Goal: Task Accomplishment & Management: Manage account settings

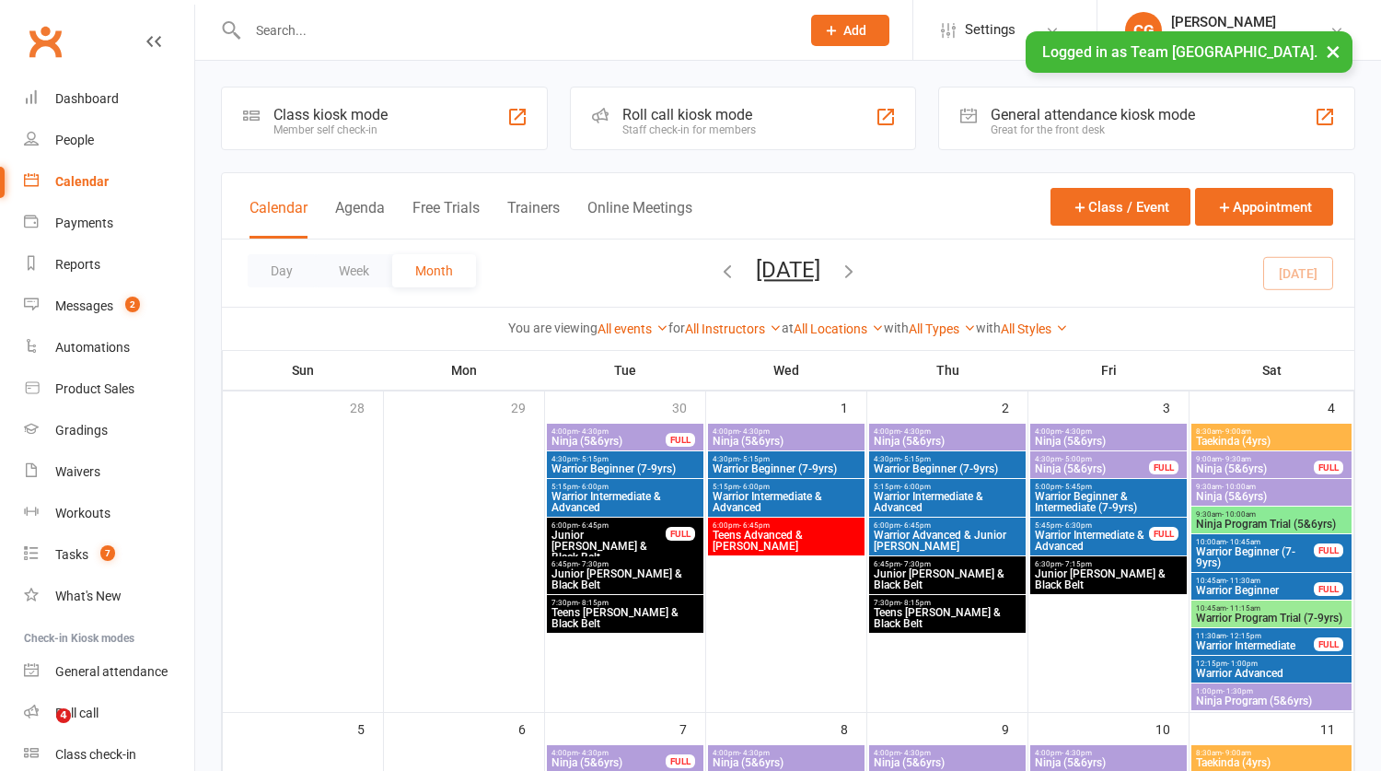
drag, startPoint x: 0, startPoint y: 0, endPoint x: 339, endPoint y: 24, distance: 339.7
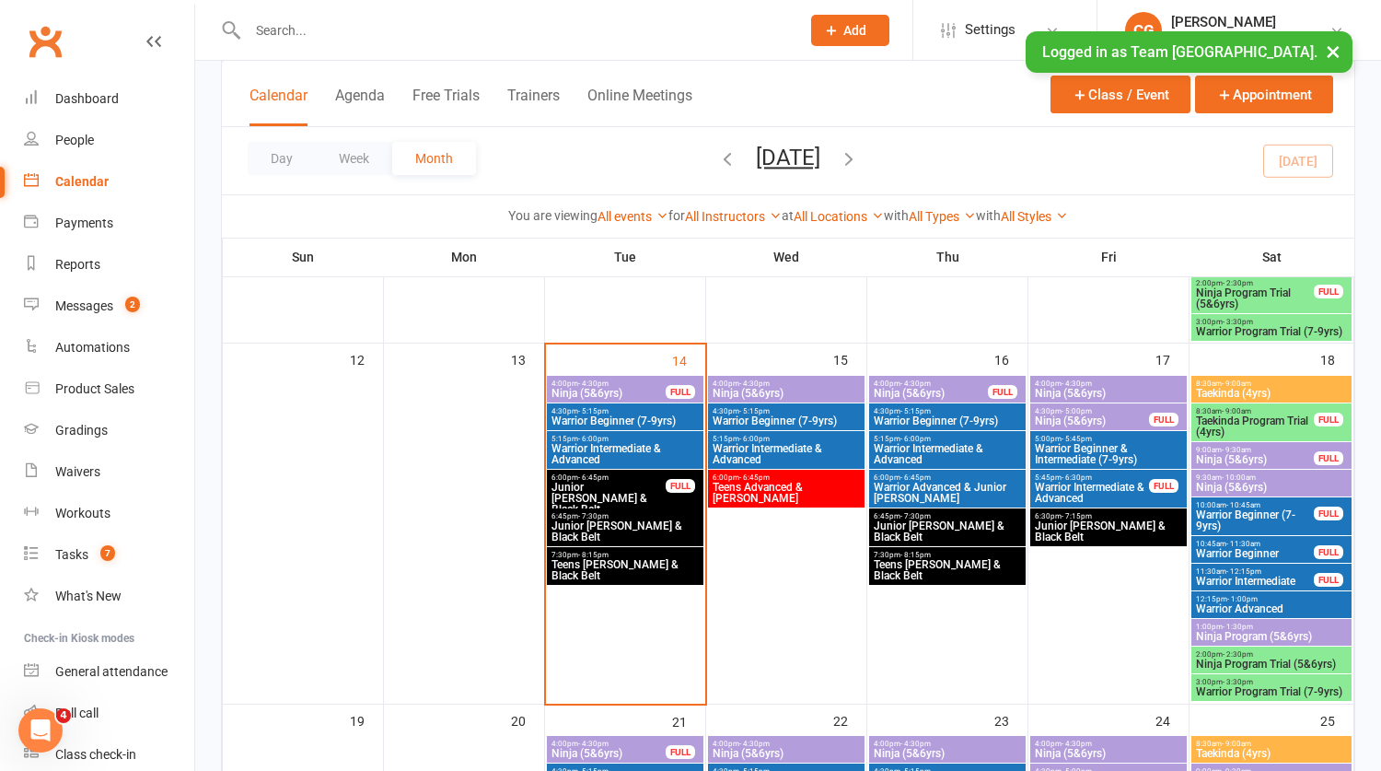
scroll to position [740, 0]
click at [308, 32] on input "text" at bounding box center [514, 30] width 545 height 26
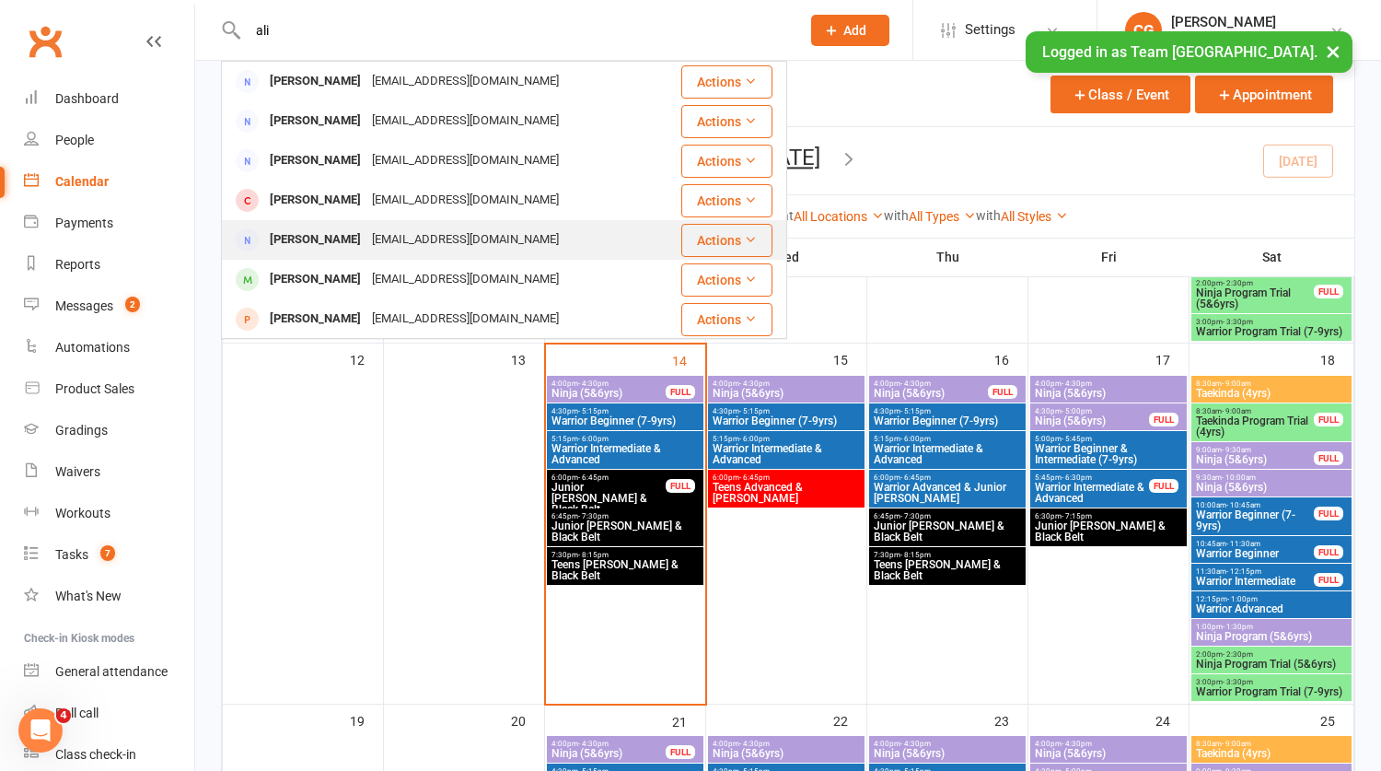
type input "ali"
click at [351, 242] on div "Ali Akbar Ahmed" at bounding box center [315, 240] width 102 height 27
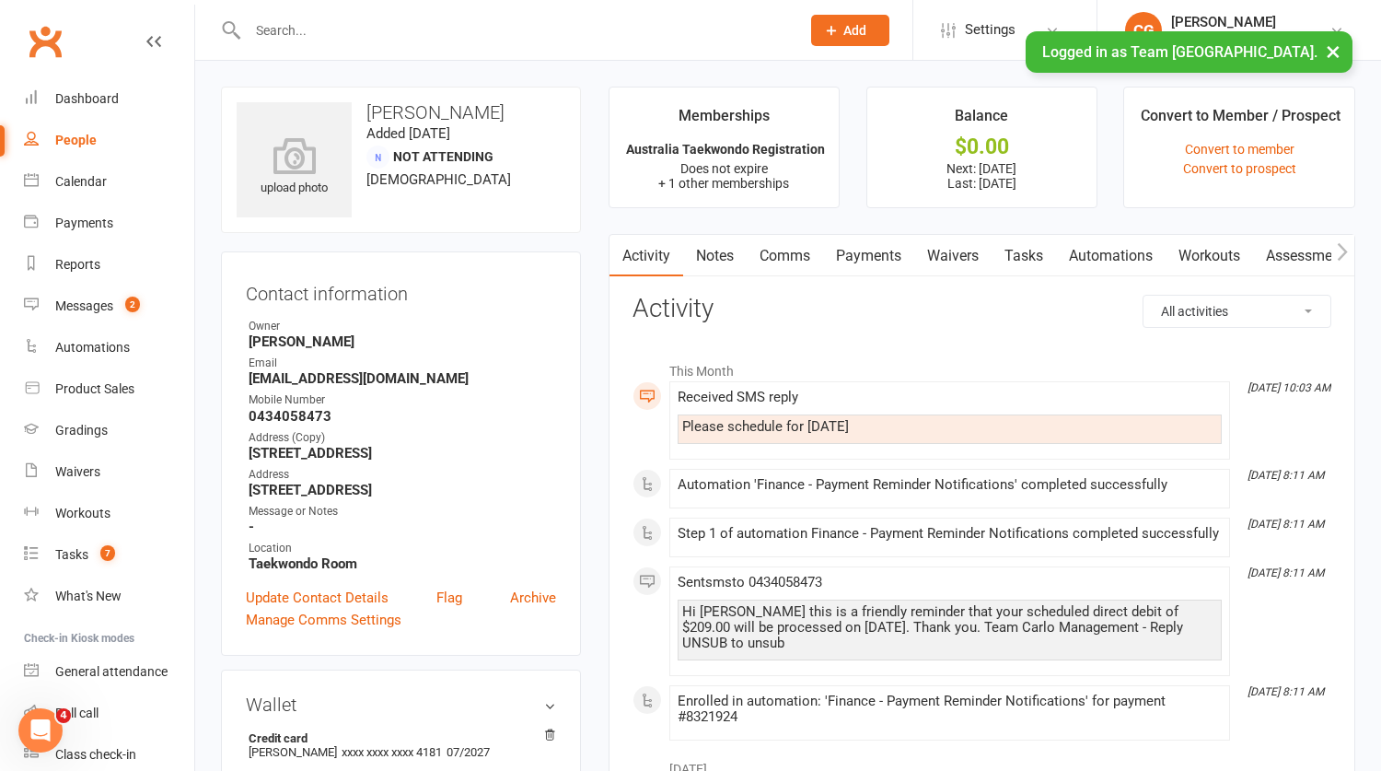
scroll to position [803, 0]
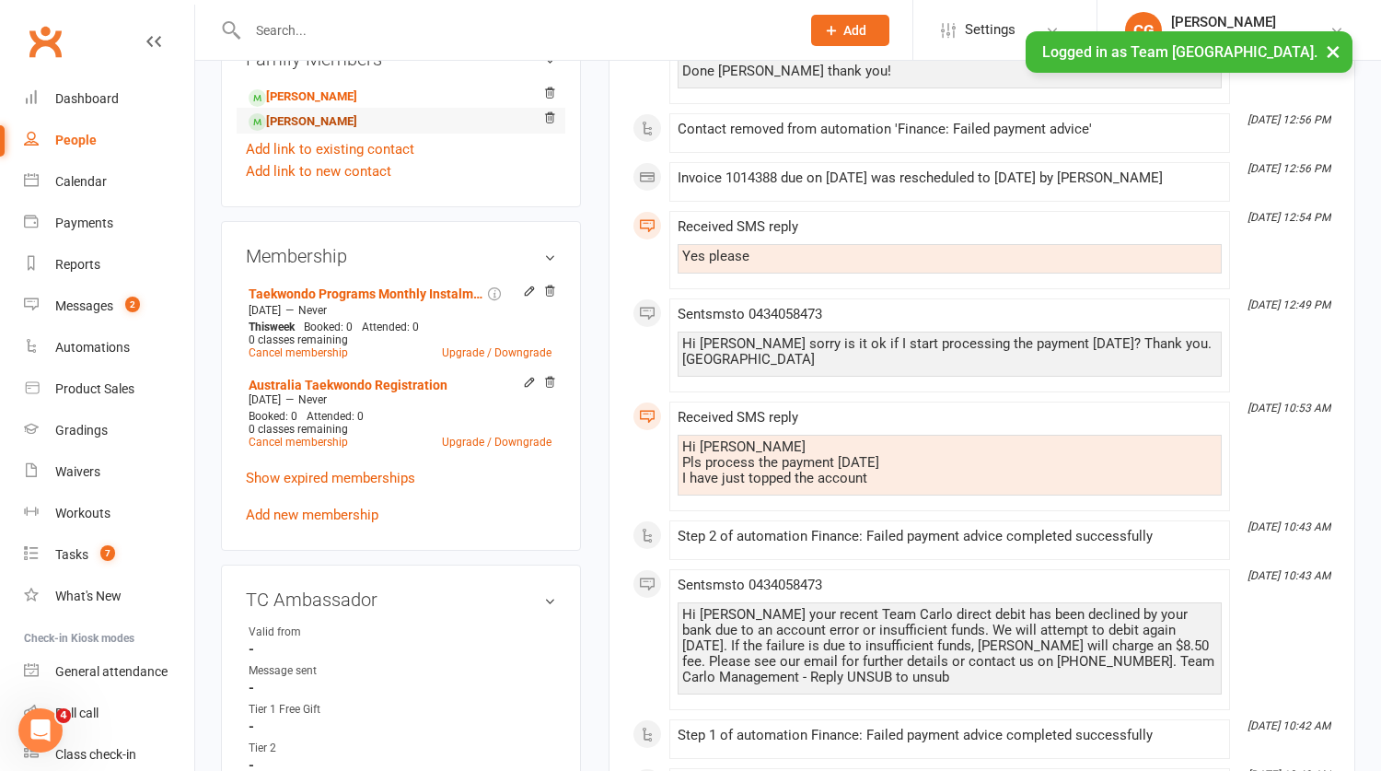
click at [322, 132] on link "Kiyaan Ahmed - Child" at bounding box center [303, 121] width 109 height 19
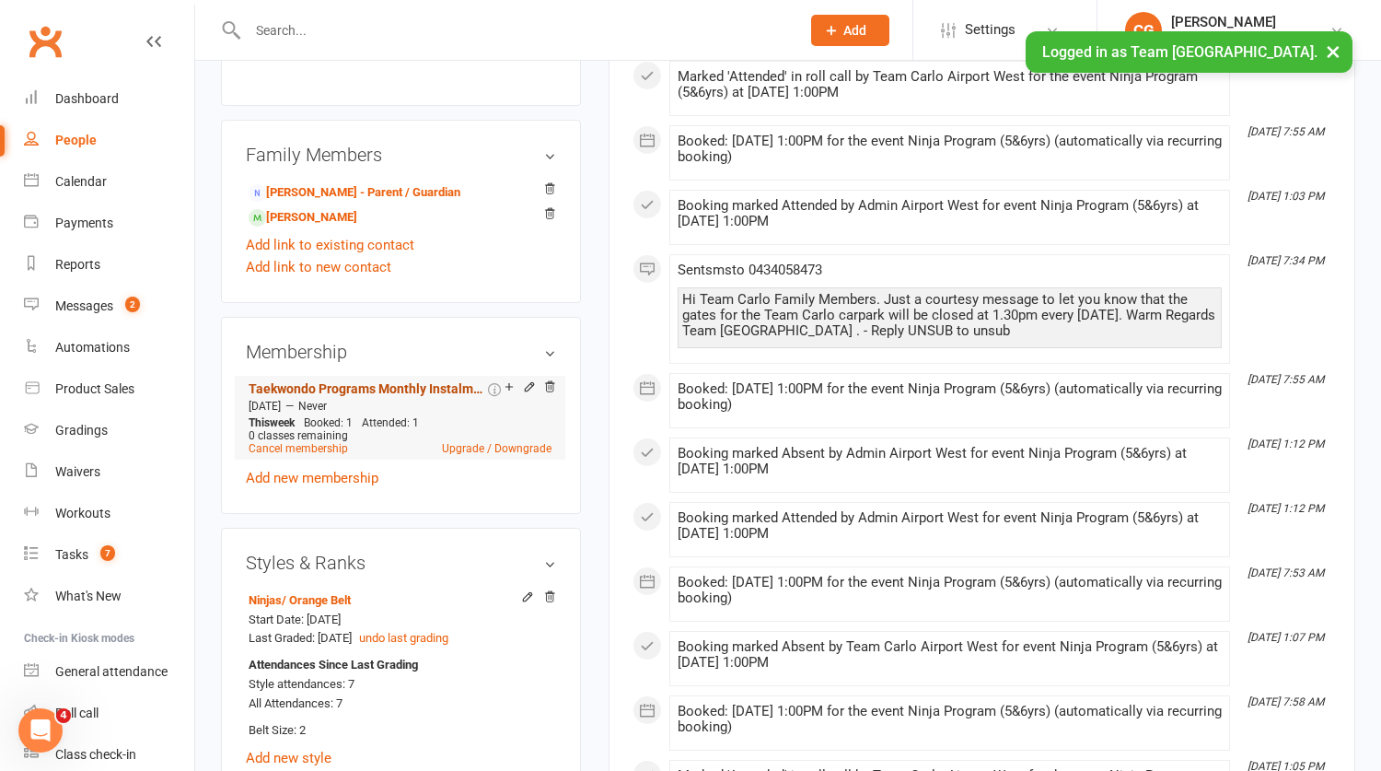
scroll to position [1114, 0]
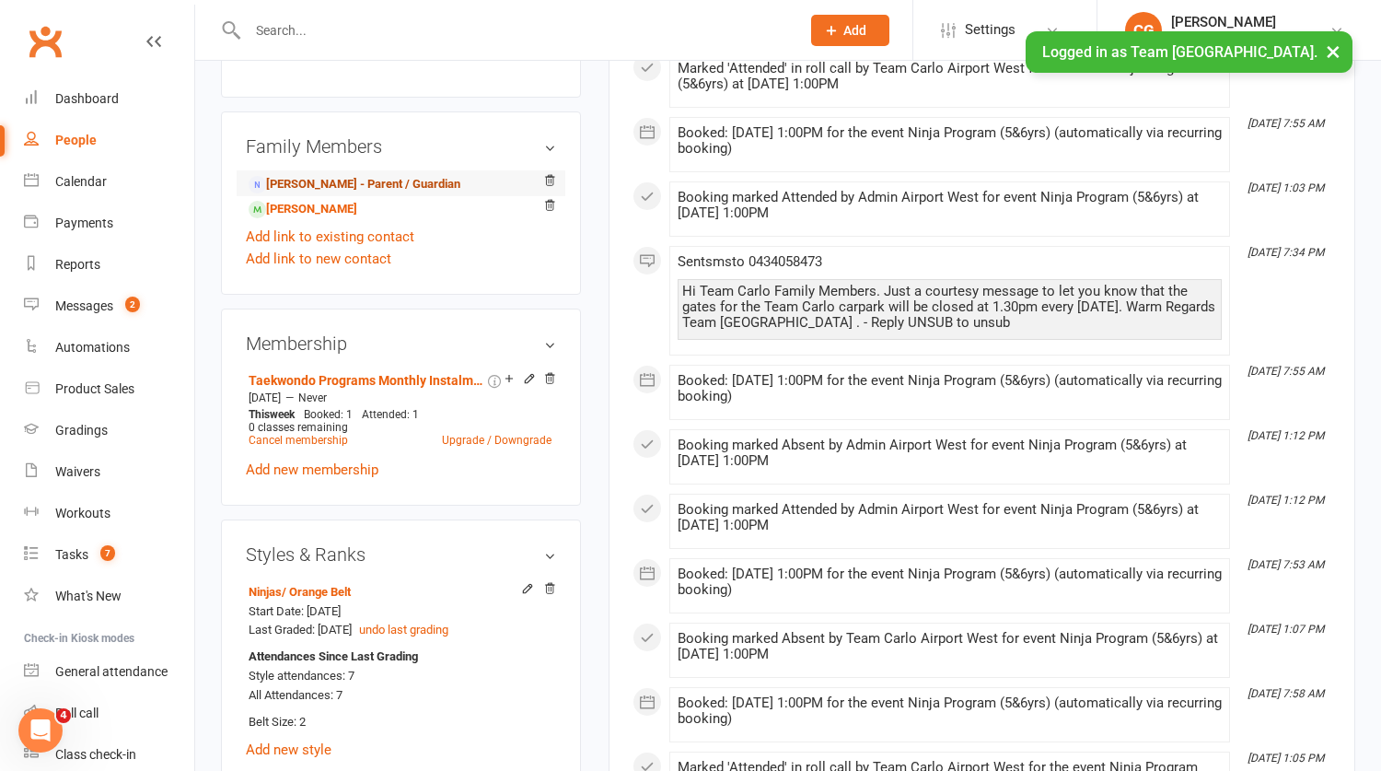
click at [336, 194] on link "Ali Akbar Ahmed - Parent / Guardian" at bounding box center [355, 184] width 212 height 19
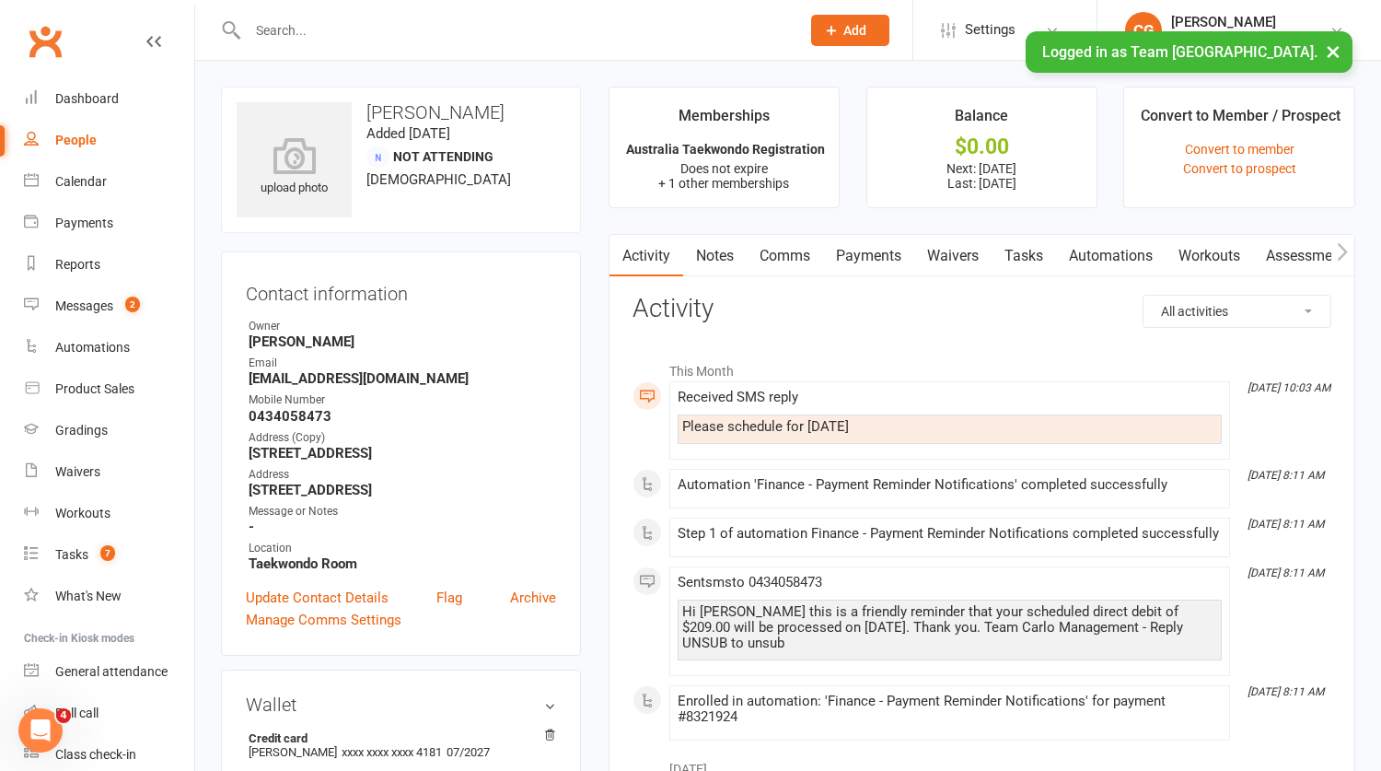
drag, startPoint x: 878, startPoint y: 250, endPoint x: 865, endPoint y: 266, distance: 20.9
click at [878, 250] on link "Payments" at bounding box center [868, 256] width 91 height 42
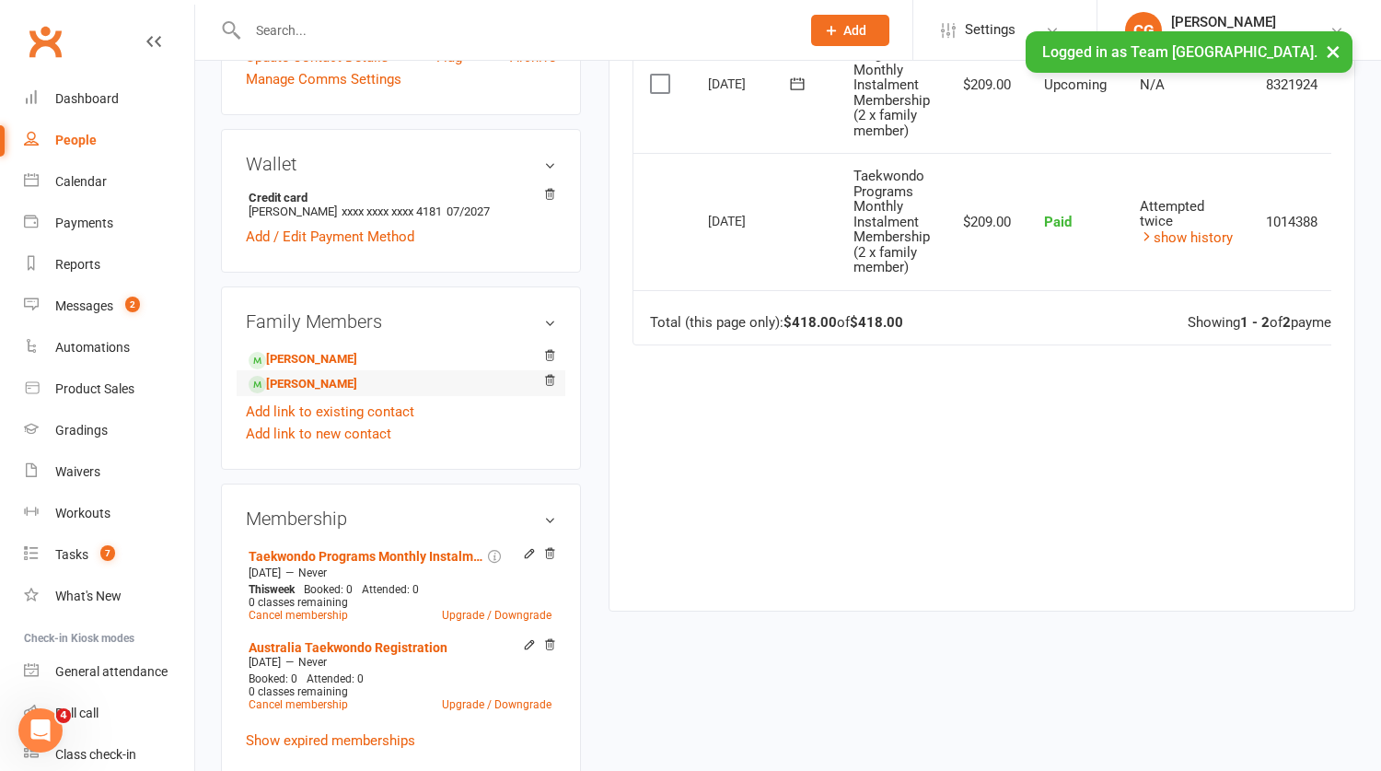
scroll to position [543, 0]
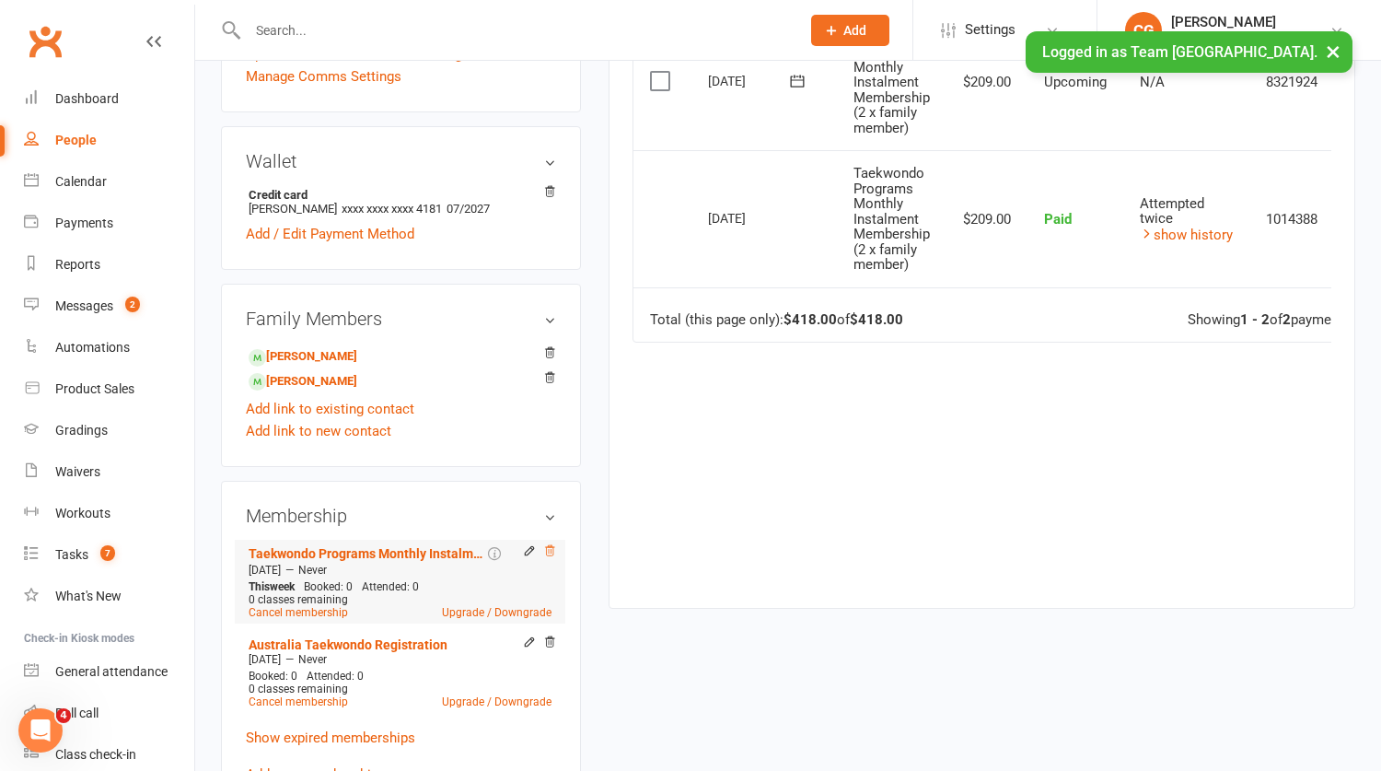
click at [551, 557] on icon at bounding box center [549, 550] width 13 height 13
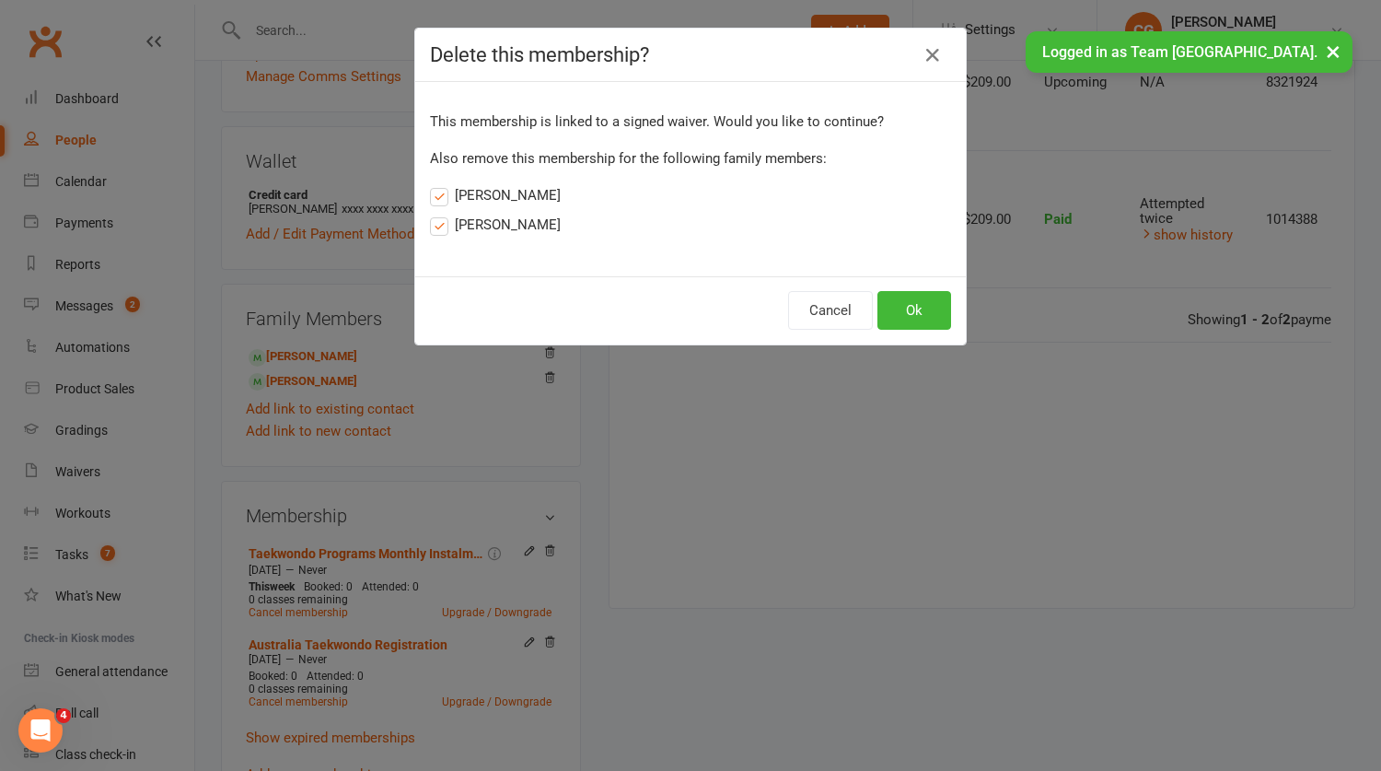
click at [456, 194] on label "Inaya Ahmed" at bounding box center [495, 195] width 131 height 22
click at [442, 184] on input "Inaya Ahmed" at bounding box center [436, 184] width 12 height 0
click at [448, 219] on label "Kiyaan Ahmed" at bounding box center [495, 225] width 131 height 22
click at [442, 214] on input "Kiyaan Ahmed" at bounding box center [436, 214] width 12 height 0
click at [901, 300] on button "Ok" at bounding box center [915, 310] width 74 height 39
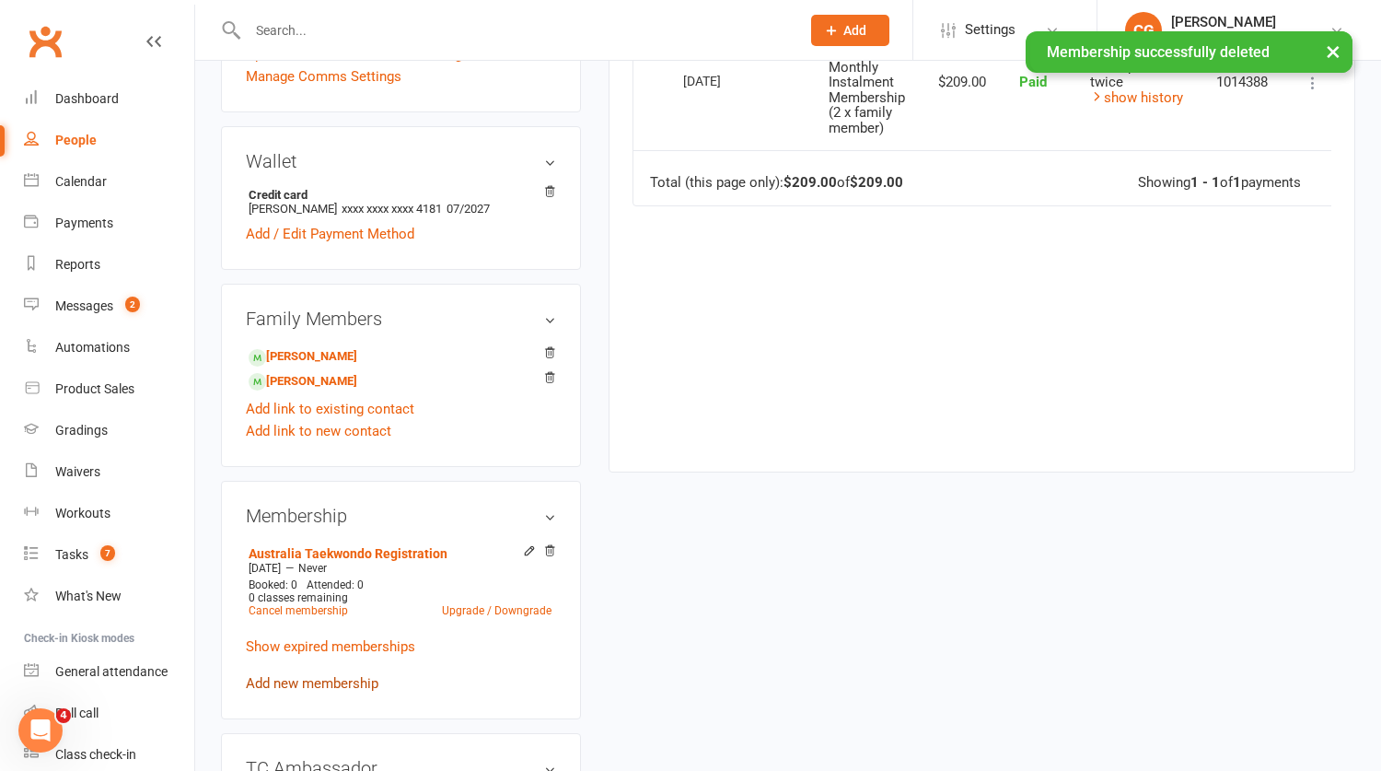
click at [289, 692] on link "Add new membership" at bounding box center [312, 683] width 133 height 17
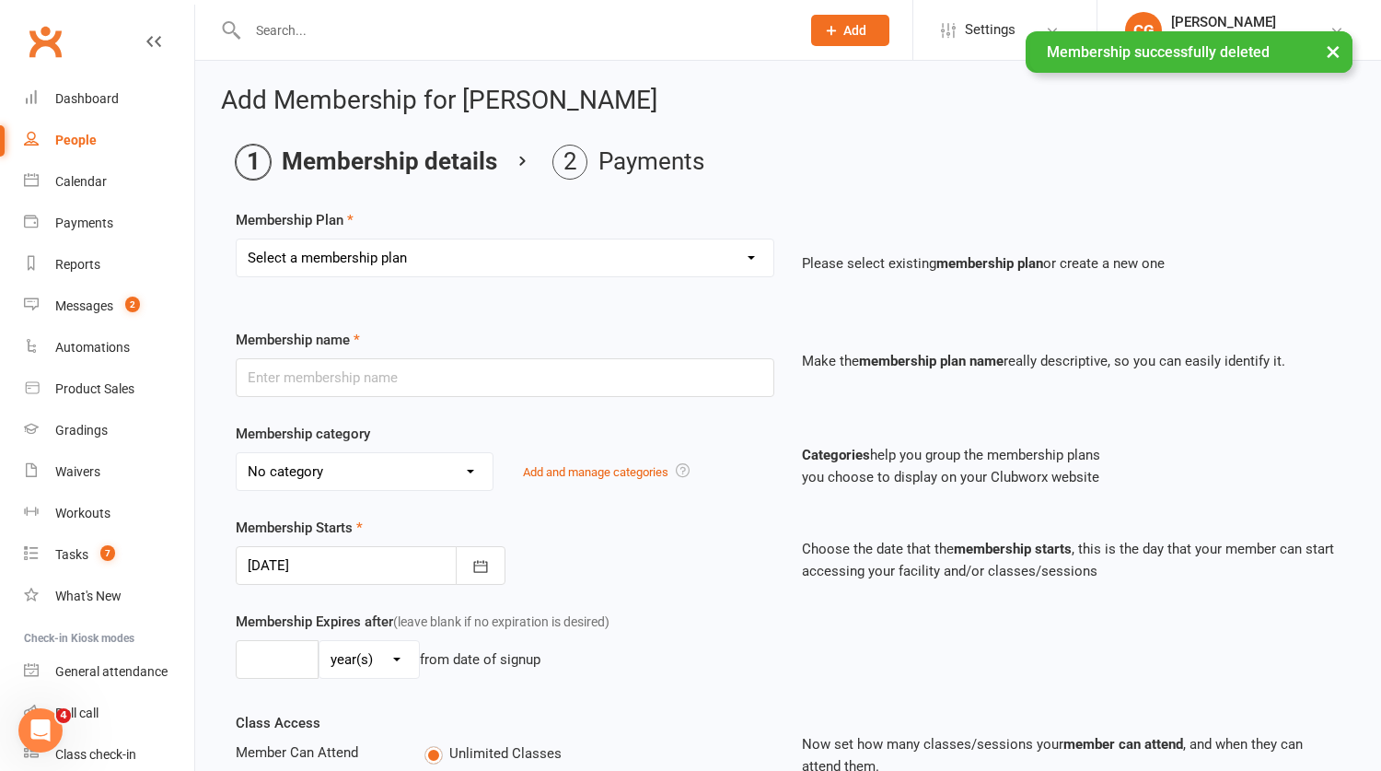
click at [354, 261] on select "Select a membership plan Create new Membership Plan Australian Taekwondo Regist…" at bounding box center [505, 257] width 537 height 37
select select "21"
click at [237, 239] on select "Select a membership plan Create new Membership Plan Australian Taekwondo Regist…" at bounding box center [505, 257] width 537 height 37
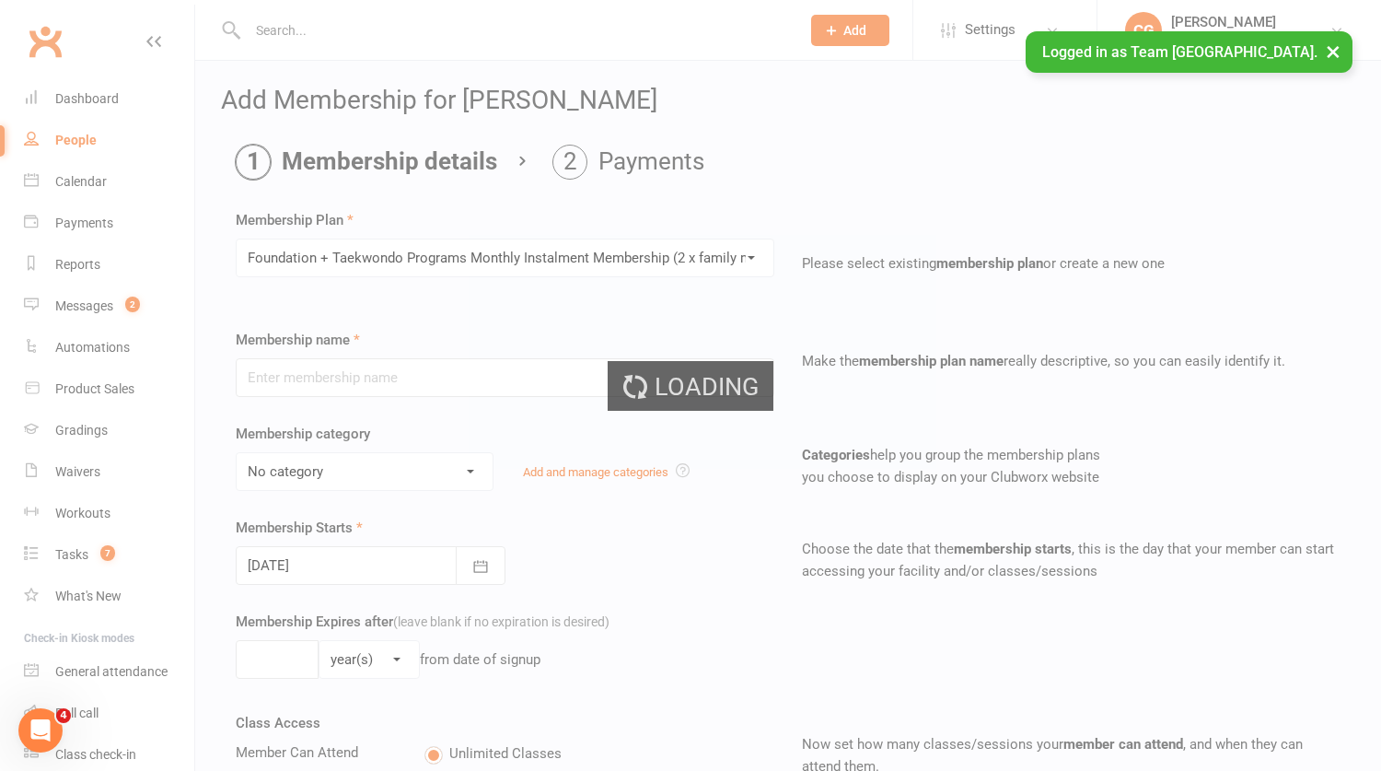
type input "Foundation + Taekwondo Programs Monthly Instalment Membership (2 x family membe…"
select select "0"
type input "0"
type input "1"
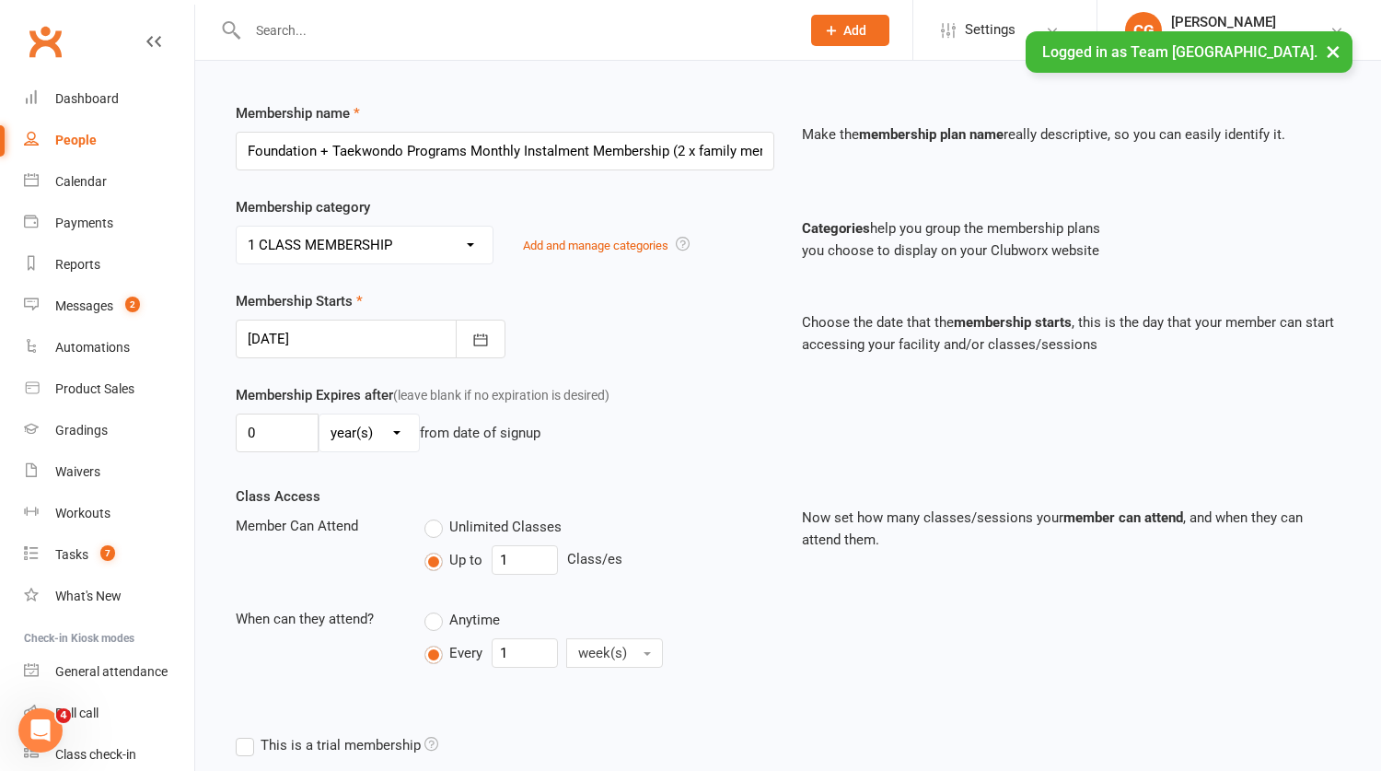
scroll to position [484, 0]
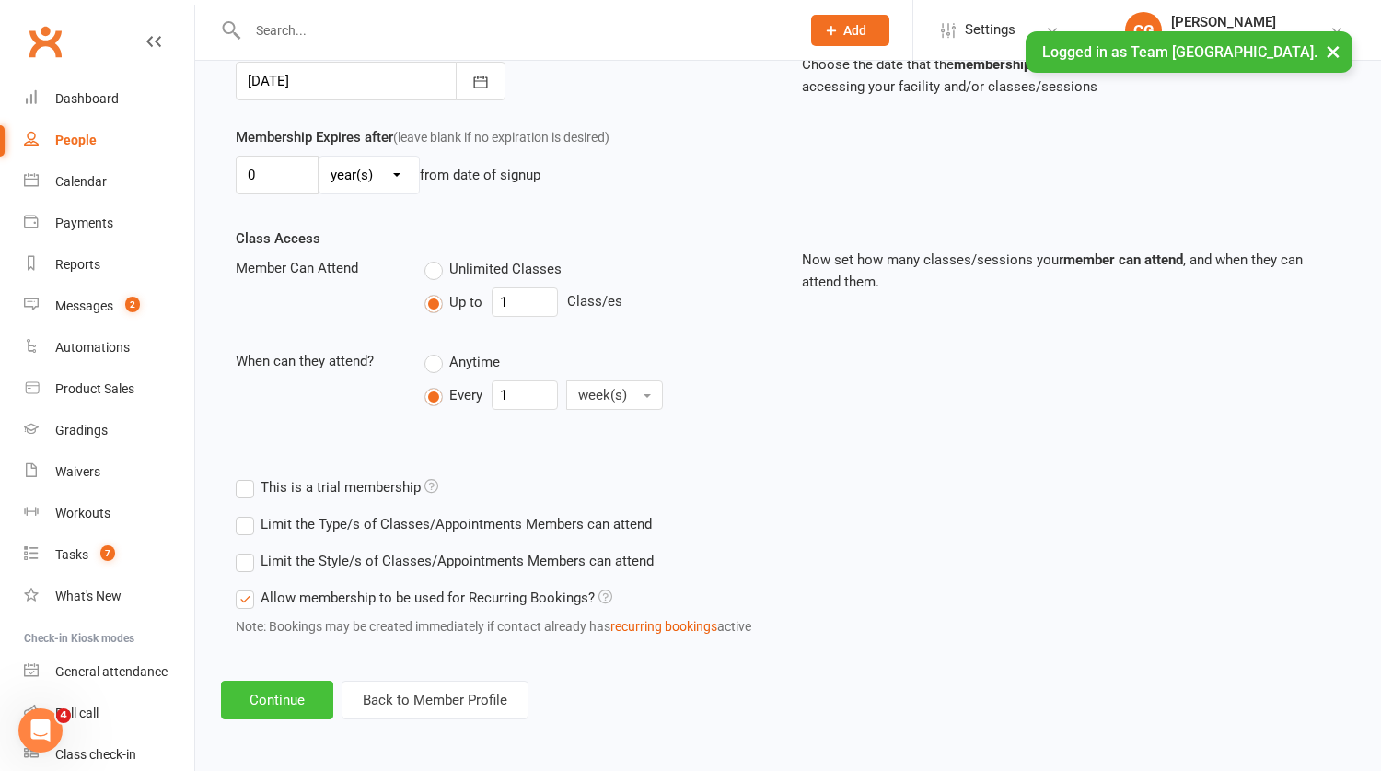
click at [267, 699] on button "Continue" at bounding box center [277, 699] width 112 height 39
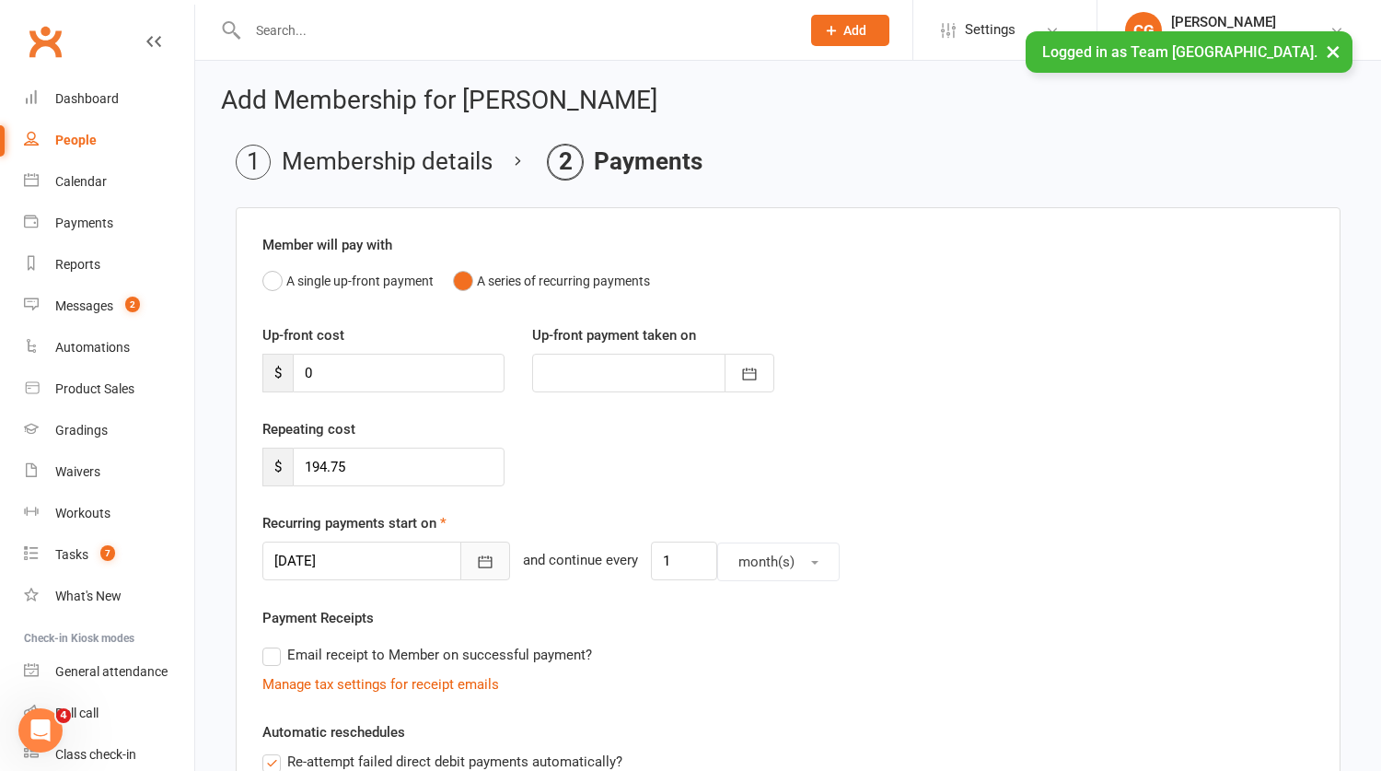
click at [479, 560] on icon "button" at bounding box center [486, 562] width 14 height 12
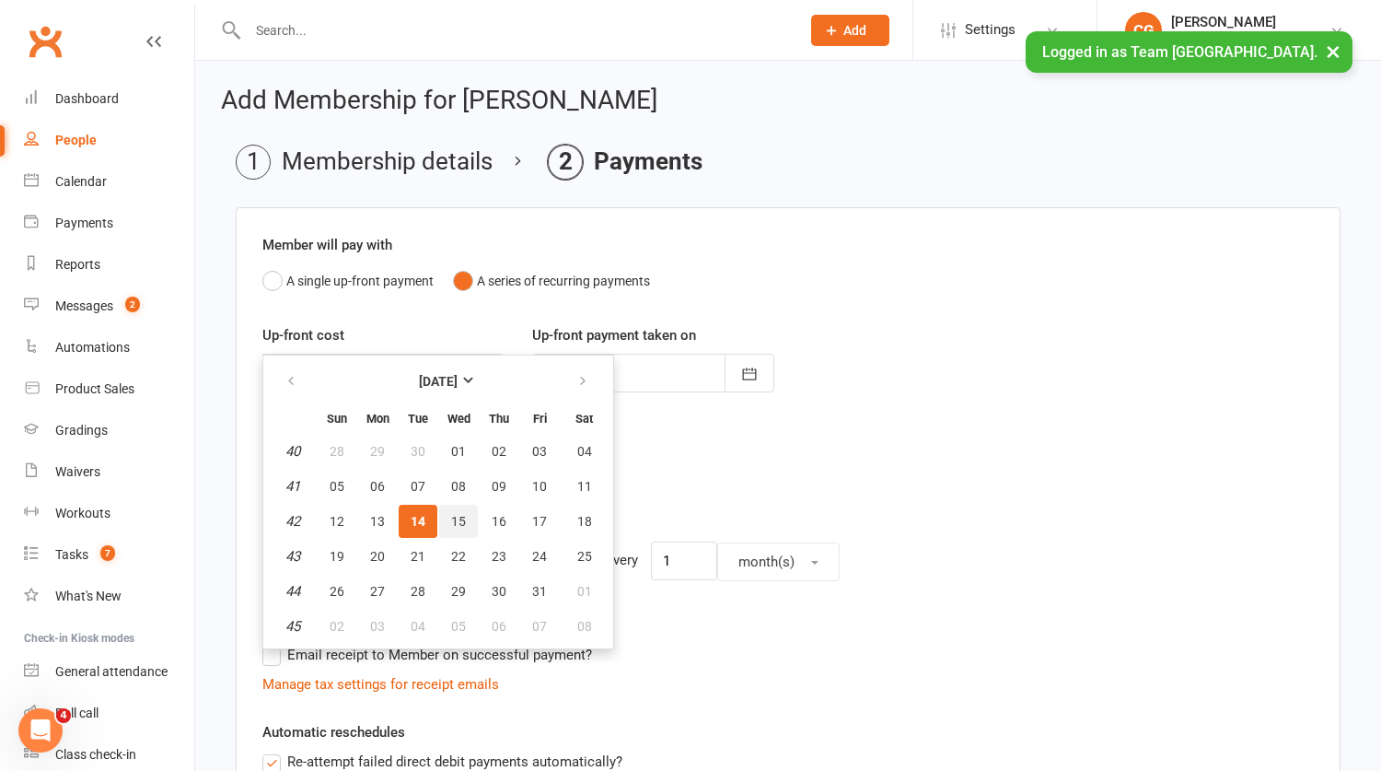
click at [455, 514] on span "15" at bounding box center [458, 521] width 15 height 15
type input "15 Oct 2025"
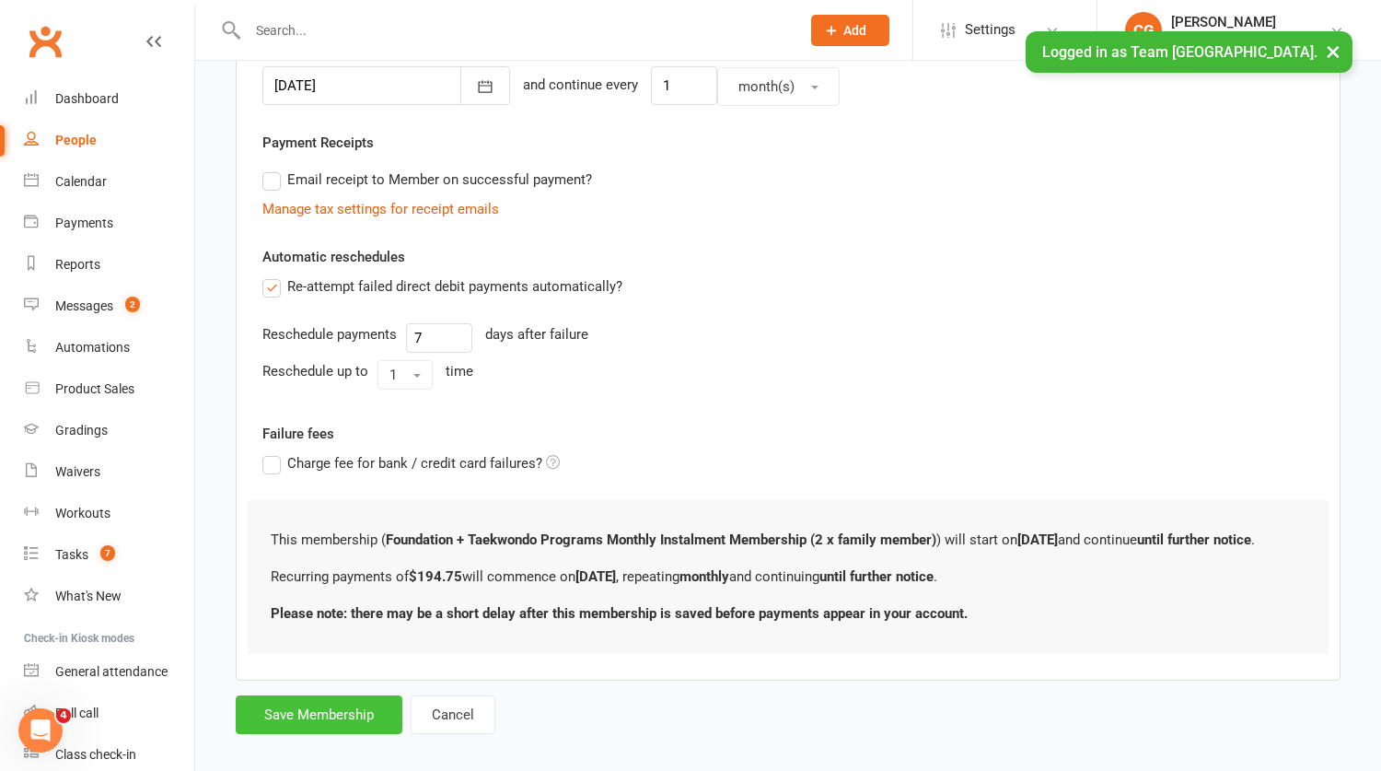
scroll to position [494, 0]
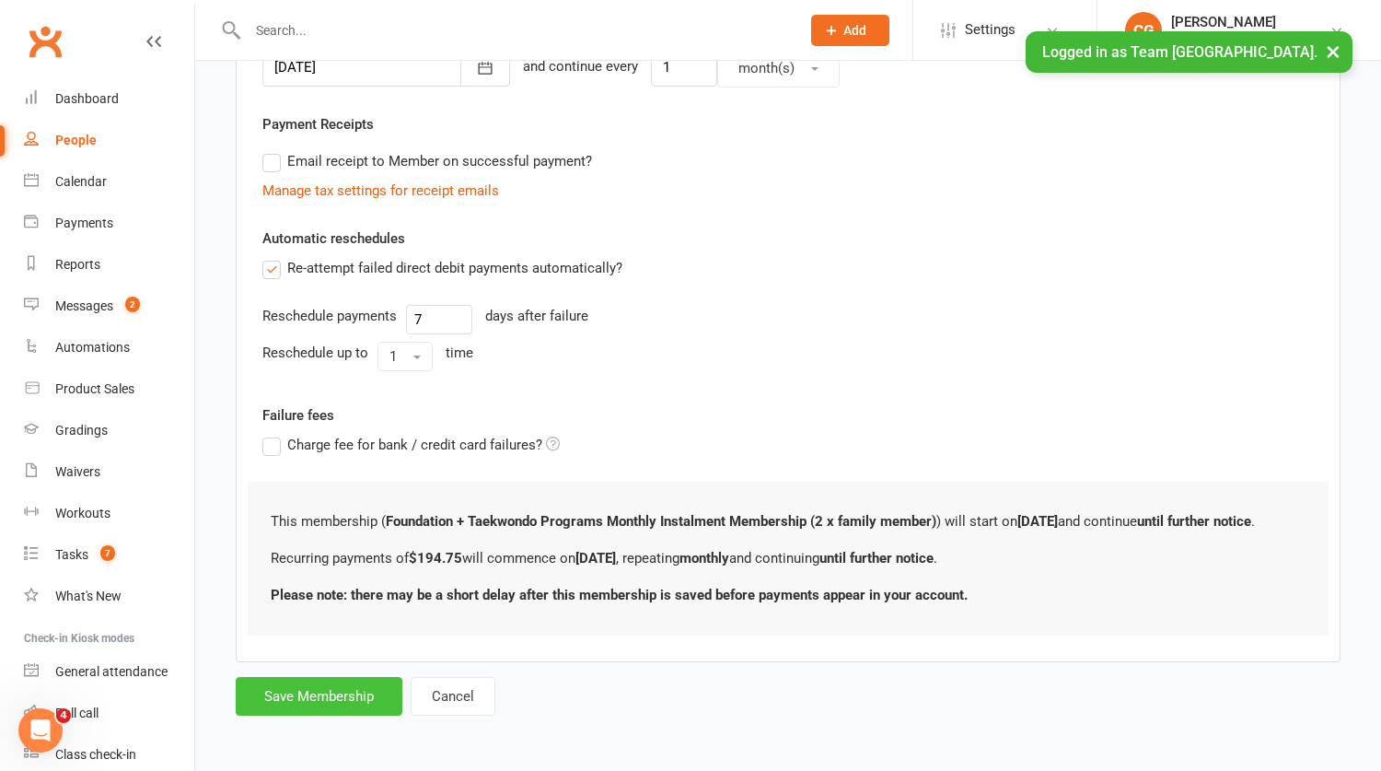
click at [315, 687] on button "Save Membership" at bounding box center [319, 696] width 167 height 39
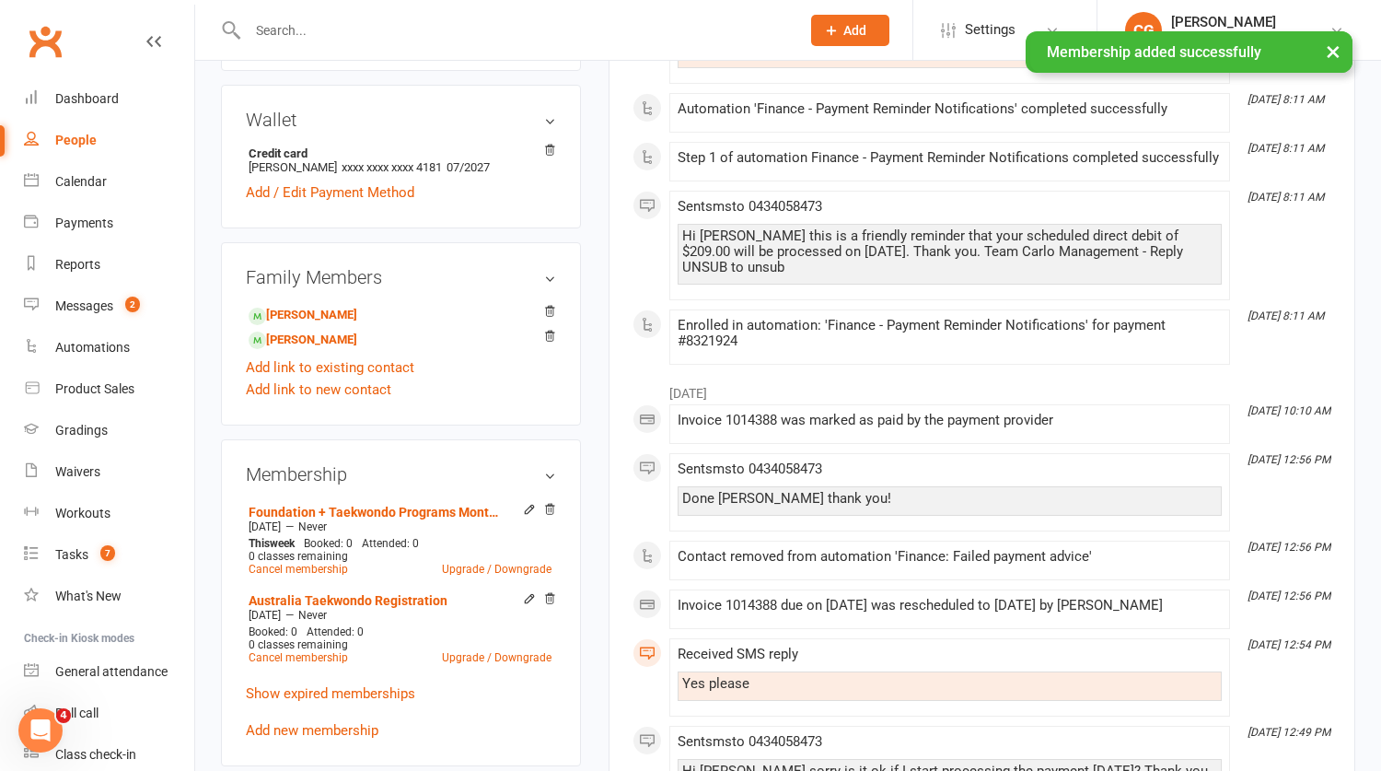
scroll to position [587, 0]
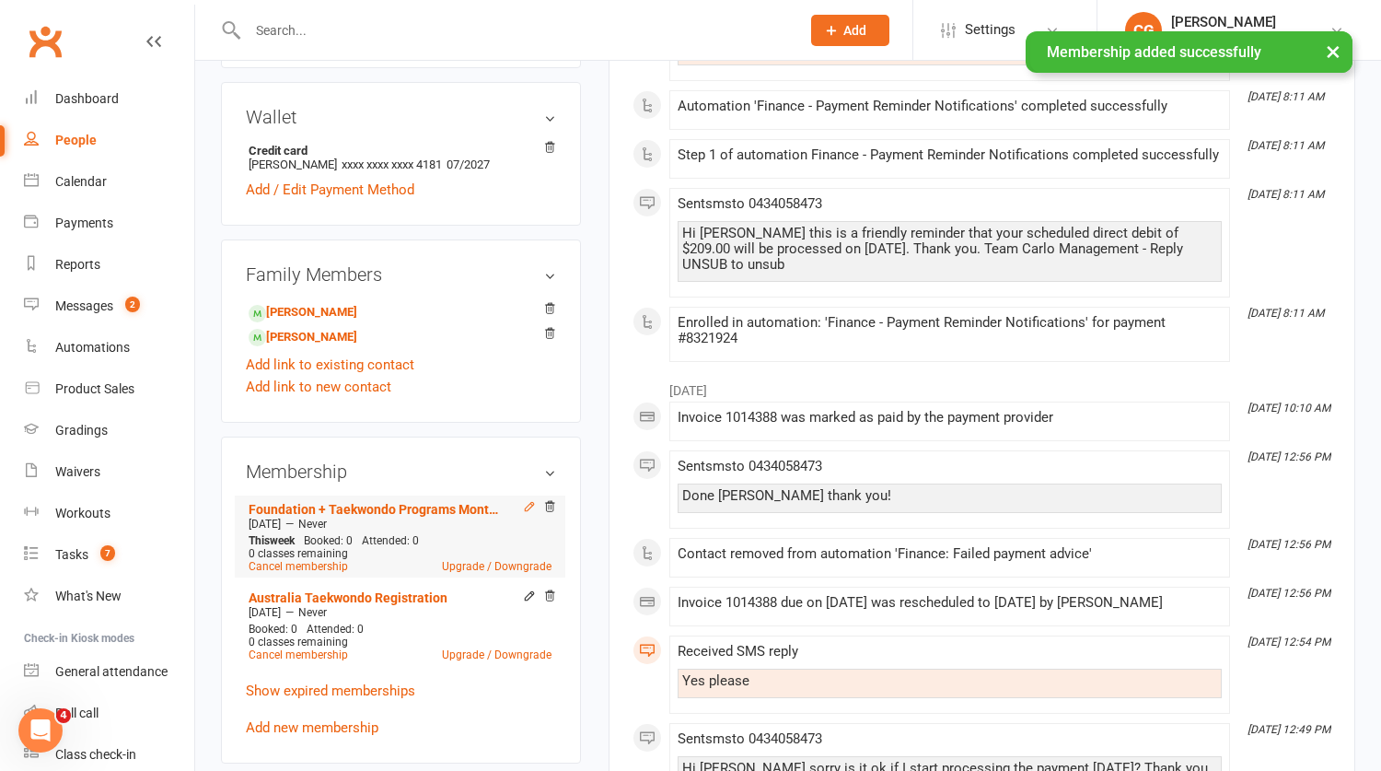
click at [523, 513] on icon at bounding box center [529, 506] width 13 height 13
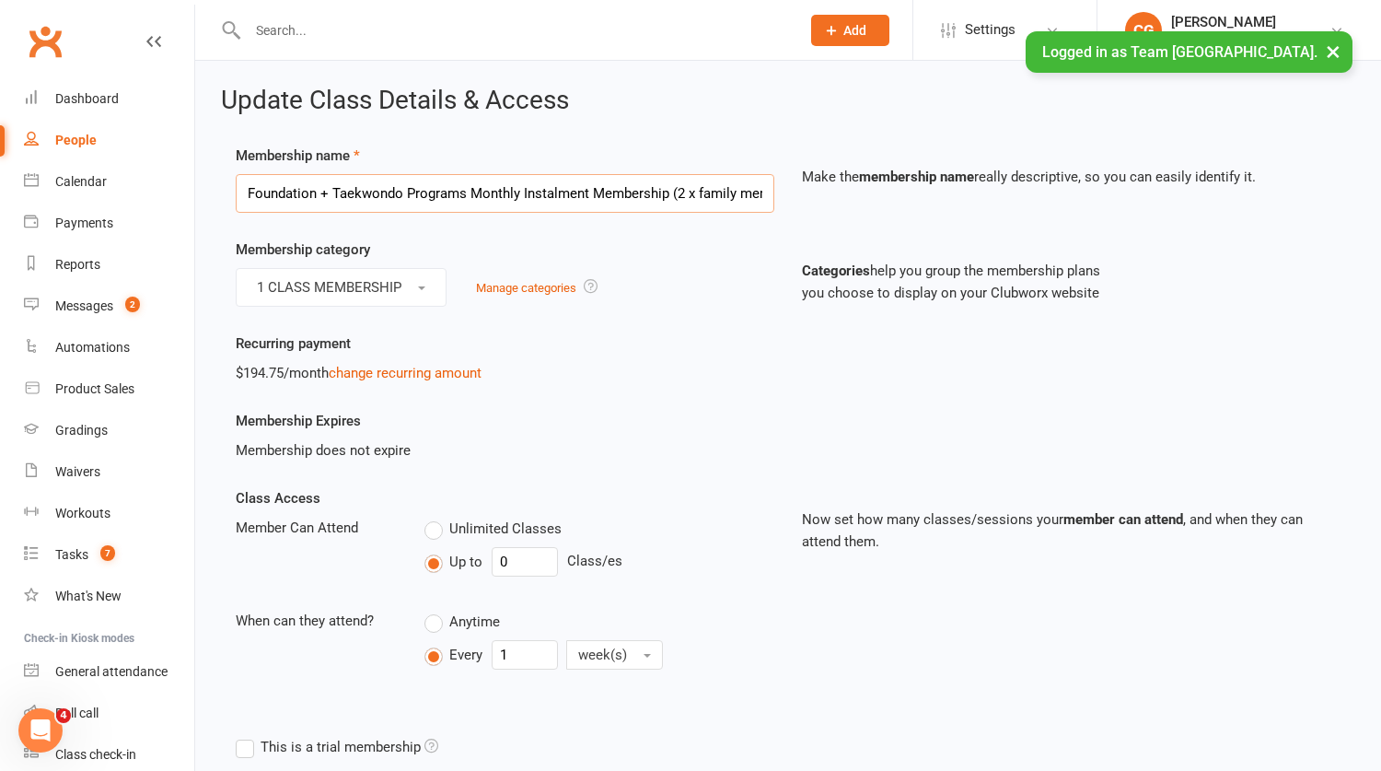
click at [474, 193] on input "Foundation + Taekwondo Programs Monthly Instalment Membership (2 x family membe…" at bounding box center [505, 193] width 539 height 39
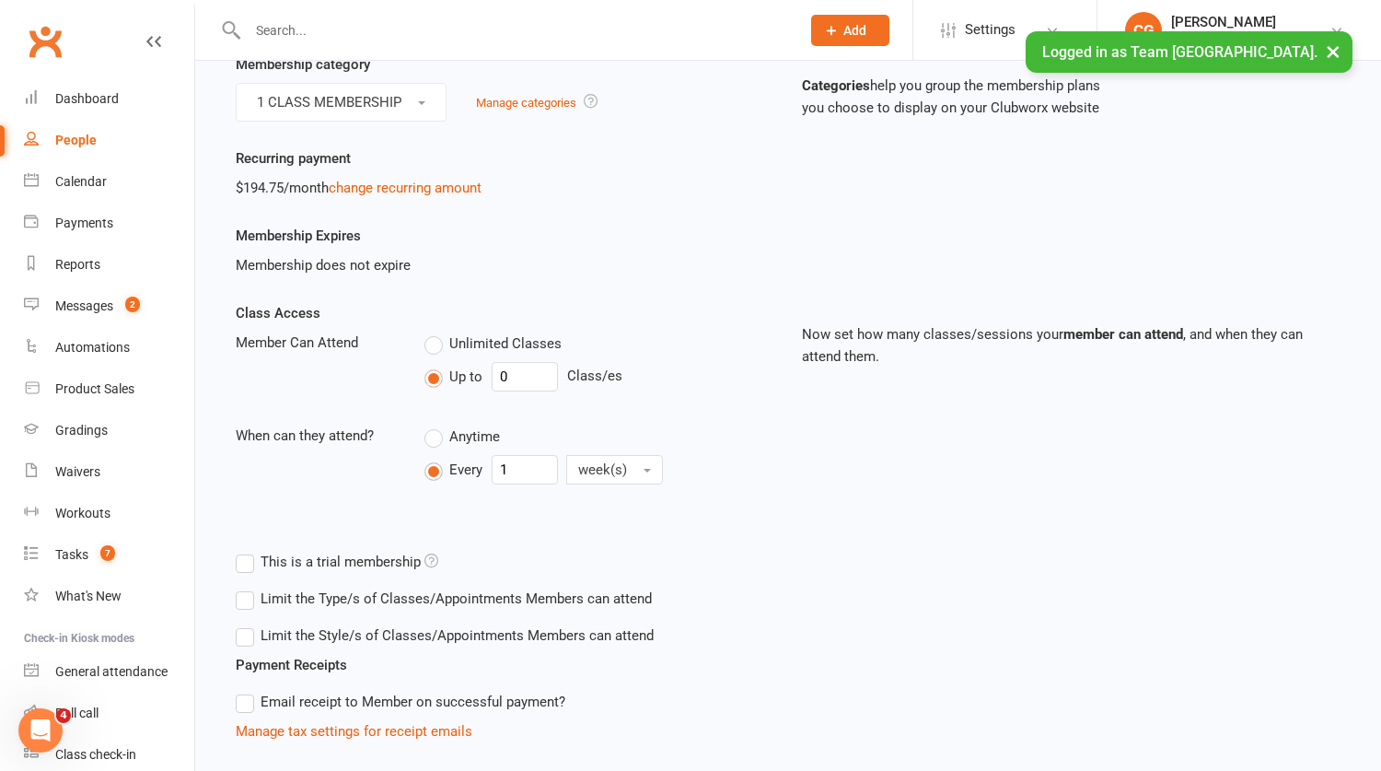
scroll to position [585, 0]
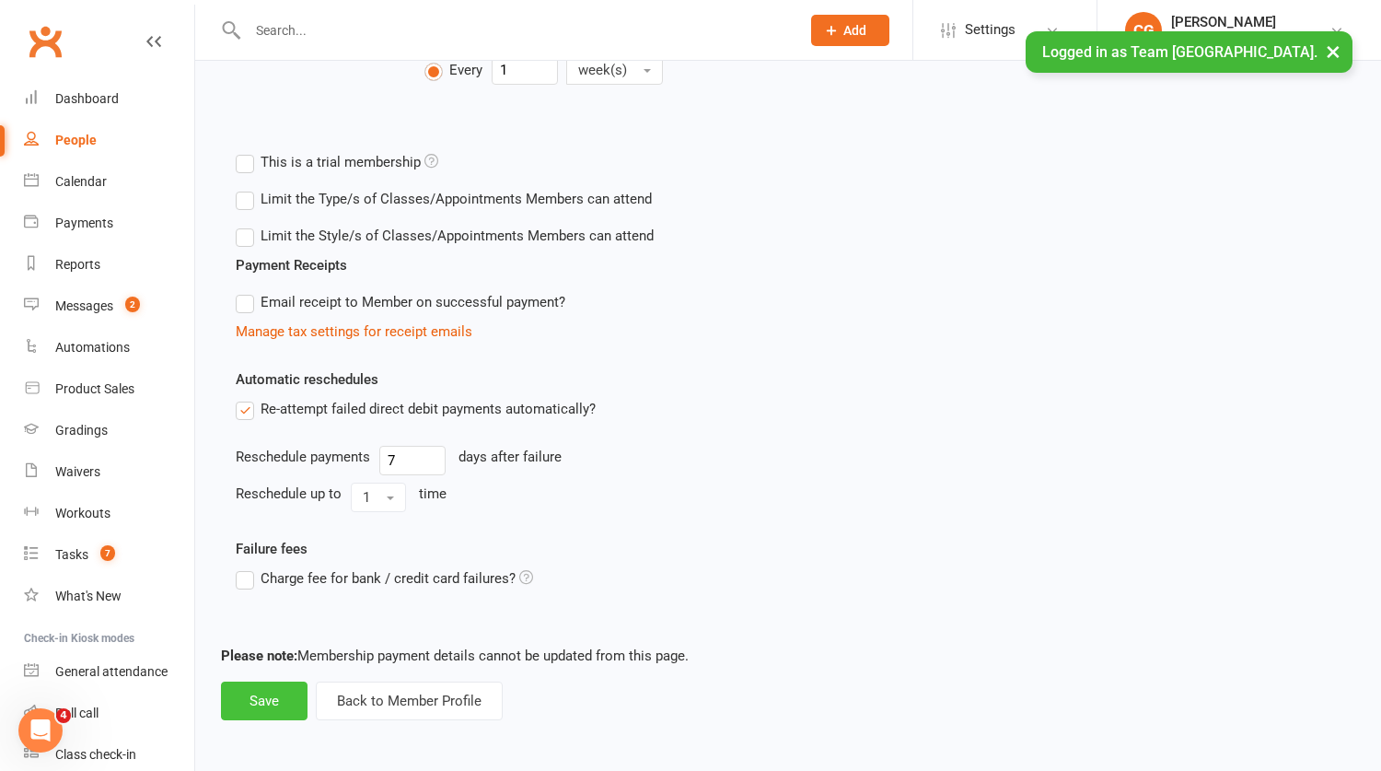
click at [263, 692] on button "Save" at bounding box center [264, 700] width 87 height 39
click at [381, 695] on button "Back to Member Profile" at bounding box center [409, 700] width 187 height 39
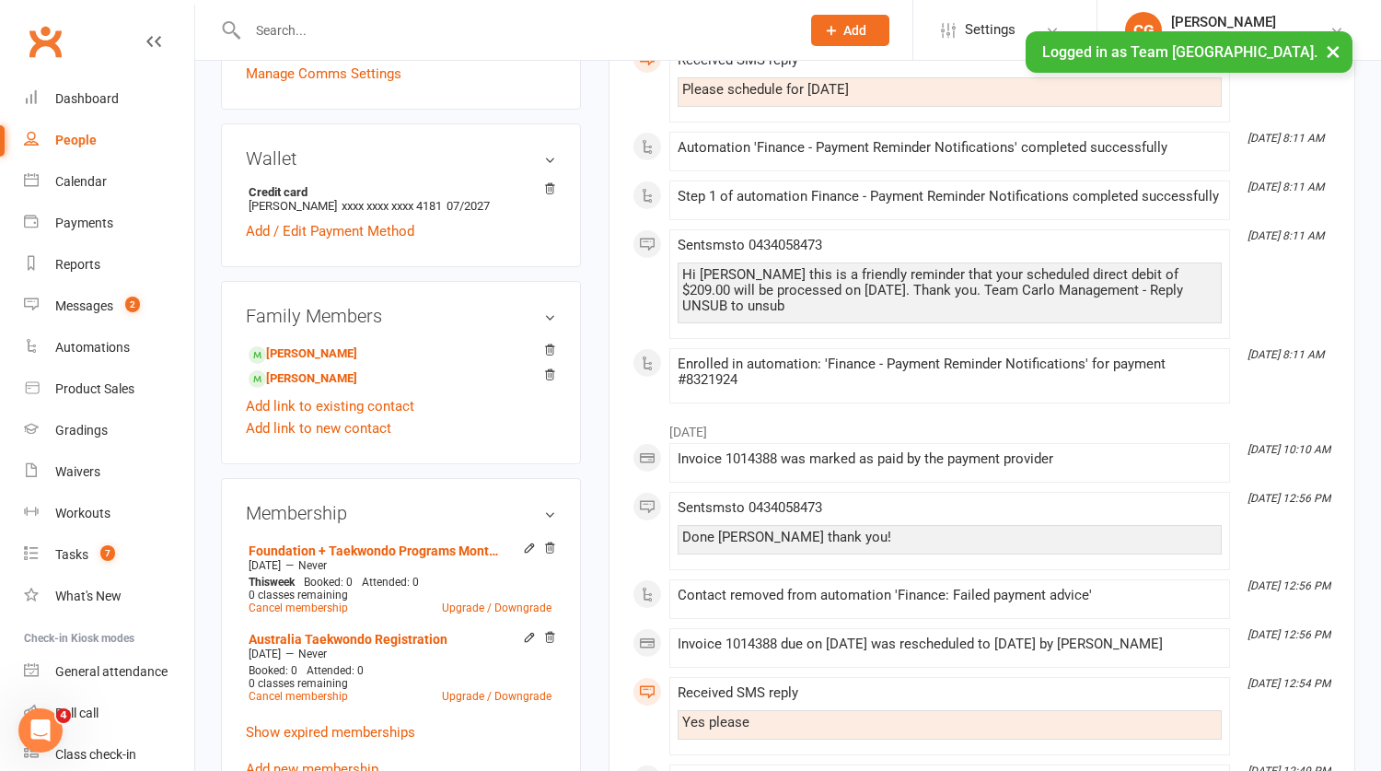
scroll to position [658, 0]
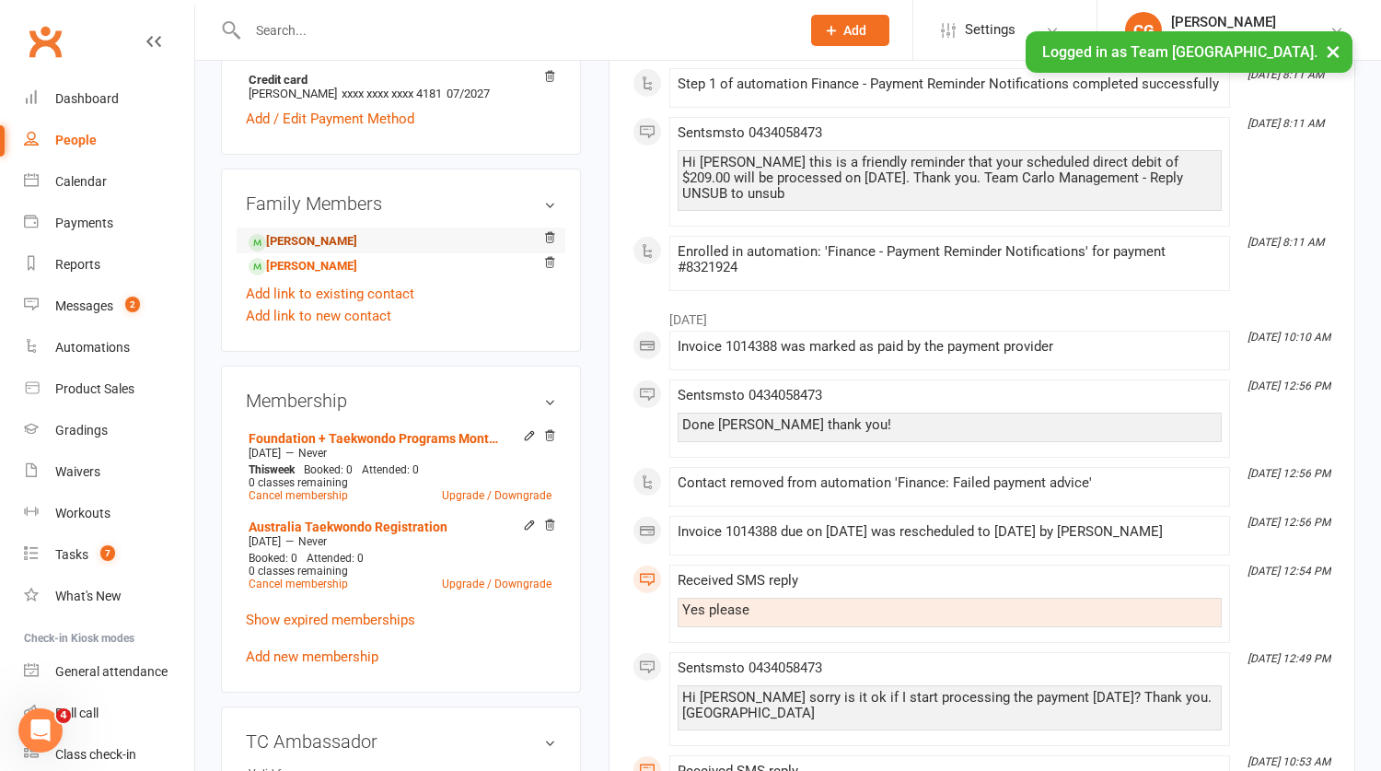
click at [331, 251] on link "Inaya Ahmed - Child" at bounding box center [303, 241] width 109 height 19
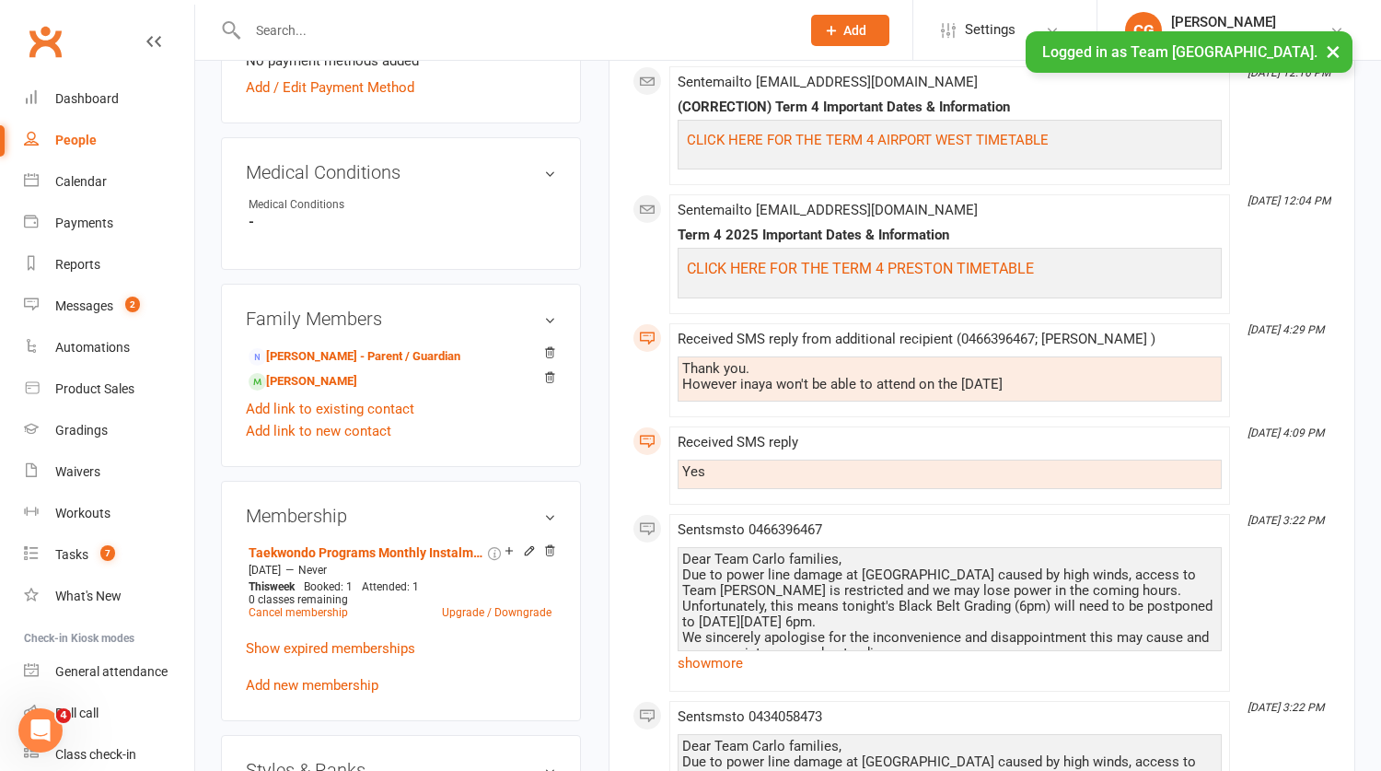
scroll to position [969, 0]
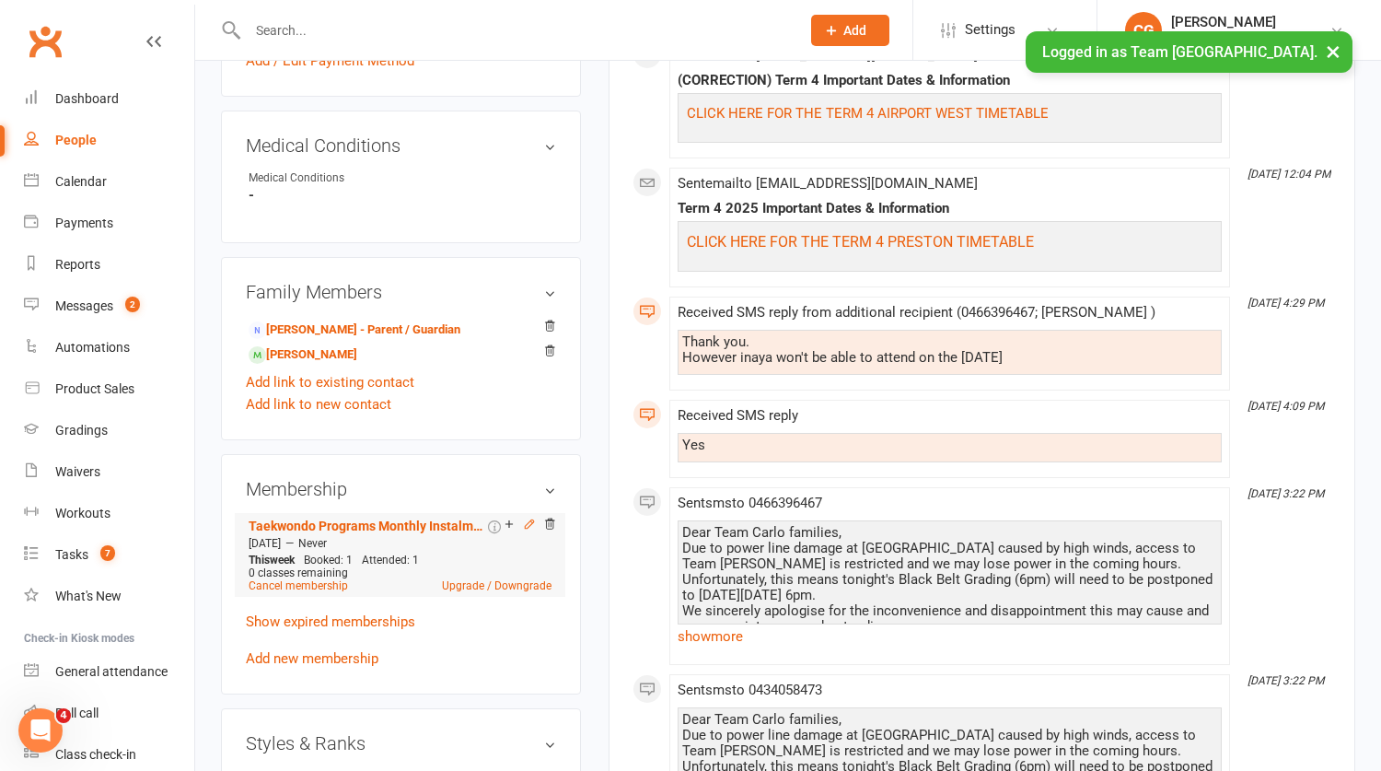
click at [526, 530] on icon at bounding box center [529, 523] width 13 height 13
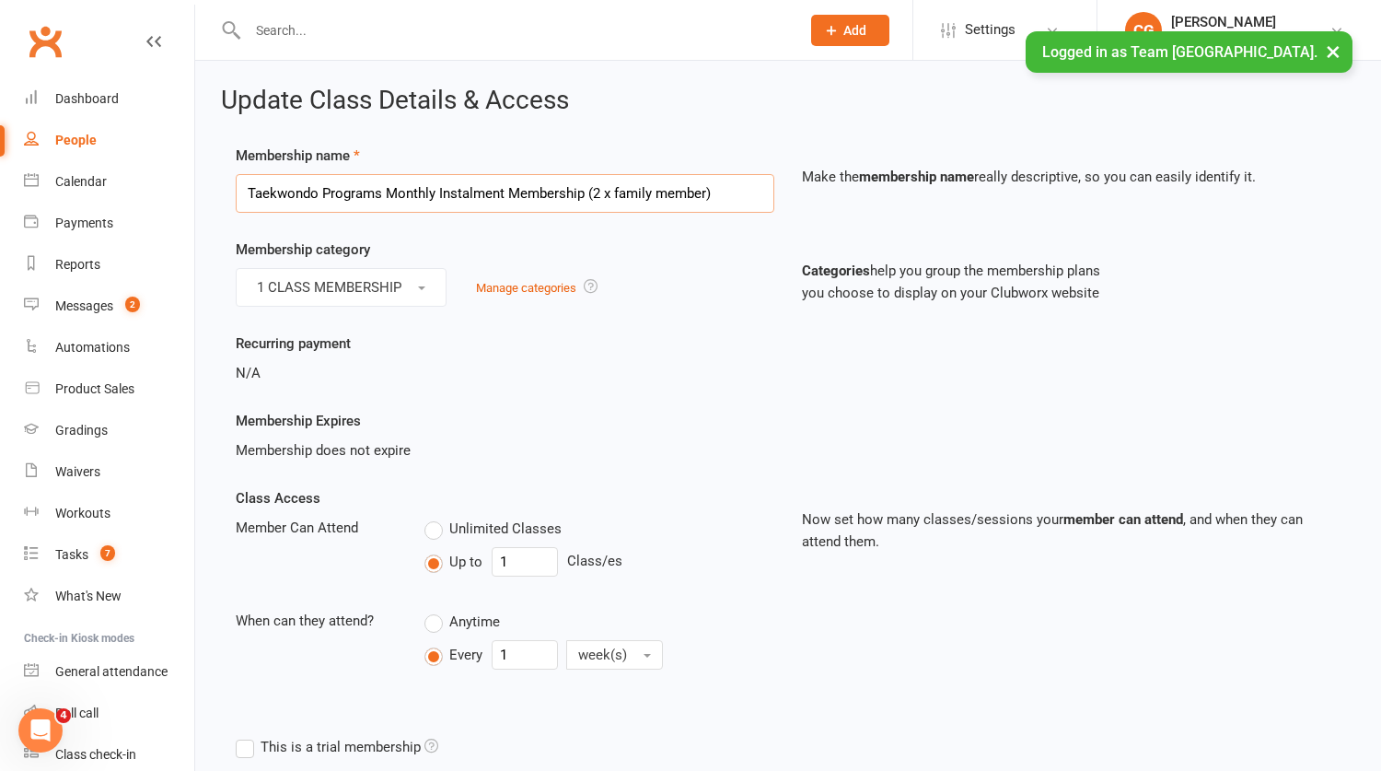
click at [408, 196] on input "Taekwondo Programs Monthly Instalment Membership (2 x family member)" at bounding box center [505, 193] width 539 height 39
paste input "Foundation +"
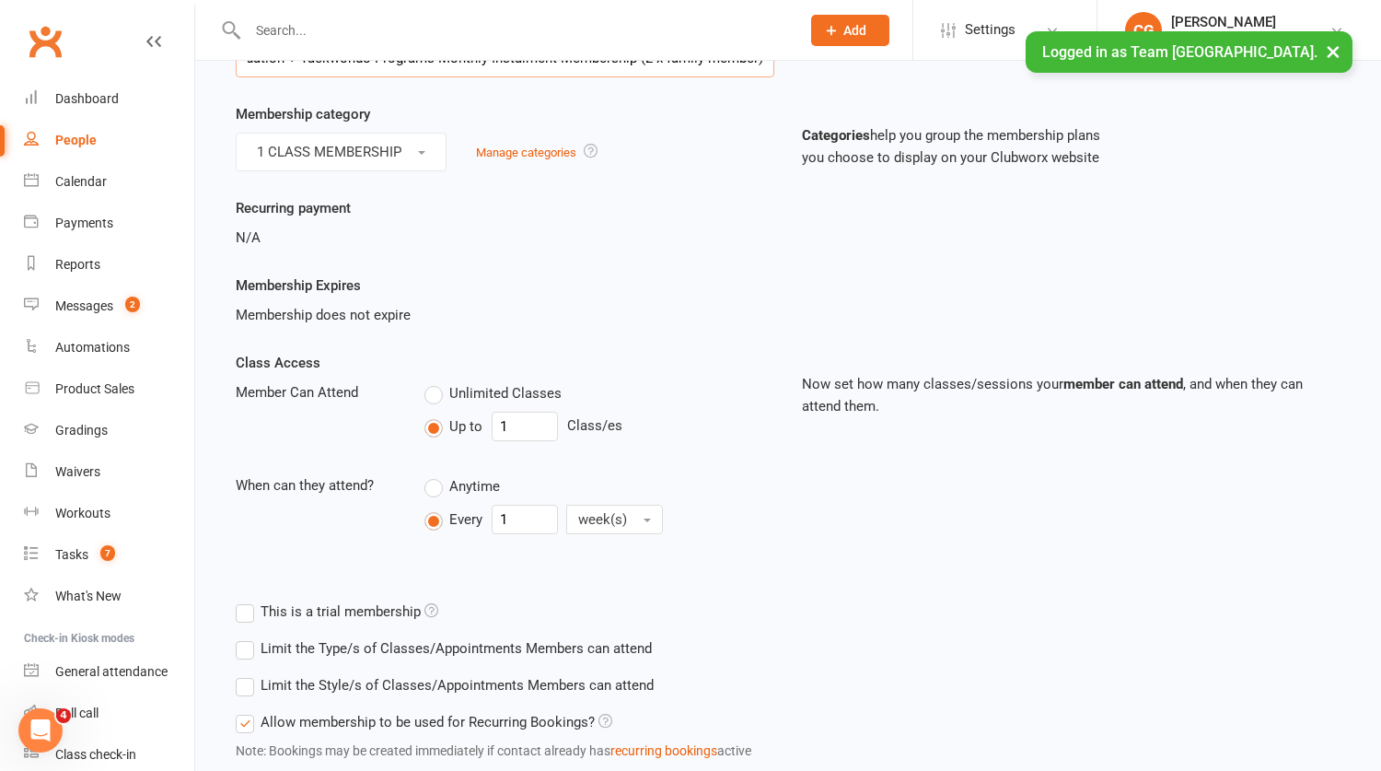
scroll to position [704, 0]
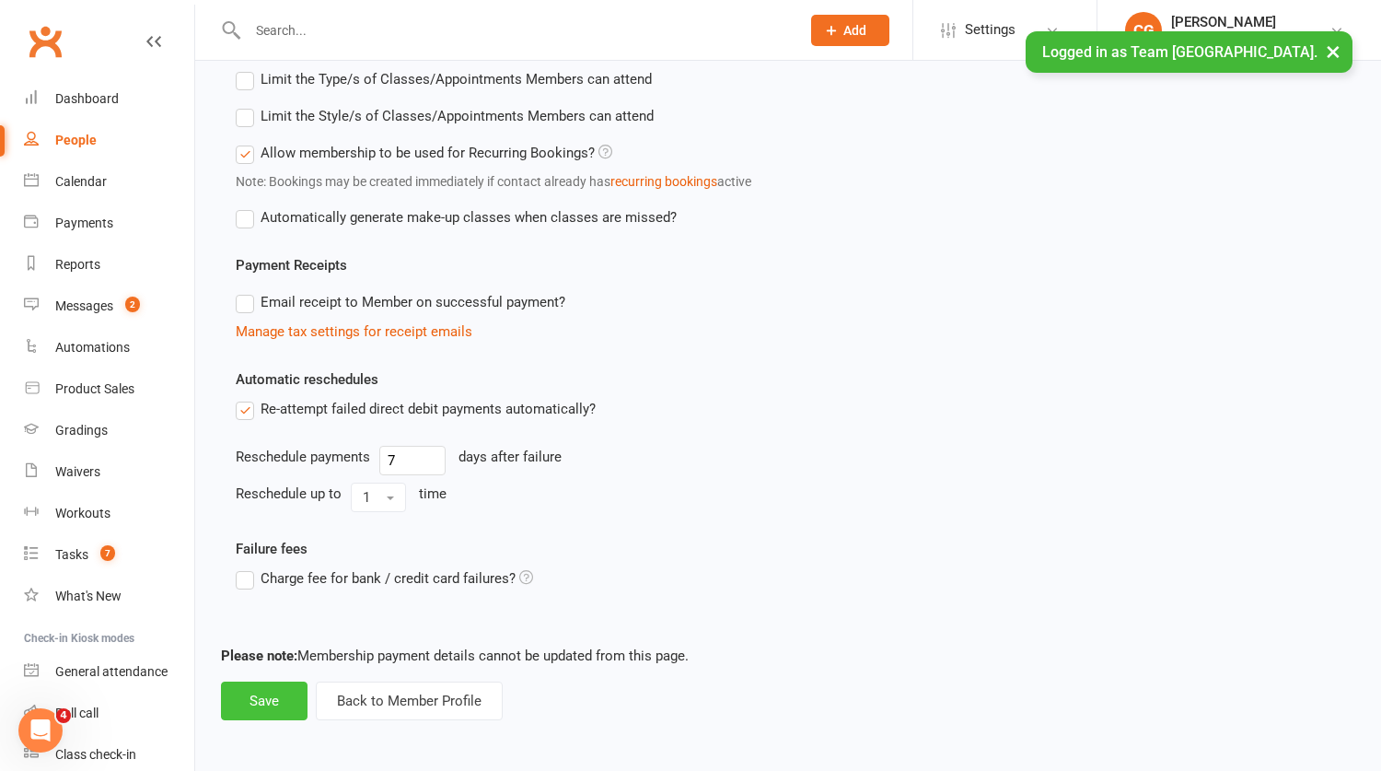
type input "Foundation + Taekwondo Programs Monthly Instalment Membership (2 x family membe…"
click at [250, 697] on button "Save" at bounding box center [264, 700] width 87 height 39
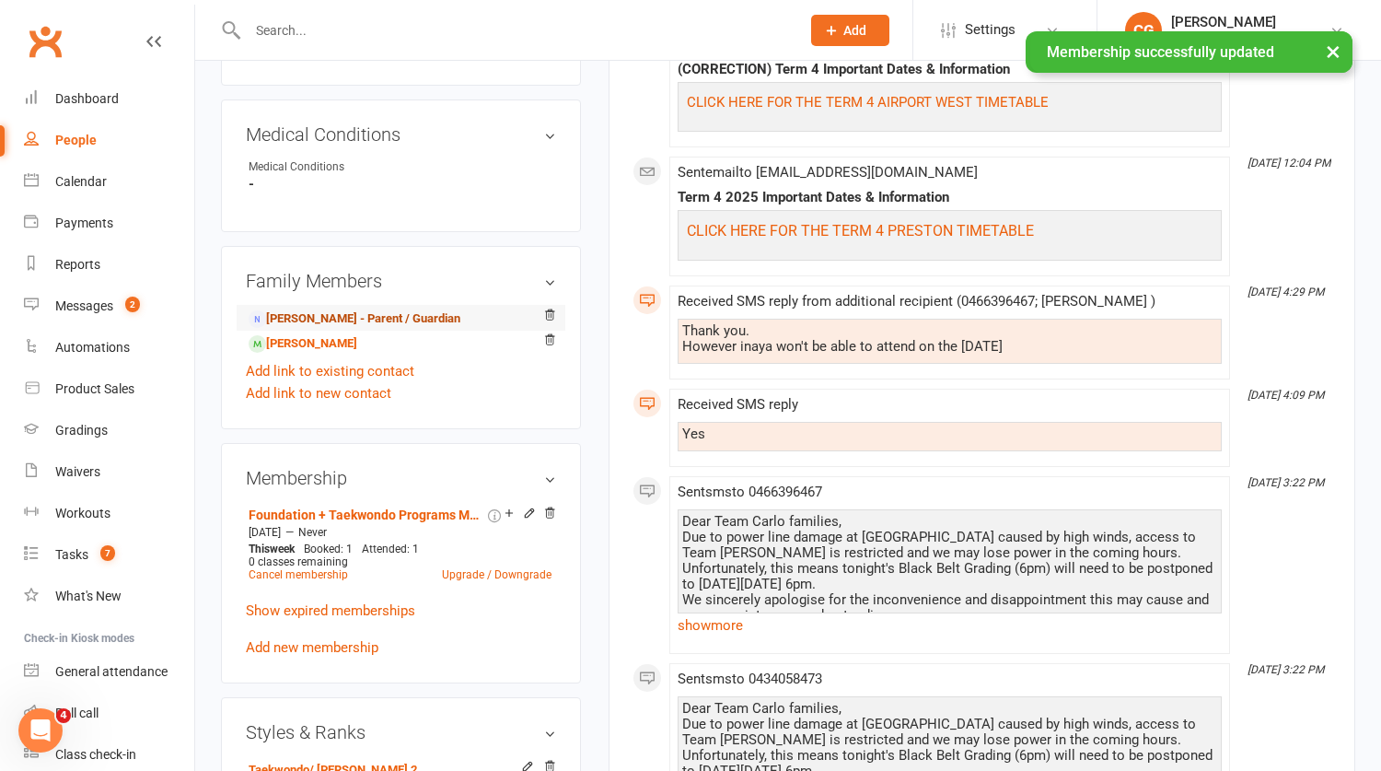
scroll to position [952, 0]
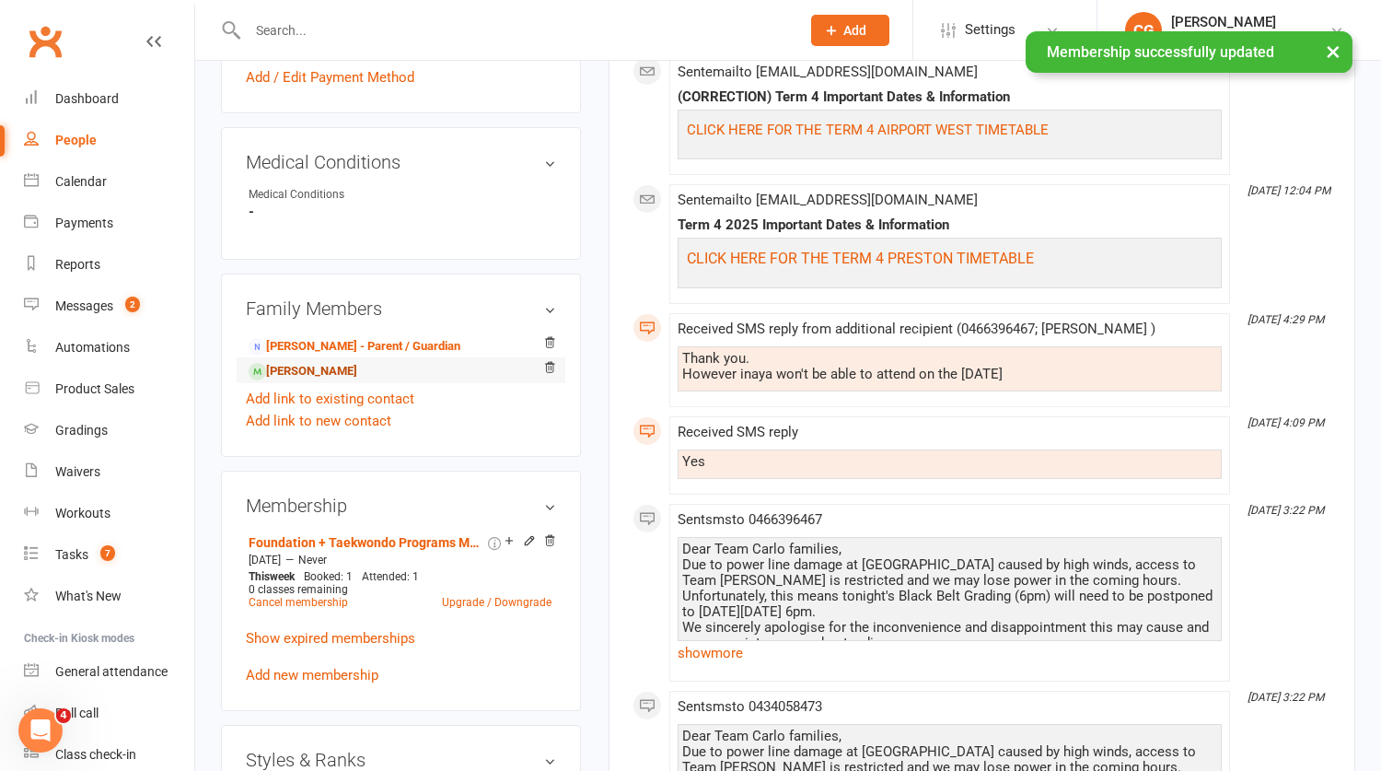
click at [298, 378] on link "Kiyaan Ahmed - Sibling" at bounding box center [303, 371] width 109 height 19
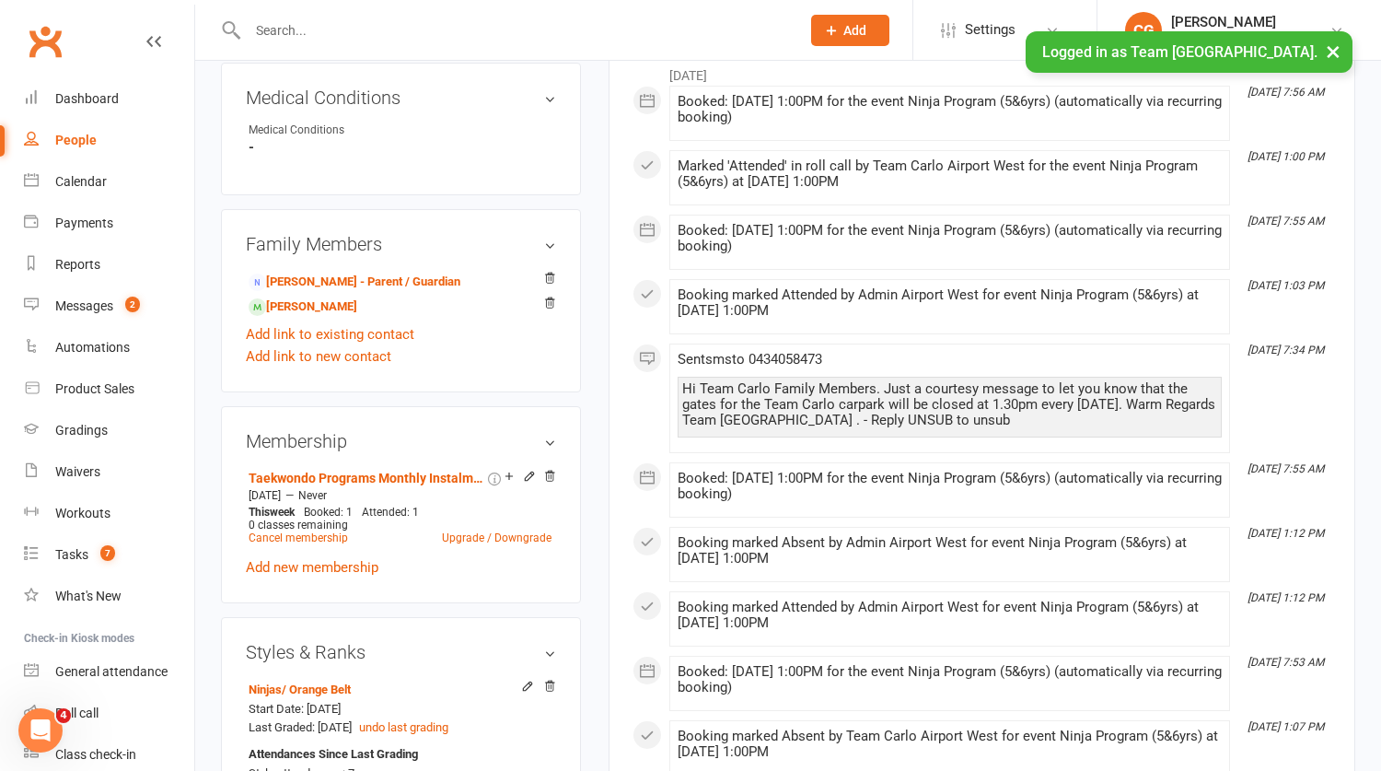
scroll to position [1060, 0]
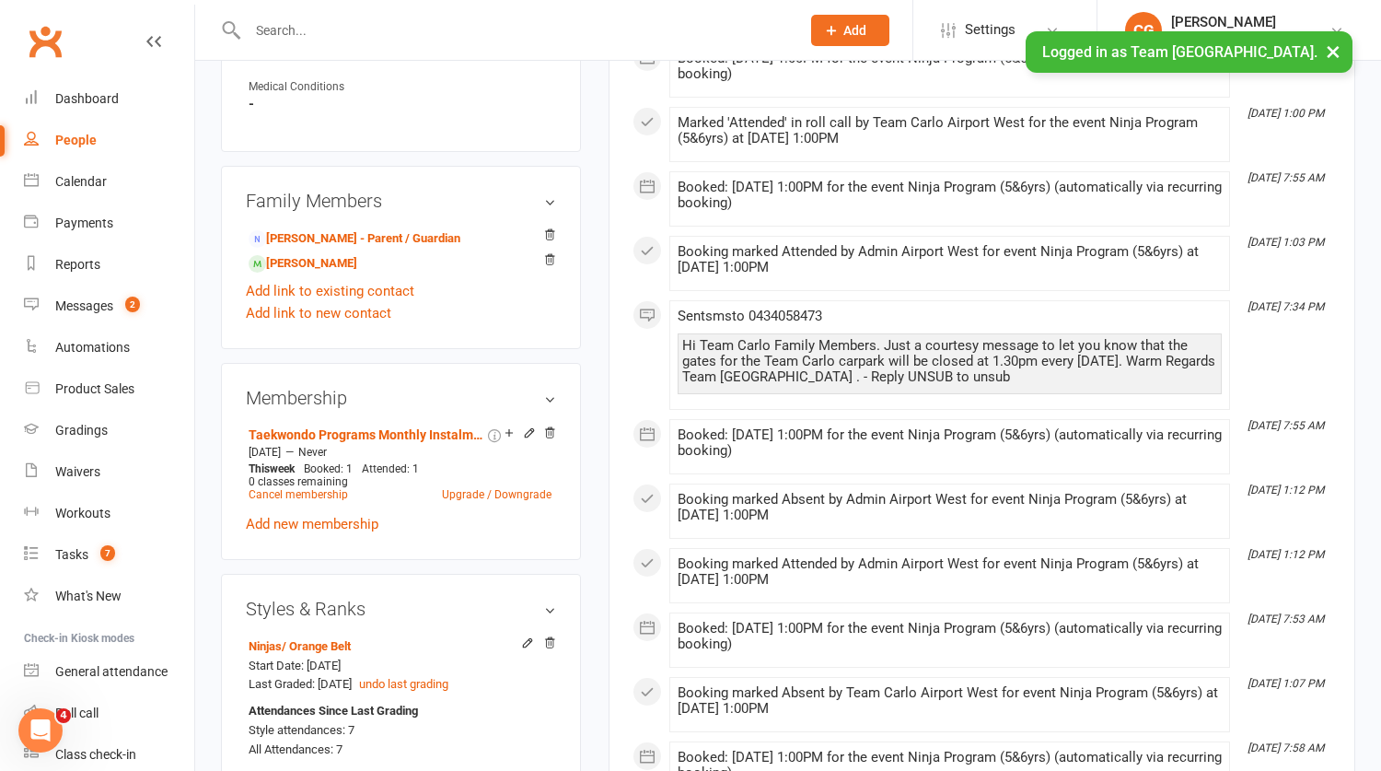
click at [529, 436] on icon at bounding box center [529, 432] width 8 height 8
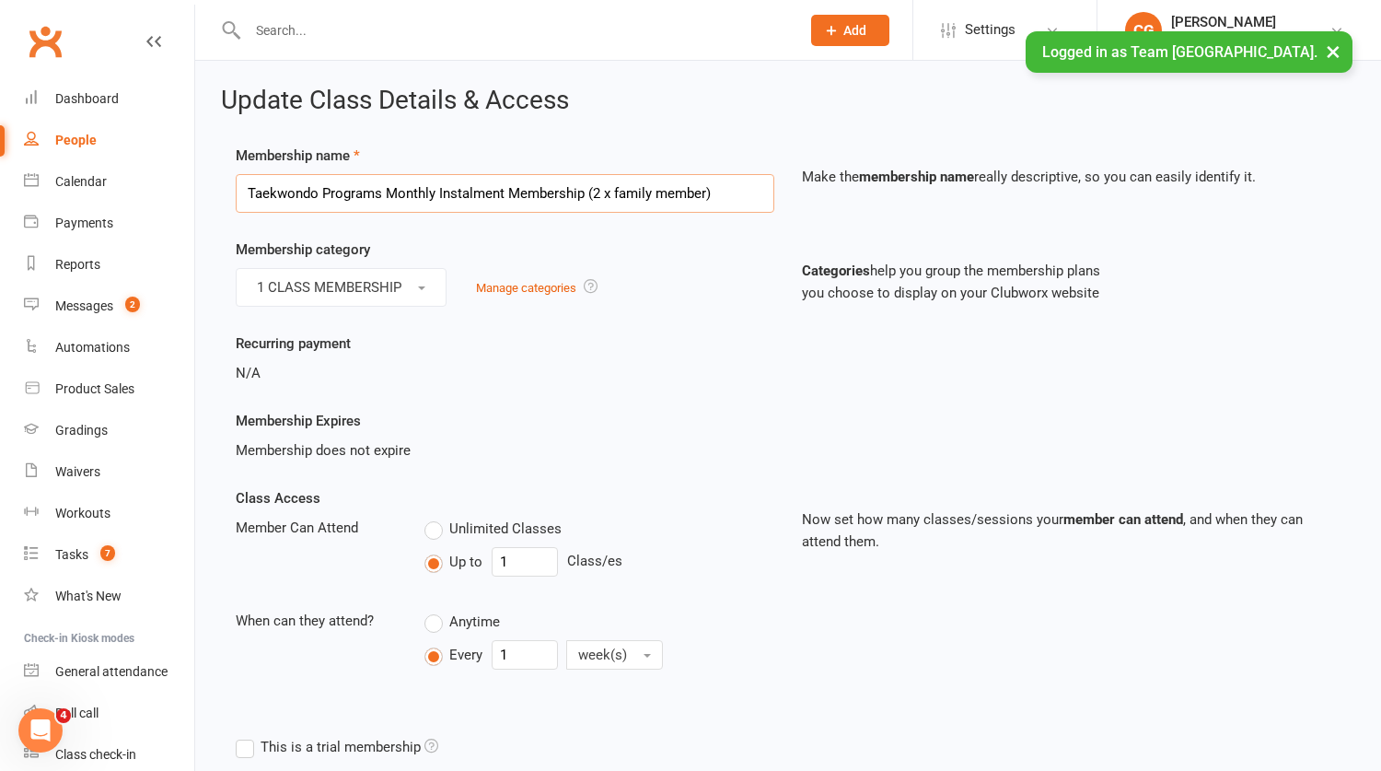
click at [427, 189] on input "Taekwondo Programs Monthly Instalment Membership (2 x family member)" at bounding box center [505, 193] width 539 height 39
click at [428, 188] on input "Taekwondo Programs Monthly Instalment Membership (2 x family member)" at bounding box center [505, 193] width 539 height 39
paste input "Foundation +"
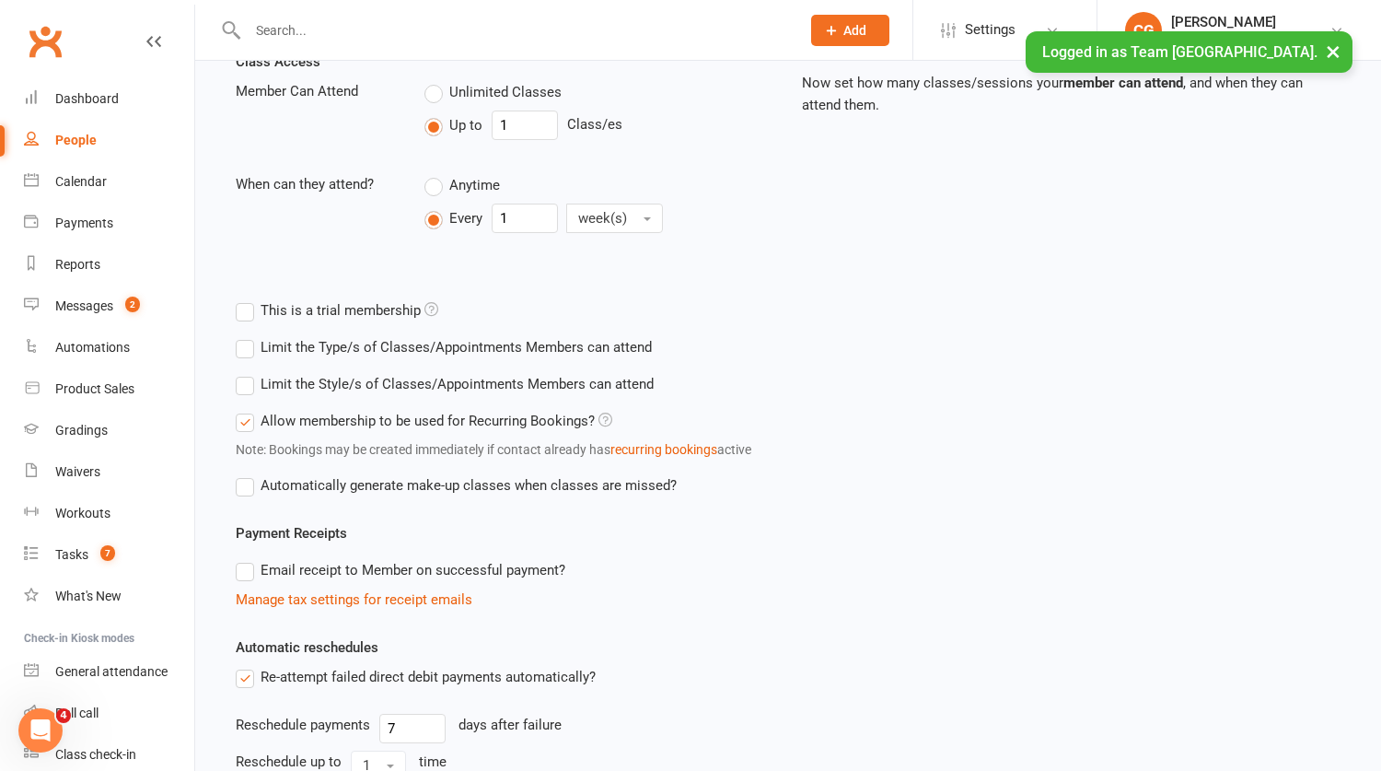
scroll to position [704, 0]
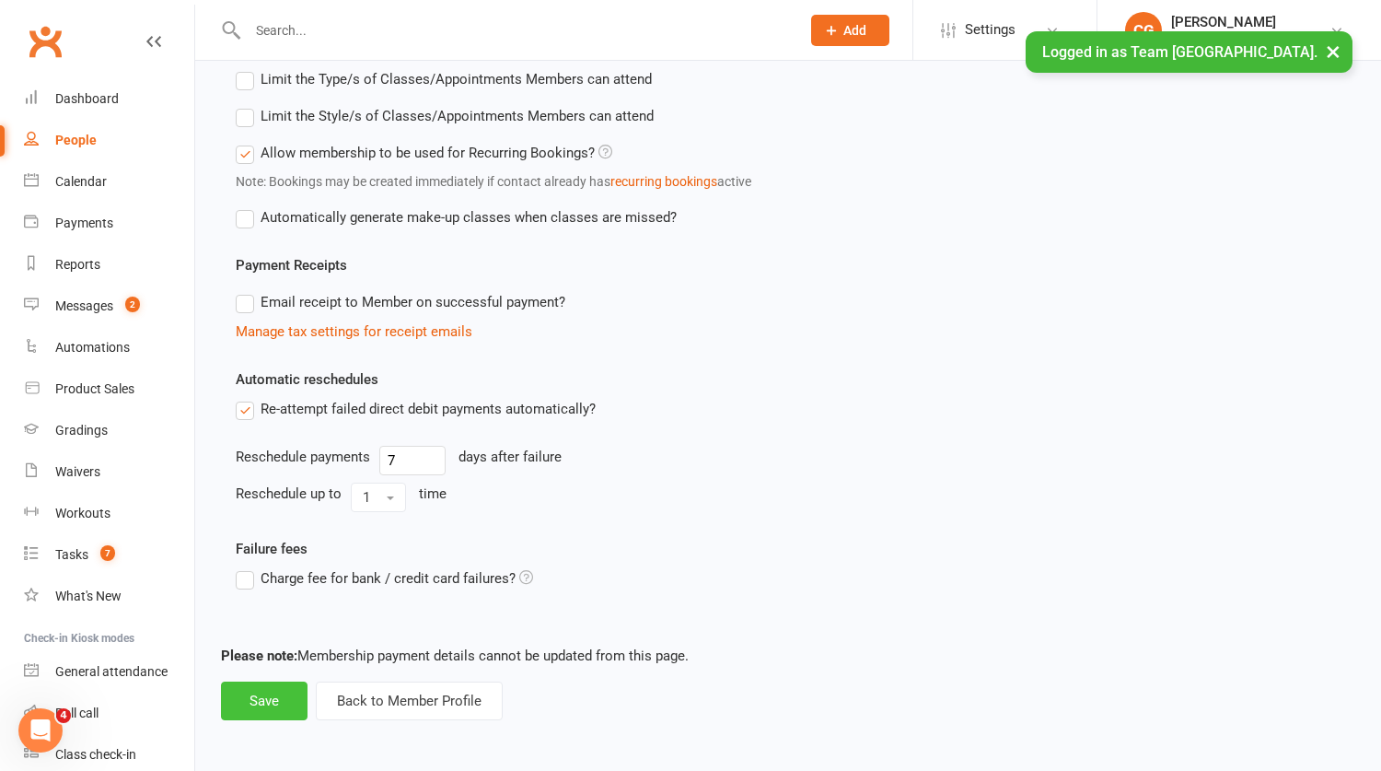
type input "Foundation + Taekwondo Programs Monthly Instalment Membership (2 x family membe…"
click at [263, 695] on button "Save" at bounding box center [264, 700] width 87 height 39
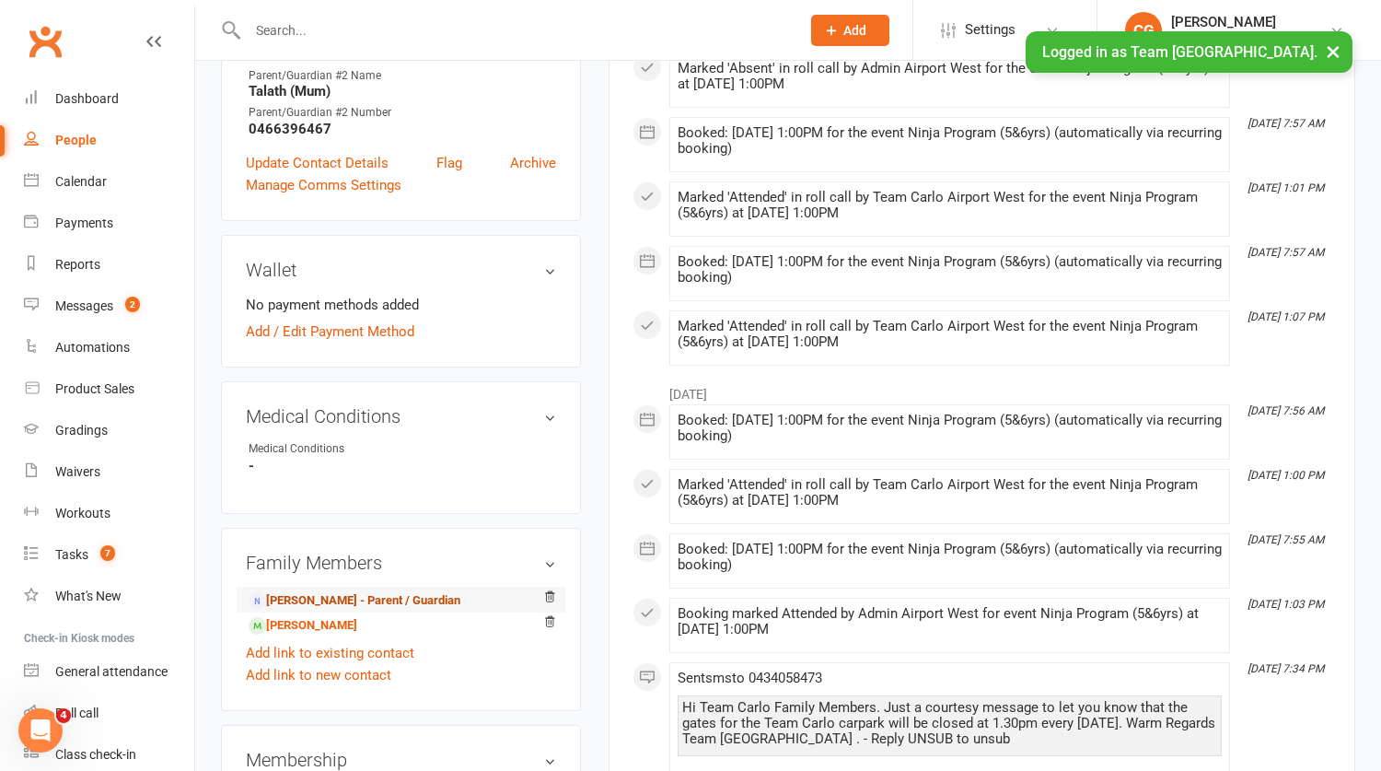
scroll to position [728, 0]
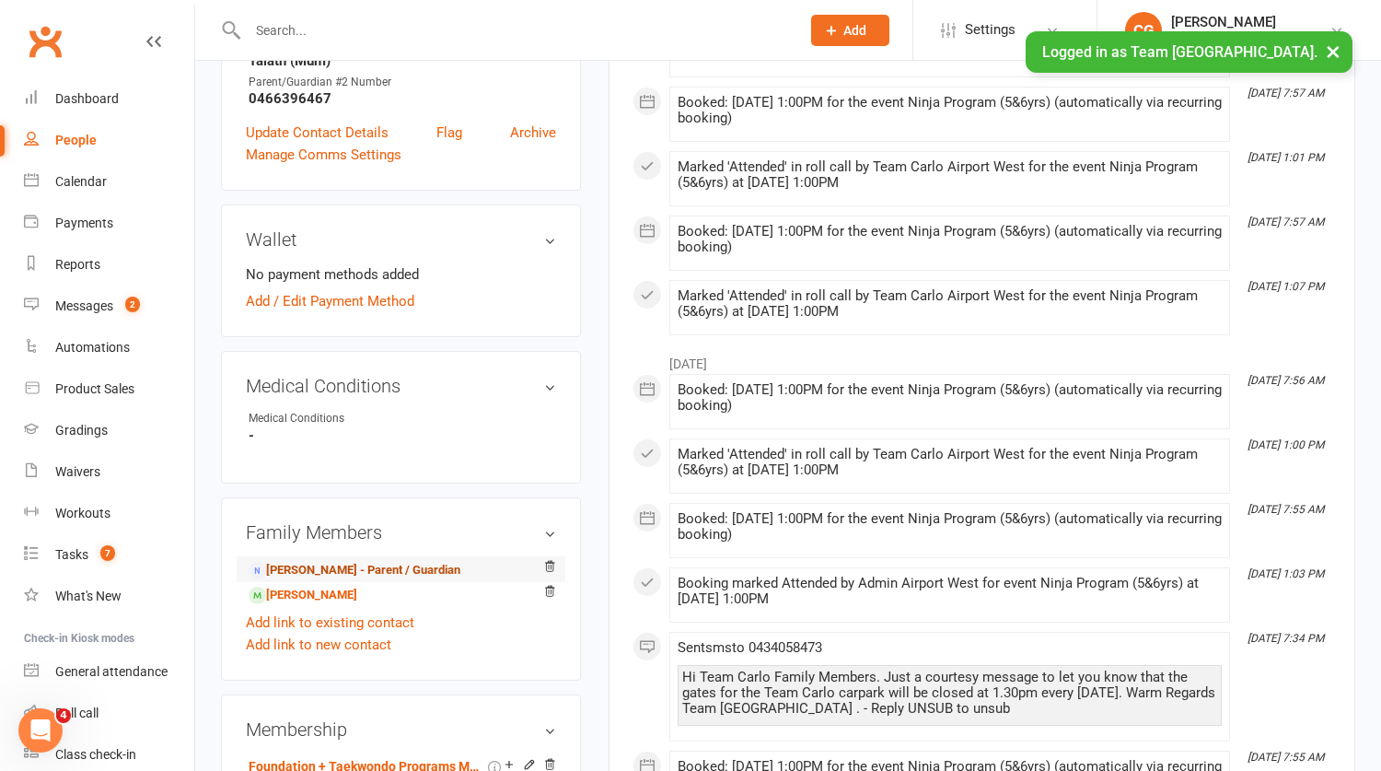
click at [334, 580] on link "Ali Akbar Ahmed - Parent / Guardian" at bounding box center [355, 570] width 212 height 19
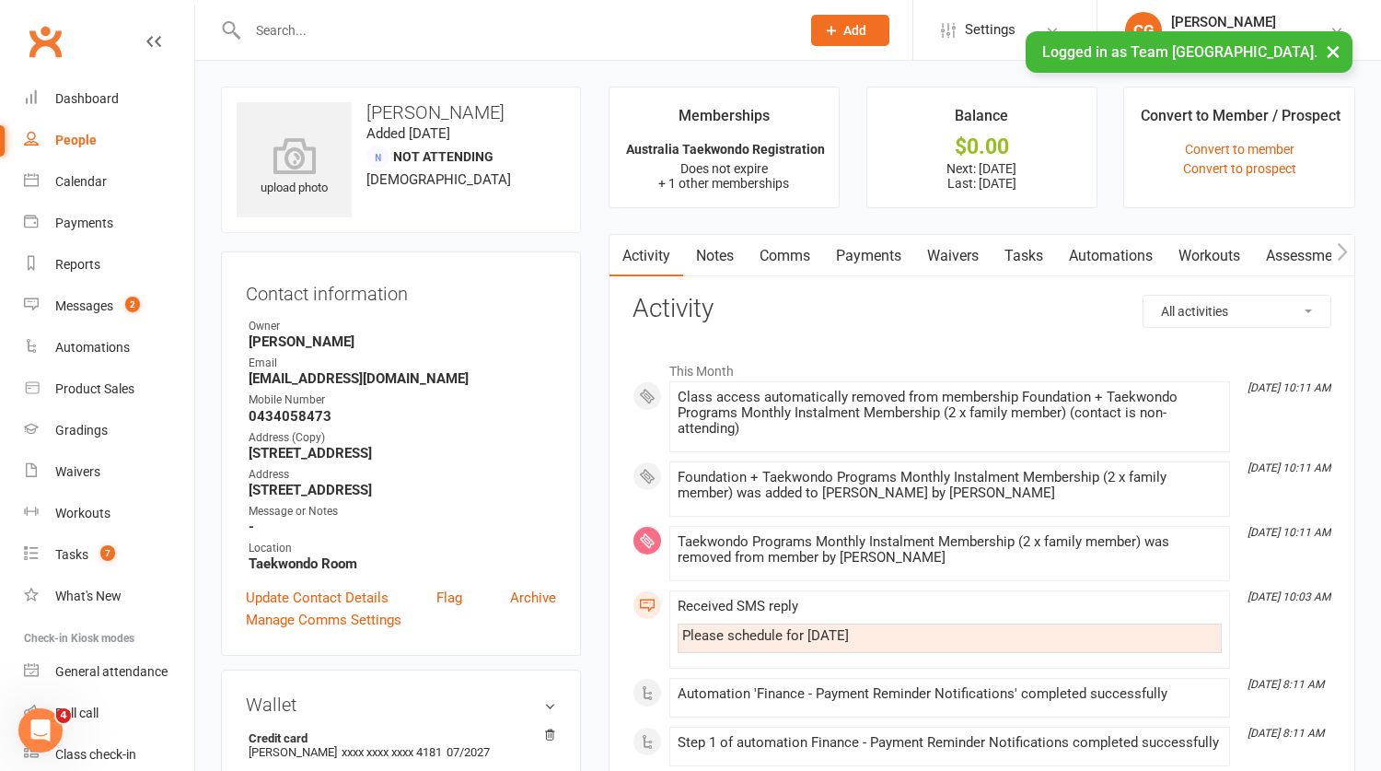
click at [854, 239] on link "Payments" at bounding box center [868, 256] width 91 height 42
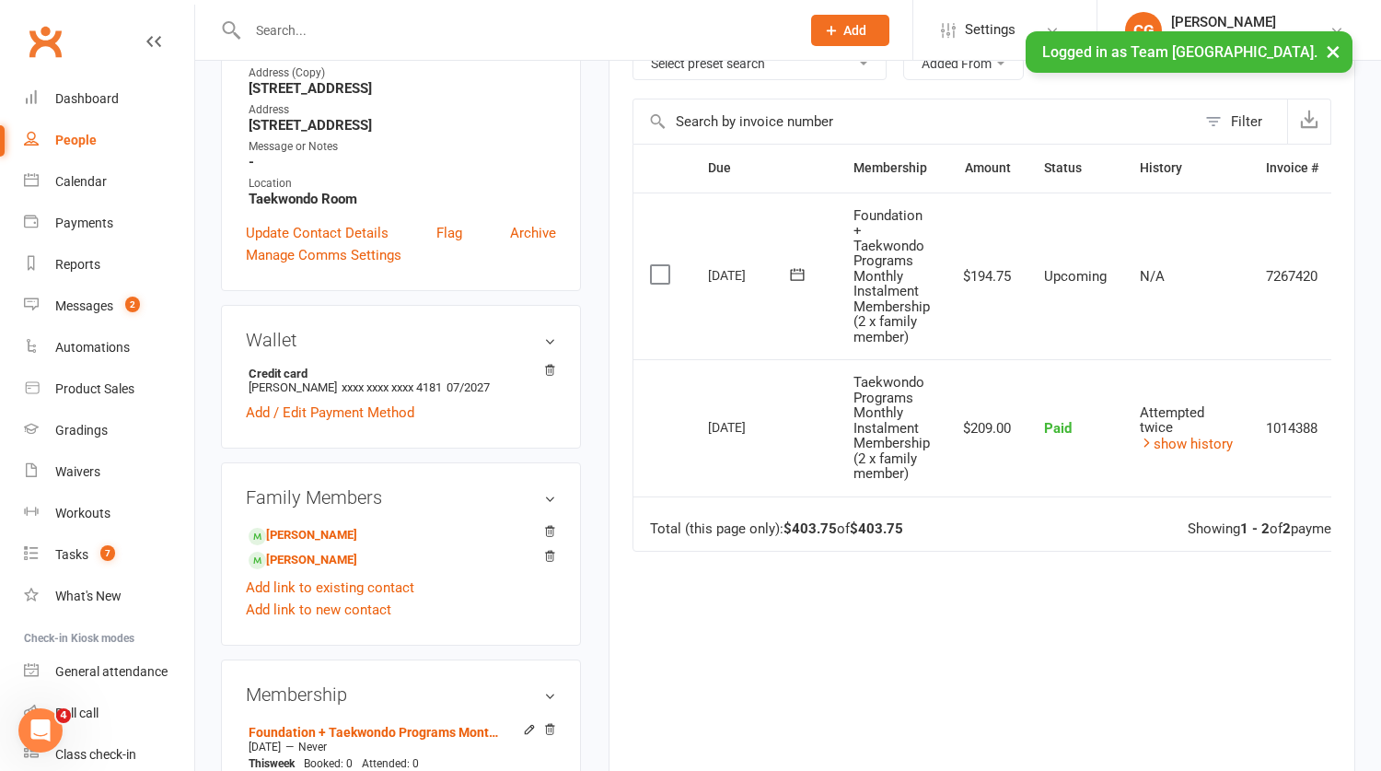
scroll to position [0, 67]
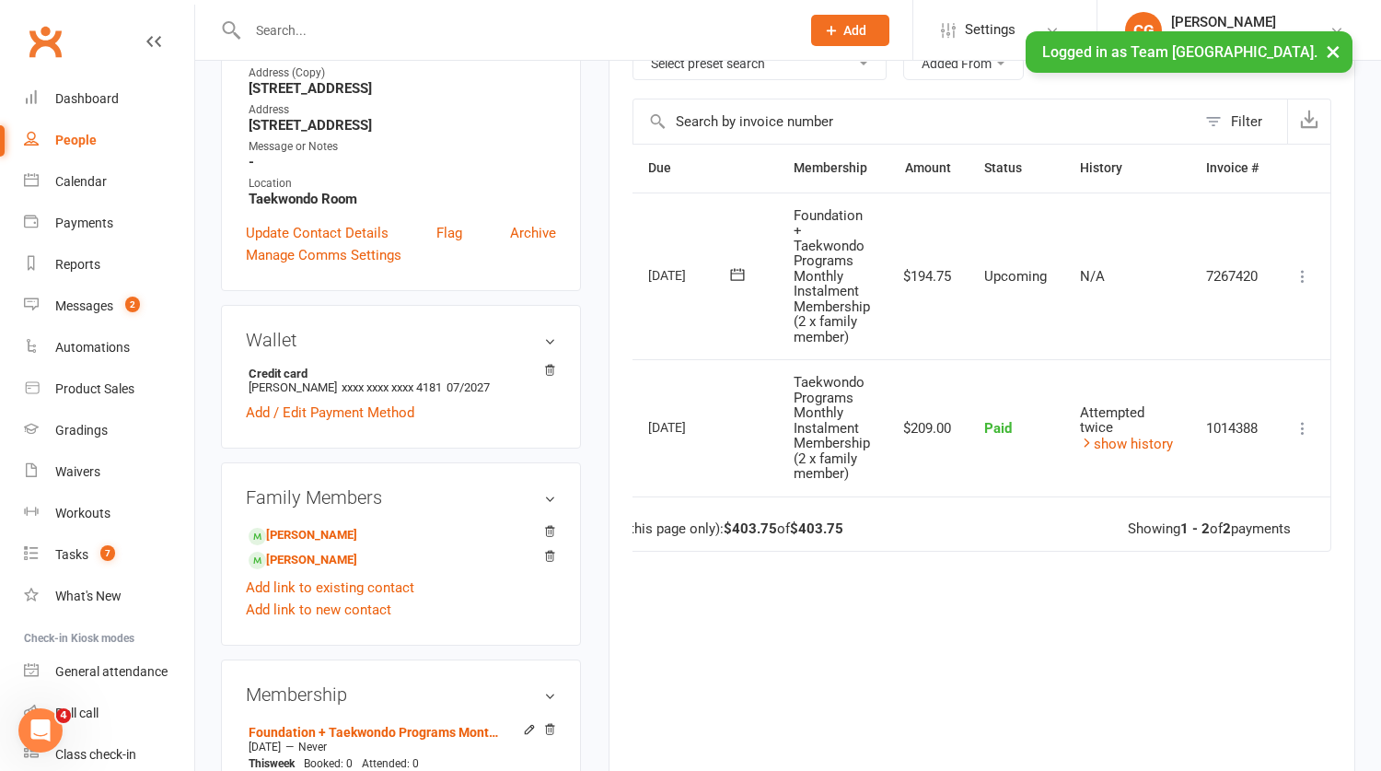
click at [1297, 275] on icon at bounding box center [1303, 276] width 18 height 18
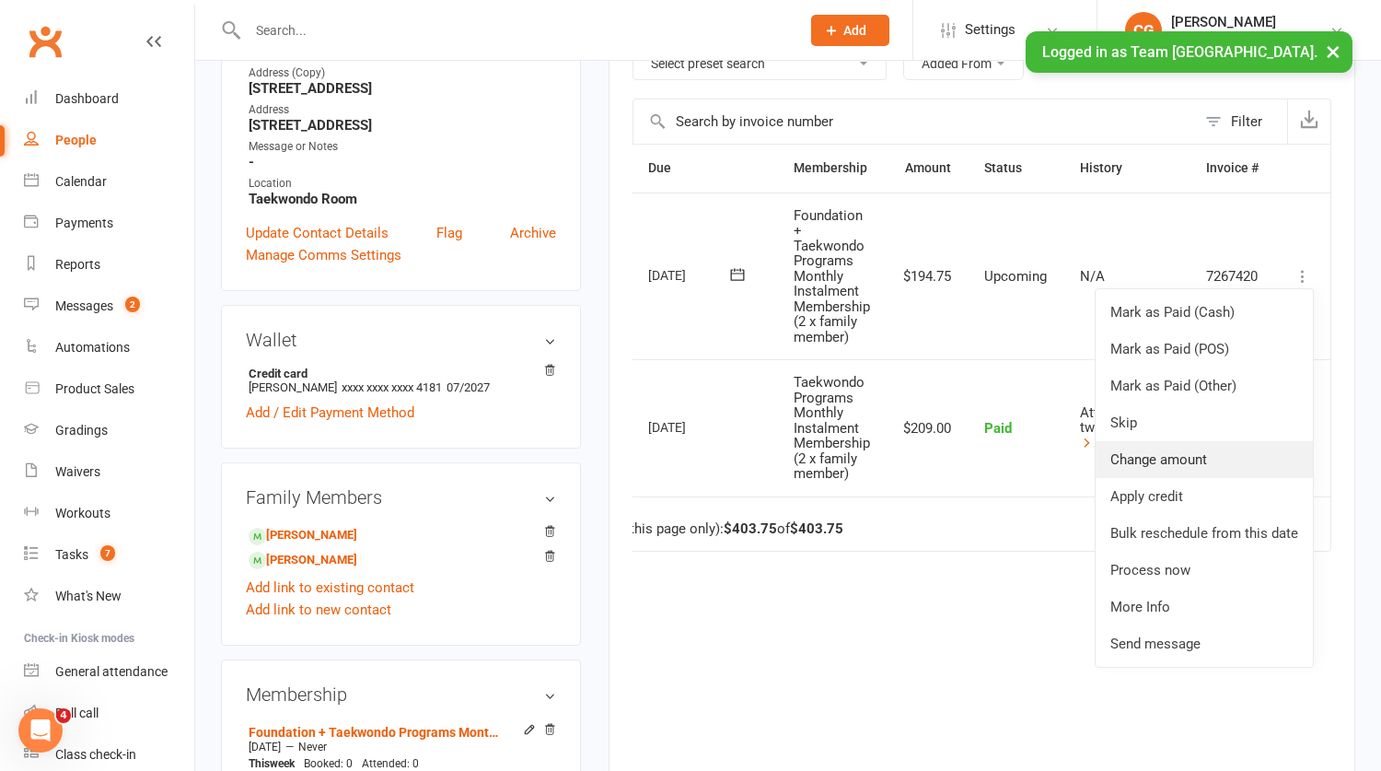
click at [1189, 466] on link "Change amount" at bounding box center [1204, 459] width 217 height 37
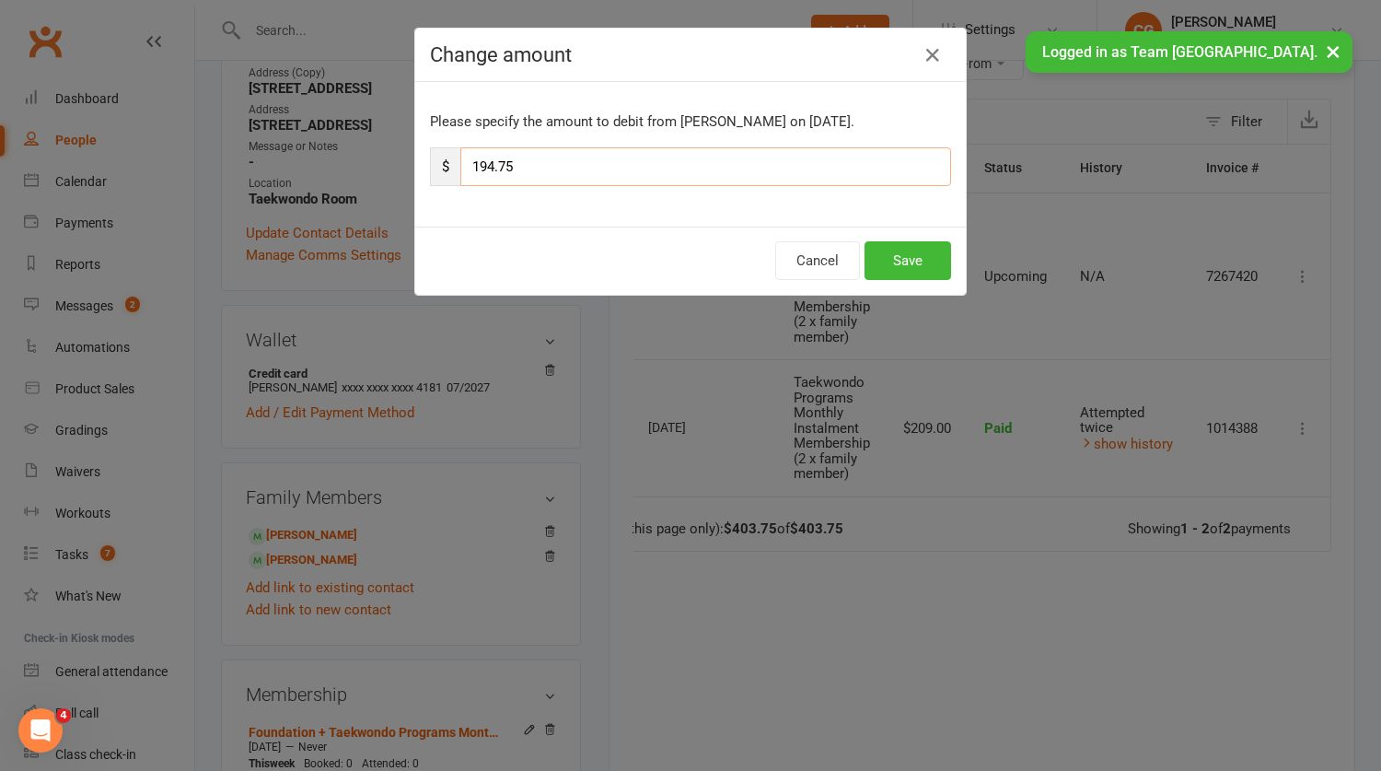
click at [541, 157] on input "194.75" at bounding box center [705, 166] width 491 height 39
type input "152.00"
click at [917, 260] on button "Save" at bounding box center [908, 260] width 87 height 39
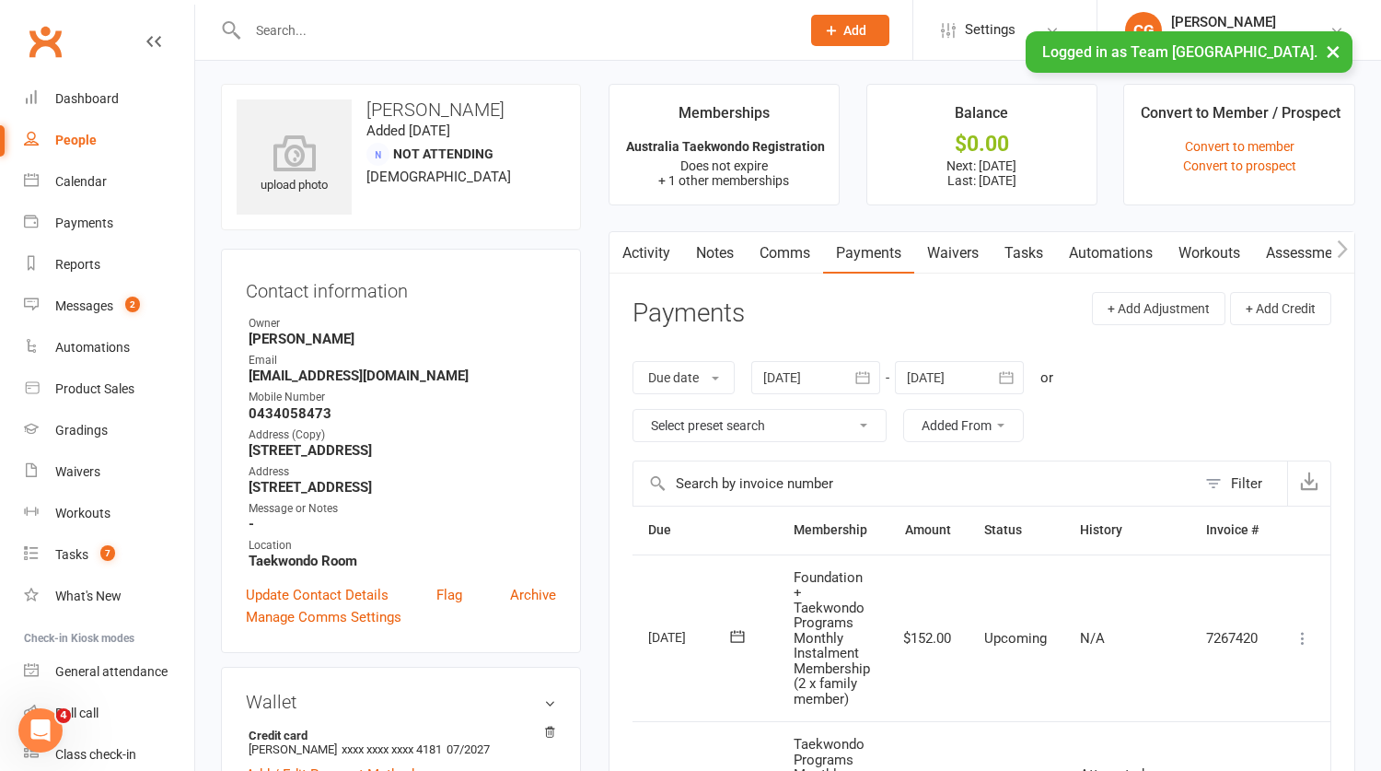
scroll to position [0, 0]
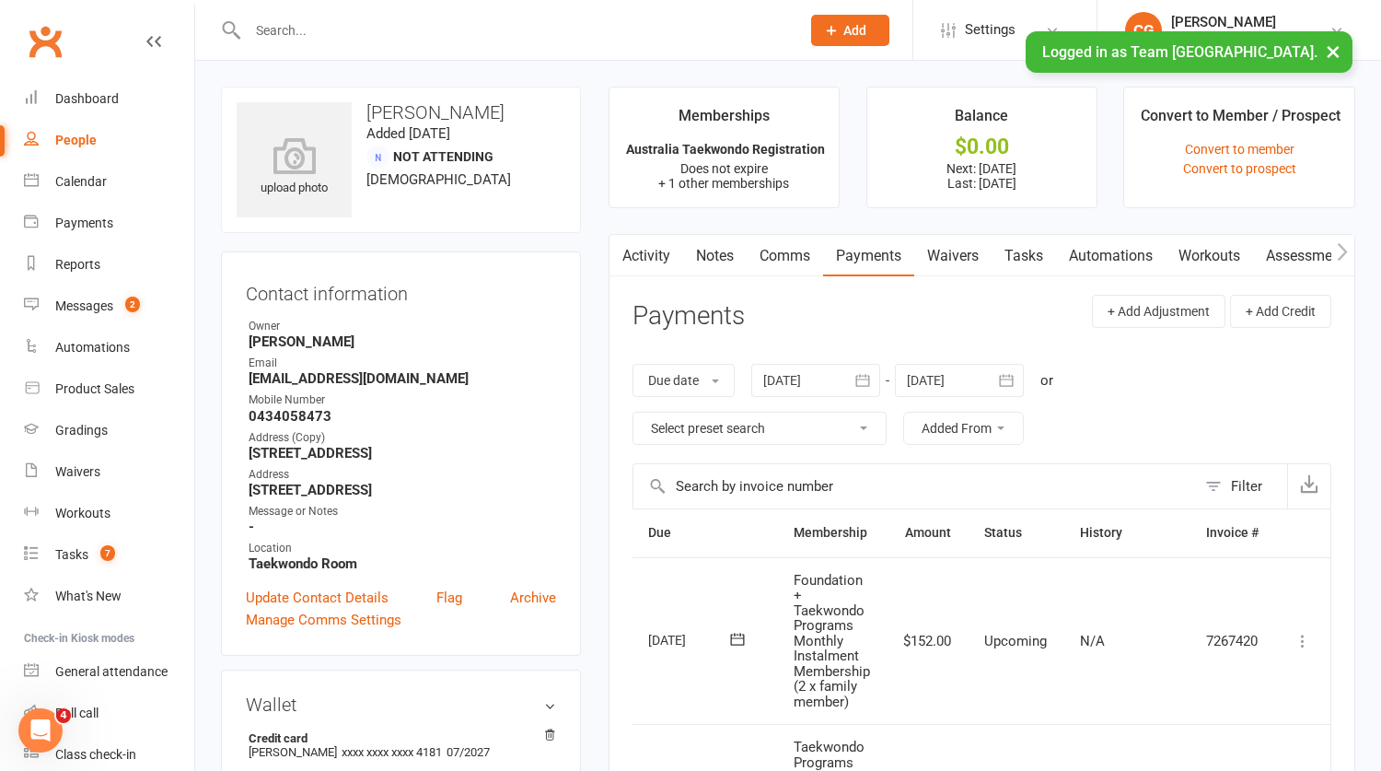
click at [767, 257] on link "Comms" at bounding box center [785, 256] width 76 height 42
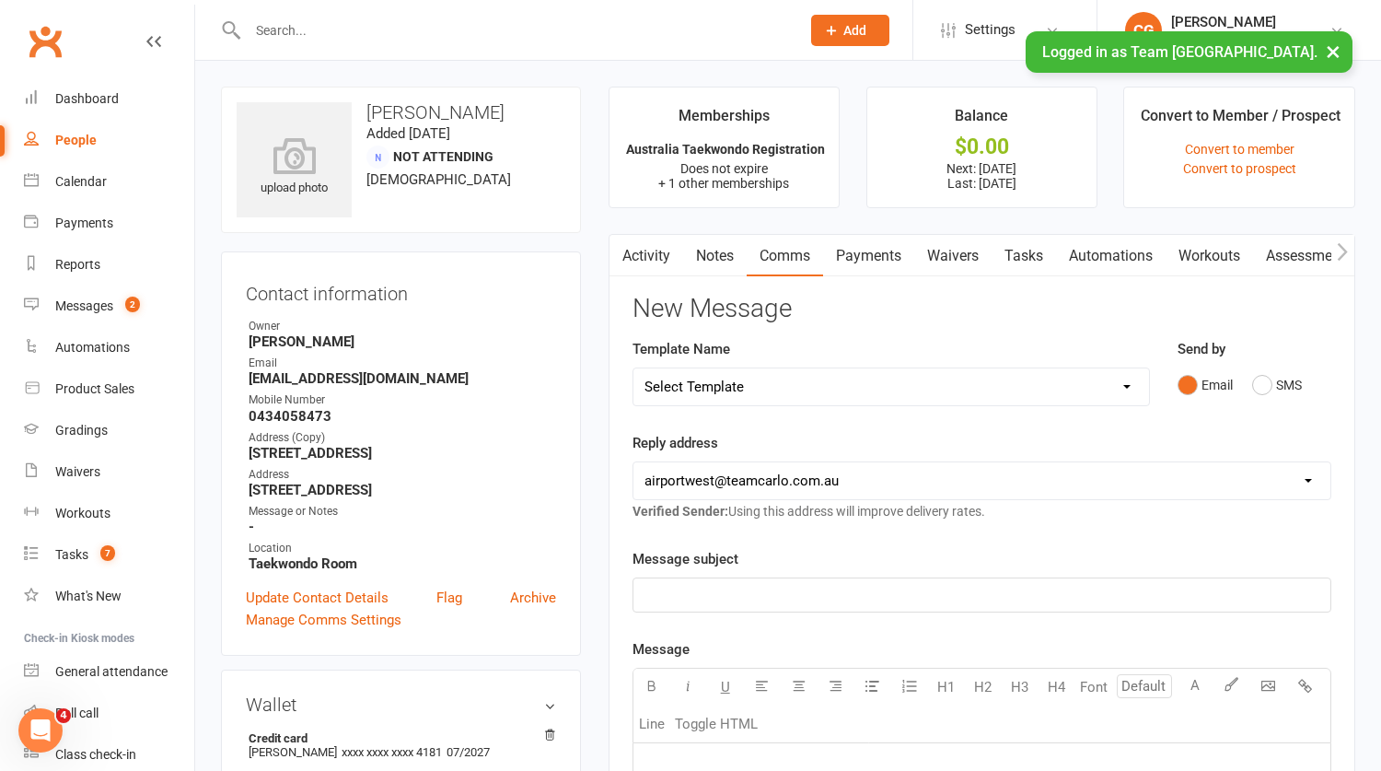
click at [850, 256] on link "Payments" at bounding box center [868, 256] width 91 height 42
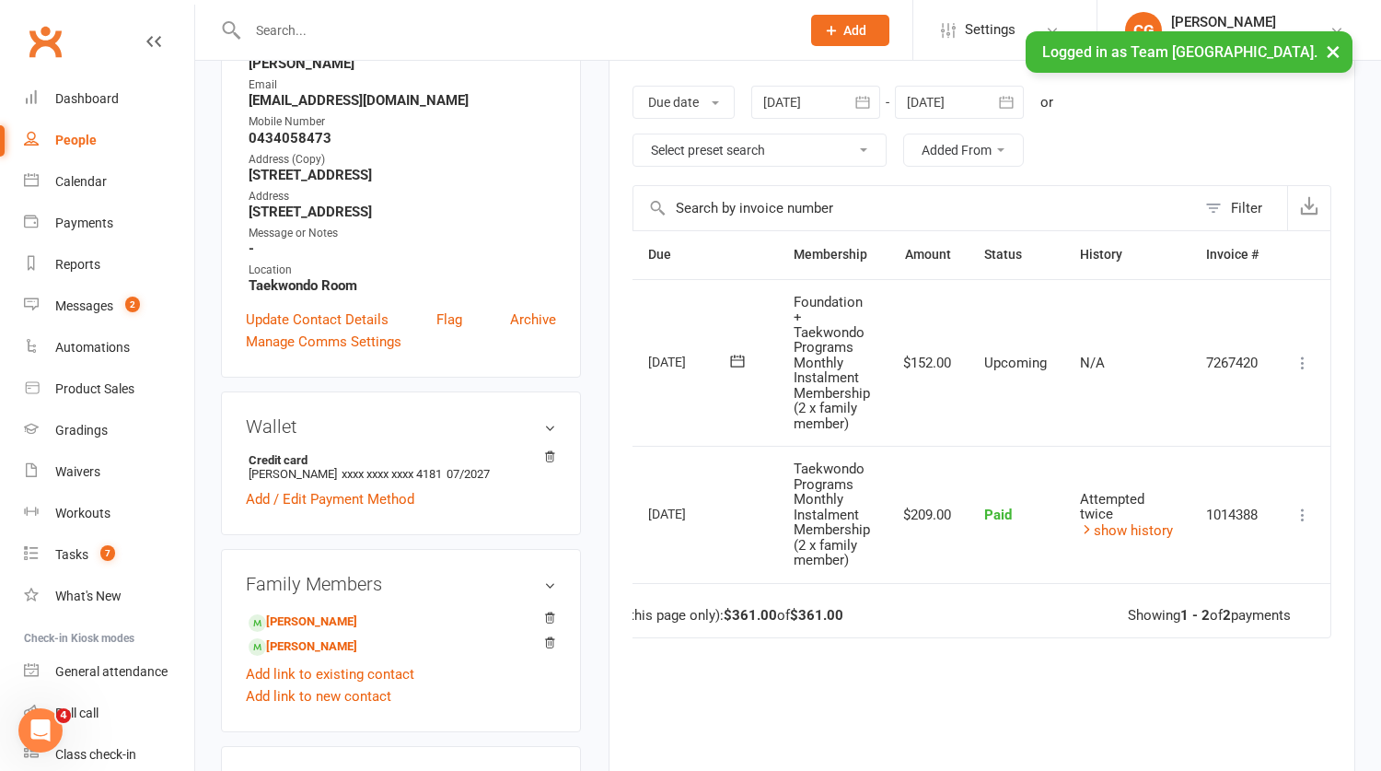
scroll to position [323, 0]
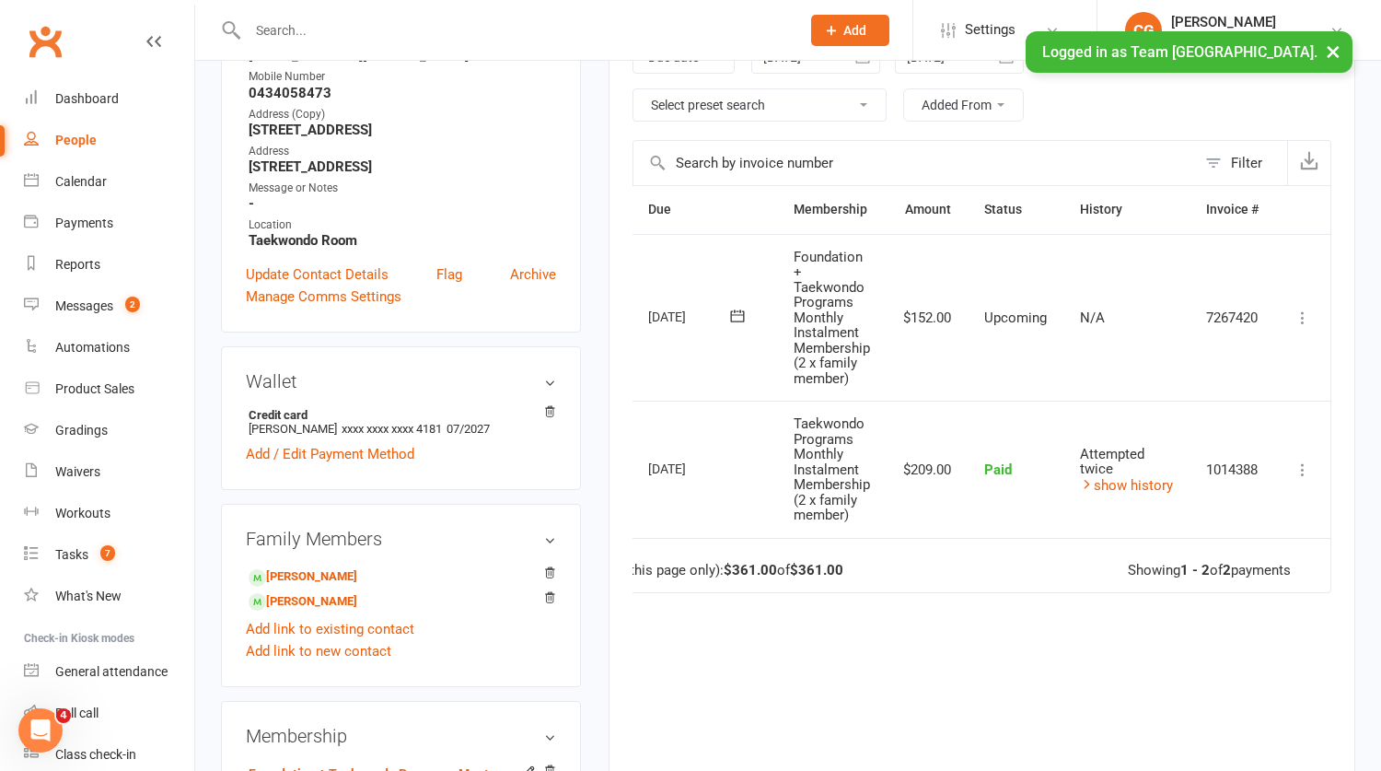
click at [730, 320] on icon at bounding box center [737, 316] width 14 height 12
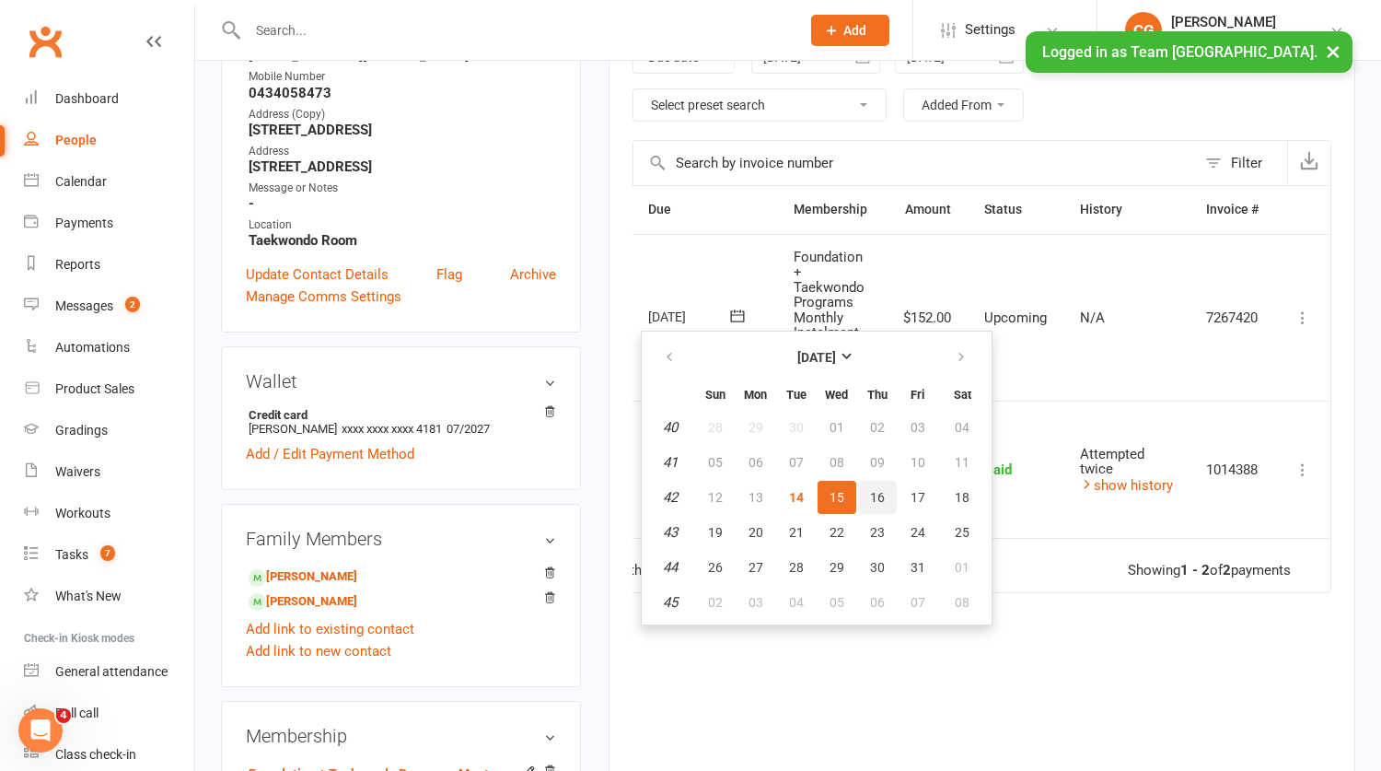
click at [870, 490] on span "16" at bounding box center [877, 497] width 15 height 15
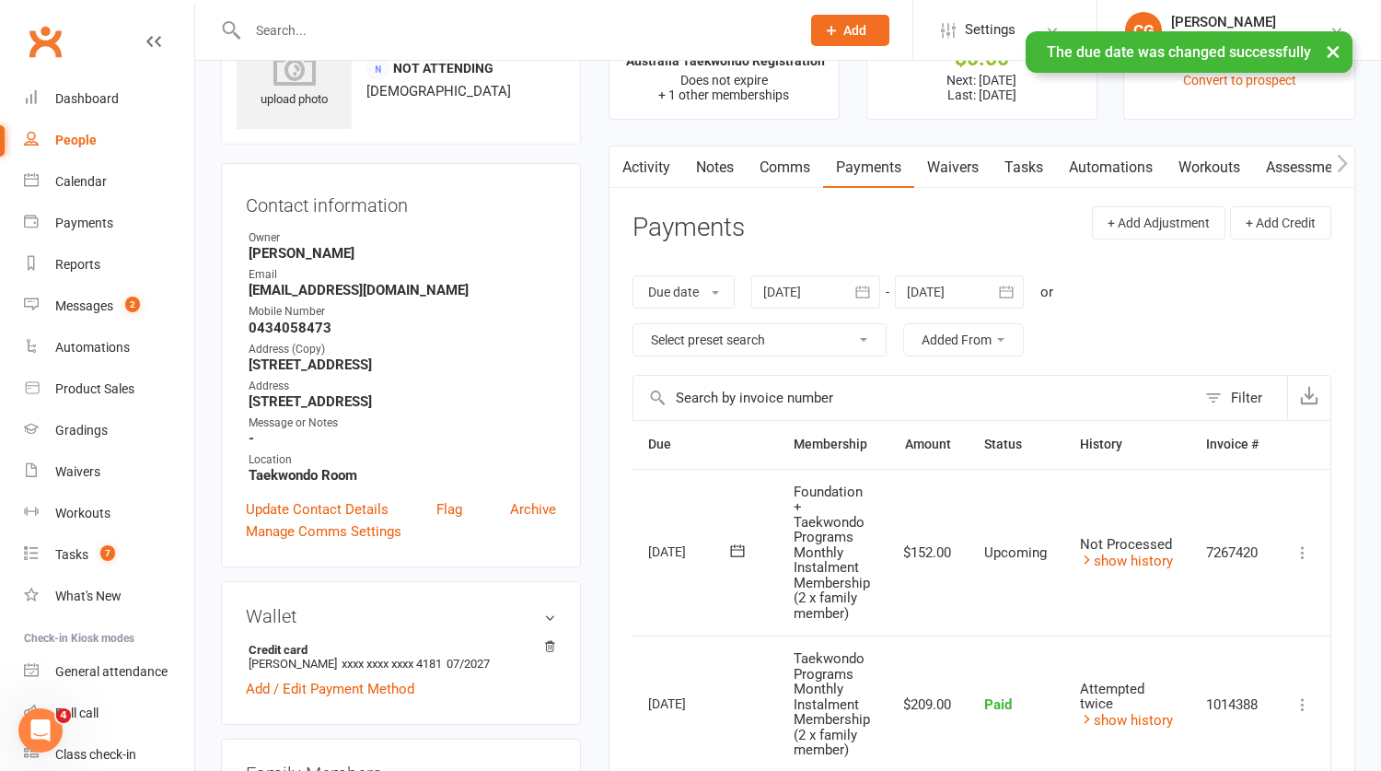
scroll to position [78, 0]
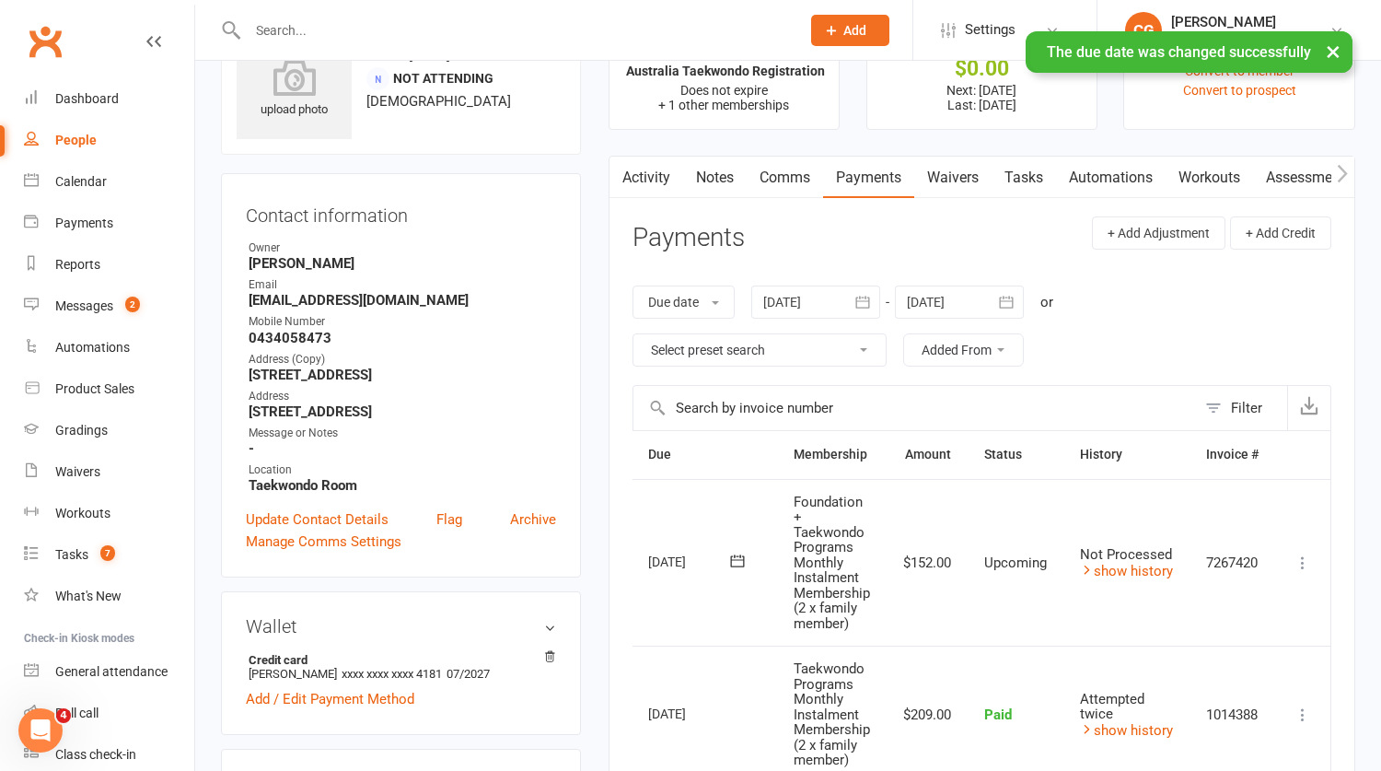
drag, startPoint x: 781, startPoint y: 178, endPoint x: 790, endPoint y: 181, distance: 9.9
click at [781, 178] on link "Comms" at bounding box center [785, 178] width 76 height 42
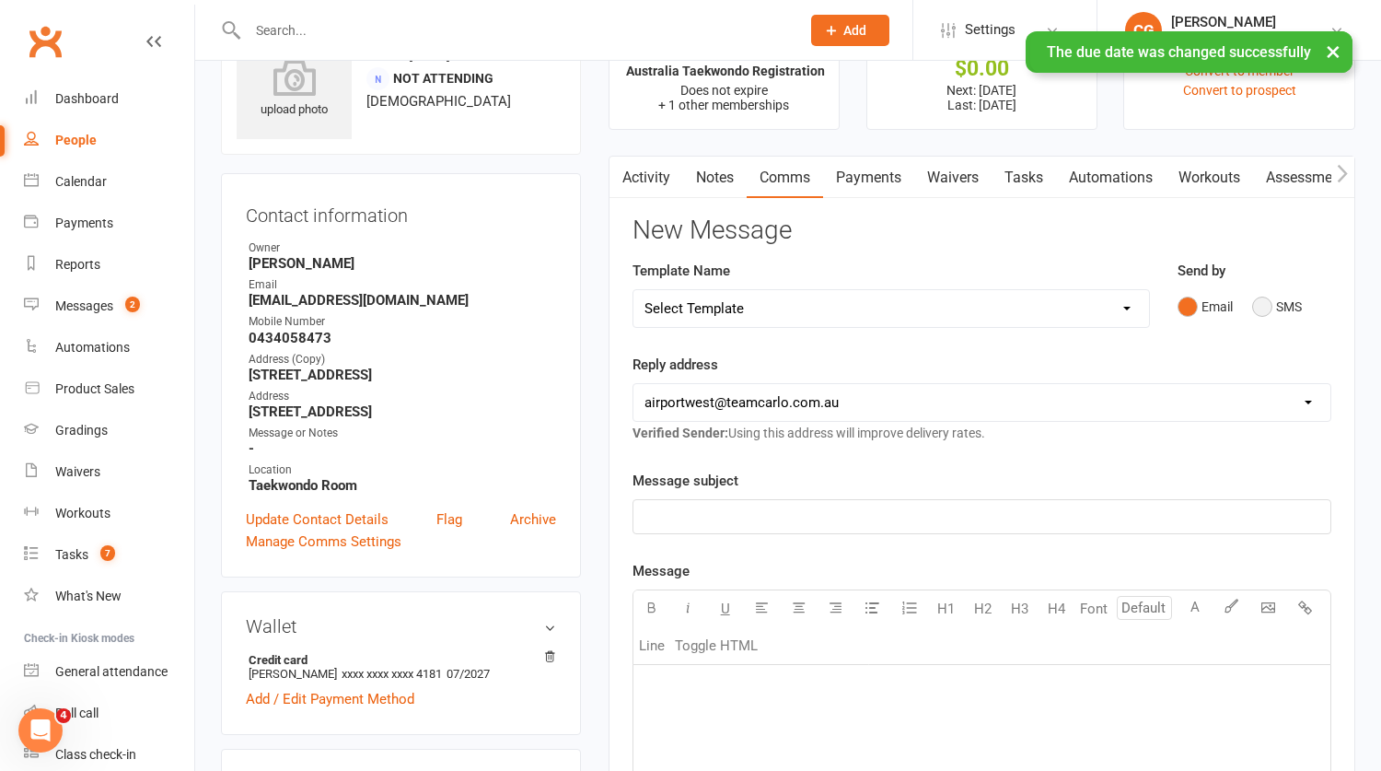
click at [1252, 307] on button "SMS" at bounding box center [1277, 306] width 50 height 35
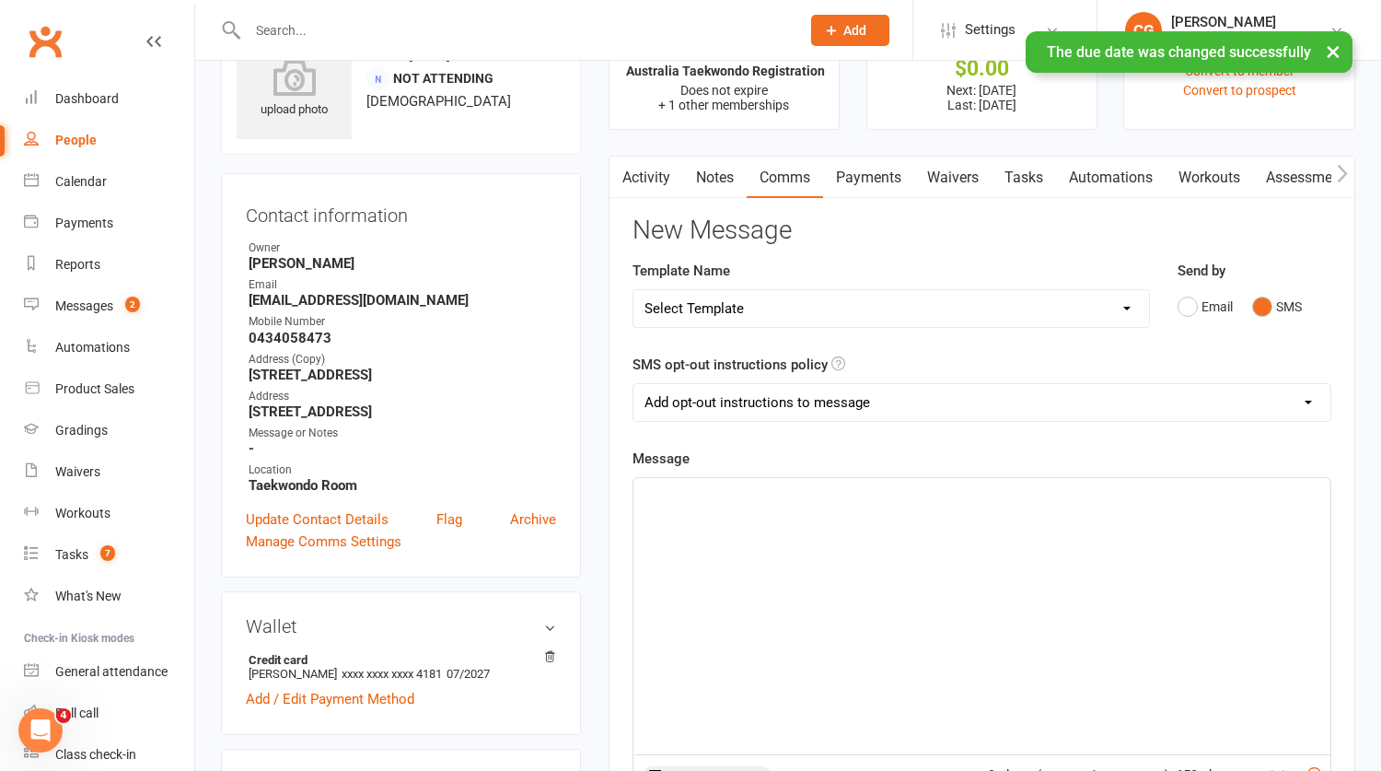
click at [666, 408] on select "Add opt-out instructions to message Do not add opt-out instructions to message" at bounding box center [981, 402] width 697 height 37
select select "1"
click at [633, 384] on select "Add opt-out instructions to message Do not add opt-out instructions to message" at bounding box center [981, 402] width 697 height 37
click at [677, 496] on p "﻿" at bounding box center [982, 494] width 675 height 22
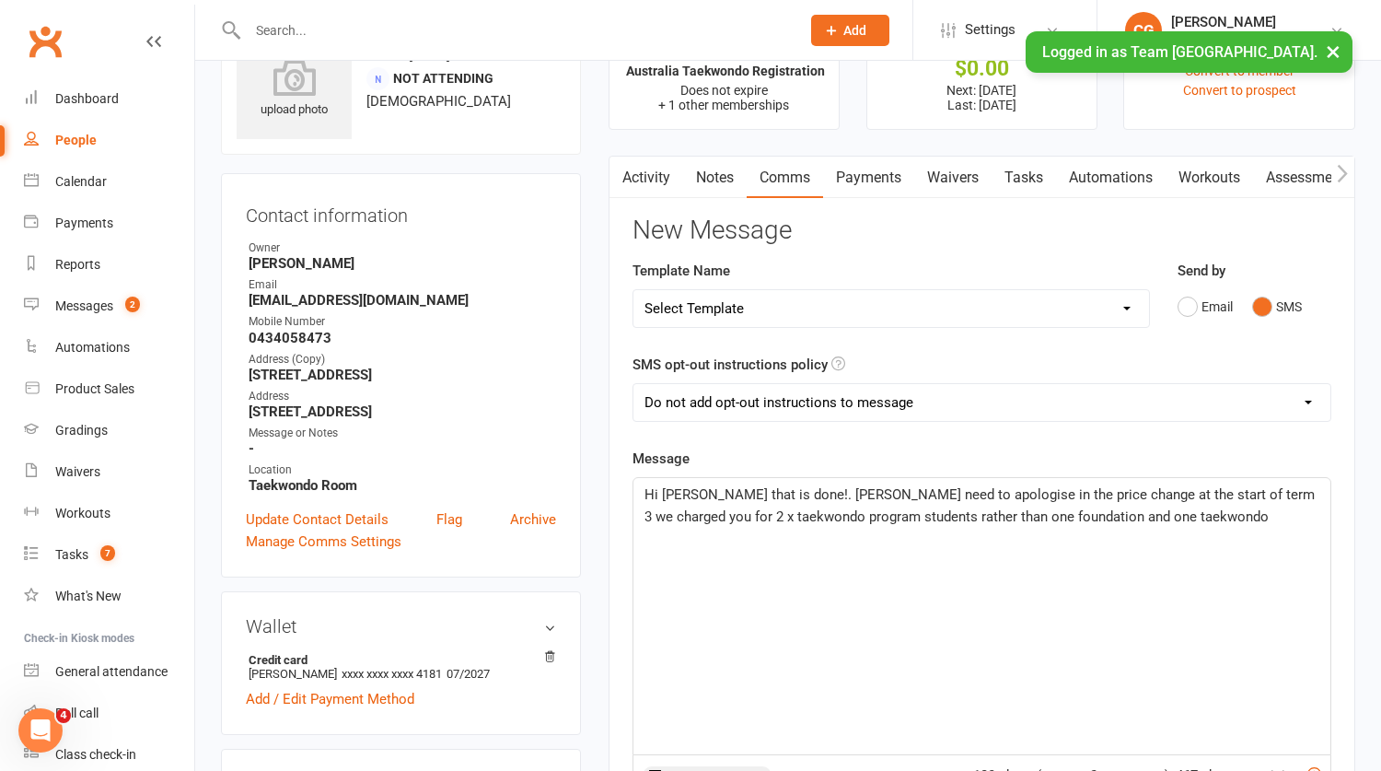
click at [989, 511] on span "Hi Ali that is done!. Ali I need to apologise in the price change at the start …" at bounding box center [982, 505] width 674 height 39
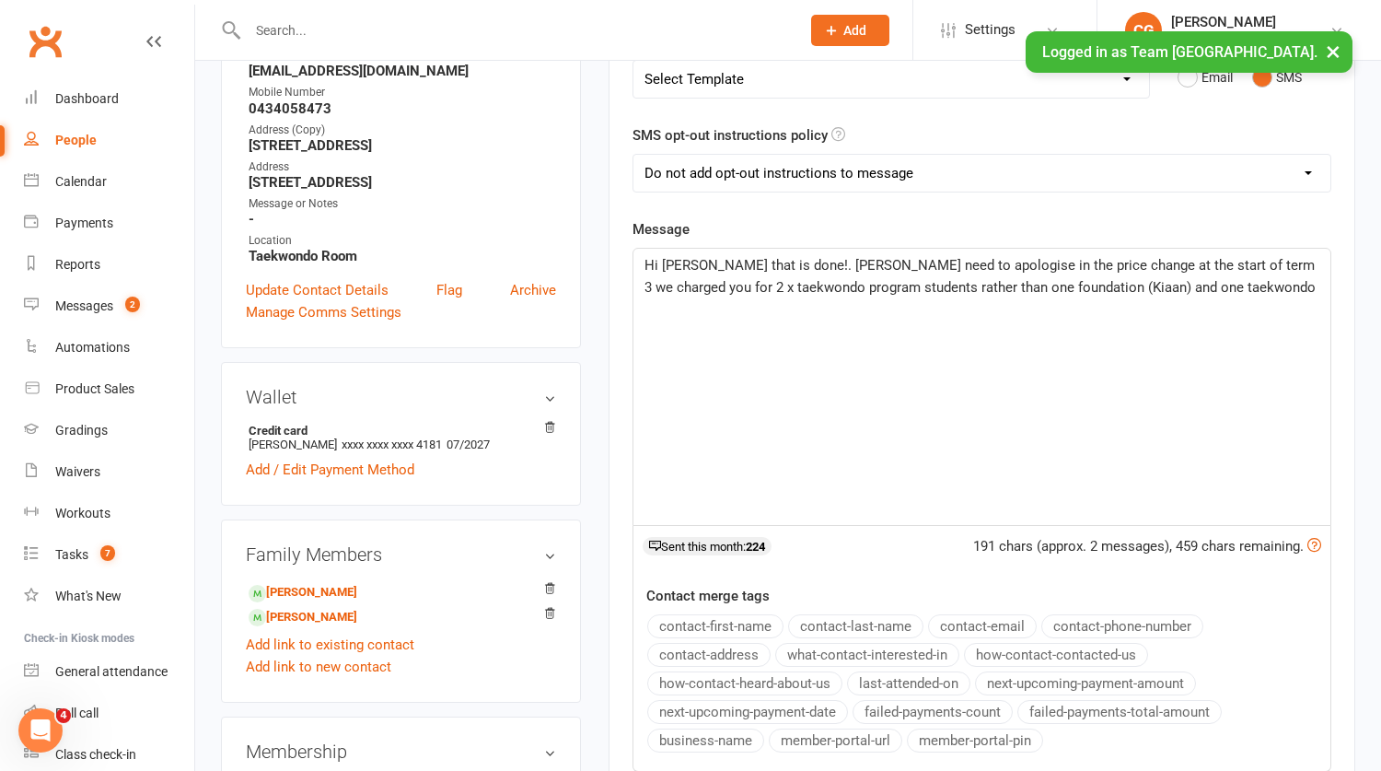
scroll to position [309, 0]
click at [1014, 285] on span "Hi Ali that is done!. Ali I need to apologise in the price change at the start …" at bounding box center [982, 274] width 674 height 39
click at [1180, 283] on p "Hi Ali that is done!. Ali I need to apologise in the price change at the start …" at bounding box center [982, 285] width 675 height 66
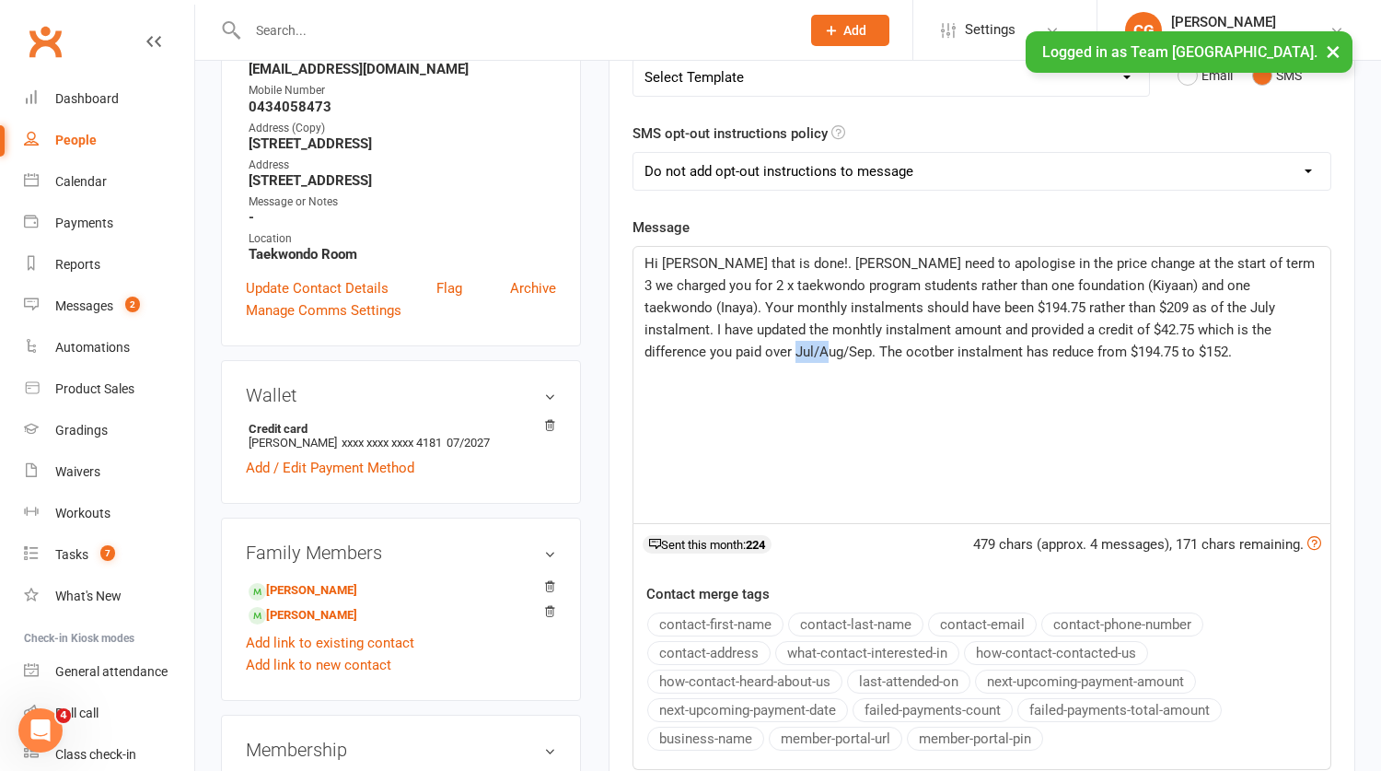
drag, startPoint x: 688, startPoint y: 352, endPoint x: 649, endPoint y: 350, distance: 38.7
click at [649, 350] on span "Hi Ali that is done!. Ali I need to apologise in the price change at the start …" at bounding box center [982, 307] width 674 height 105
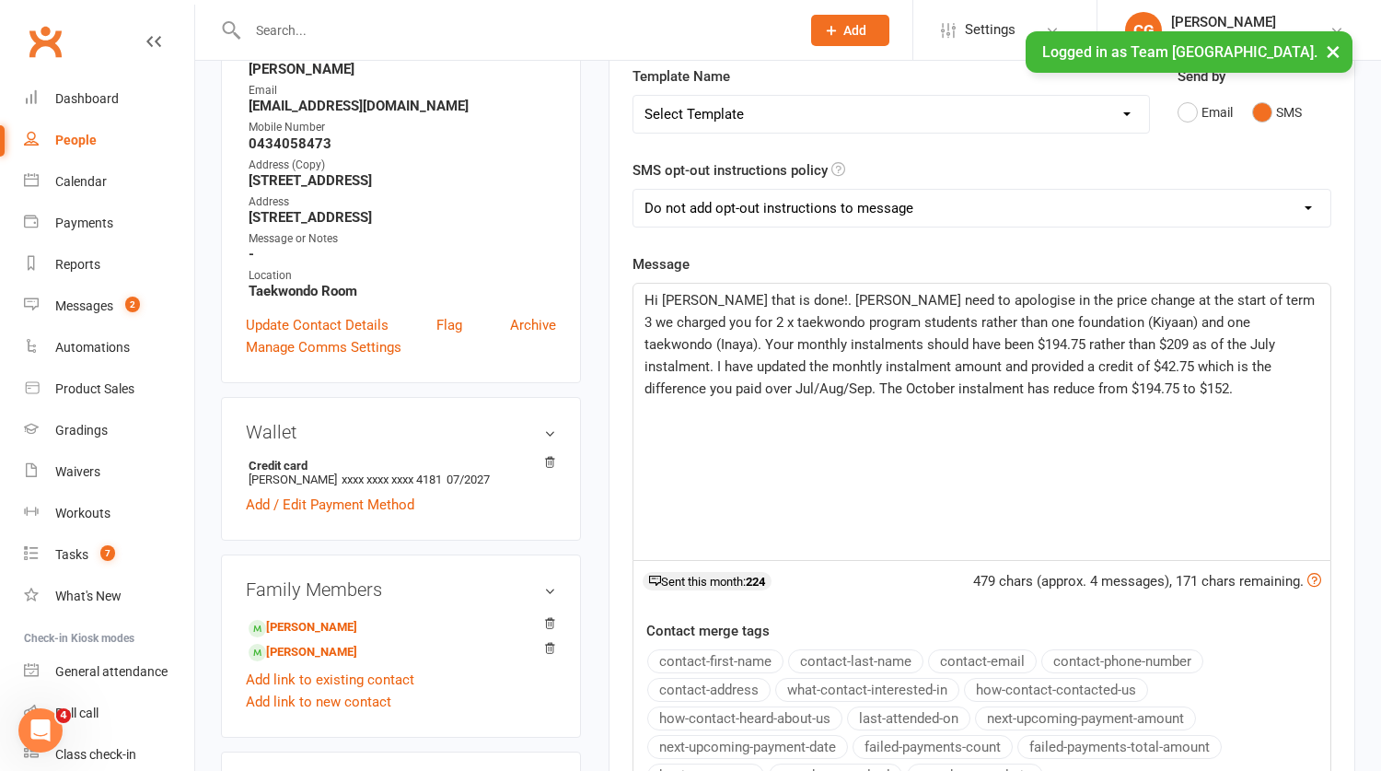
scroll to position [250, 0]
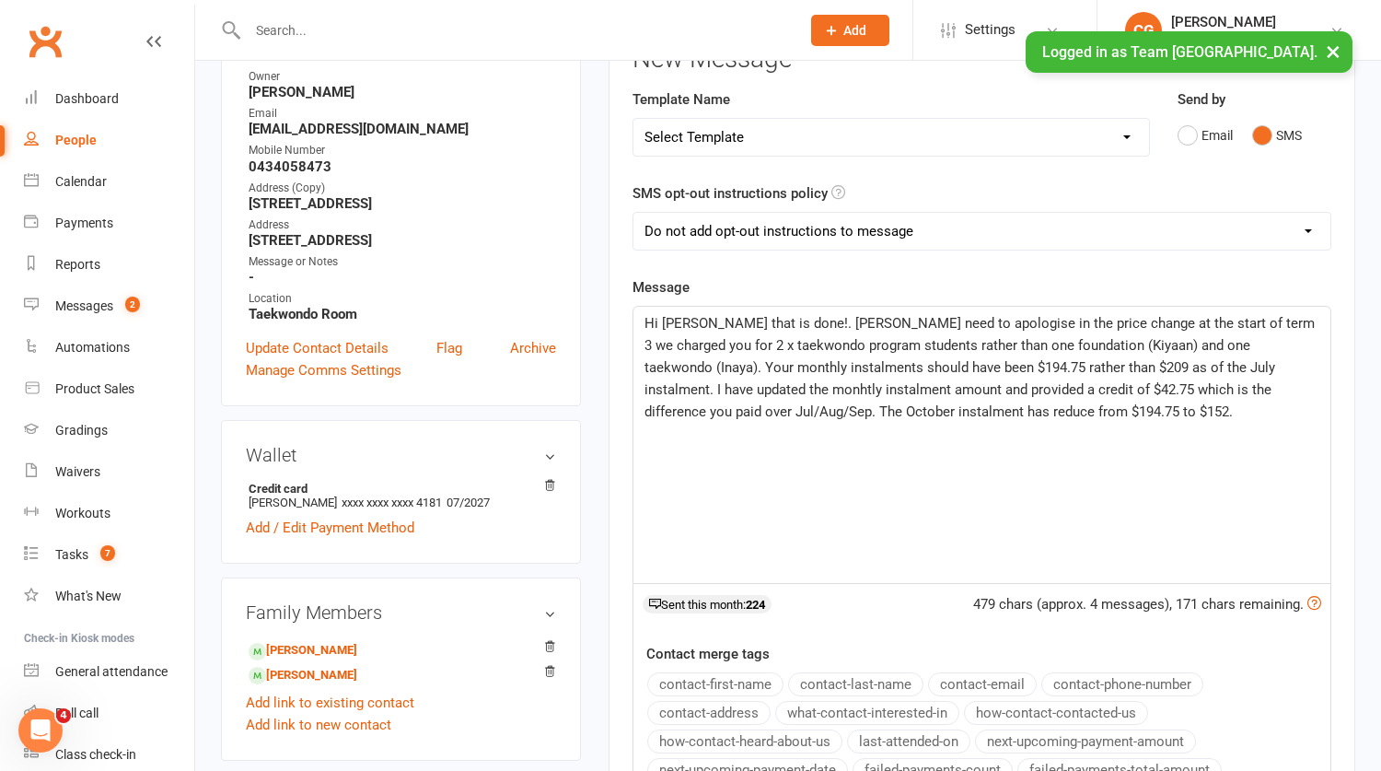
drag, startPoint x: 982, startPoint y: 410, endPoint x: 990, endPoint y: 405, distance: 9.5
click at [982, 410] on p "Hi Ali that is done!. Ali I need to apologise in the price change at the start …" at bounding box center [982, 367] width 675 height 110
click at [1068, 410] on span "Hi Ali that is done!. Ali I need to apologise in the price change at the start …" at bounding box center [982, 378] width 674 height 127
drag, startPoint x: 1170, startPoint y: 407, endPoint x: 1181, endPoint y: 392, distance: 18.4
click at [1170, 407] on span "Hi Ali that is done!. Ali I need to apologise in the price change at the start …" at bounding box center [982, 378] width 674 height 127
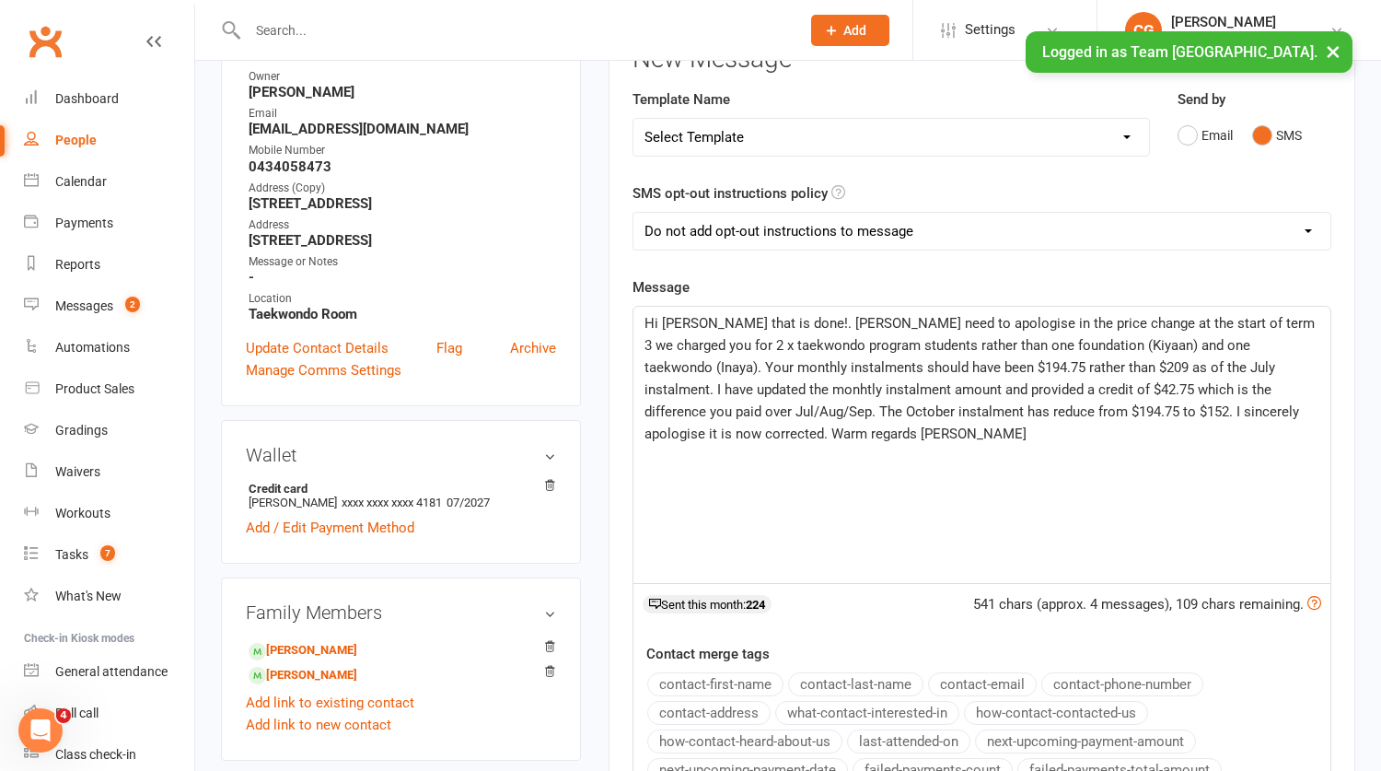
drag, startPoint x: 759, startPoint y: 321, endPoint x: 772, endPoint y: 311, distance: 16.4
click at [761, 320] on span "Hi Ali that is done!. Ali I need to apologise in the price change at the start …" at bounding box center [982, 378] width 674 height 127
click at [895, 322] on span "Hi Ali that is done! Ali I need to apologise in the price change at the start o…" at bounding box center [980, 378] width 670 height 127
click at [916, 322] on span "Hi Ali that is done! Ali I need to apologise, in the price change at the start …" at bounding box center [981, 378] width 673 height 127
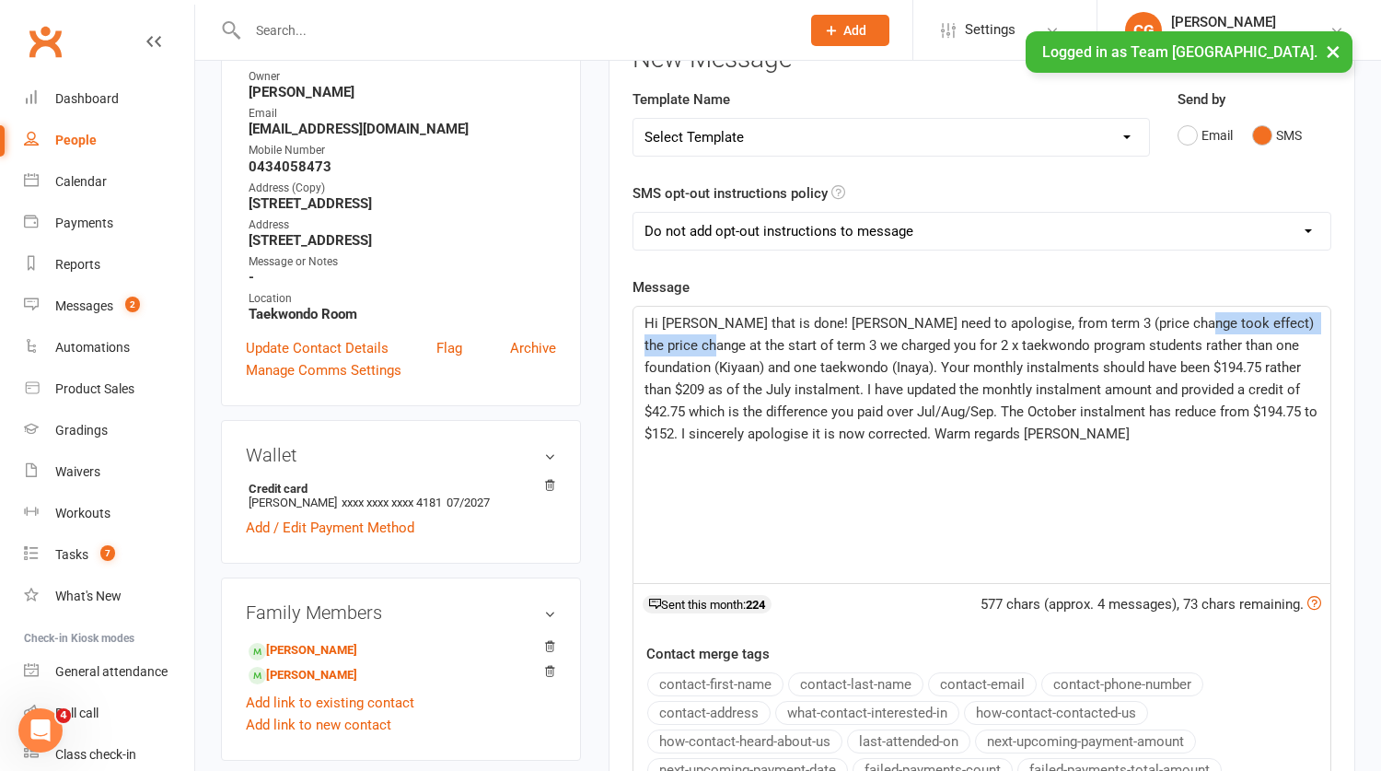
drag, startPoint x: 1319, startPoint y: 325, endPoint x: 1145, endPoint y: 321, distance: 174.1
click at [1145, 321] on p "Hi Ali that is done! Ali I need to apologise, from term 3 (price change took ef…" at bounding box center [982, 378] width 675 height 133
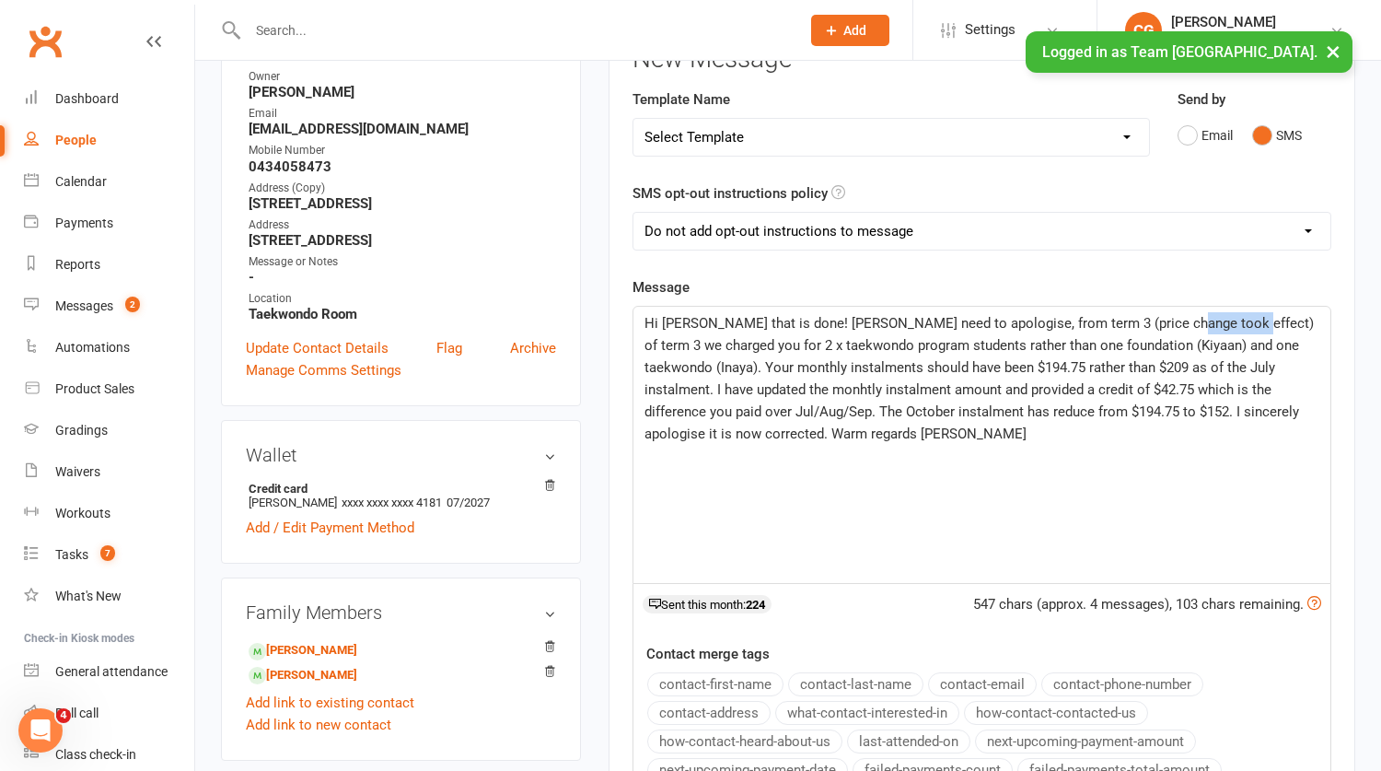
drag, startPoint x: 1199, startPoint y: 322, endPoint x: 1140, endPoint y: 320, distance: 59.0
click at [1140, 320] on span "Hi Ali that is done! Ali I need to apologise, from term 3 (price change took ef…" at bounding box center [981, 378] width 673 height 127
click at [1164, 324] on span "Hi Ali that is done! Ali I need to apologise, from term 3 (price change took ef…" at bounding box center [982, 378] width 675 height 127
click at [1200, 378] on p "Hi Ali that is done! Ali I need to apologise, from term 3 (price change took ef…" at bounding box center [982, 378] width 675 height 133
click at [1259, 321] on span "Hi Ali that is done! Ali I need to apologise, from term 3 (price change took ef…" at bounding box center [981, 378] width 673 height 127
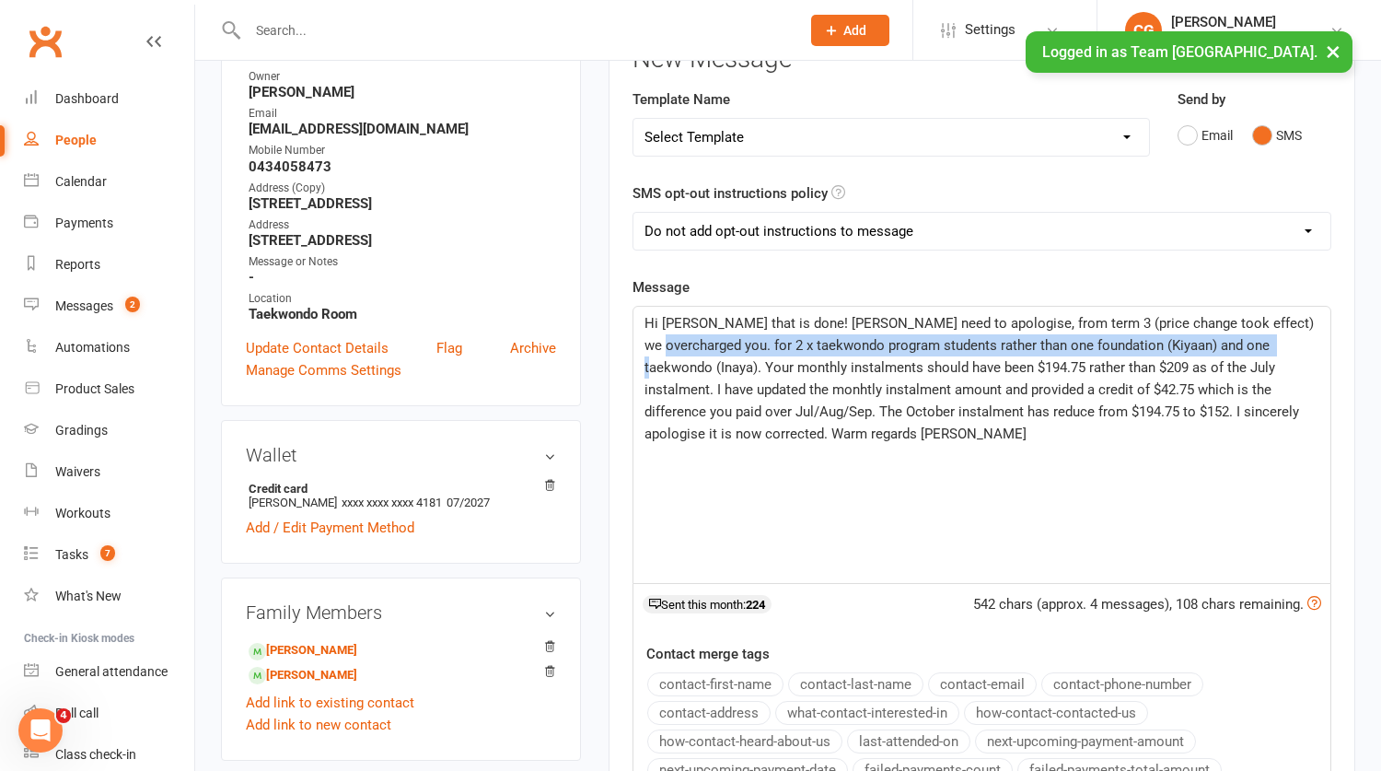
drag, startPoint x: 1271, startPoint y: 321, endPoint x: 1221, endPoint y: 341, distance: 53.3
click at [1221, 341] on span "Hi Ali that is done! Ali I need to apologise, from term 3 (price change took ef…" at bounding box center [981, 378] width 673 height 127
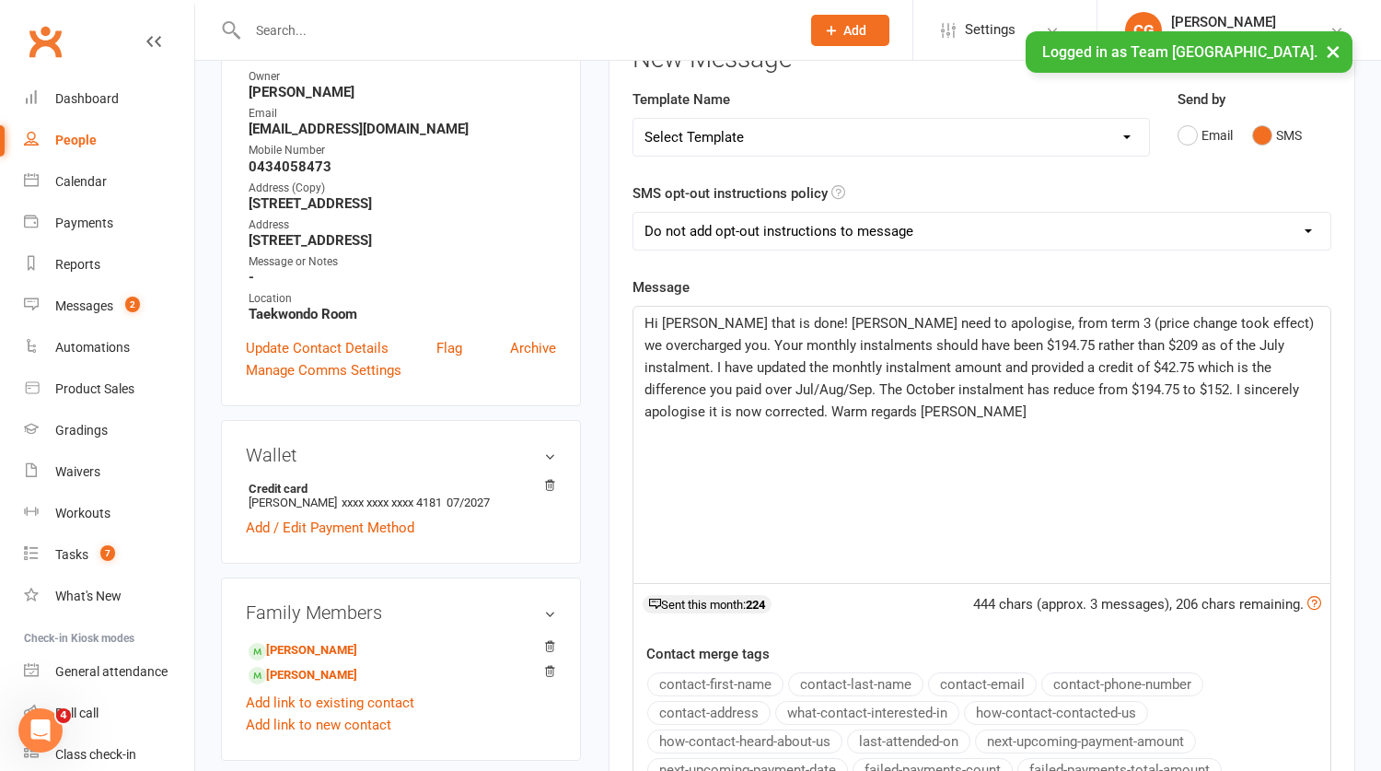
click at [934, 341] on span "Hi Ali that is done! Ali I need to apologise, from term 3 (price change took ef…" at bounding box center [981, 367] width 673 height 105
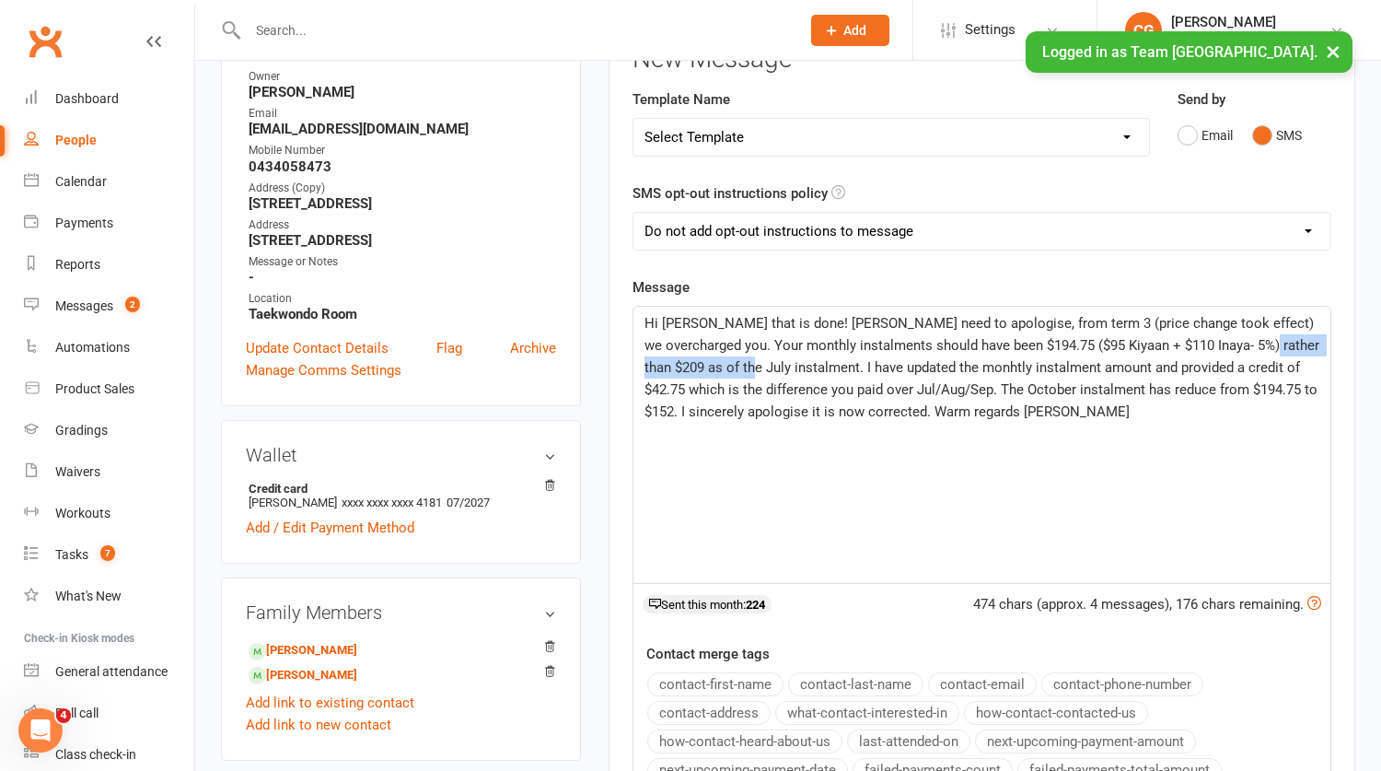
drag, startPoint x: 1229, startPoint y: 342, endPoint x: 714, endPoint y: 368, distance: 516.3
click at [714, 368] on span "Hi Ali that is done! Ali I need to apologise, from term 3 (price change took ef…" at bounding box center [984, 367] width 679 height 105
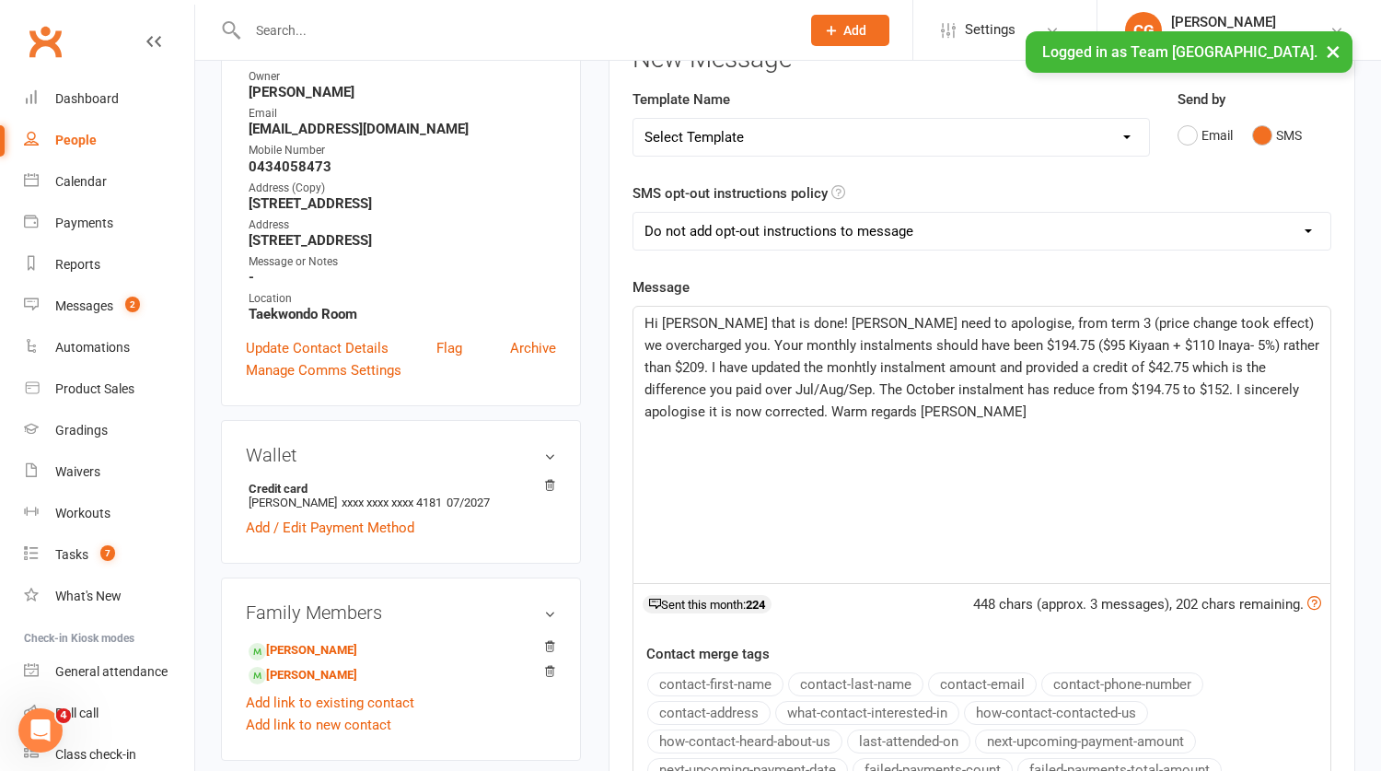
click at [715, 362] on span "Hi Ali that is done! Ali I need to apologise, from term 3 (price change took ef…" at bounding box center [984, 367] width 679 height 105
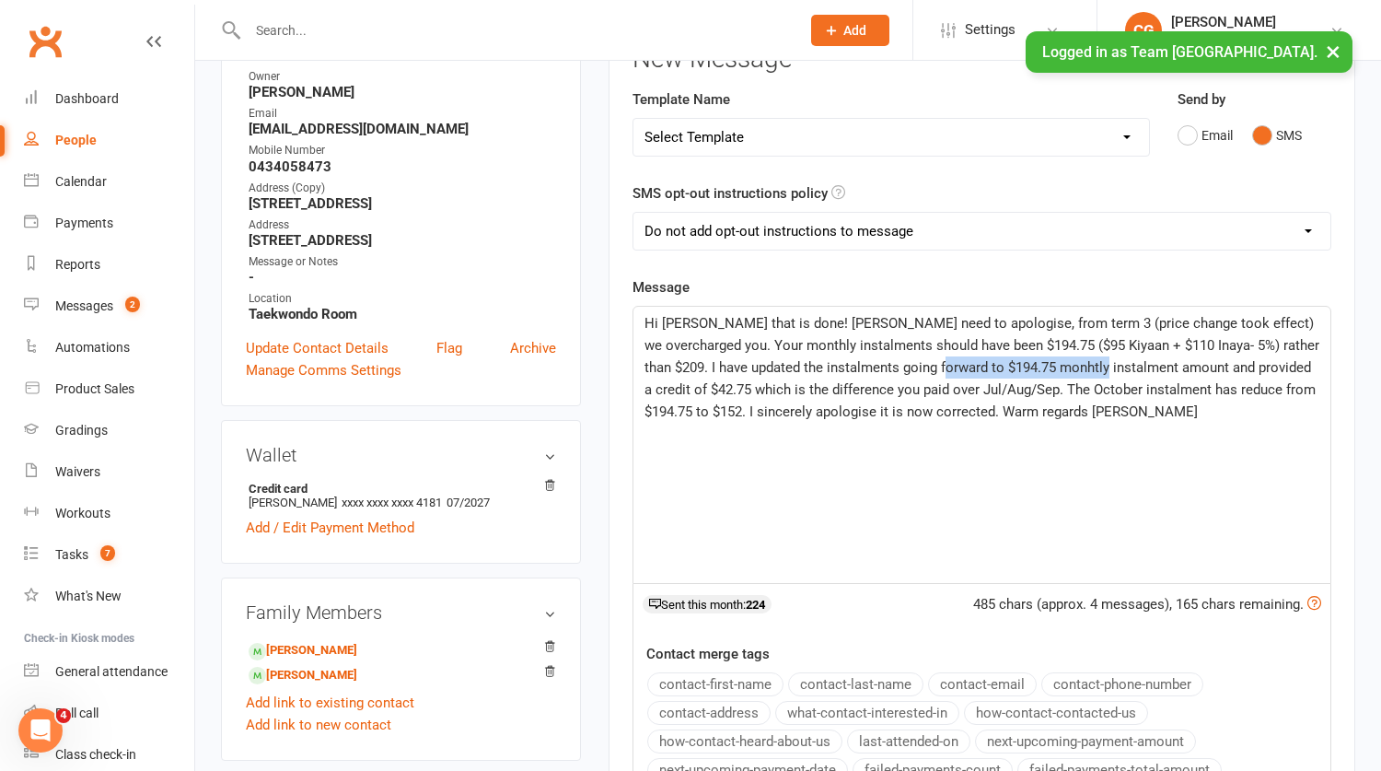
drag, startPoint x: 1125, startPoint y: 368, endPoint x: 958, endPoint y: 368, distance: 167.6
click at [958, 368] on span "Hi Ali that is done! Ali I need to apologise, from term 3 (price change took ef…" at bounding box center [984, 367] width 679 height 105
click at [1270, 386] on span "Hi Ali that is done! Ali I need to apologise, from term 3 (price change took ef…" at bounding box center [984, 367] width 679 height 105
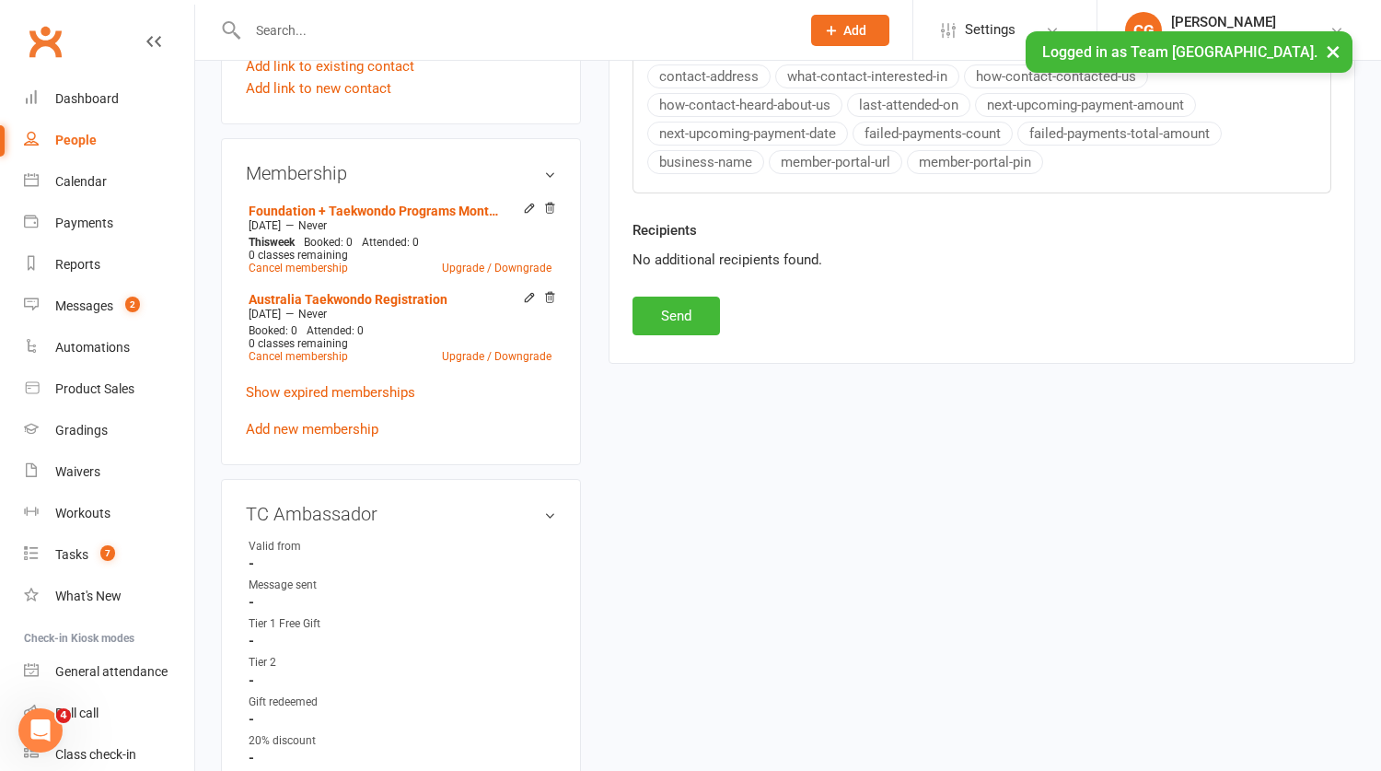
scroll to position [908, 0]
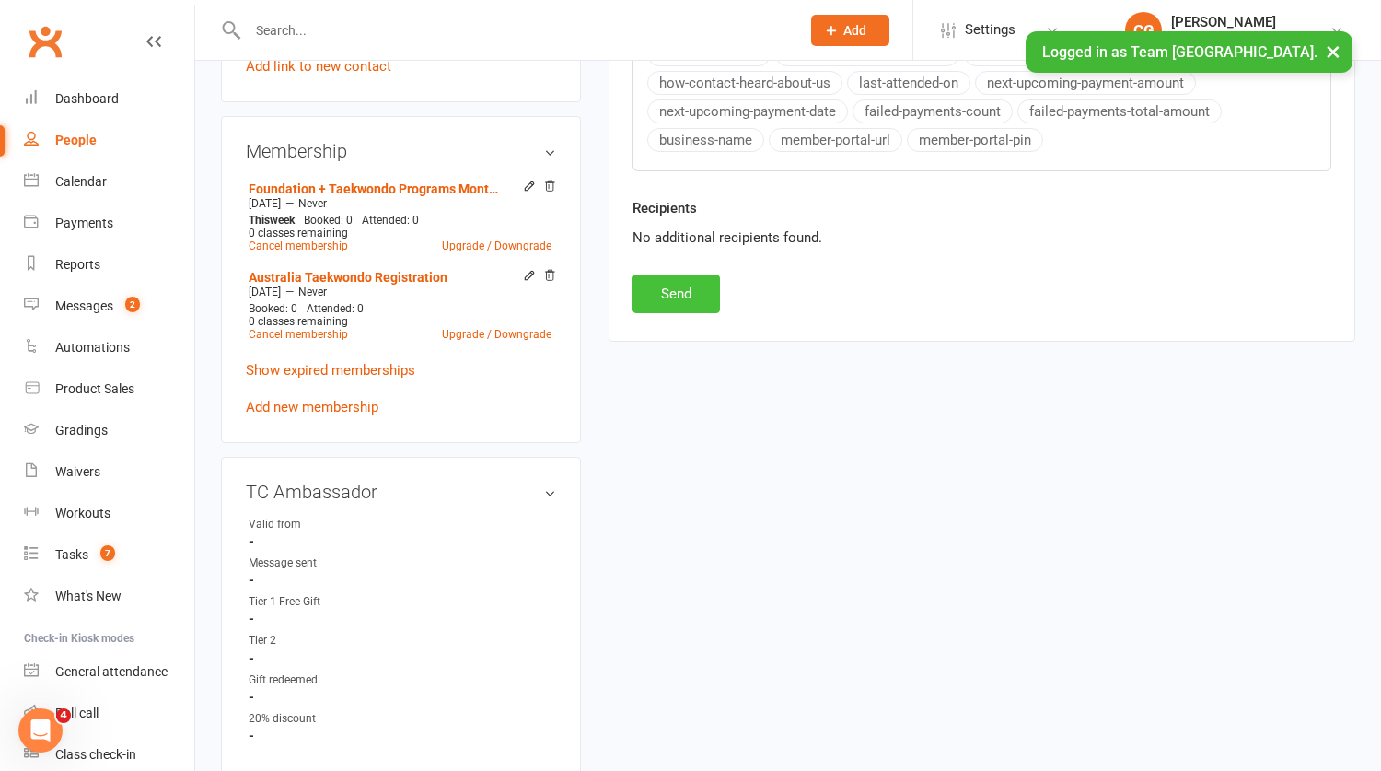
click at [674, 299] on button "Send" at bounding box center [676, 293] width 87 height 39
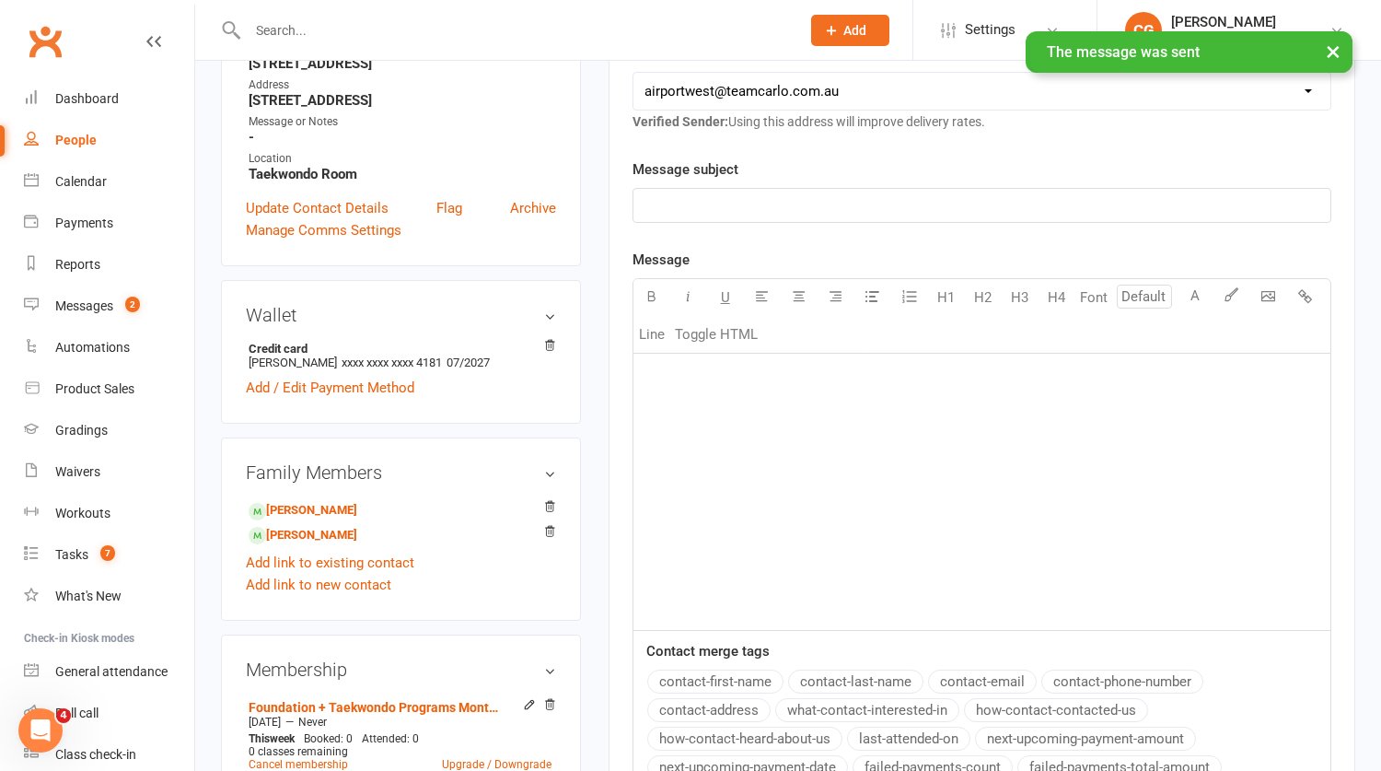
scroll to position [0, 0]
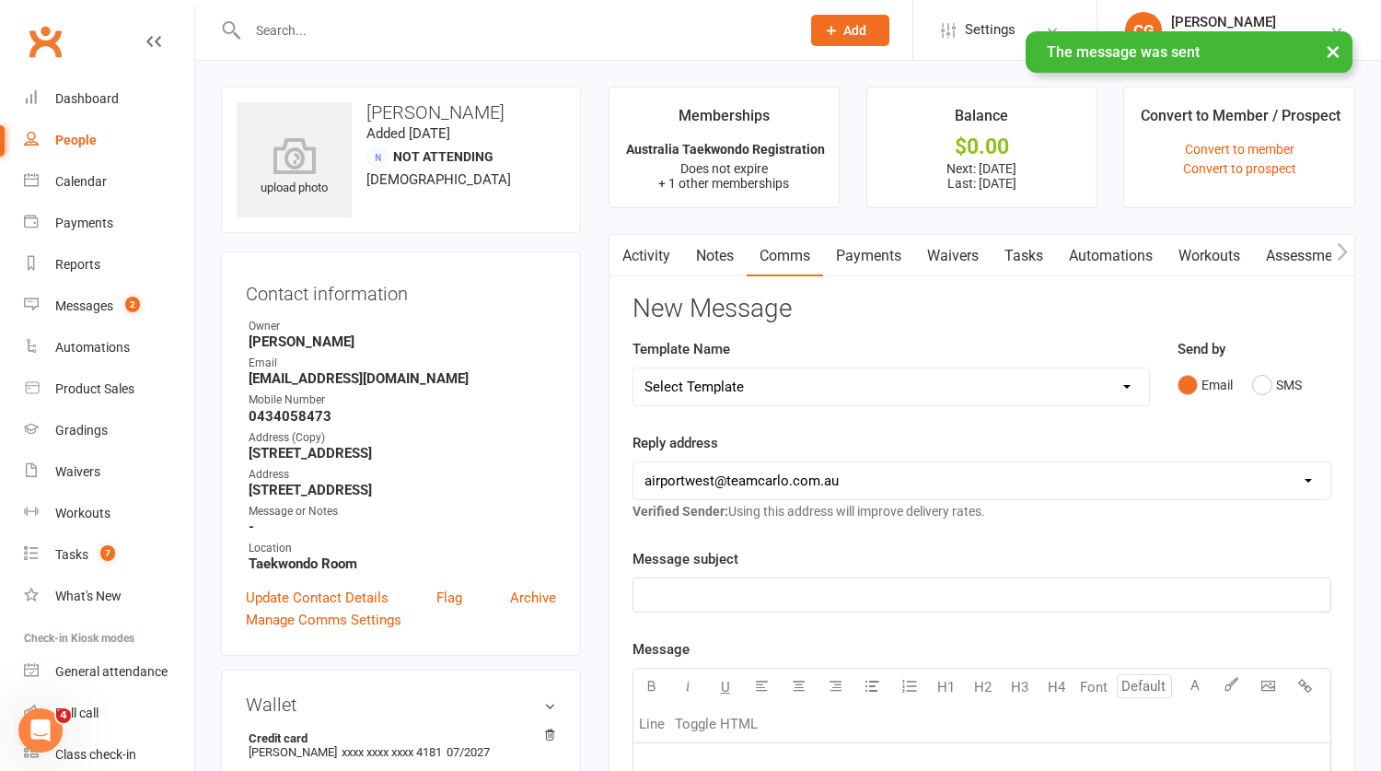
click at [858, 252] on link "Payments" at bounding box center [868, 256] width 91 height 42
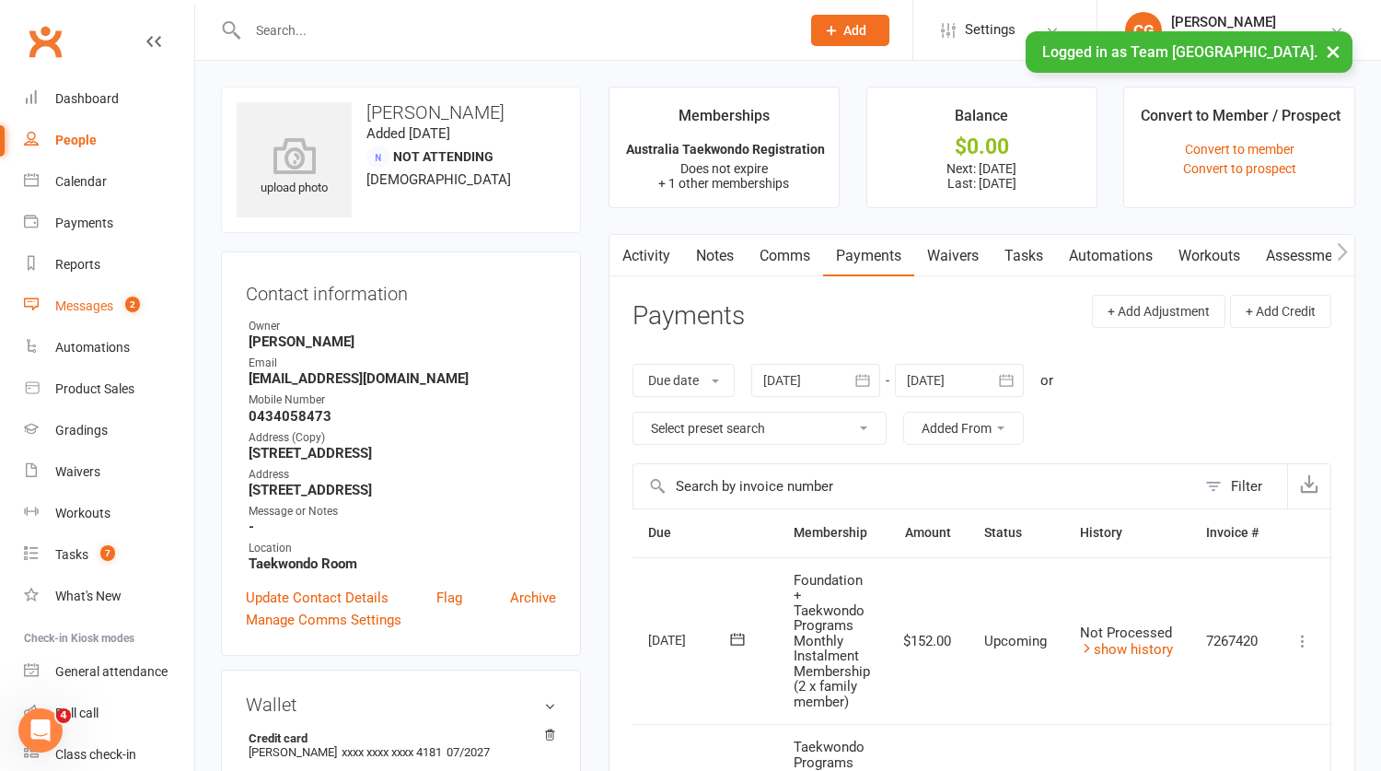
click at [96, 308] on div "Messages" at bounding box center [84, 305] width 58 height 15
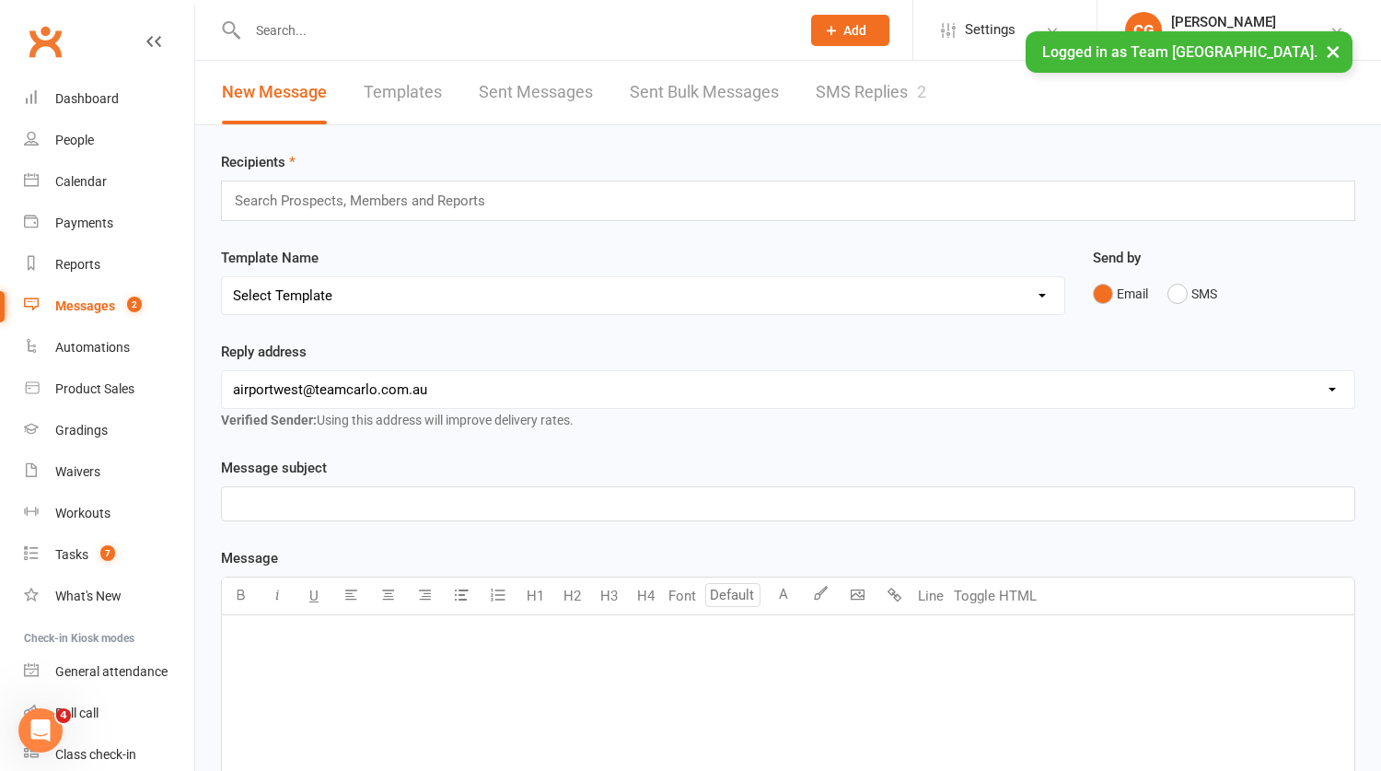
click at [854, 94] on link "SMS Replies 2" at bounding box center [871, 93] width 110 height 64
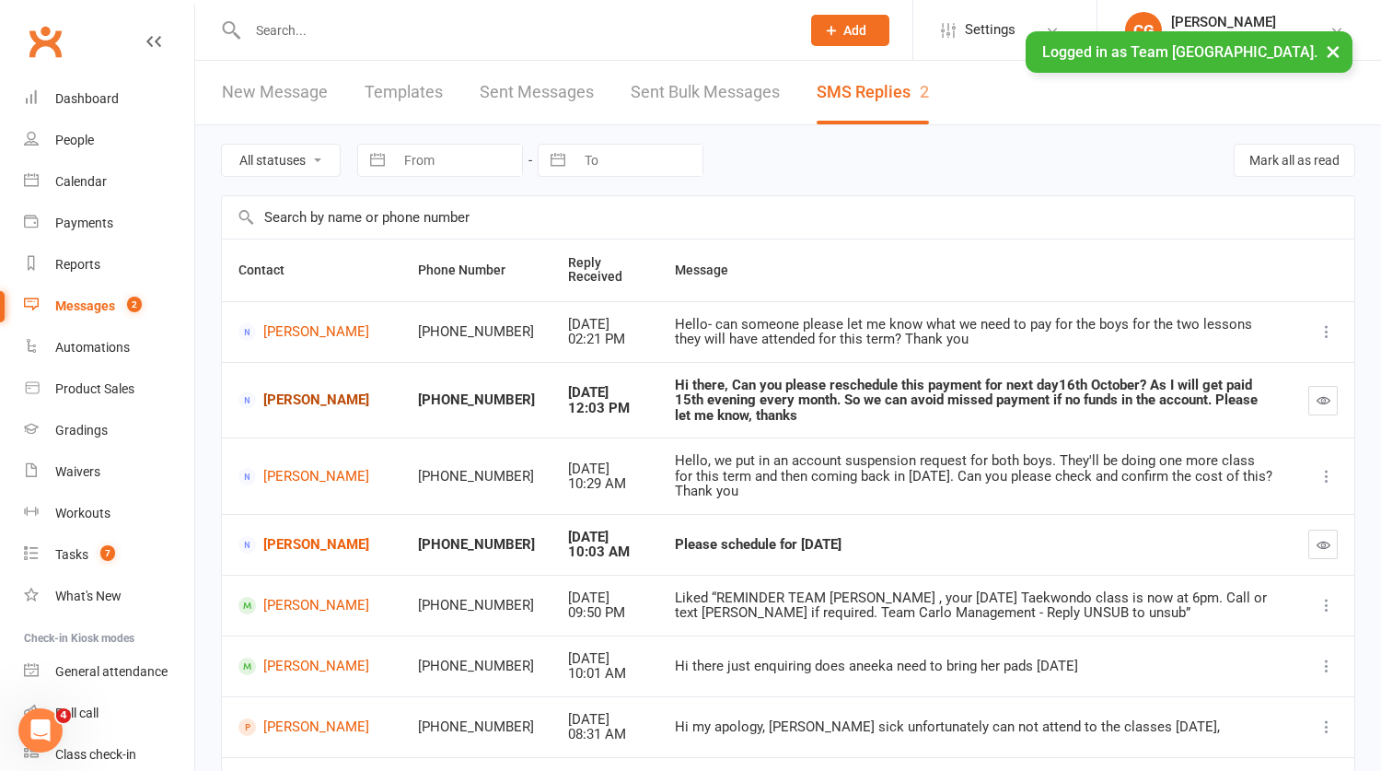
click at [307, 401] on link "Lawrence Lau" at bounding box center [311, 399] width 146 height 17
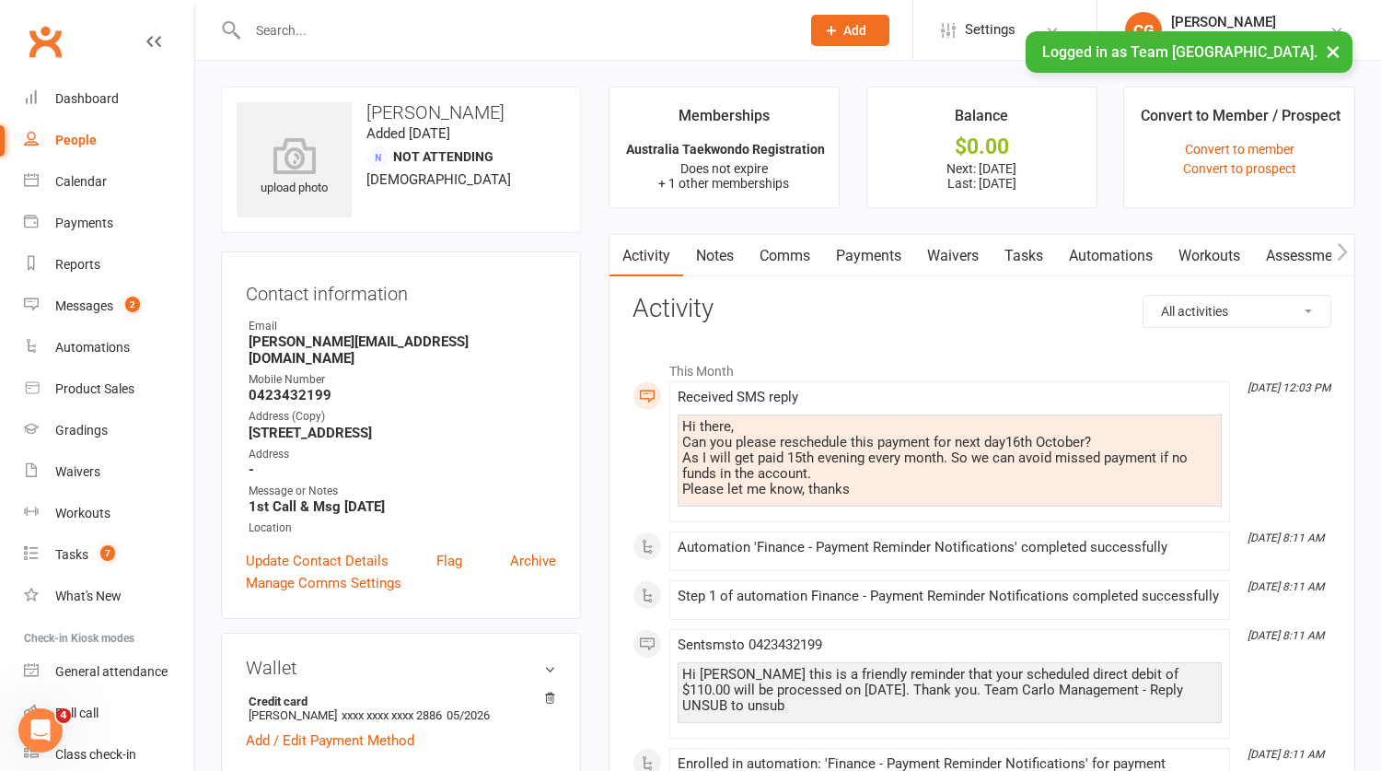
click at [879, 247] on link "Payments" at bounding box center [868, 256] width 91 height 42
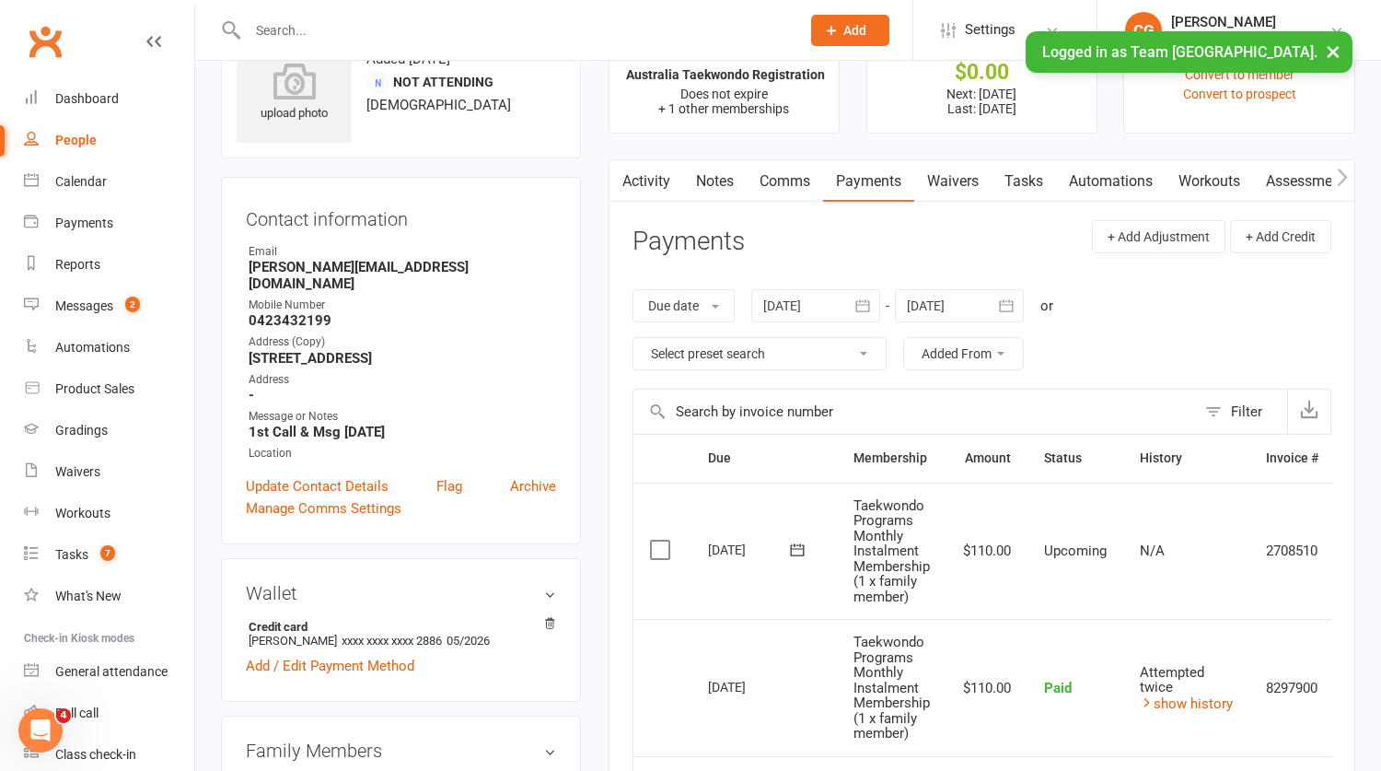
scroll to position [169, 0]
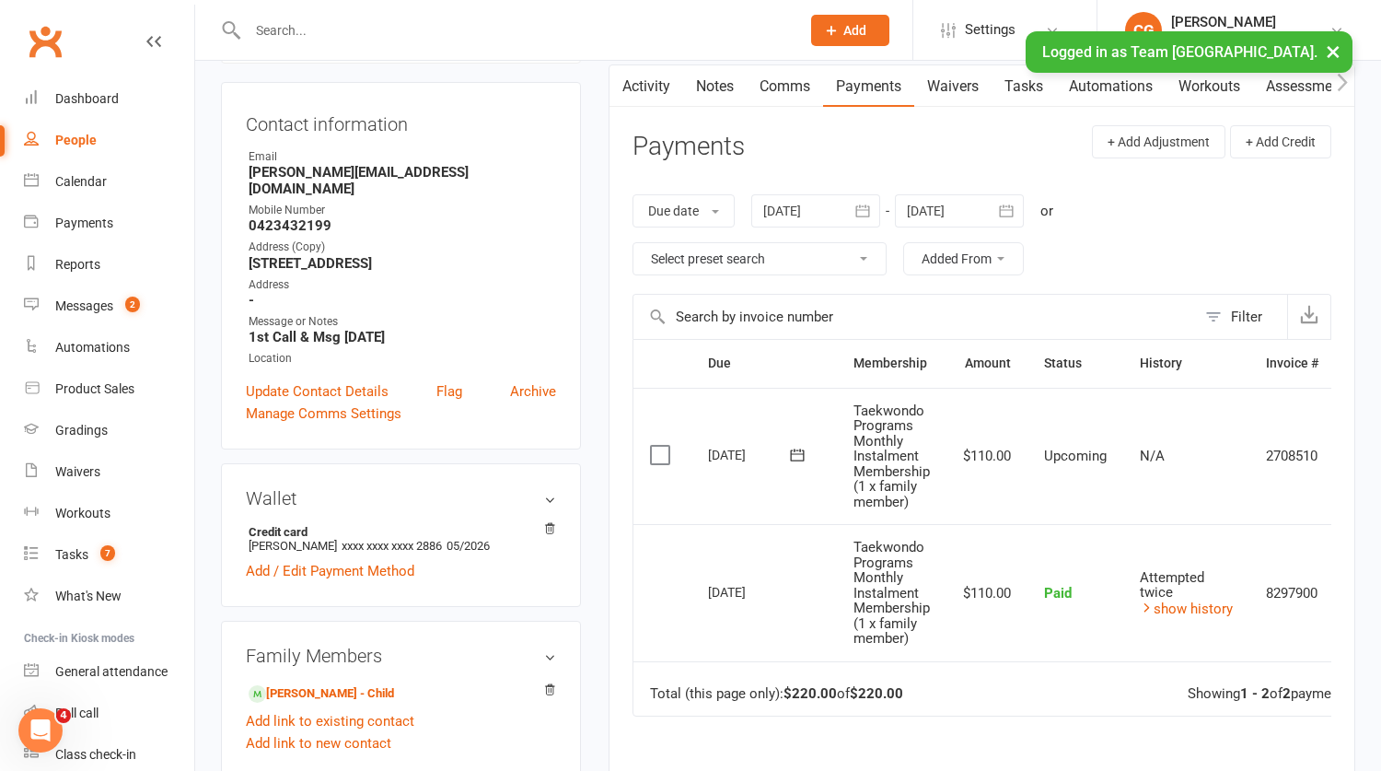
drag, startPoint x: 792, startPoint y: 456, endPoint x: 794, endPoint y: 465, distance: 9.4
click at [792, 456] on icon at bounding box center [797, 455] width 18 height 18
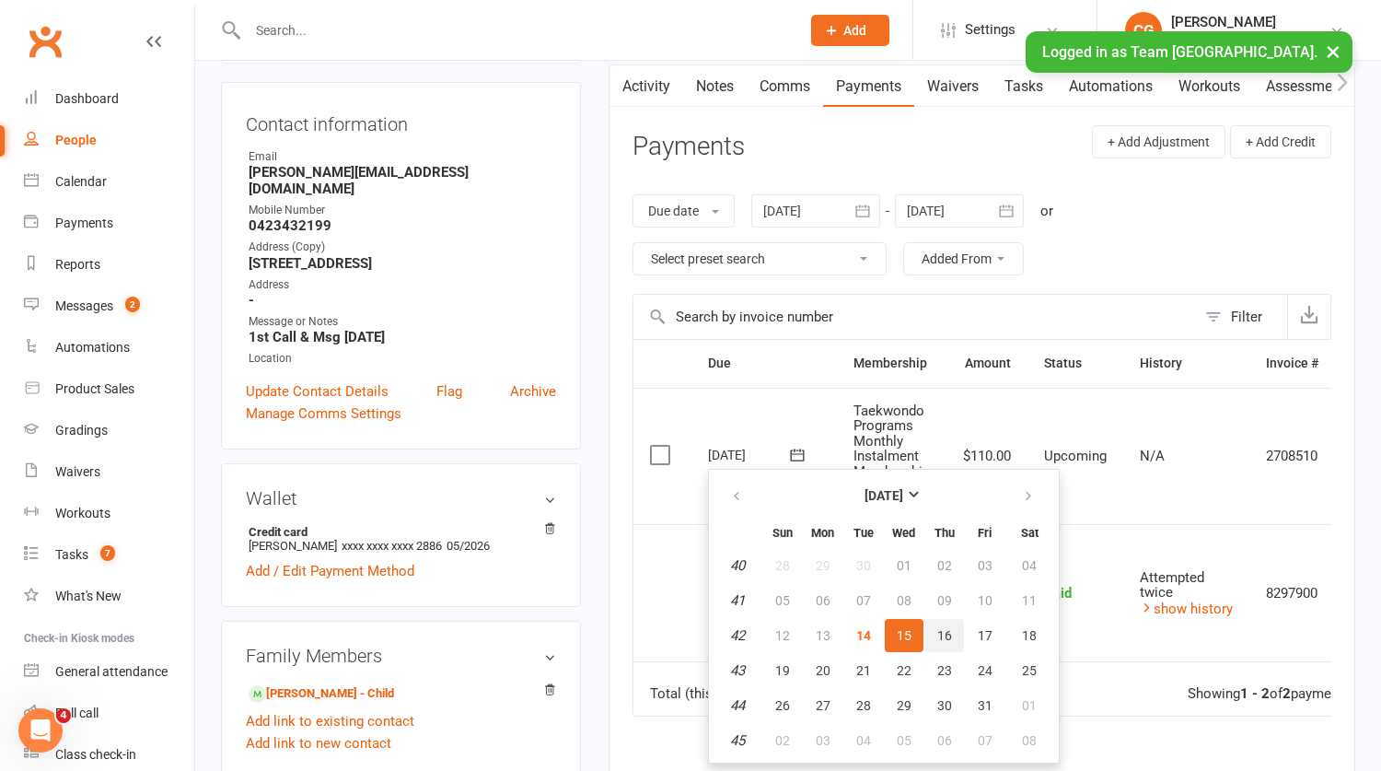
click at [937, 632] on span "16" at bounding box center [944, 635] width 15 height 15
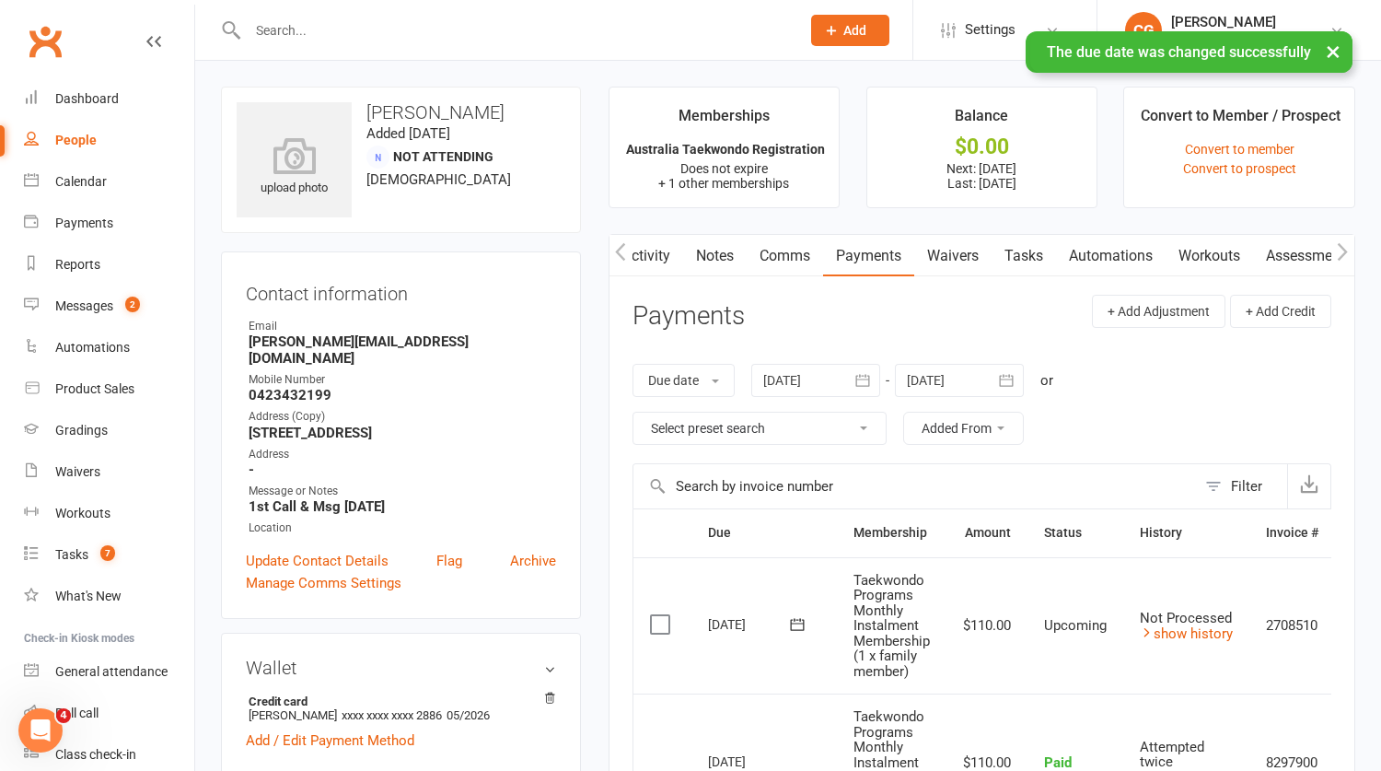
scroll to position [0, 1]
click at [791, 252] on link "Comms" at bounding box center [784, 256] width 76 height 42
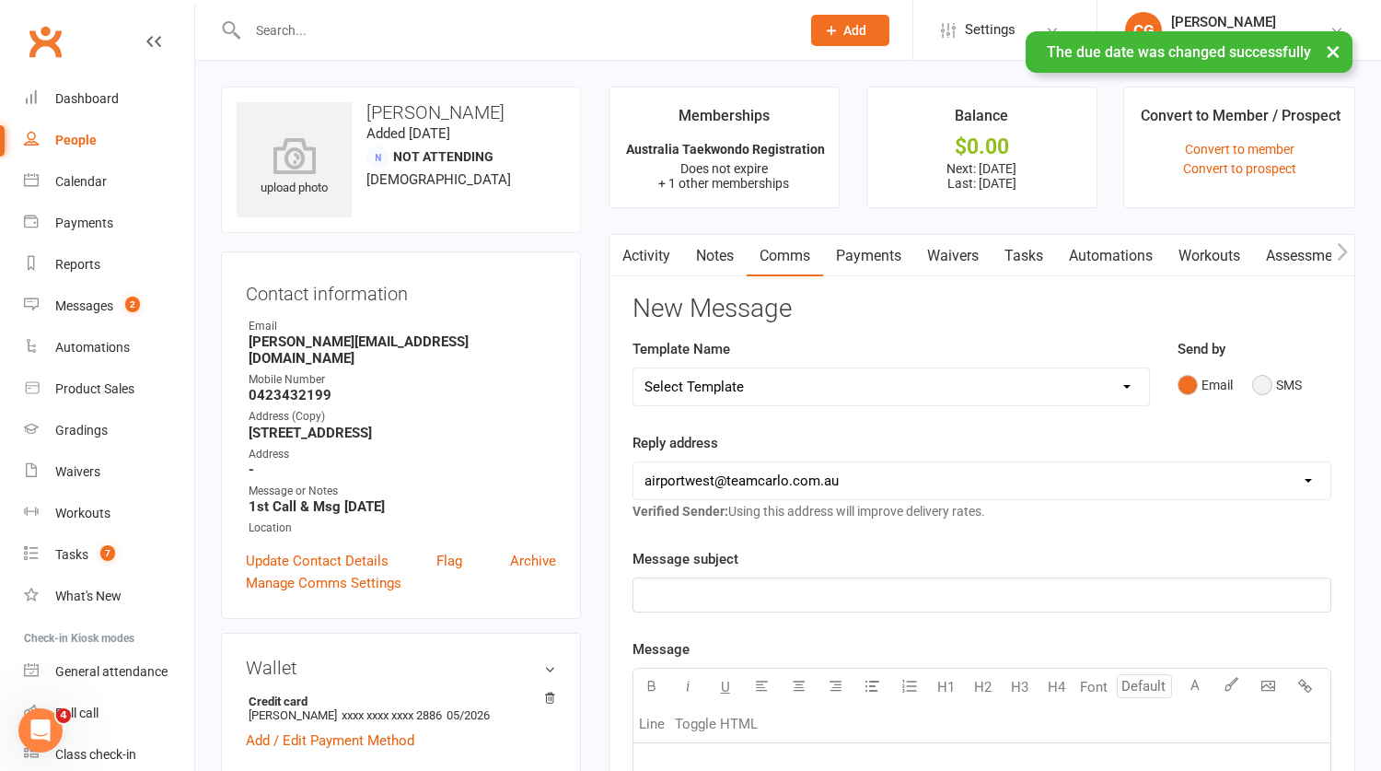
click at [1271, 387] on button "SMS" at bounding box center [1277, 384] width 50 height 35
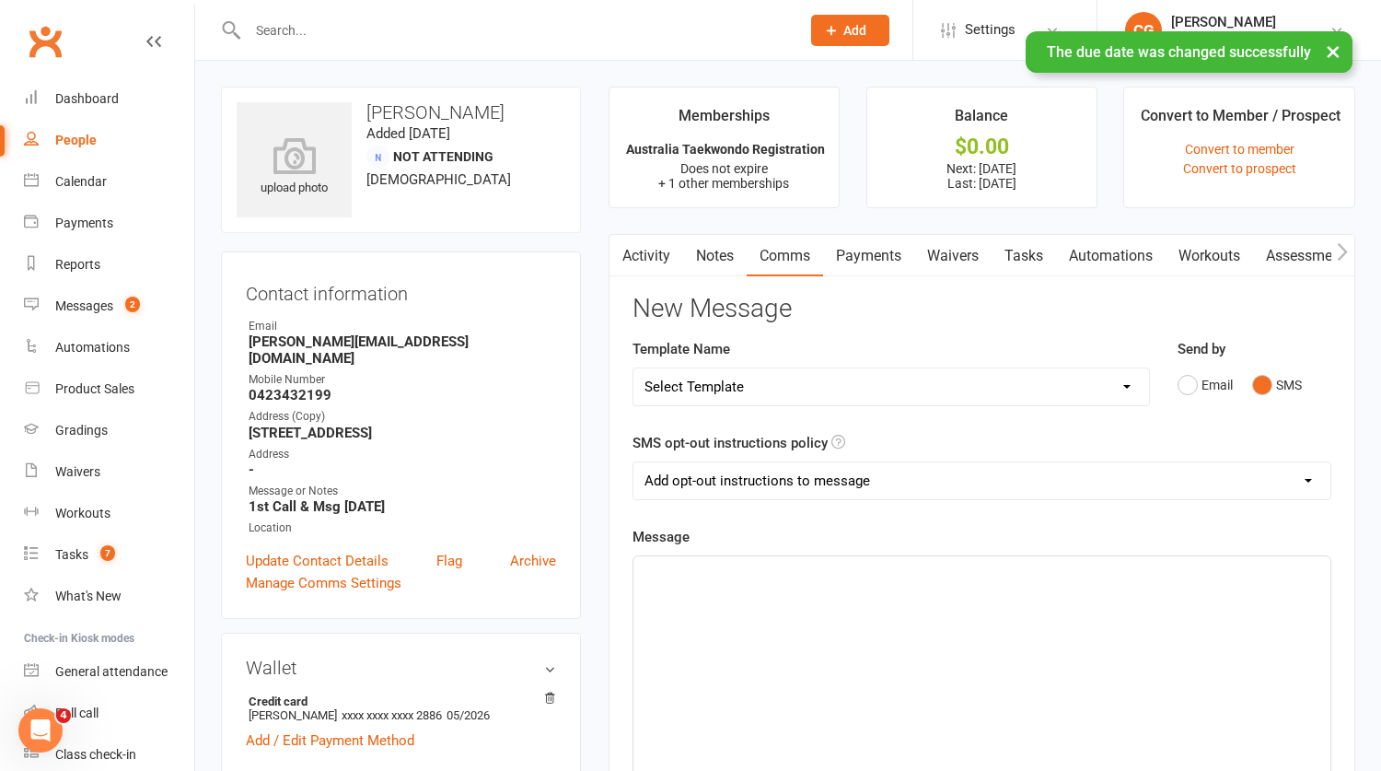
click at [720, 472] on select "Add opt-out instructions to message Do not add opt-out instructions to message" at bounding box center [981, 480] width 697 height 37
select select "1"
click at [633, 462] on select "Add opt-out instructions to message Do not add opt-out instructions to message" at bounding box center [981, 480] width 697 height 37
click at [690, 563] on p "﻿" at bounding box center [982, 573] width 675 height 22
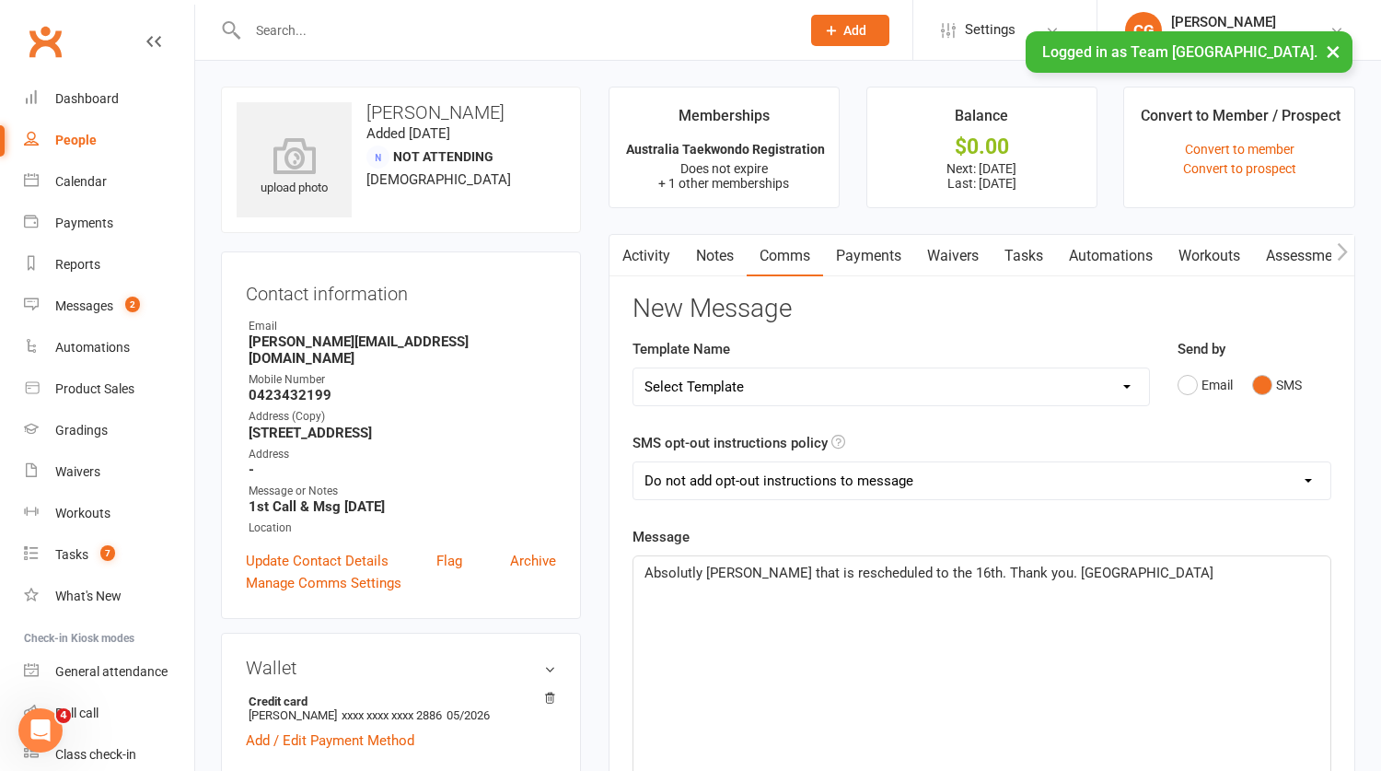
click at [692, 574] on span "Absolutly Lawrence that is rescheduled to the 16th. Thank you. Clare" at bounding box center [929, 572] width 569 height 17
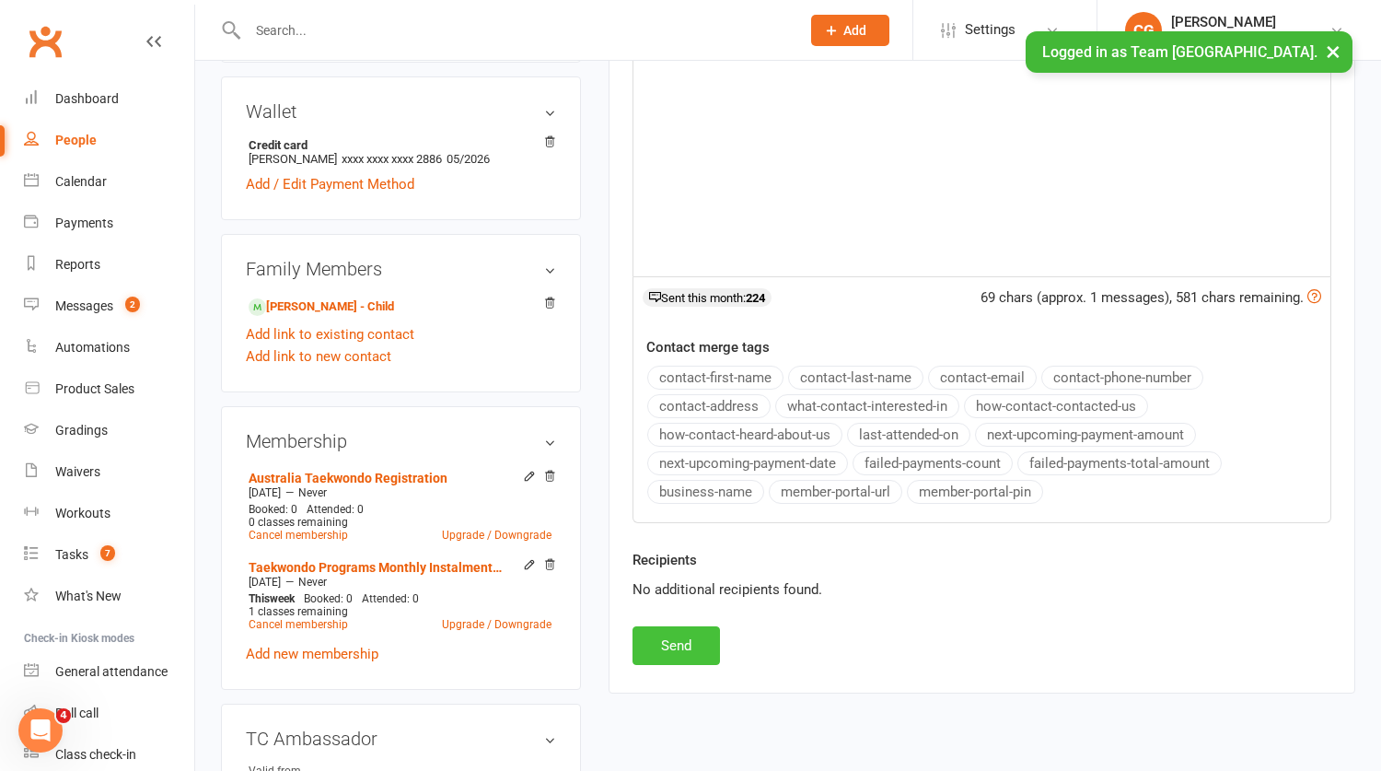
scroll to position [557, 0]
click at [686, 656] on button "Send" at bounding box center [676, 644] width 87 height 39
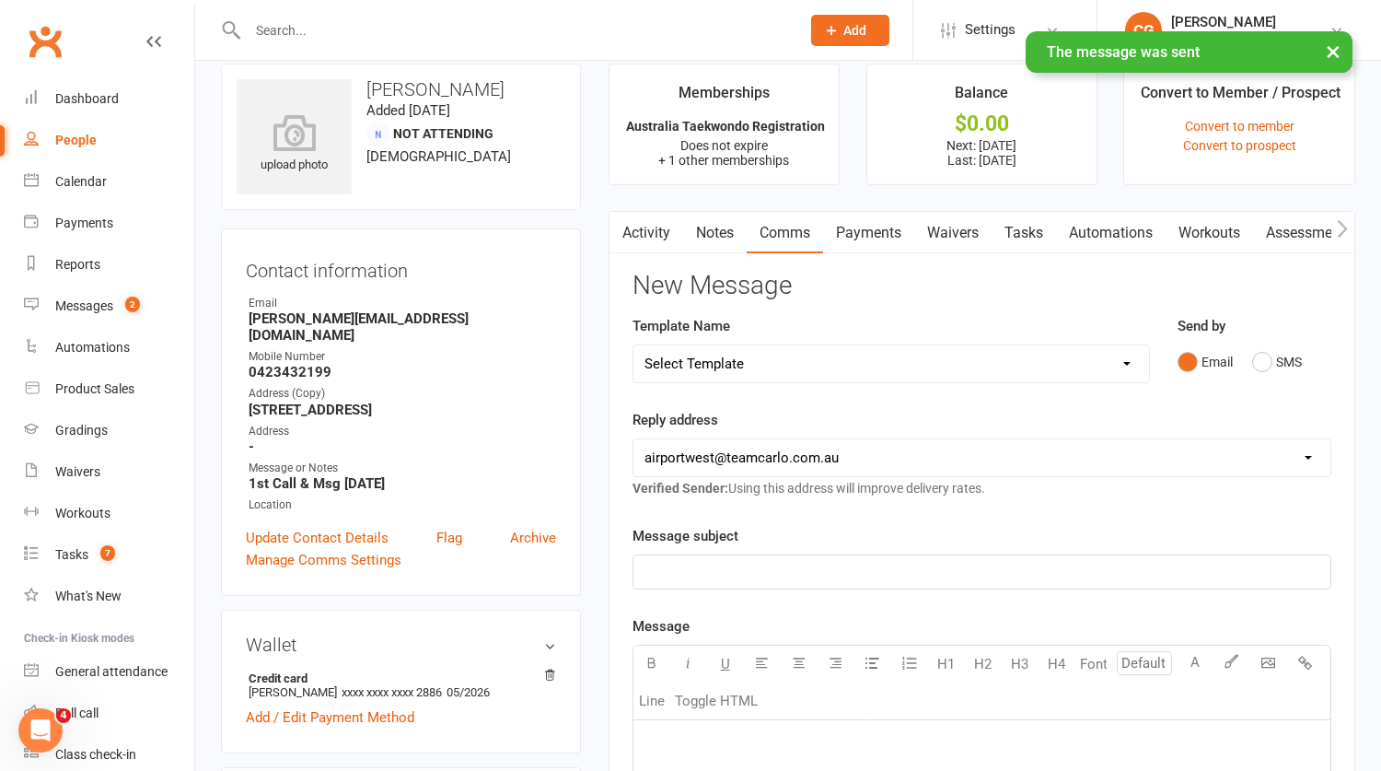
scroll to position [0, 0]
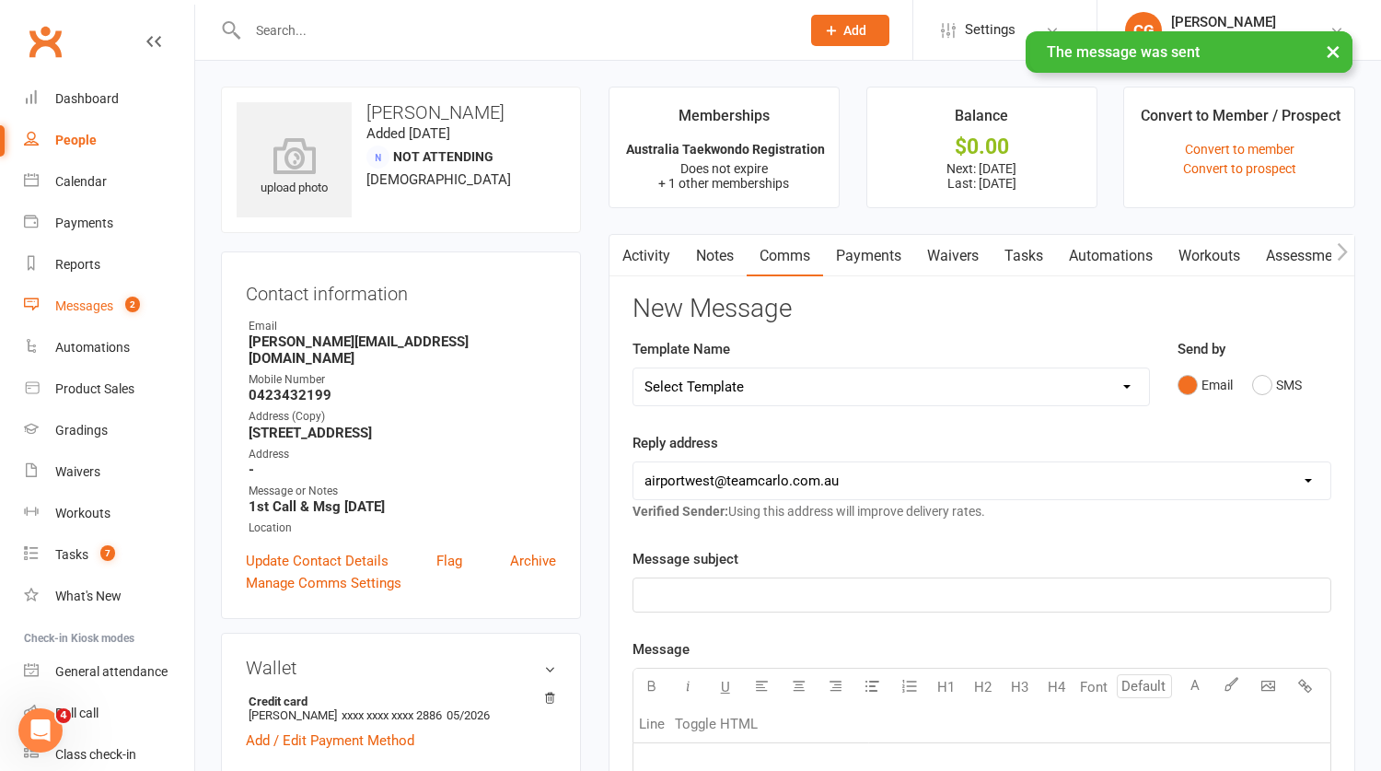
click at [100, 299] on div "Messages" at bounding box center [84, 305] width 58 height 15
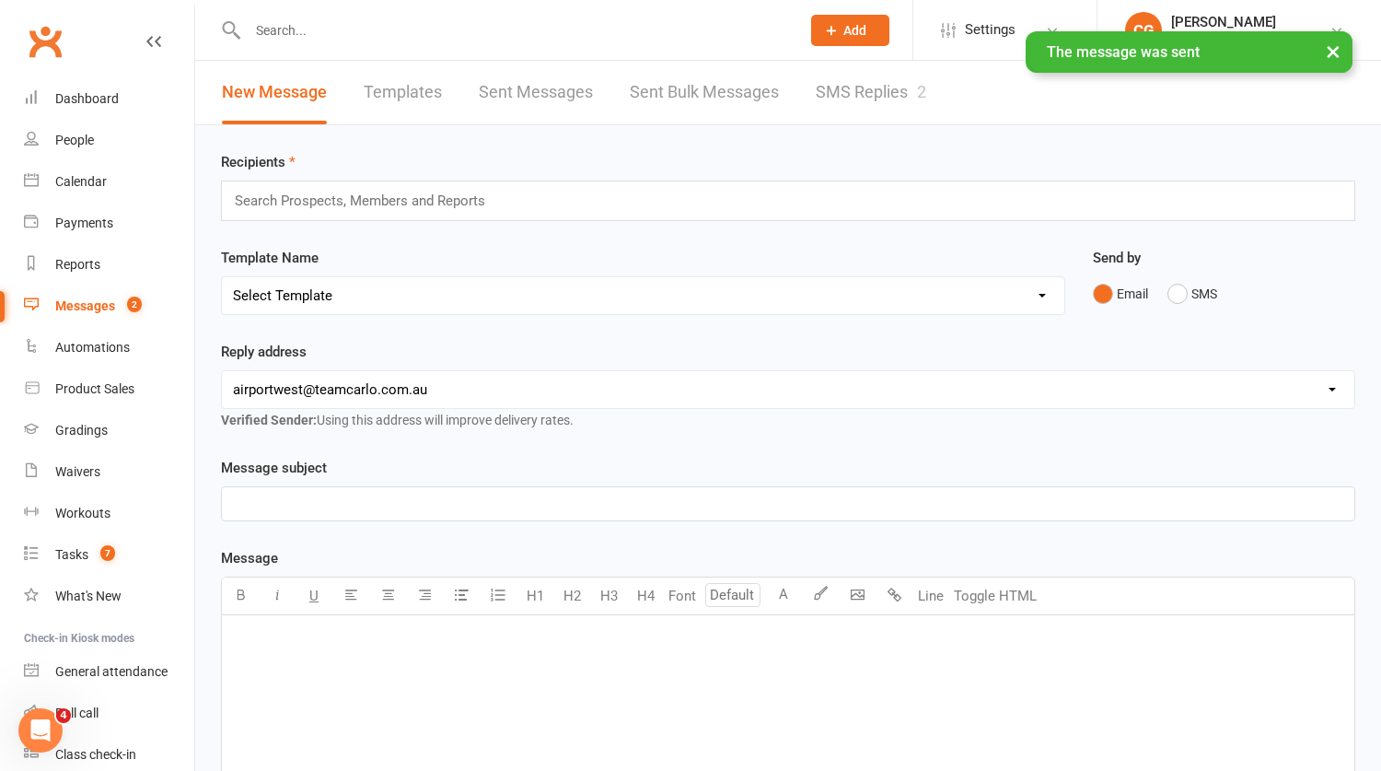
click at [900, 83] on link "SMS Replies 2" at bounding box center [871, 93] width 110 height 64
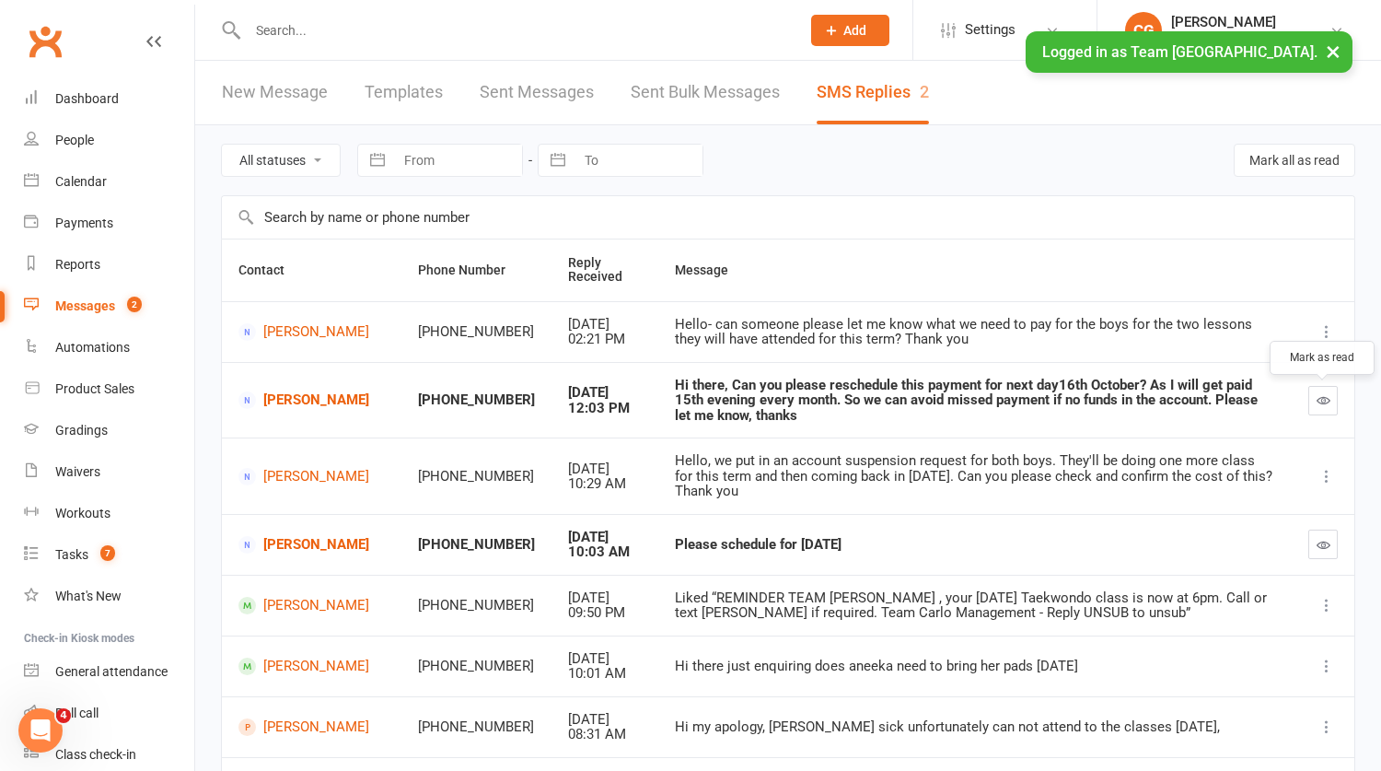
click at [1331, 393] on button "button" at bounding box center [1322, 400] width 29 height 29
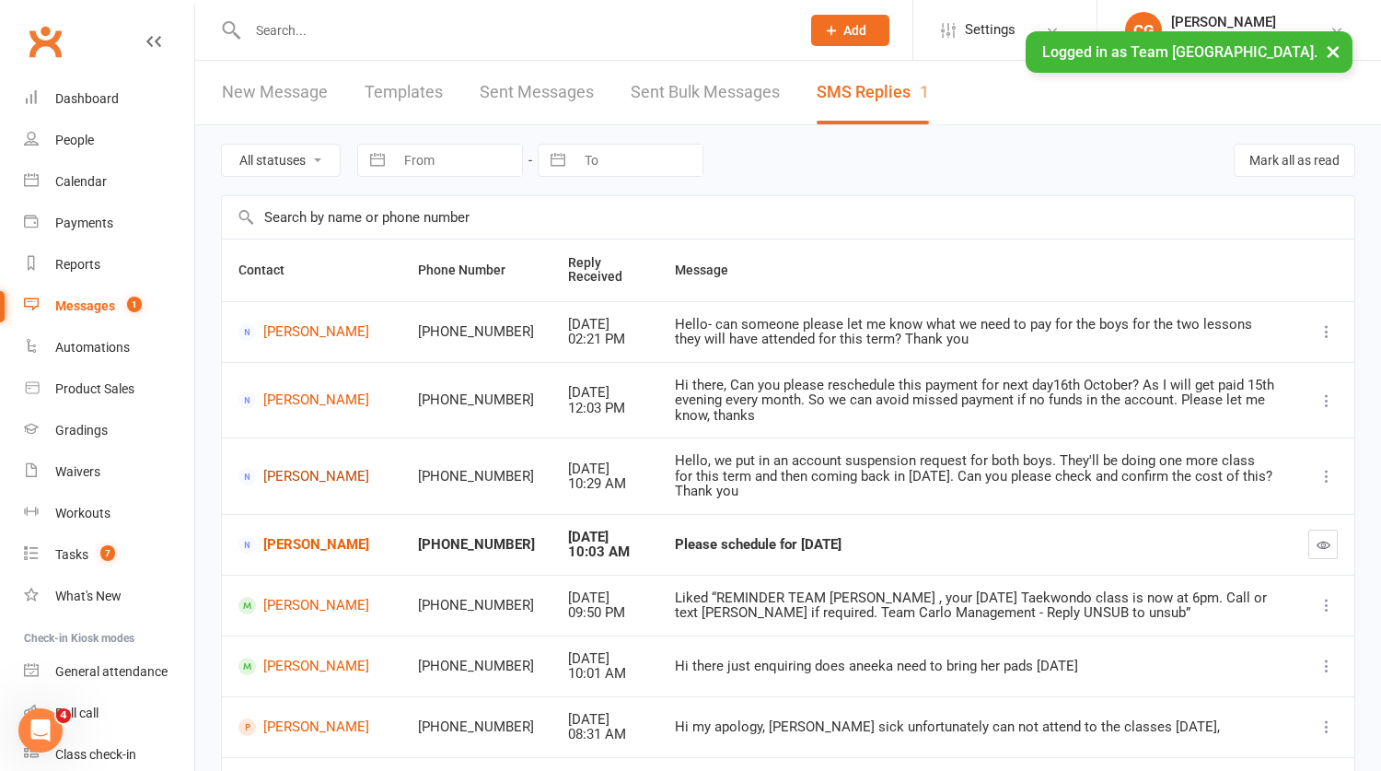
click at [287, 476] on link "Amanda Appathurai" at bounding box center [311, 476] width 146 height 17
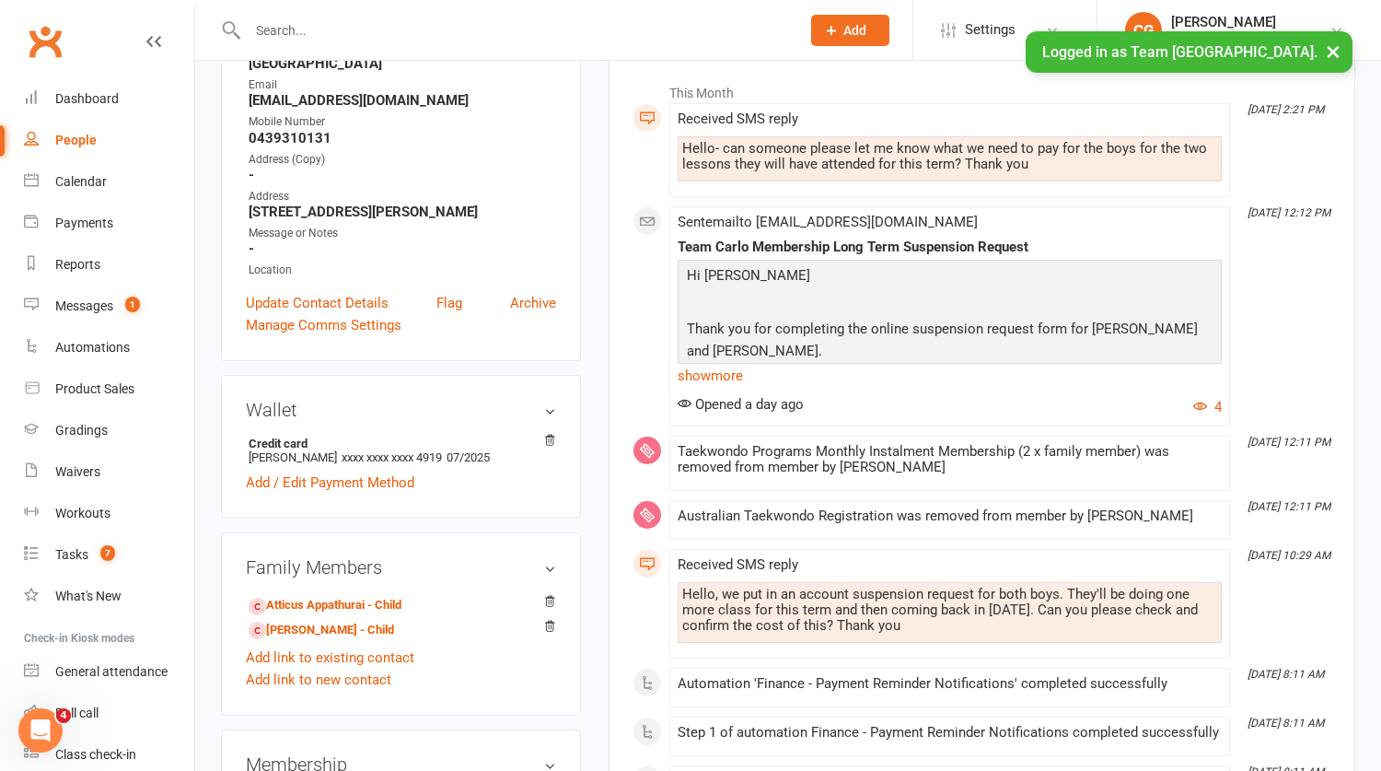
scroll to position [277, 0]
click at [712, 373] on link "show more" at bounding box center [950, 377] width 544 height 26
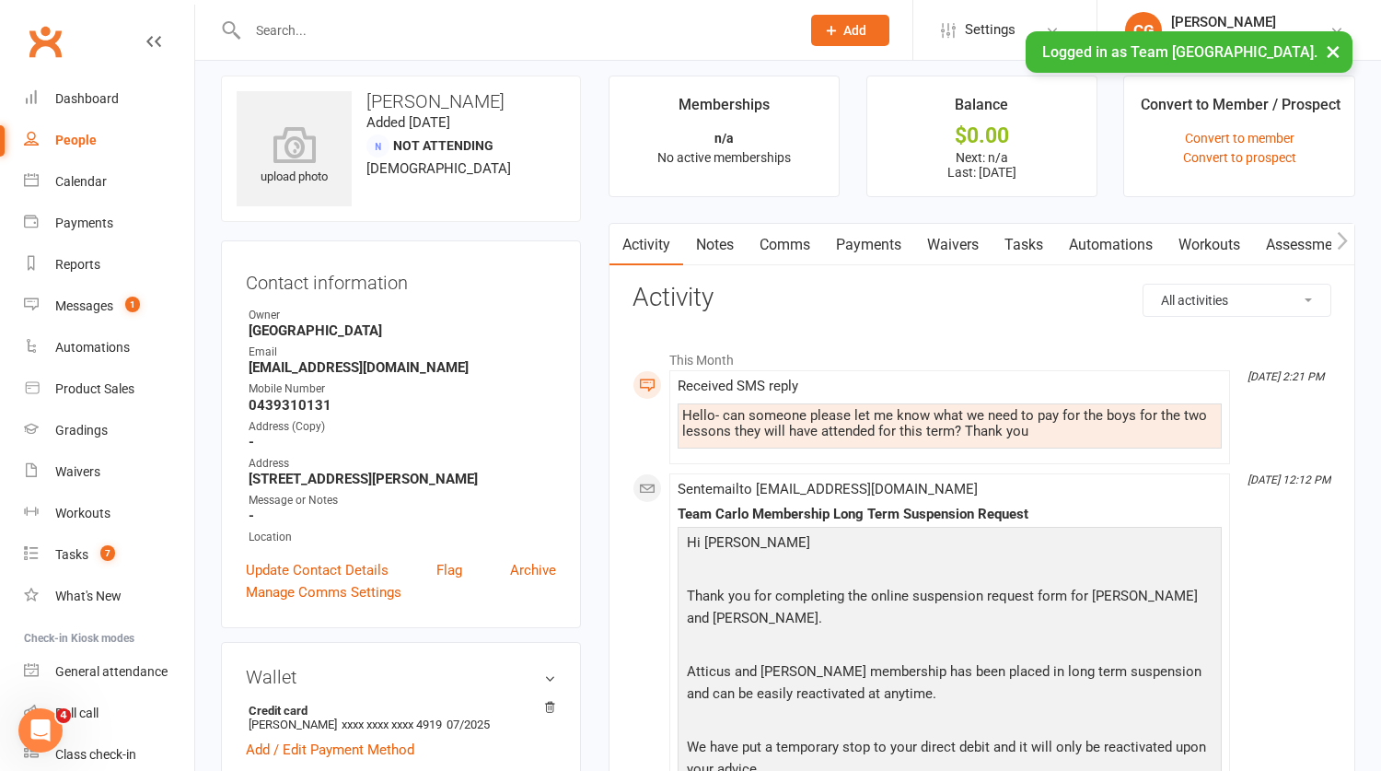
scroll to position [0, 0]
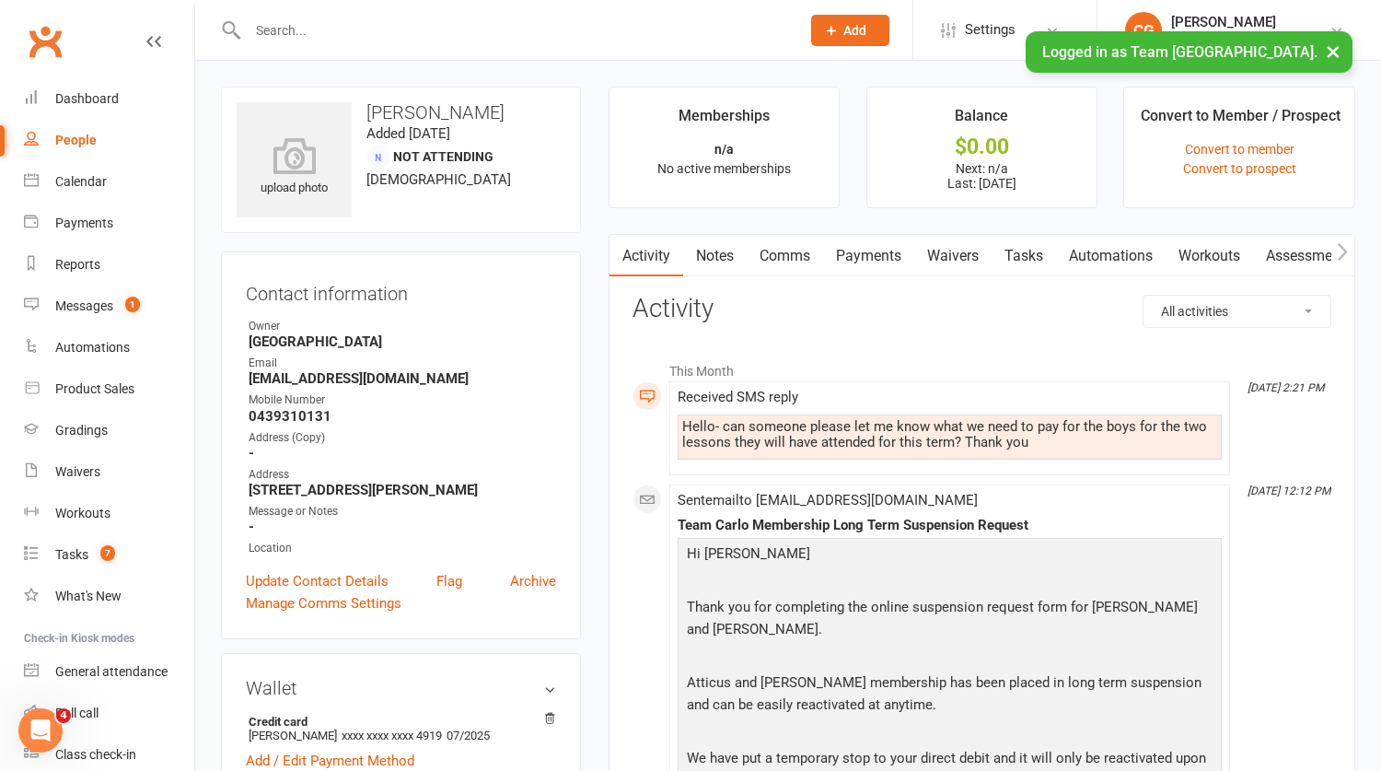
click at [796, 255] on link "Comms" at bounding box center [785, 256] width 76 height 42
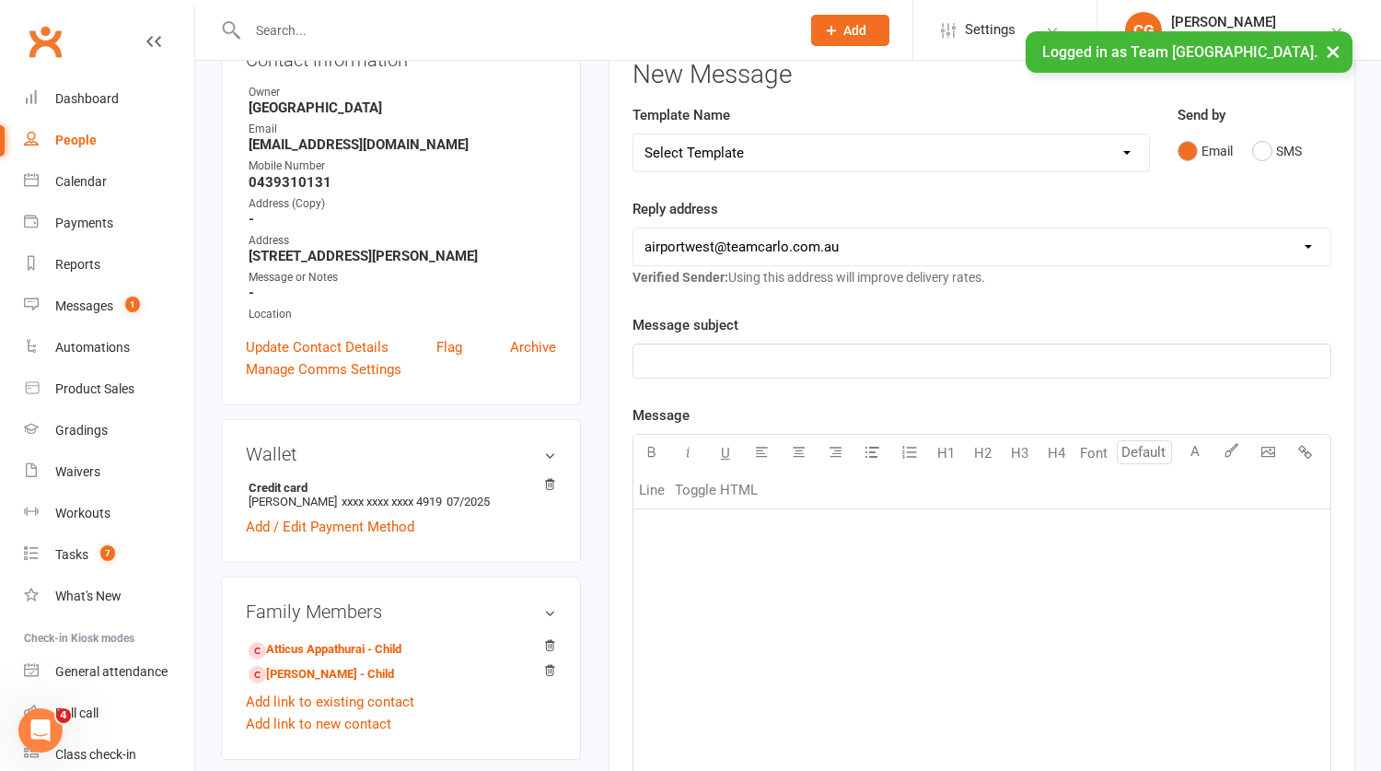
scroll to position [237, 0]
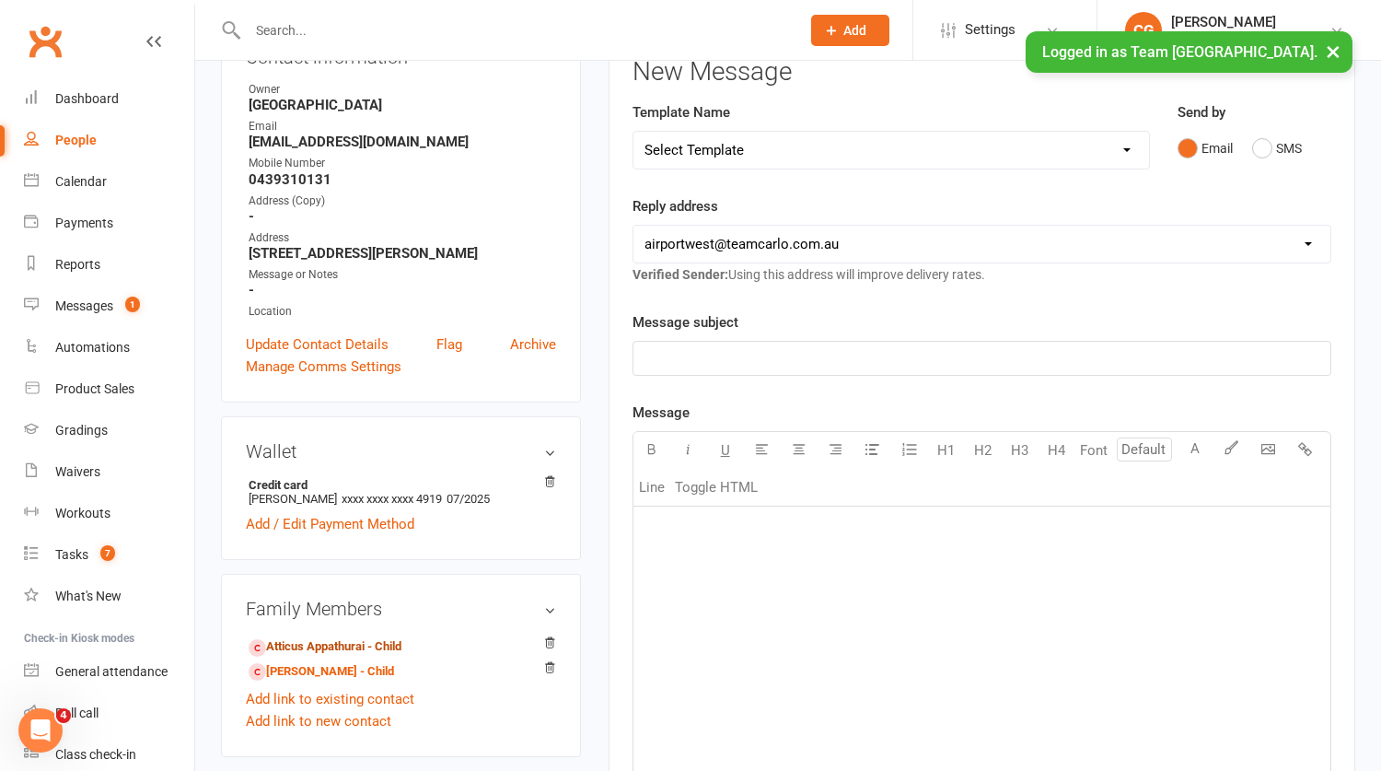
click at [320, 651] on link "Atticus Appathurai - Child" at bounding box center [325, 646] width 153 height 19
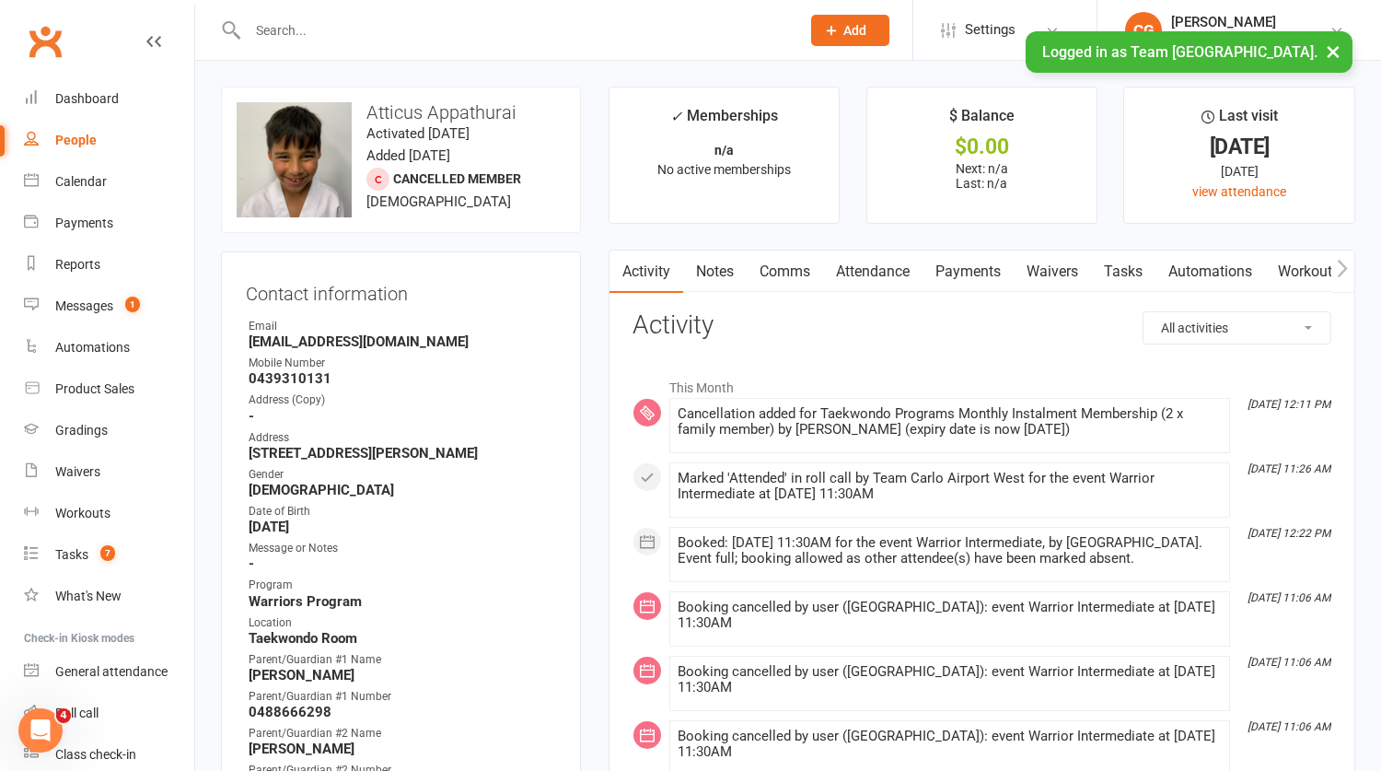
drag, startPoint x: 860, startPoint y: 264, endPoint x: 866, endPoint y: 287, distance: 23.7
click at [860, 264] on link "Attendance" at bounding box center [872, 271] width 99 height 42
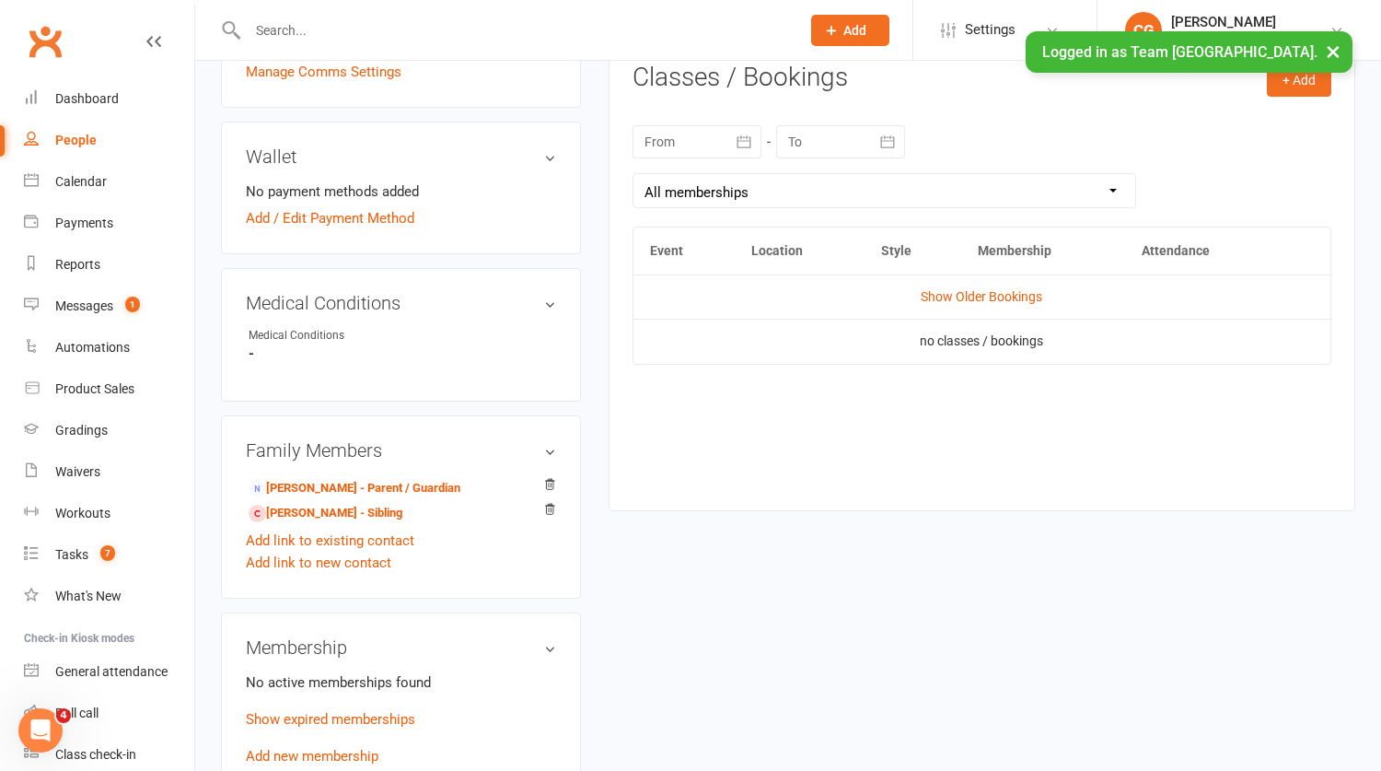
scroll to position [540, 0]
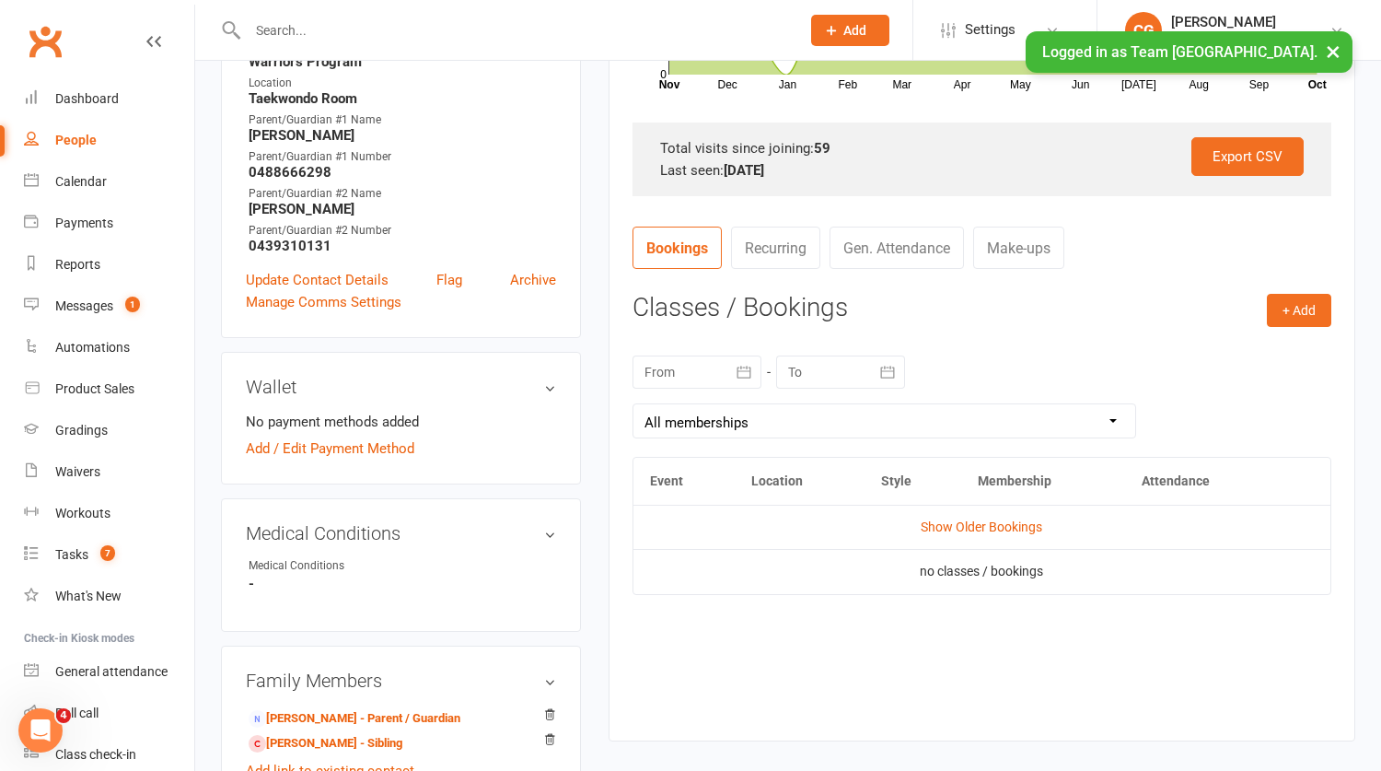
drag, startPoint x: 745, startPoint y: 370, endPoint x: 680, endPoint y: 426, distance: 86.2
click at [746, 370] on icon "button" at bounding box center [744, 372] width 18 height 18
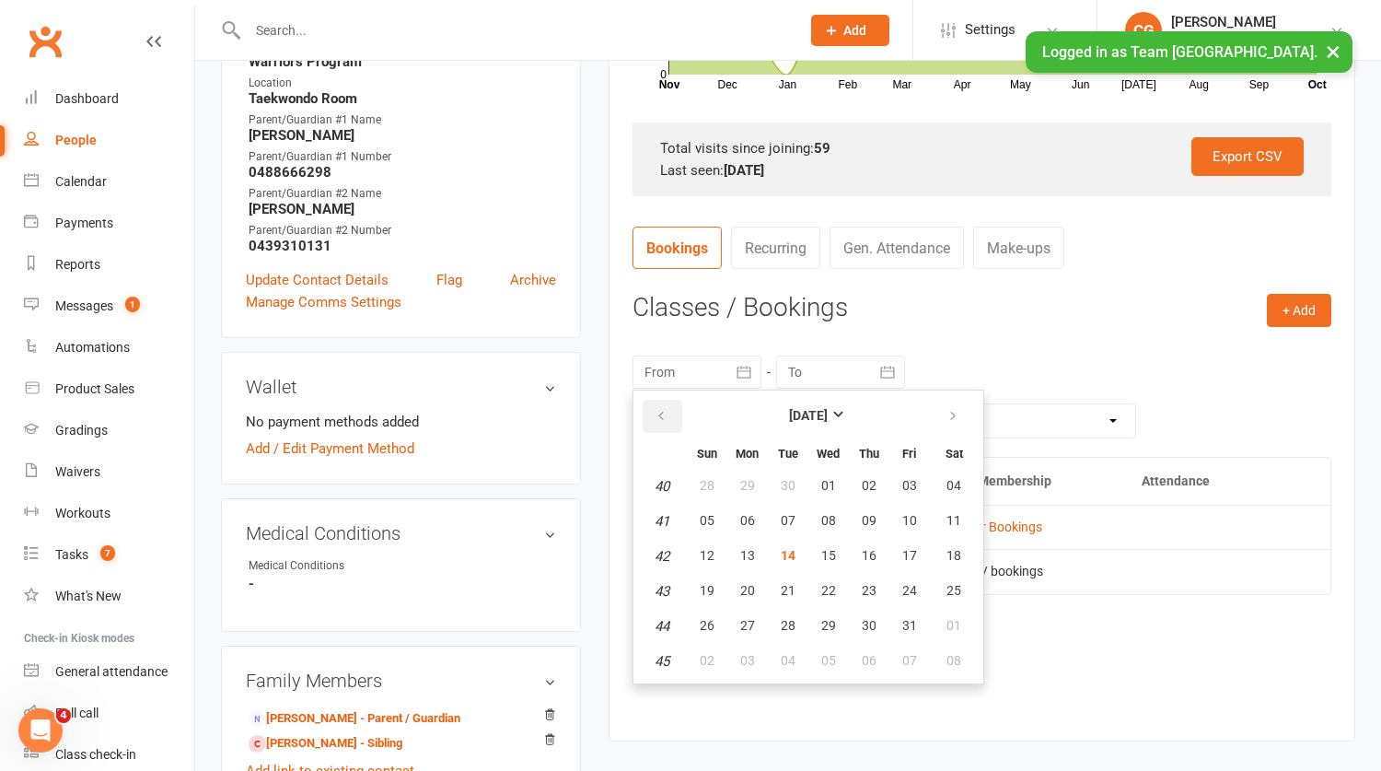
click at [659, 416] on icon "button" at bounding box center [661, 416] width 13 height 15
click at [660, 416] on icon "button" at bounding box center [661, 416] width 13 height 15
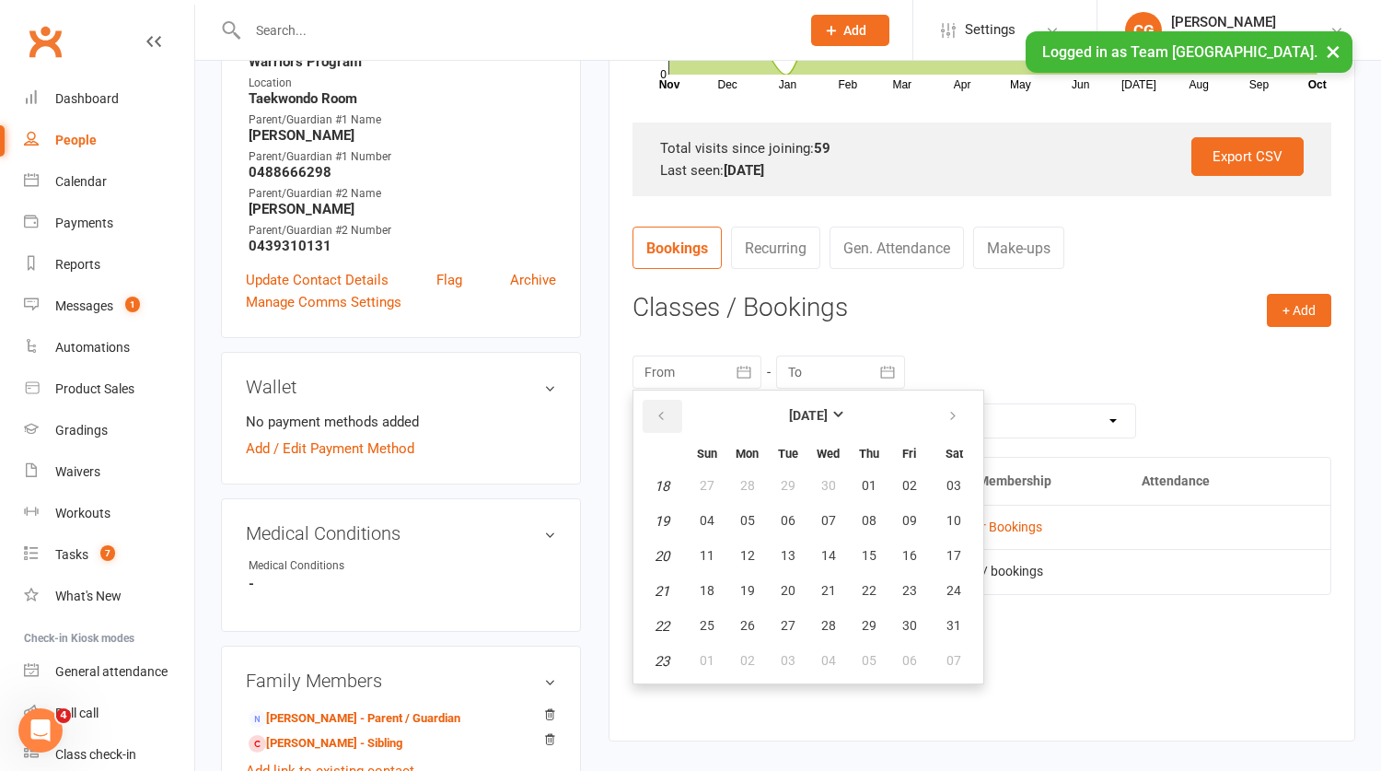
click at [660, 416] on icon "button" at bounding box center [661, 416] width 13 height 15
click at [769, 479] on button "01" at bounding box center [788, 486] width 39 height 33
type input "01 Apr 2025"
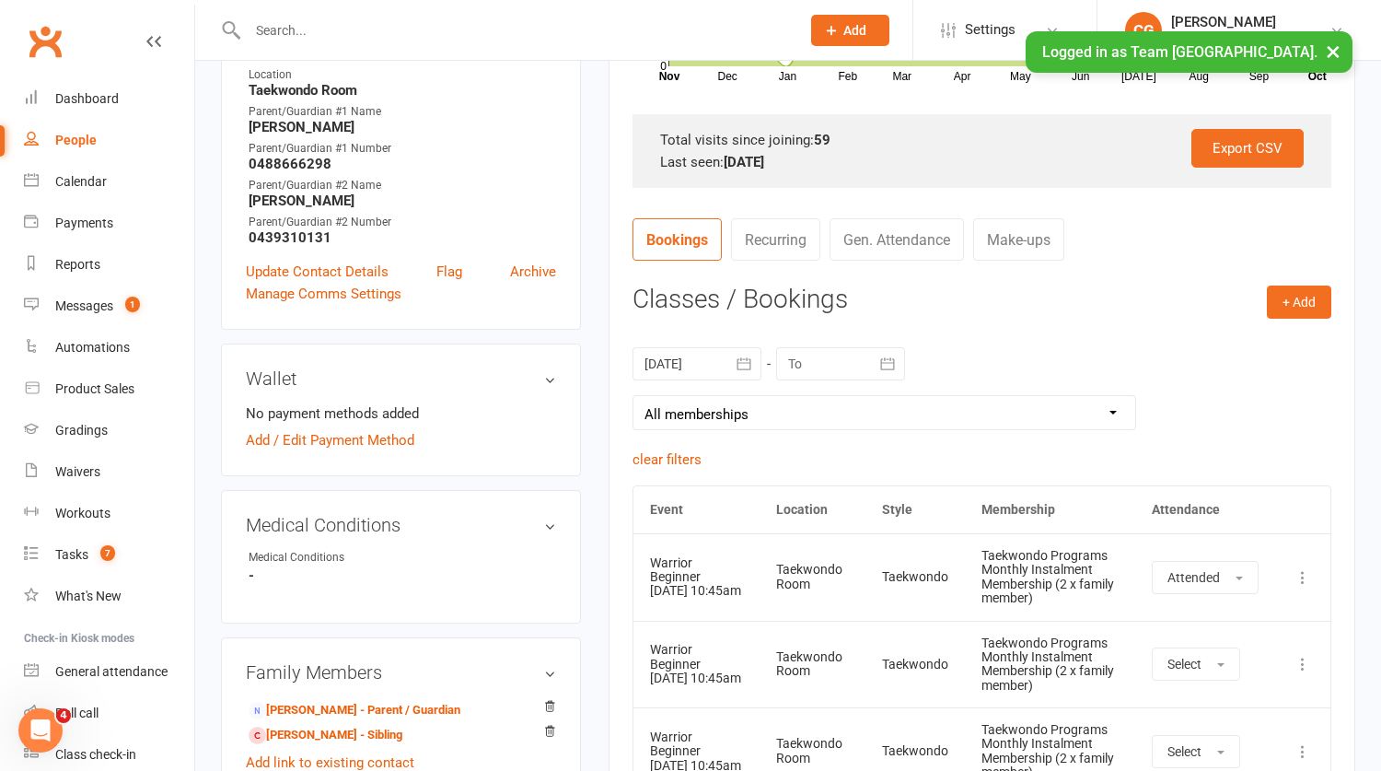
scroll to position [0, 0]
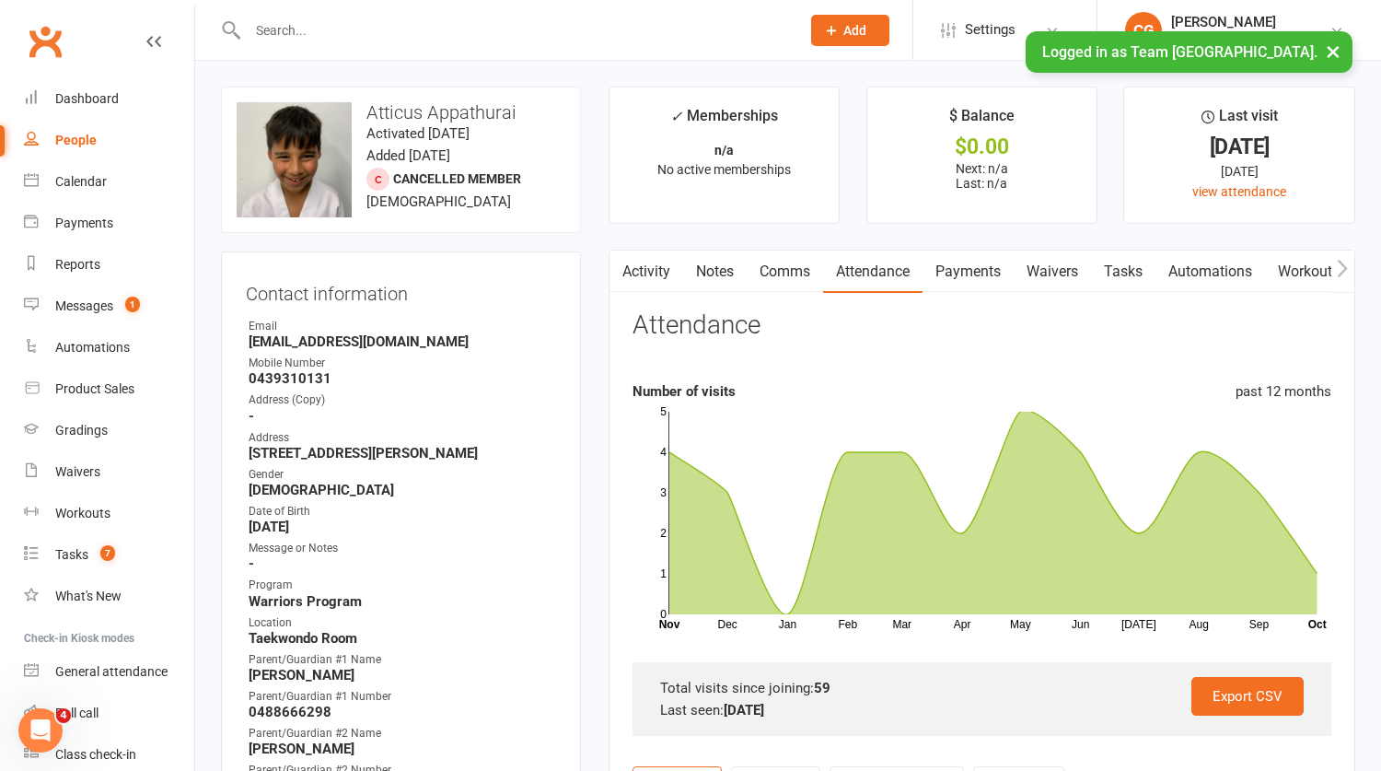
click at [795, 272] on link "Comms" at bounding box center [785, 271] width 76 height 42
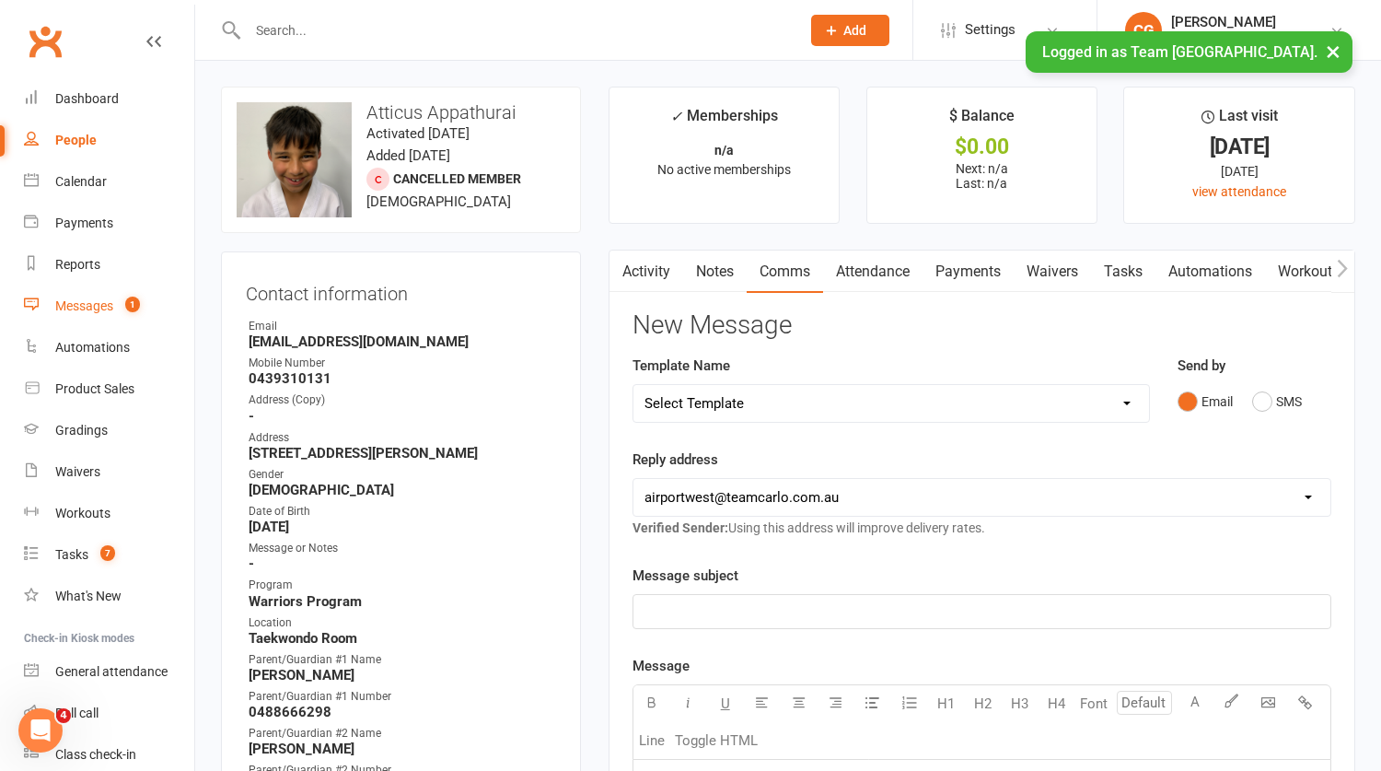
click at [90, 304] on div "Messages" at bounding box center [84, 305] width 58 height 15
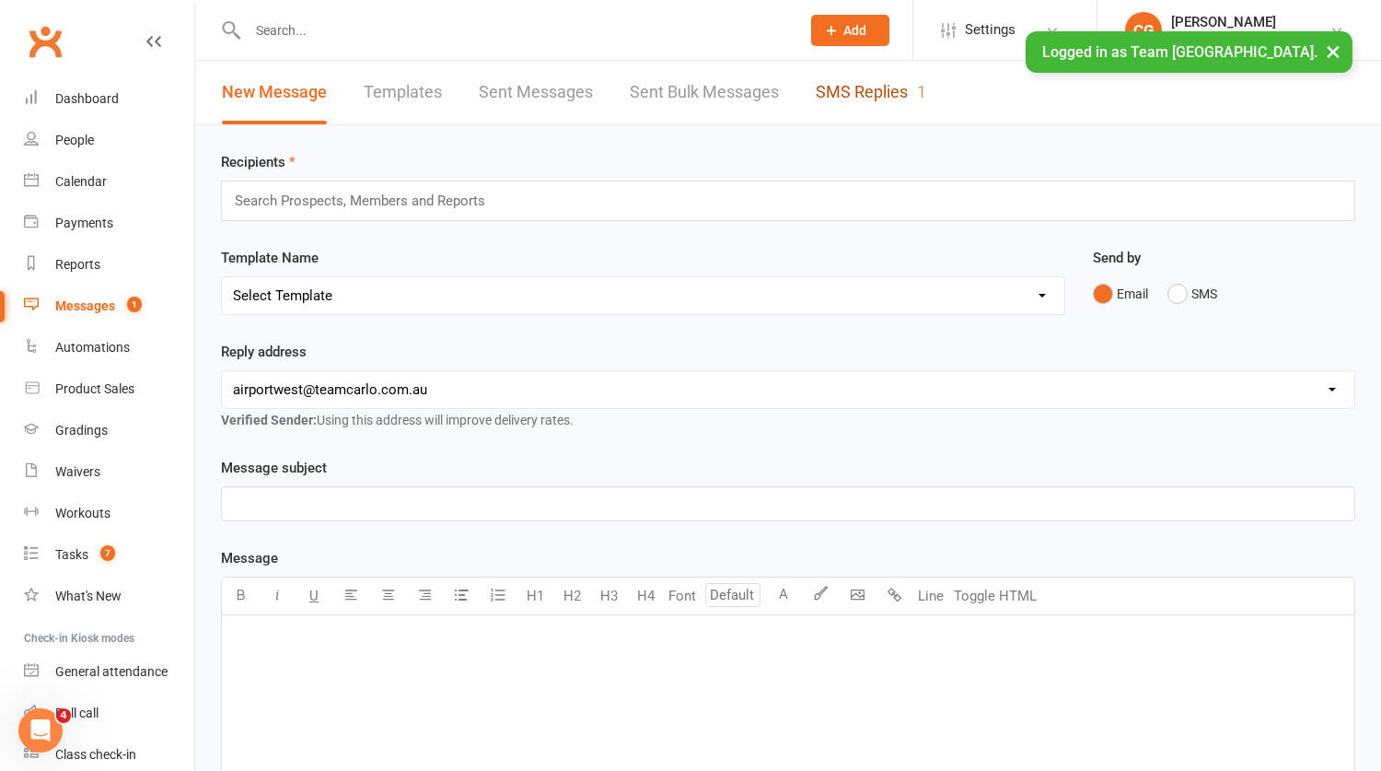
click at [897, 81] on link "SMS Replies 1" at bounding box center [871, 93] width 110 height 64
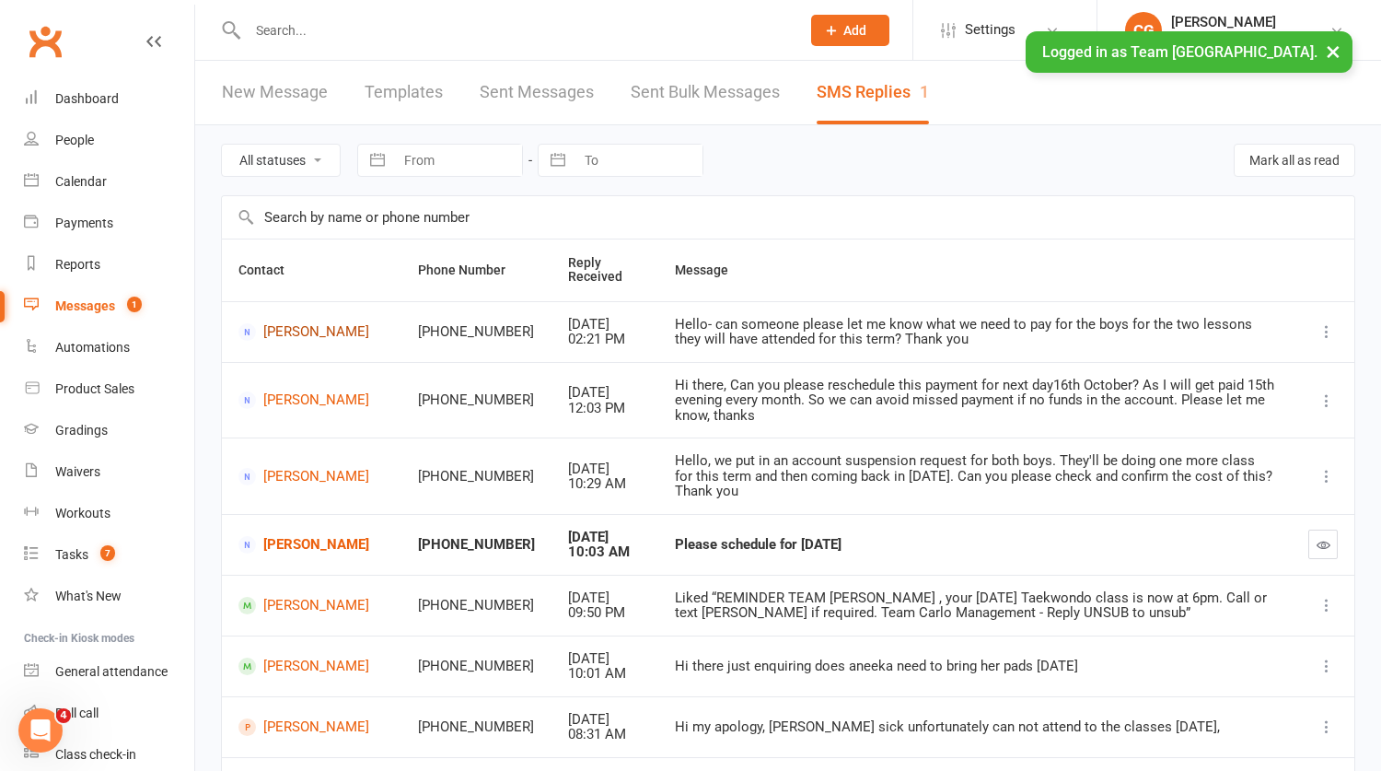
click at [296, 334] on link "Amanda Appathurai" at bounding box center [311, 331] width 146 height 17
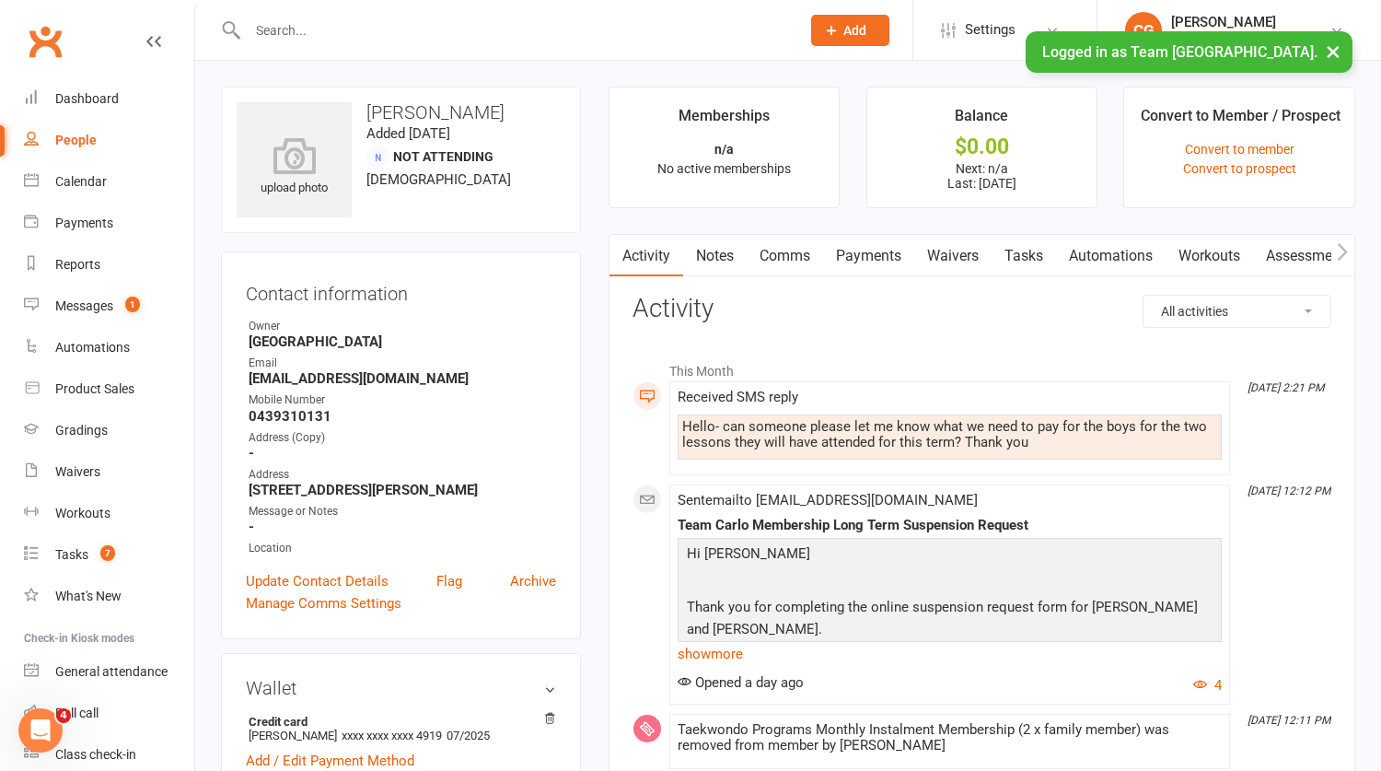
click at [791, 253] on link "Comms" at bounding box center [785, 256] width 76 height 42
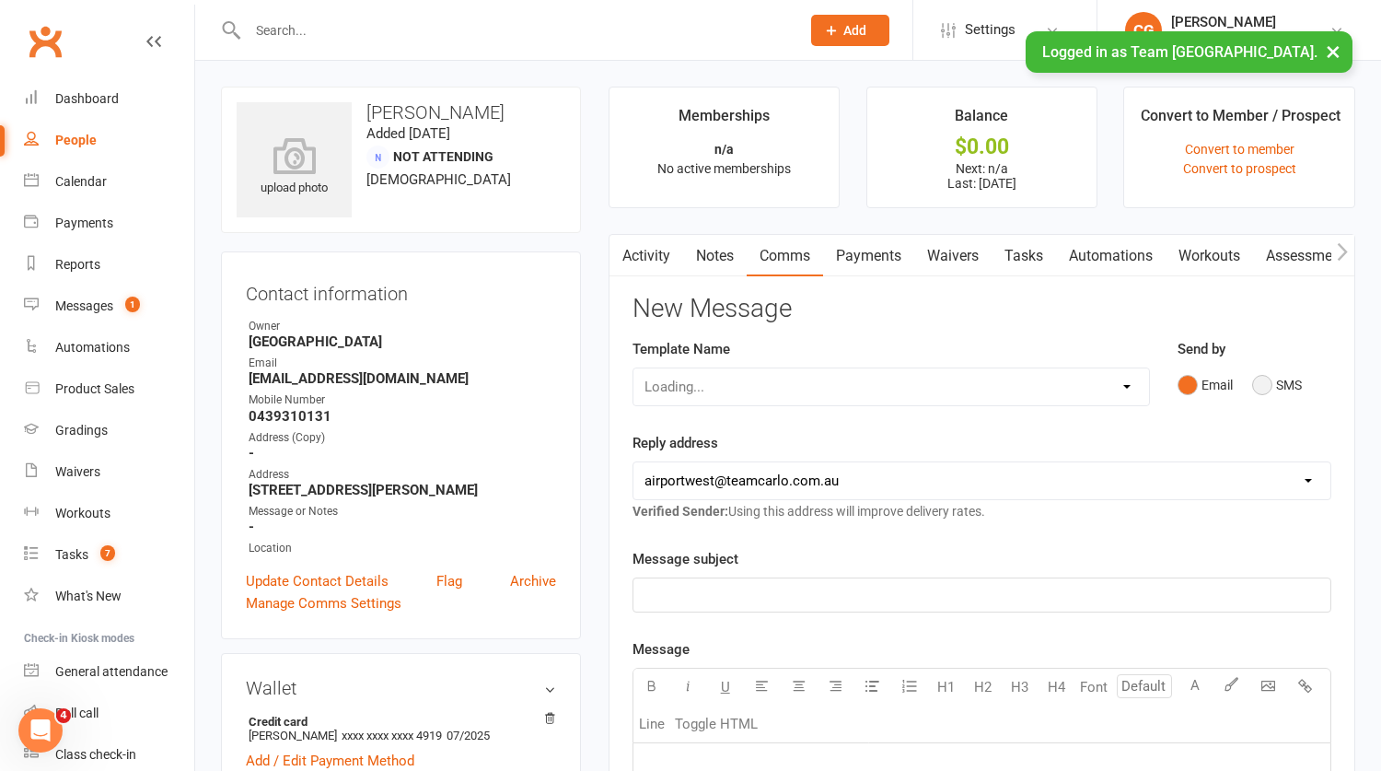
click at [1283, 385] on button "SMS" at bounding box center [1277, 384] width 50 height 35
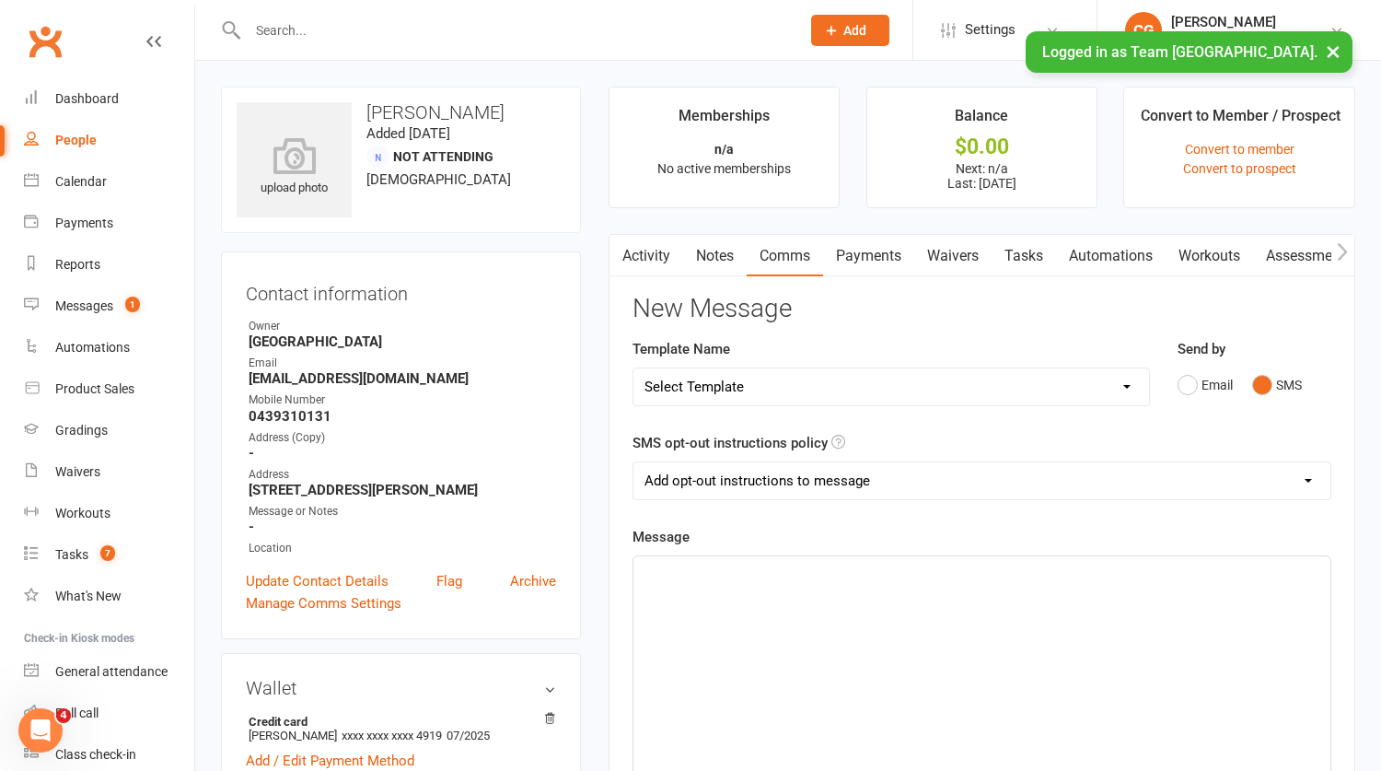
click at [672, 482] on select "Add opt-out instructions to message Do not add opt-out instructions to message" at bounding box center [981, 480] width 697 height 37
select select "1"
click at [633, 462] on select "Add opt-out instructions to message Do not add opt-out instructions to message" at bounding box center [981, 480] width 697 height 37
click at [670, 575] on p "﻿" at bounding box center [982, 573] width 675 height 22
click at [642, 252] on link "Activity" at bounding box center [647, 256] width 74 height 42
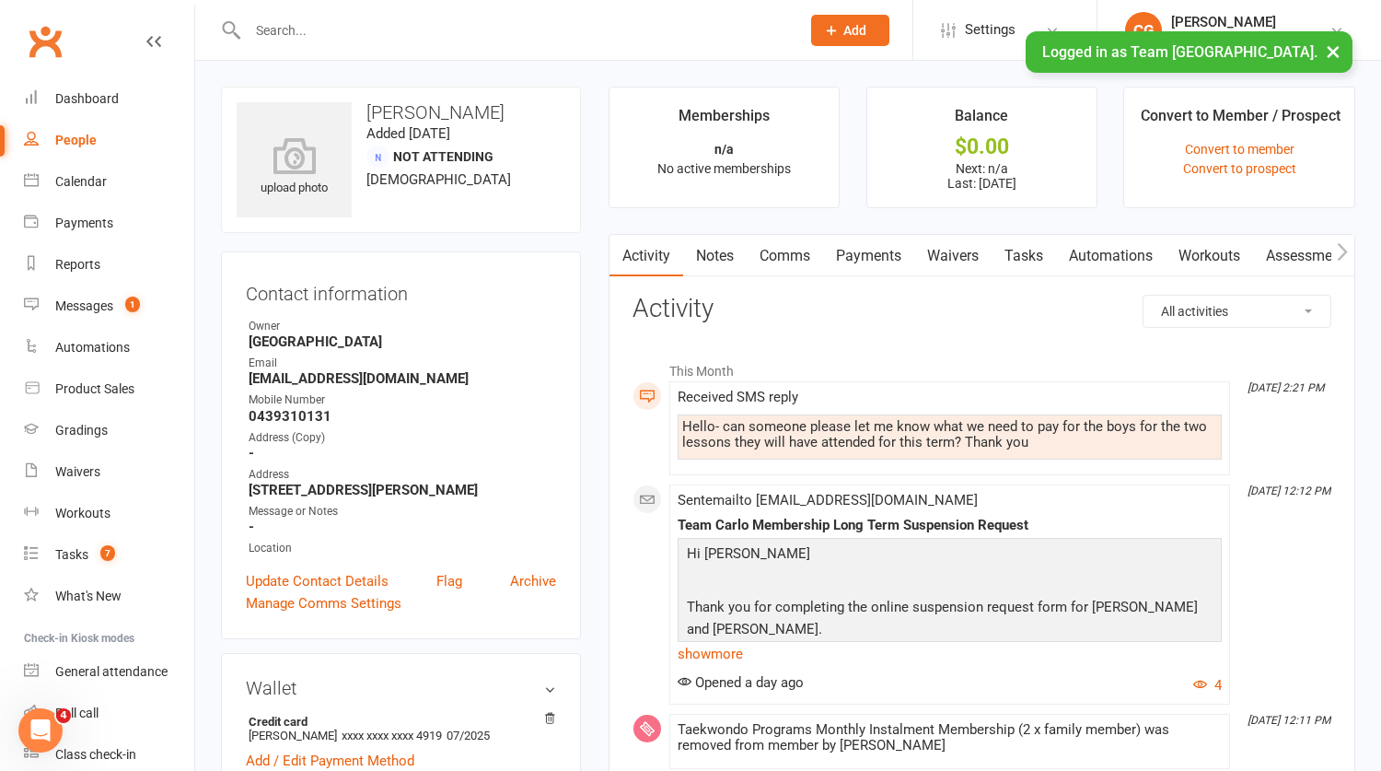
click at [794, 250] on link "Comms" at bounding box center [785, 256] width 76 height 42
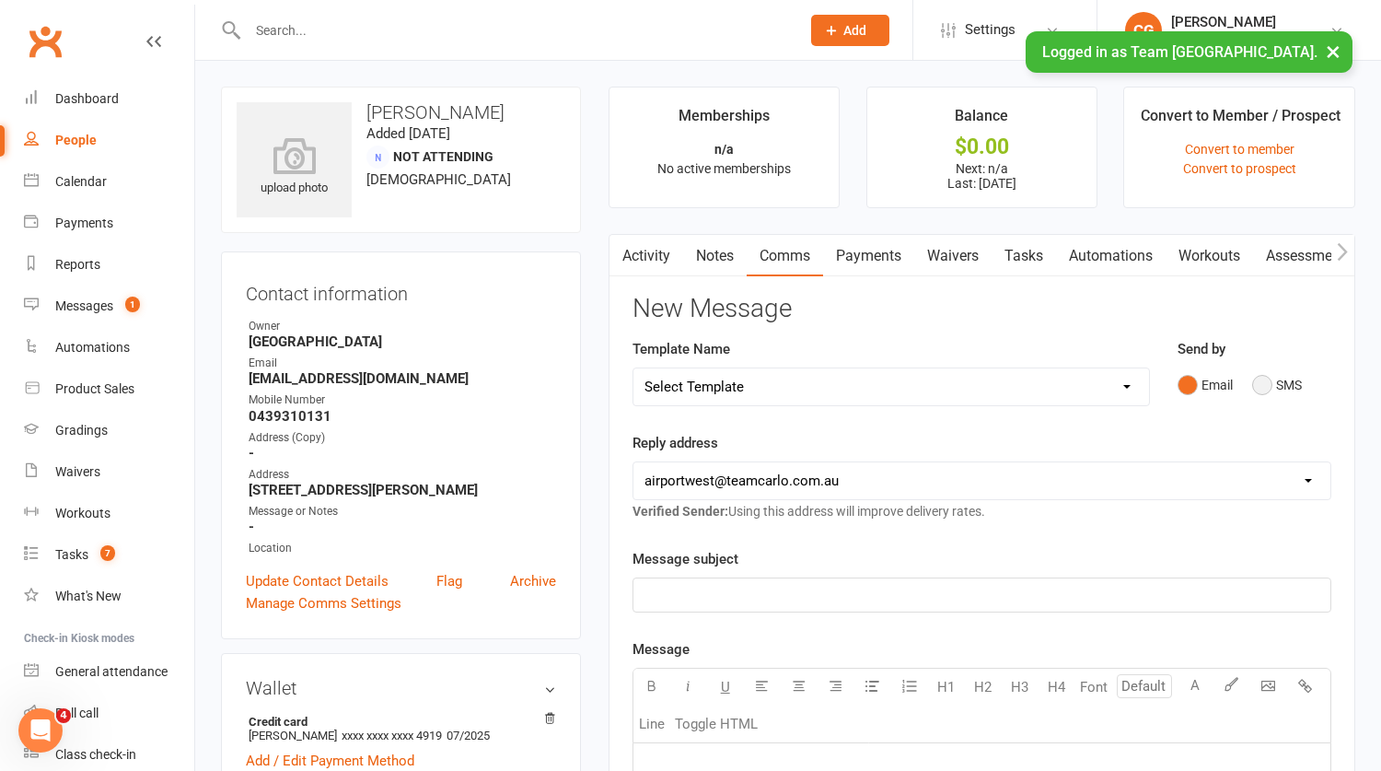
click at [1273, 387] on button "SMS" at bounding box center [1277, 384] width 50 height 35
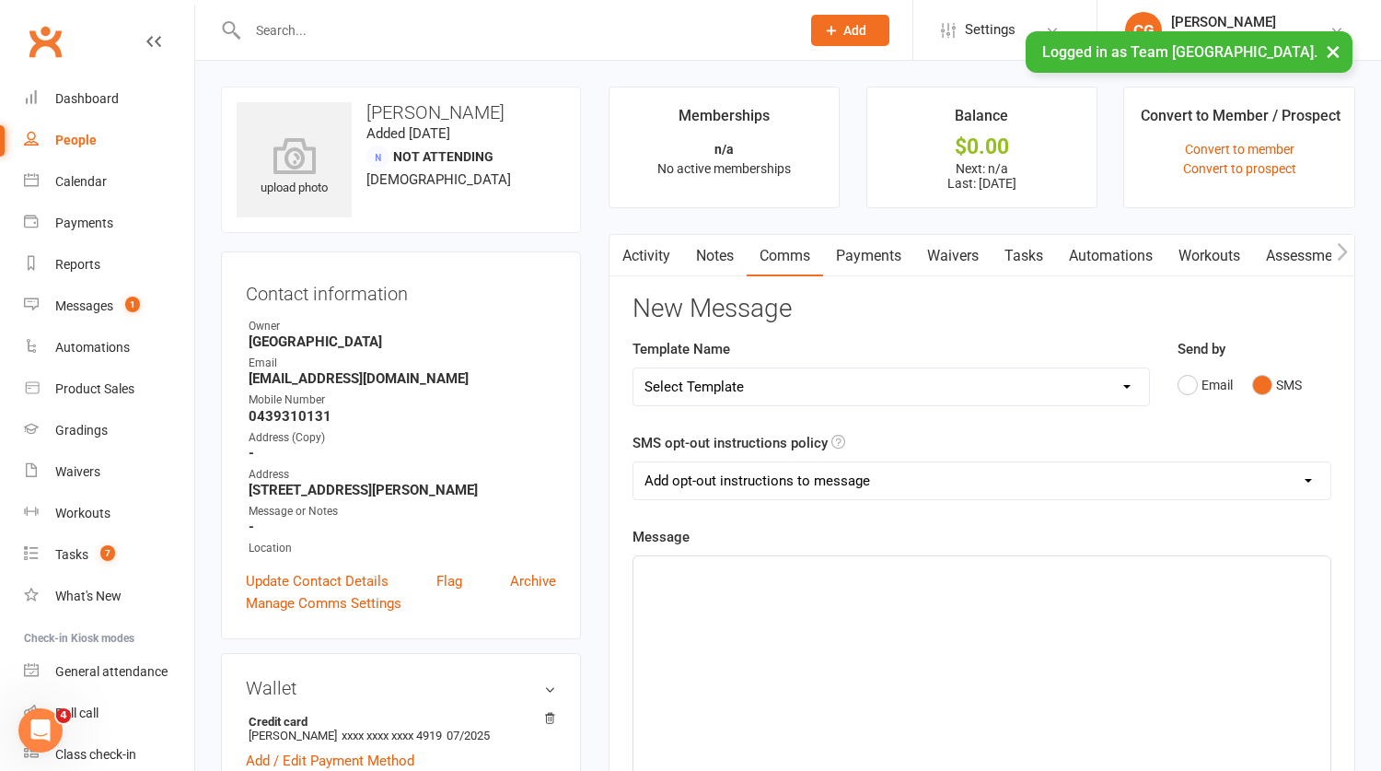
click at [714, 478] on select "Add opt-out instructions to message Do not add opt-out instructions to message" at bounding box center [981, 480] width 697 height 37
select select "1"
click at [633, 462] on select "Add opt-out instructions to message Do not add opt-out instructions to message" at bounding box center [981, 480] width 697 height 37
click at [695, 572] on p "﻿" at bounding box center [982, 573] width 675 height 22
click at [82, 305] on div "Messages" at bounding box center [84, 305] width 58 height 15
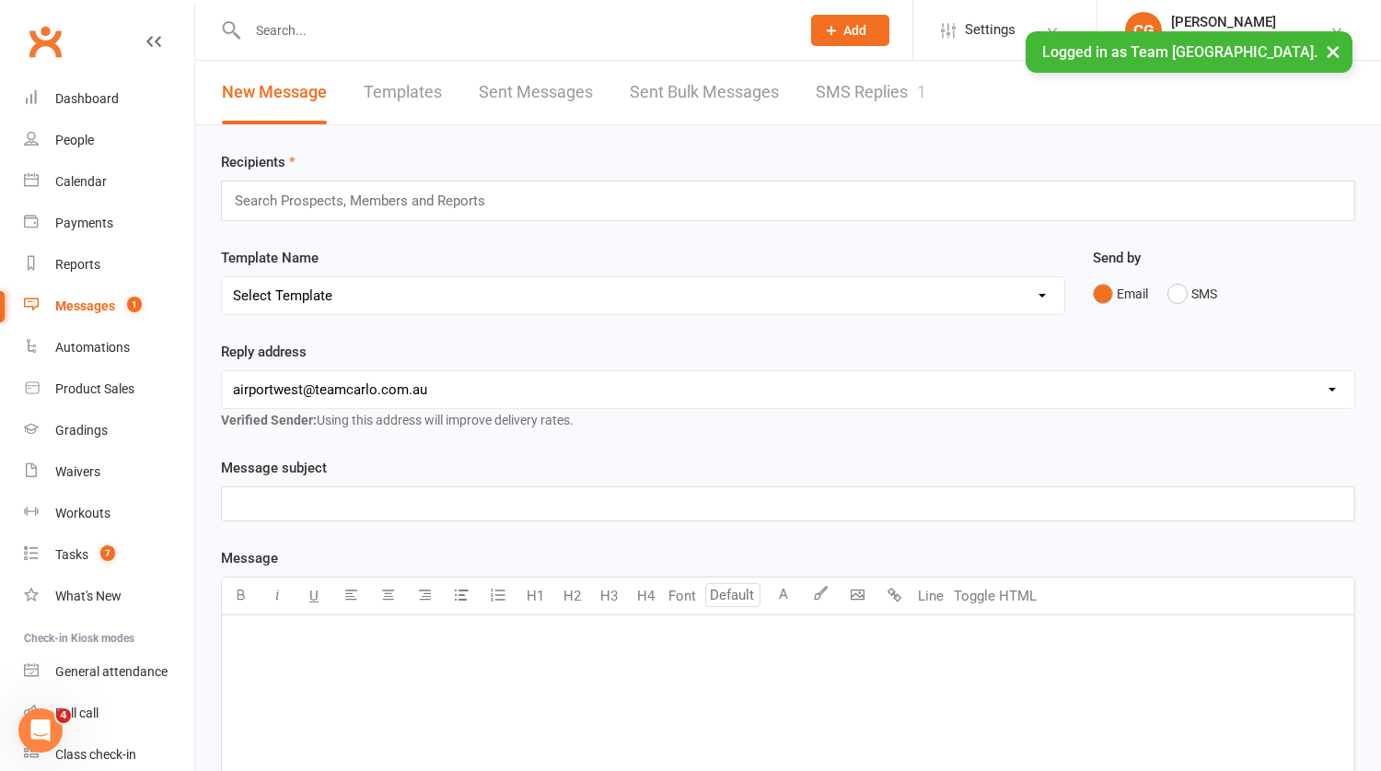
click at [867, 99] on link "SMS Replies 1" at bounding box center [871, 93] width 110 height 64
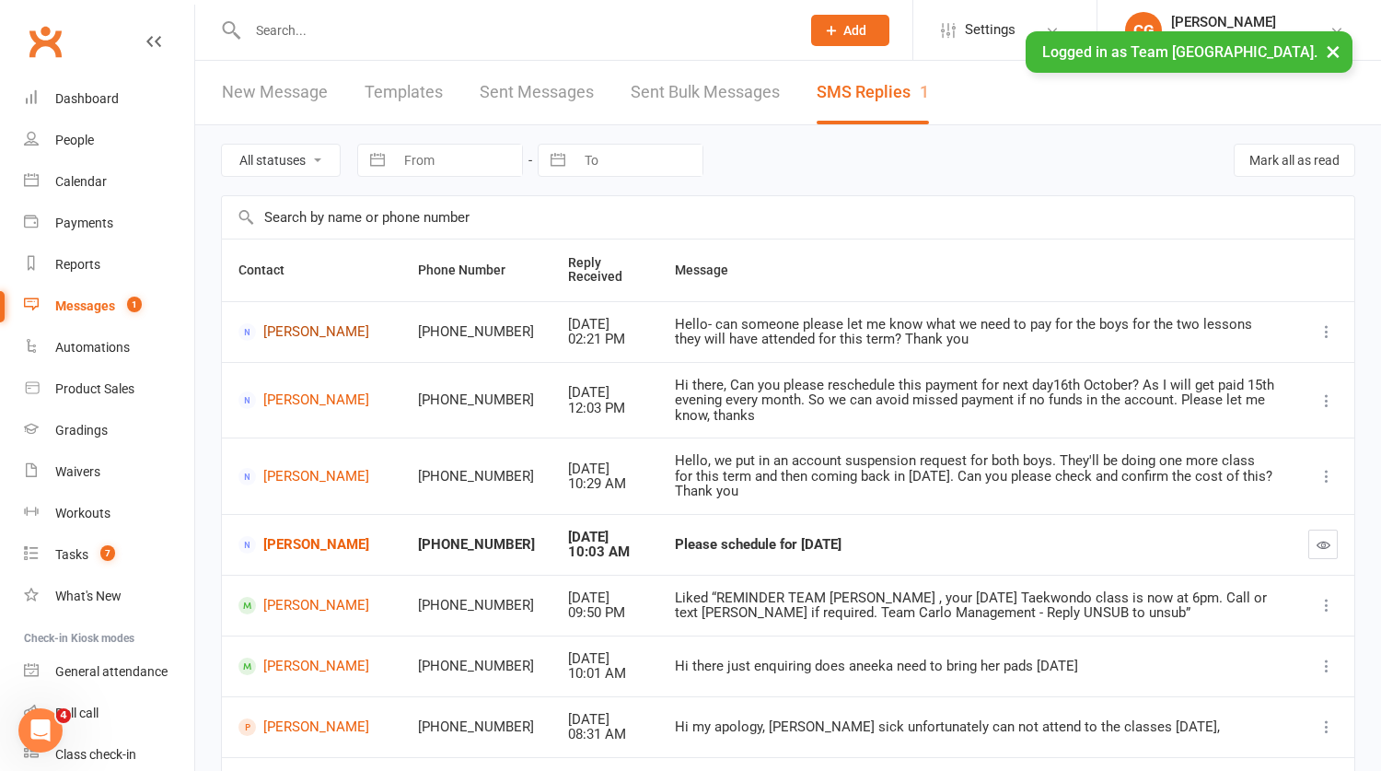
click at [291, 331] on link "Amanda Appathurai" at bounding box center [311, 331] width 146 height 17
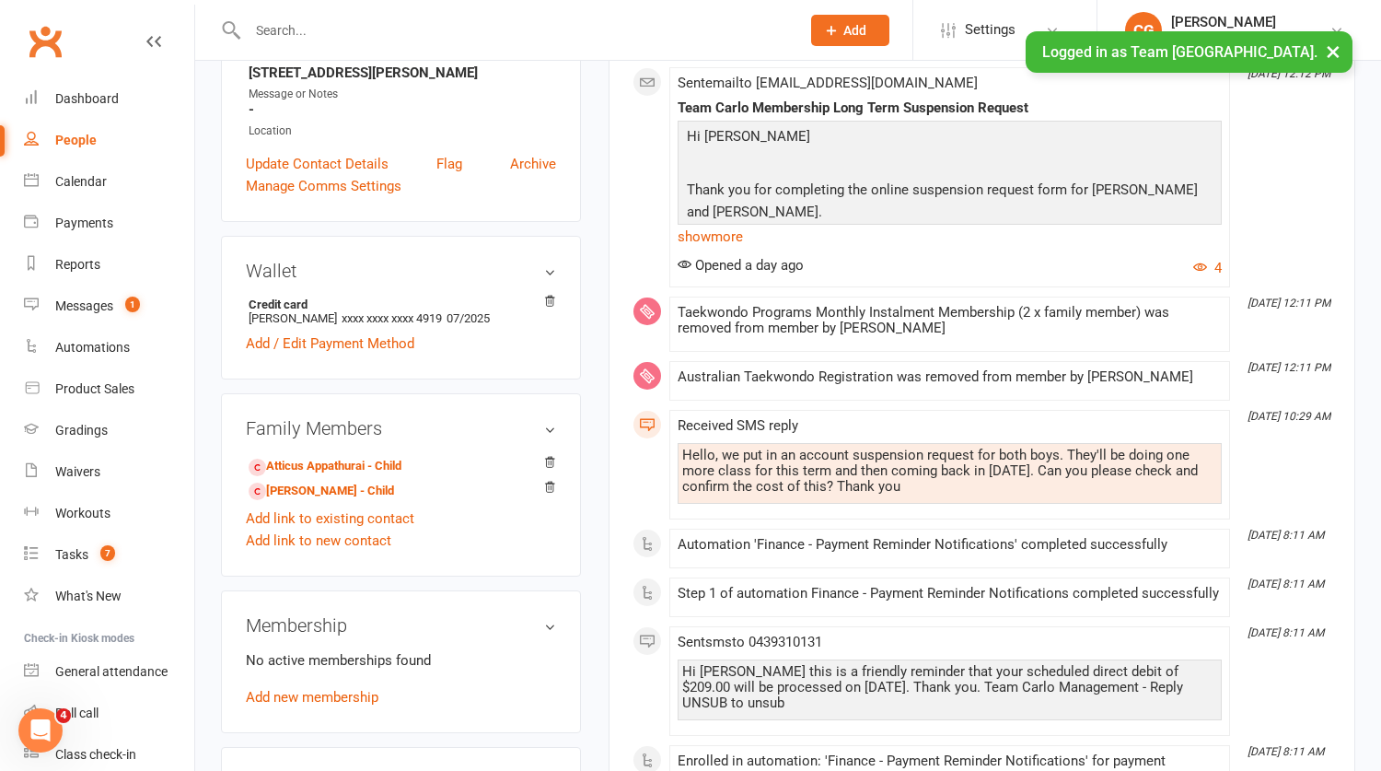
scroll to position [547, 0]
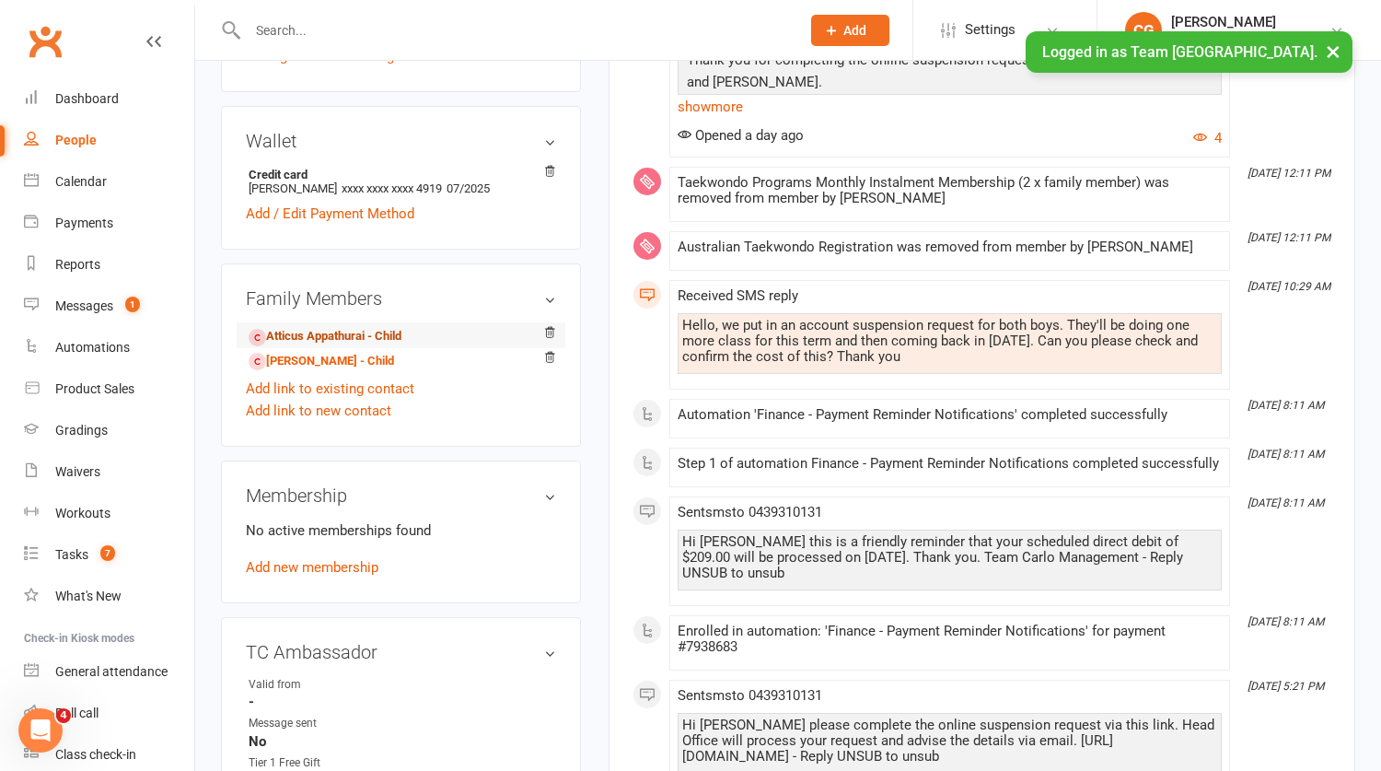
click at [351, 330] on link "Atticus Appathurai - Child" at bounding box center [325, 336] width 153 height 19
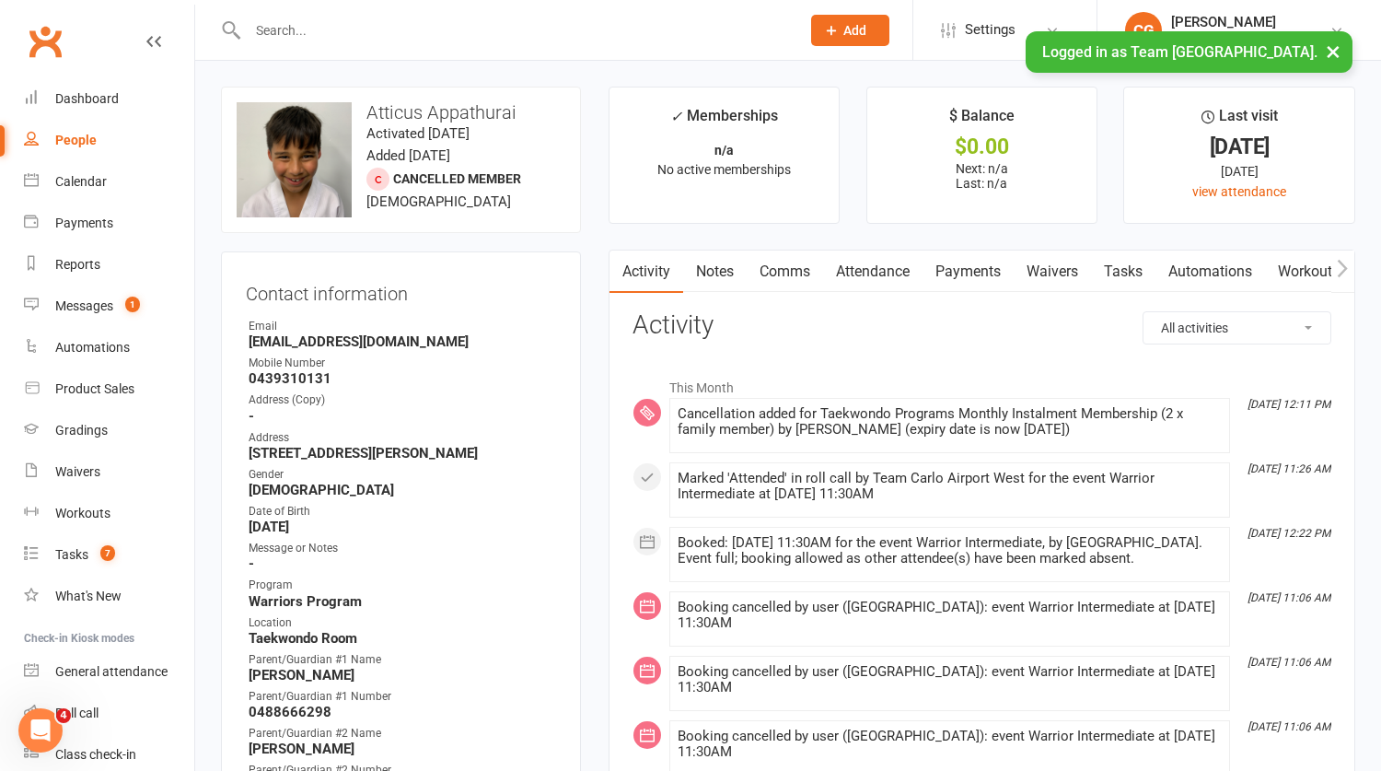
click at [859, 270] on link "Attendance" at bounding box center [872, 271] width 99 height 42
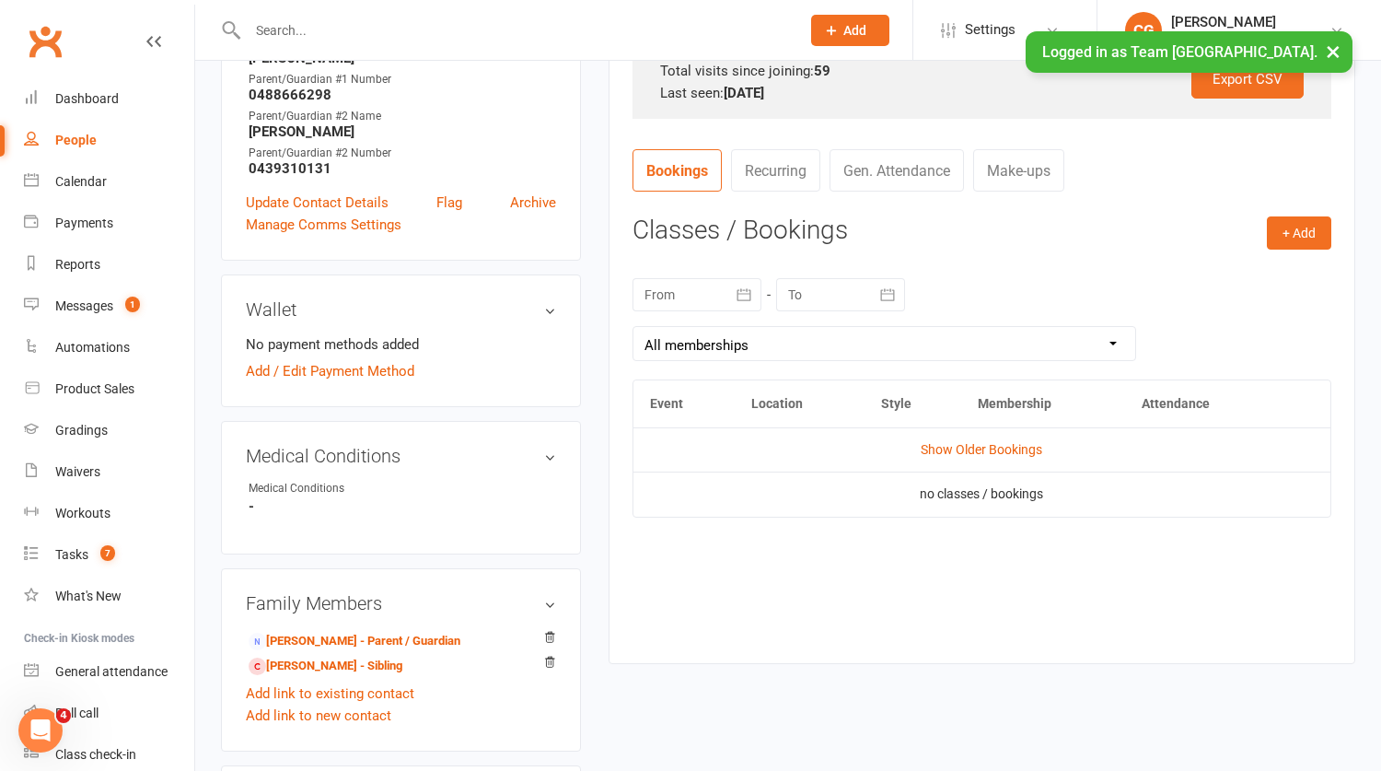
scroll to position [626, 0]
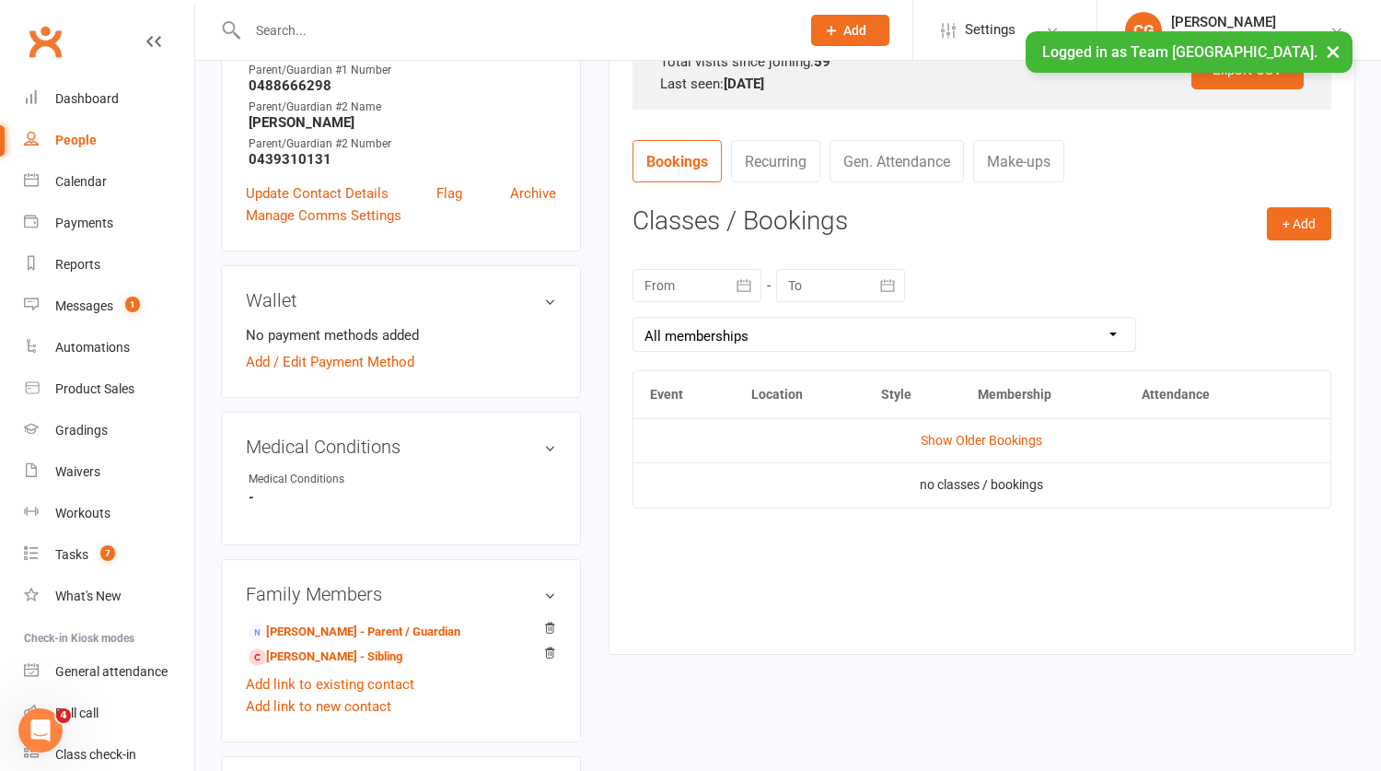
click at [741, 278] on icon "button" at bounding box center [744, 285] width 18 height 18
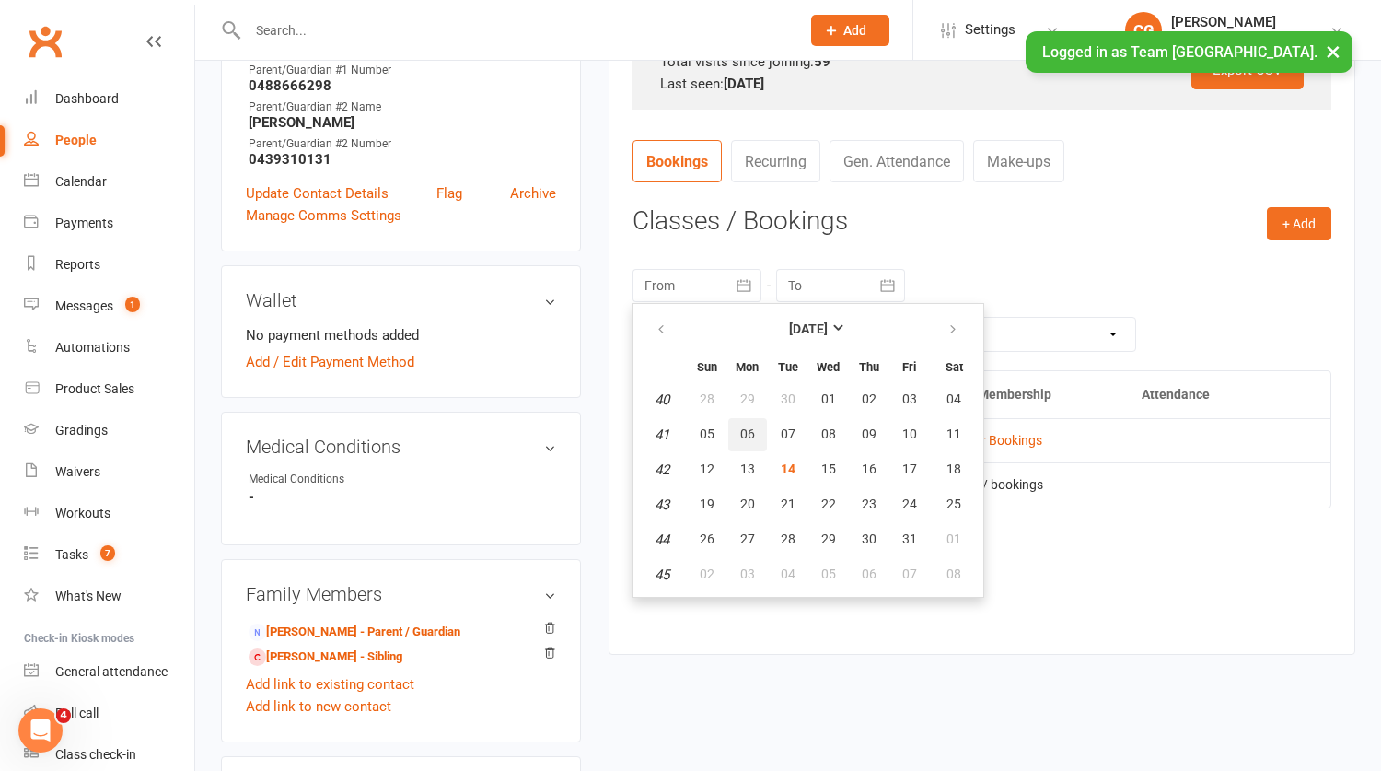
click at [732, 427] on button "06" at bounding box center [747, 434] width 39 height 33
type input "06 Oct 2025"
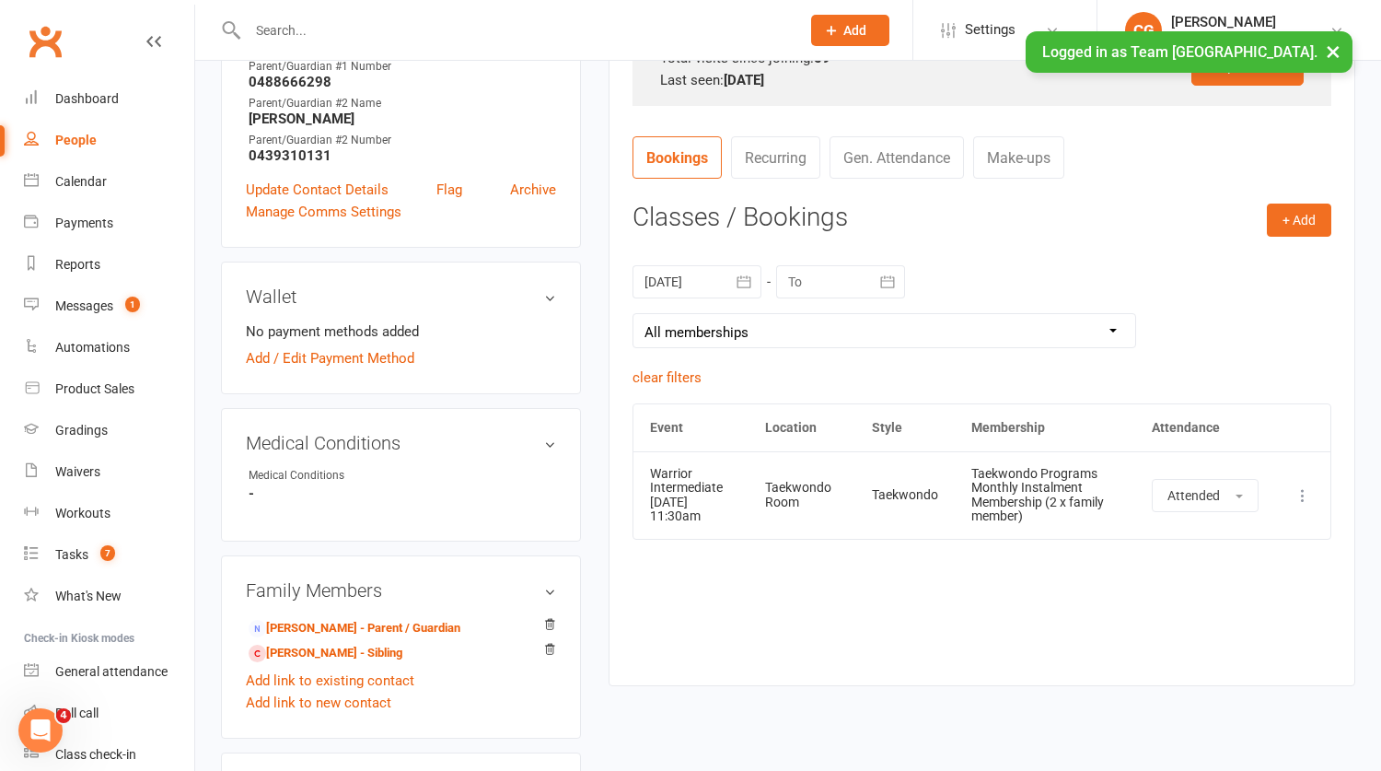
scroll to position [636, 0]
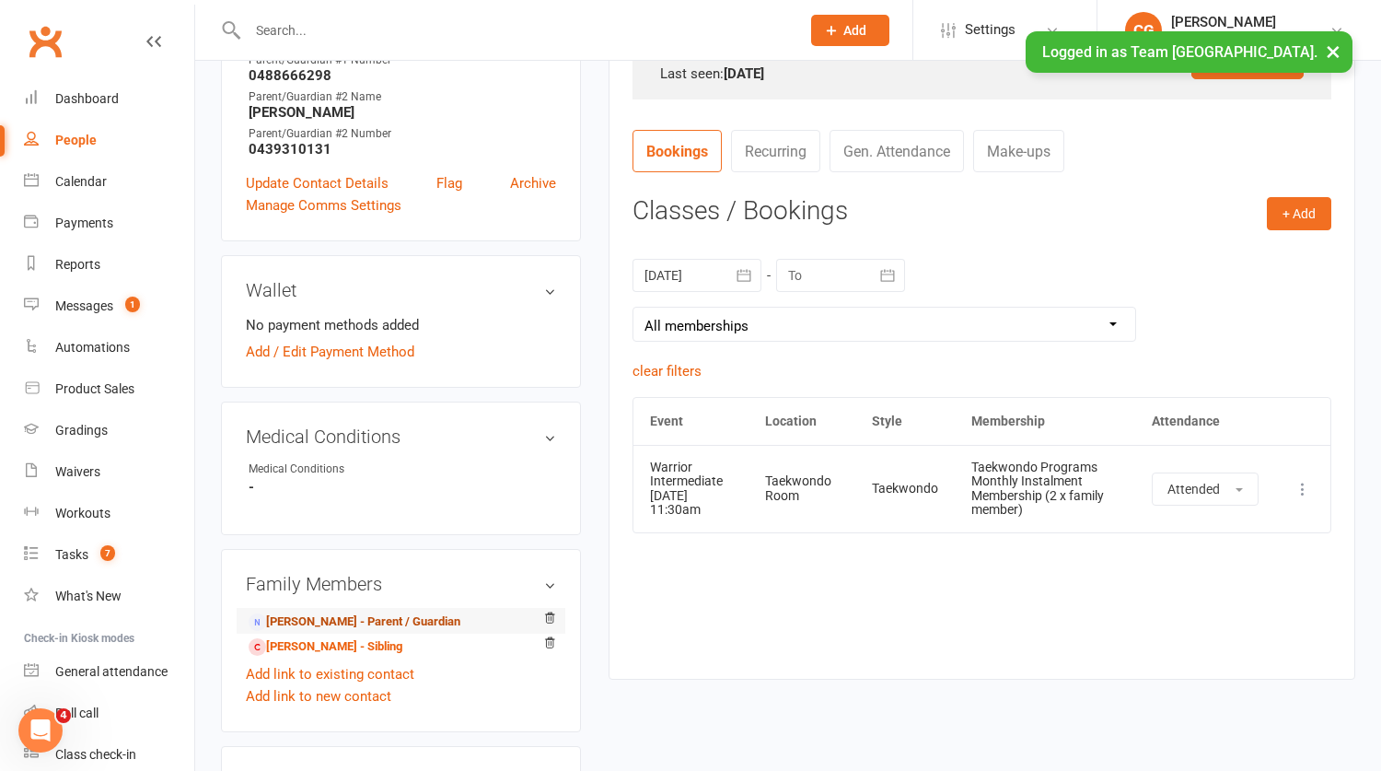
click at [410, 621] on link "Amanda Appathurai - Parent / Guardian" at bounding box center [355, 621] width 212 height 19
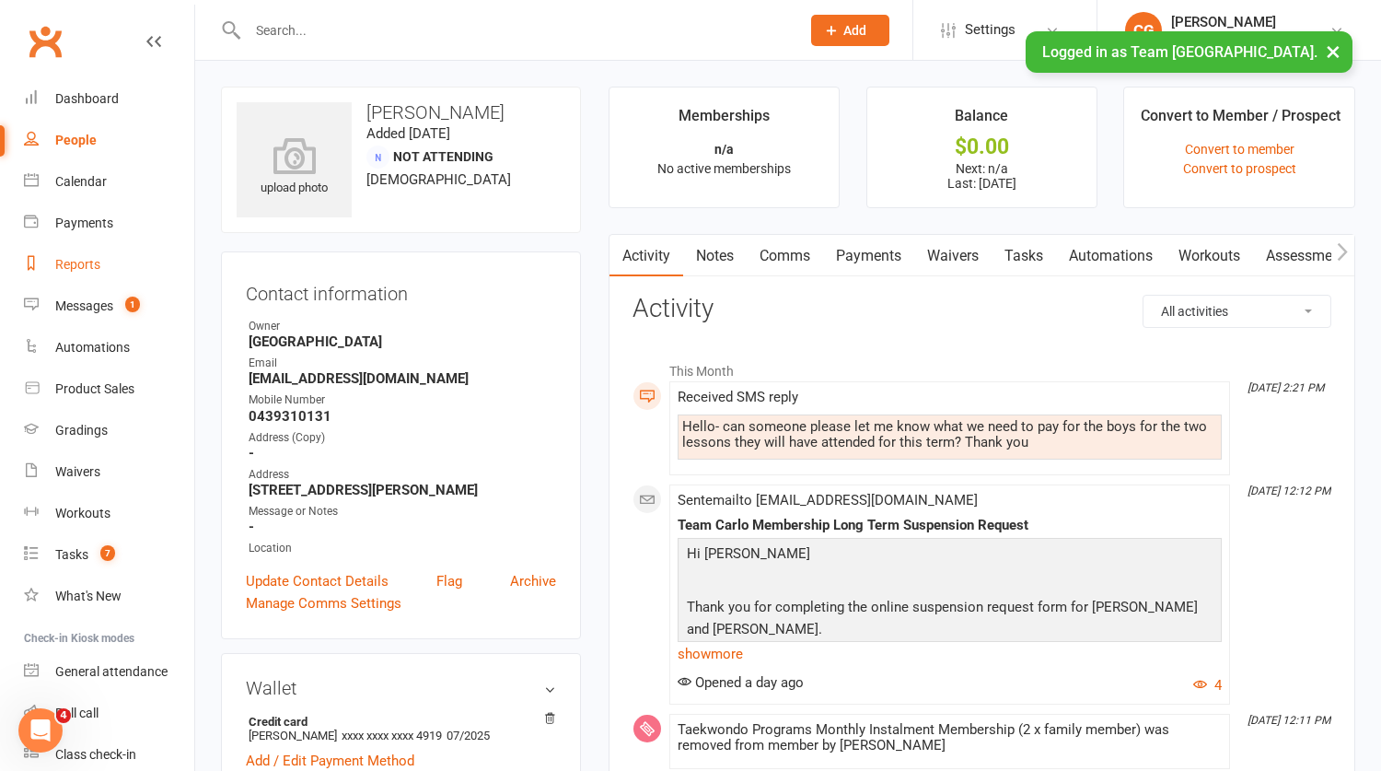
click at [67, 265] on div "Reports" at bounding box center [77, 264] width 45 height 15
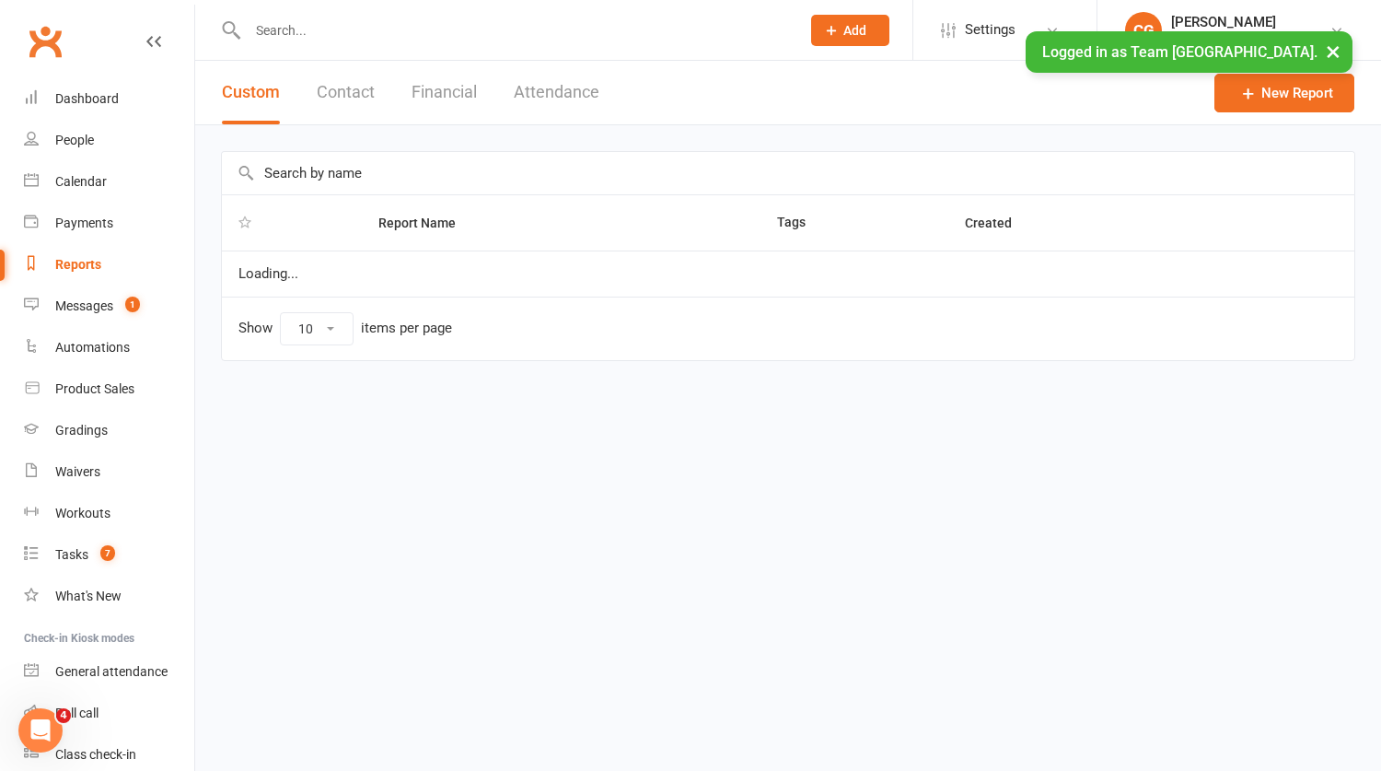
select select "100"
click at [352, 82] on button "Contact" at bounding box center [346, 93] width 58 height 64
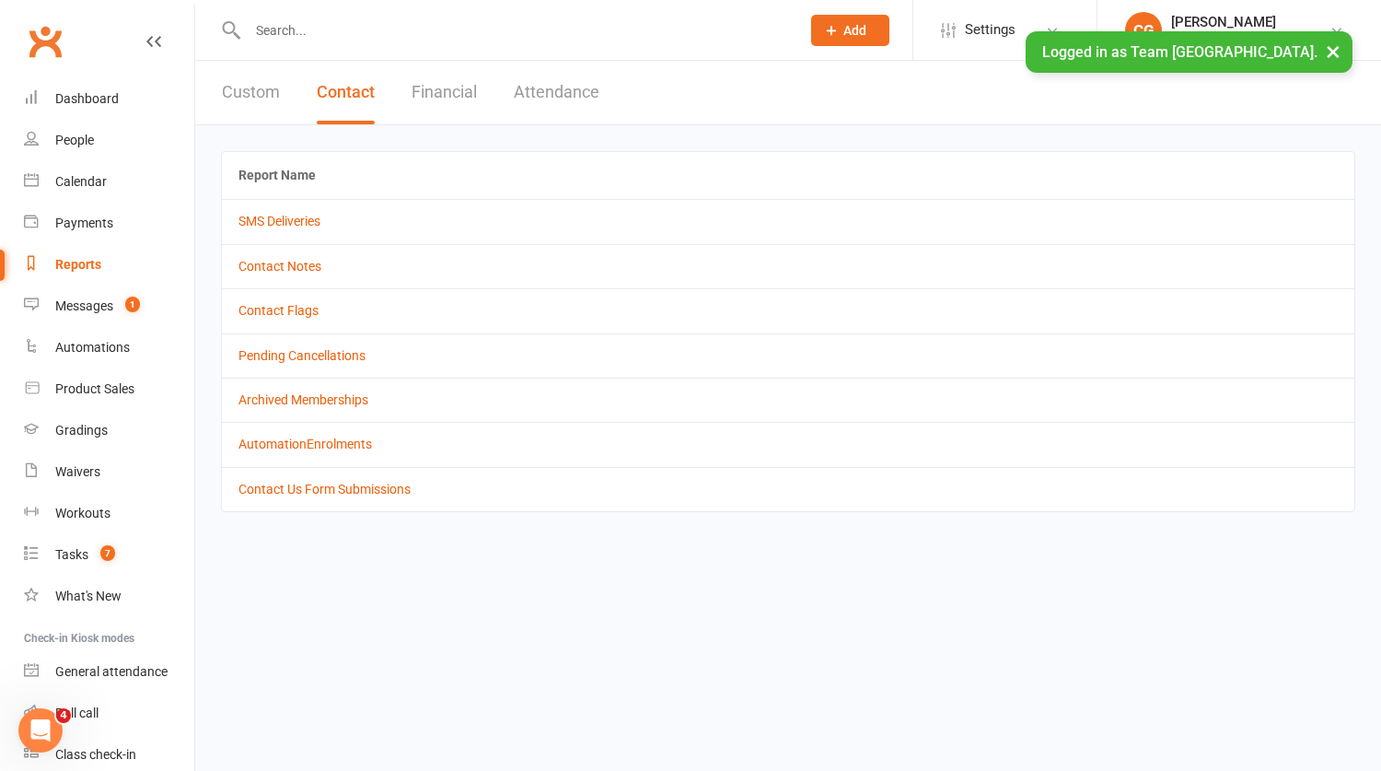
click at [560, 79] on button "Attendance" at bounding box center [557, 93] width 86 height 64
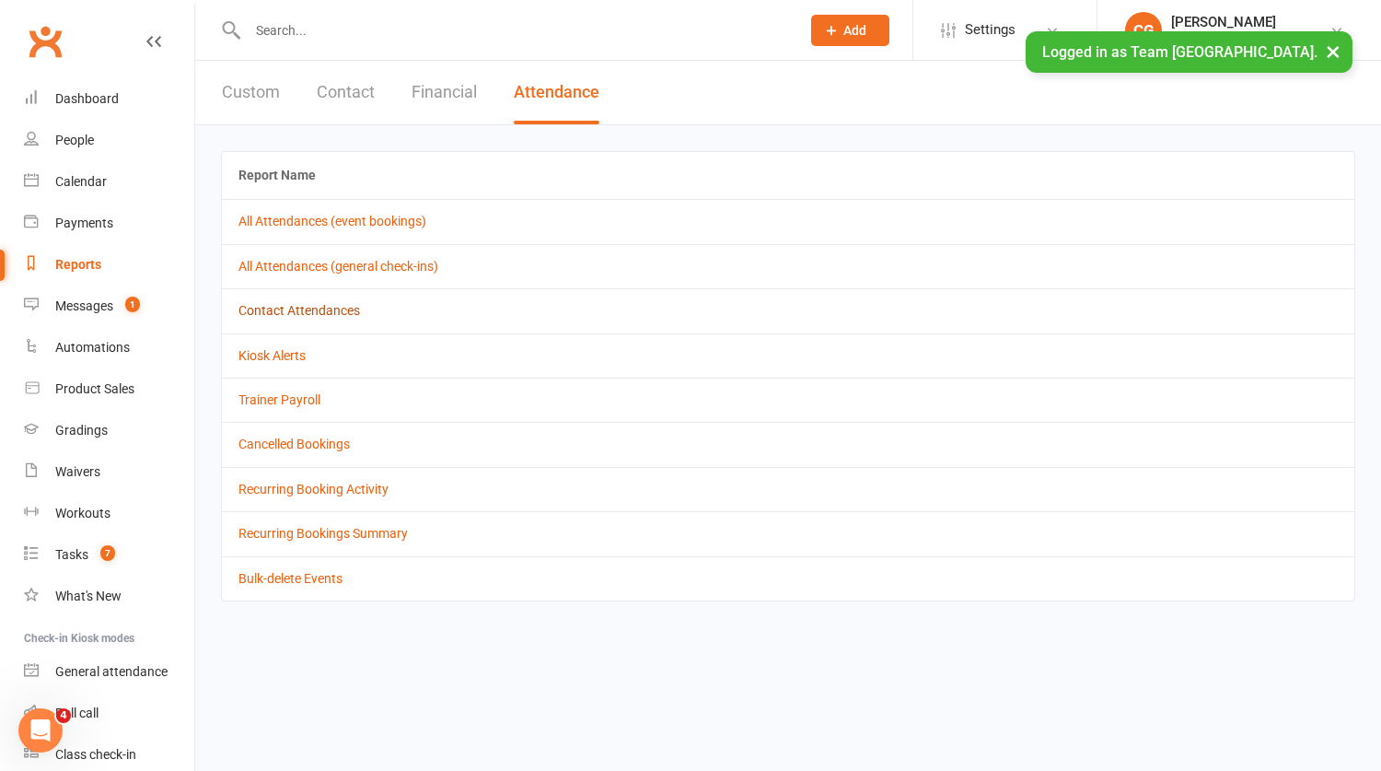
click at [285, 310] on link "Contact Attendances" at bounding box center [299, 310] width 122 height 15
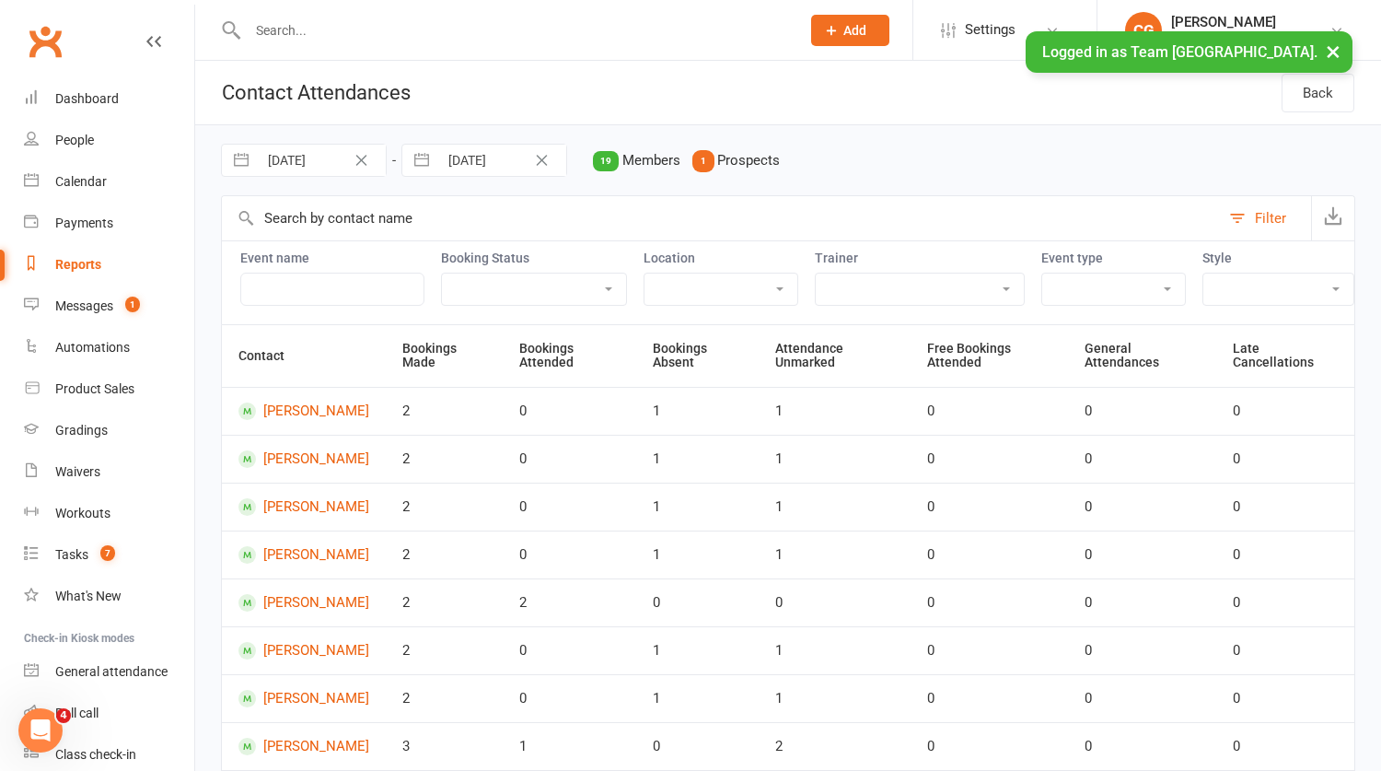
click at [308, 161] on input "30 Sep 2025" at bounding box center [322, 160] width 128 height 31
select select "7"
select select "2025"
select select "8"
select select "2025"
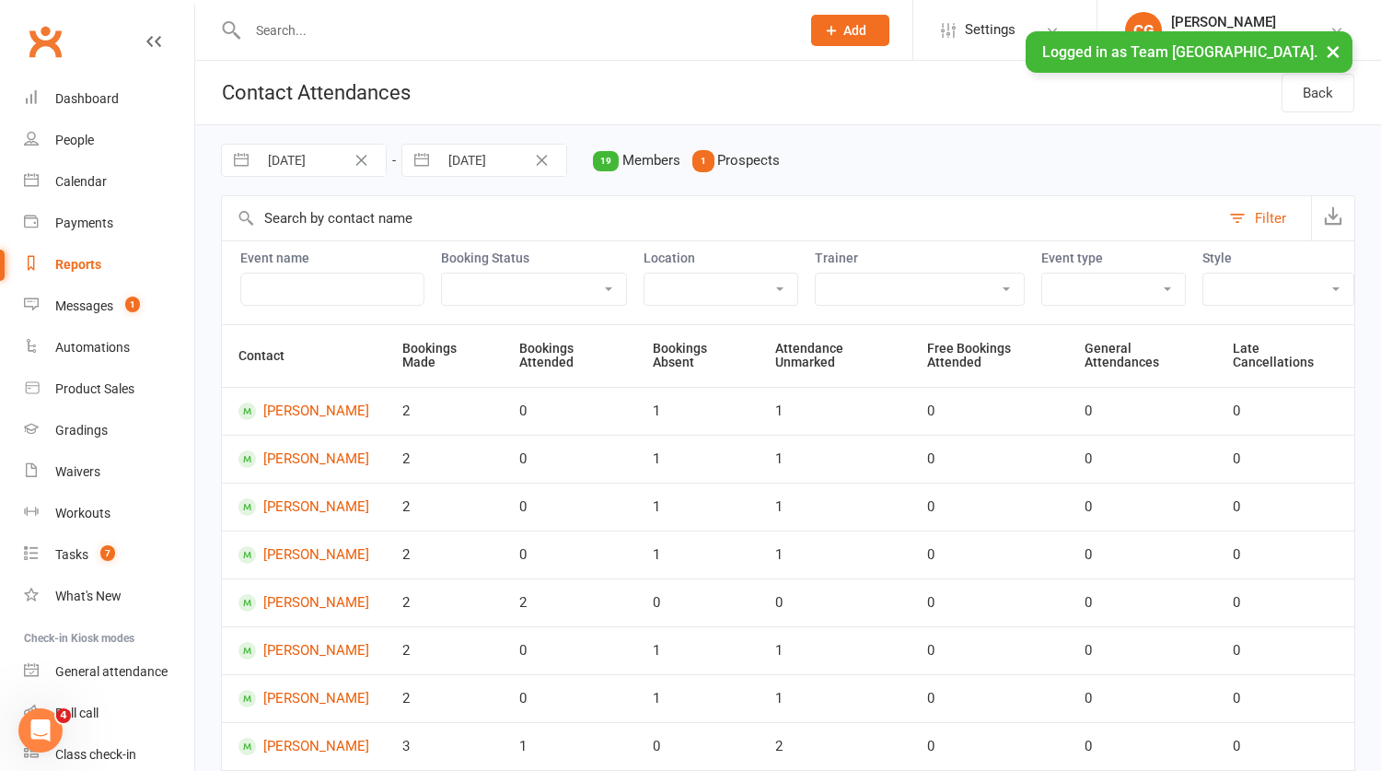
select select "9"
select select "2025"
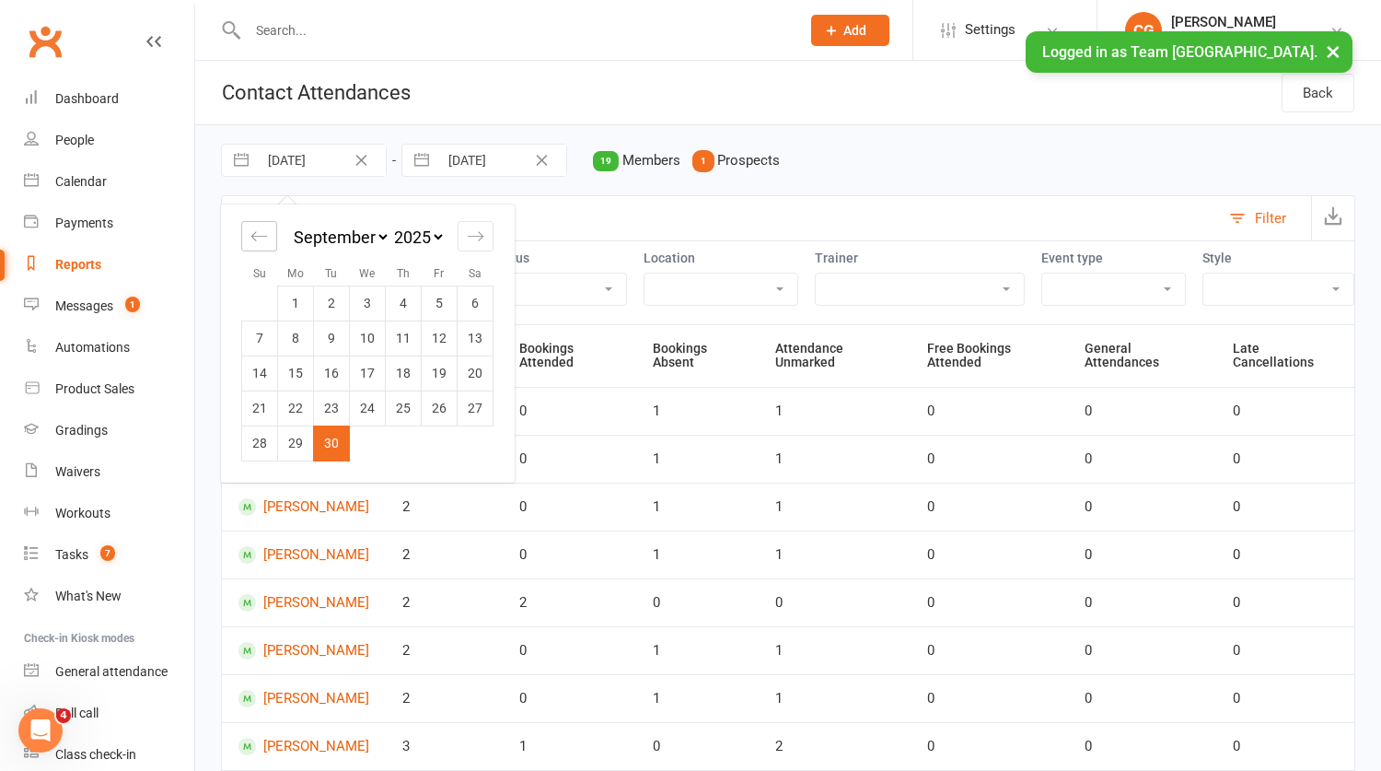
click at [257, 230] on icon "Move backward to switch to the previous month." at bounding box center [258, 235] width 17 height 17
select select "6"
select select "2025"
click at [257, 230] on icon "Move backward to switch to the previous month." at bounding box center [258, 235] width 17 height 17
select select "5"
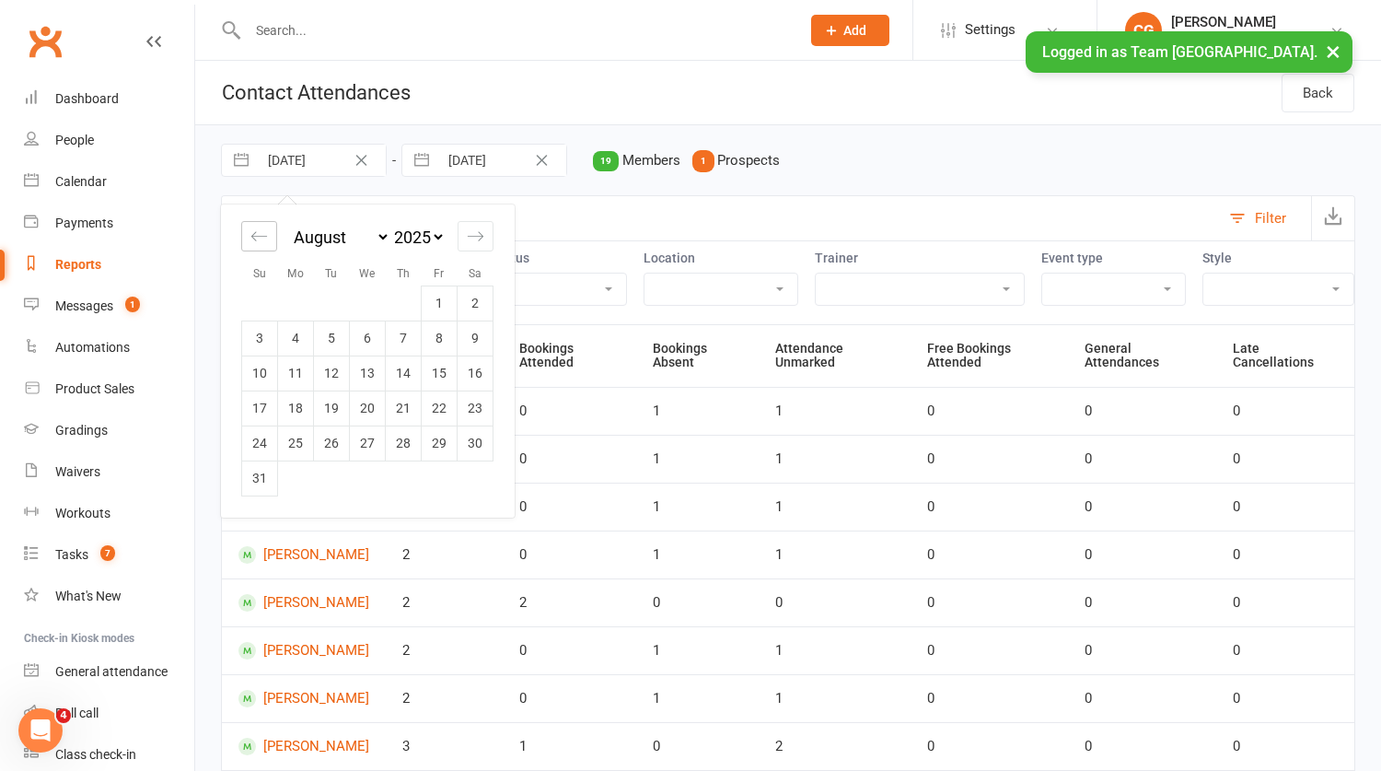
select select "2025"
click at [257, 229] on icon "Move backward to switch to the previous month." at bounding box center [258, 235] width 17 height 17
select select "4"
select select "2025"
click at [257, 229] on icon "Move backward to switch to the previous month." at bounding box center [258, 235] width 17 height 17
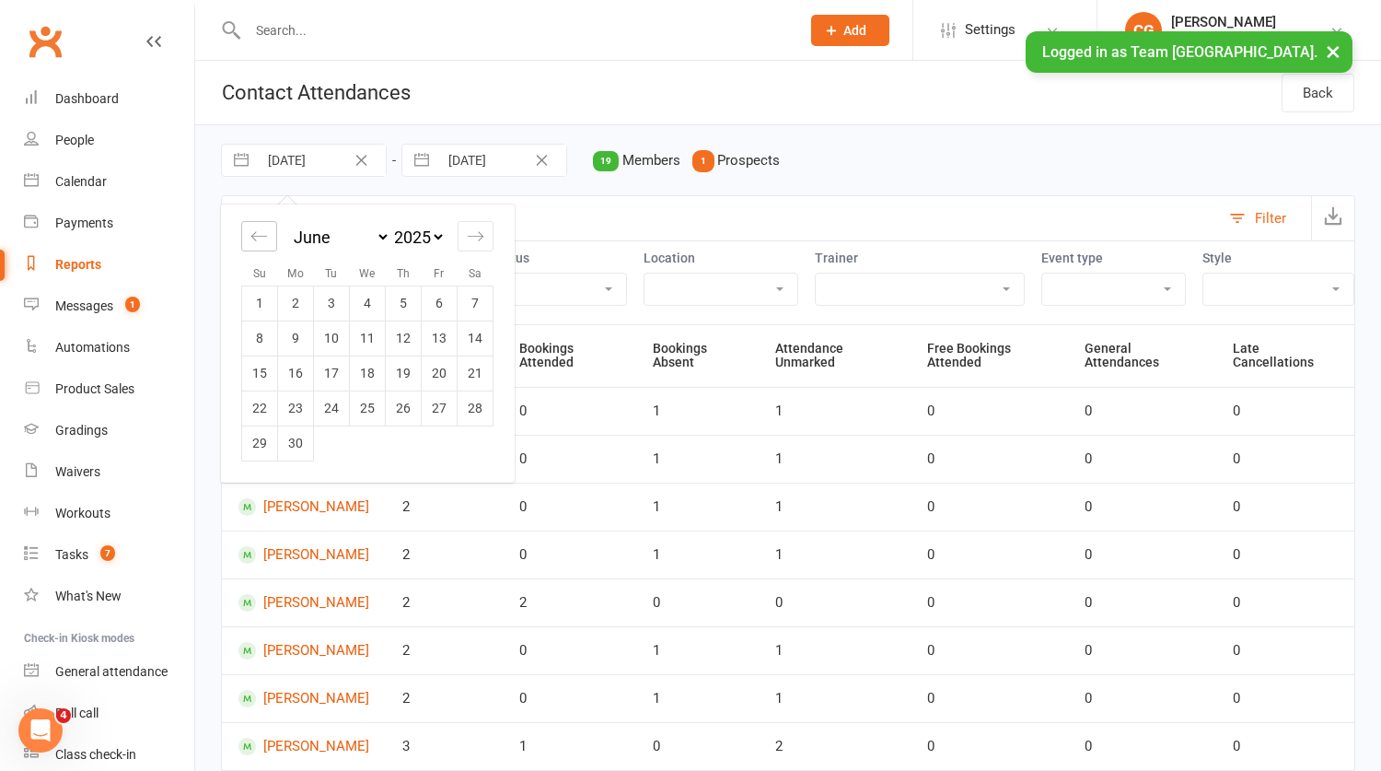
select select "3"
select select "2025"
click at [258, 229] on icon "Move backward to switch to the previous month." at bounding box center [258, 235] width 17 height 17
select select "2"
select select "2025"
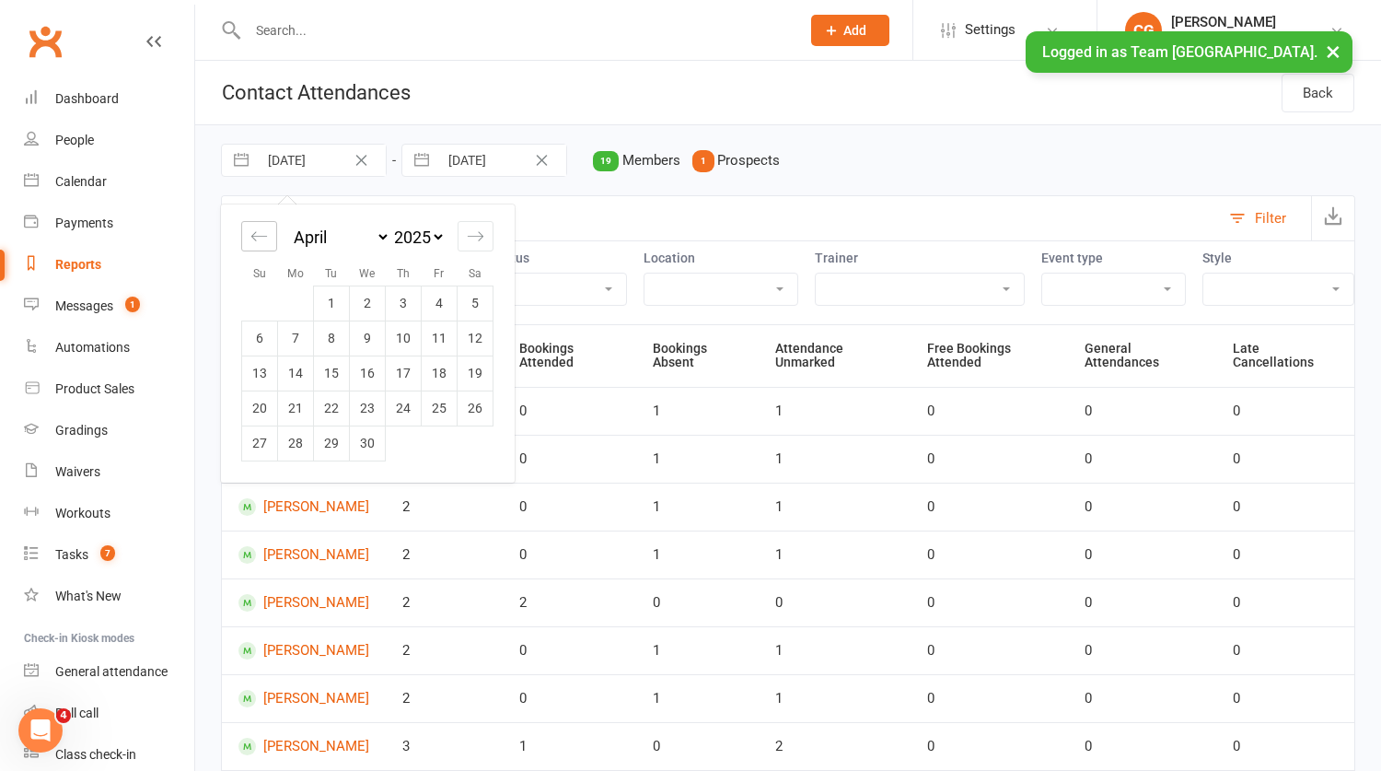
click at [258, 229] on icon "Move backward to switch to the previous month." at bounding box center [258, 235] width 17 height 17
select select "1"
select select "2025"
click at [258, 229] on icon "Move backward to switch to the previous month." at bounding box center [258, 235] width 17 height 17
select select "2025"
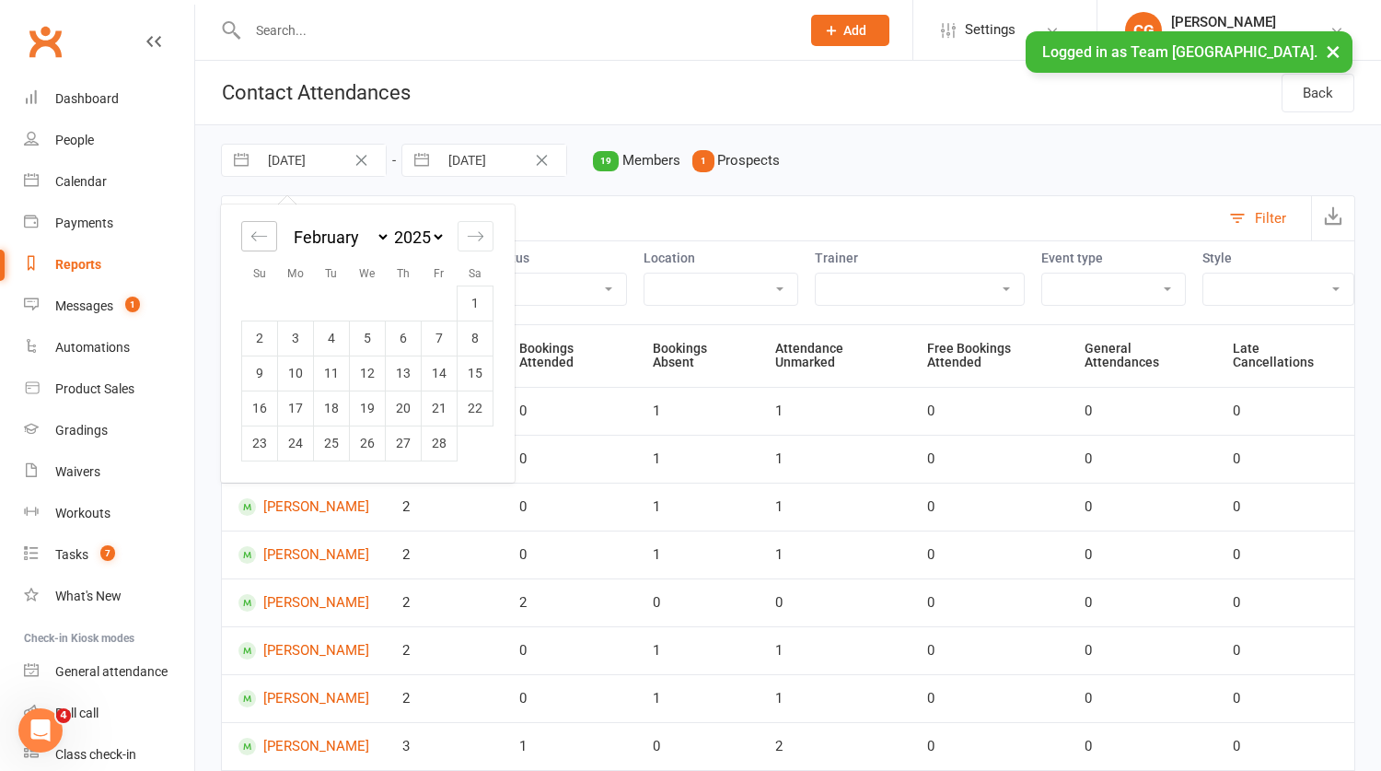
click at [258, 229] on icon "Move backward to switch to the previous month." at bounding box center [258, 235] width 17 height 17
select select "11"
select select "2024"
click at [294, 443] on td "27" at bounding box center [296, 442] width 36 height 35
type input "27 Jan 2025"
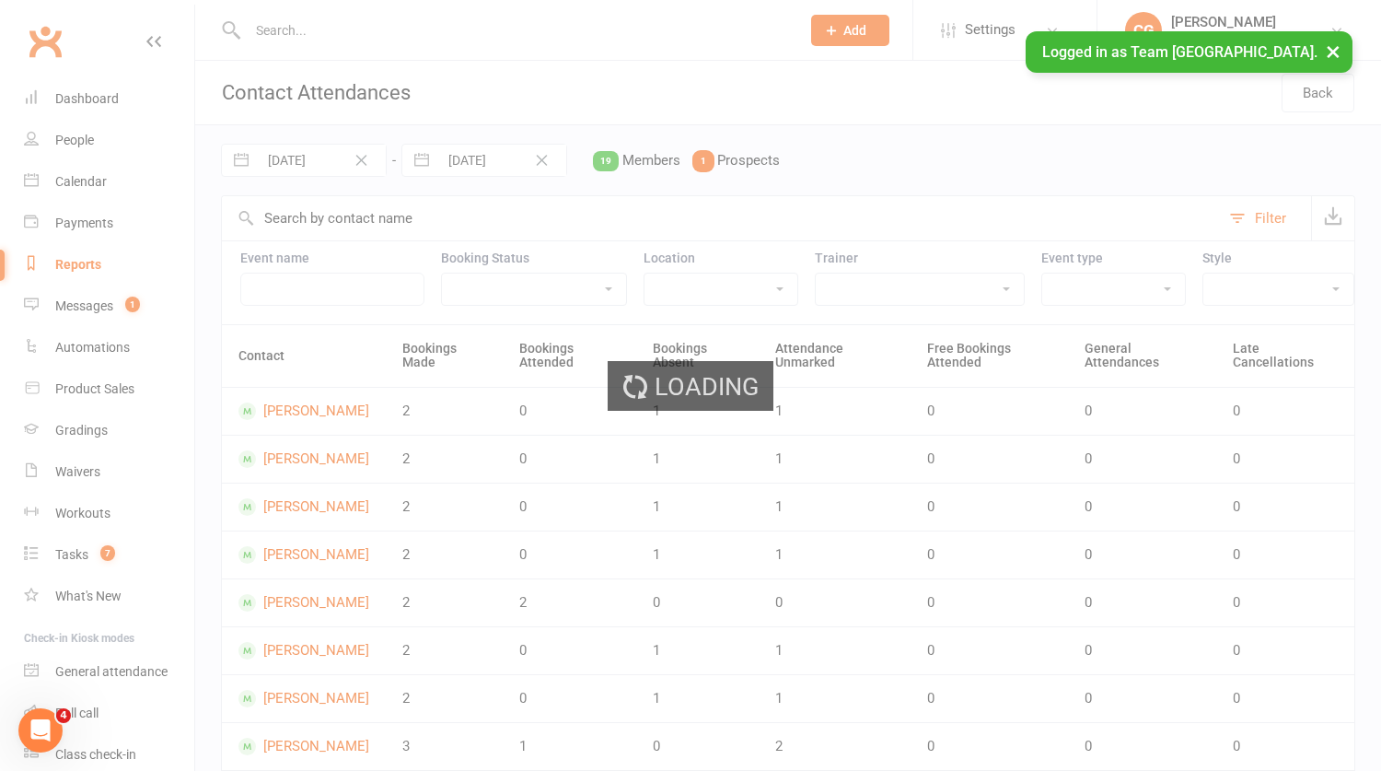
click at [503, 157] on div "Loading" at bounding box center [690, 385] width 1381 height 771
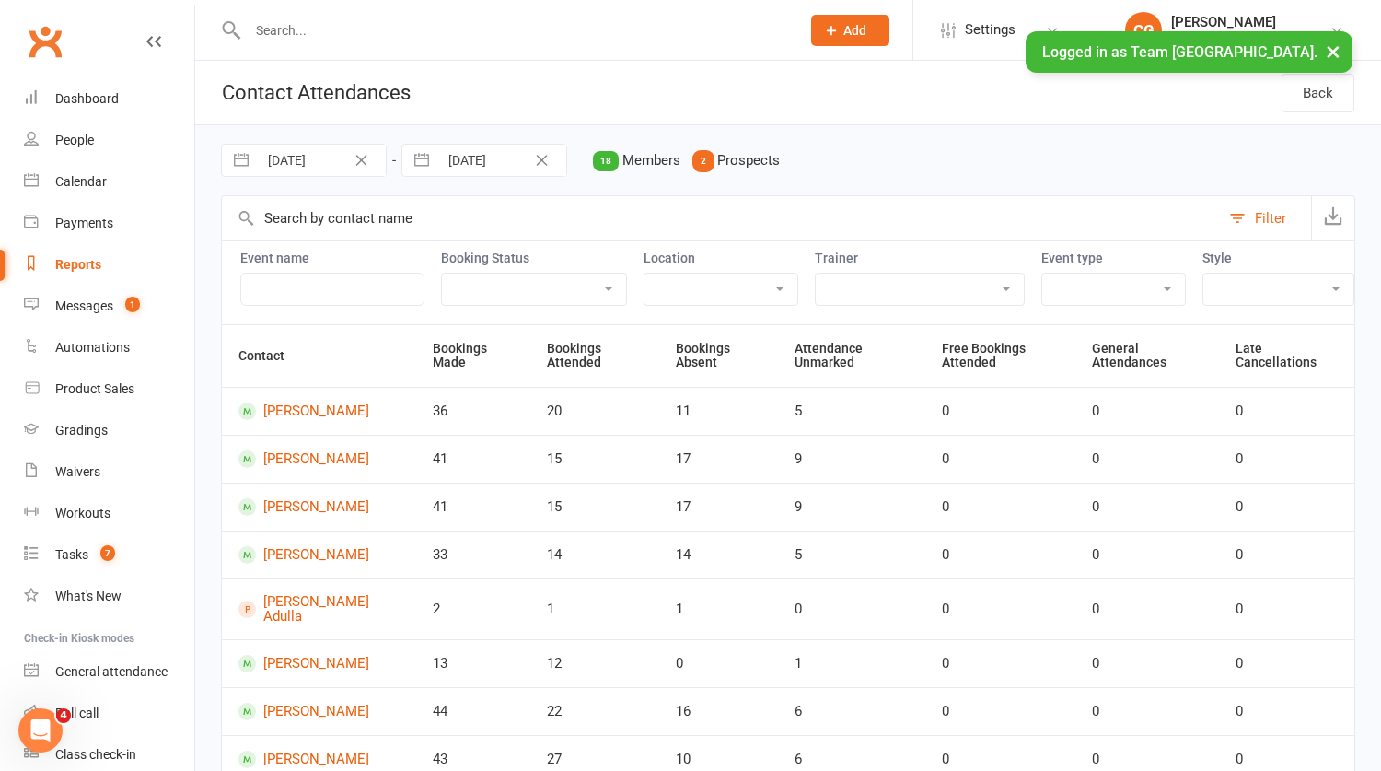
click at [497, 158] on input "14 Oct 2025" at bounding box center [502, 160] width 128 height 31
select select "8"
select select "2025"
select select "9"
select select "2025"
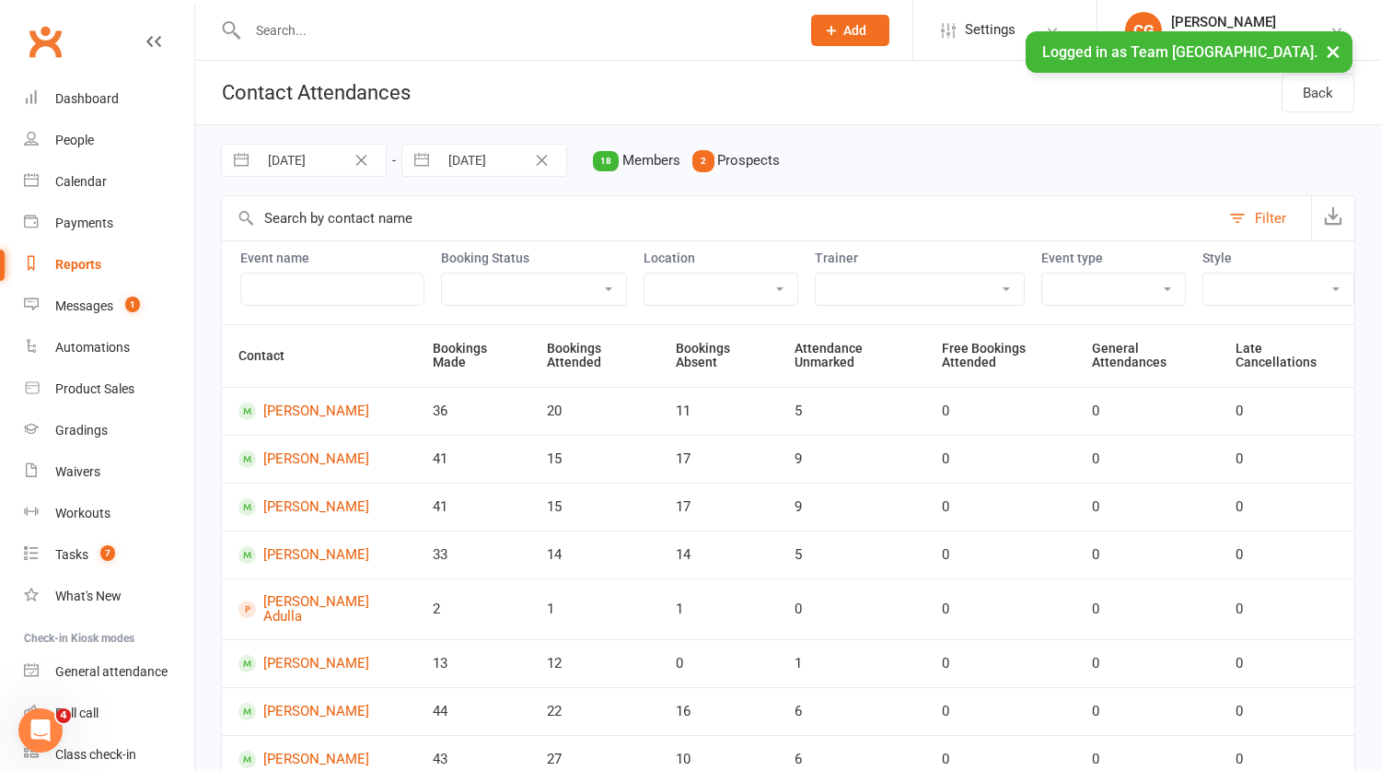
select select "10"
select select "2025"
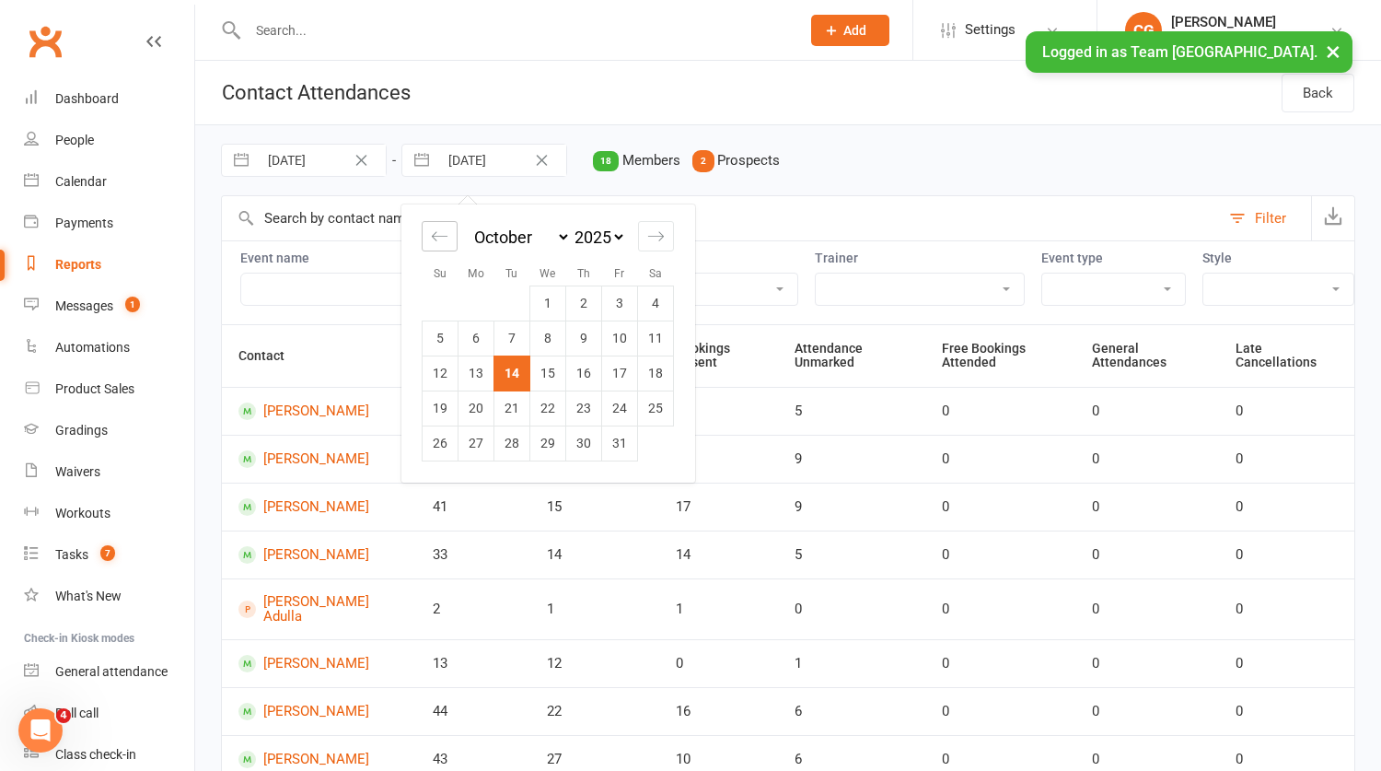
click at [446, 236] on icon "Move backward to switch to the previous month." at bounding box center [439, 235] width 17 height 17
select select "7"
select select "2025"
click at [649, 241] on icon "Move forward to switch to the next month." at bounding box center [655, 235] width 17 height 17
select select "10"
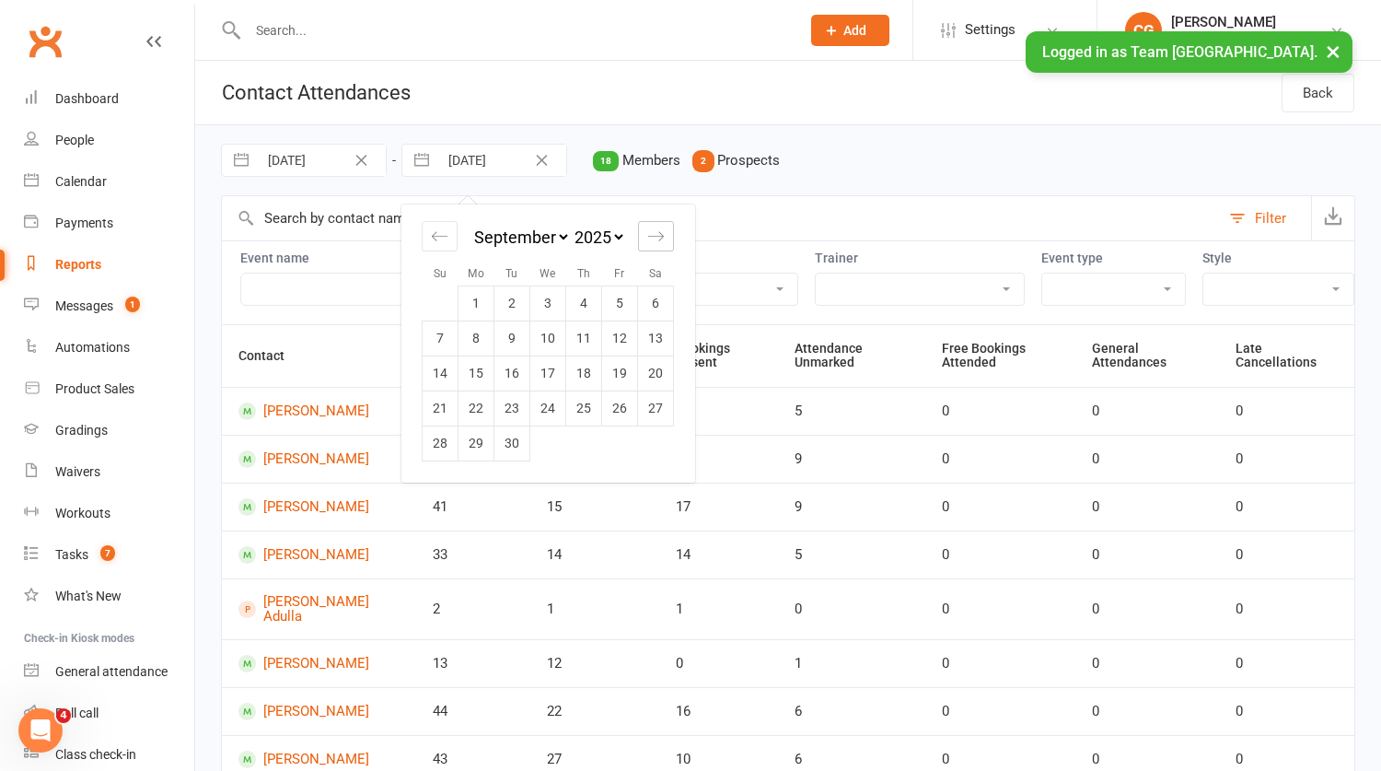
select select "2025"
click at [436, 231] on icon "Move backward to switch to the previous month." at bounding box center [439, 235] width 17 height 17
select select "7"
select select "2025"
click at [439, 400] on td "21" at bounding box center [441, 407] width 36 height 35
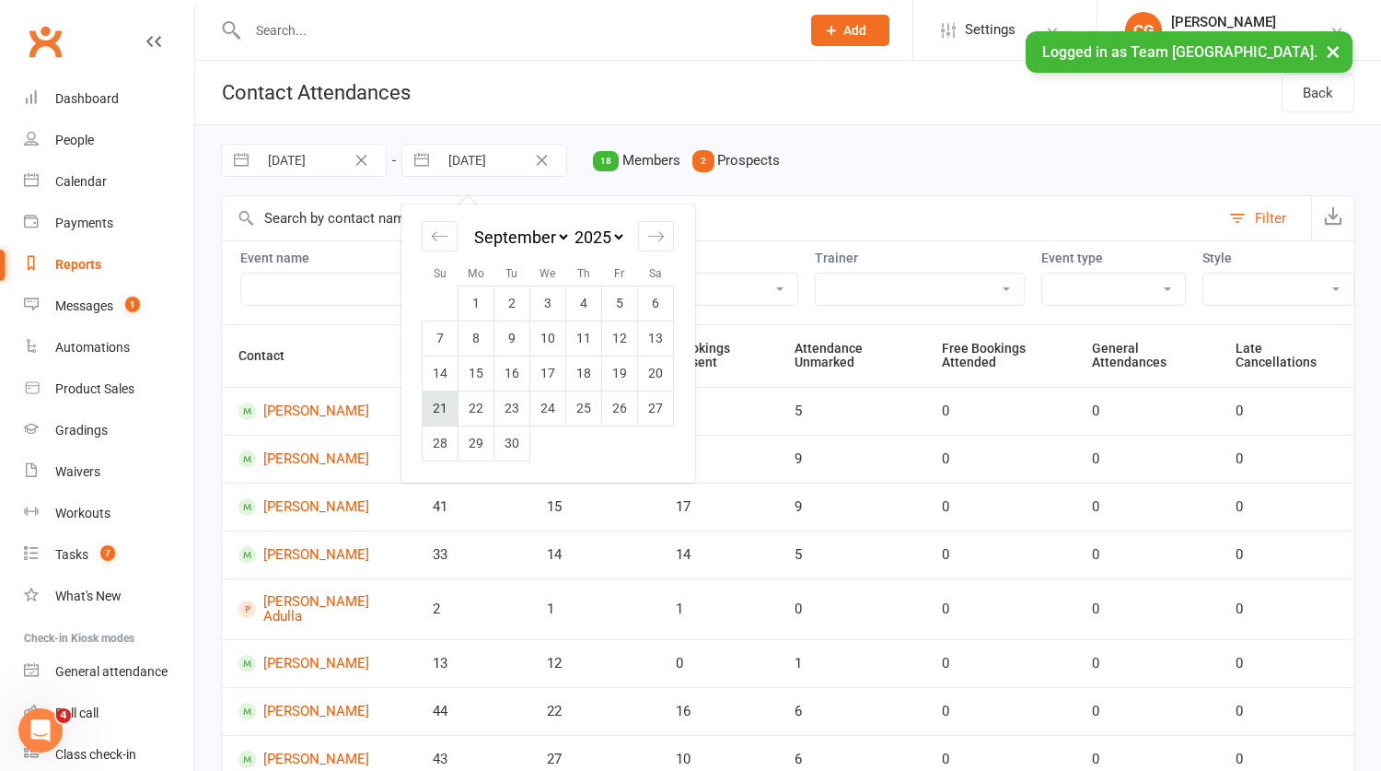
type input "21 Sep 2025"
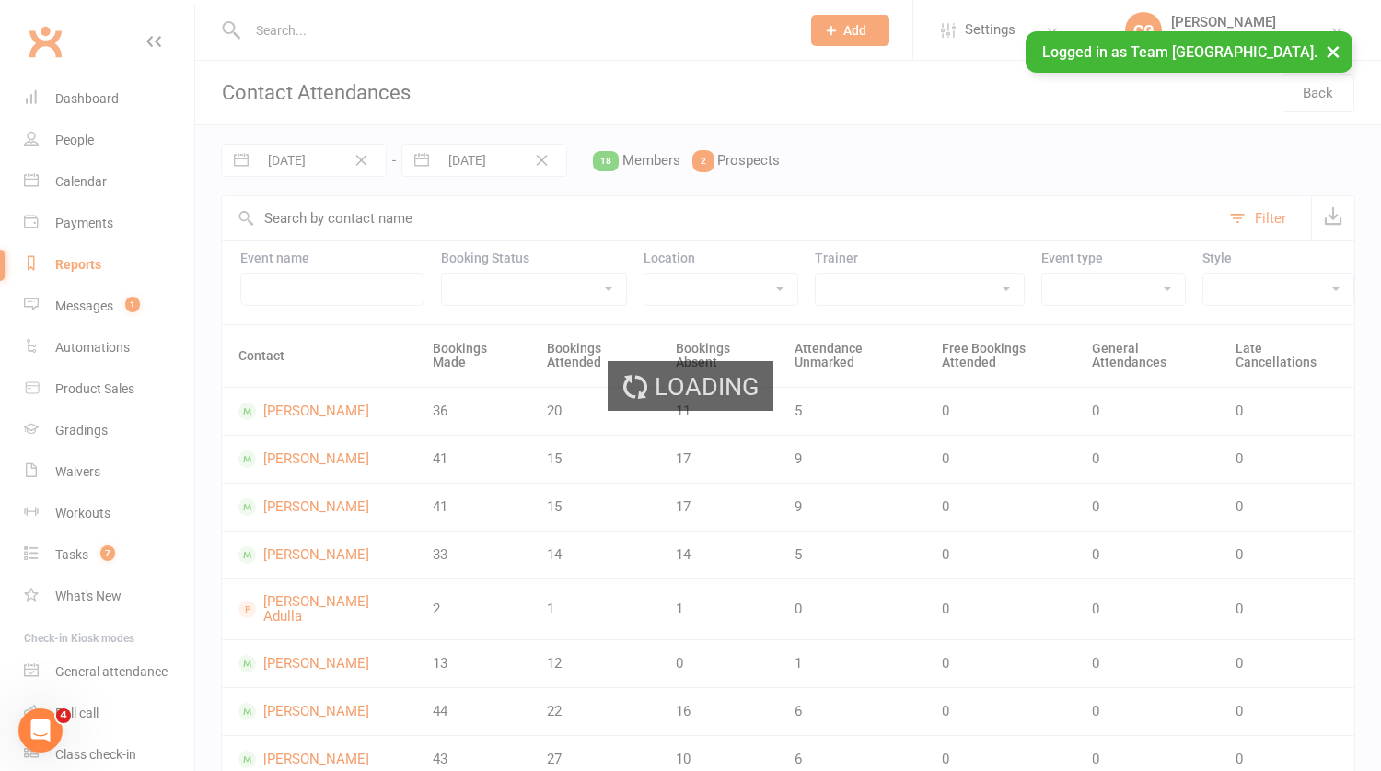
click at [314, 285] on div "Loading" at bounding box center [690, 385] width 1381 height 771
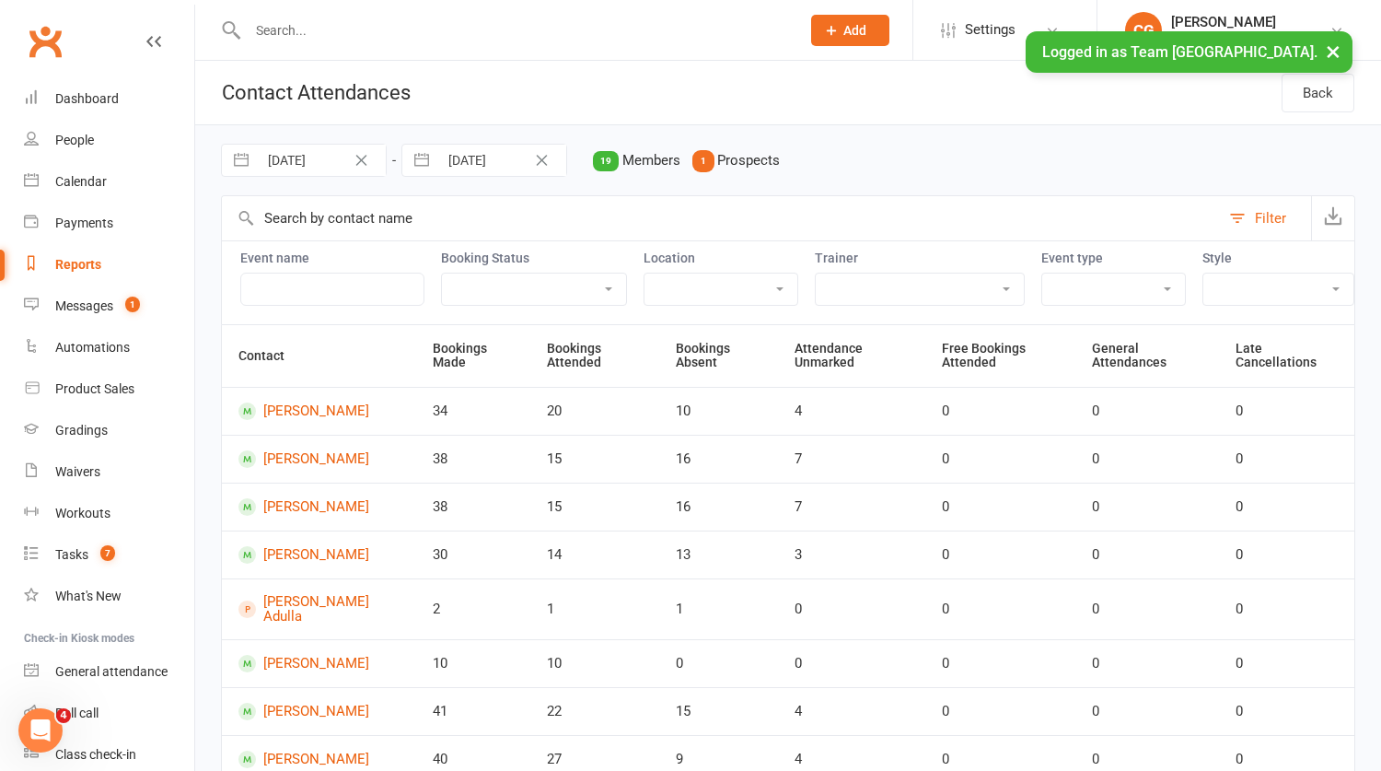
click at [312, 284] on input "text" at bounding box center [332, 289] width 184 height 33
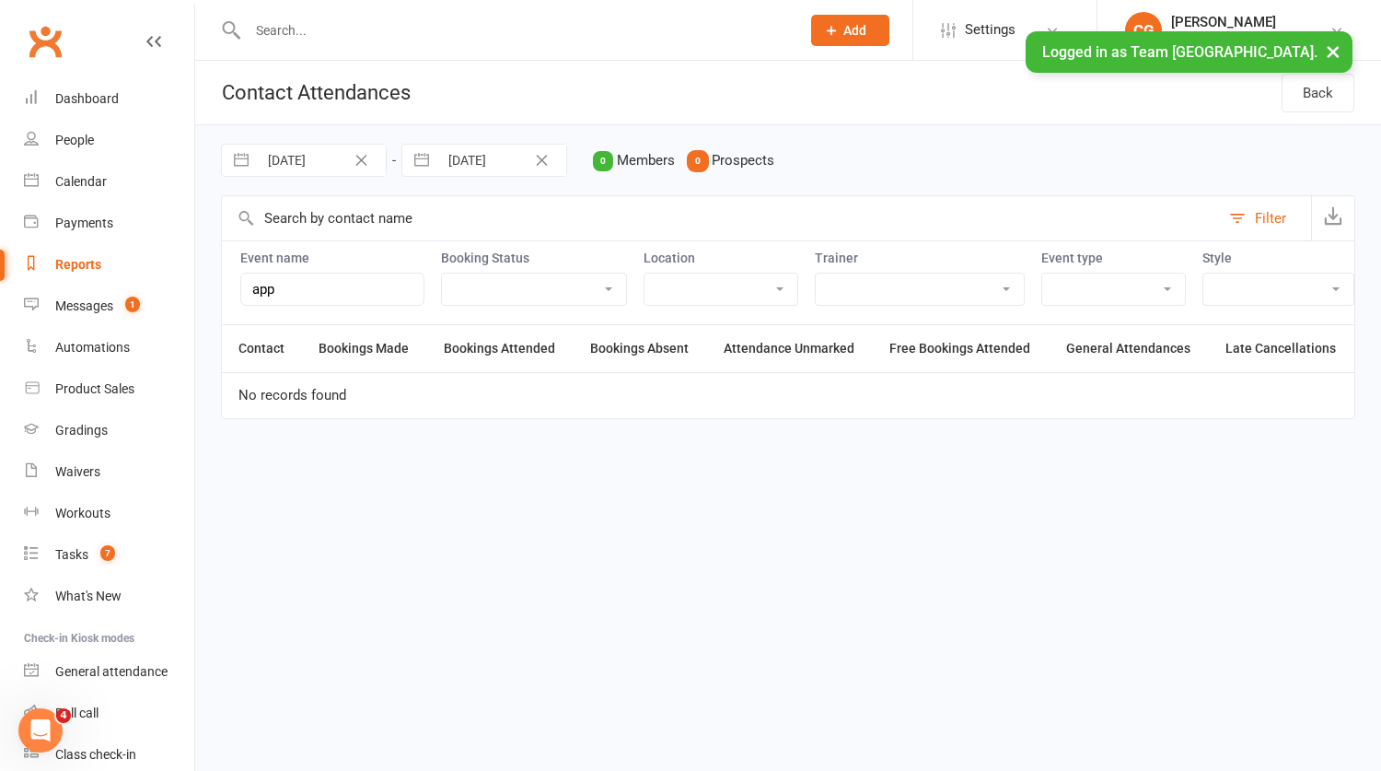
drag, startPoint x: 293, startPoint y: 288, endPoint x: 225, endPoint y: 283, distance: 68.4
click at [225, 283] on div "Event name app Booking Status Attended Absent Not absent Attendance not marked …" at bounding box center [788, 282] width 1134 height 84
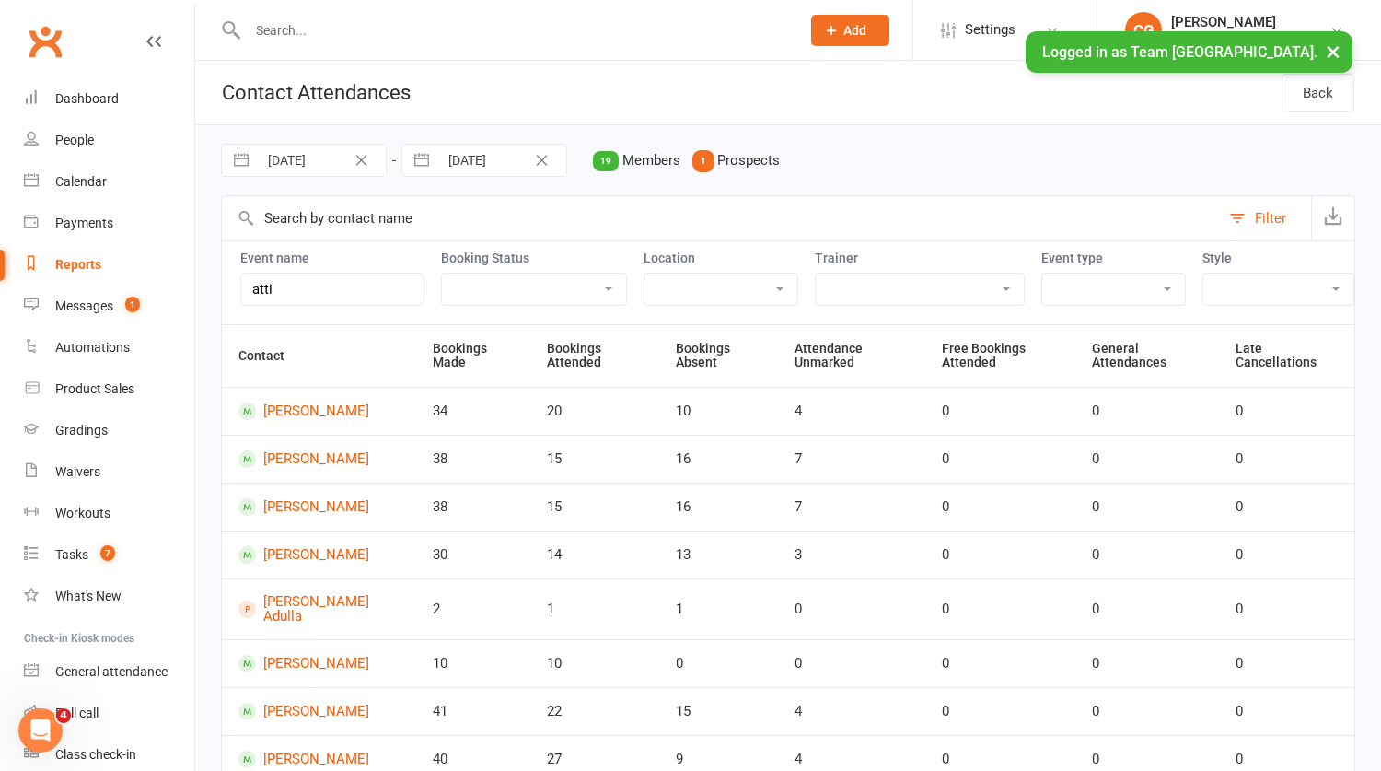
type input "attic"
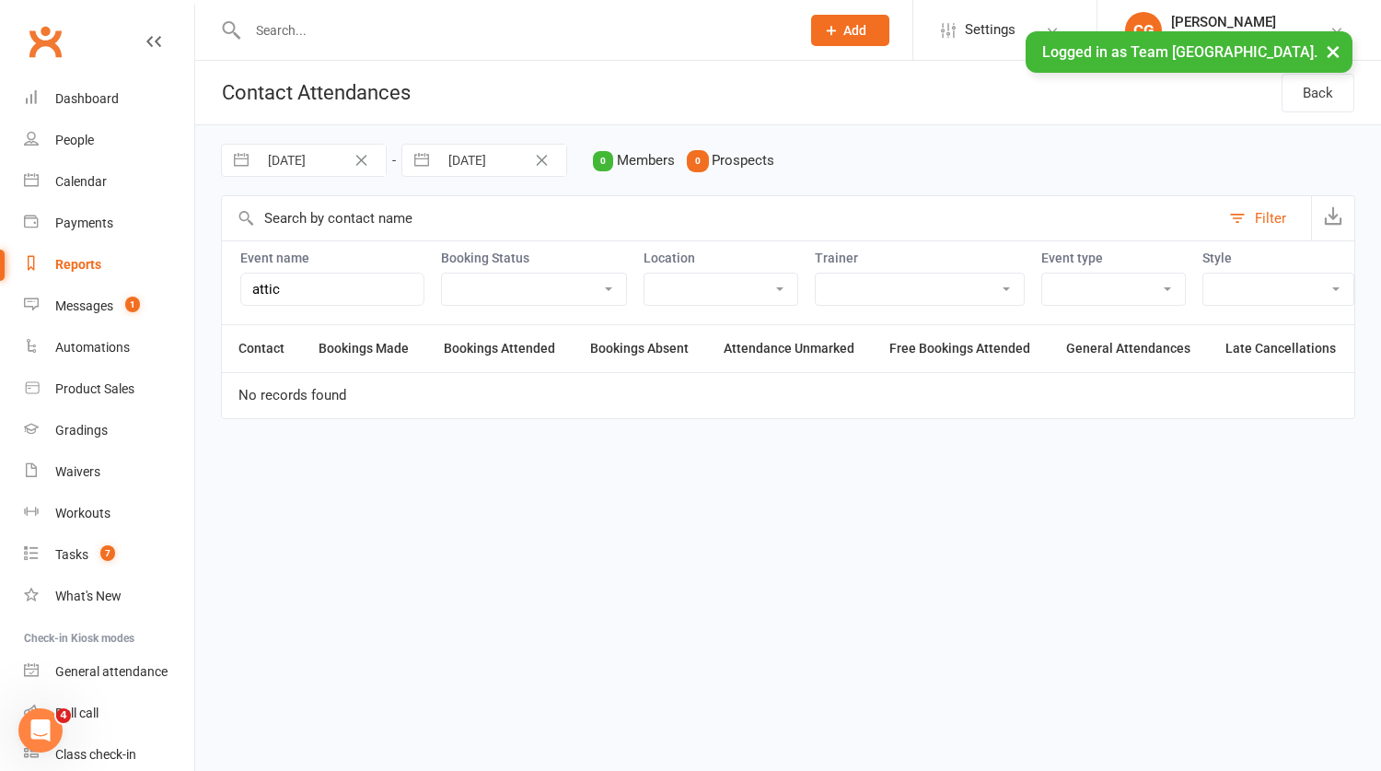
drag, startPoint x: 298, startPoint y: 288, endPoint x: 192, endPoint y: 282, distance: 106.1
click at [192, 282] on ui-view "Prospect Member Non-attending contact Class / event Appointment Grading event T…" at bounding box center [690, 225] width 1381 height 440
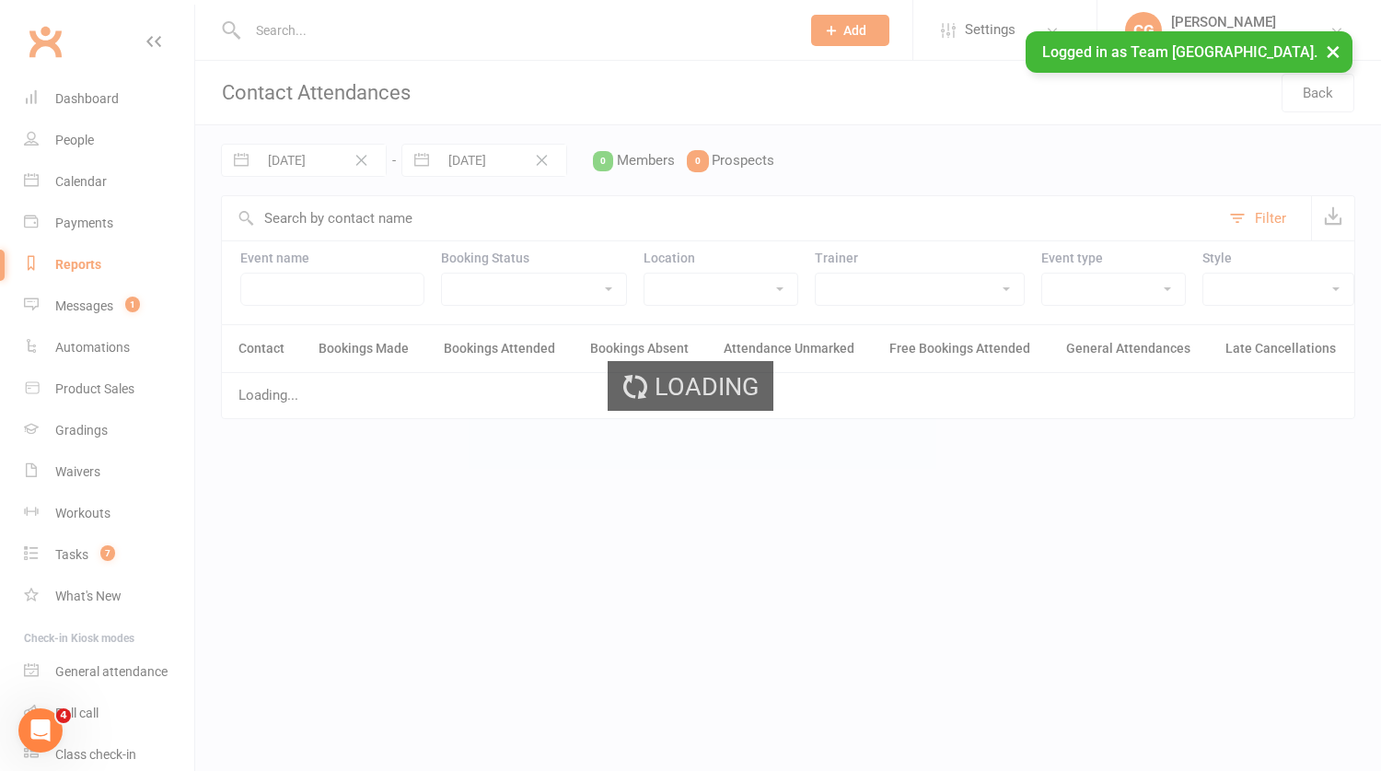
click at [298, 215] on div "Loading" at bounding box center [690, 385] width 1381 height 771
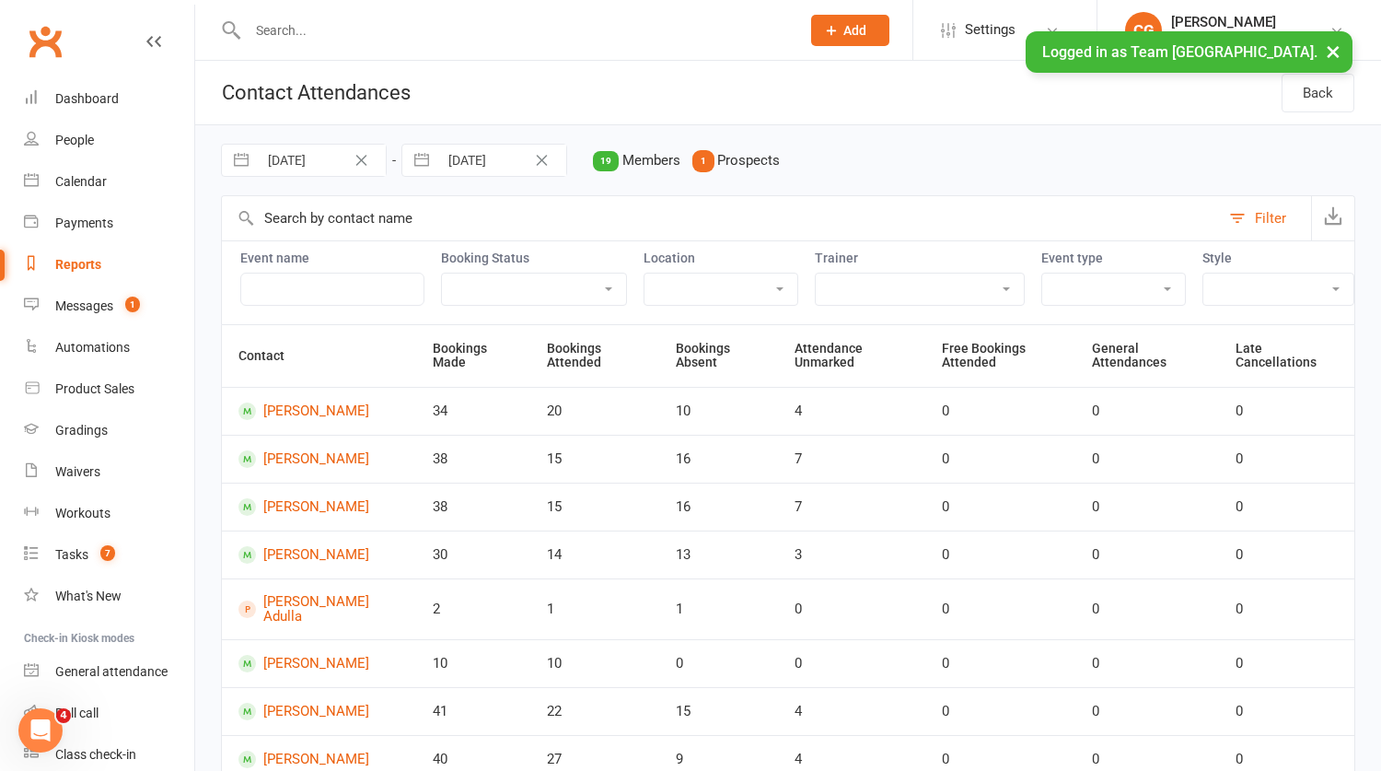
click at [315, 221] on input "text" at bounding box center [721, 218] width 998 height 44
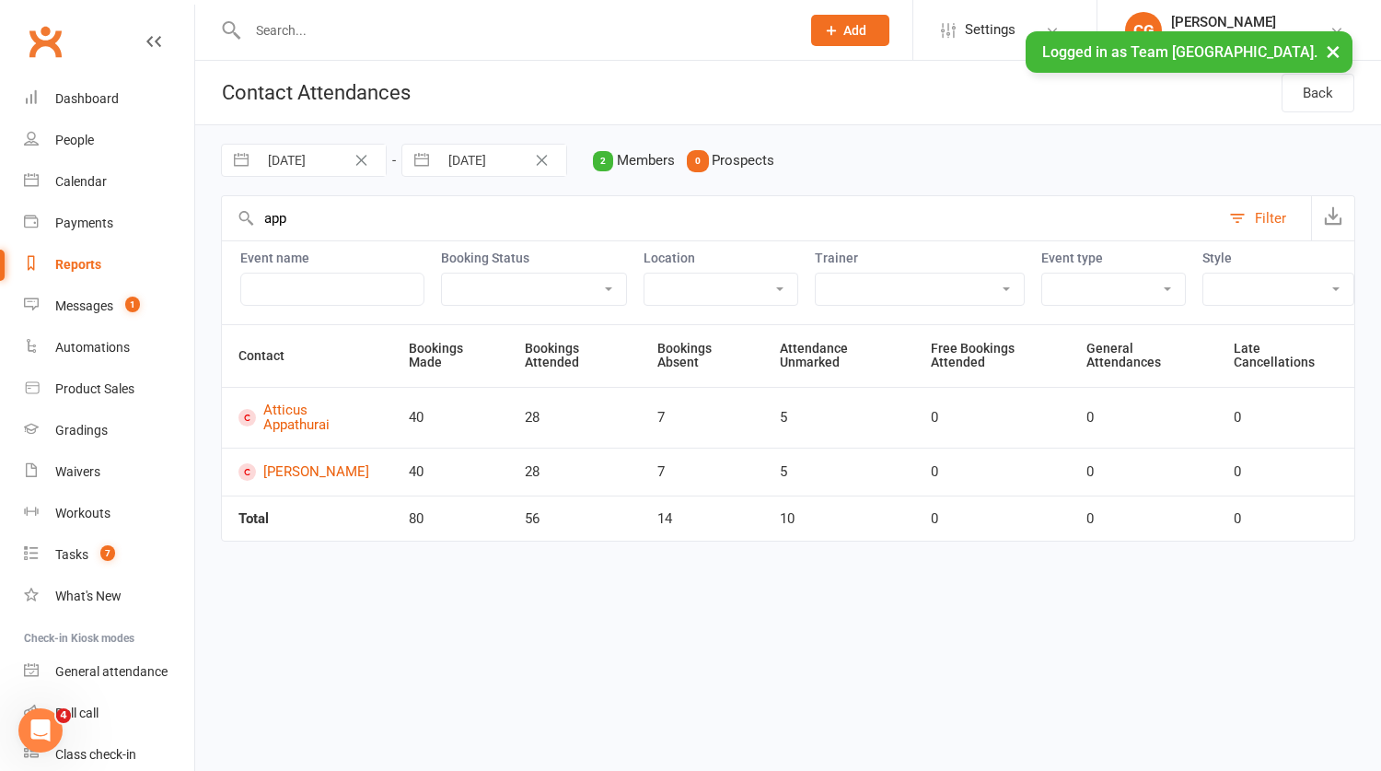
type input "app"
click at [302, 29] on input "text" at bounding box center [514, 30] width 545 height 26
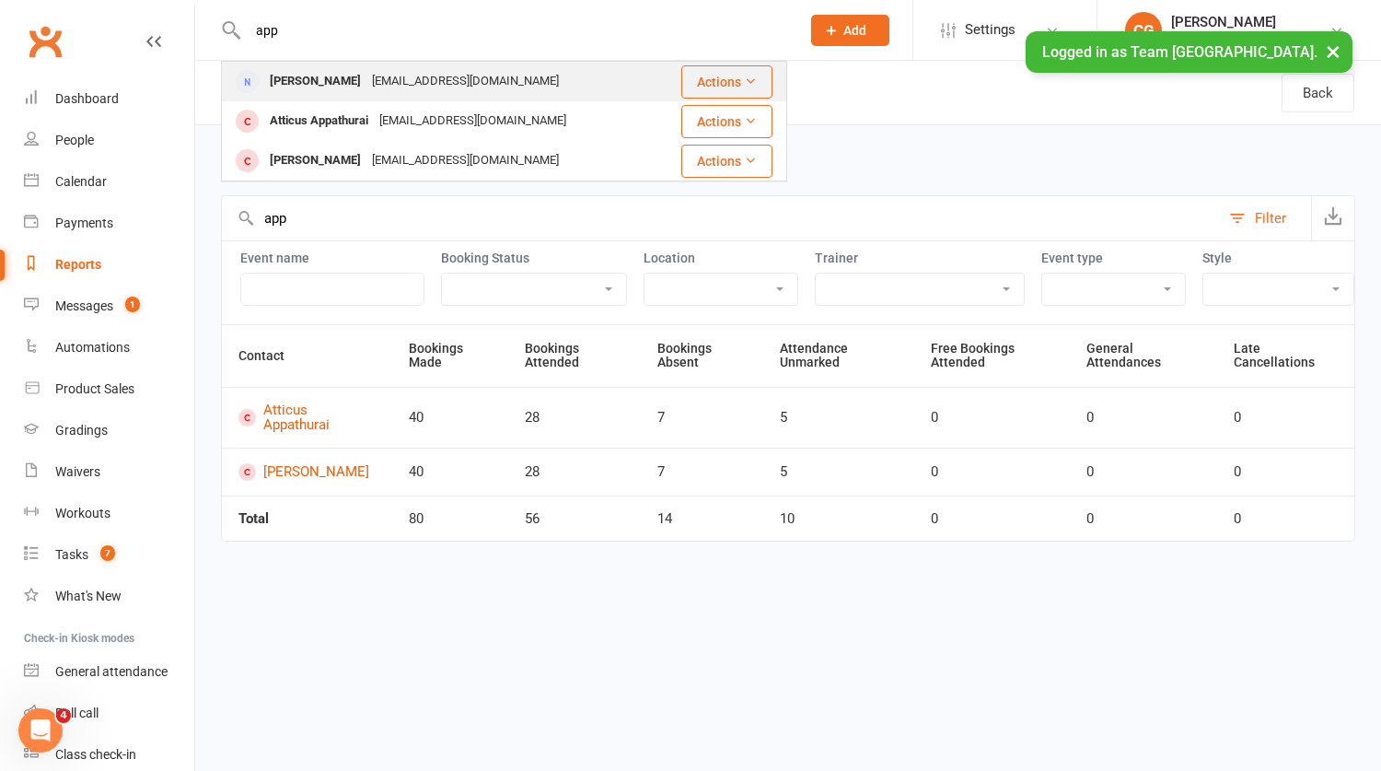
type input "app"
click at [359, 83] on div "Amanda Appathurai" at bounding box center [315, 81] width 102 height 27
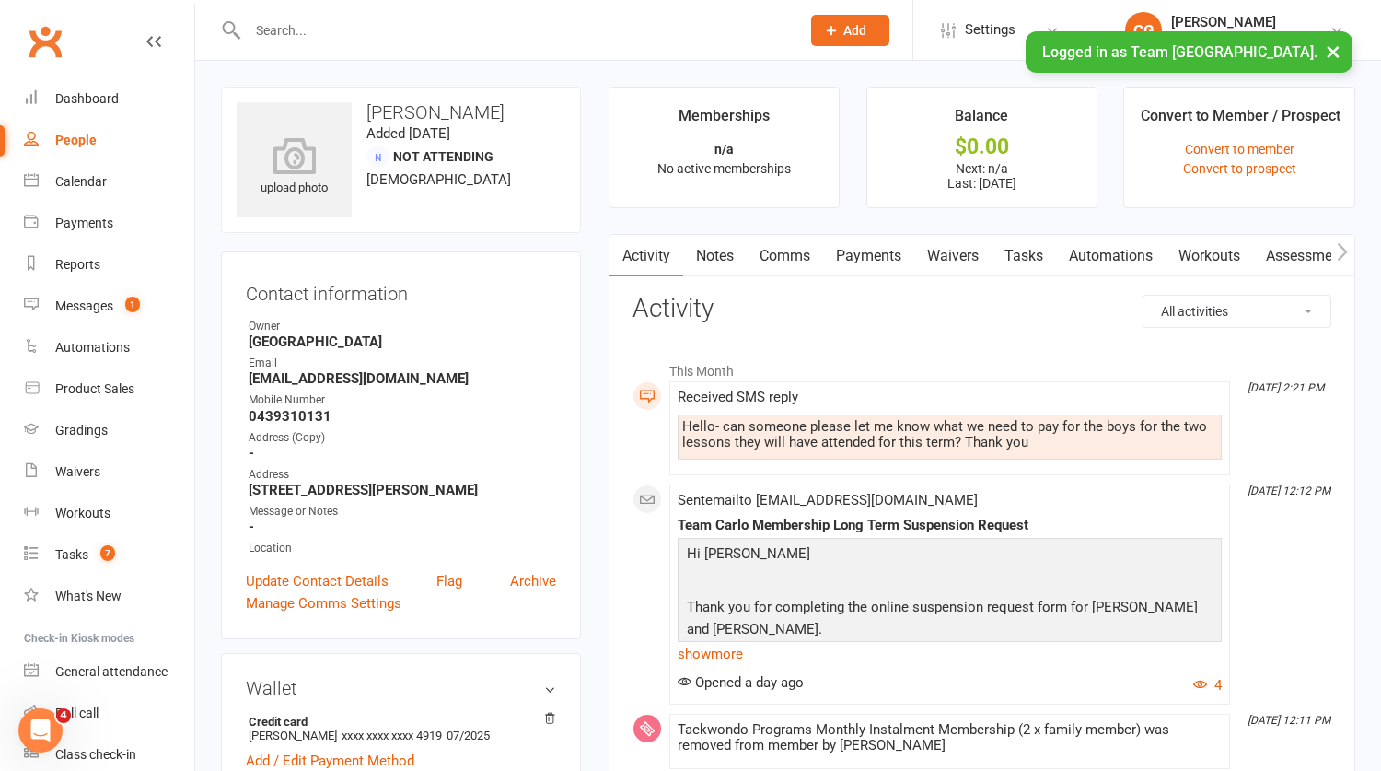
click at [785, 250] on link "Comms" at bounding box center [785, 256] width 76 height 42
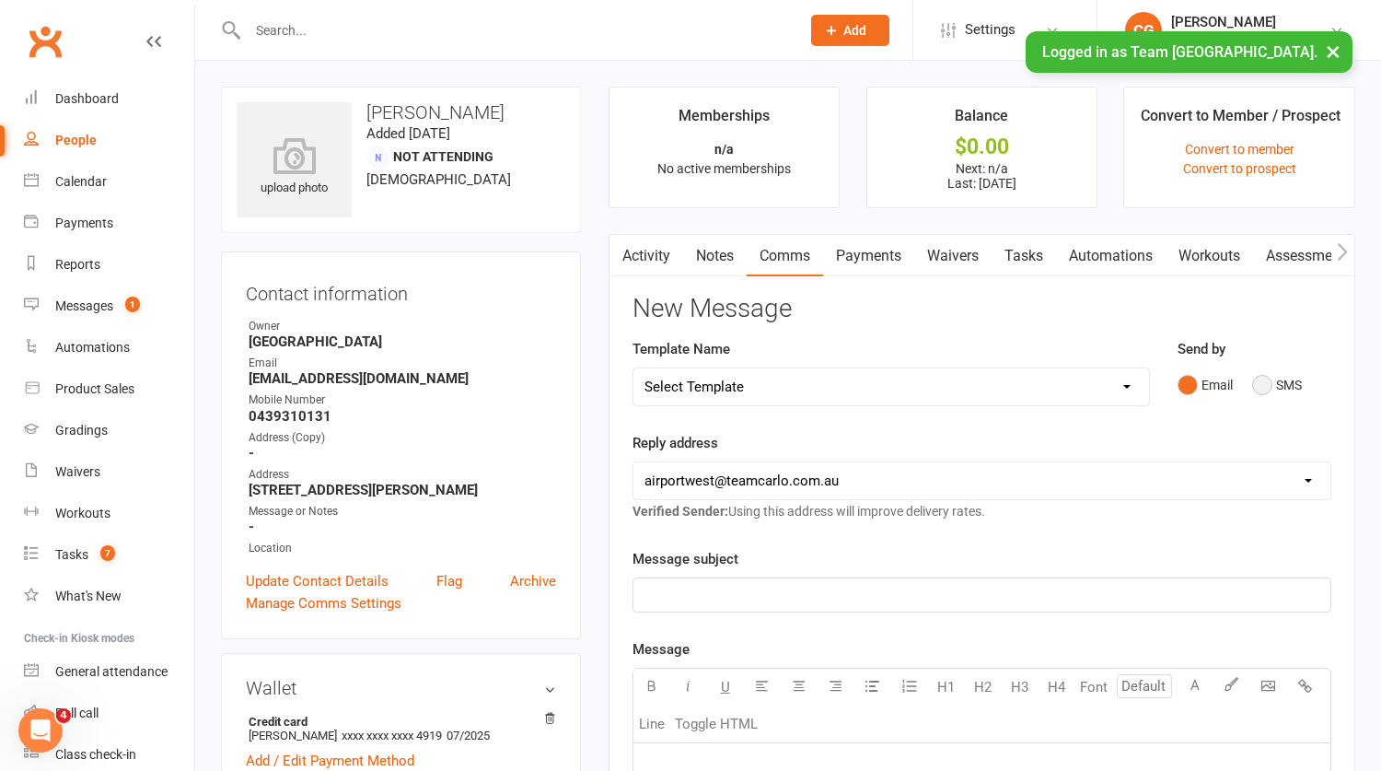
click at [1265, 384] on button "SMS" at bounding box center [1277, 384] width 50 height 35
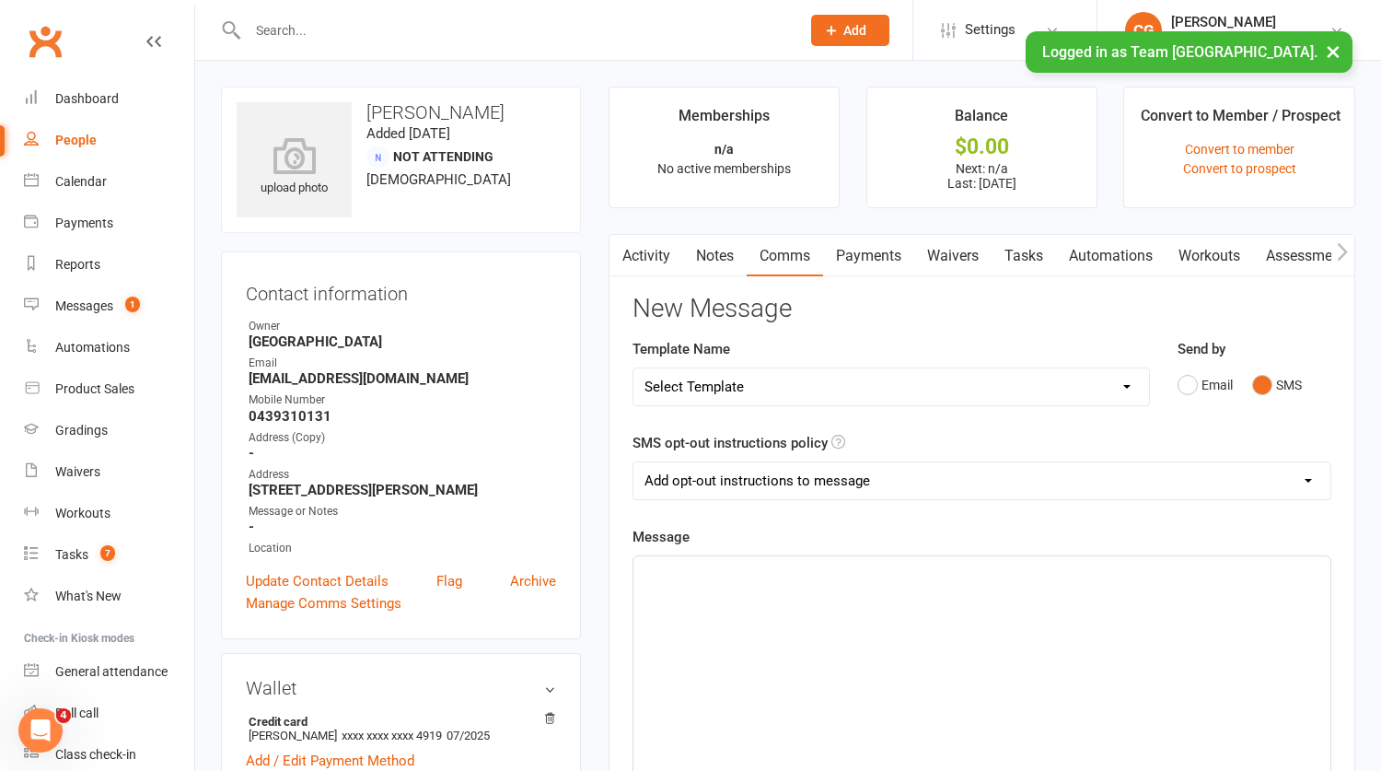
click at [711, 487] on select "Add opt-out instructions to message Do not add opt-out instructions to message" at bounding box center [981, 480] width 697 height 37
select select "1"
click at [633, 462] on select "Add opt-out instructions to message Do not add opt-out instructions to message" at bounding box center [981, 480] width 697 height 37
click at [696, 582] on p "﻿" at bounding box center [982, 573] width 675 height 22
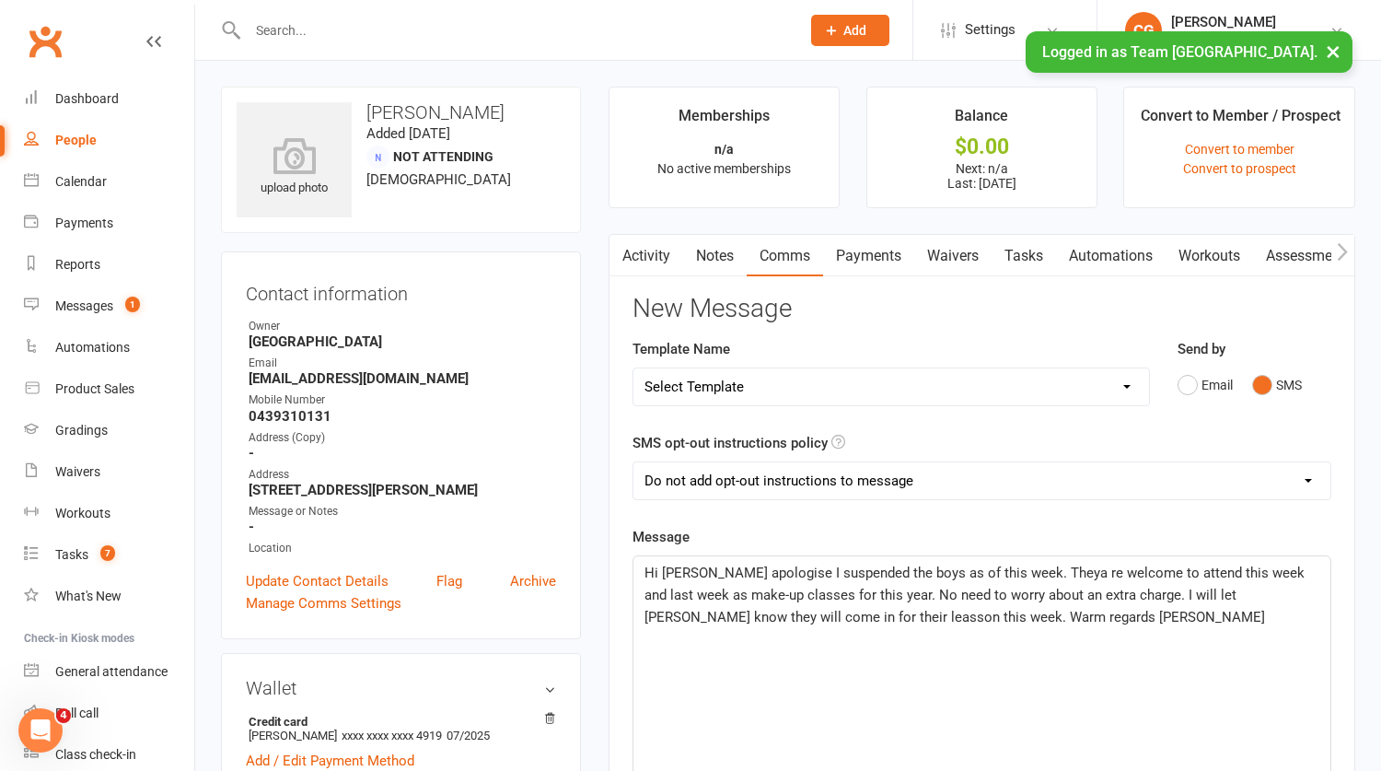
click at [1052, 573] on span "Hi Amanda I apologise I suspended the boys as of this week. Theya re welcome to…" at bounding box center [977, 594] width 664 height 61
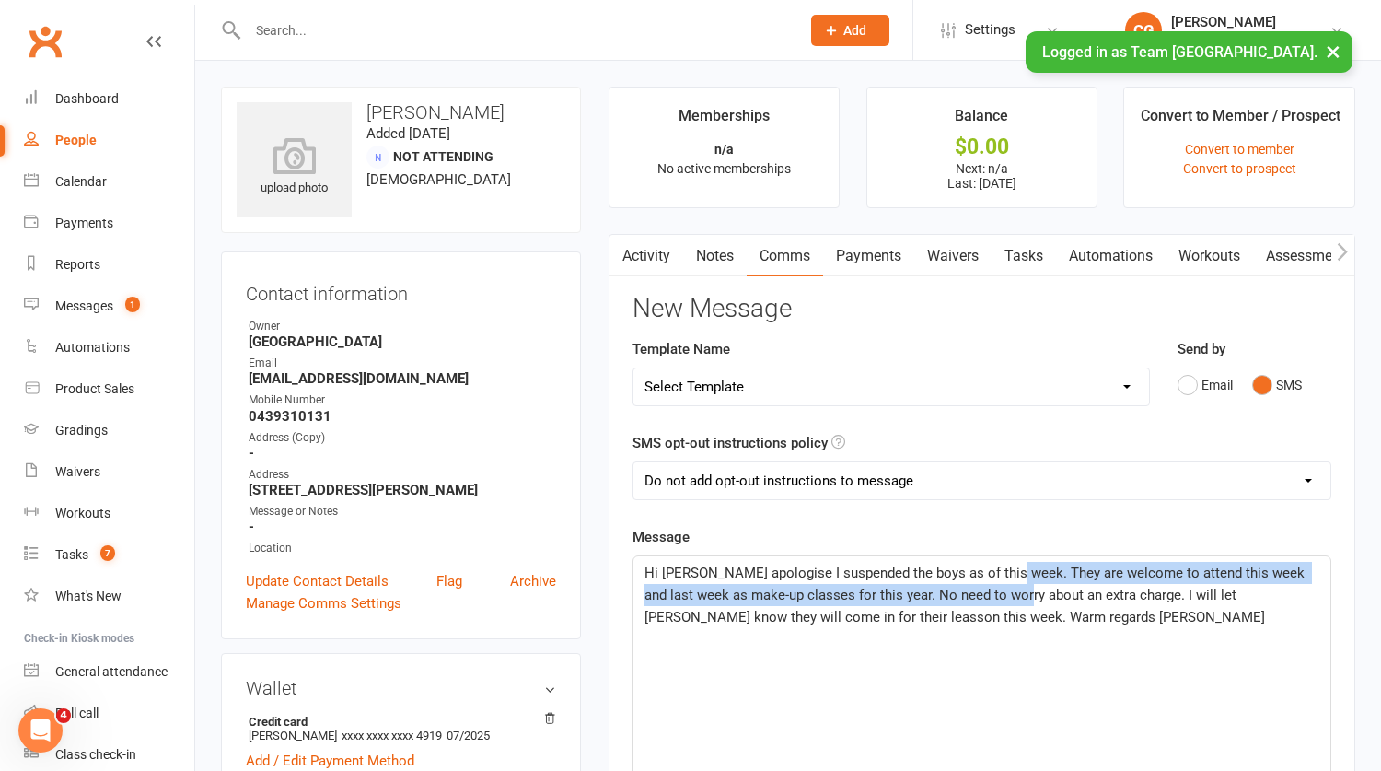
drag, startPoint x: 1013, startPoint y: 575, endPoint x: 1011, endPoint y: 585, distance: 10.3
click at [1011, 585] on span "Hi Amanda I apologise I suspended the boys as of this week. They are welcome to…" at bounding box center [977, 594] width 664 height 61
click at [1011, 569] on span "Hi Amanda I apologise I suspended the boys as of this week. They are welcome to…" at bounding box center [977, 594] width 664 height 61
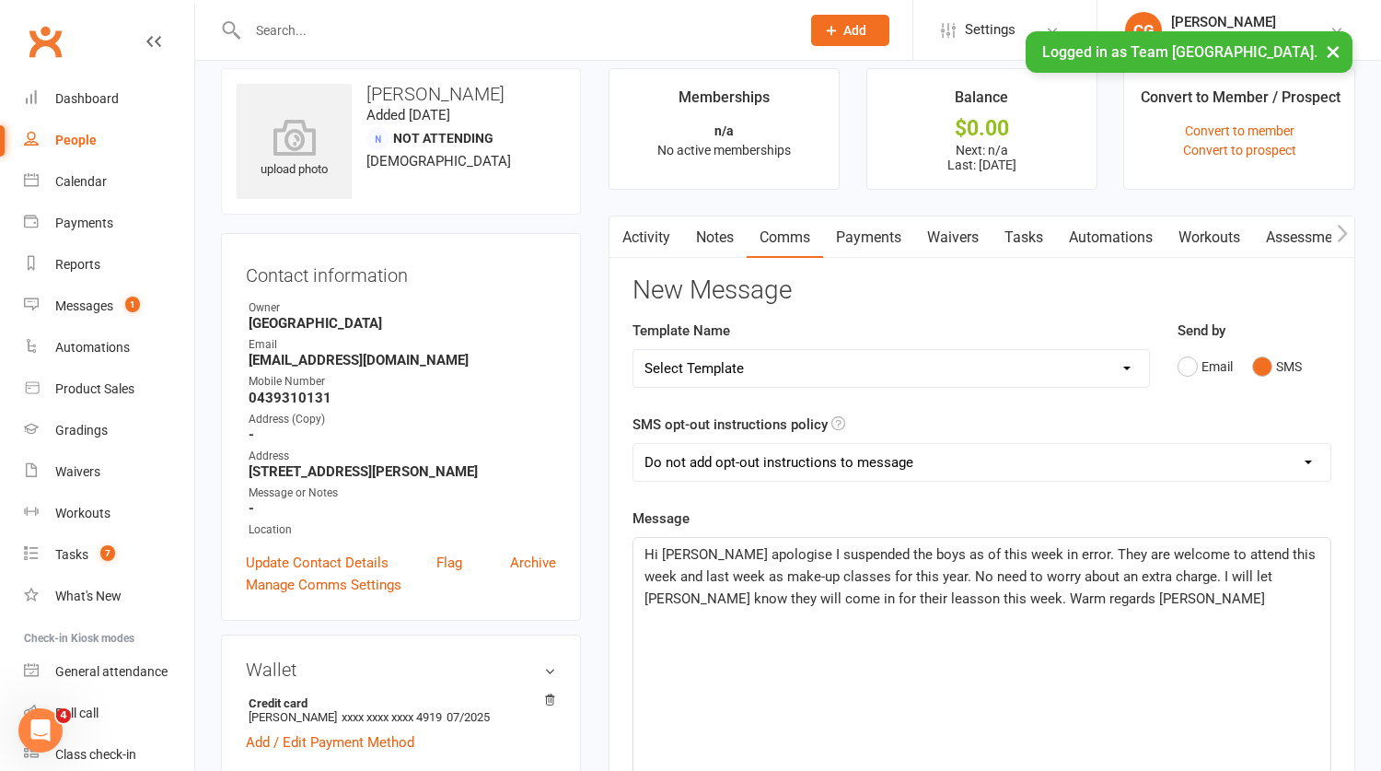
scroll to position [26, 0]
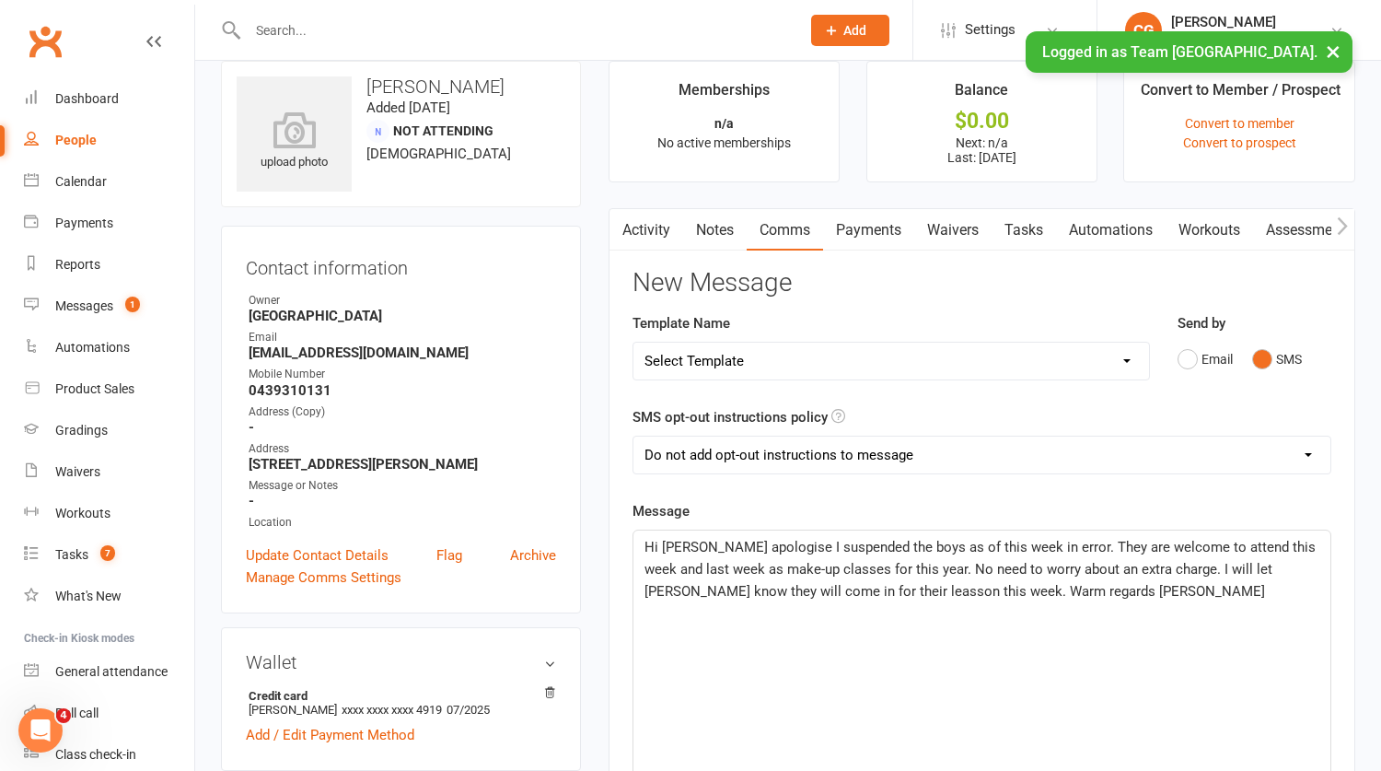
click at [857, 590] on span "Hi Amanda I apologise I suspended the boys as of this week in error. They are w…" at bounding box center [982, 569] width 675 height 61
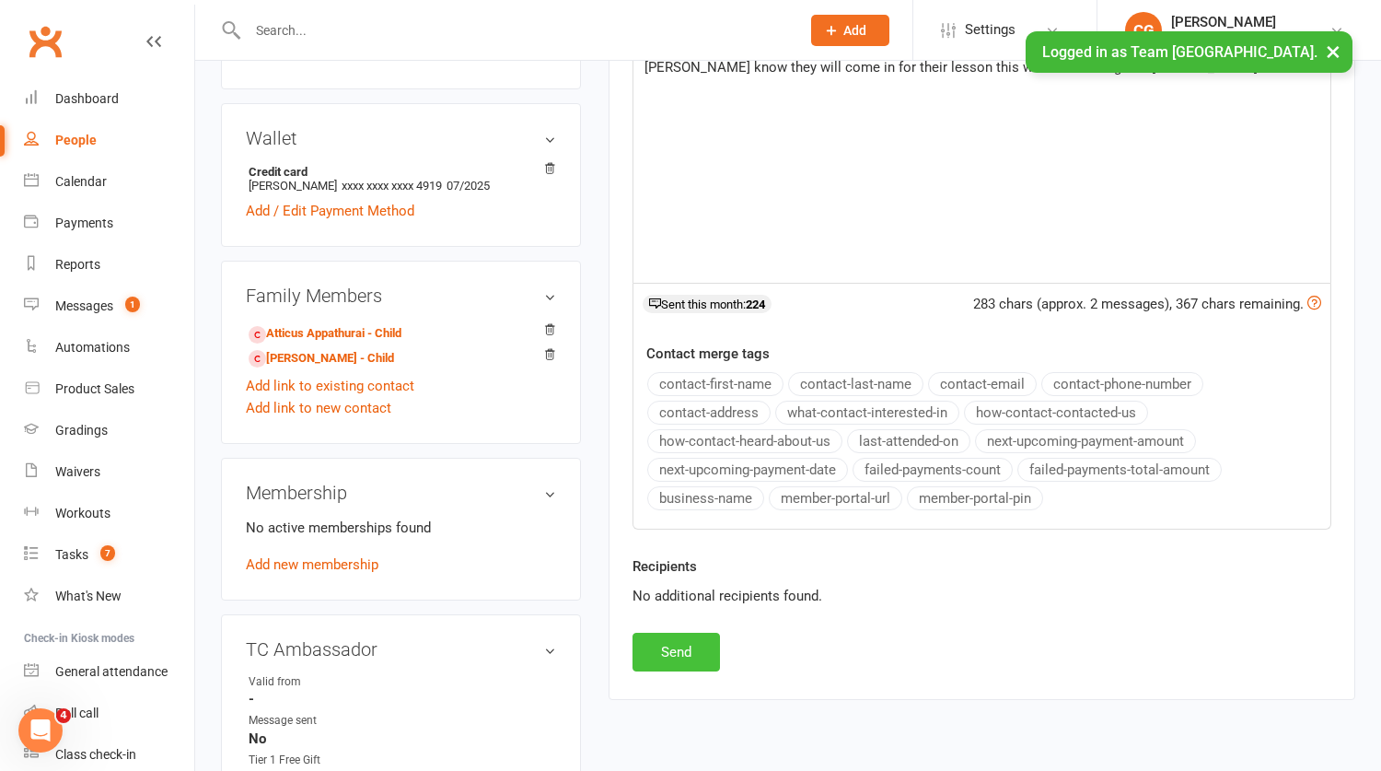
click at [680, 642] on button "Send" at bounding box center [676, 652] width 87 height 39
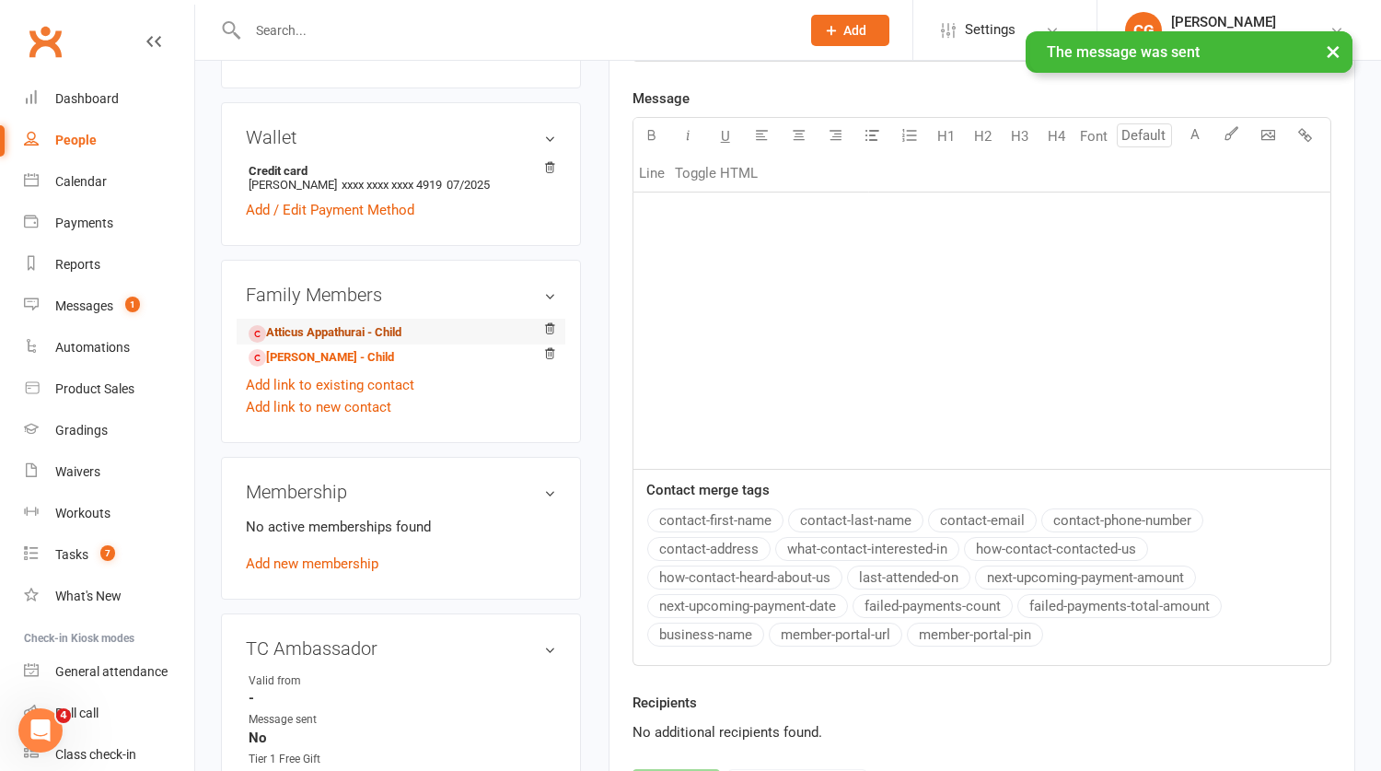
click at [324, 330] on link "Atticus Appathurai - Child" at bounding box center [325, 332] width 153 height 19
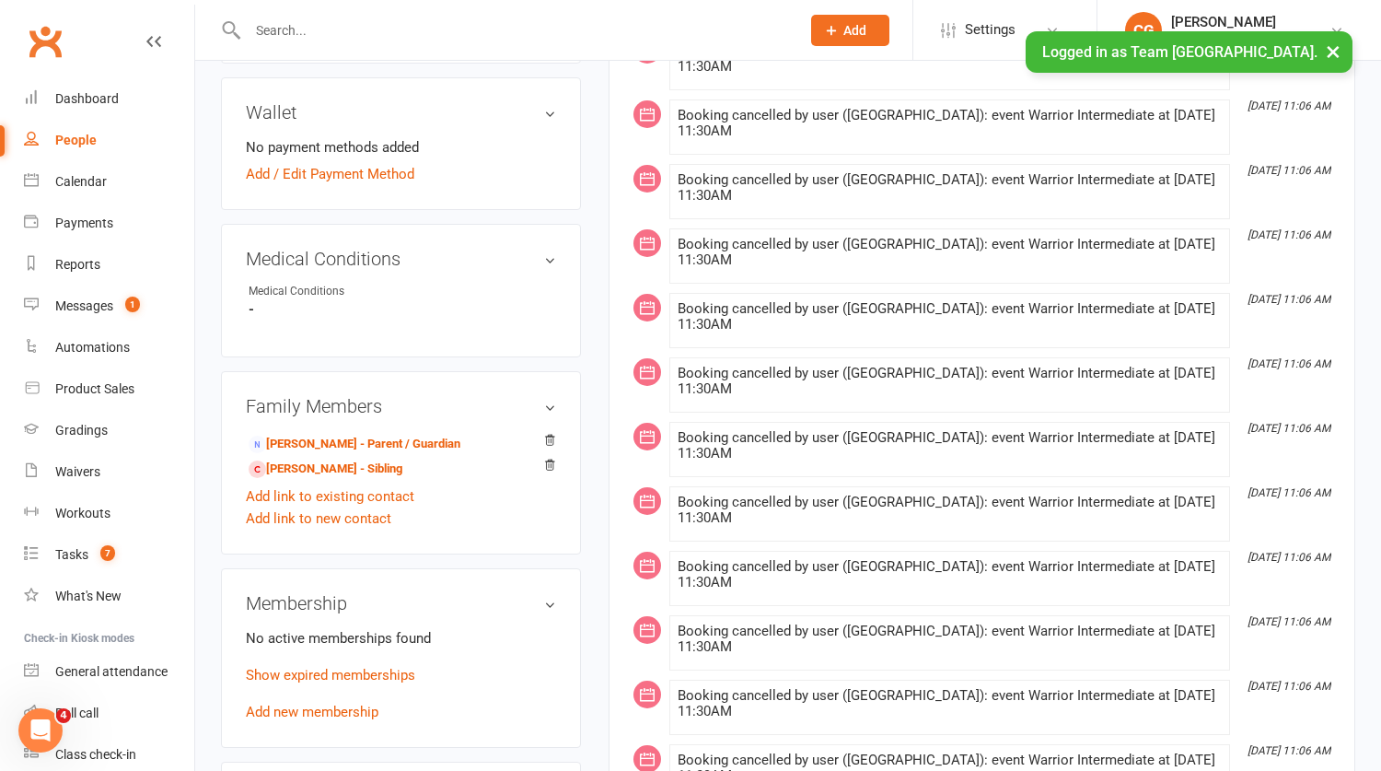
scroll to position [838, 0]
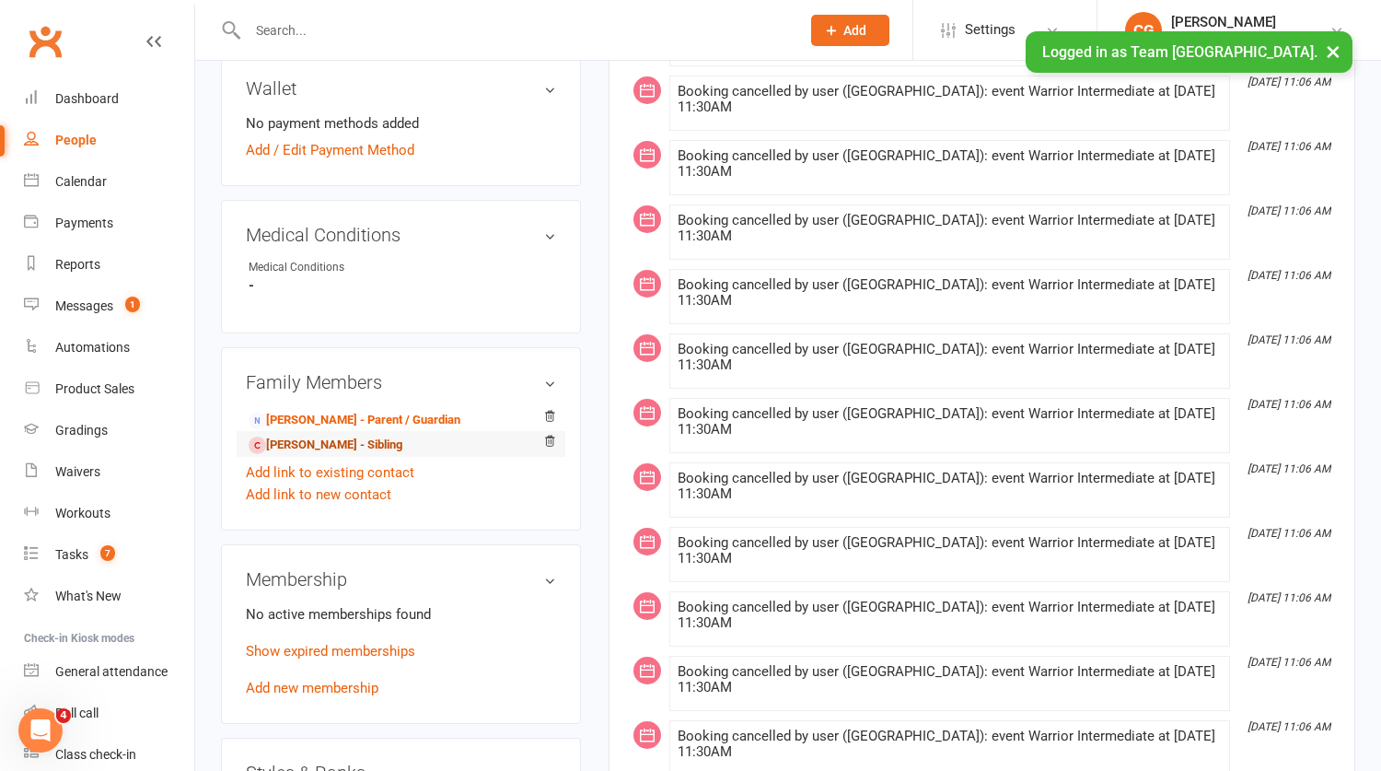
click at [325, 441] on link "Elliot Appathurai - Sibling" at bounding box center [326, 445] width 154 height 19
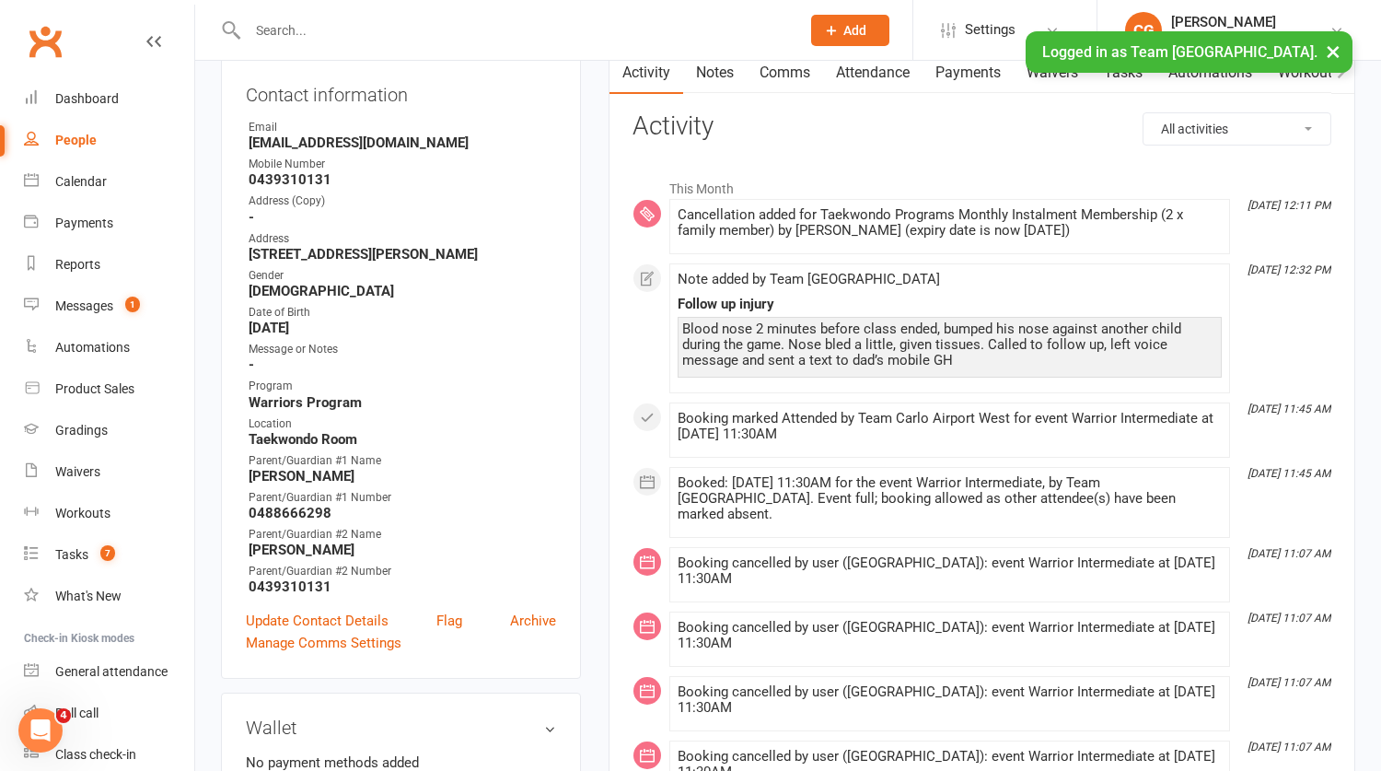
scroll to position [201, 0]
click at [83, 170] on link "Calendar" at bounding box center [109, 181] width 170 height 41
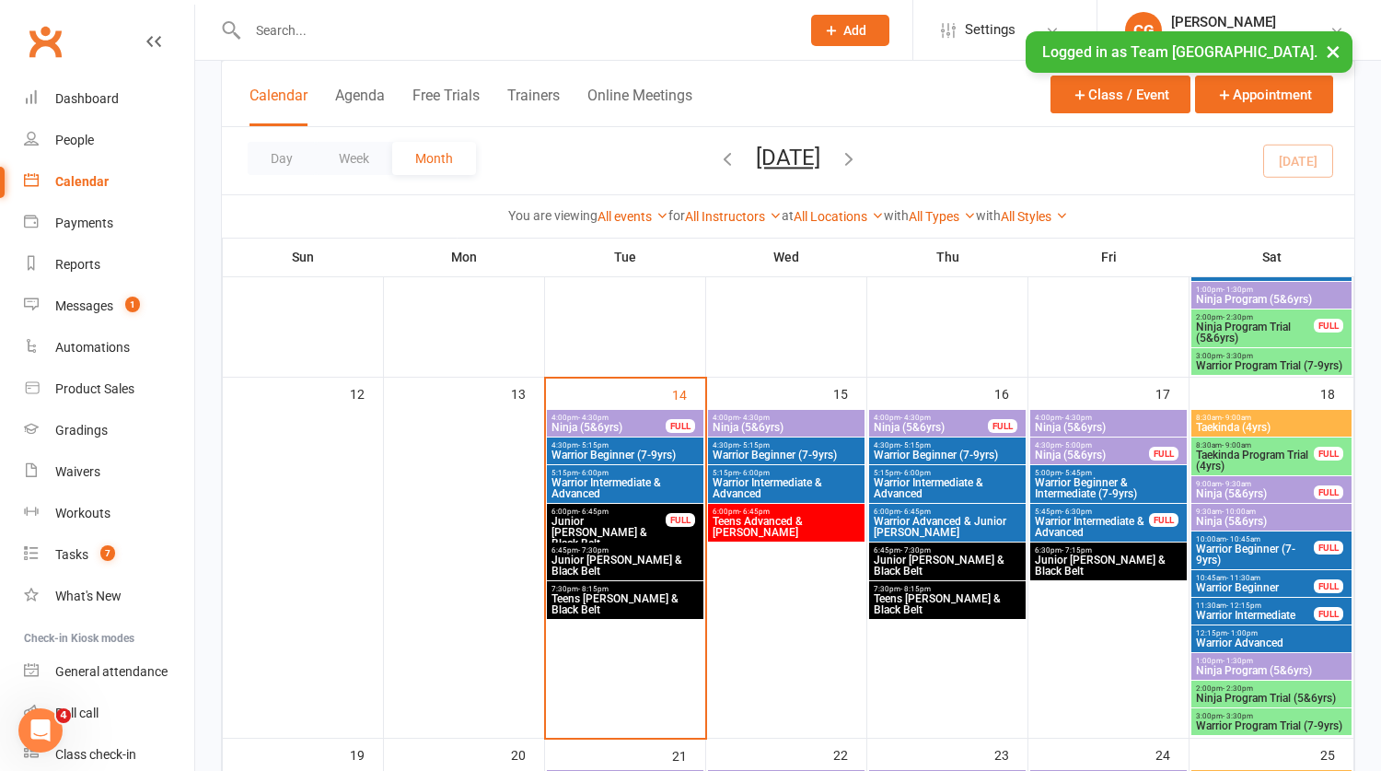
scroll to position [718, 0]
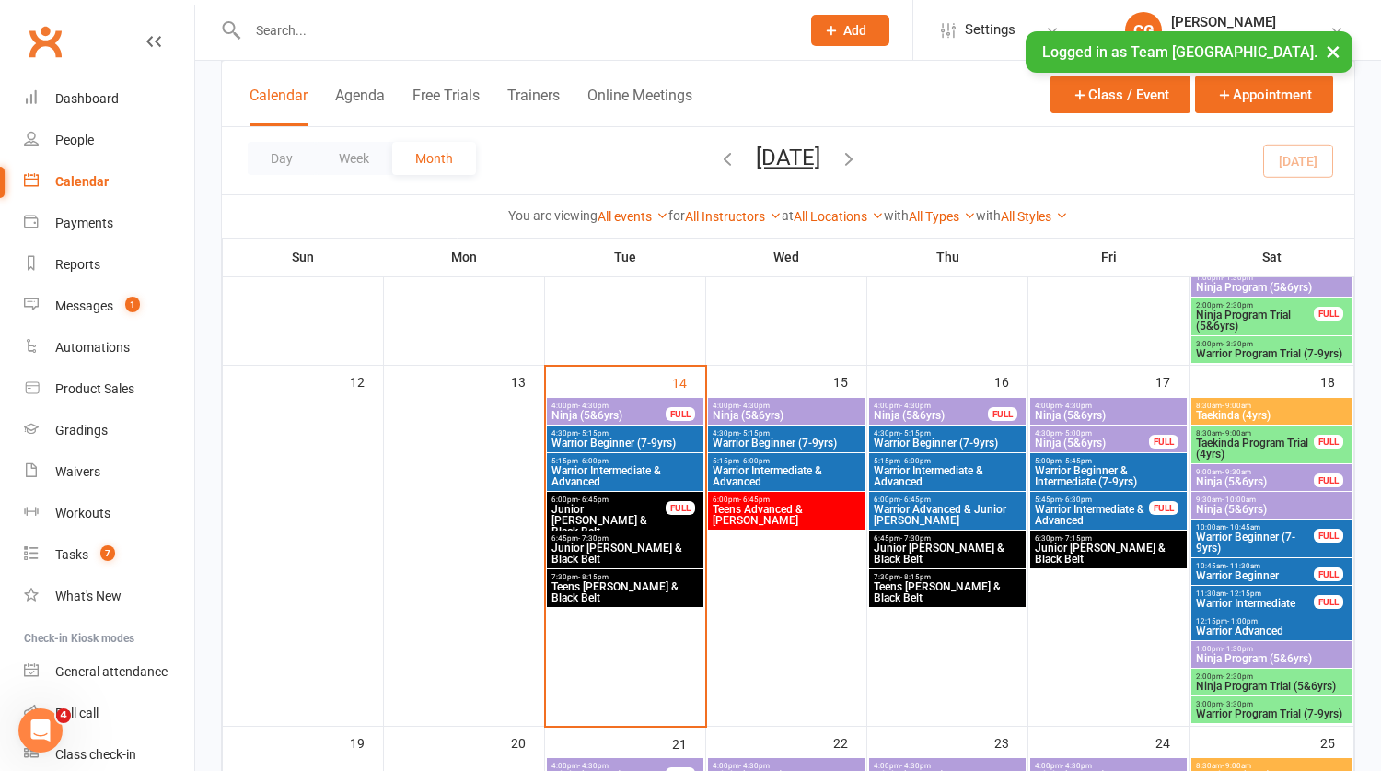
click at [1226, 599] on span "Warrior Intermediate" at bounding box center [1255, 603] width 120 height 11
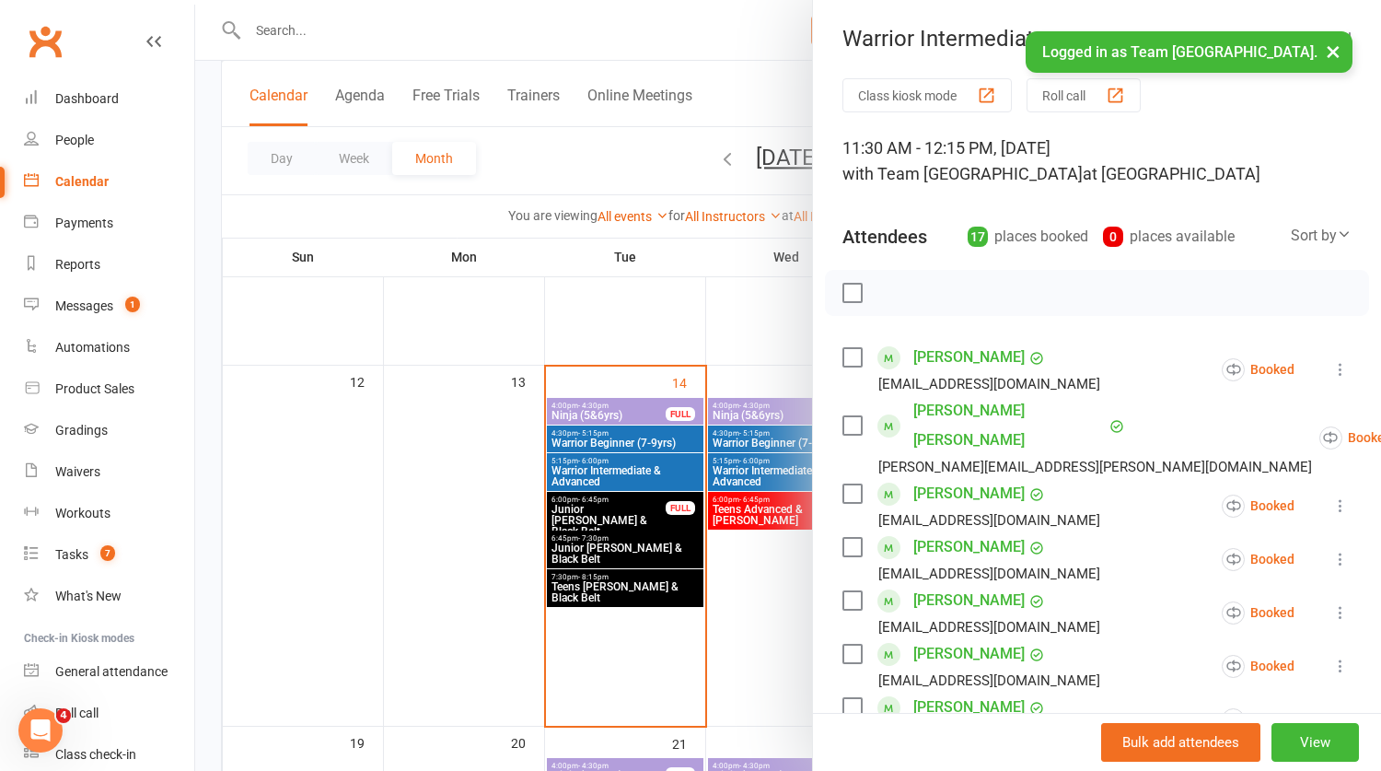
scroll to position [663, 0]
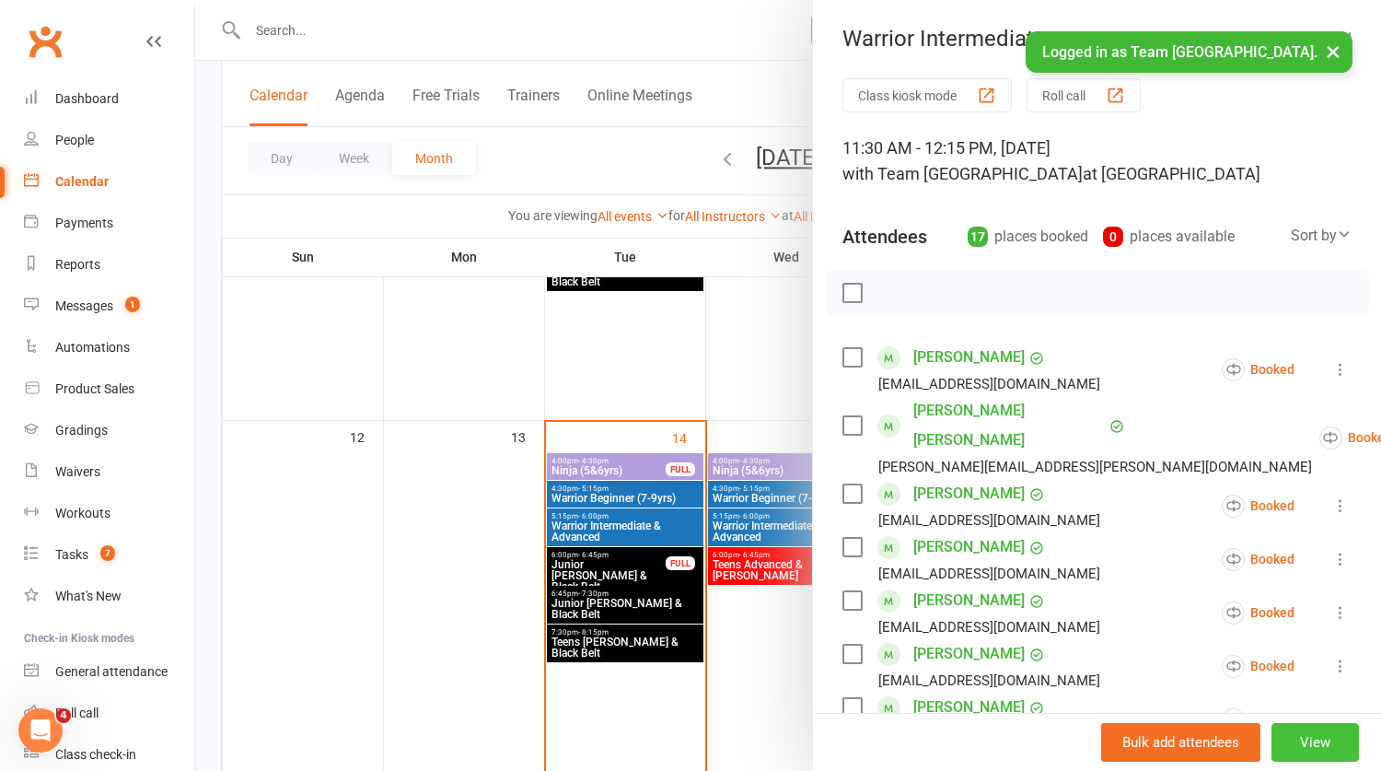
click at [1328, 735] on button "View" at bounding box center [1315, 742] width 87 height 39
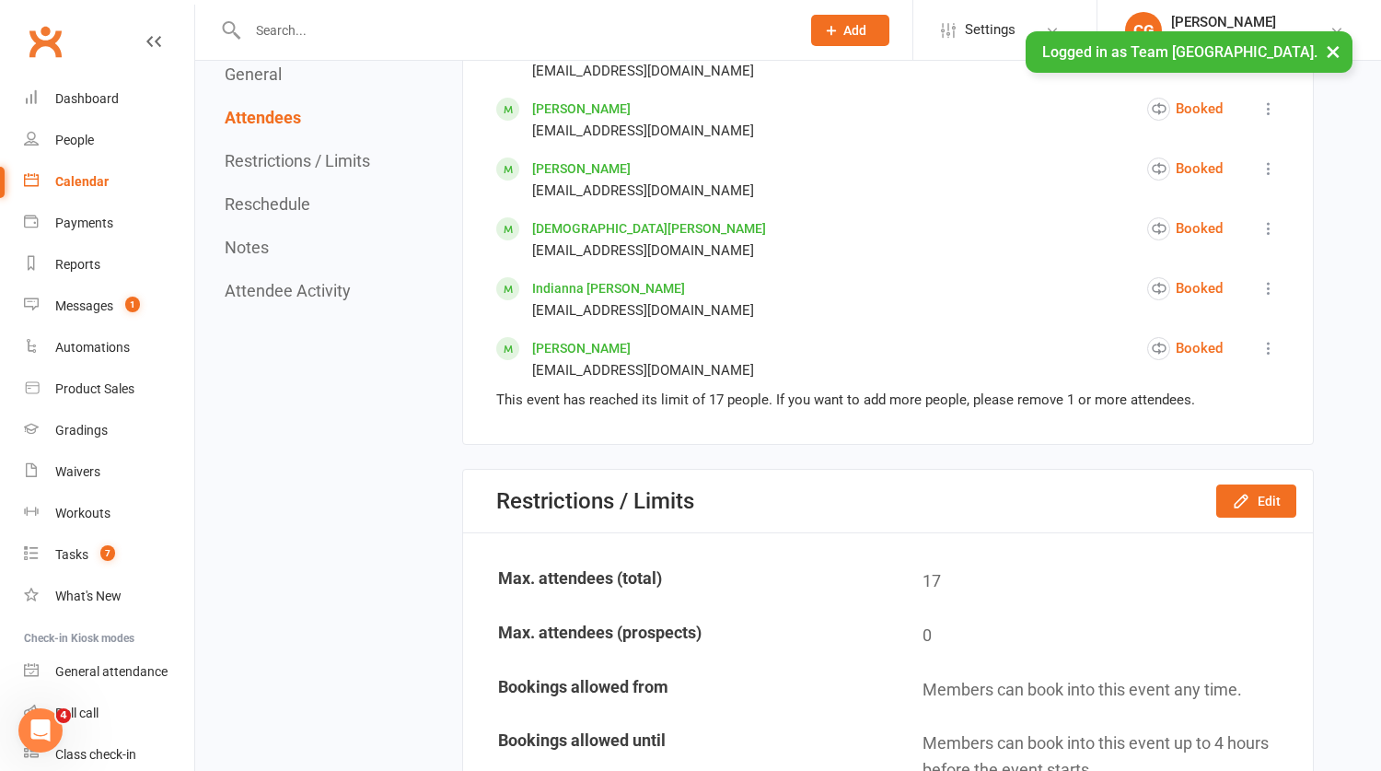
scroll to position [1844, 0]
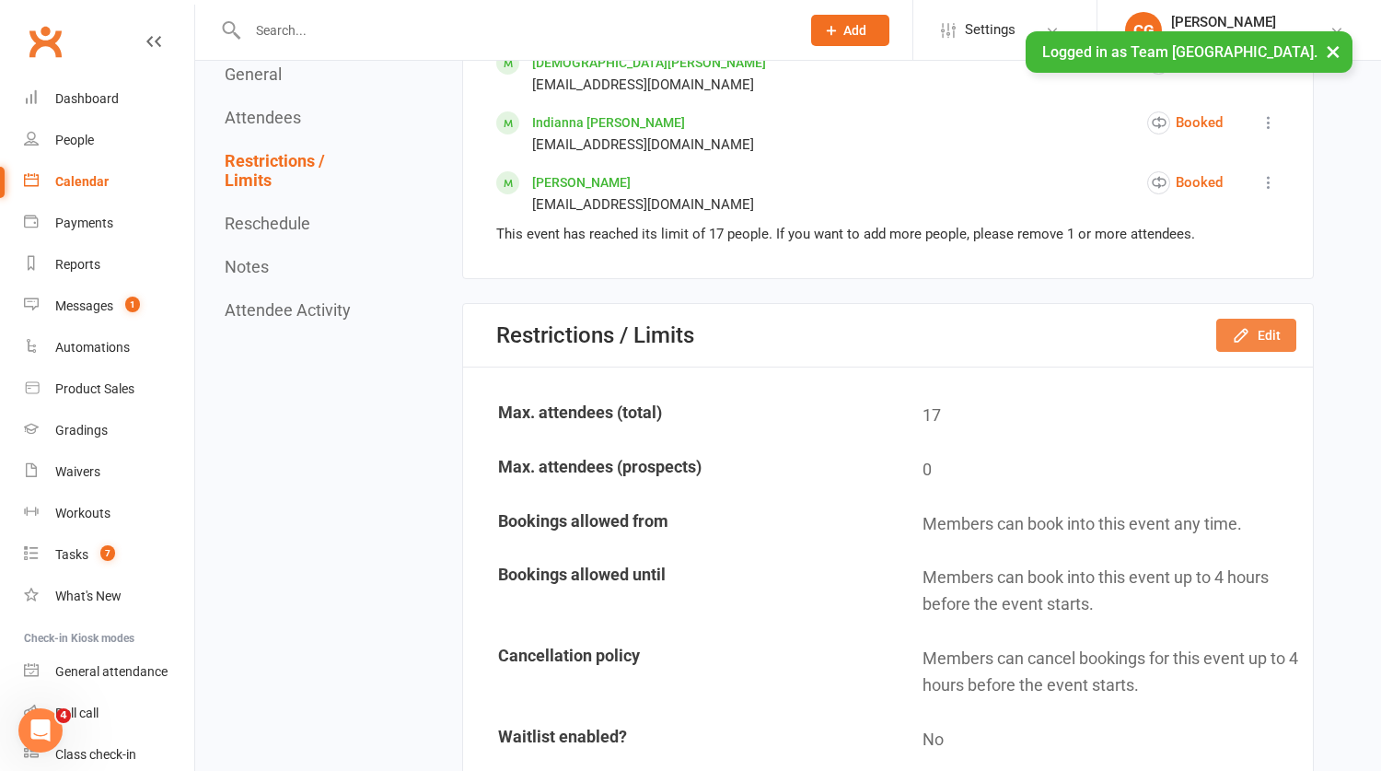
click at [1235, 331] on icon "button" at bounding box center [1241, 335] width 12 height 12
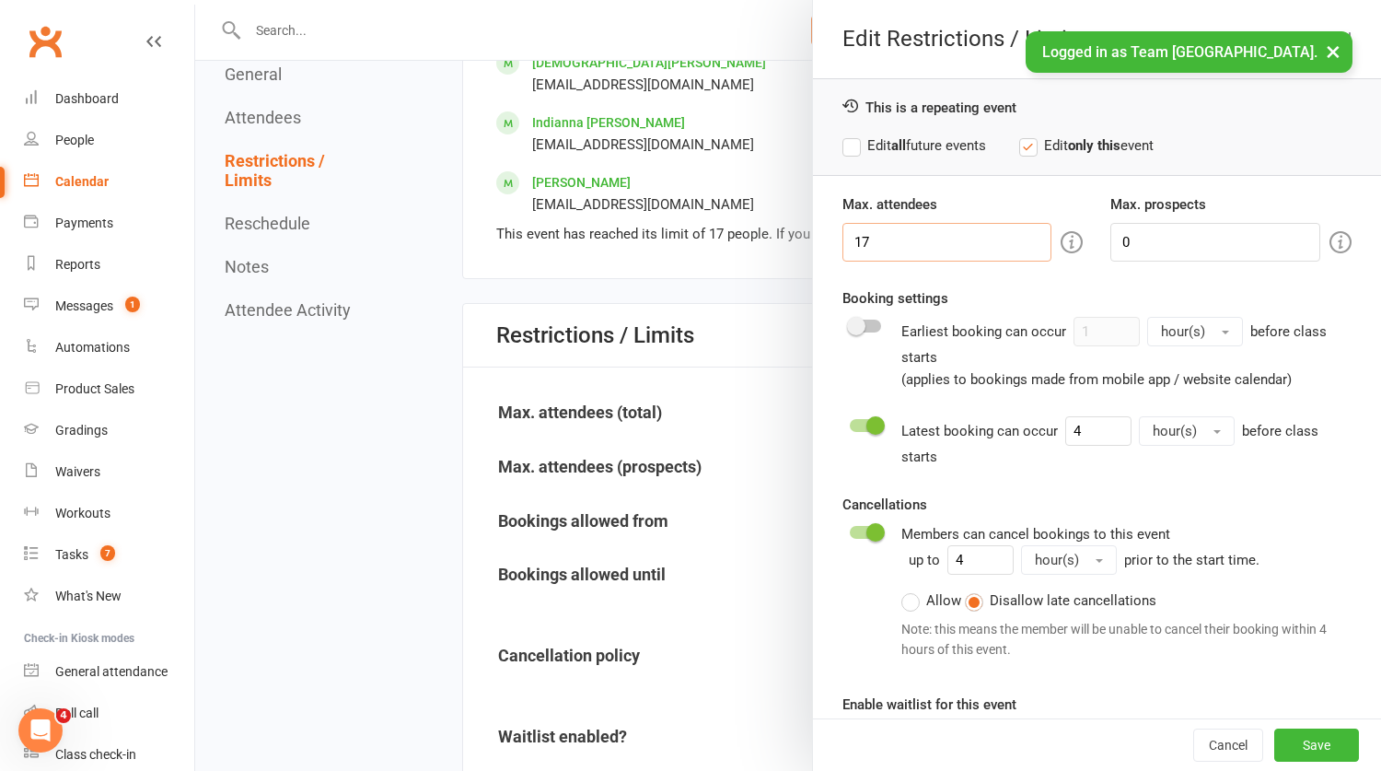
drag, startPoint x: 881, startPoint y: 239, endPoint x: 775, endPoint y: 233, distance: 106.1
click at [775, 0] on div "Edit Restrictions / Limits This is a repeating event Edit all future events Edi…" at bounding box center [788, 0] width 1186 height 0
type input "19"
click at [1321, 750] on button "Save" at bounding box center [1316, 744] width 85 height 33
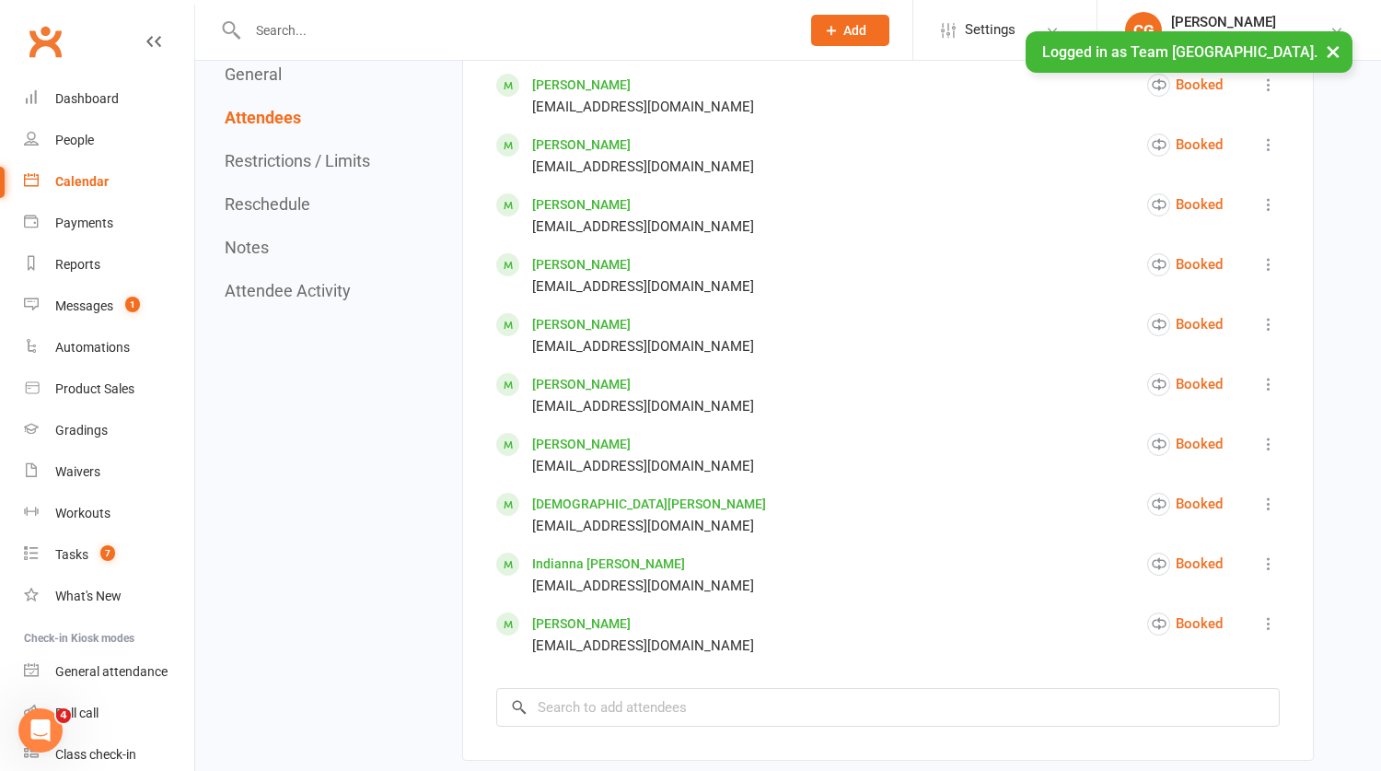
scroll to position [1632, 0]
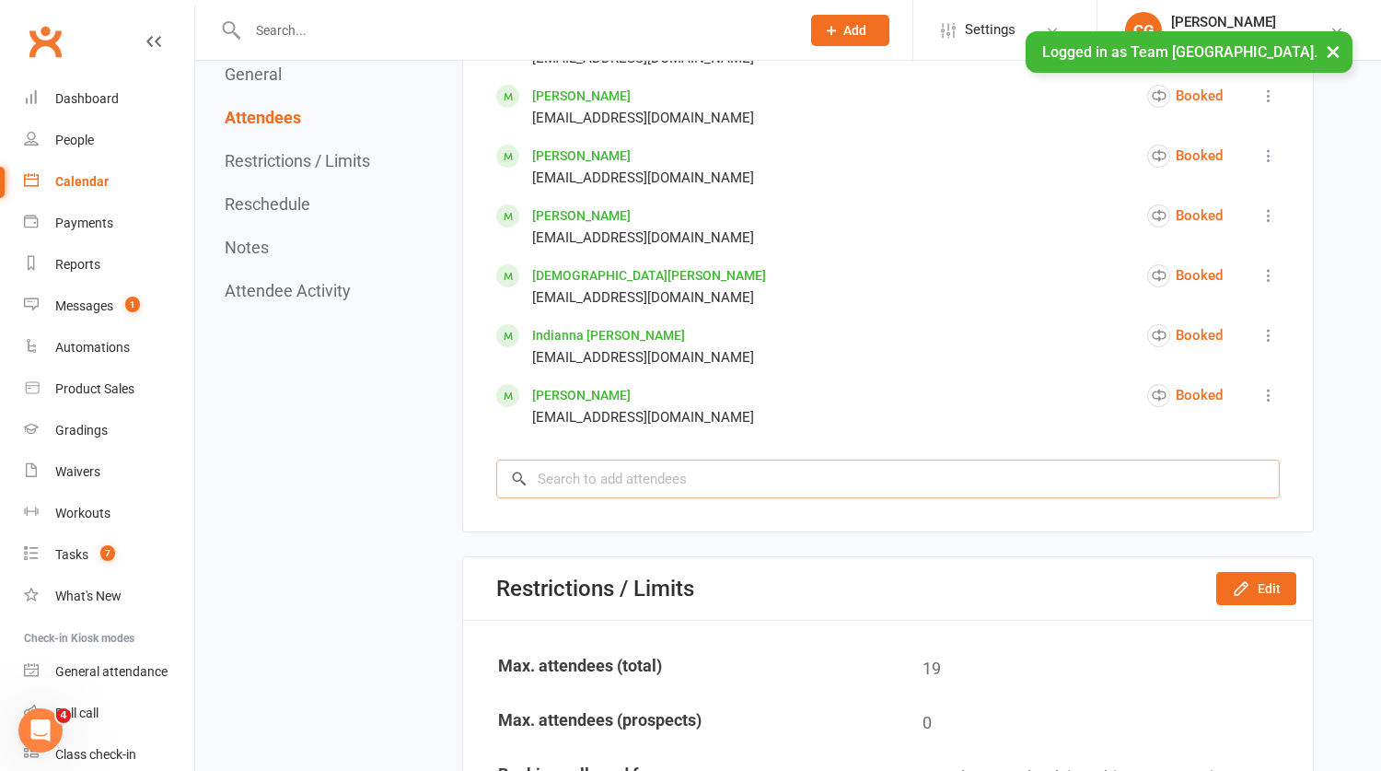
click at [578, 466] on input "search" at bounding box center [888, 478] width 784 height 39
drag, startPoint x: 550, startPoint y: 474, endPoint x: 530, endPoint y: 473, distance: 19.4
click at [530, 473] on input "app" at bounding box center [888, 478] width 784 height 39
drag, startPoint x: 593, startPoint y: 471, endPoint x: 506, endPoint y: 460, distance: 87.3
click at [506, 460] on input "app" at bounding box center [888, 478] width 784 height 39
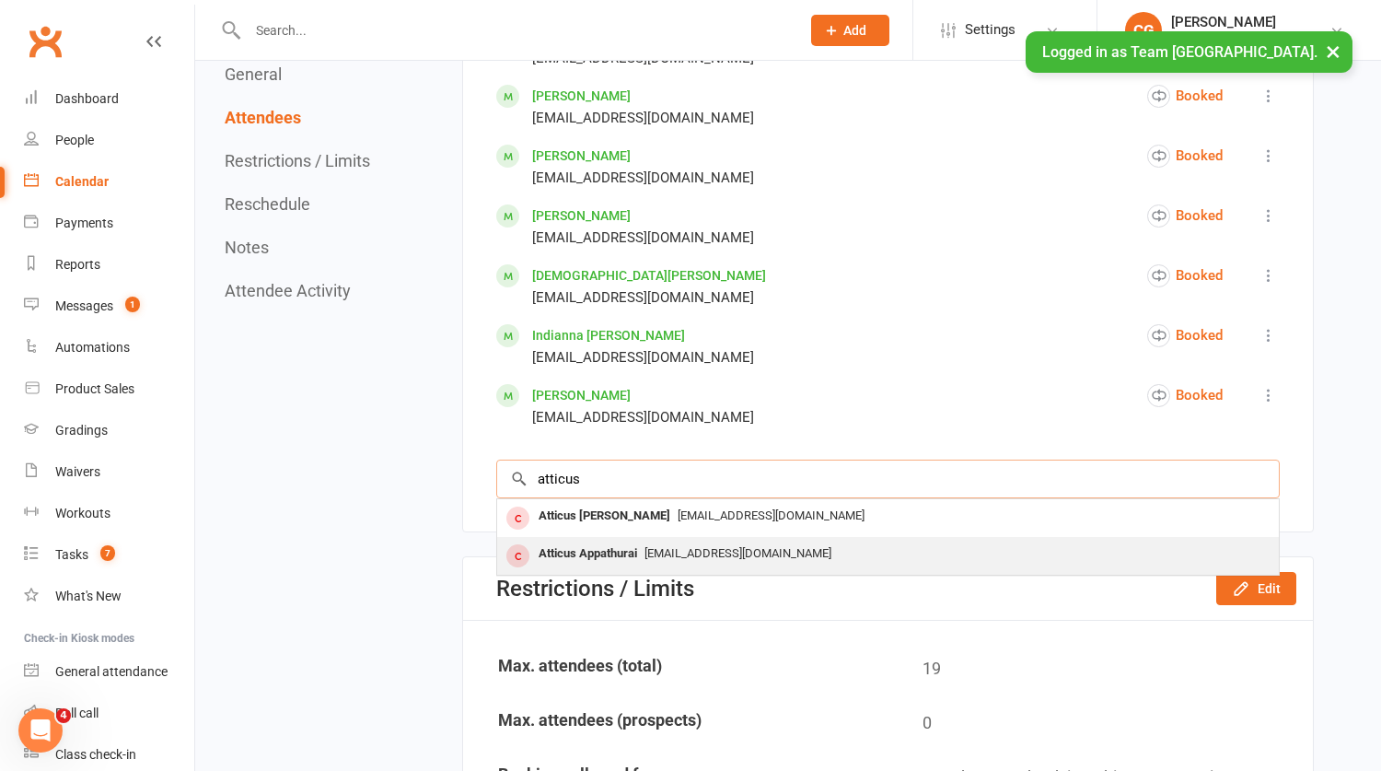
type input "atticus"
click at [616, 540] on div "Atticus Appathurai" at bounding box center [587, 553] width 113 height 27
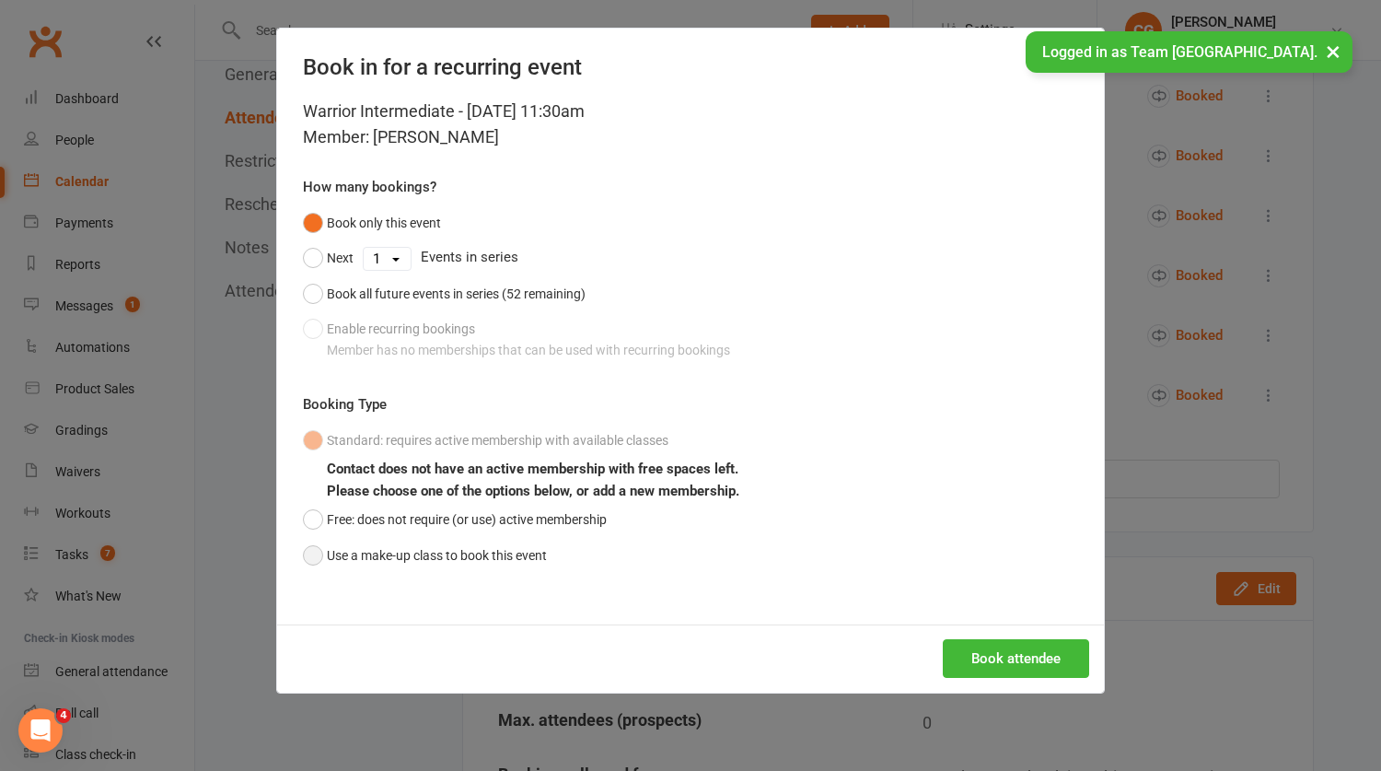
drag, startPoint x: 313, startPoint y: 558, endPoint x: 429, endPoint y: 571, distance: 116.7
click at [313, 558] on button "Use a make-up class to book this event" at bounding box center [425, 555] width 244 height 35
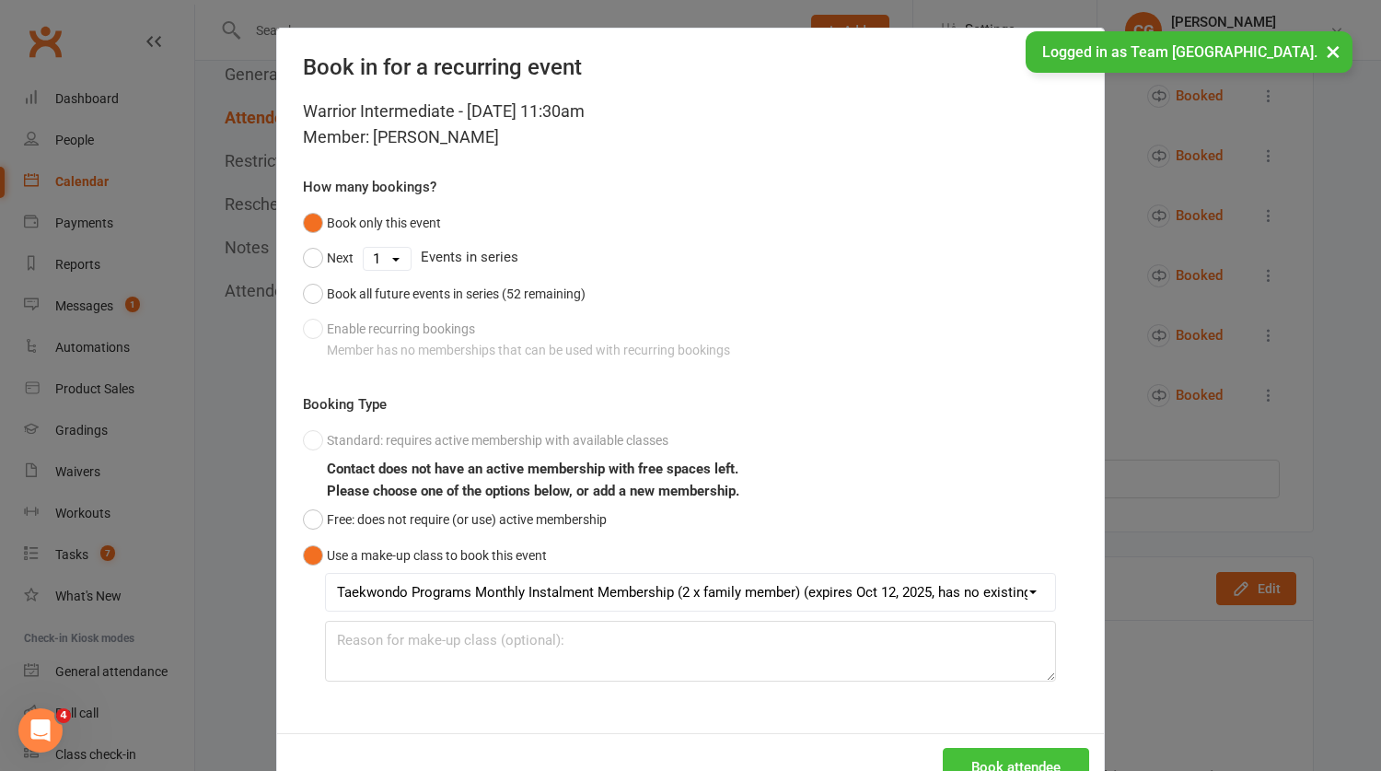
click at [993, 751] on button "Book attendee" at bounding box center [1016, 767] width 146 height 39
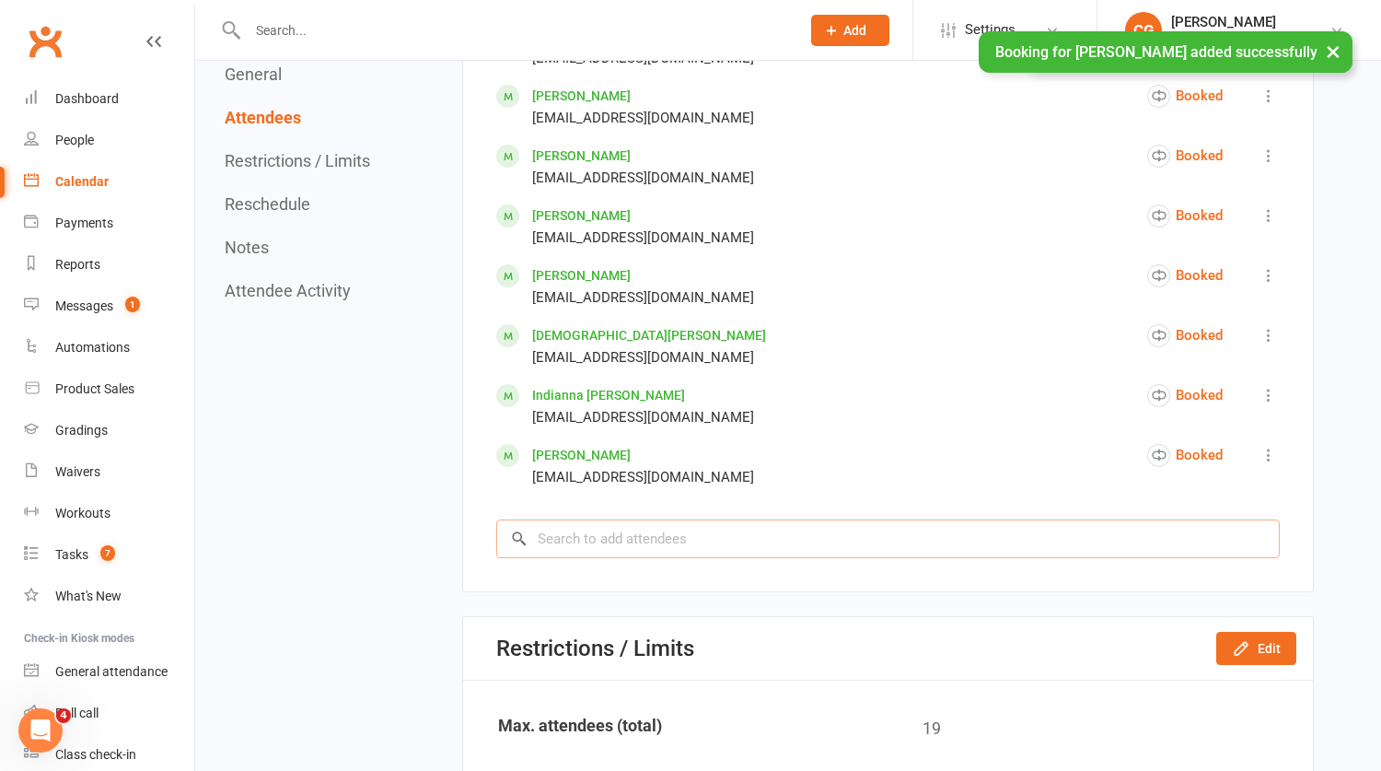
click at [564, 524] on input "search" at bounding box center [888, 538] width 784 height 39
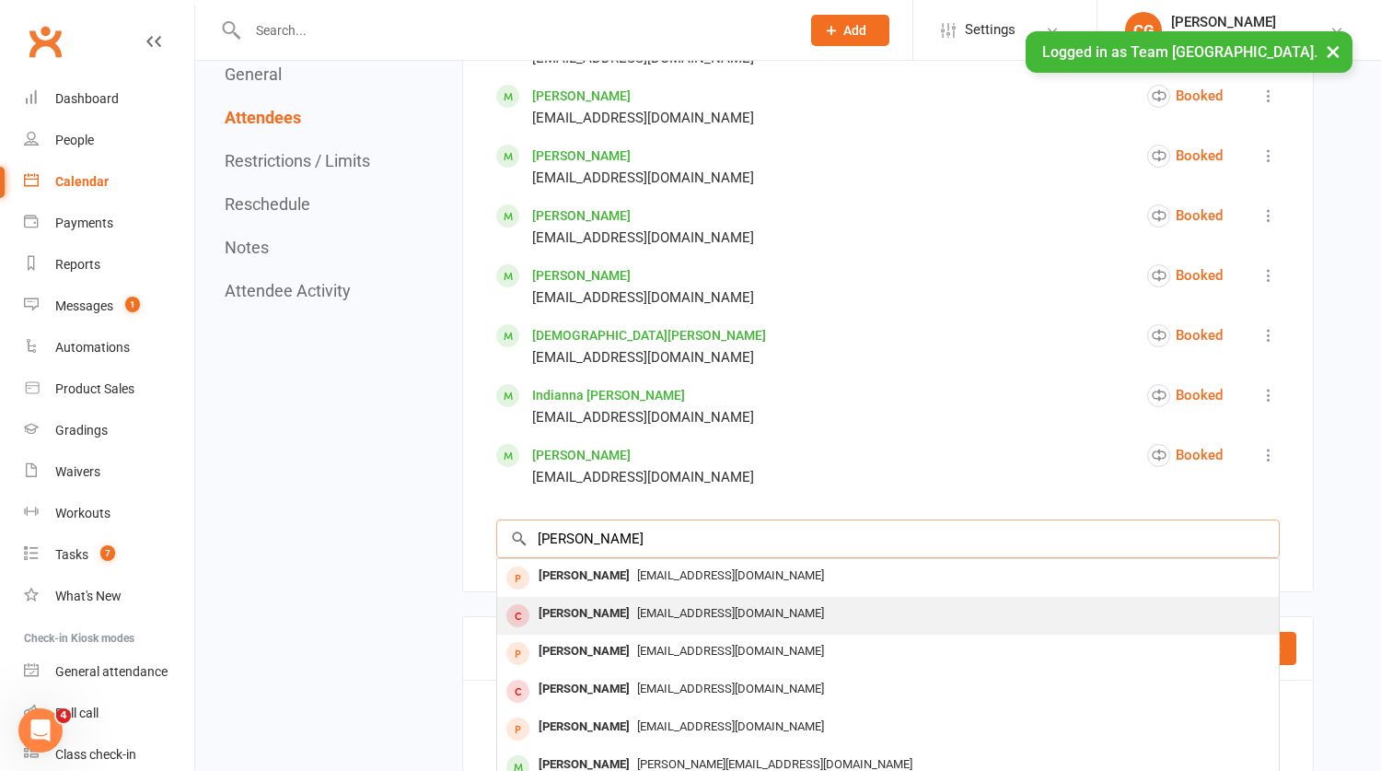
type input "elliot"
click at [605, 604] on div "Elliot Appathurai" at bounding box center [584, 613] width 106 height 27
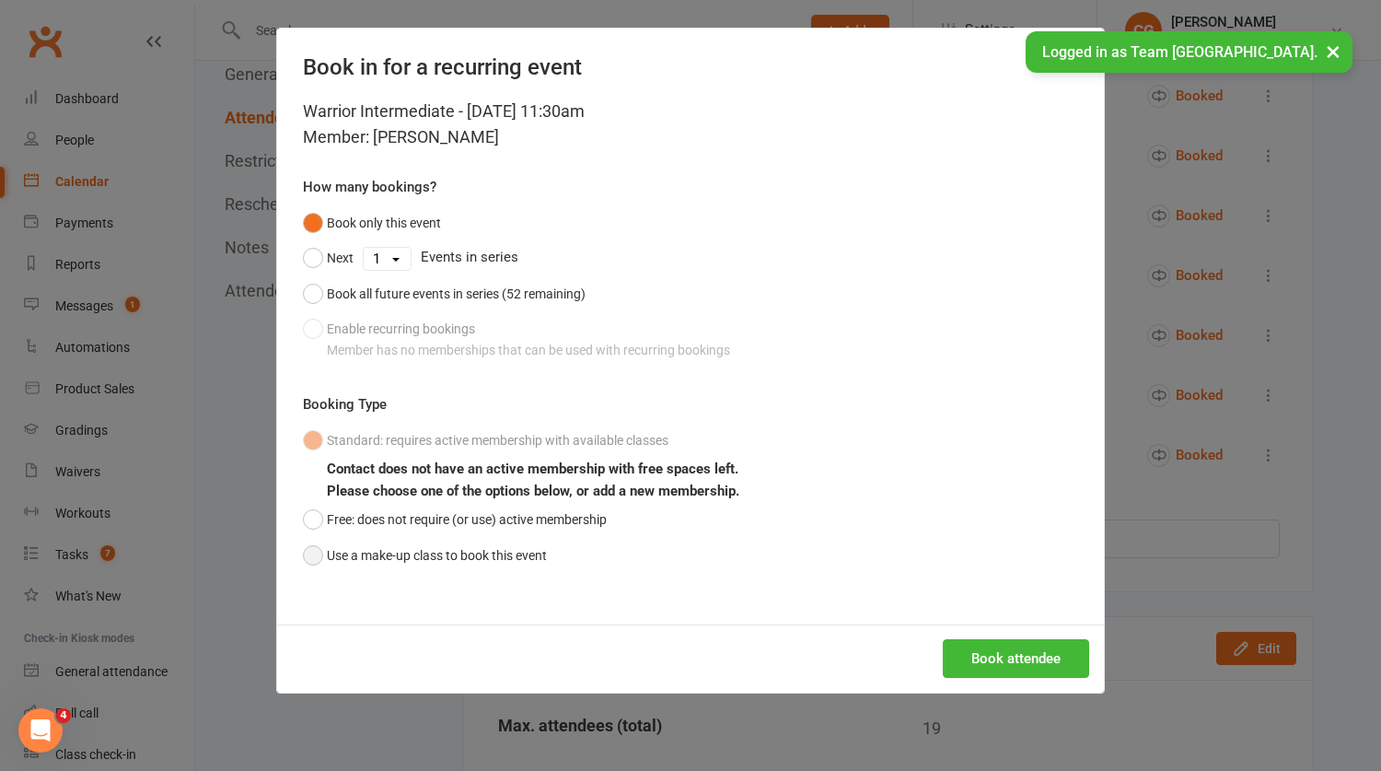
click at [319, 552] on button "Use a make-up class to book this event" at bounding box center [425, 555] width 244 height 35
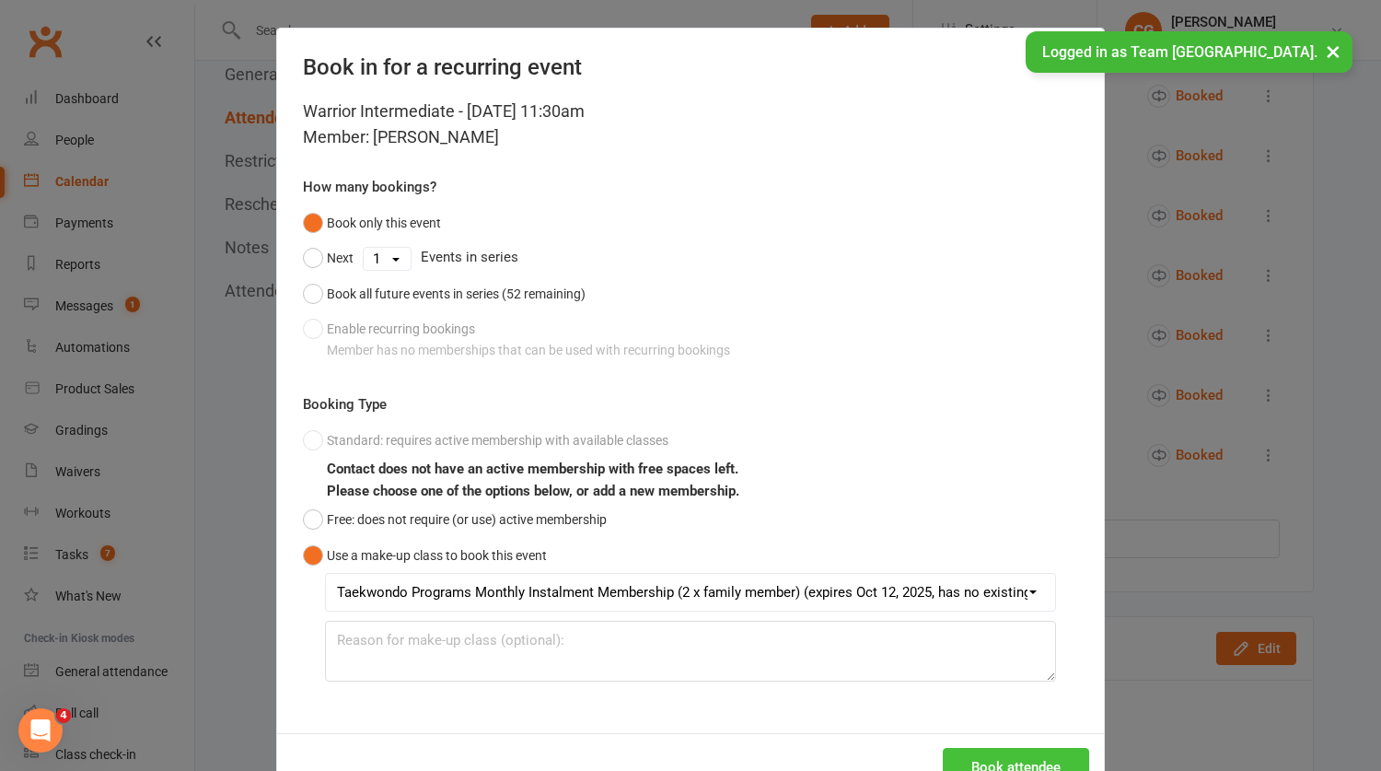
click at [1040, 761] on button "Book attendee" at bounding box center [1016, 767] width 146 height 39
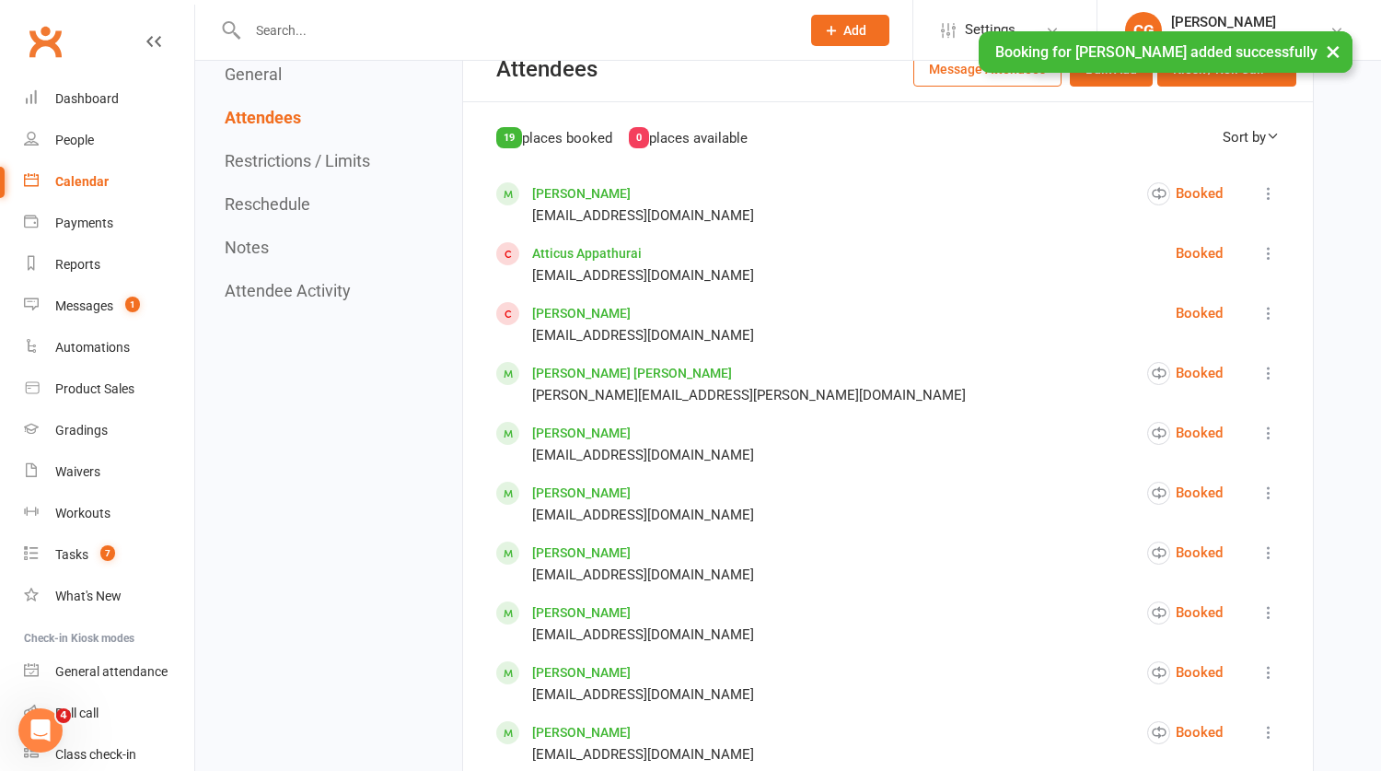
scroll to position [861, 0]
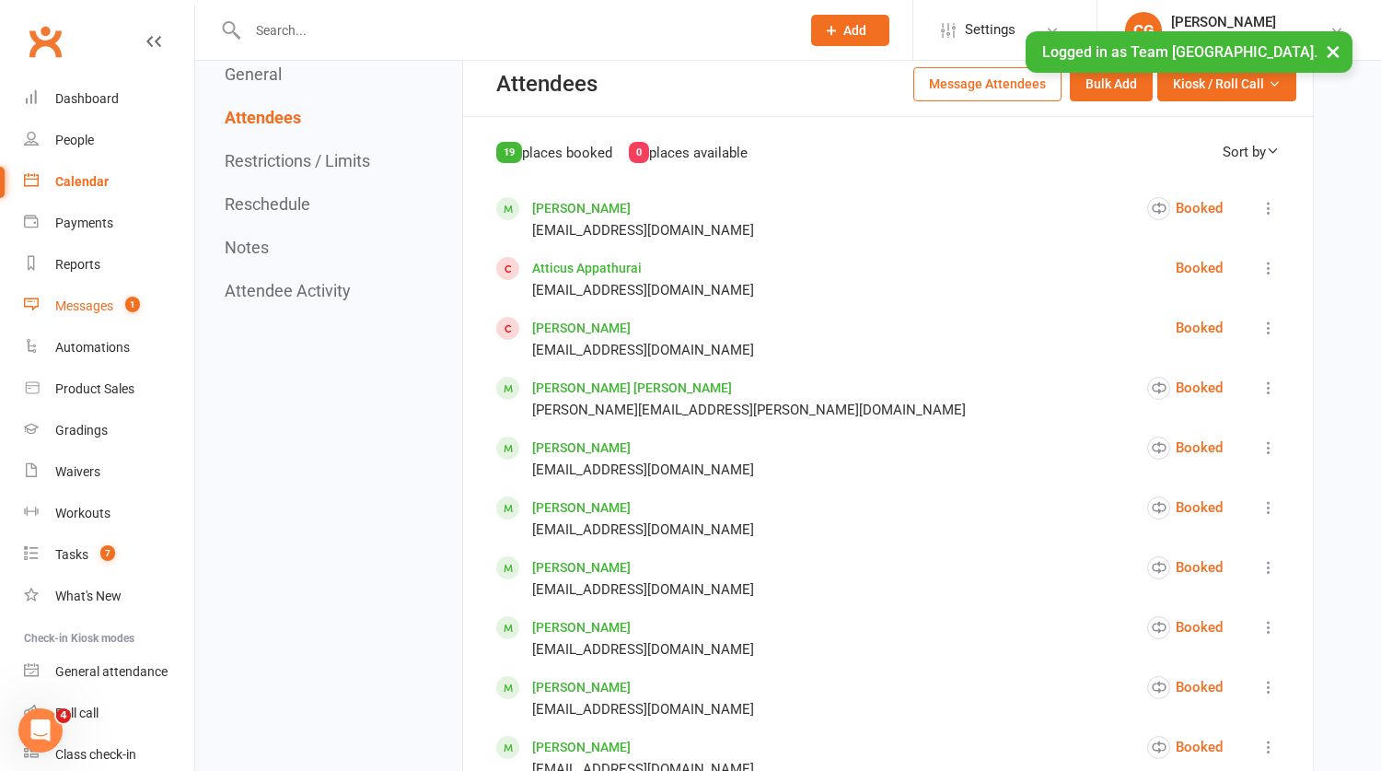
click at [63, 307] on div "Messages" at bounding box center [84, 305] width 58 height 15
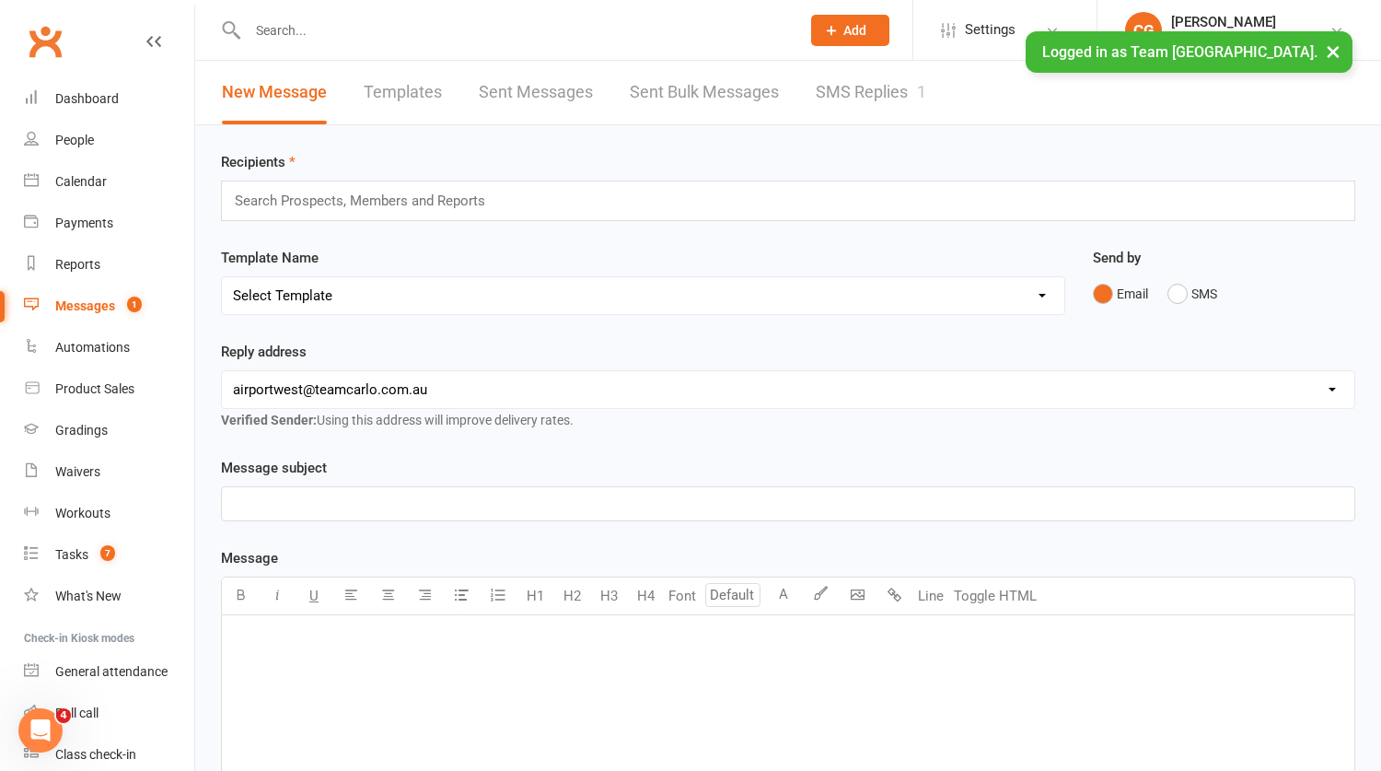
click at [902, 79] on link "SMS Replies 1" at bounding box center [871, 93] width 110 height 64
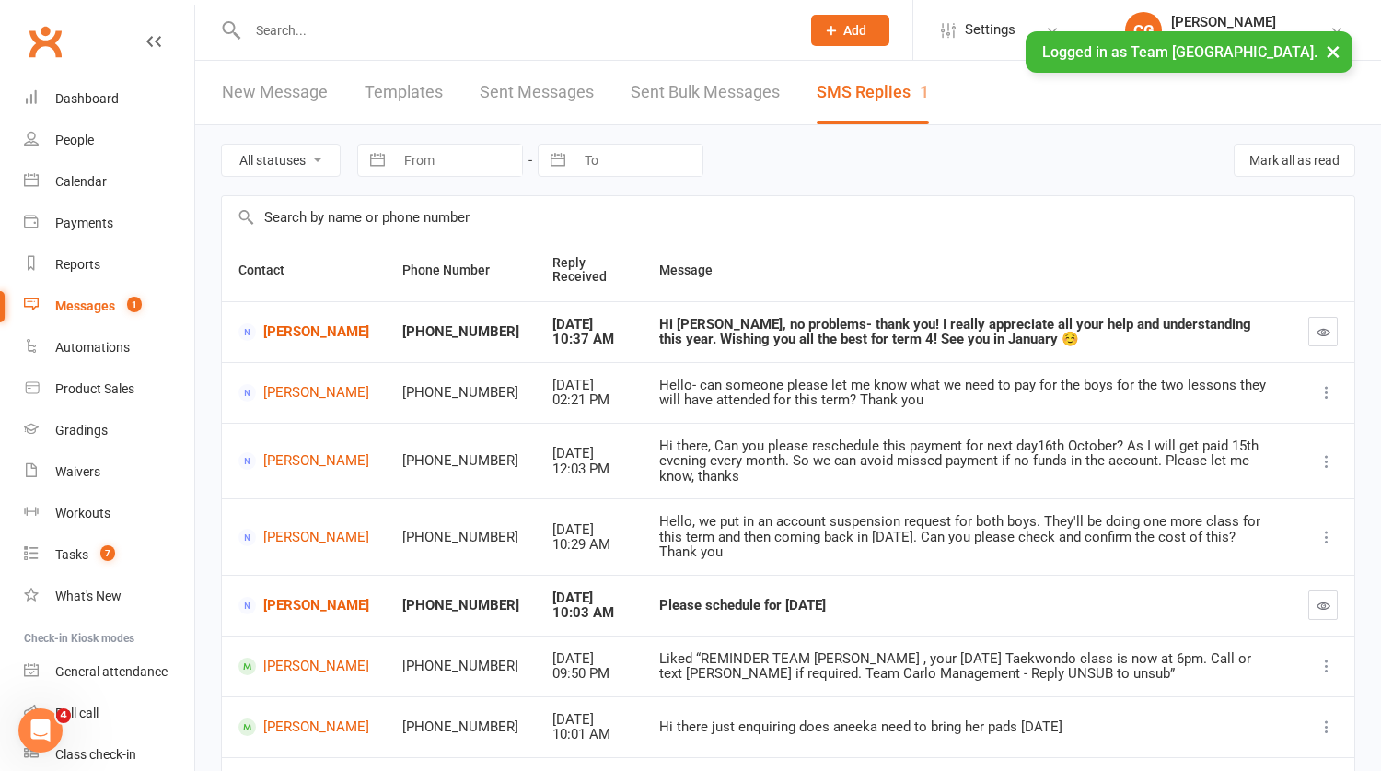
click at [1284, 324] on td "Hi Clare, no problems- thank you! I really appreciate all your help and underst…" at bounding box center [967, 331] width 649 height 61
click at [1317, 326] on icon "button" at bounding box center [1324, 332] width 14 height 14
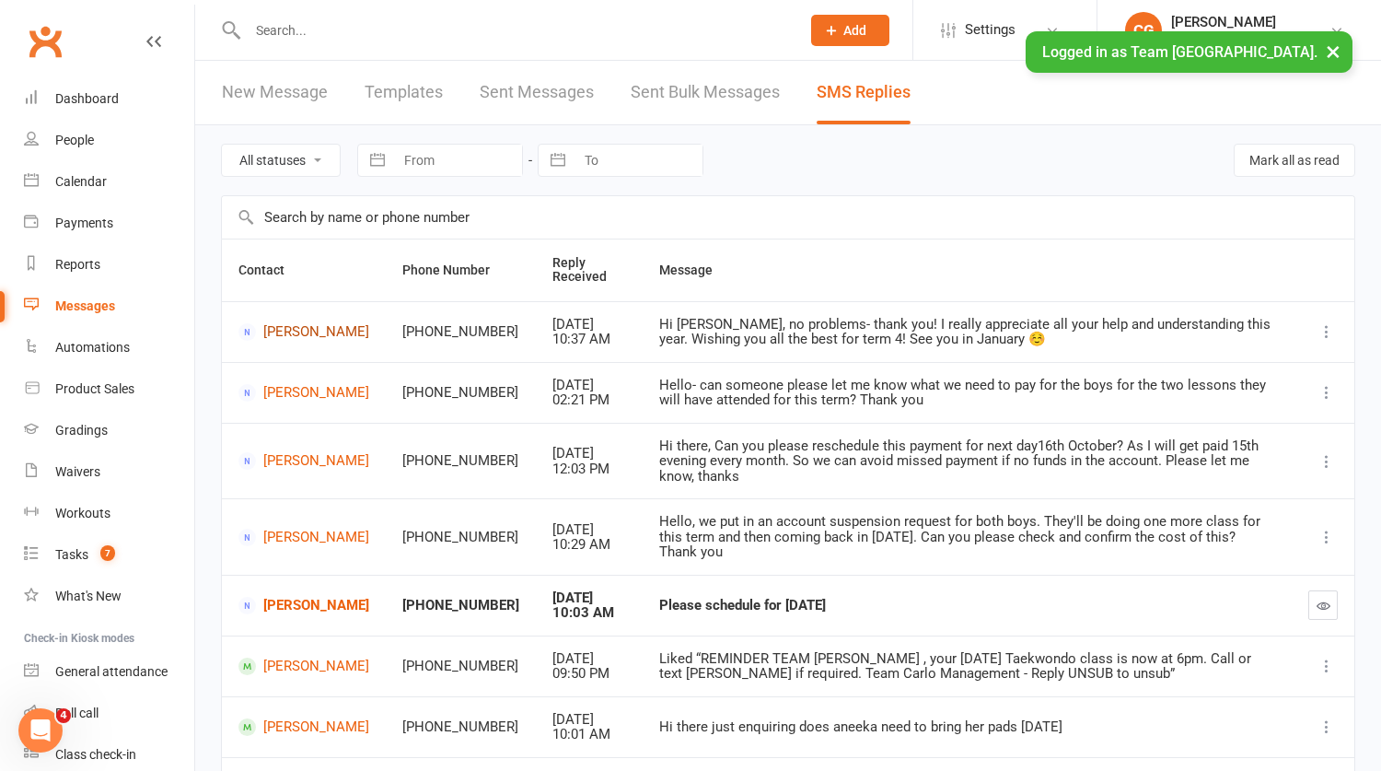
click at [280, 335] on link "Amanda Appathurai" at bounding box center [303, 331] width 131 height 17
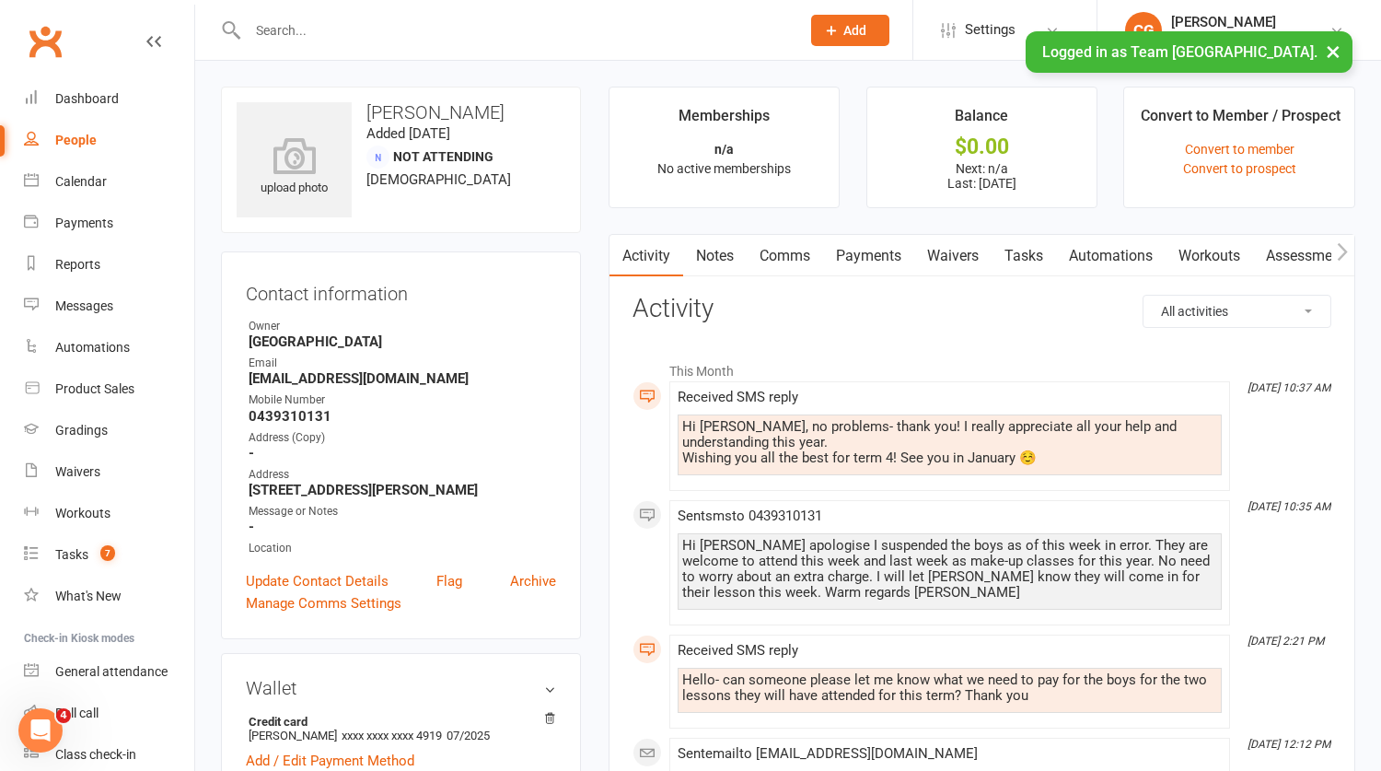
click at [796, 250] on link "Comms" at bounding box center [785, 256] width 76 height 42
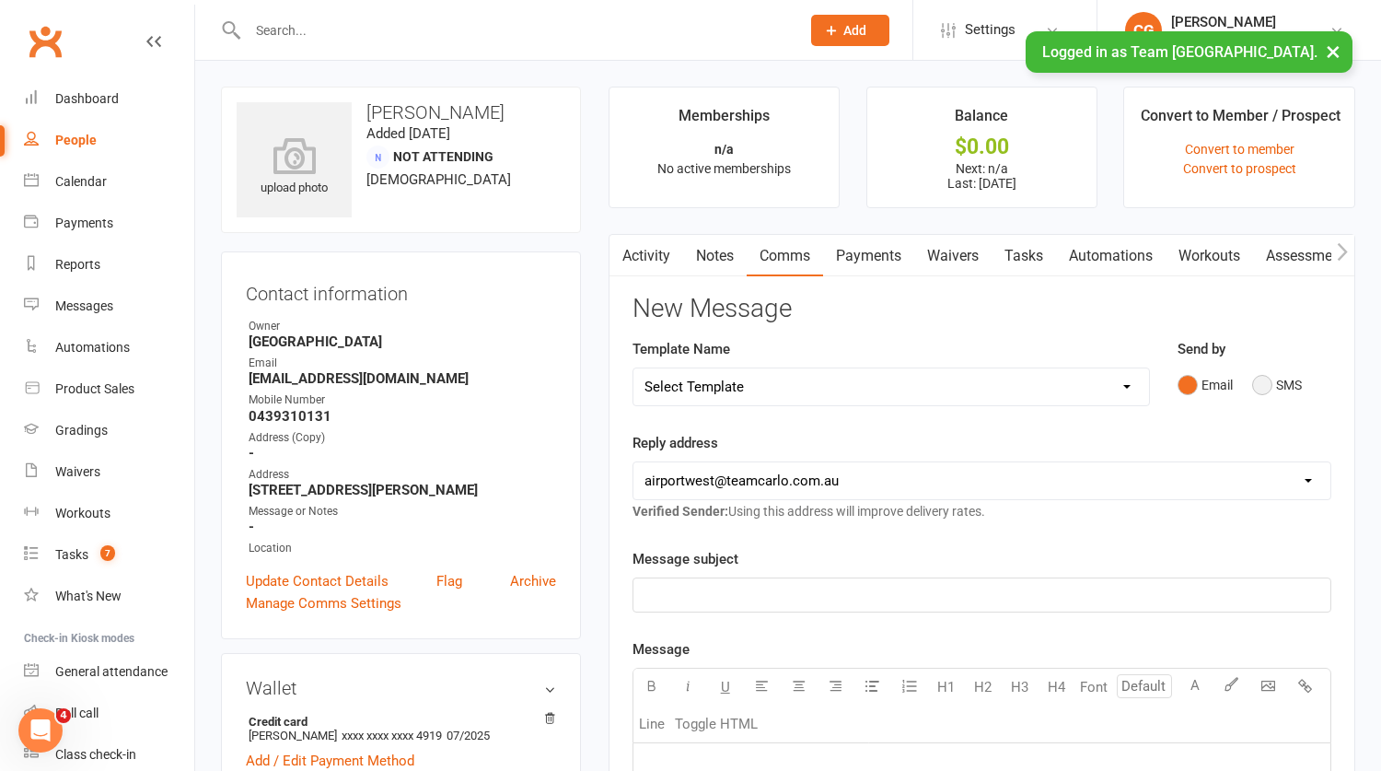
click at [1257, 383] on button "SMS" at bounding box center [1277, 384] width 50 height 35
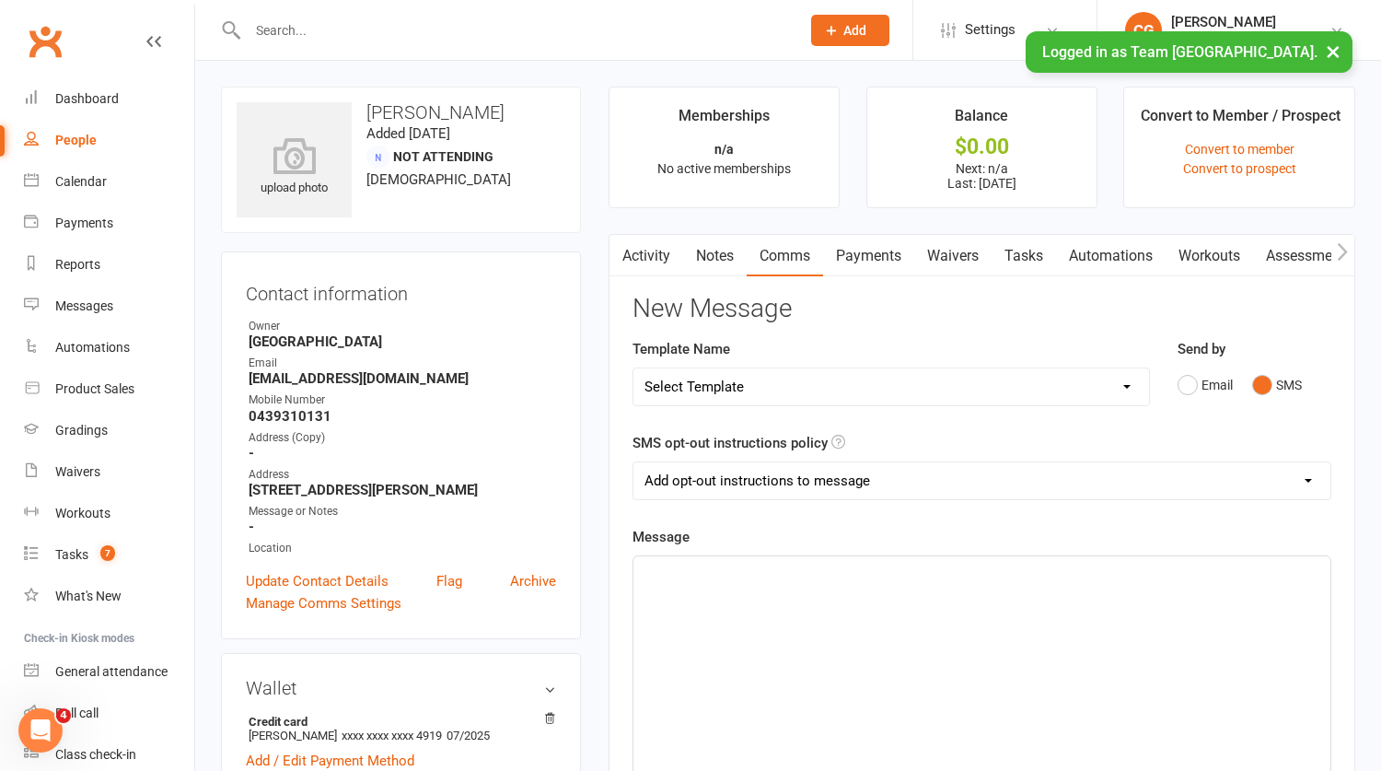
click at [668, 483] on select "Add opt-out instructions to message Do not add opt-out instructions to message" at bounding box center [981, 480] width 697 height 37
select select "1"
click at [633, 462] on select "Add opt-out instructions to message Do not add opt-out instructions to message" at bounding box center [981, 480] width 697 height 37
click at [681, 575] on p "﻿" at bounding box center [982, 573] width 675 height 22
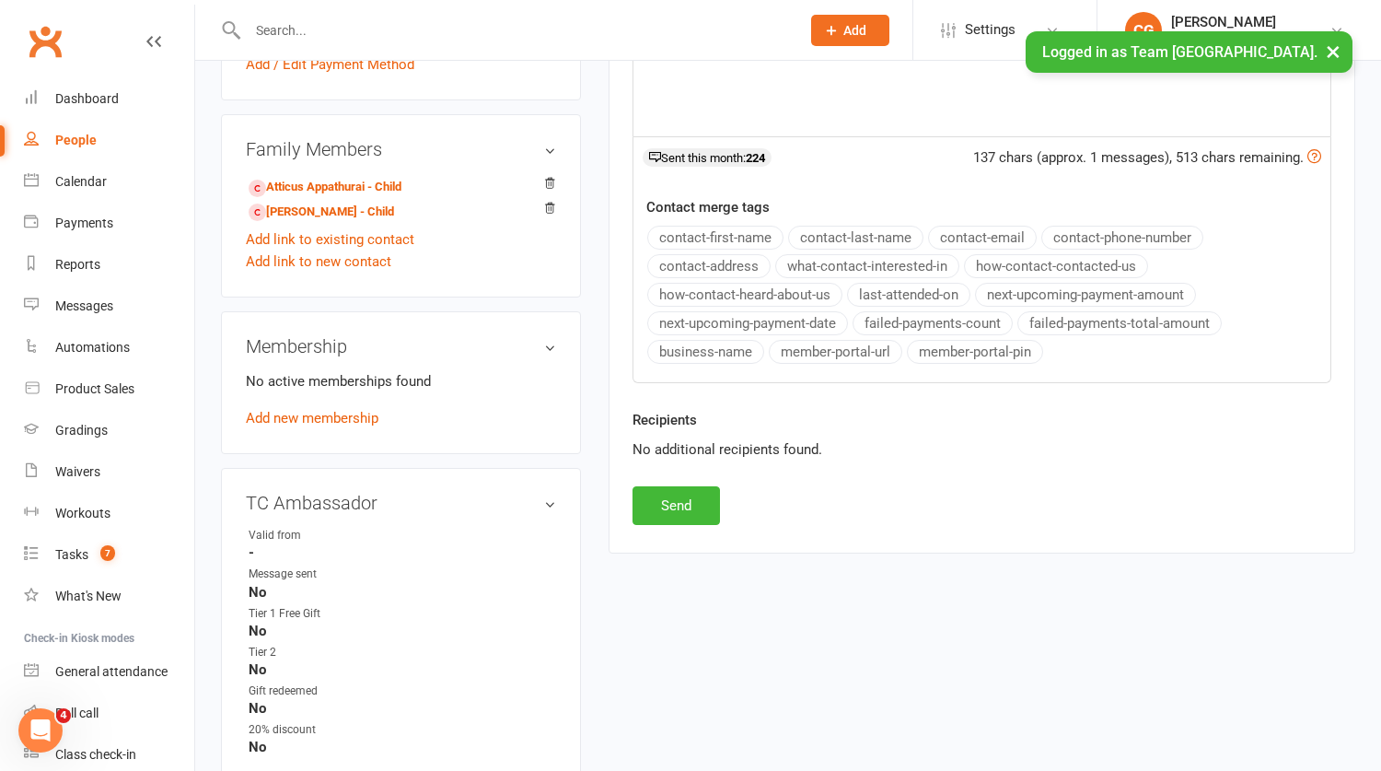
scroll to position [743, 0]
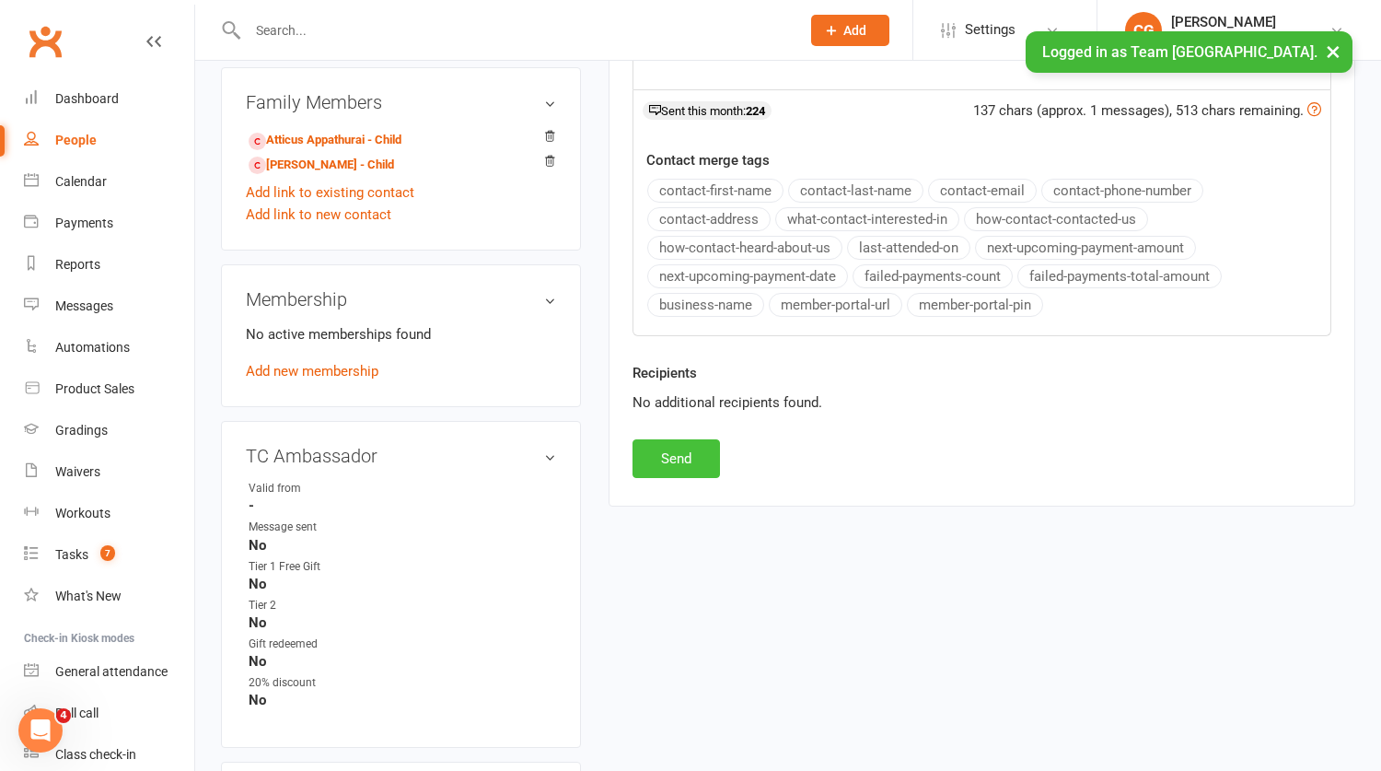
click at [688, 461] on button "Send" at bounding box center [676, 458] width 87 height 39
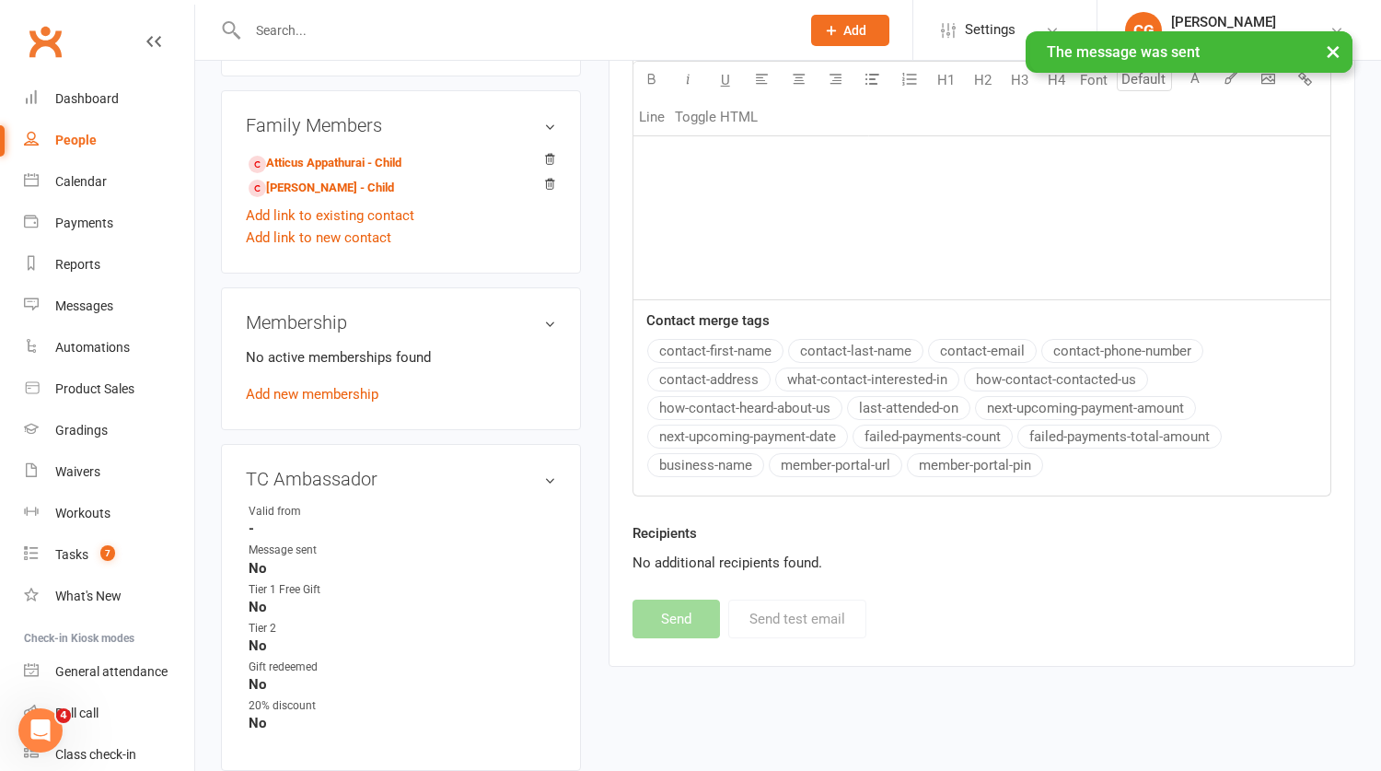
scroll to position [0, 0]
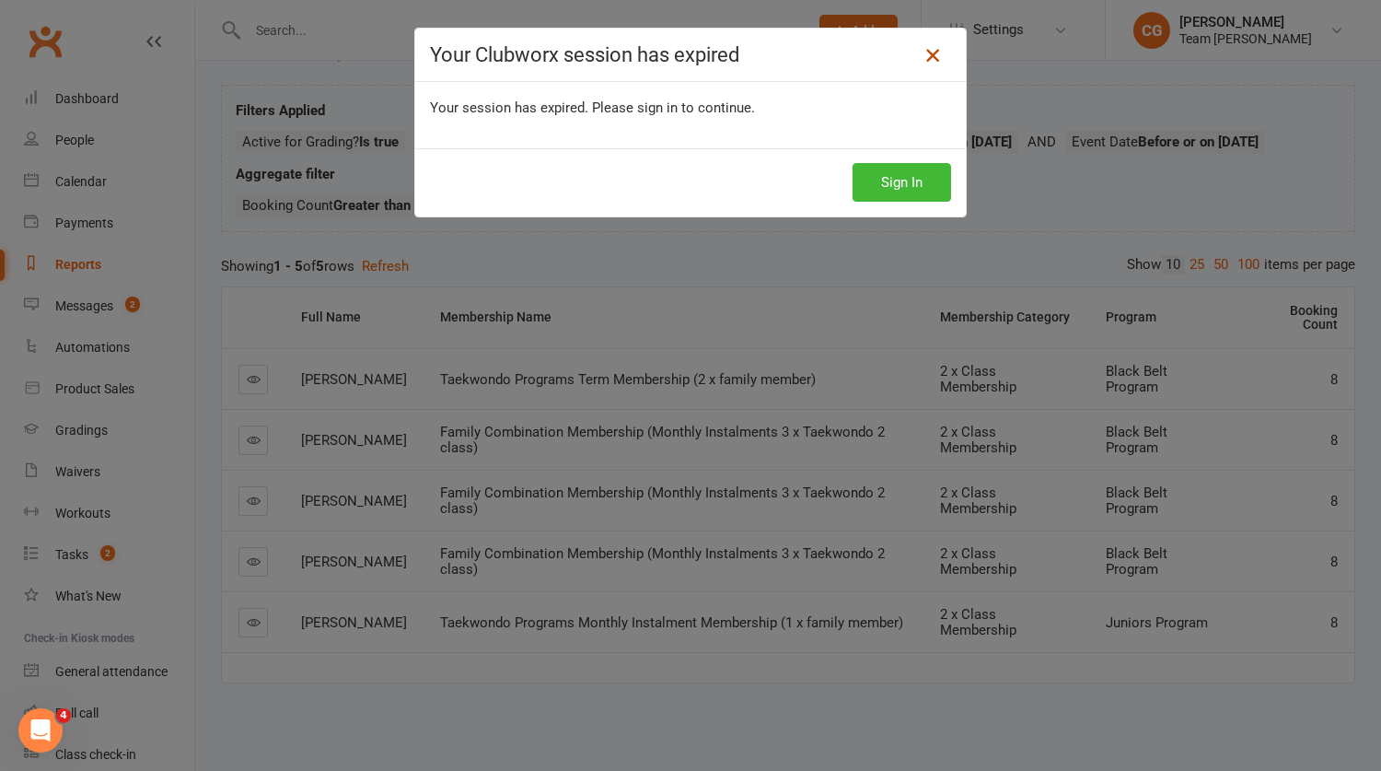
click at [937, 52] on icon at bounding box center [933, 55] width 22 height 22
click at [934, 50] on icon at bounding box center [933, 55] width 22 height 22
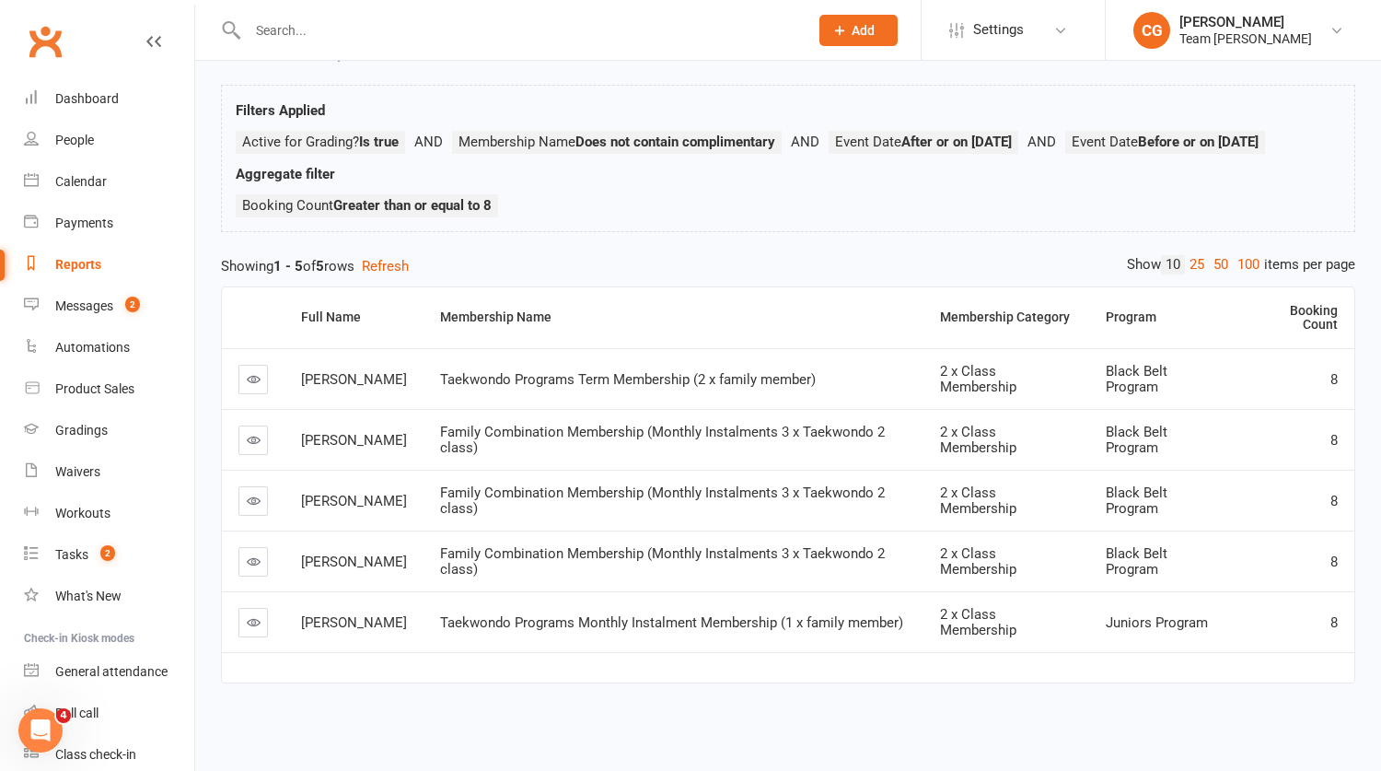
click at [289, 29] on input "text" at bounding box center [518, 30] width 553 height 26
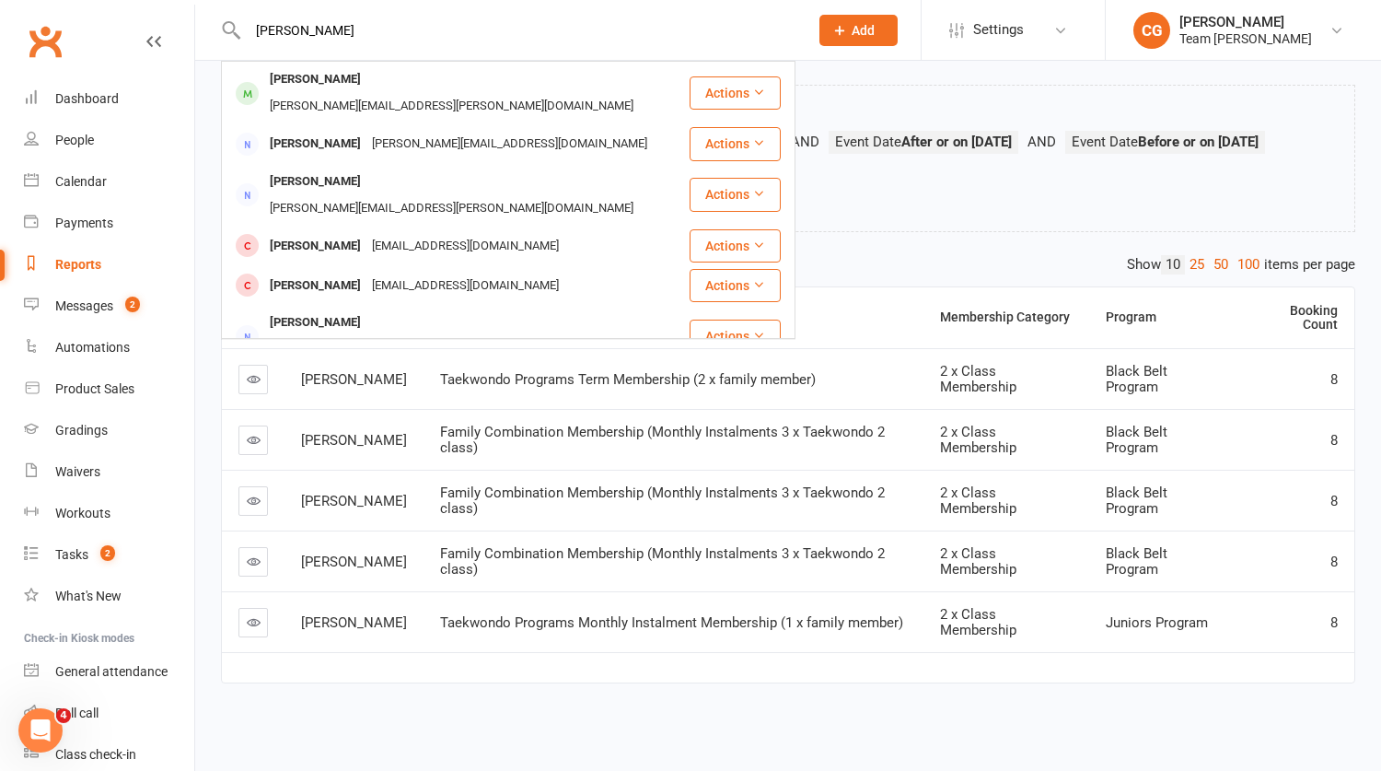
type input "lucas damjan"
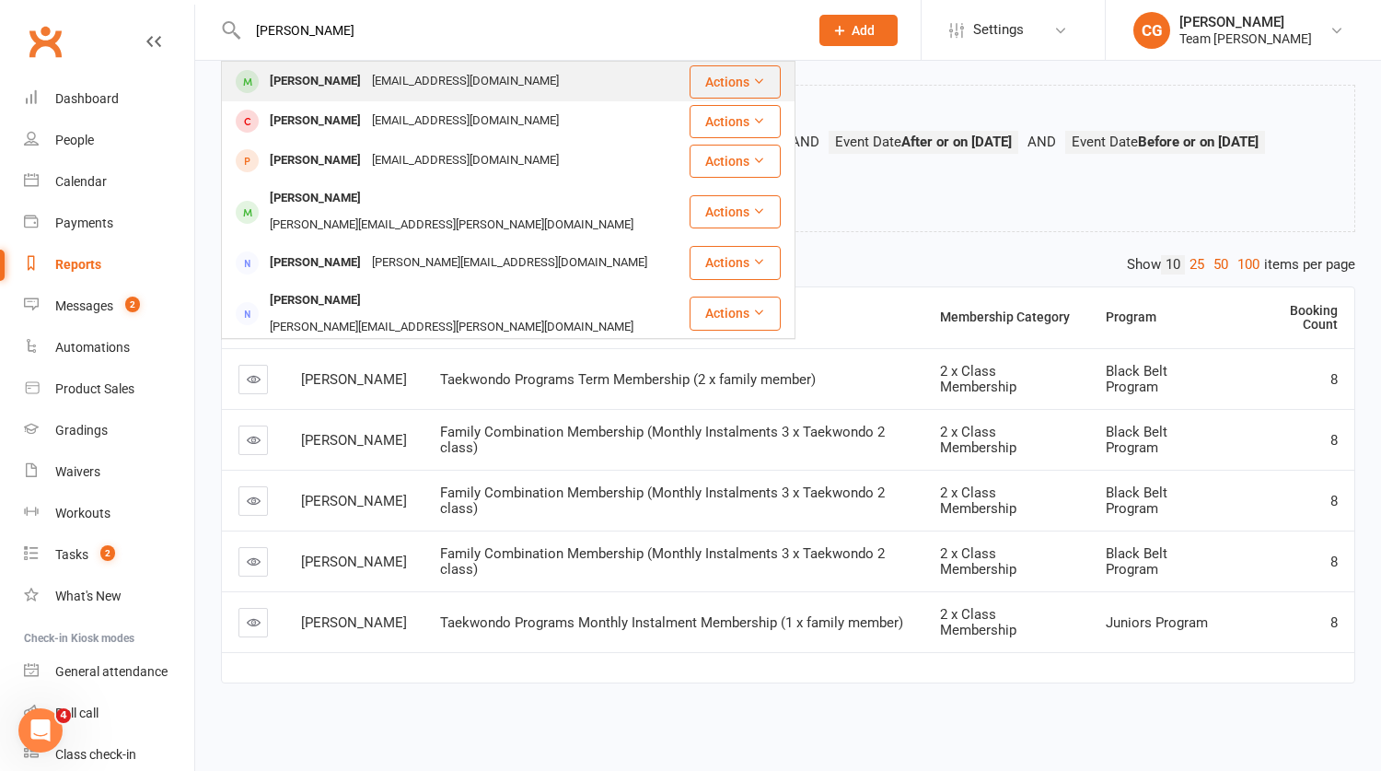
click at [342, 82] on div "Lucas Damjanovic" at bounding box center [315, 81] width 102 height 27
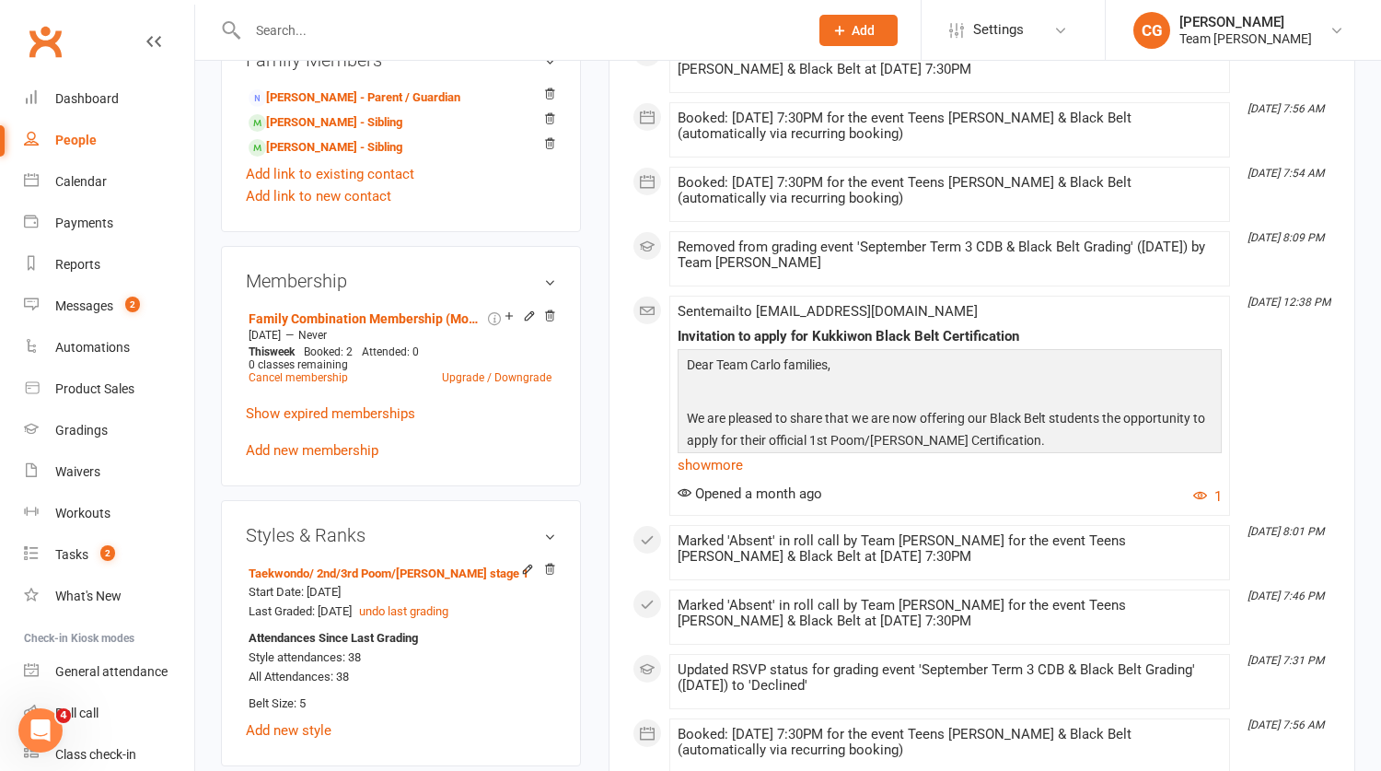
scroll to position [1165, 0]
click at [527, 321] on icon at bounding box center [529, 314] width 13 height 13
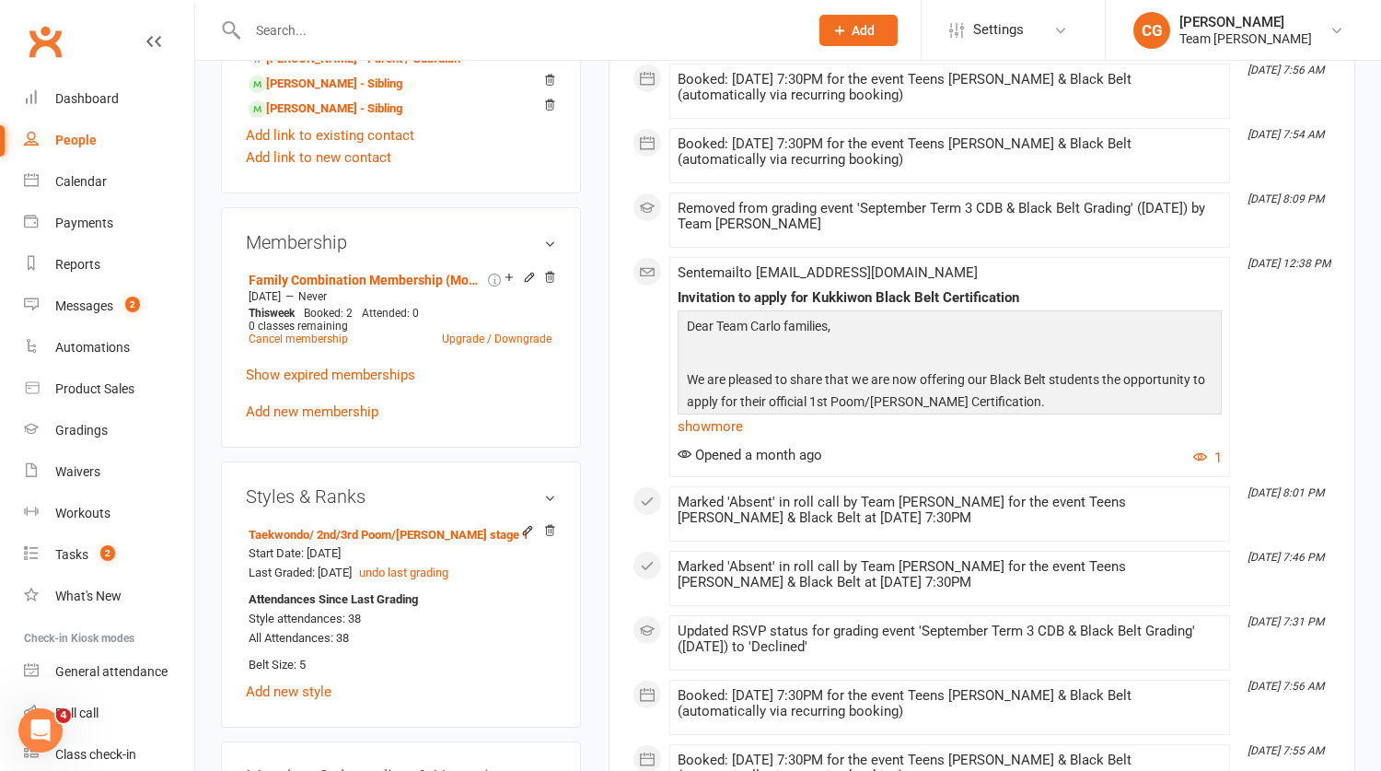
scroll to position [1222, 0]
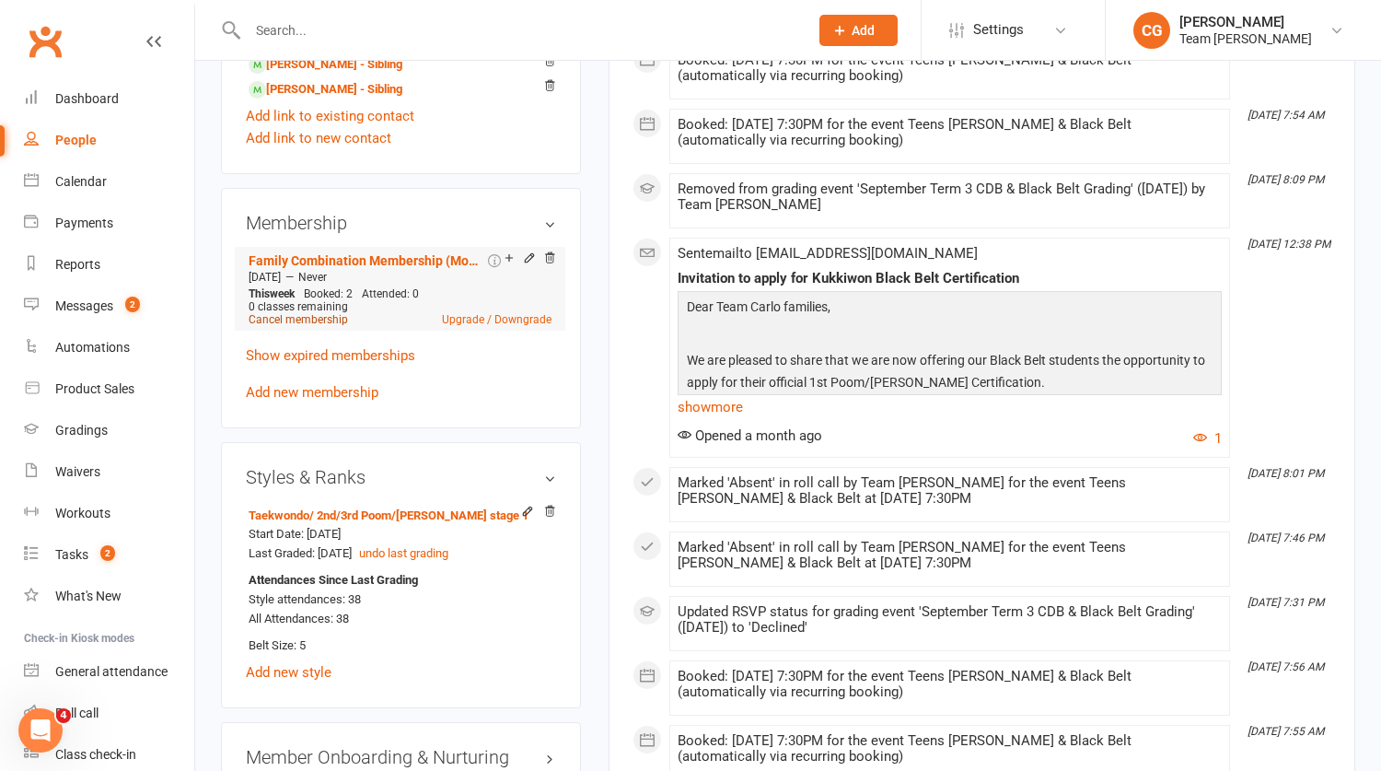
click at [297, 326] on link "Cancel membership" at bounding box center [298, 319] width 99 height 13
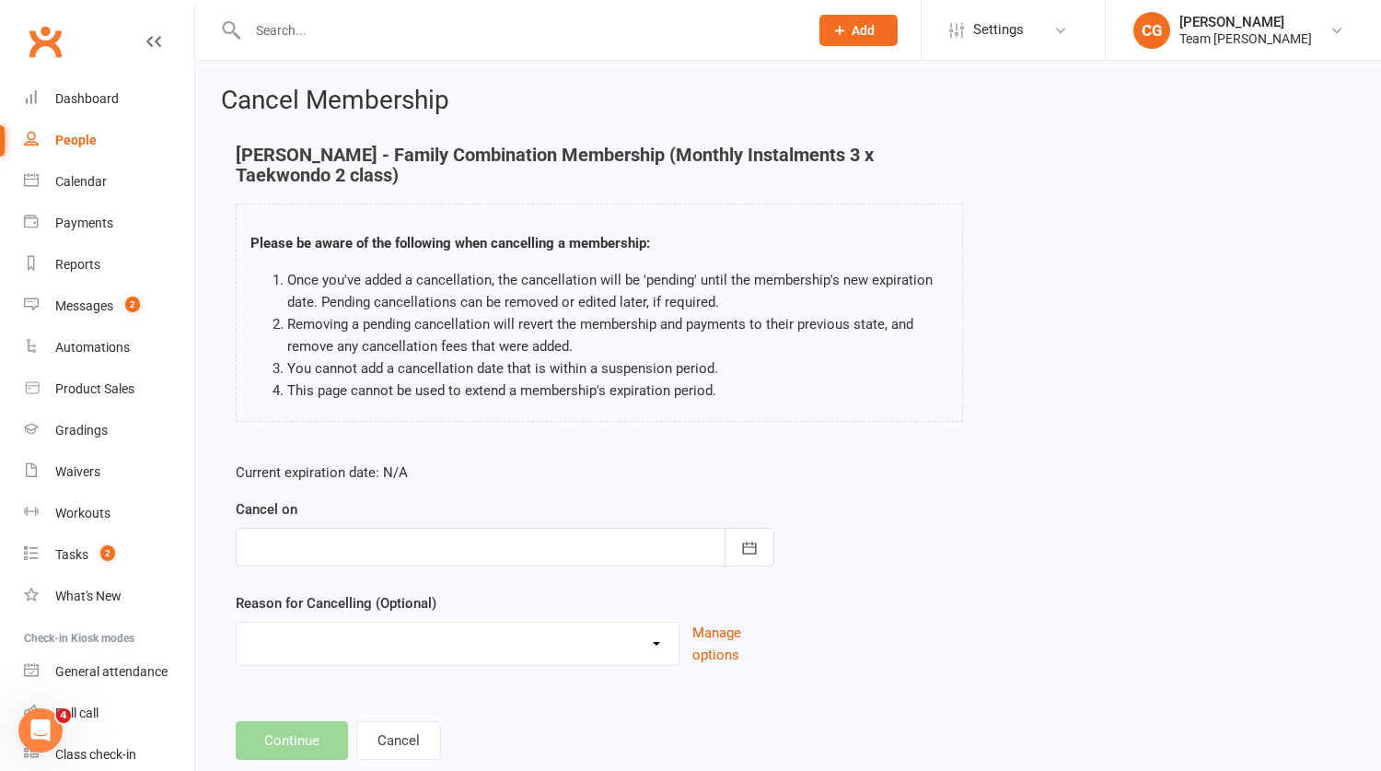
click at [302, 544] on div at bounding box center [505, 547] width 539 height 39
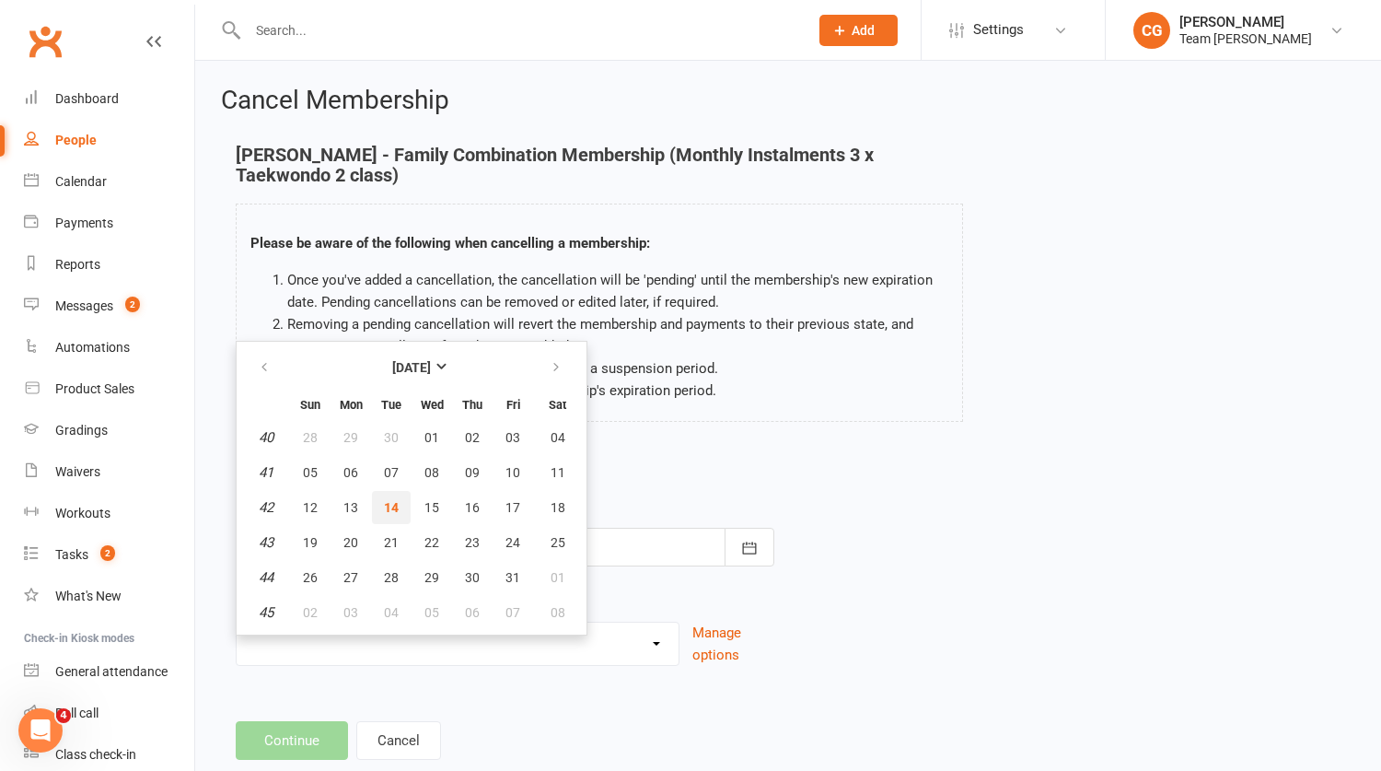
click at [384, 500] on span "14" at bounding box center [391, 507] width 15 height 15
type input "14 Oct 2025"
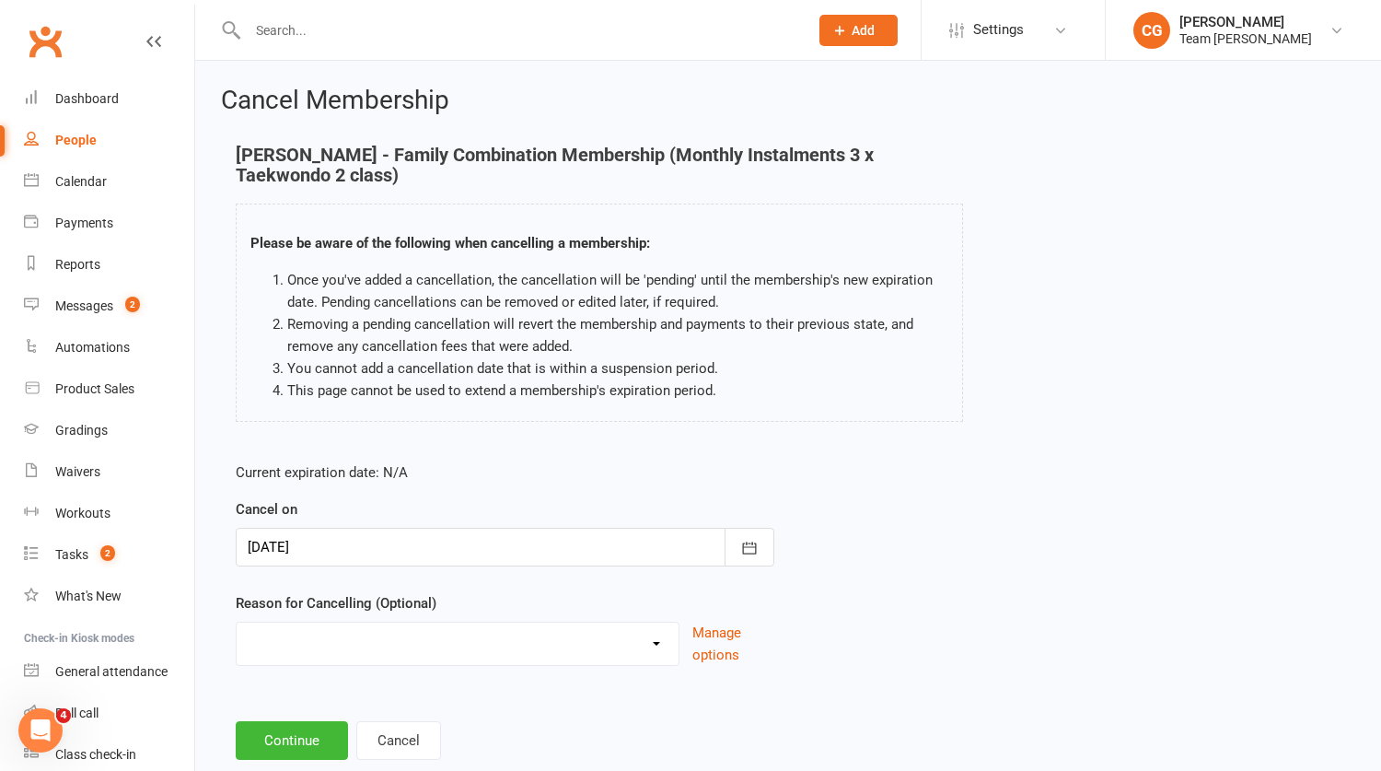
click at [288, 641] on select "Chosen another sport/activity Family/health matters Feeling disinterested in ta…" at bounding box center [458, 640] width 442 height 37
select select "5"
click at [237, 622] on select "Chosen another sport/activity Family/health matters Feeling disinterested in ta…" at bounding box center [458, 640] width 442 height 37
click at [294, 723] on button "Continue" at bounding box center [292, 740] width 112 height 39
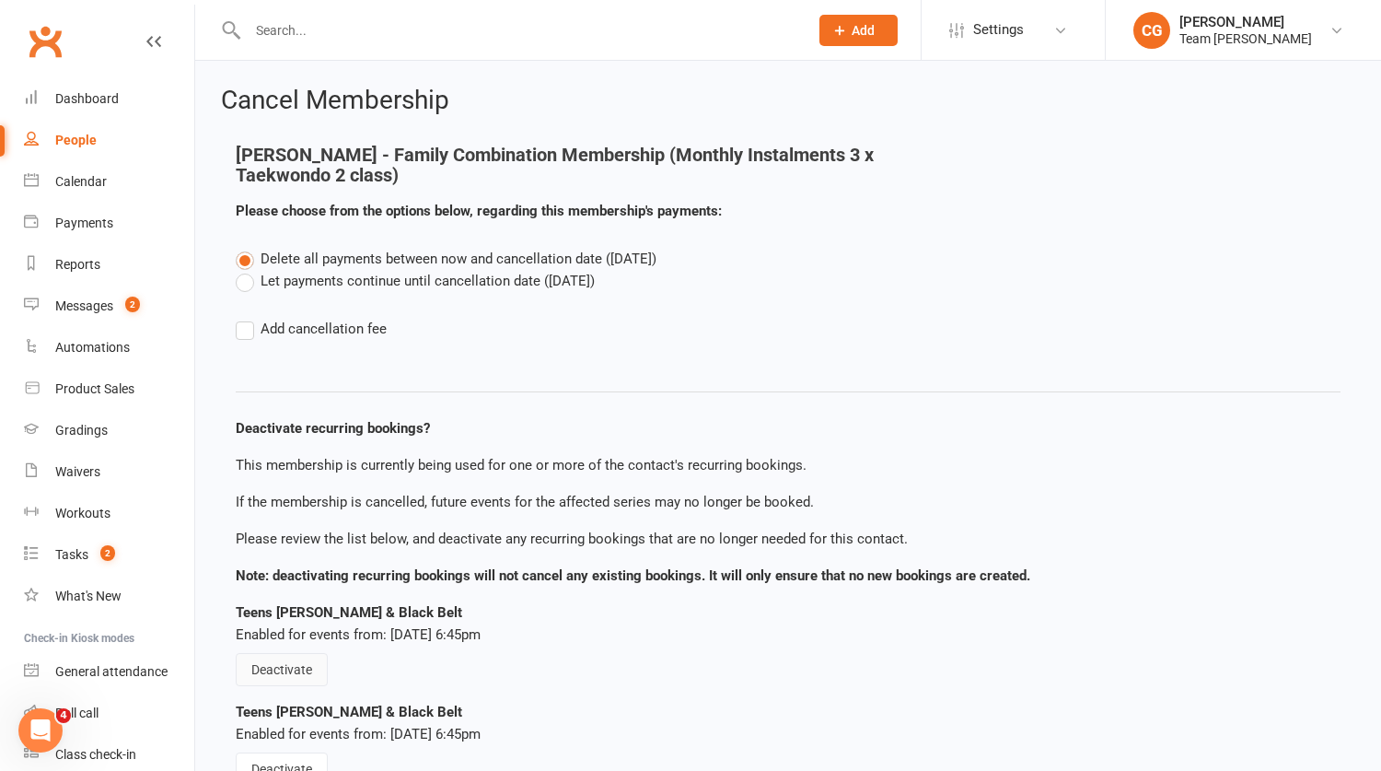
click at [291, 670] on button "Deactivate" at bounding box center [282, 669] width 92 height 33
click at [282, 753] on button "Deactivate" at bounding box center [282, 768] width 92 height 33
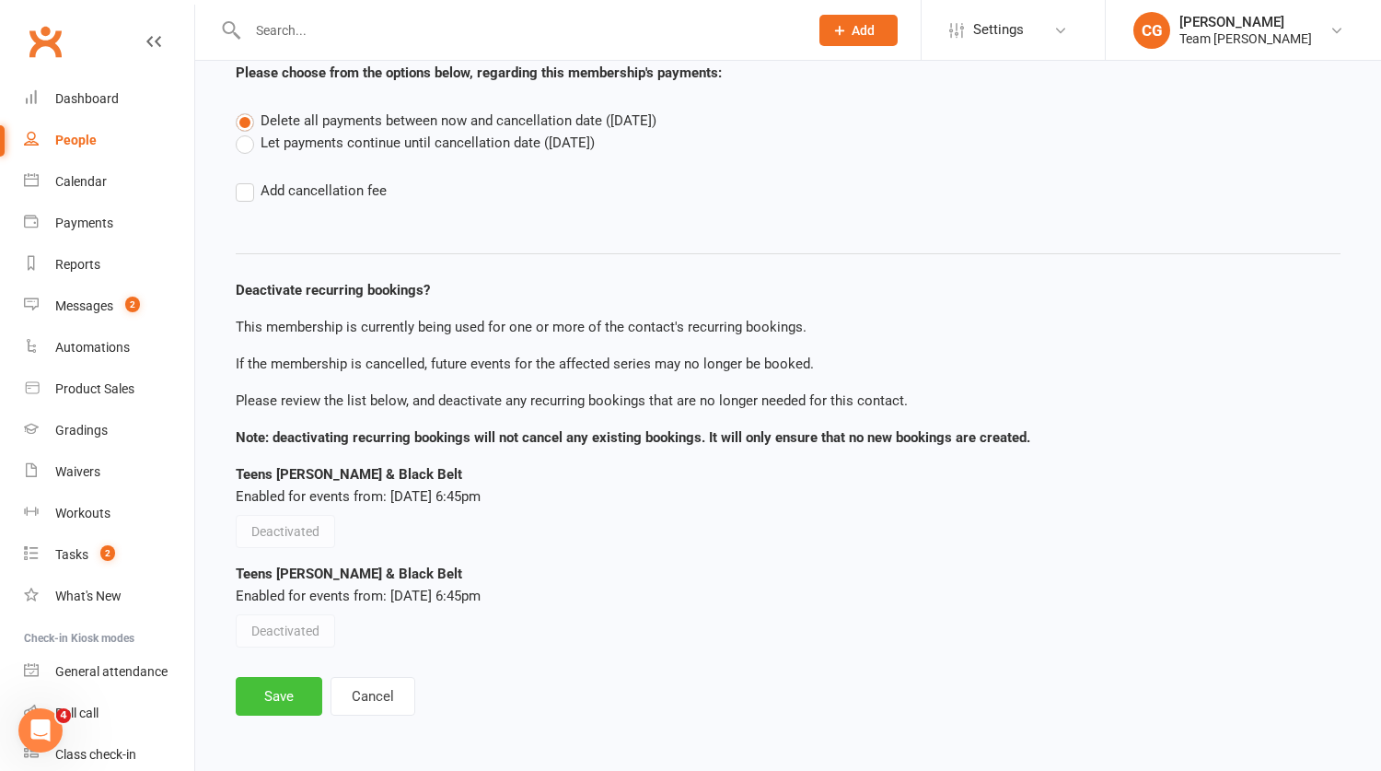
click at [277, 684] on button "Save" at bounding box center [279, 696] width 87 height 39
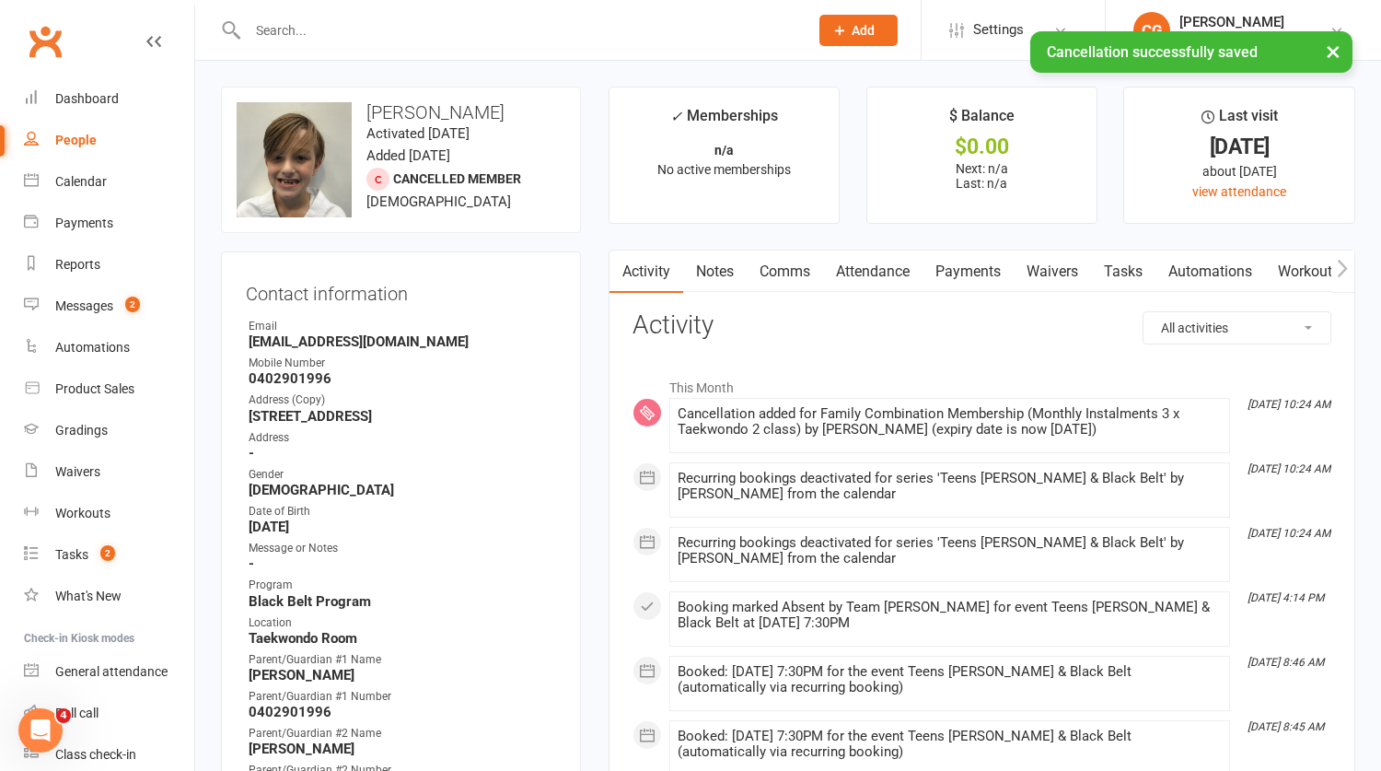
click at [880, 268] on link "Attendance" at bounding box center [872, 271] width 99 height 42
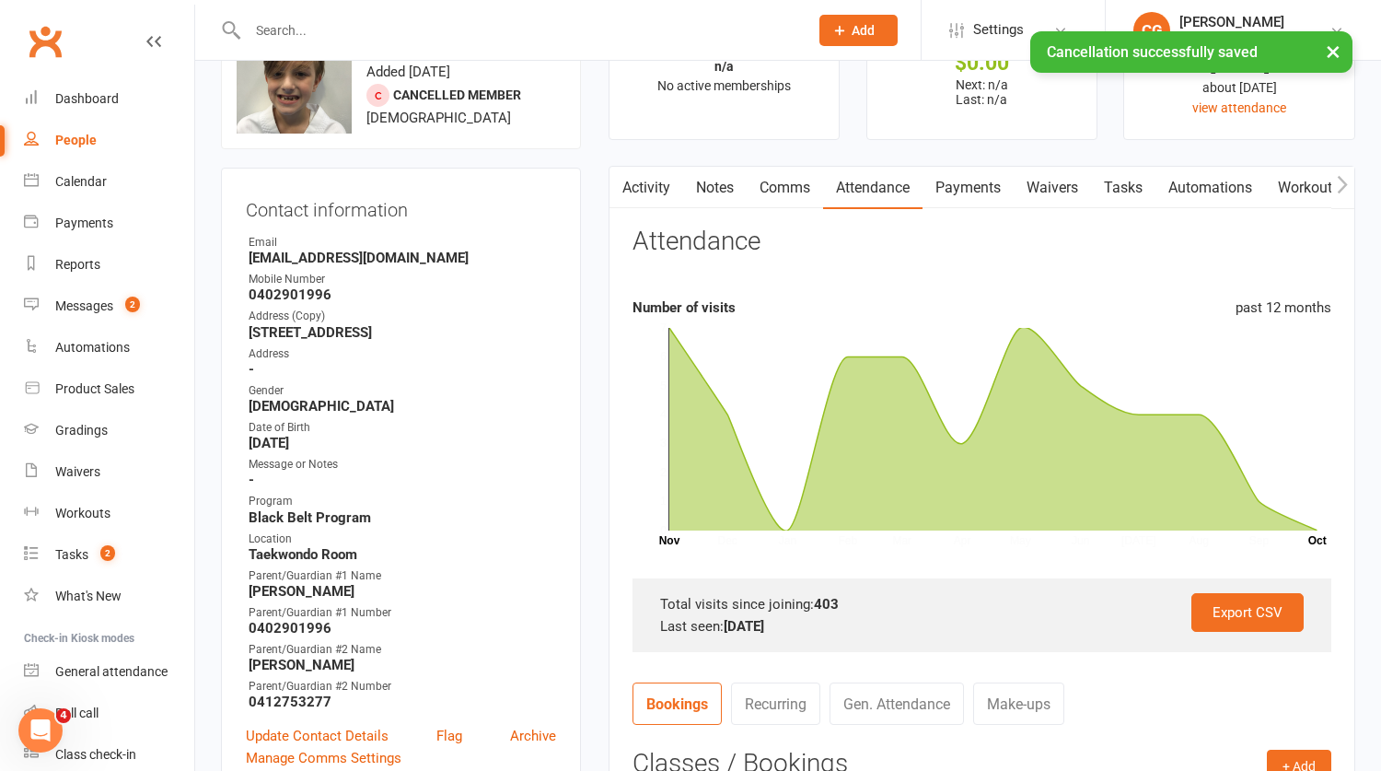
scroll to position [711, 0]
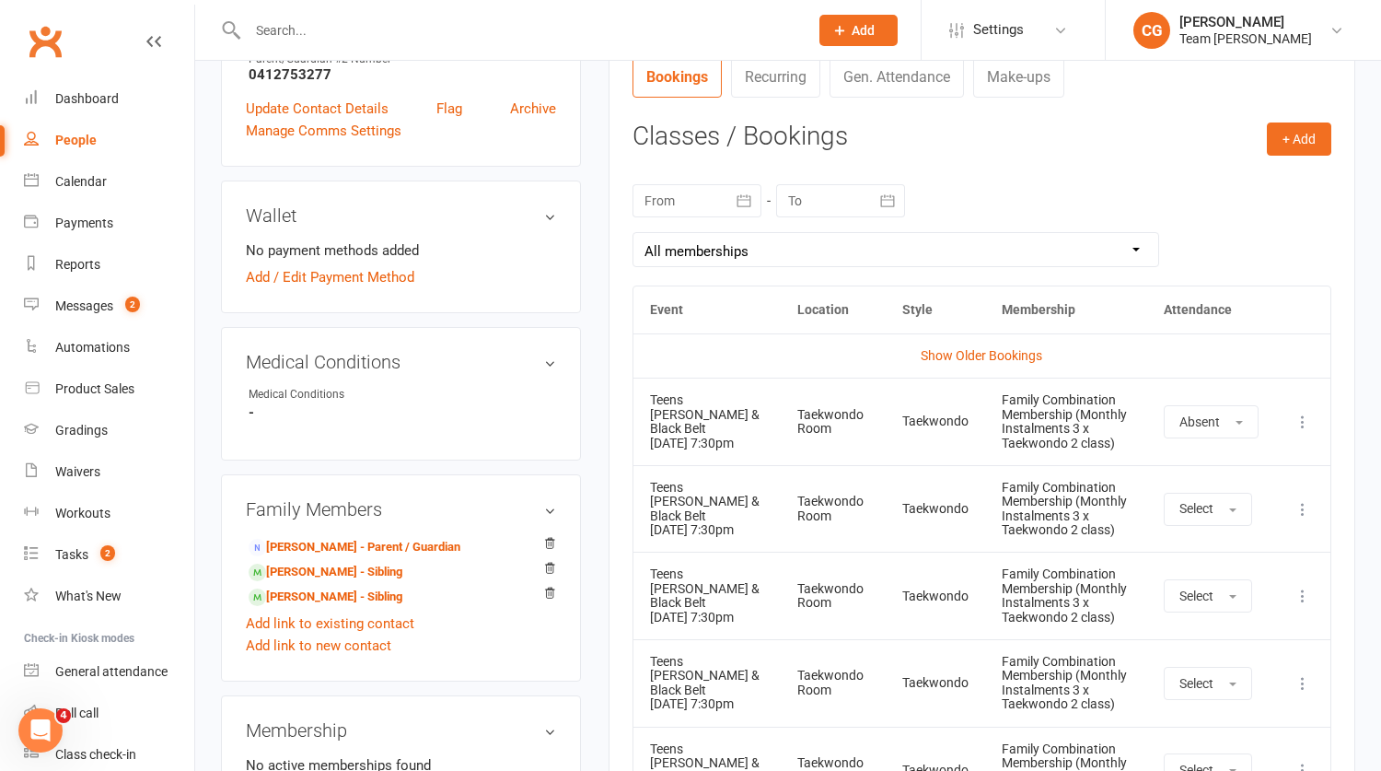
click at [1296, 426] on icon at bounding box center [1303, 422] width 18 height 18
click at [1240, 532] on link "Remove booking" at bounding box center [1222, 531] width 182 height 37
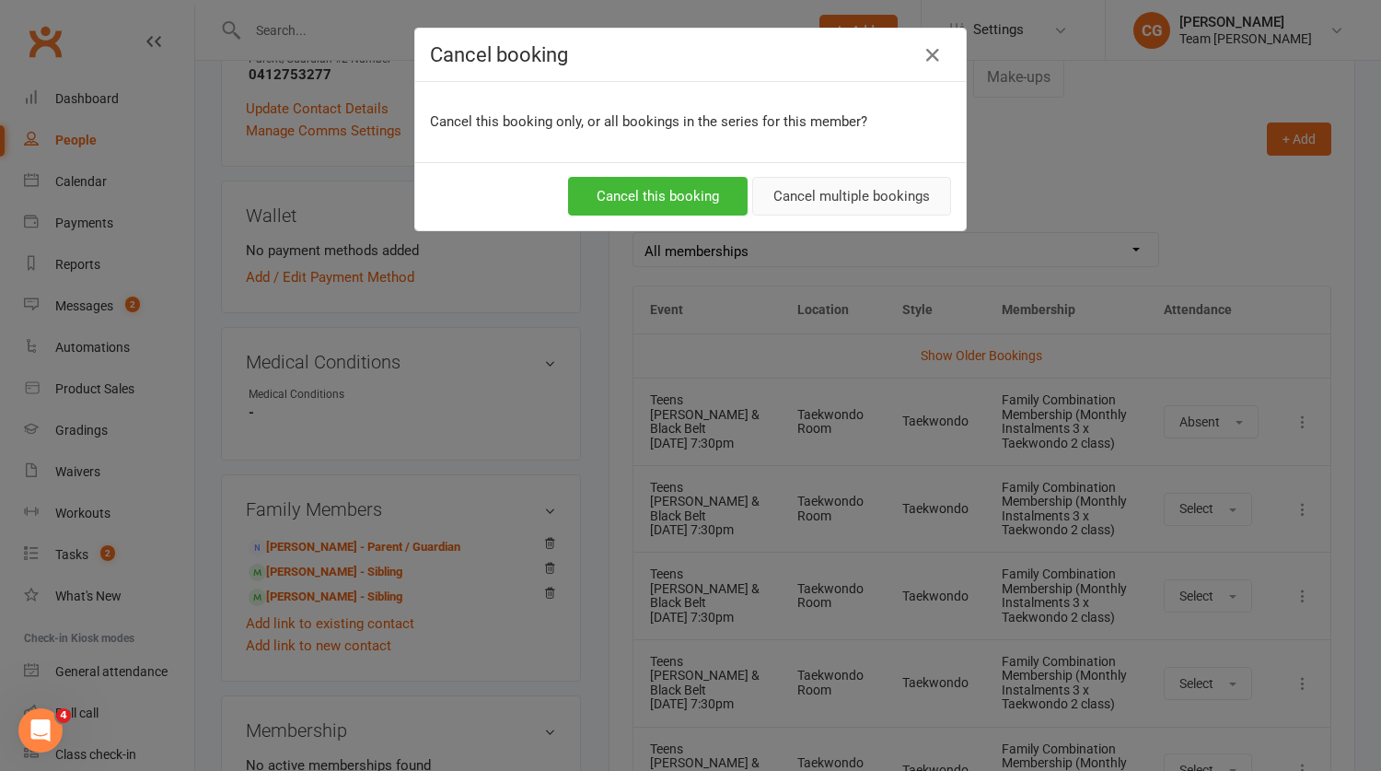
click at [884, 198] on button "Cancel multiple bookings" at bounding box center [851, 196] width 199 height 39
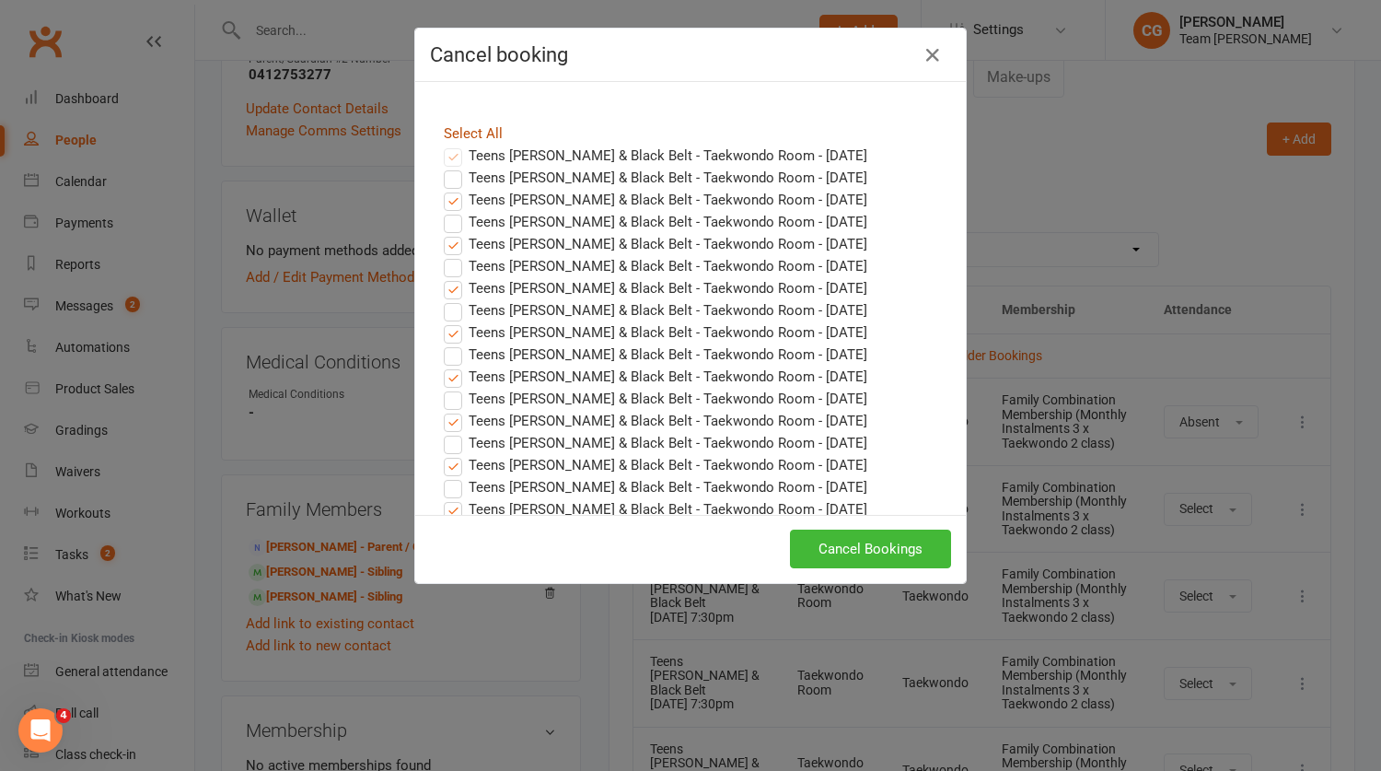
click at [482, 128] on link "Select All" at bounding box center [473, 133] width 59 height 17
click at [900, 547] on button "Cancel Bookings" at bounding box center [870, 548] width 161 height 39
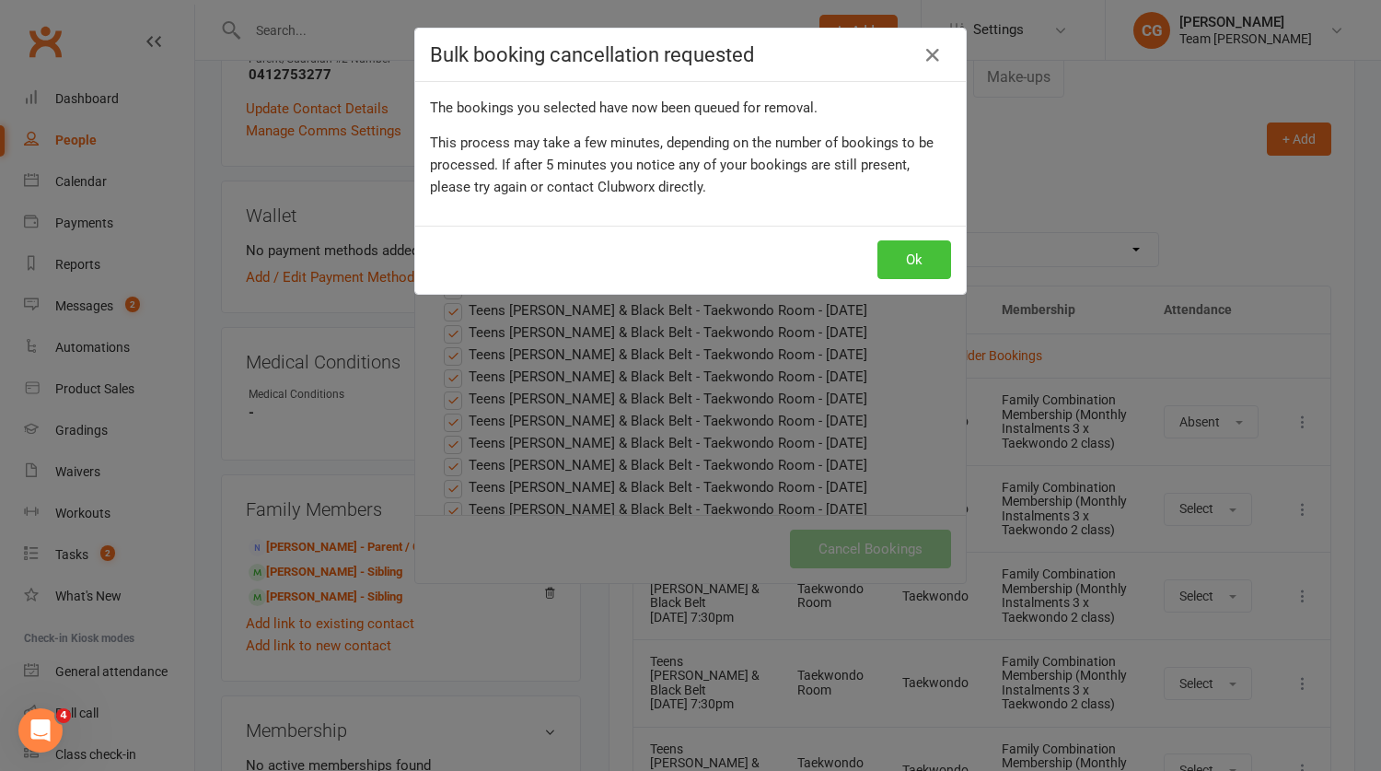
click at [897, 254] on button "Ok" at bounding box center [915, 259] width 74 height 39
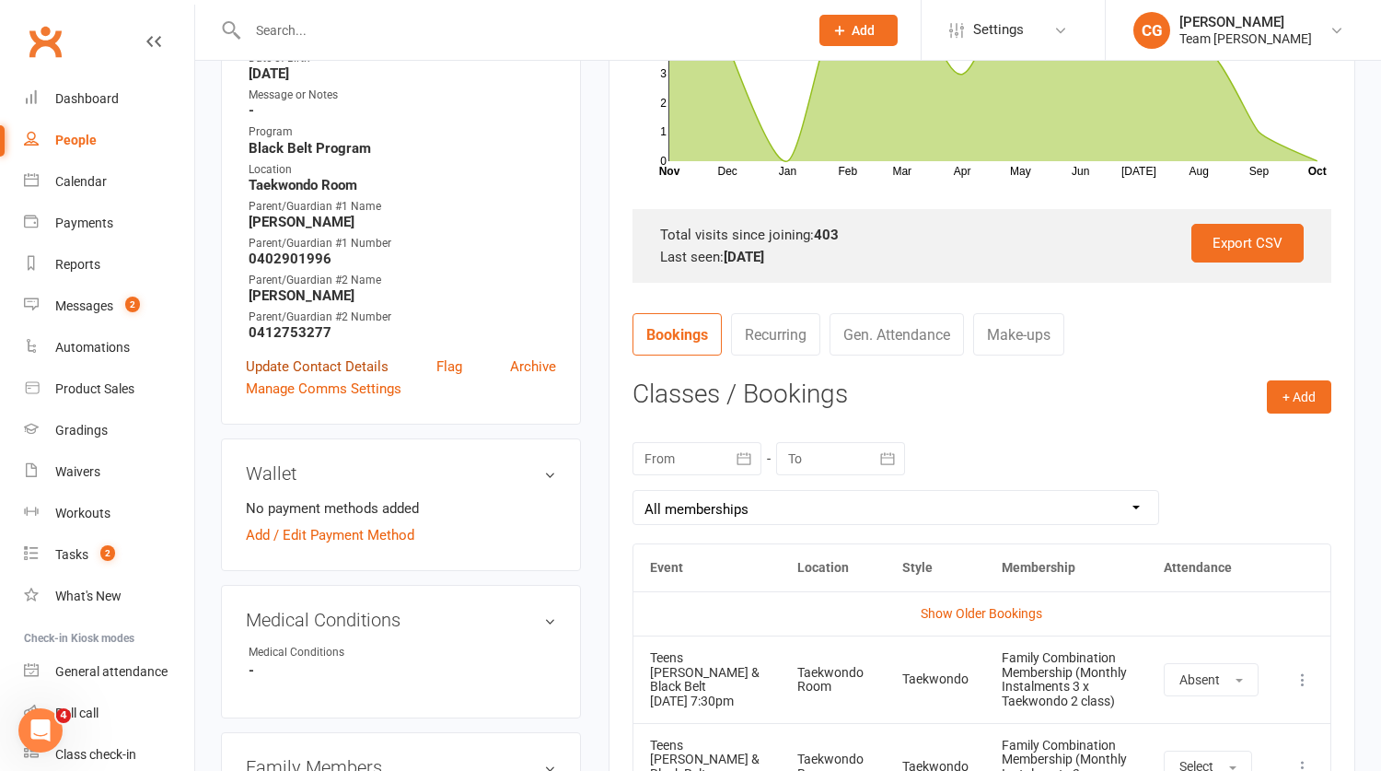
click at [331, 371] on link "Update Contact Details" at bounding box center [317, 366] width 143 height 22
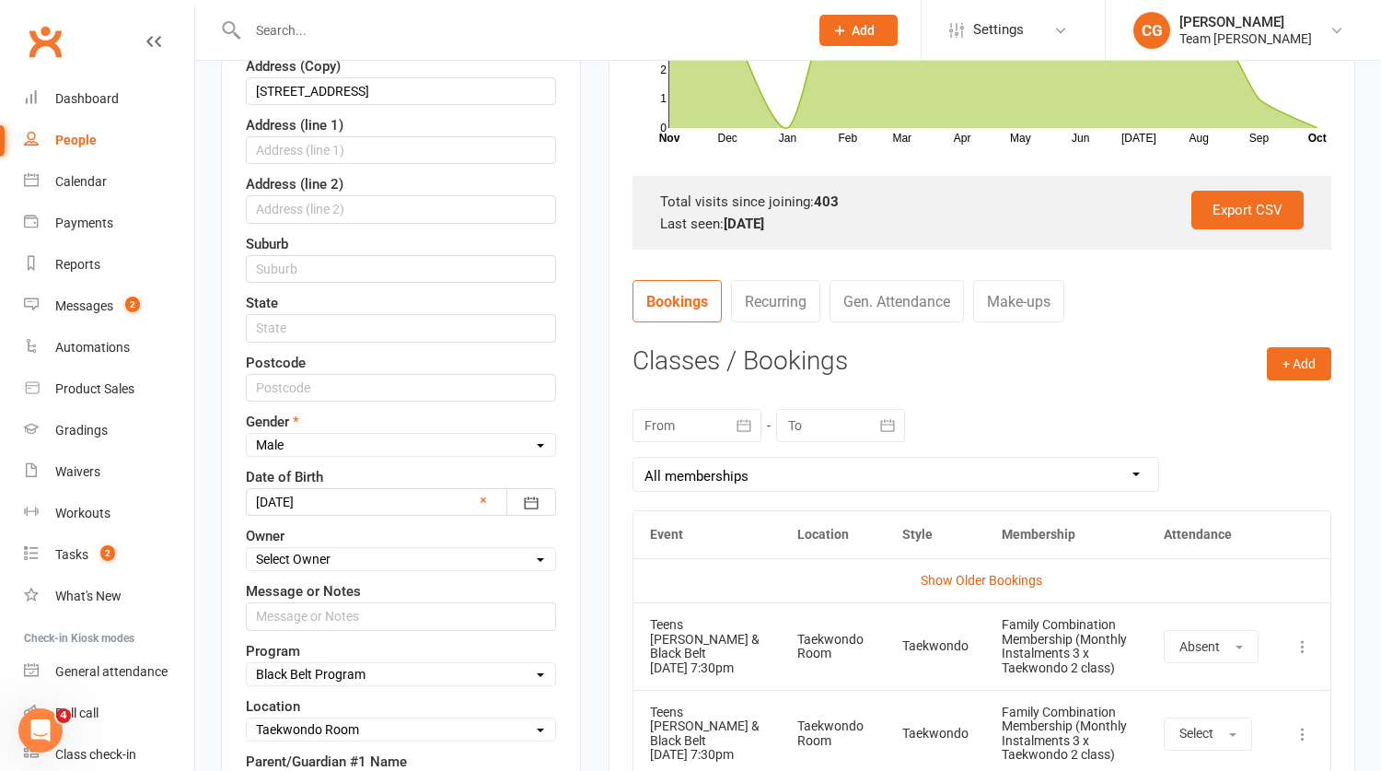
scroll to position [501, 0]
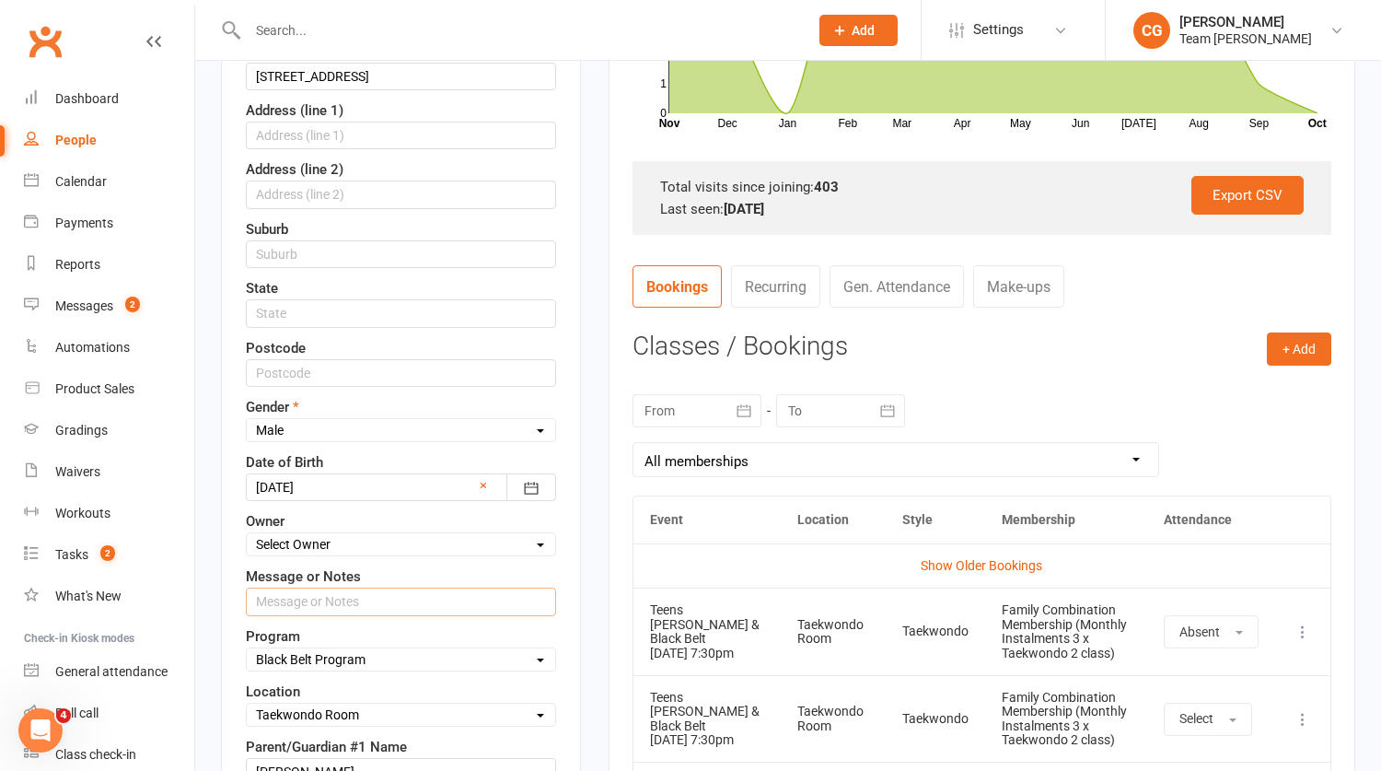
click at [320, 604] on input "text" at bounding box center [401, 601] width 310 height 28
type input "l"
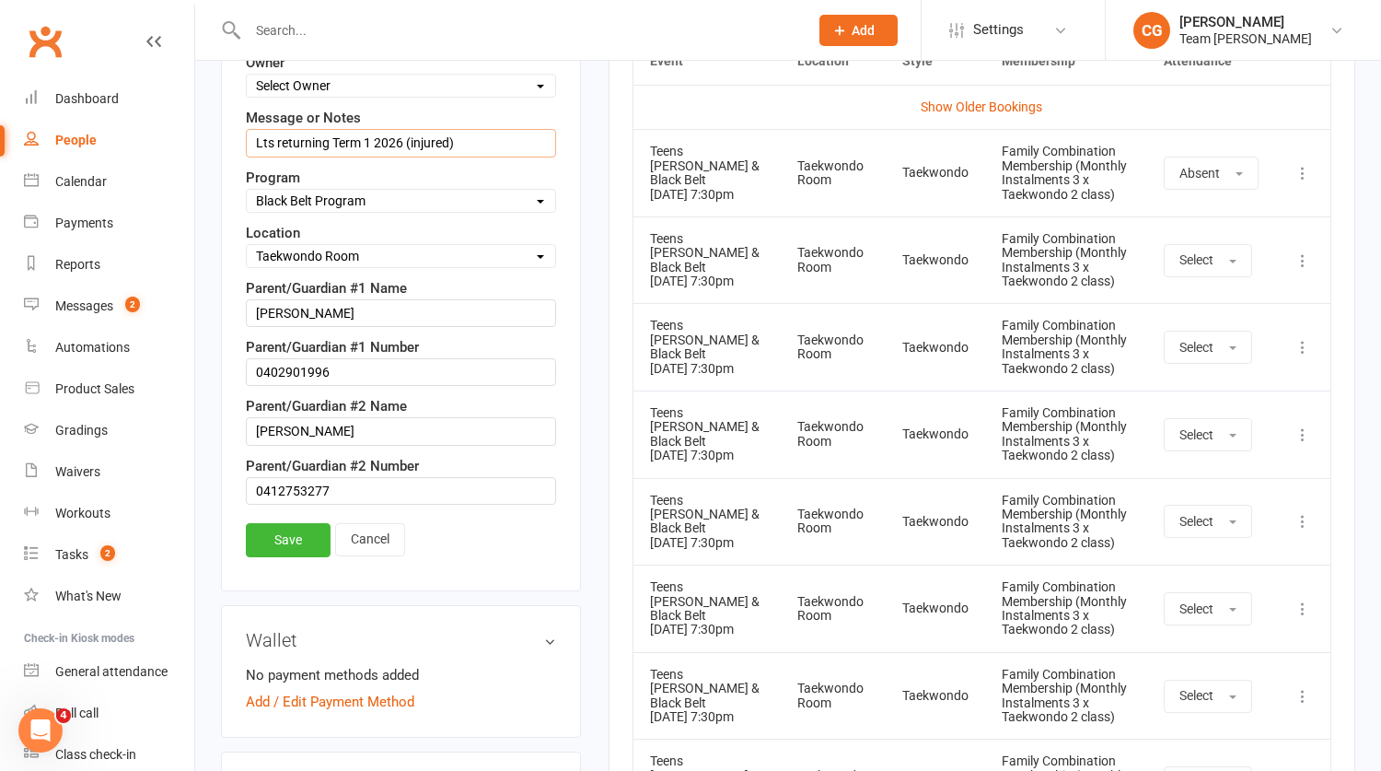
scroll to position [979, 0]
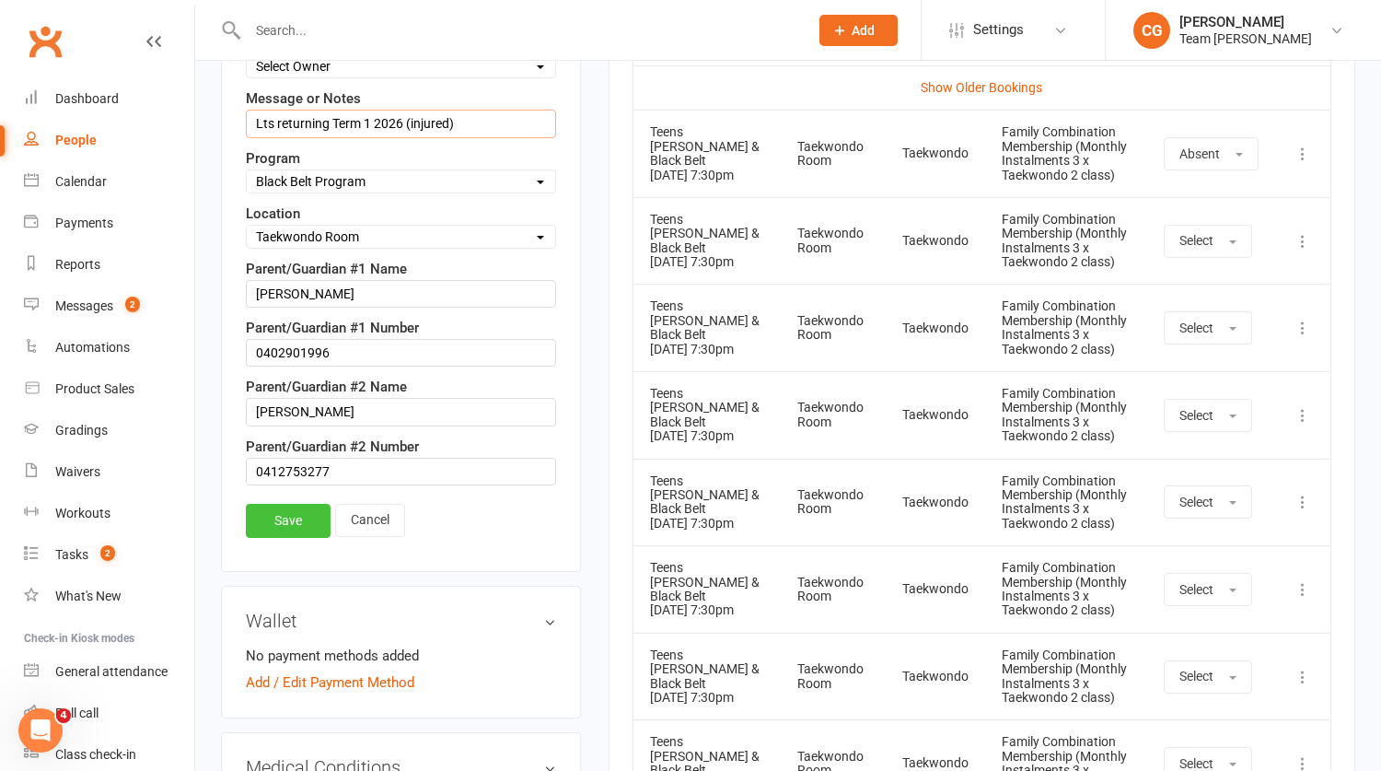
type input "Lts returning Term 1 2026 (injured)"
click at [285, 523] on link "Save" at bounding box center [288, 520] width 85 height 33
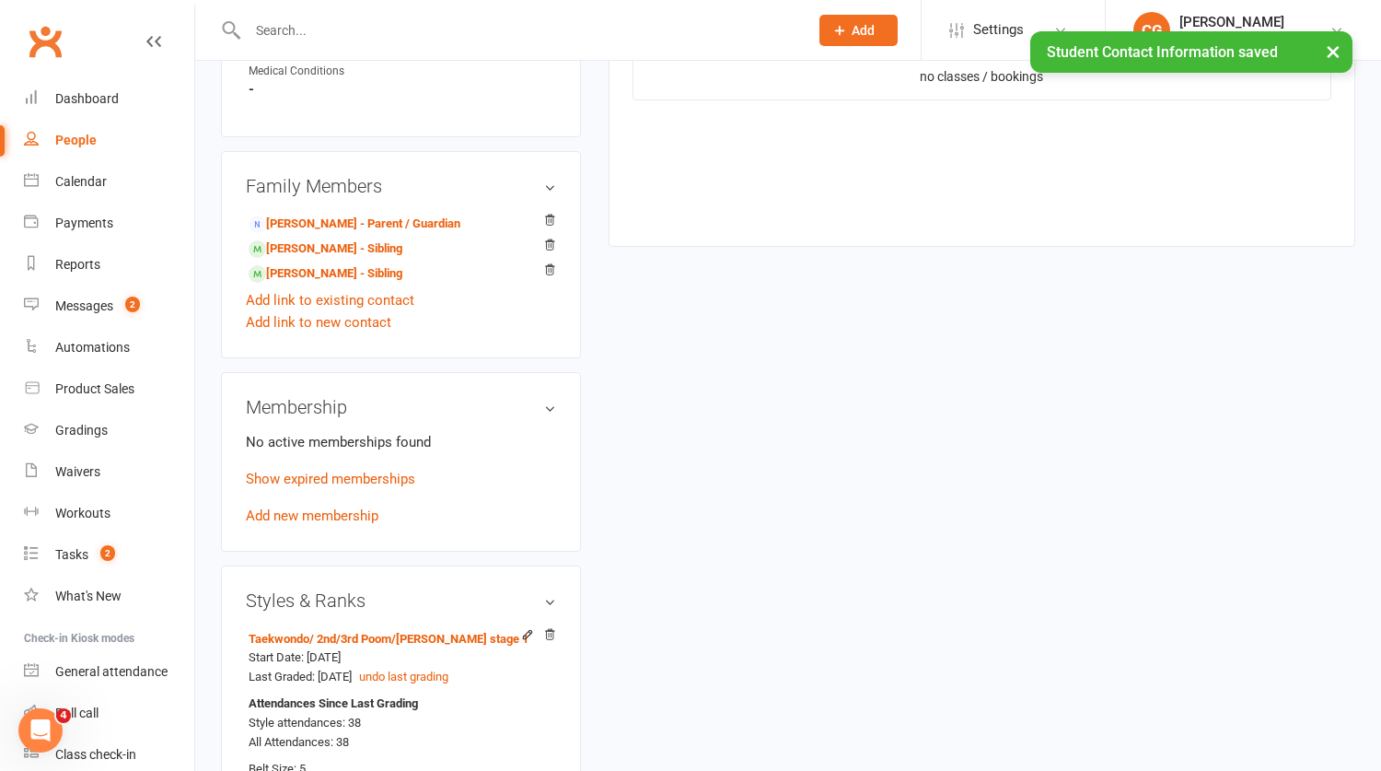
scroll to position [1013, 0]
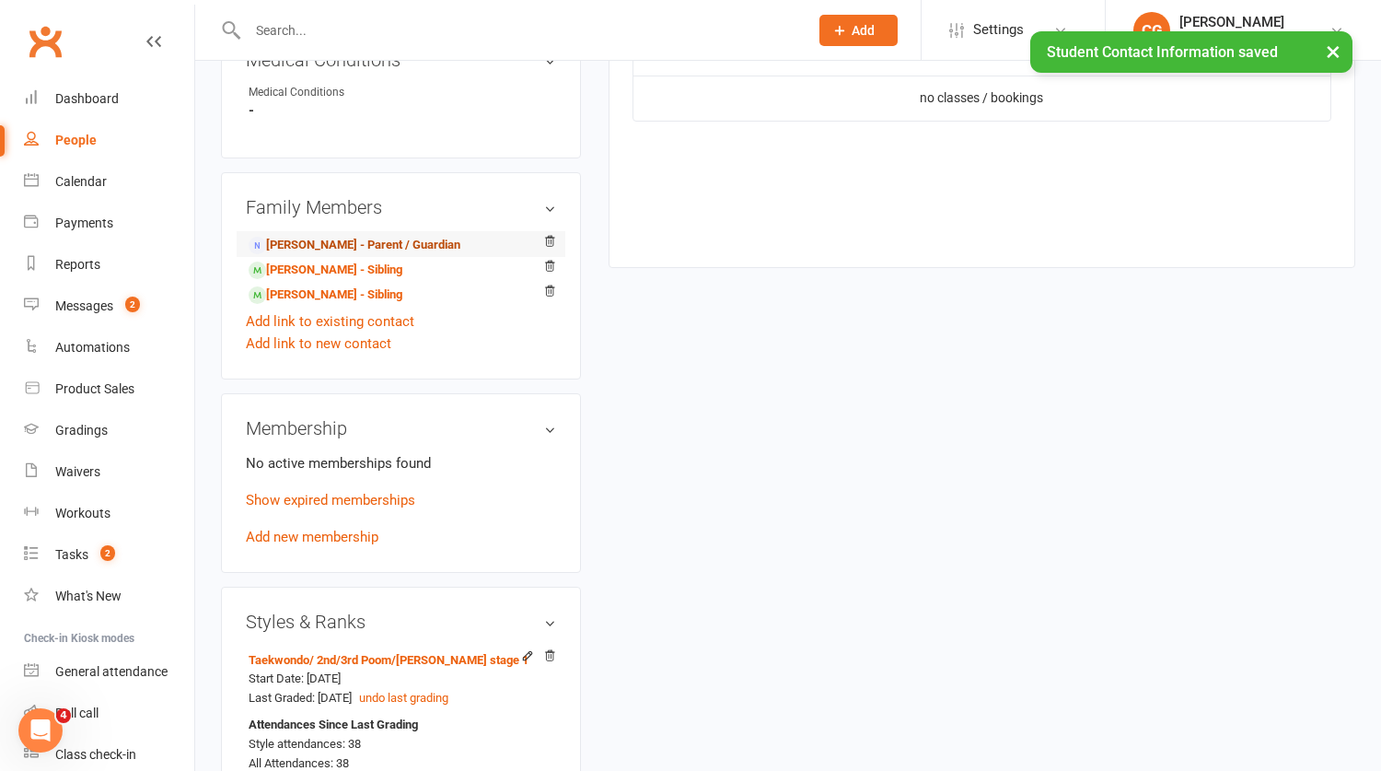
click at [414, 251] on link "Dennis Damjanovic - Parent / Guardian" at bounding box center [355, 245] width 212 height 19
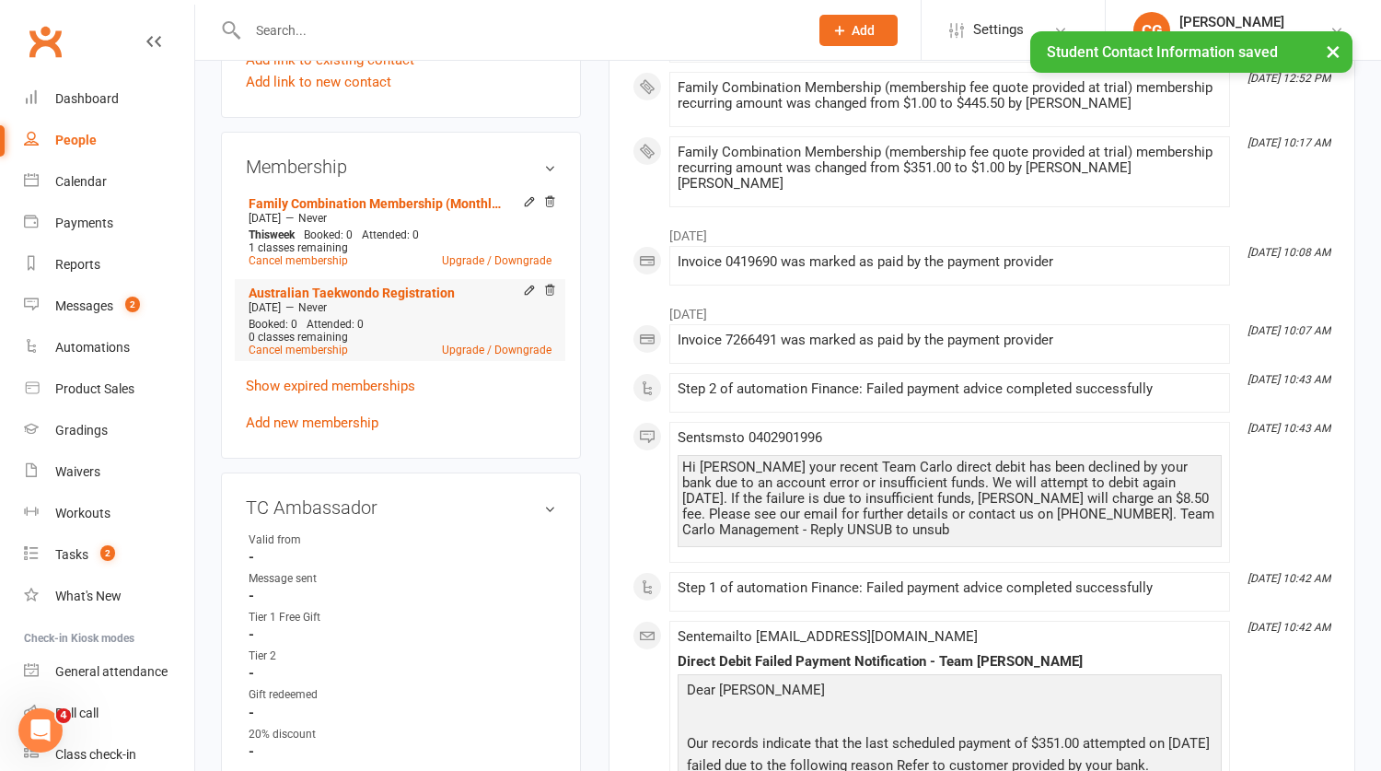
scroll to position [885, 0]
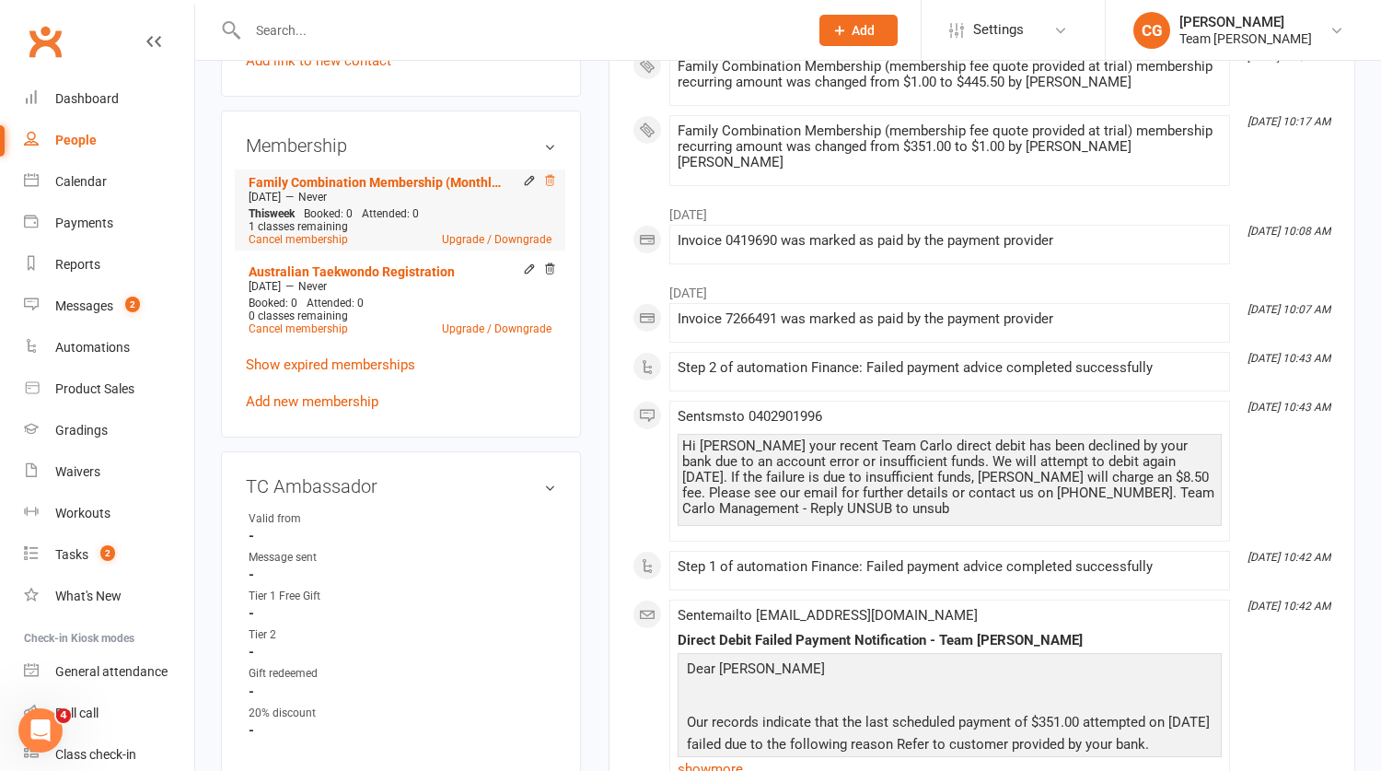
click at [552, 187] on icon at bounding box center [549, 180] width 13 height 13
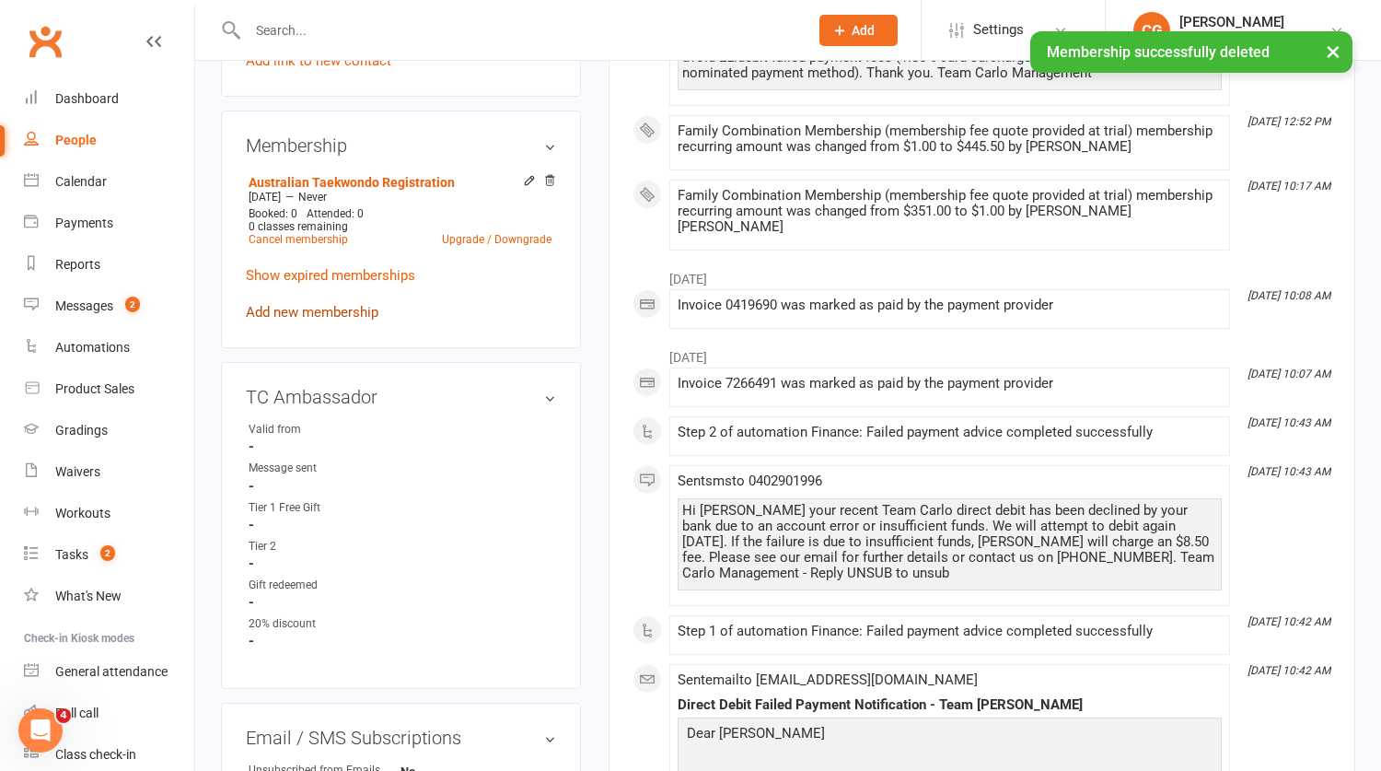
click at [300, 320] on link "Add new membership" at bounding box center [312, 312] width 133 height 17
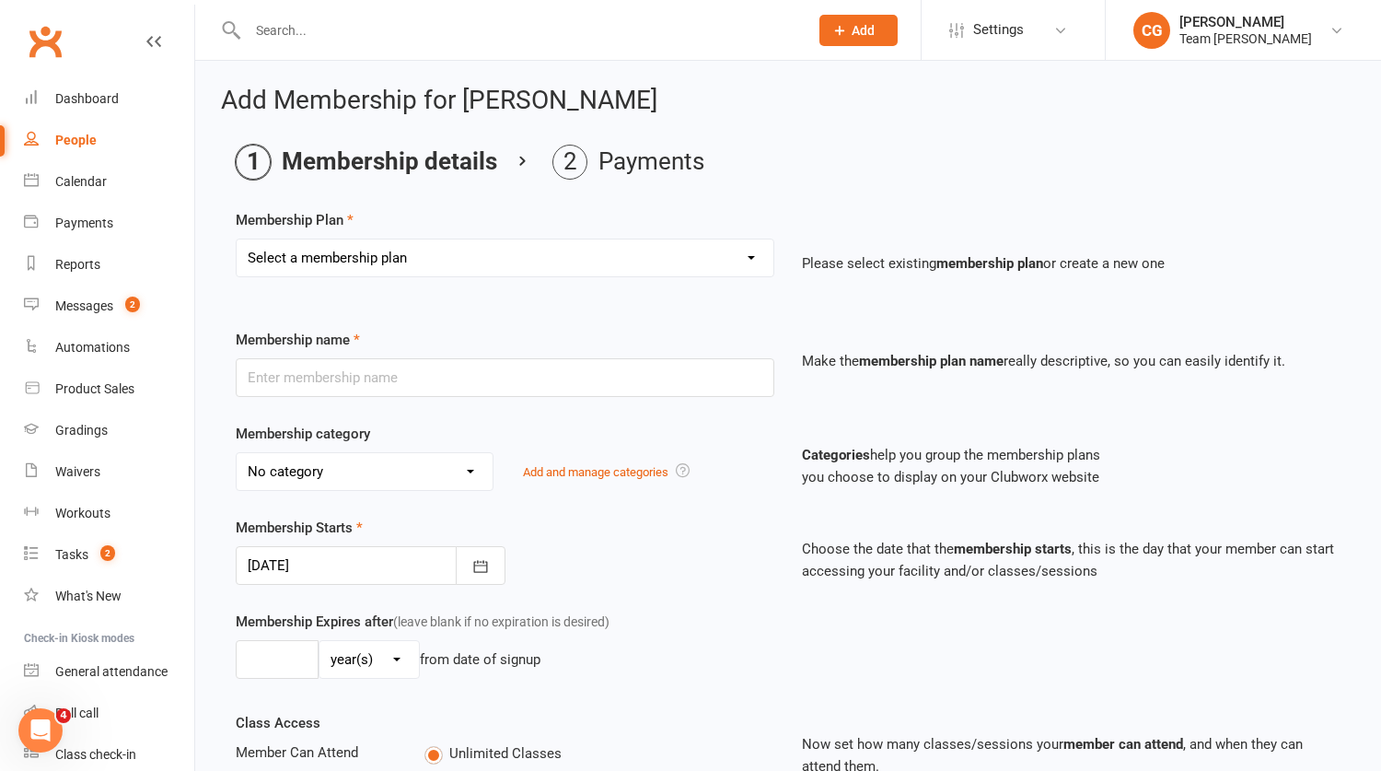
click at [390, 257] on select "Select a membership plan Create new Membership Plan Foundation Programs Monthly…" at bounding box center [505, 257] width 537 height 37
select select "24"
click at [237, 239] on select "Select a membership plan Create new Membership Plan Foundation Programs Monthly…" at bounding box center [505, 257] width 537 height 37
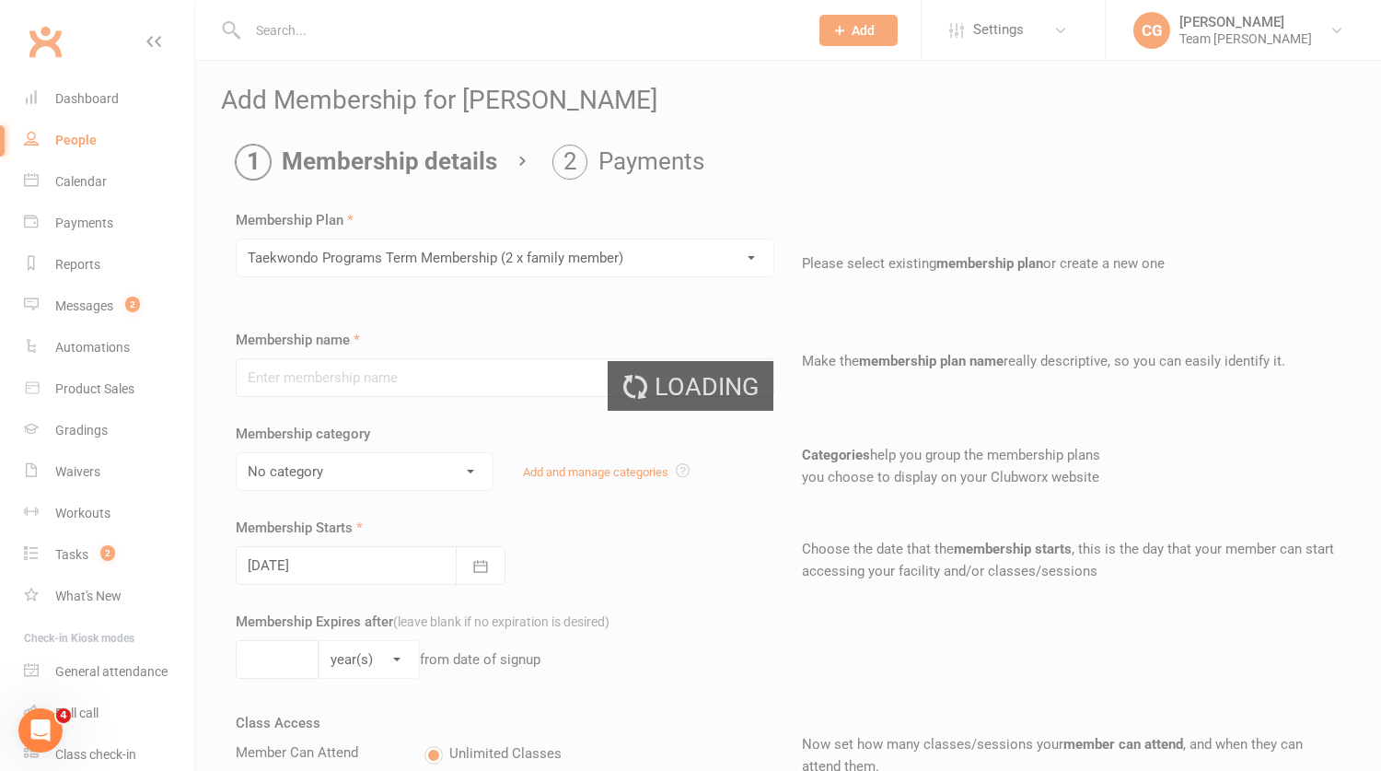
type input "Taekwondo Programs Term Membership (2 x family member)"
select select "0"
type input "0"
type input "1"
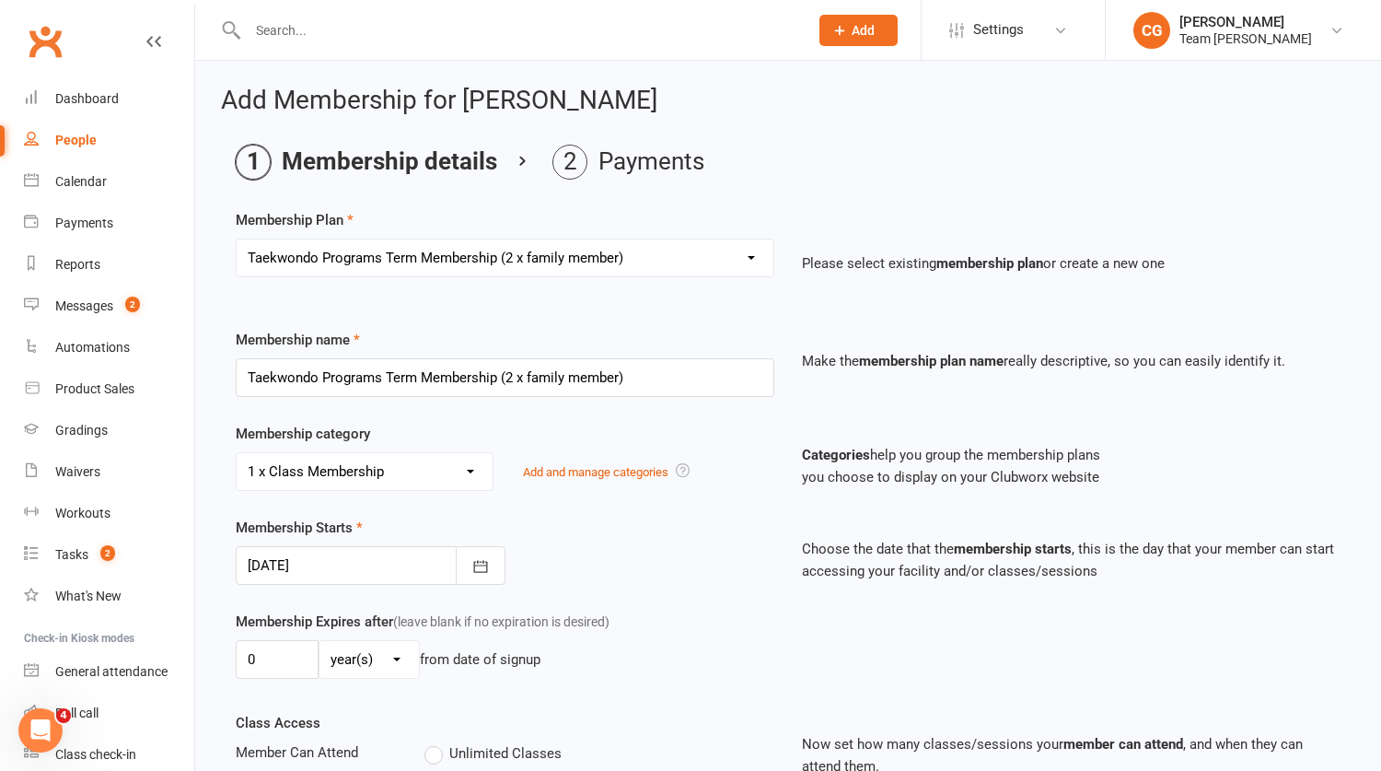
type input "14 Oct 2025"
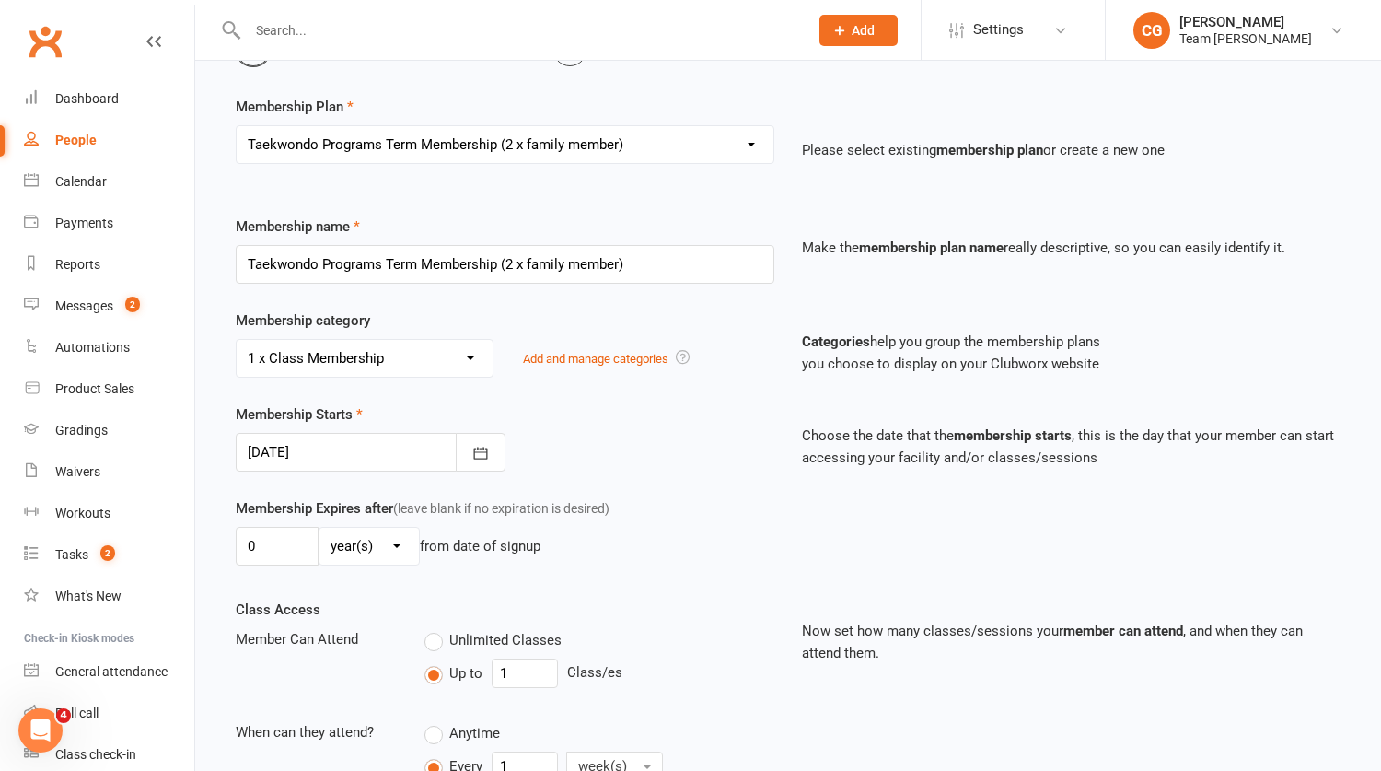
scroll to position [111, 0]
click at [317, 355] on select "No category 1 x Class Membership 2 x Class Membership Accelerate (Technical & F…" at bounding box center [365, 360] width 256 height 37
select select "1"
click at [237, 342] on select "No category 1 x Class Membership 2 x Class Membership Accelerate (Technical & F…" at bounding box center [365, 360] width 256 height 37
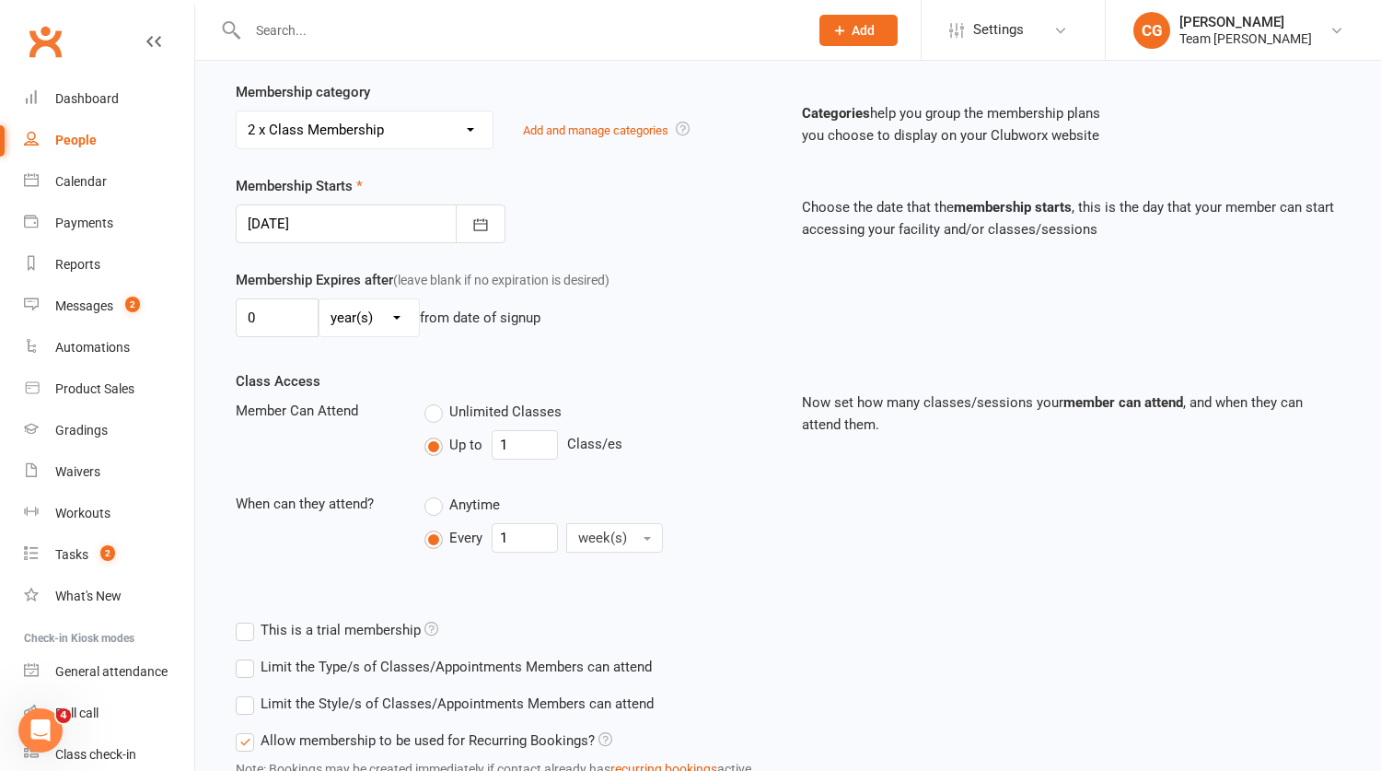
scroll to position [352, 0]
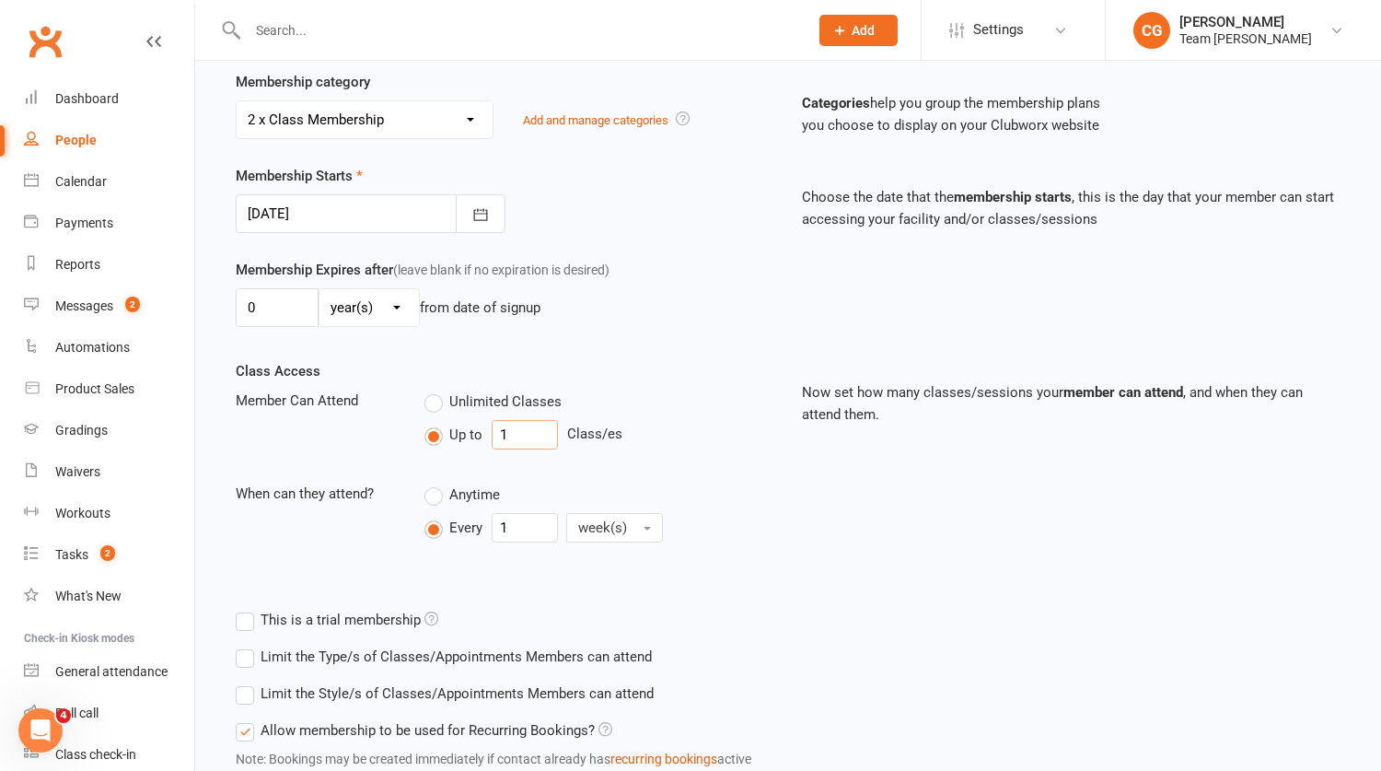
drag, startPoint x: 530, startPoint y: 436, endPoint x: 440, endPoint y: 433, distance: 90.3
click at [440, 433] on div "Up to 1 Class/es" at bounding box center [599, 434] width 350 height 29
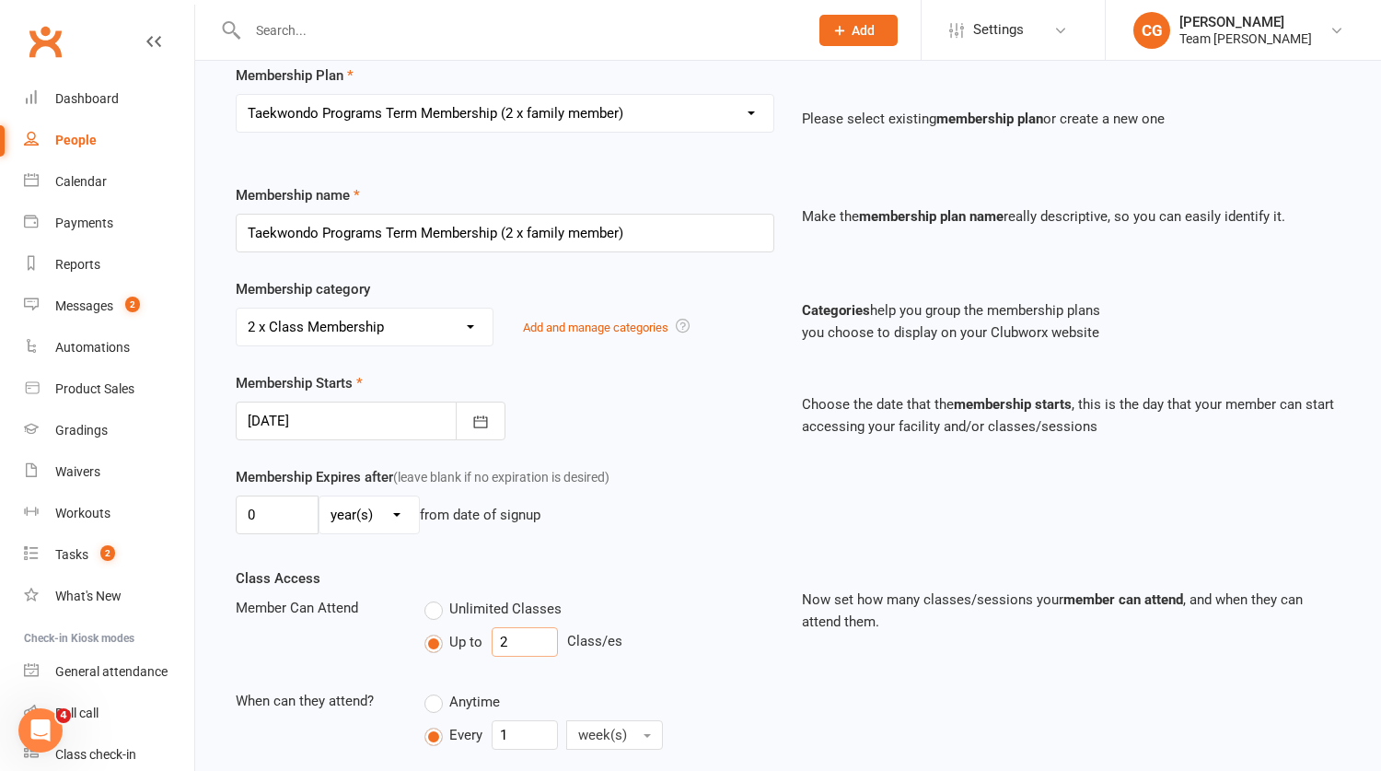
scroll to position [144, 0]
type input "2"
click at [473, 229] on input "Taekwondo Programs Term Membership (2 x family member)" at bounding box center [505, 234] width 539 height 39
click at [473, 228] on input "Taekwondo Programs Term Membership (2 x family member)" at bounding box center [505, 234] width 539 height 39
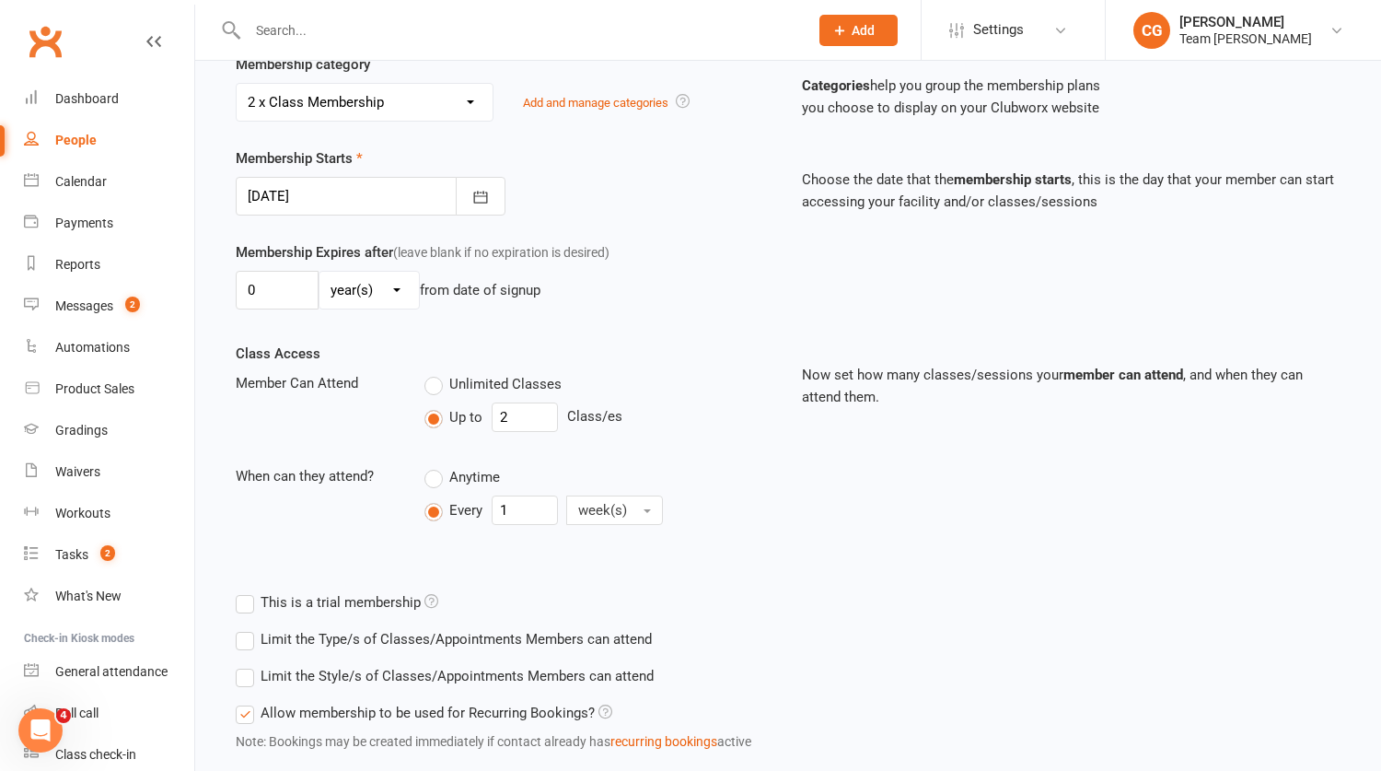
scroll to position [484, 0]
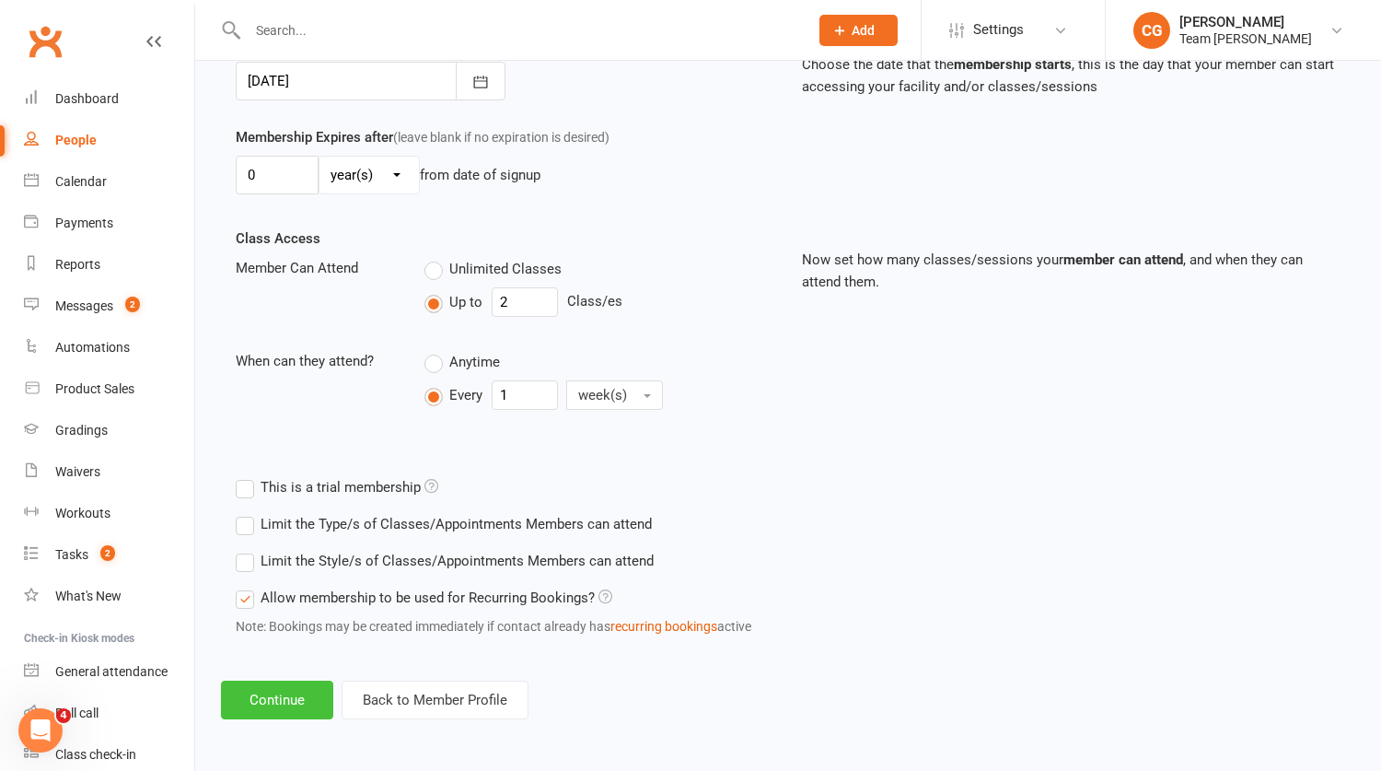
click at [271, 696] on button "Continue" at bounding box center [277, 699] width 112 height 39
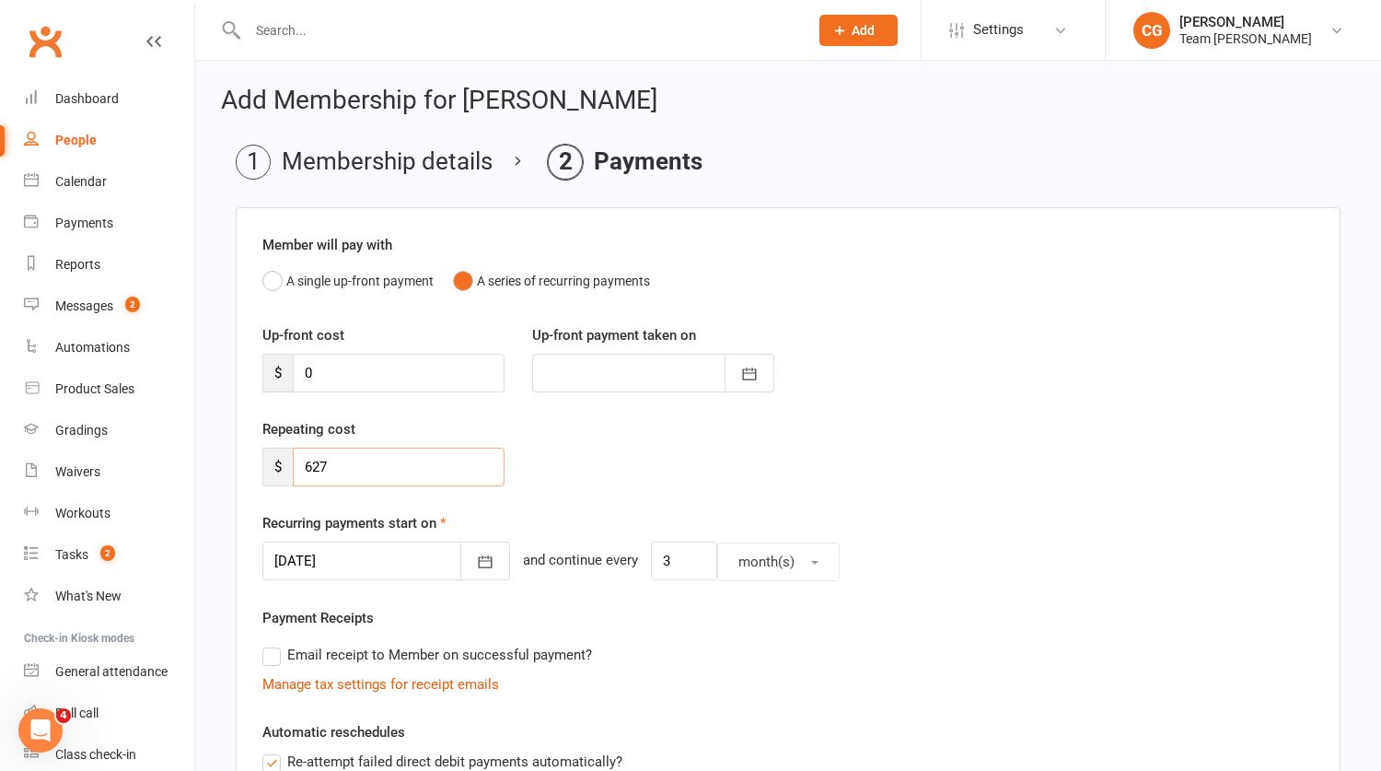
drag, startPoint x: 352, startPoint y: 461, endPoint x: 260, endPoint y: 453, distance: 92.4
click at [260, 453] on div "Repeating cost $ 627" at bounding box center [384, 452] width 270 height 68
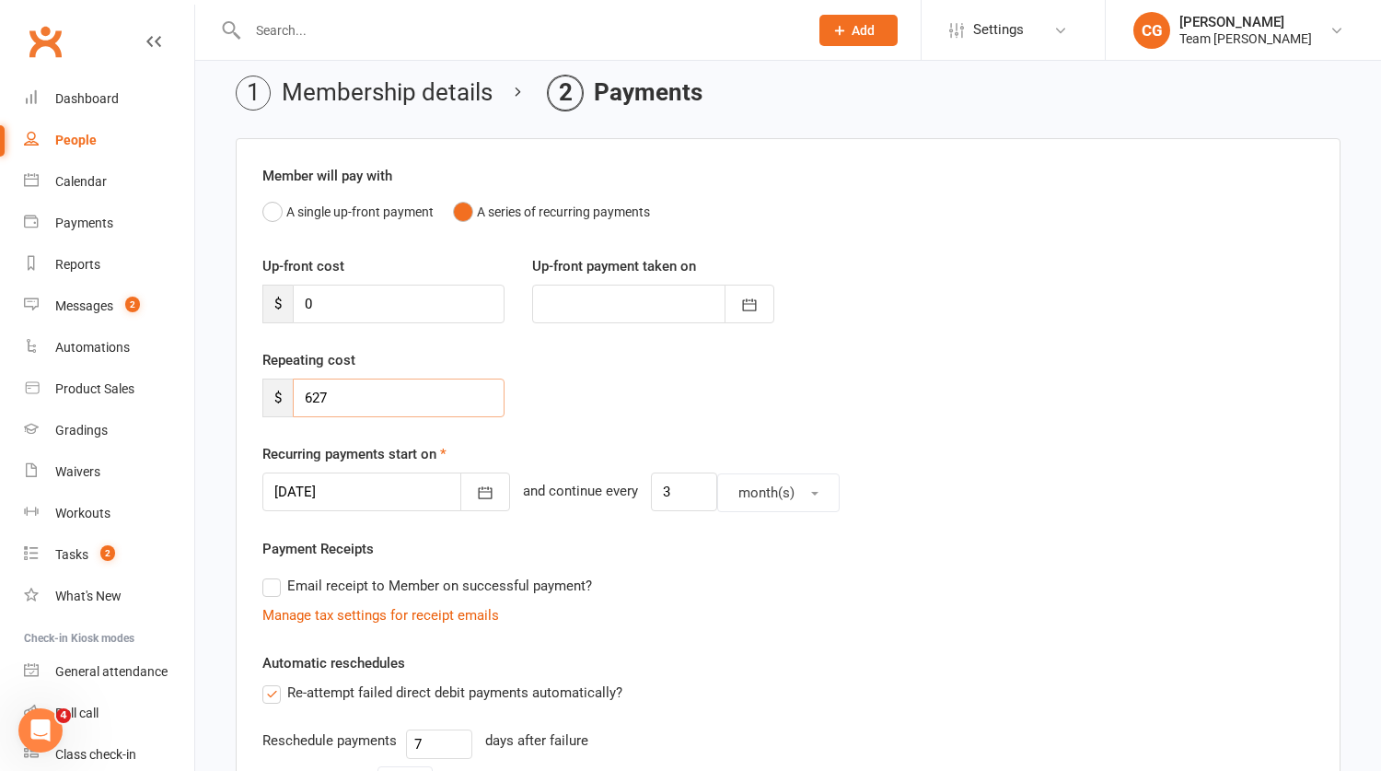
scroll to position [494, 0]
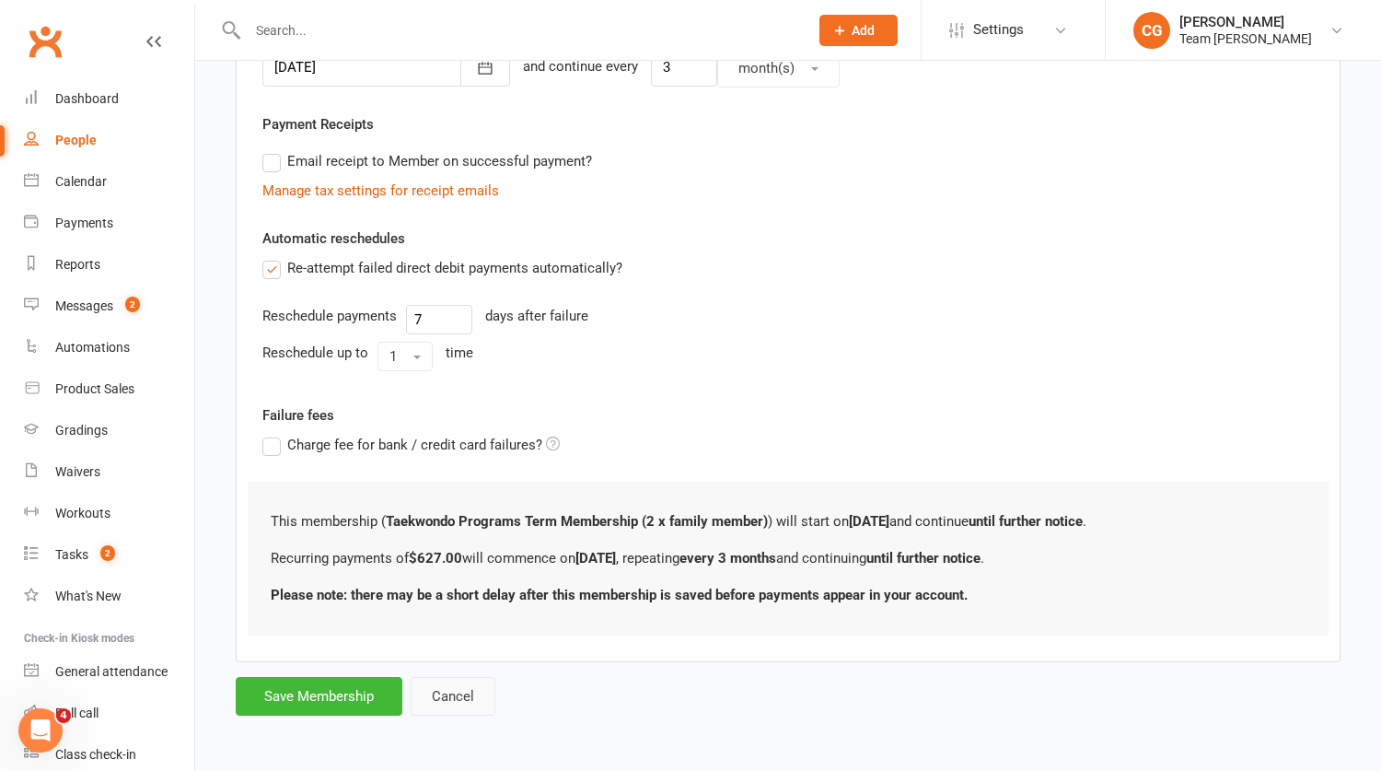
click at [442, 694] on button "Cancel" at bounding box center [453, 696] width 85 height 39
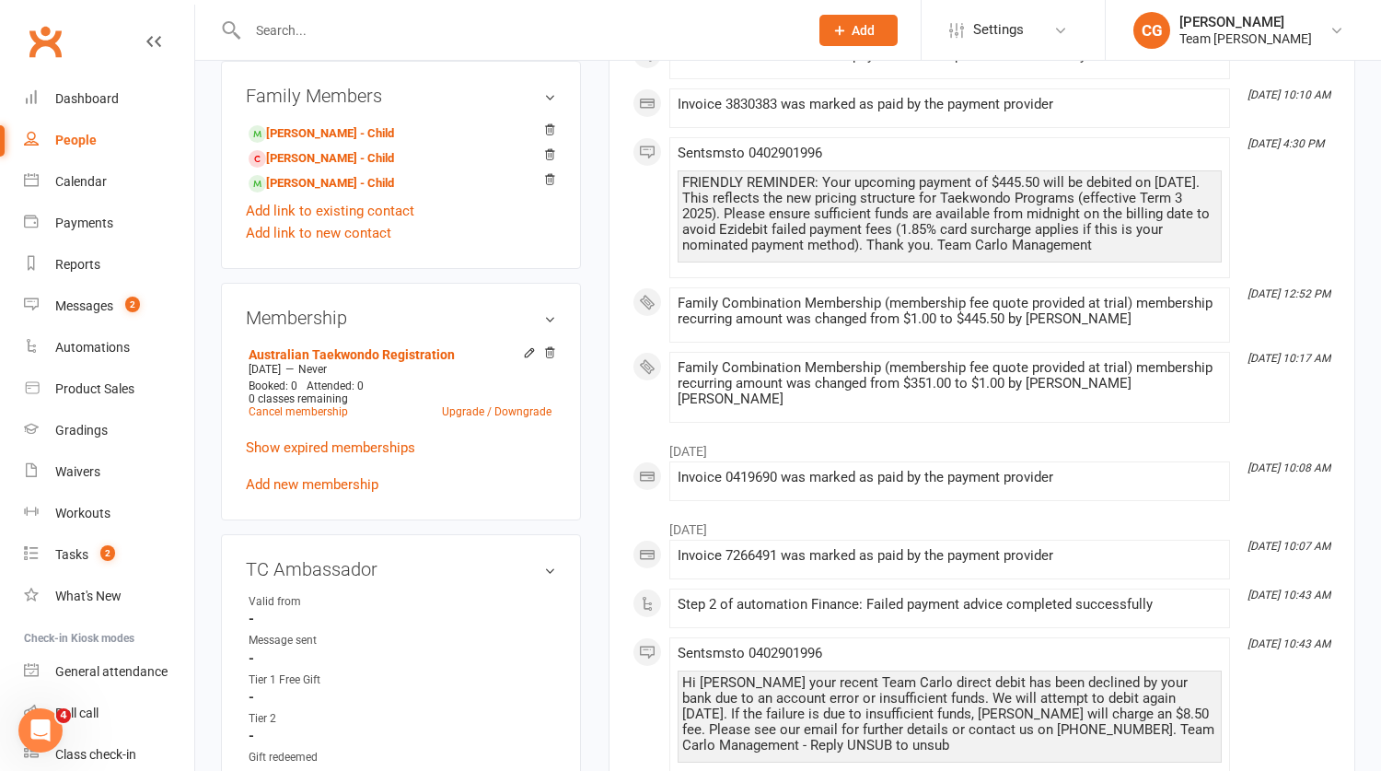
scroll to position [808, 0]
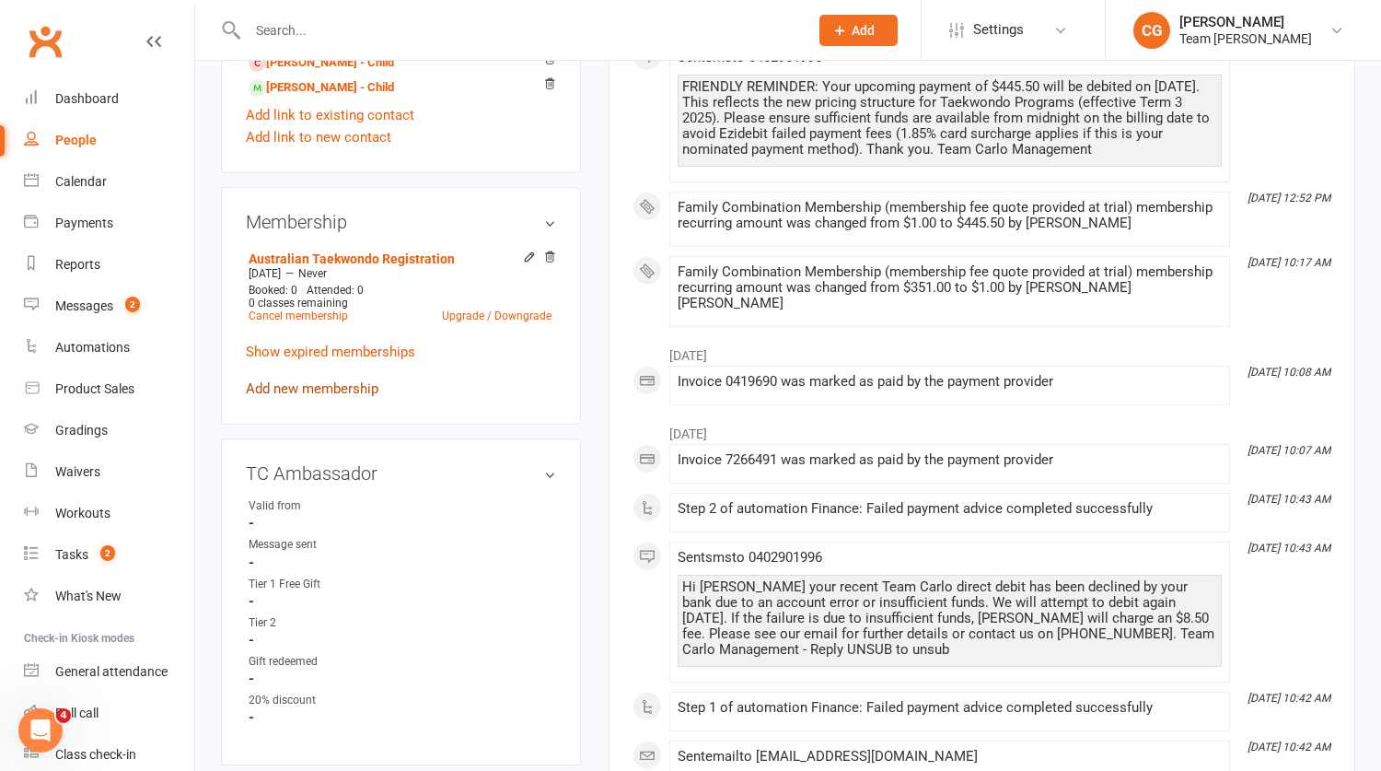
click at [299, 397] on link "Add new membership" at bounding box center [312, 388] width 133 height 17
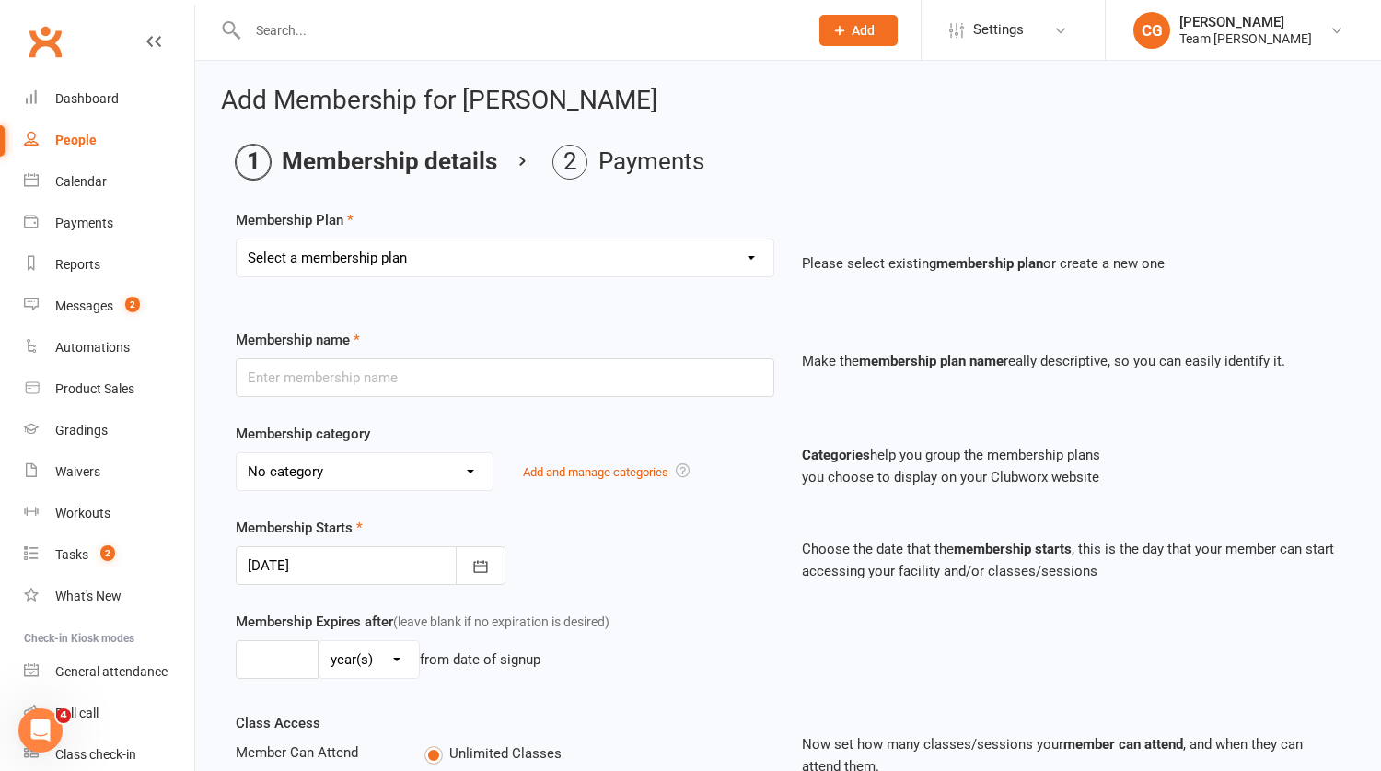
click at [373, 259] on select "Select a membership plan Create new Membership Plan Foundation Programs Monthly…" at bounding box center [505, 257] width 537 height 37
select select "24"
click at [237, 239] on select "Select a membership plan Create new Membership Plan Foundation Programs Monthly…" at bounding box center [505, 257] width 537 height 37
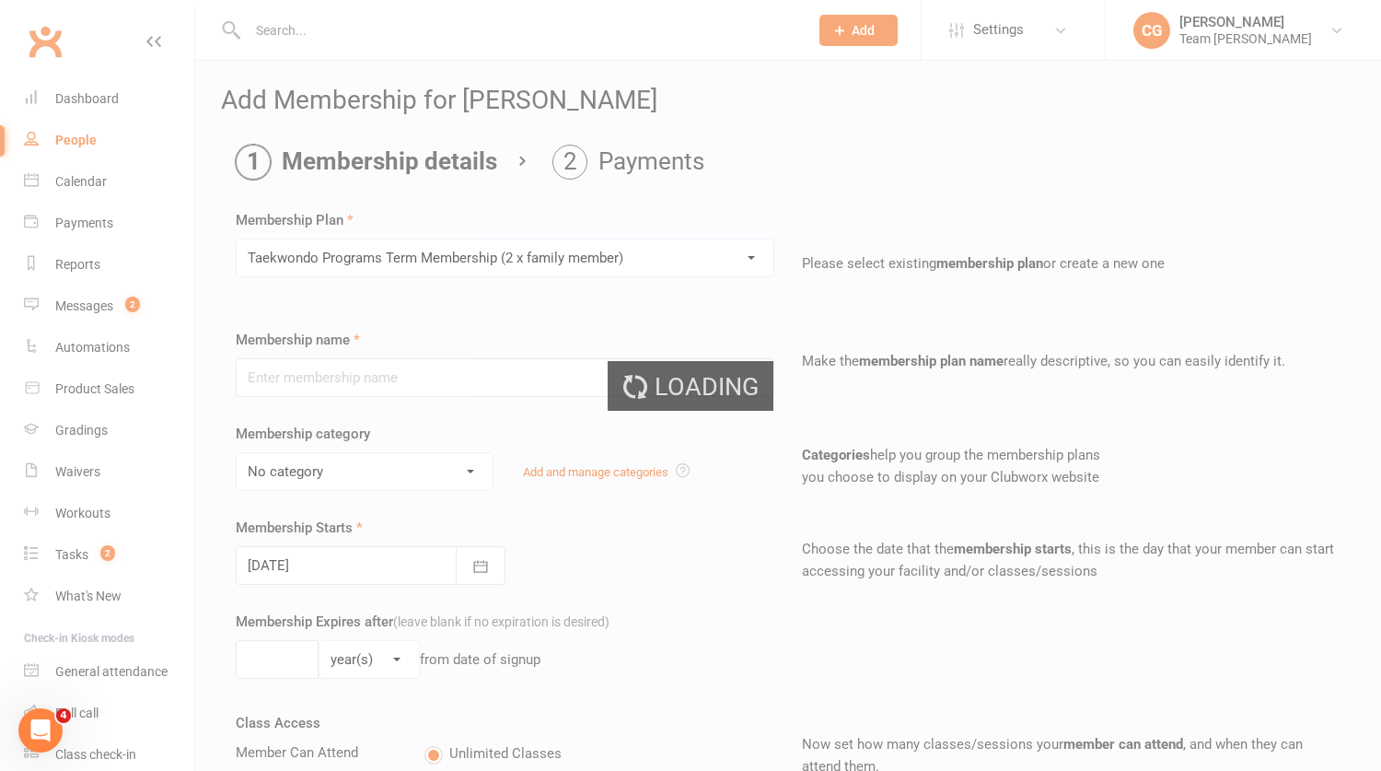
type input "Taekwondo Programs Term Membership (2 x family member)"
select select "0"
type input "0"
type input "1"
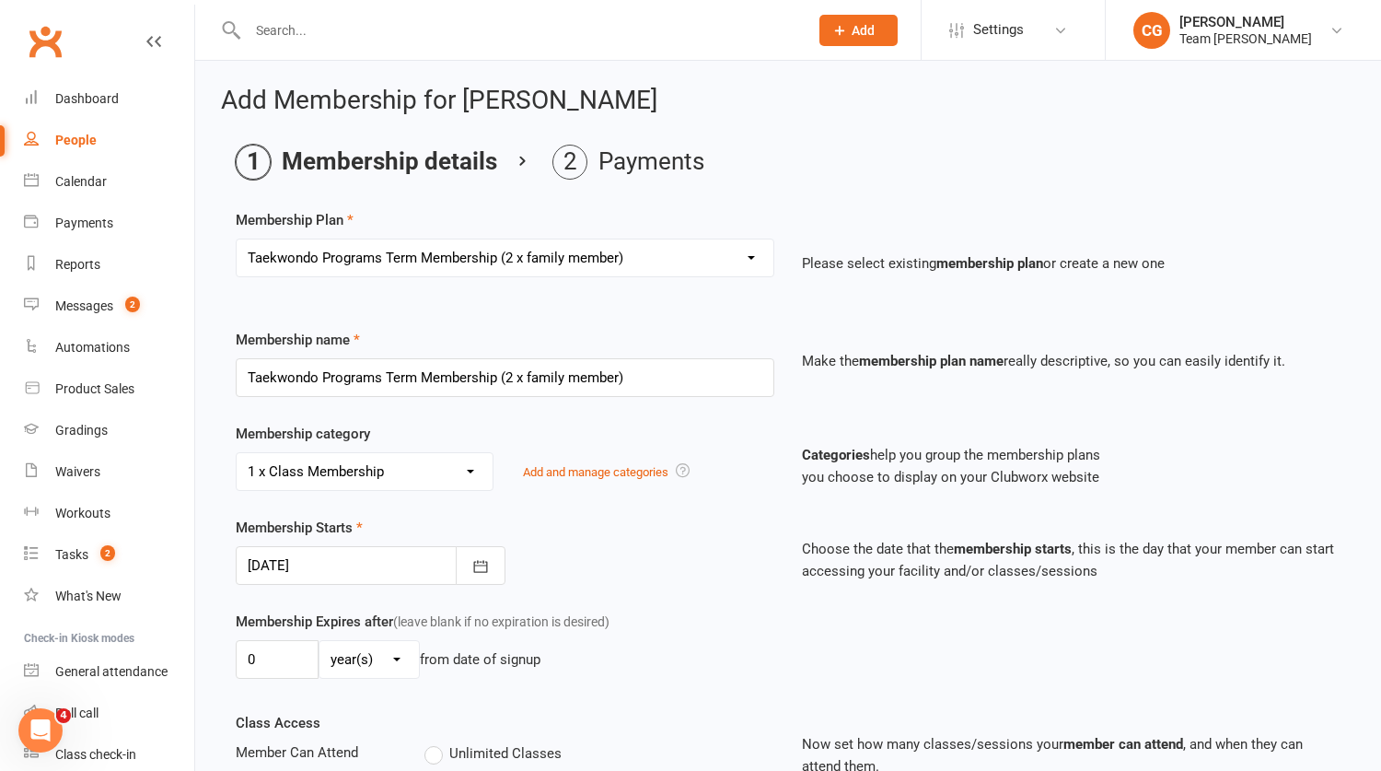
type input "14 Oct 2025"
click at [434, 249] on select "Select a membership plan Create new Membership Plan Foundation Programs Monthly…" at bounding box center [505, 257] width 537 height 37
select select "26"
click at [237, 239] on select "Select a membership plan Create new Membership Plan Foundation Programs Monthly…" at bounding box center [505, 257] width 537 height 37
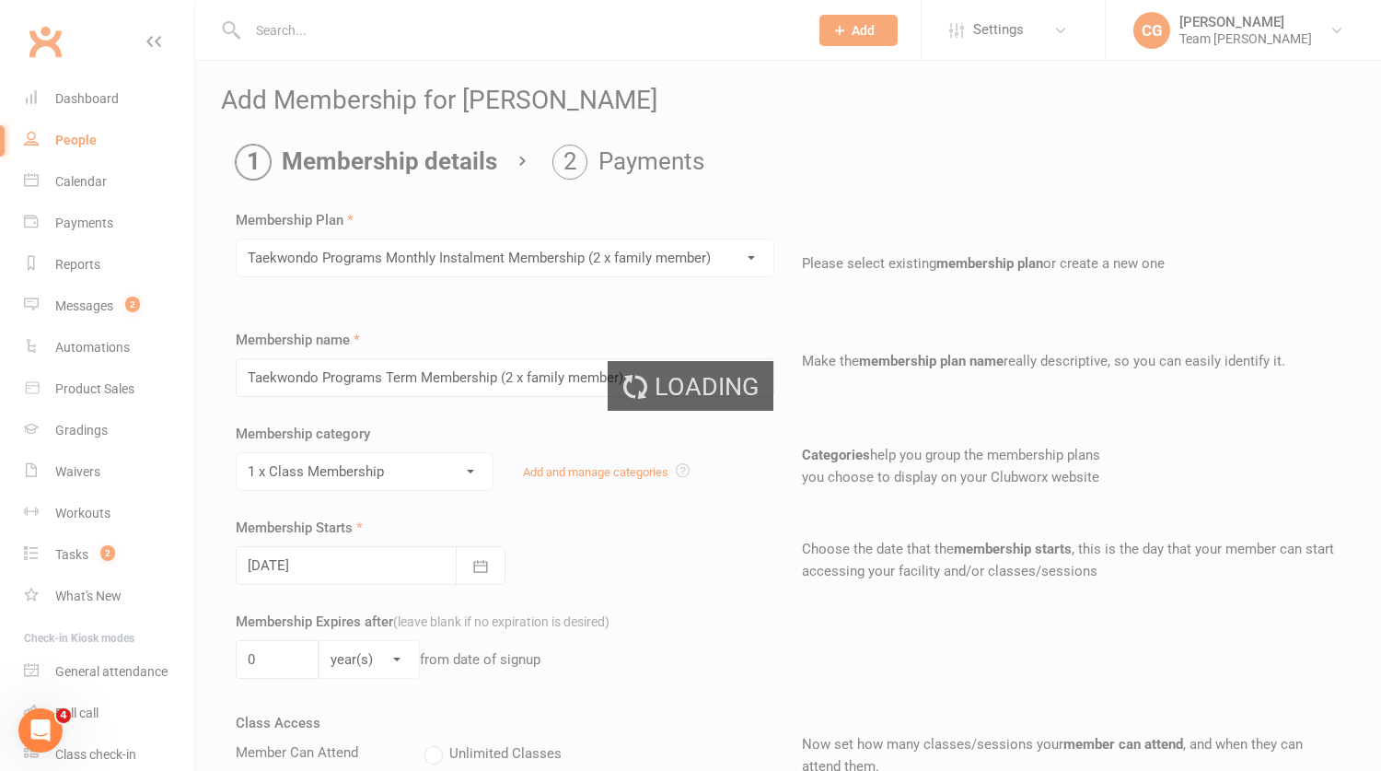
type input "Taekwondo Programs Monthly Instalment Membership (2 x family member)"
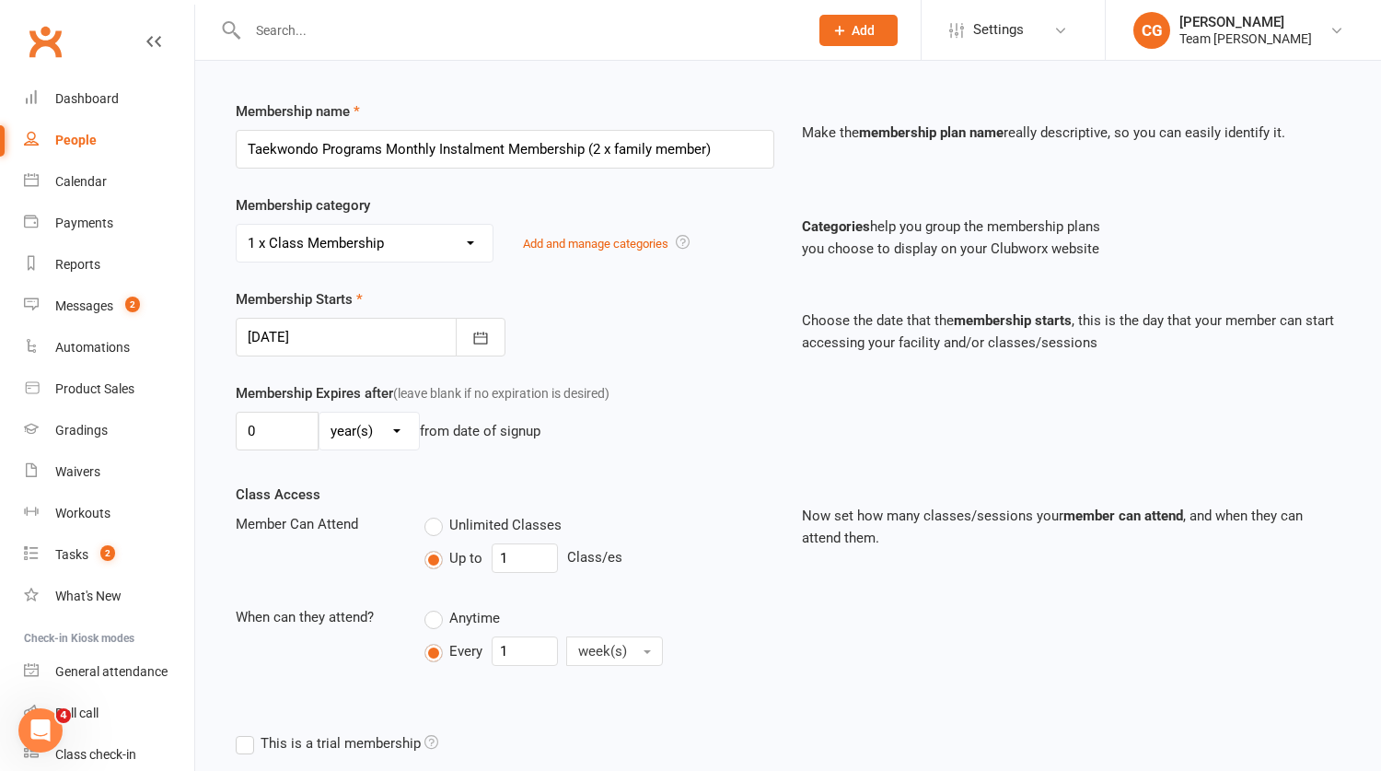
scroll to position [484, 0]
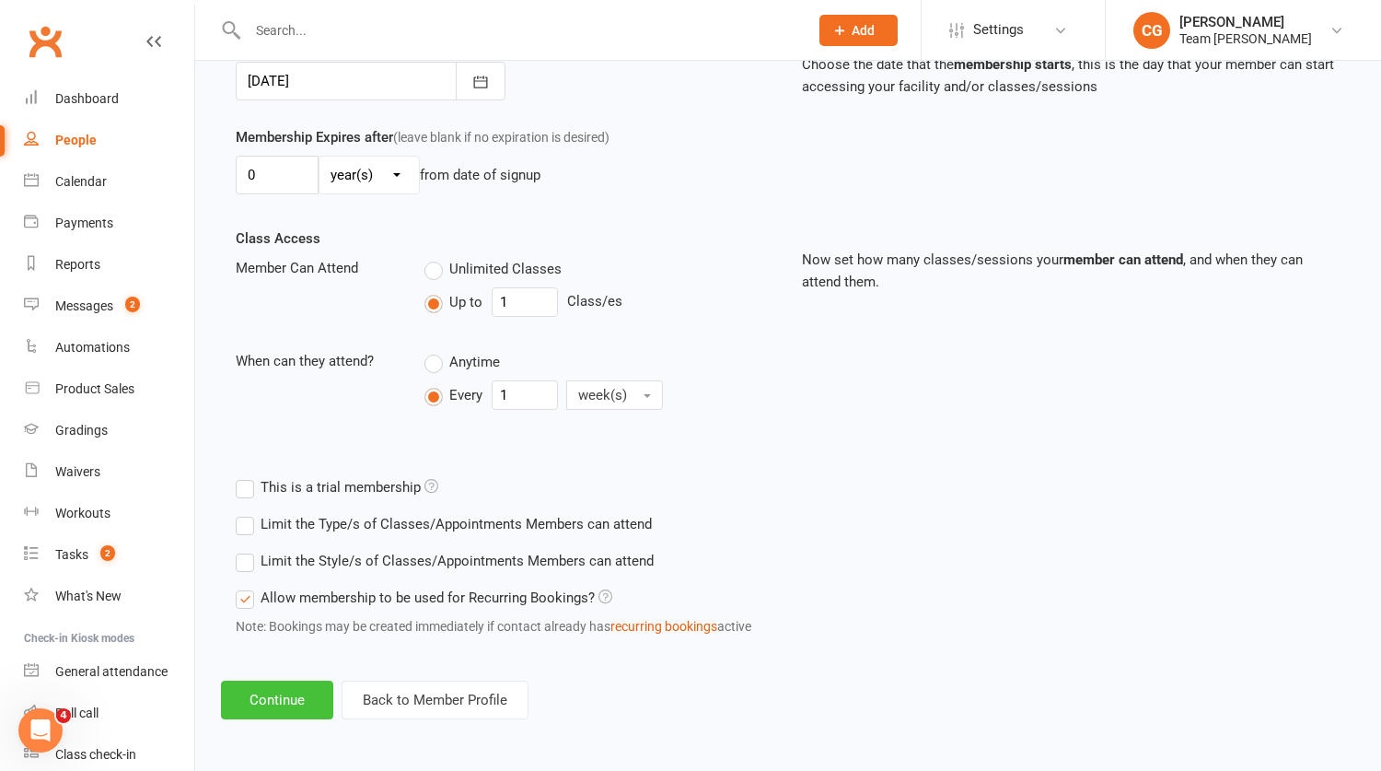
click at [295, 698] on button "Continue" at bounding box center [277, 699] width 112 height 39
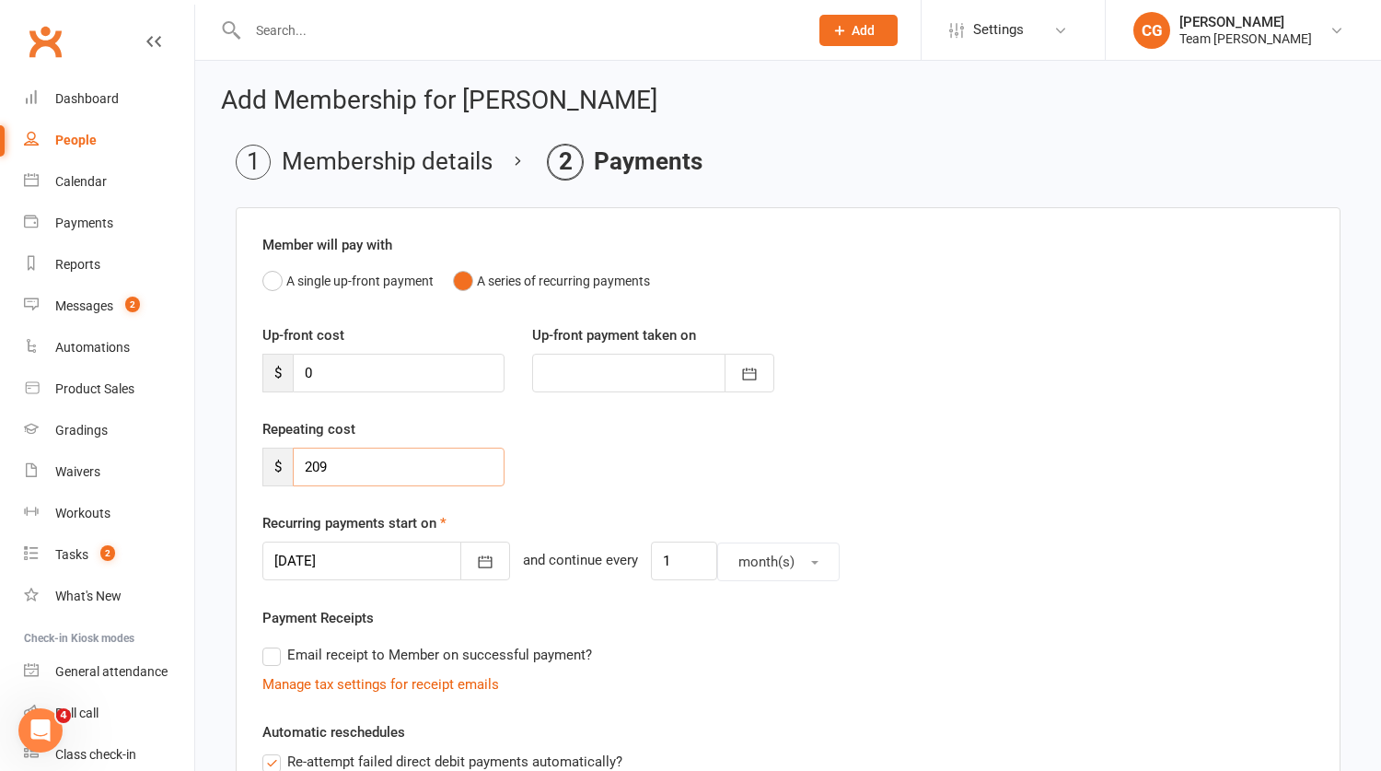
drag, startPoint x: 340, startPoint y: 472, endPoint x: 266, endPoint y: 459, distance: 74.8
click at [266, 459] on div "$ 209" at bounding box center [383, 466] width 242 height 39
type input "313.50"
click at [460, 559] on button "button" at bounding box center [485, 560] width 50 height 39
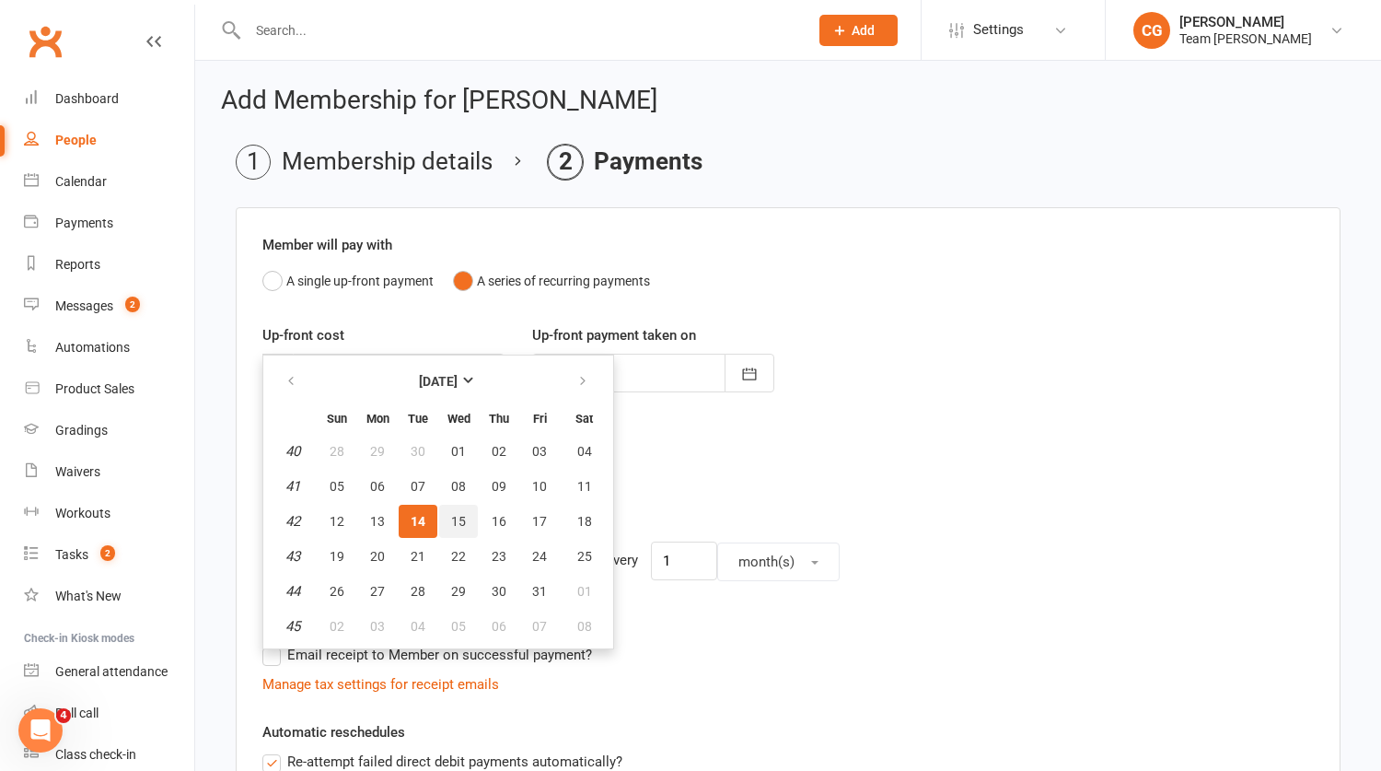
click at [451, 514] on span "15" at bounding box center [458, 521] width 15 height 15
type input "15 Oct 2025"
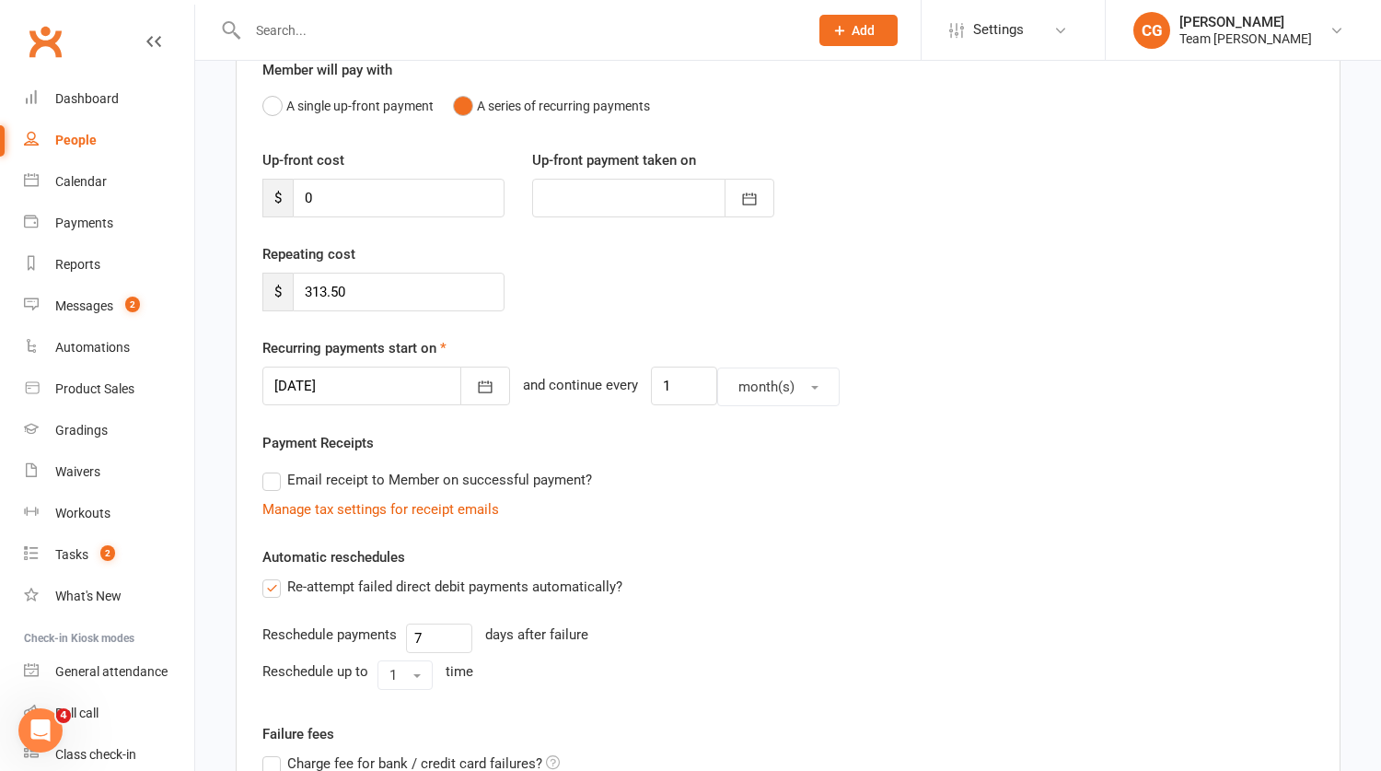
scroll to position [494, 0]
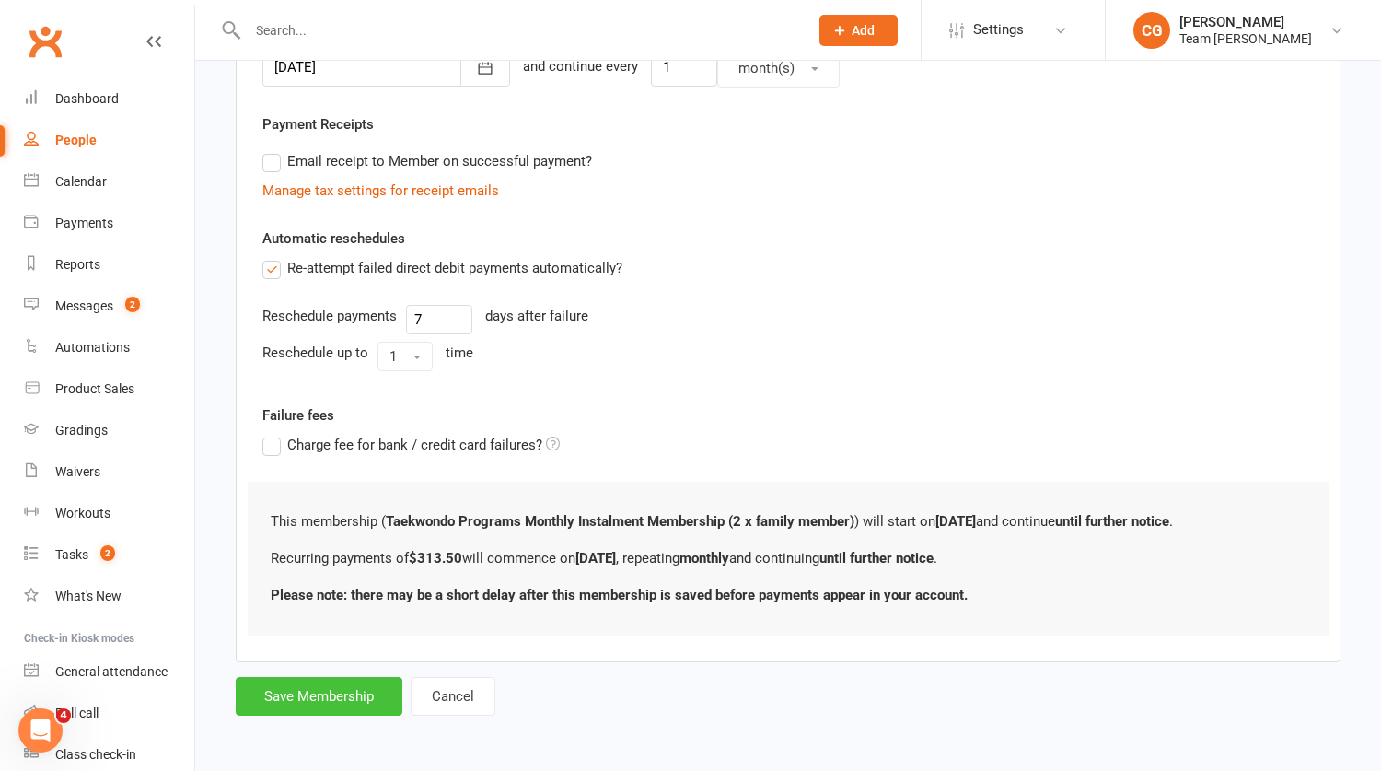
click at [315, 703] on button "Save Membership" at bounding box center [319, 696] width 167 height 39
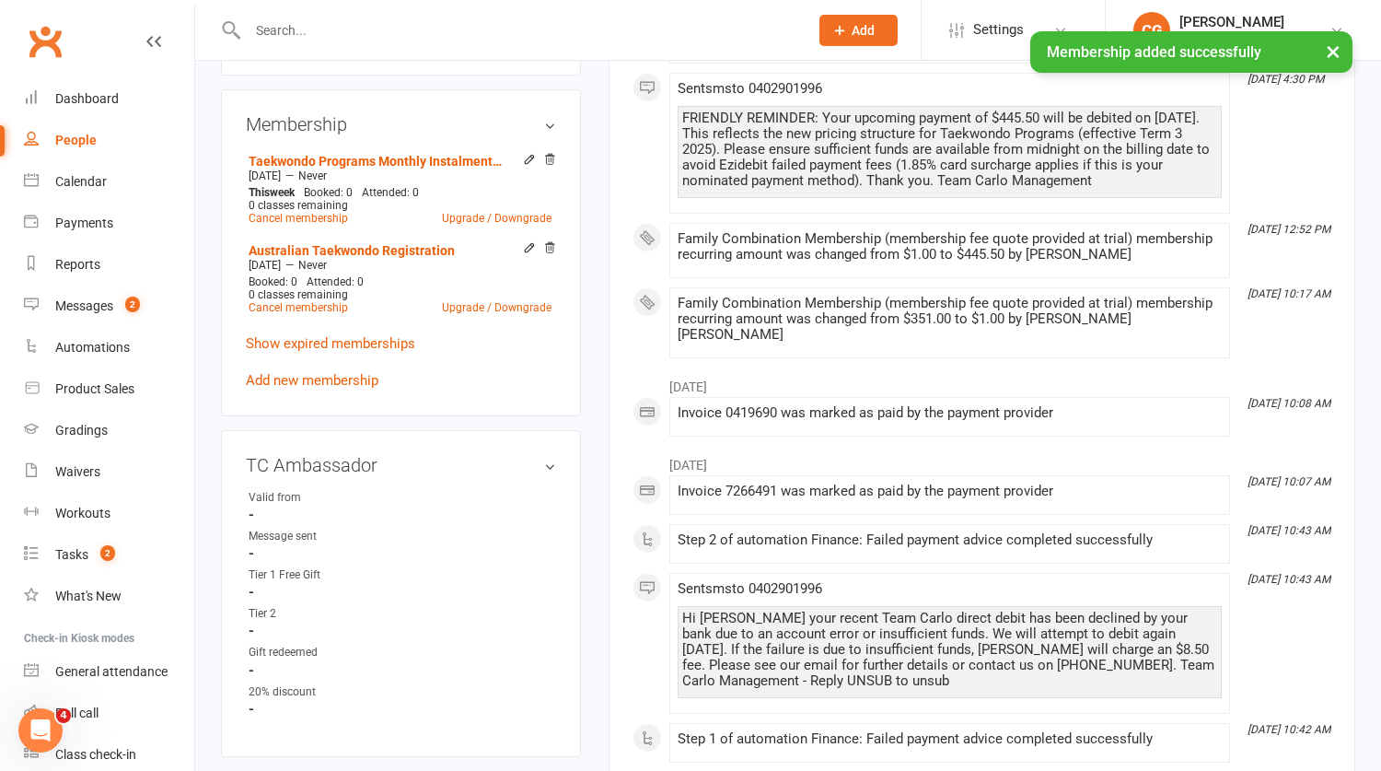
scroll to position [907, 0]
click at [523, 165] on icon at bounding box center [529, 158] width 13 height 13
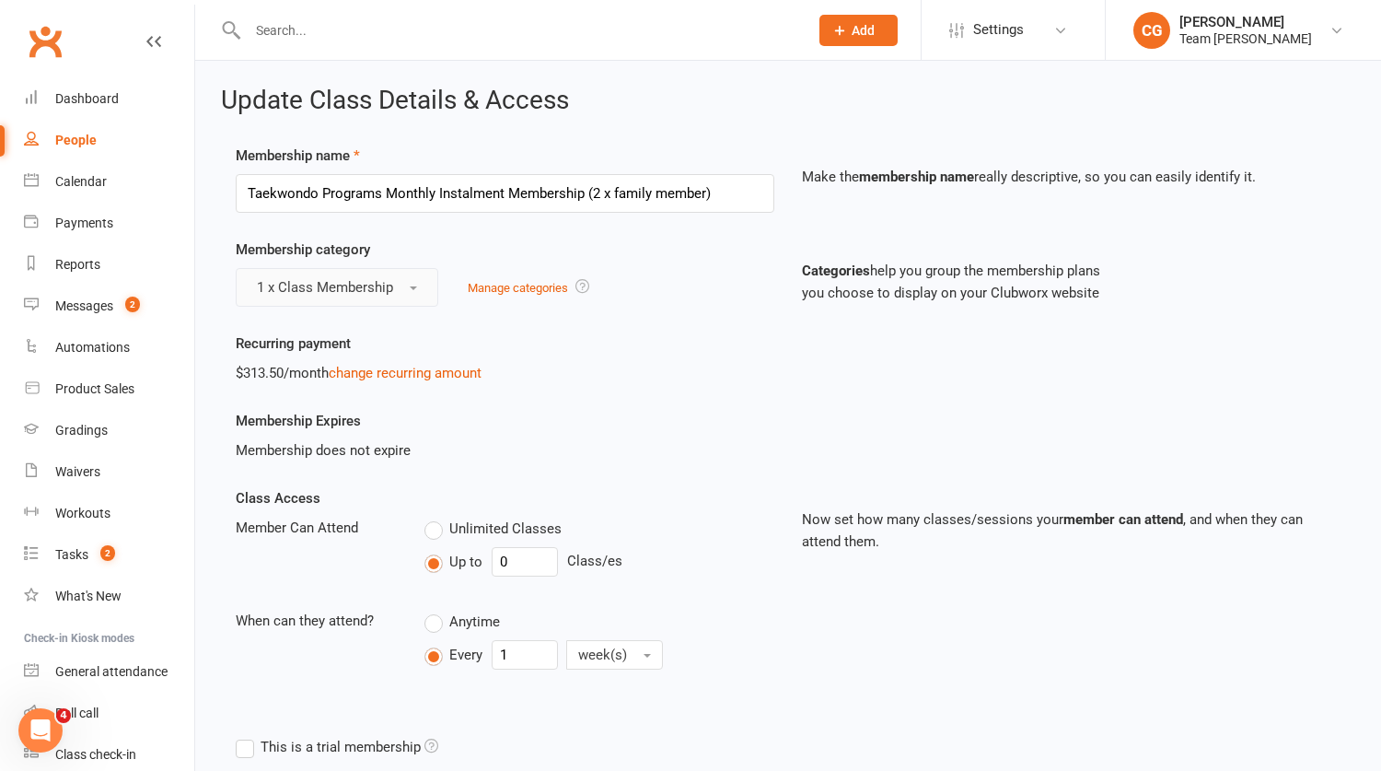
click at [296, 289] on span "1 x Class Membership" at bounding box center [325, 287] width 136 height 17
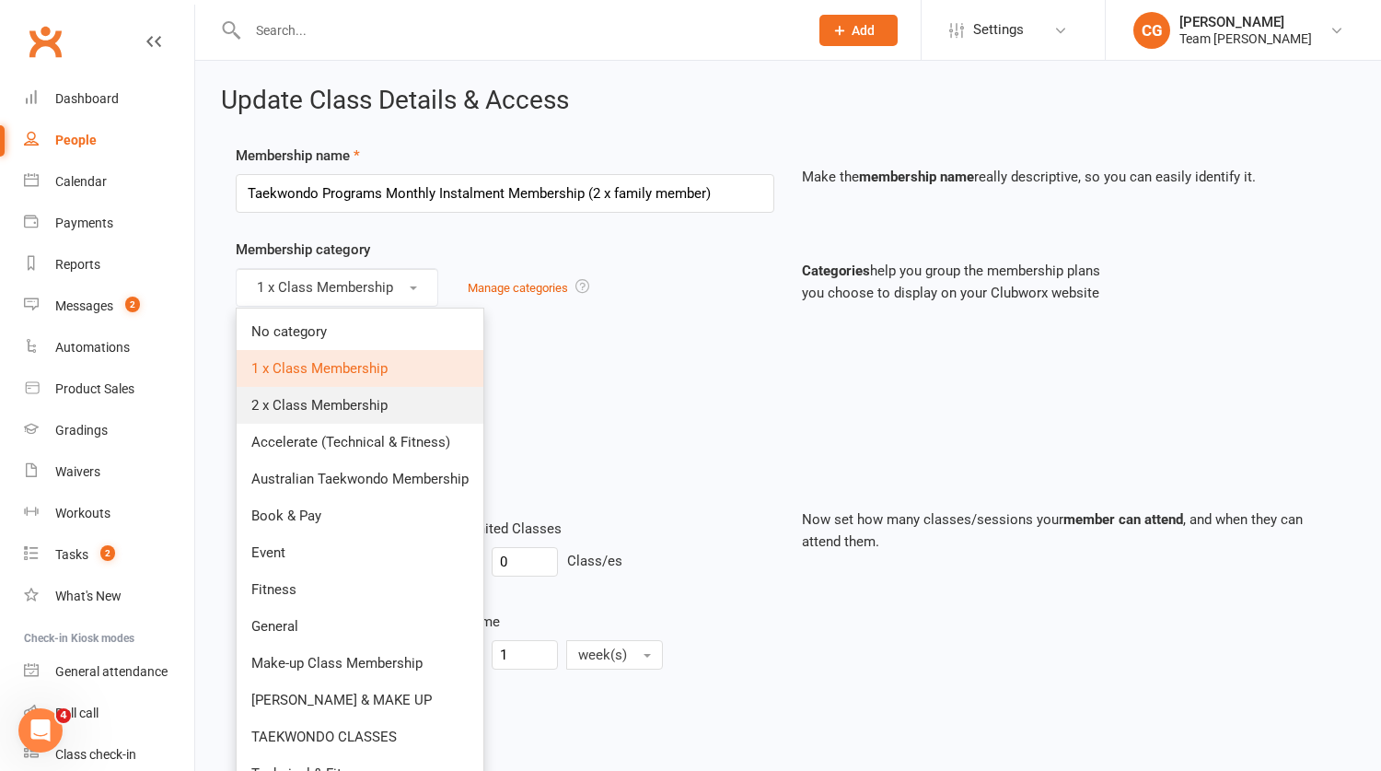
click at [303, 397] on span "2 x Class Membership" at bounding box center [319, 405] width 136 height 17
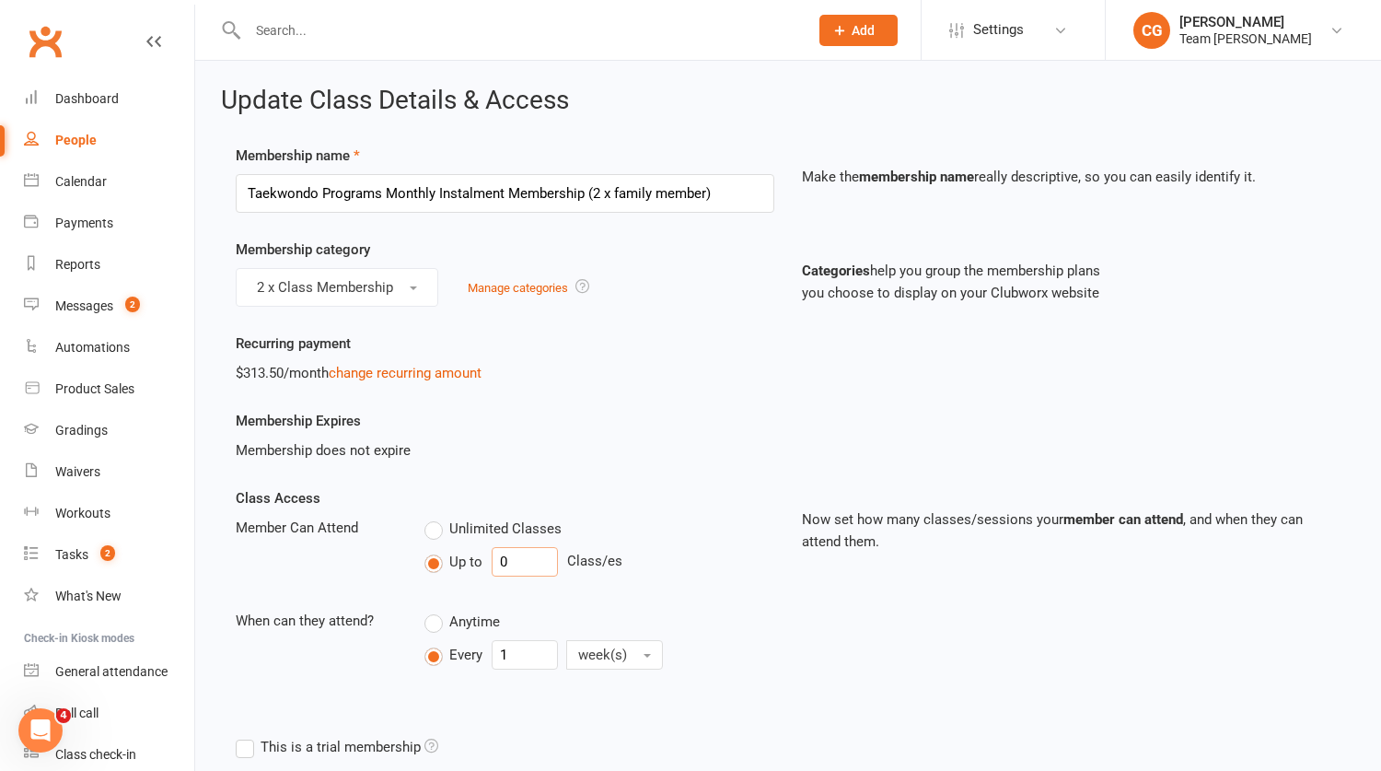
drag, startPoint x: 522, startPoint y: 564, endPoint x: 434, endPoint y: 558, distance: 88.6
click at [432, 557] on div "Up to 0 Class/es" at bounding box center [599, 561] width 350 height 29
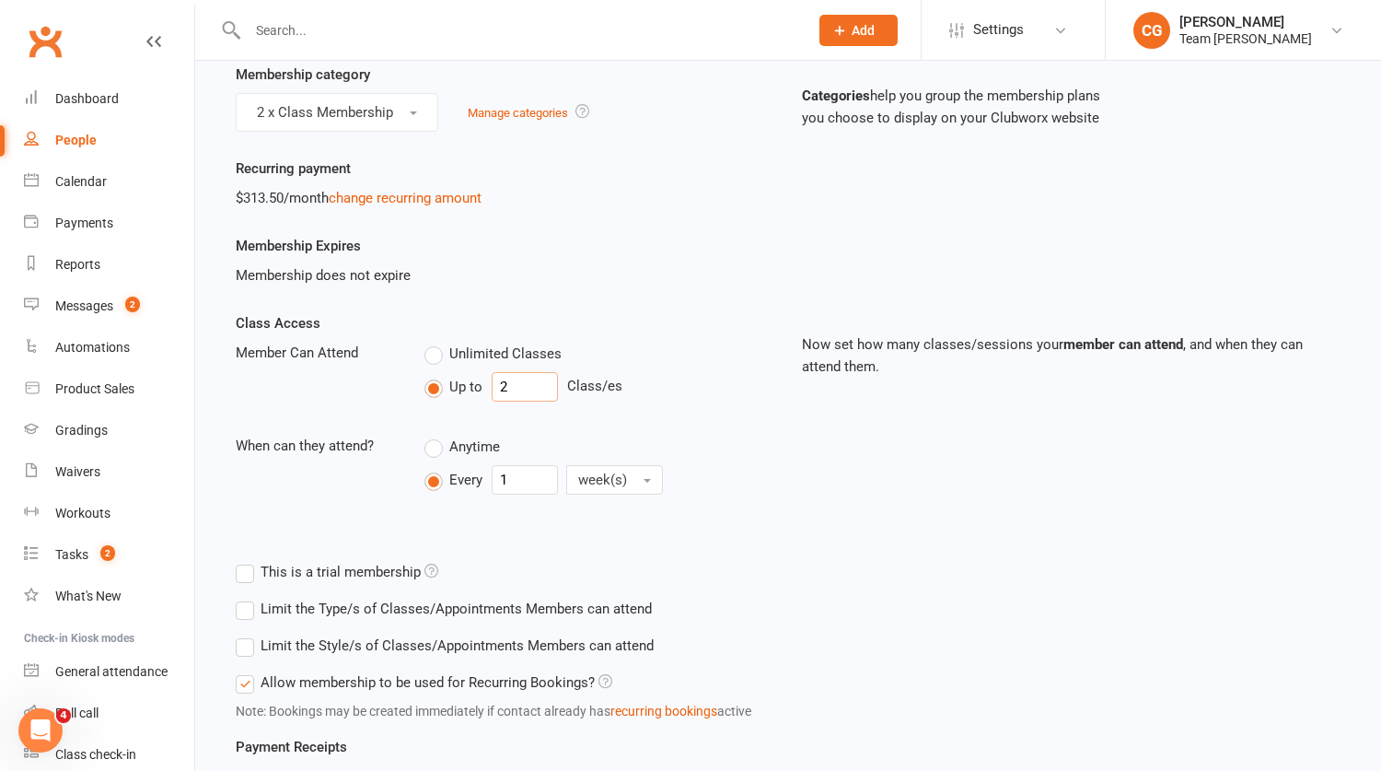
scroll to position [657, 0]
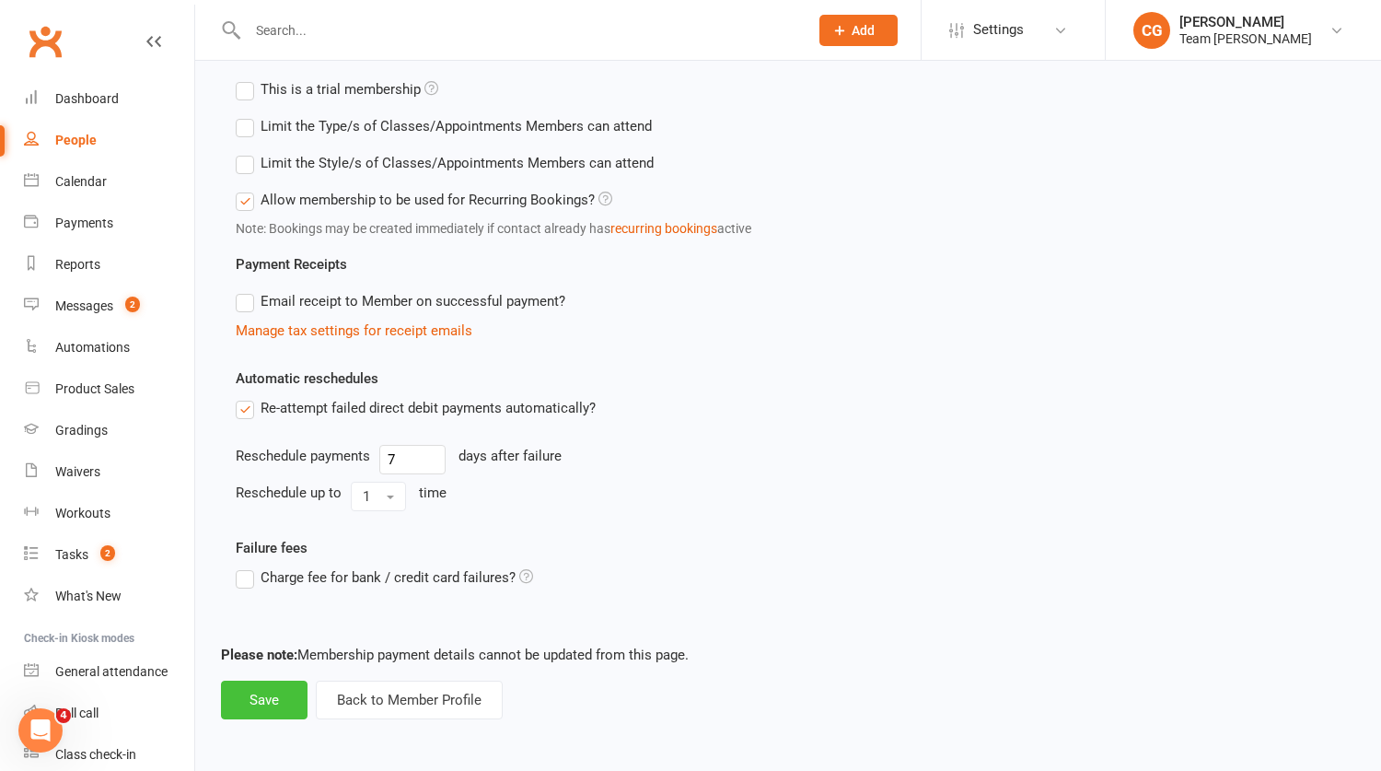
type input "2"
click at [284, 689] on button "Save" at bounding box center [264, 699] width 87 height 39
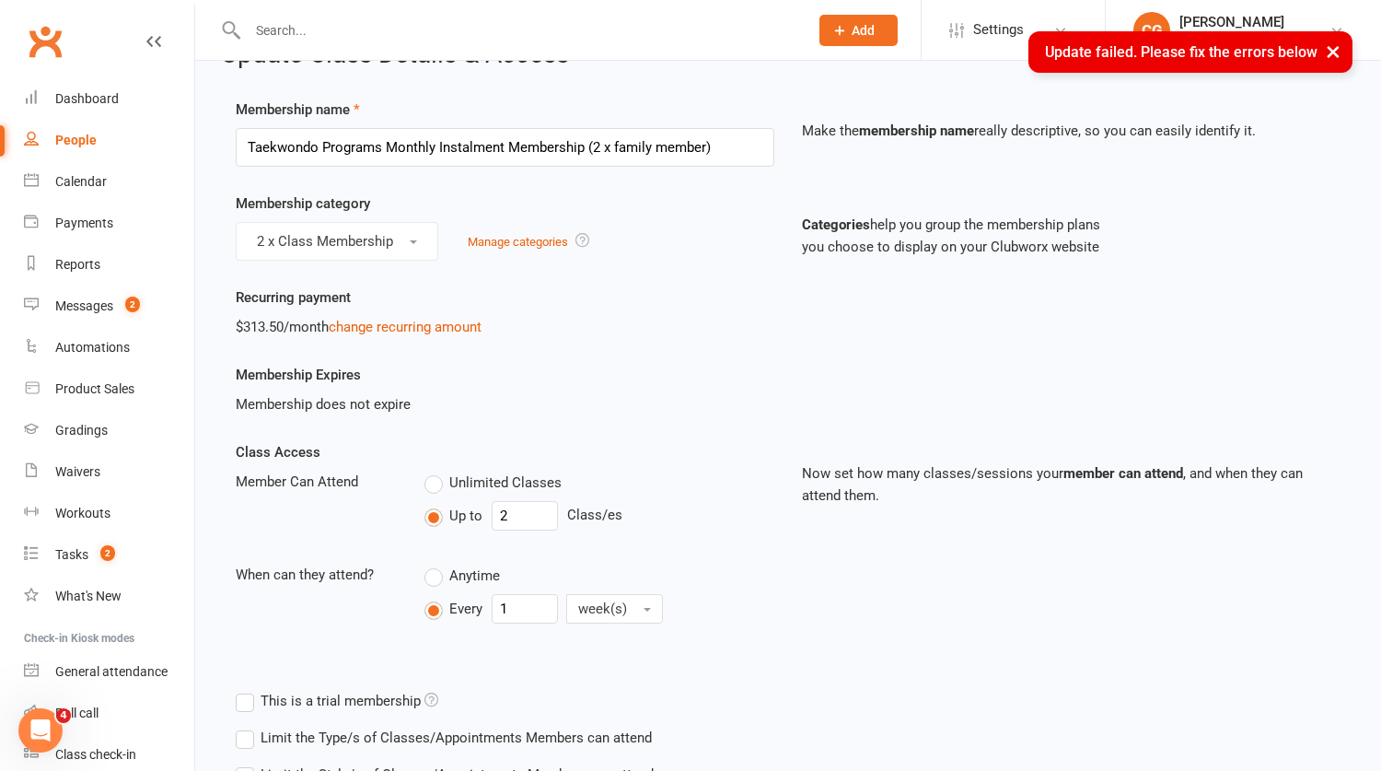
scroll to position [41, 0]
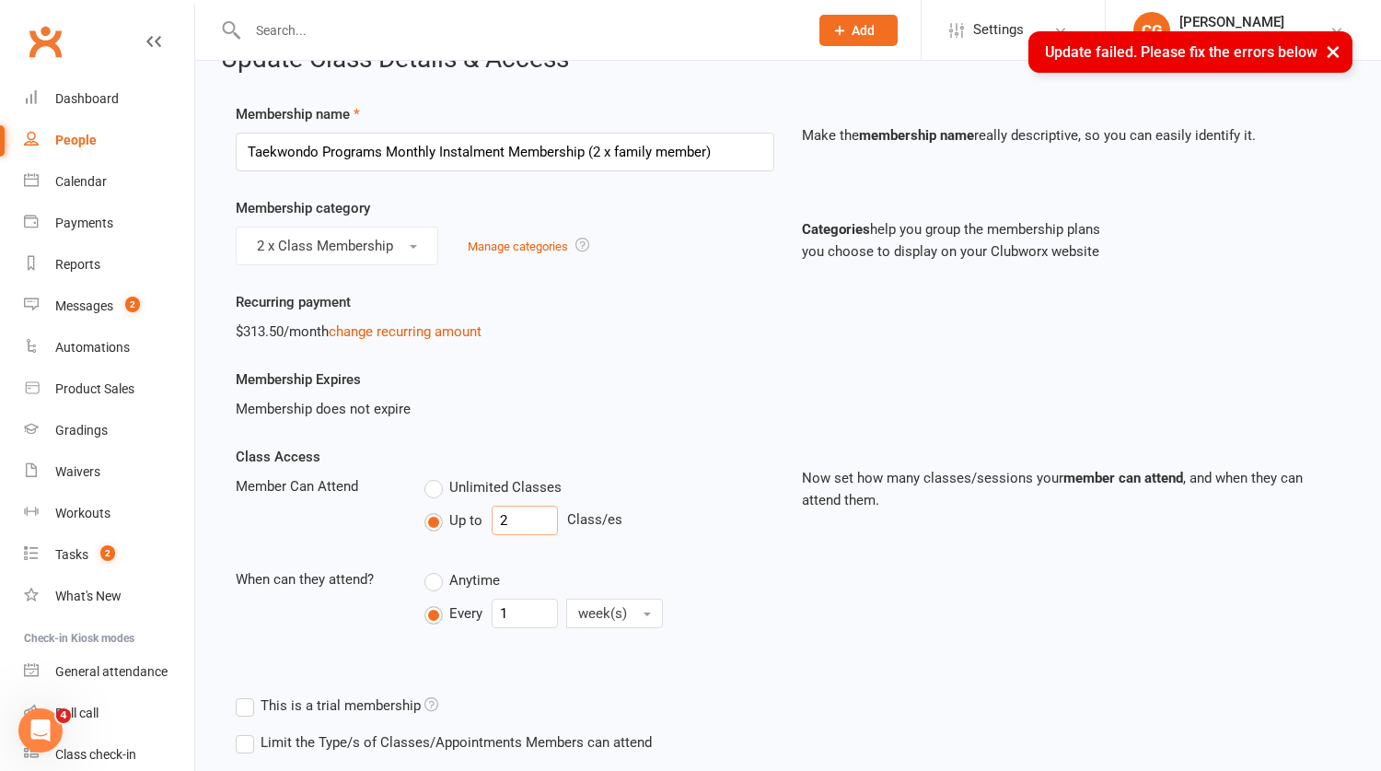
click at [516, 522] on input "2" at bounding box center [525, 520] width 66 height 29
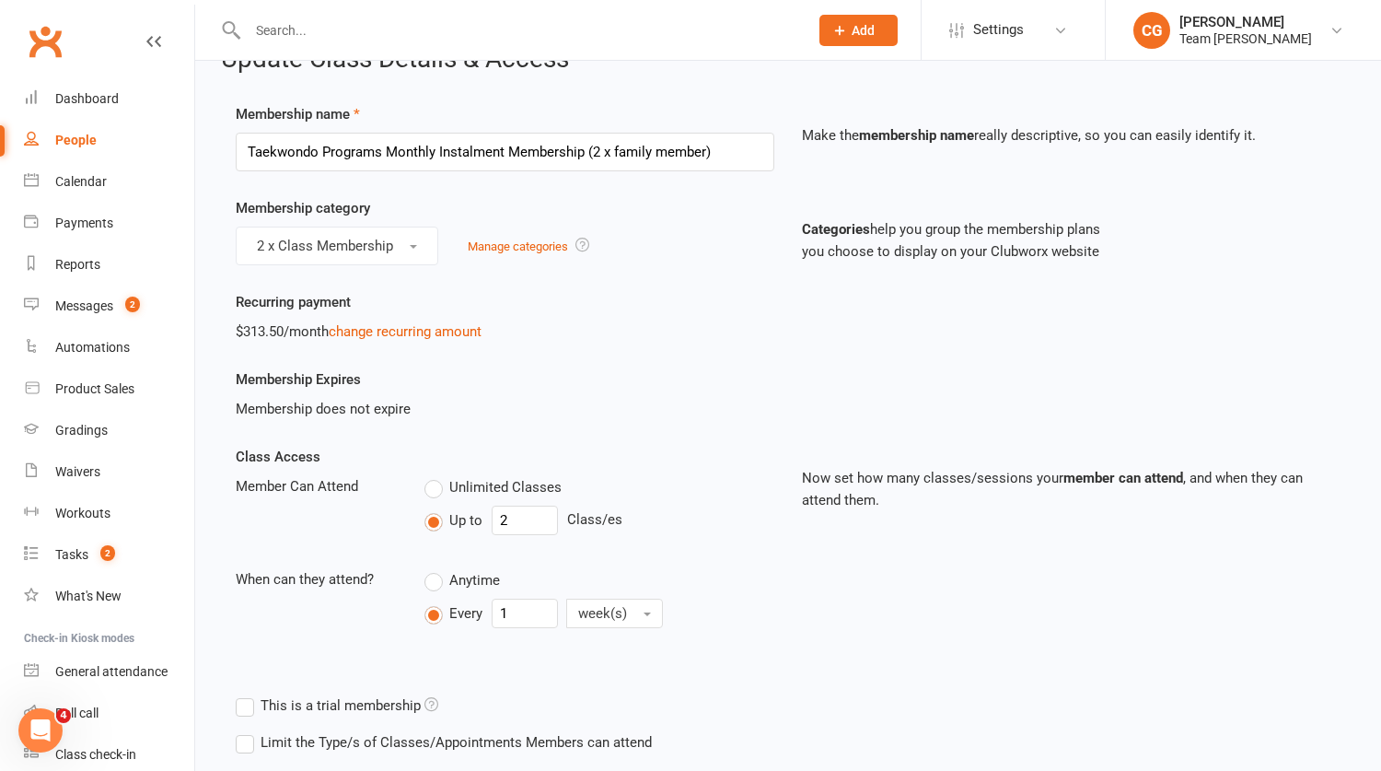
click at [432, 615] on label "Every" at bounding box center [453, 613] width 58 height 22
click at [432, 599] on input "Every" at bounding box center [430, 599] width 12 height 0
drag, startPoint x: 520, startPoint y: 517, endPoint x: 432, endPoint y: 508, distance: 88.8
click at [432, 508] on div "Up to 2 Class/es" at bounding box center [599, 520] width 350 height 29
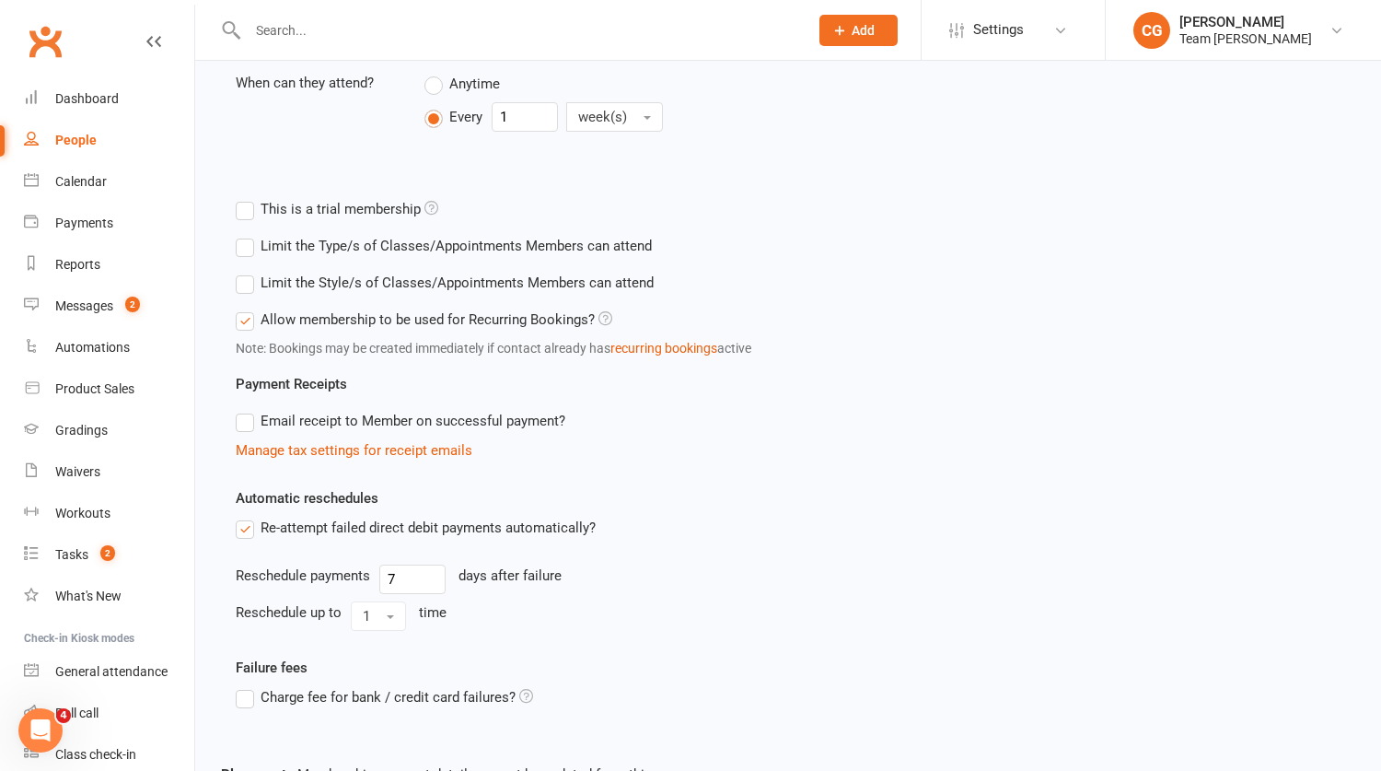
scroll to position [657, 0]
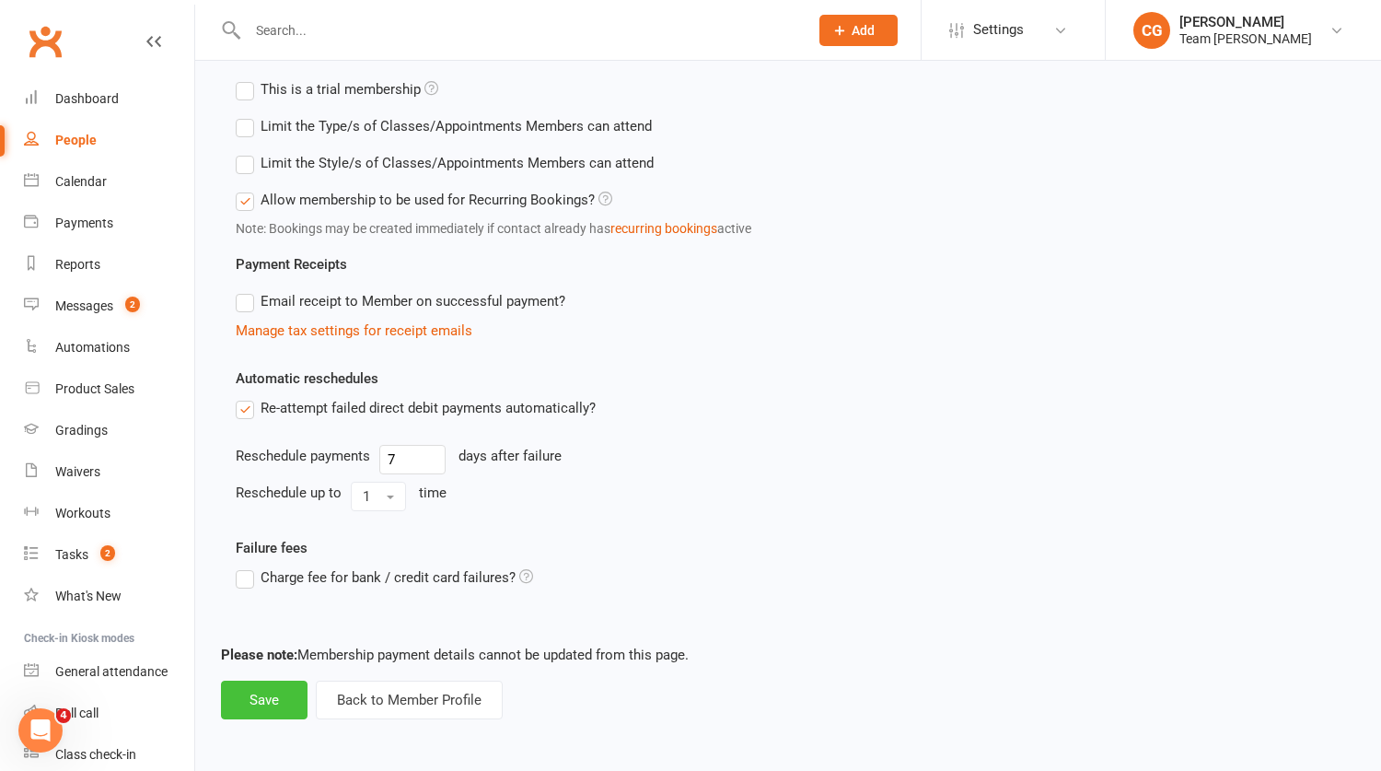
click at [276, 699] on button "Save" at bounding box center [264, 699] width 87 height 39
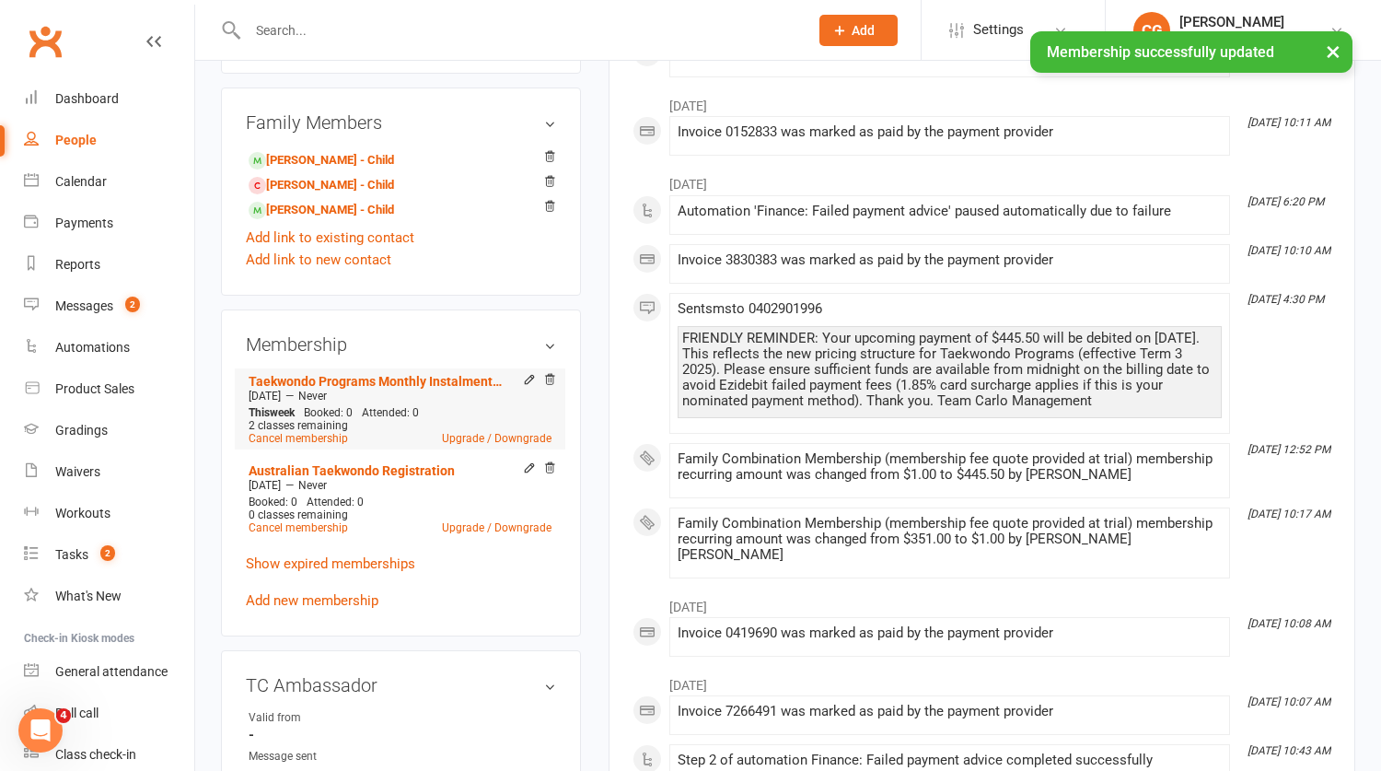
scroll to position [684, 0]
click at [324, 171] on link "Evan Damjanovic - Child" at bounding box center [321, 162] width 145 height 19
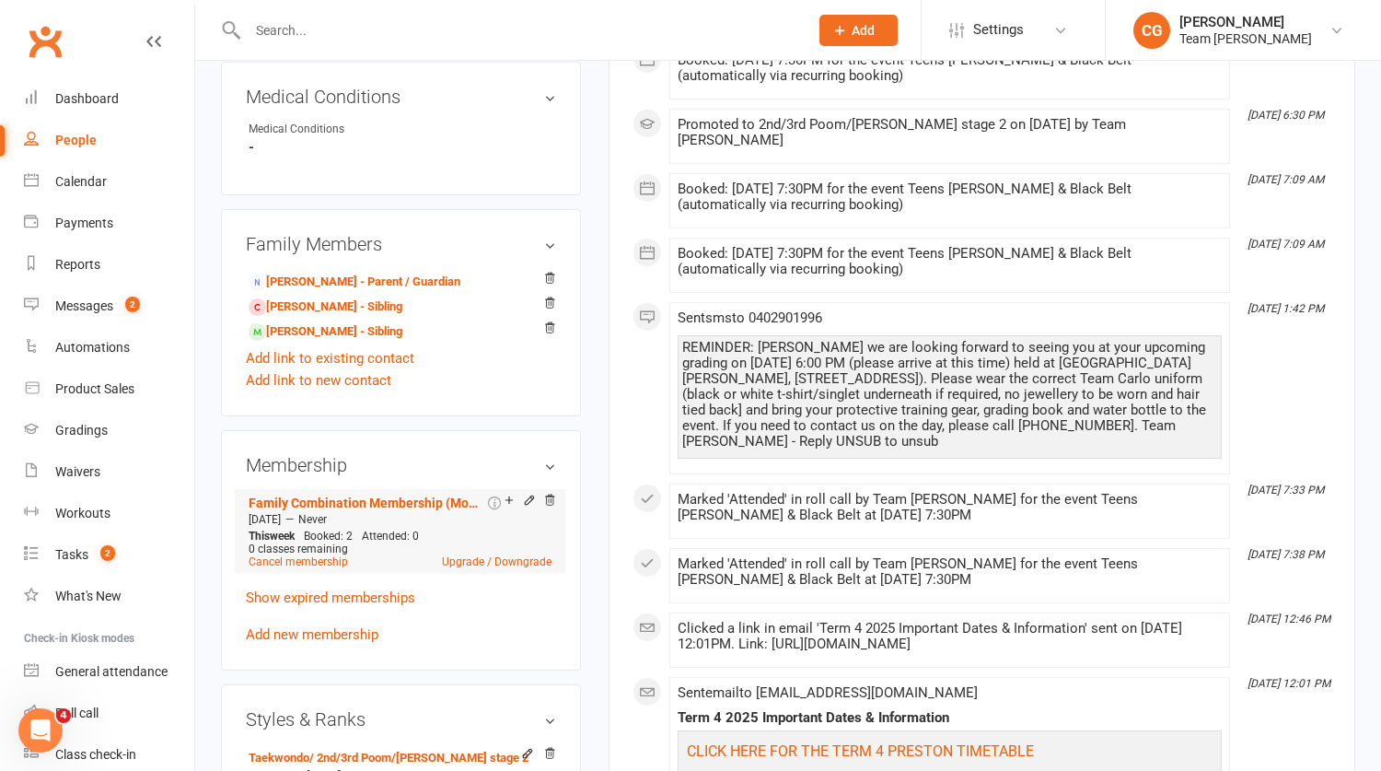
scroll to position [992, 0]
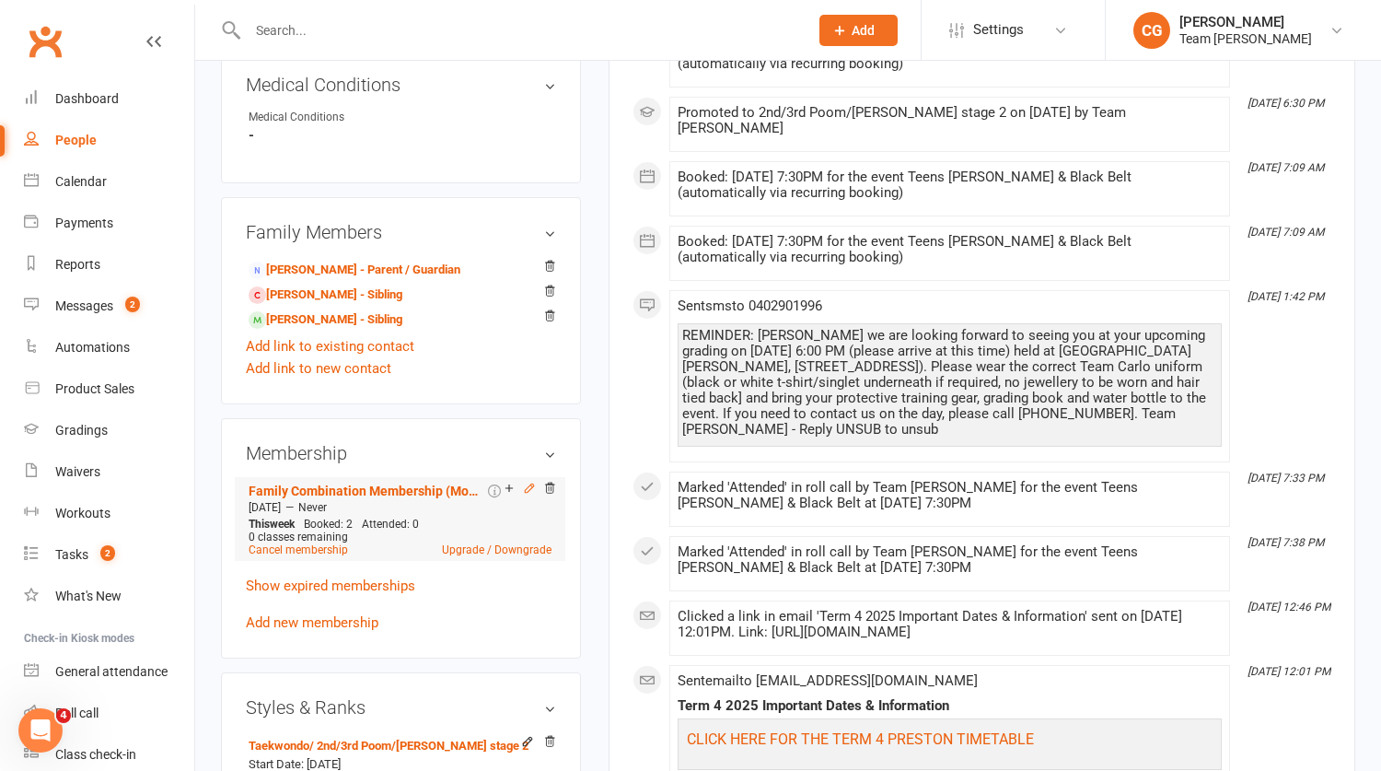
click at [527, 494] on icon at bounding box center [529, 488] width 13 height 13
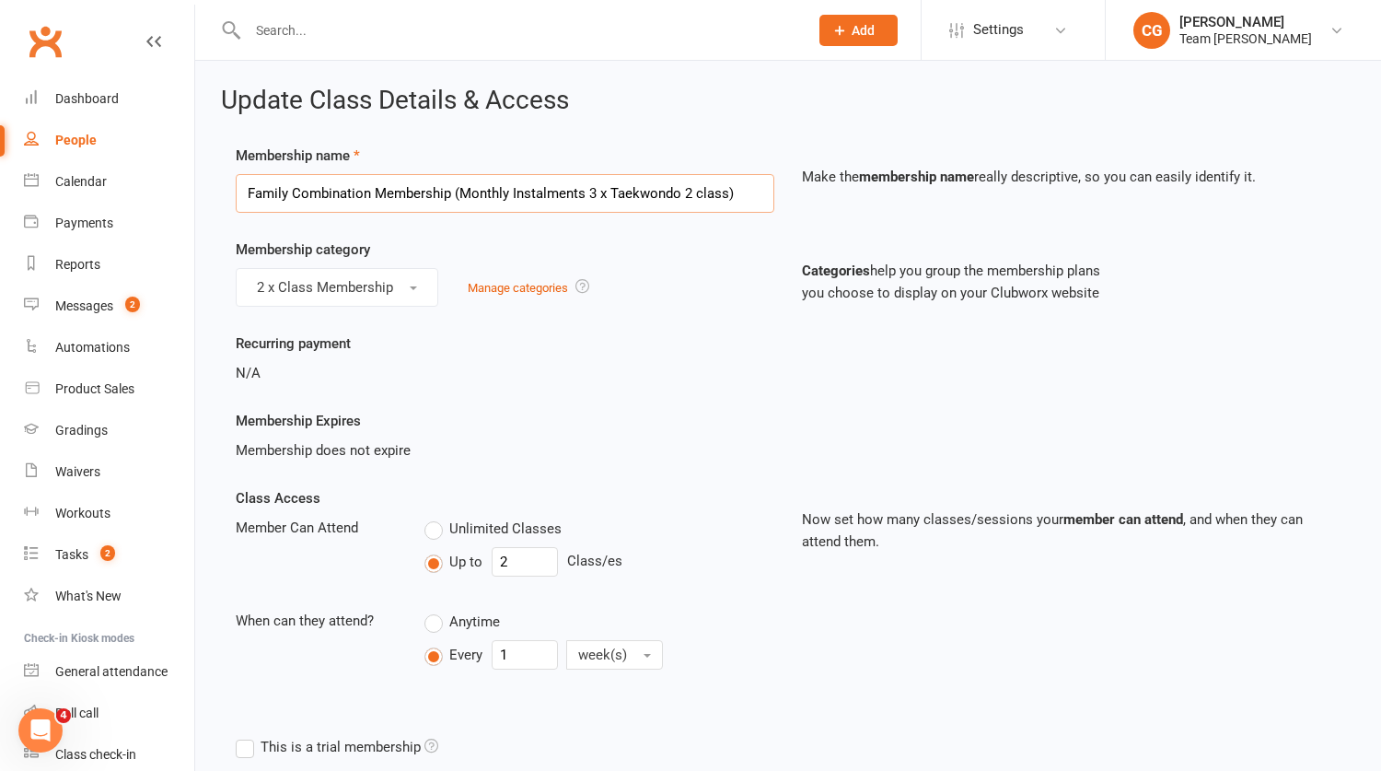
click at [395, 188] on input "Family Combination Membership (Monthly Instalments 3 x Taekwondo 2 class)" at bounding box center [505, 193] width 539 height 39
paste input "Taekwondo Programs Term Membership (2 x family member"
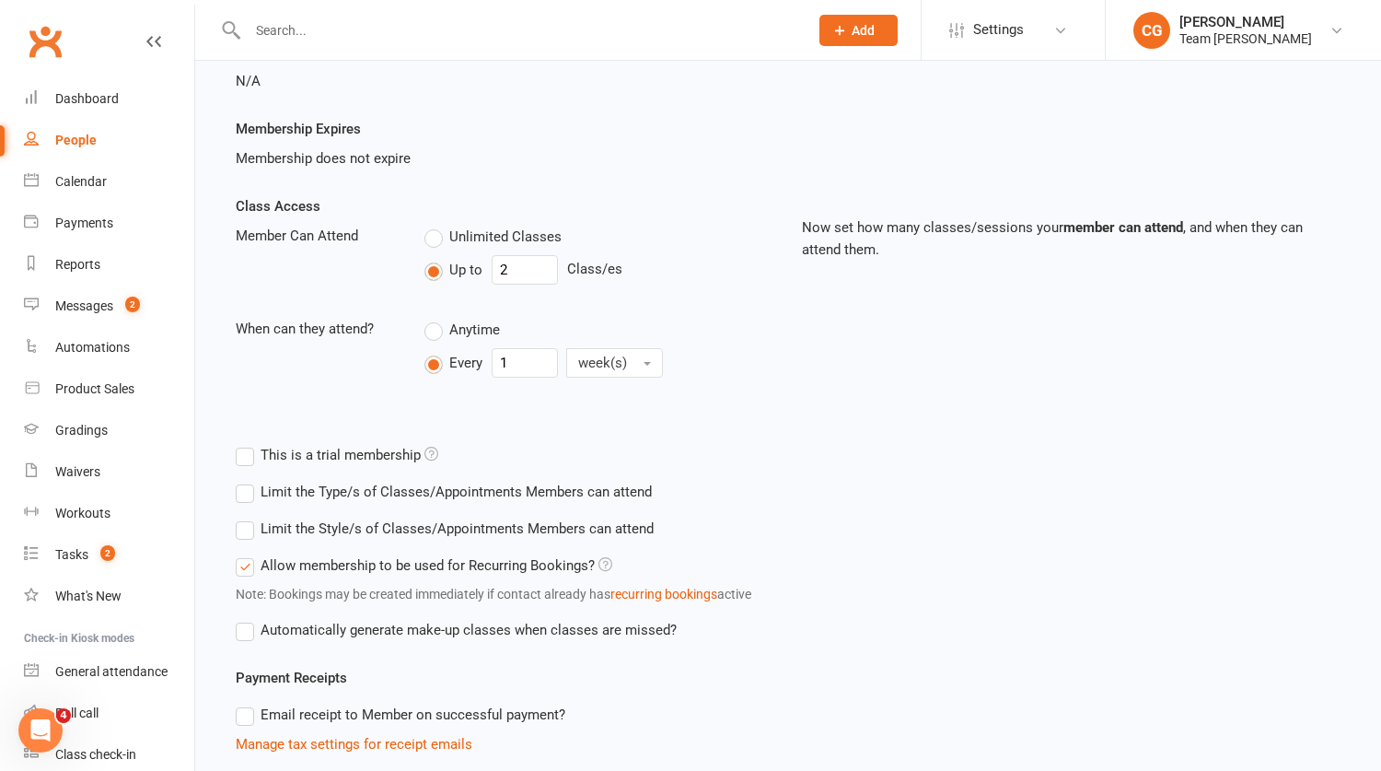
scroll to position [704, 0]
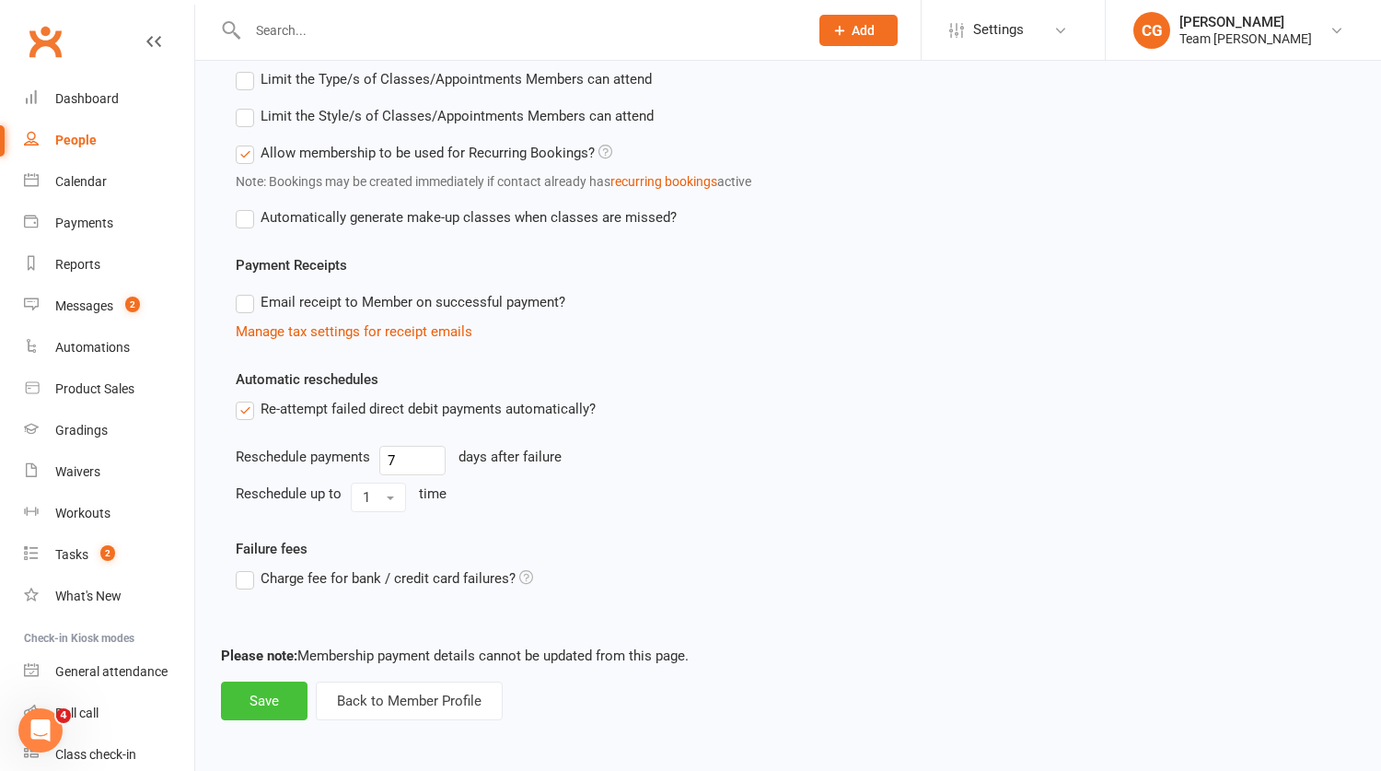
type input "Taekwondo Programs Term Membership (2 x family member)"
click at [268, 689] on button "Save" at bounding box center [264, 700] width 87 height 39
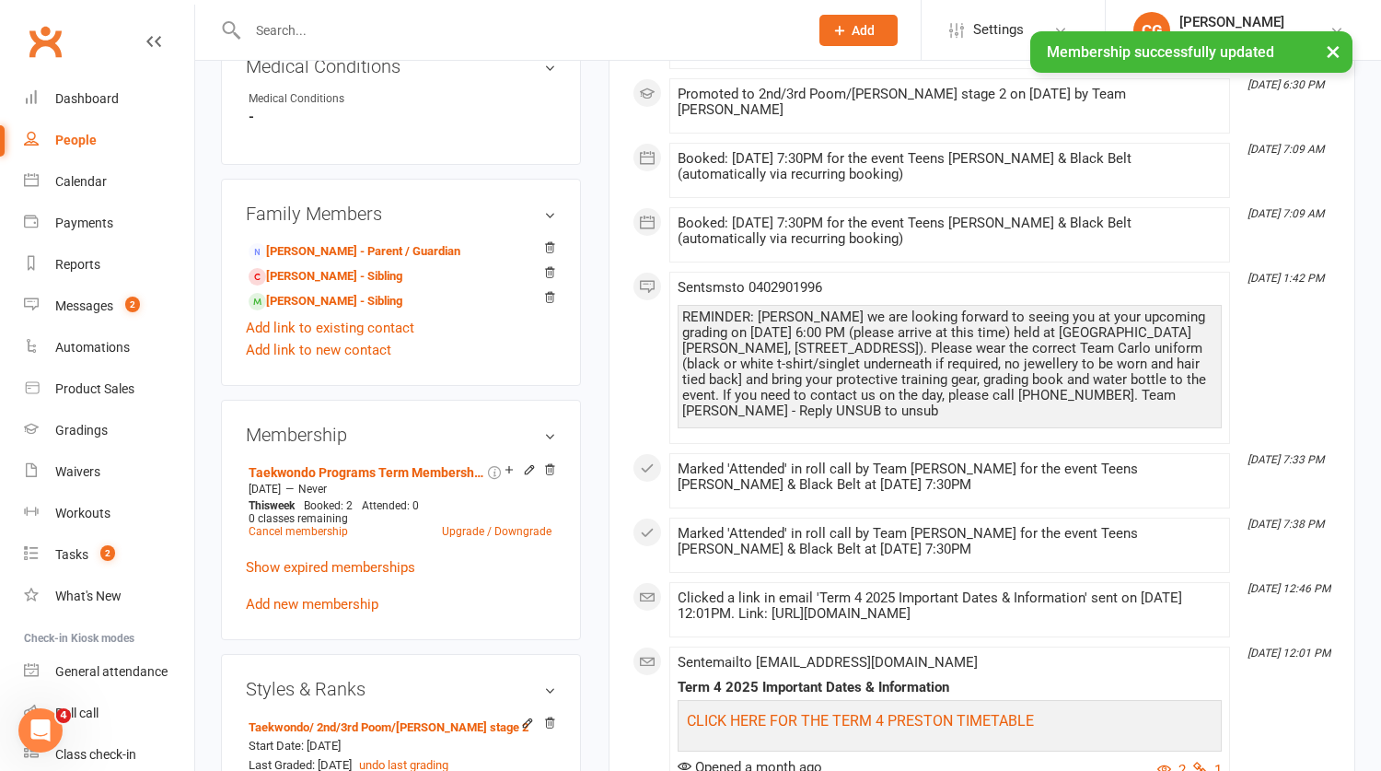
scroll to position [1085, 0]
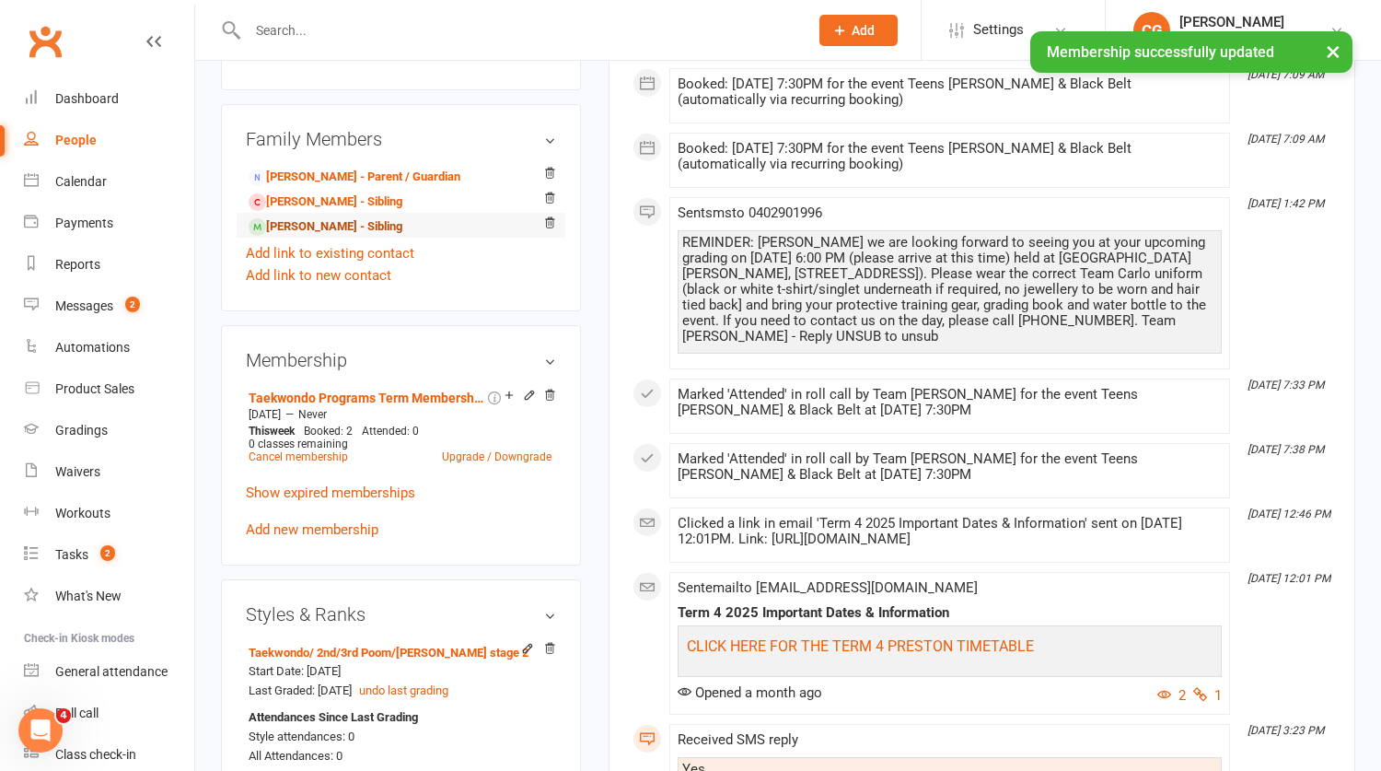
click at [313, 237] on link "Stefan Damjanovic - Sibling" at bounding box center [326, 226] width 154 height 19
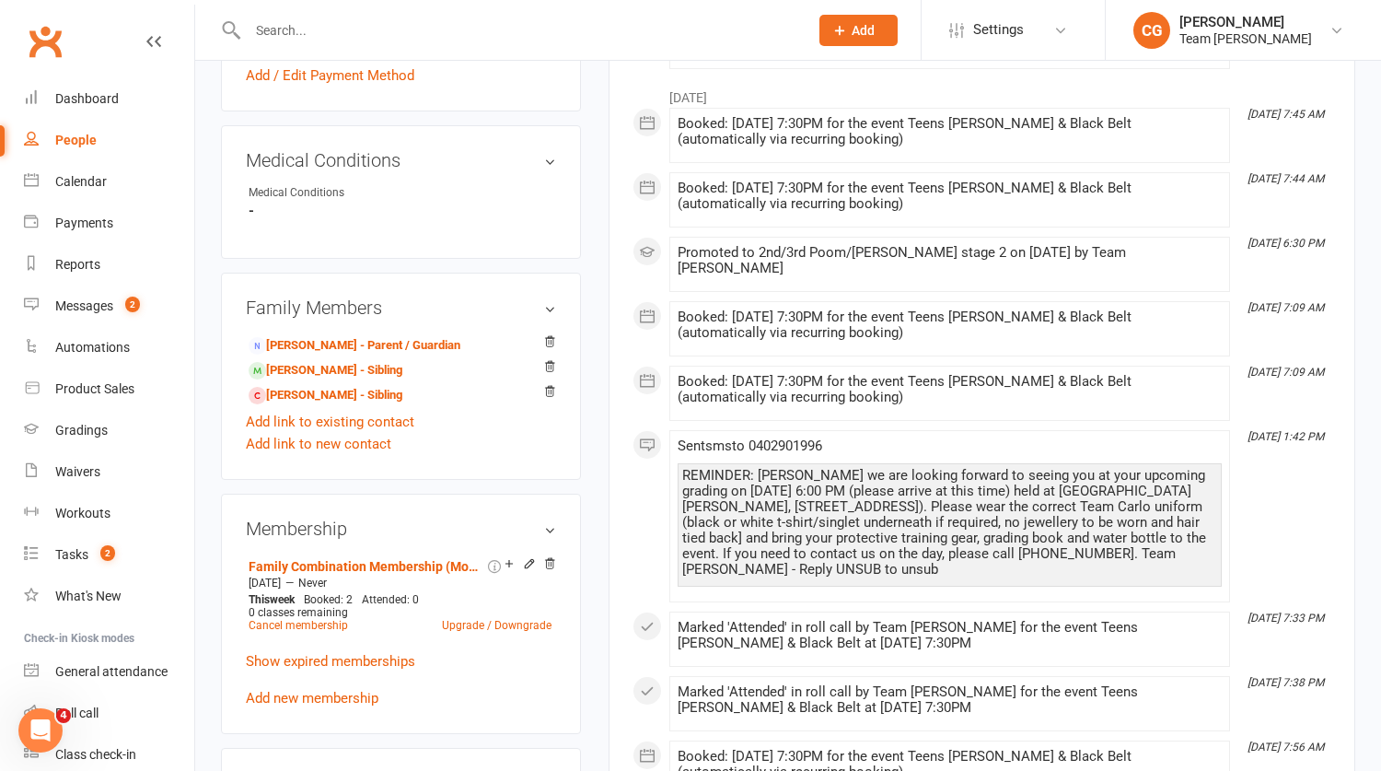
scroll to position [968, 0]
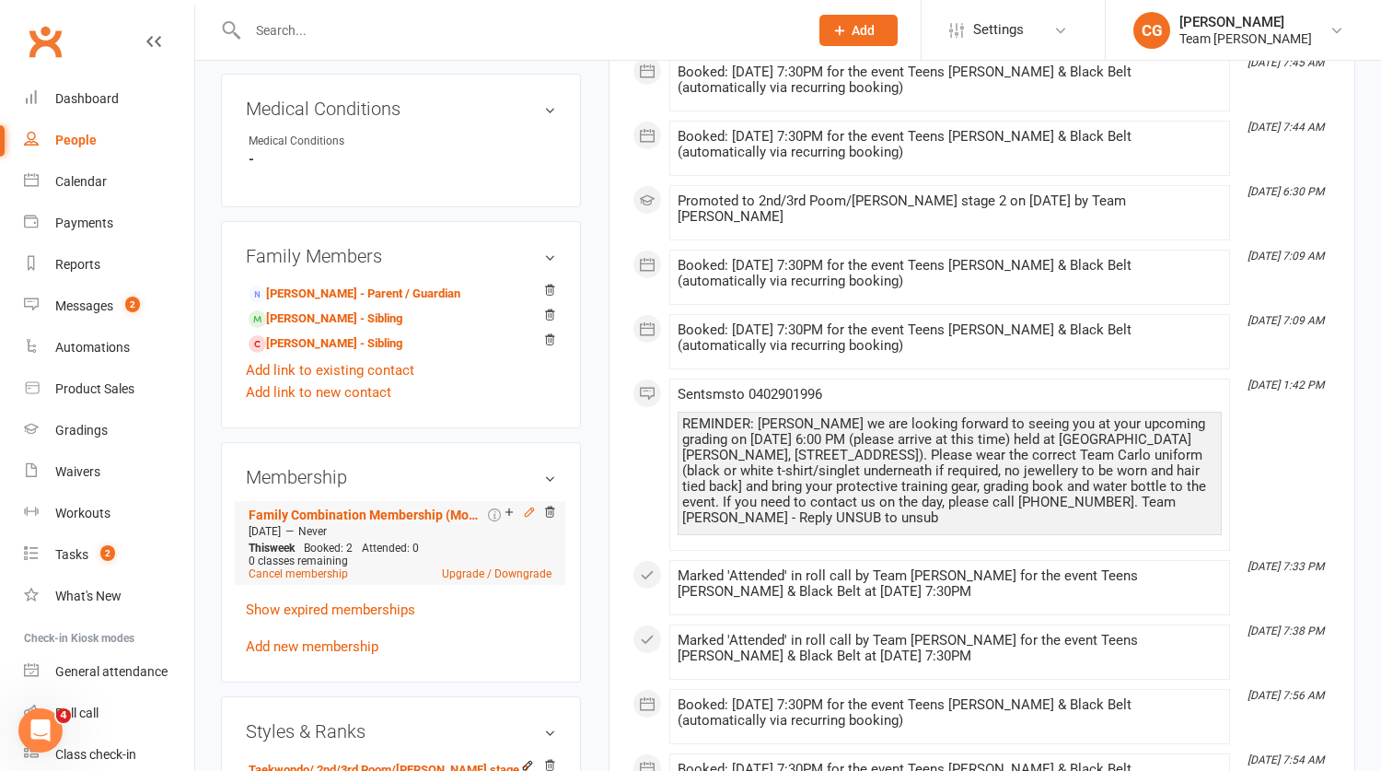
click at [526, 518] on icon at bounding box center [529, 512] width 13 height 13
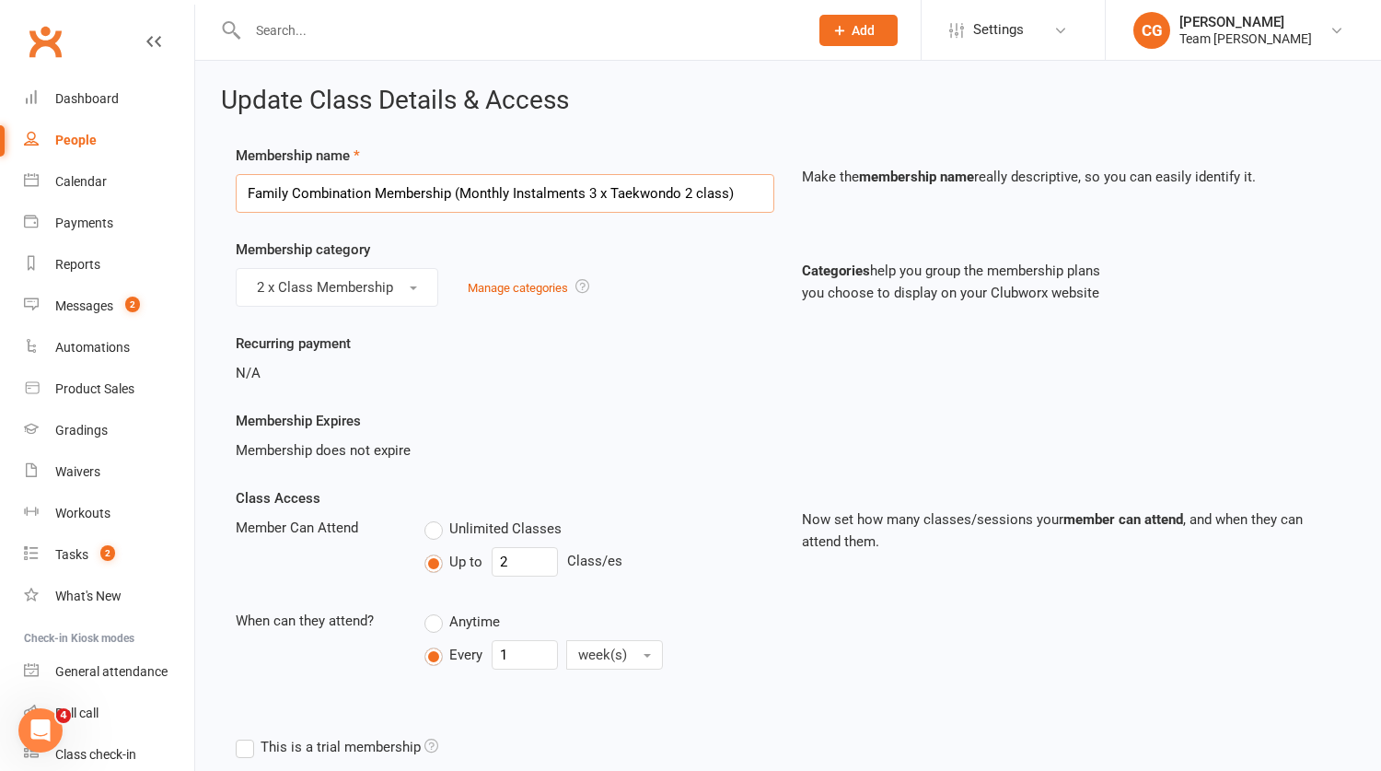
click at [401, 189] on input "Family Combination Membership (Monthly Instalments 3 x Taekwondo 2 class)" at bounding box center [505, 193] width 539 height 39
paste input "Taekwondo Programs Term Membership (2 x family member"
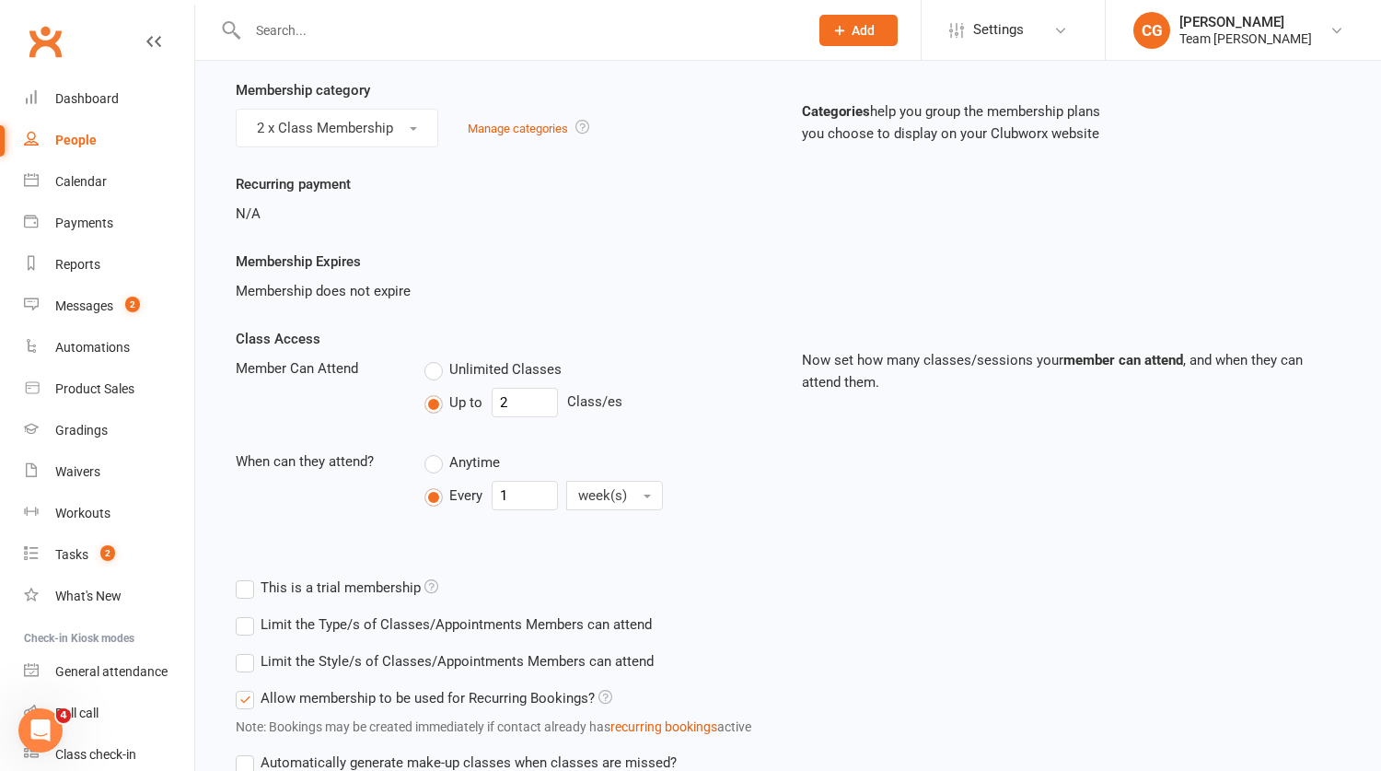
scroll to position [704, 0]
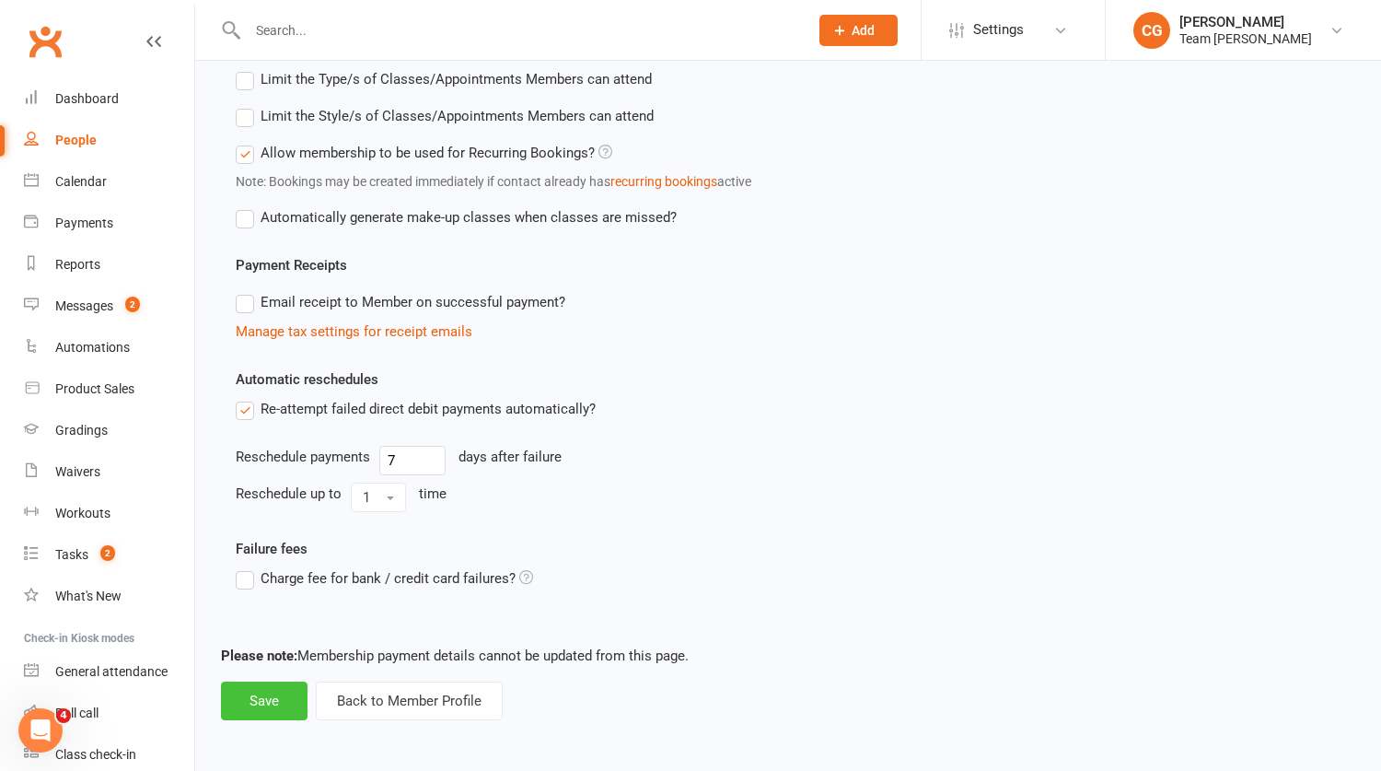
type input "Taekwondo Programs Term Membership (2 x family member)"
click at [262, 703] on button "Save" at bounding box center [264, 700] width 87 height 39
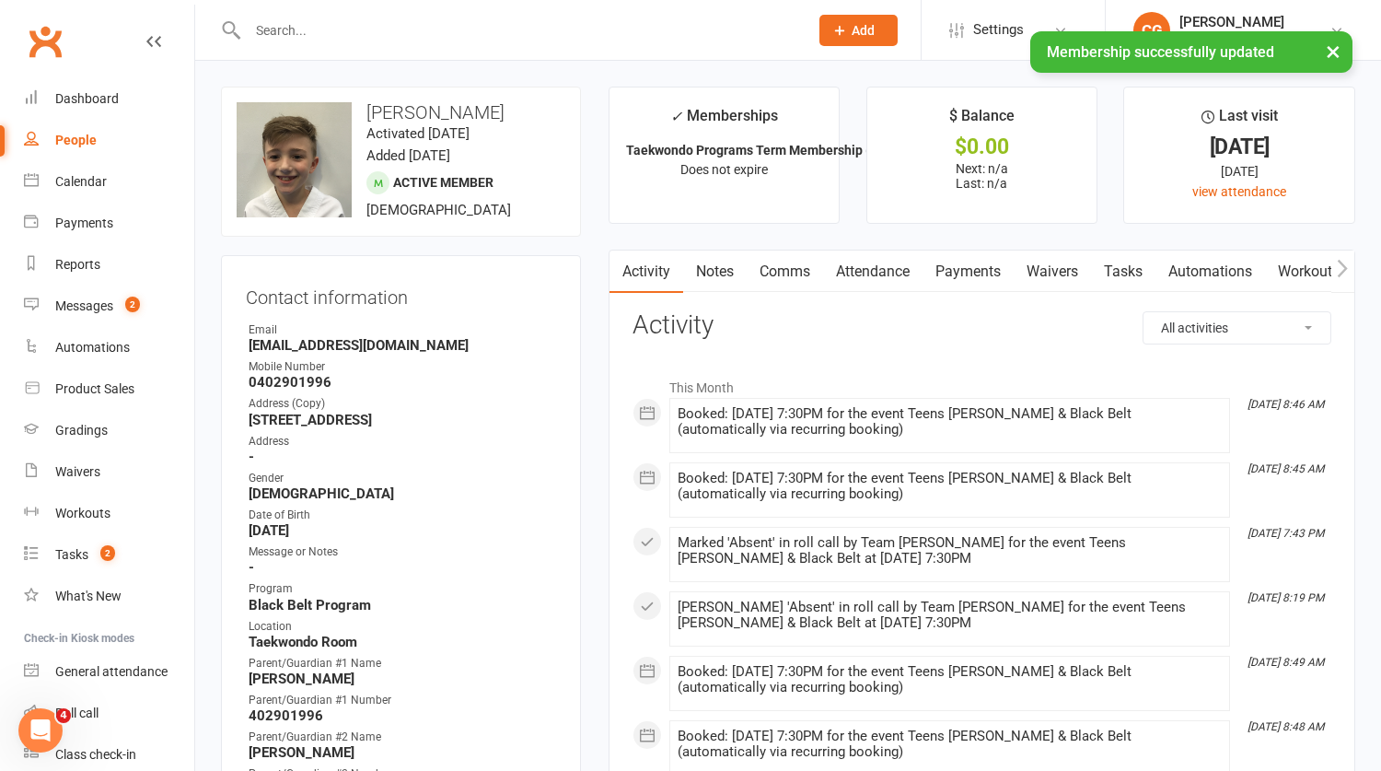
click at [1338, 48] on button "×" at bounding box center [1333, 51] width 33 height 40
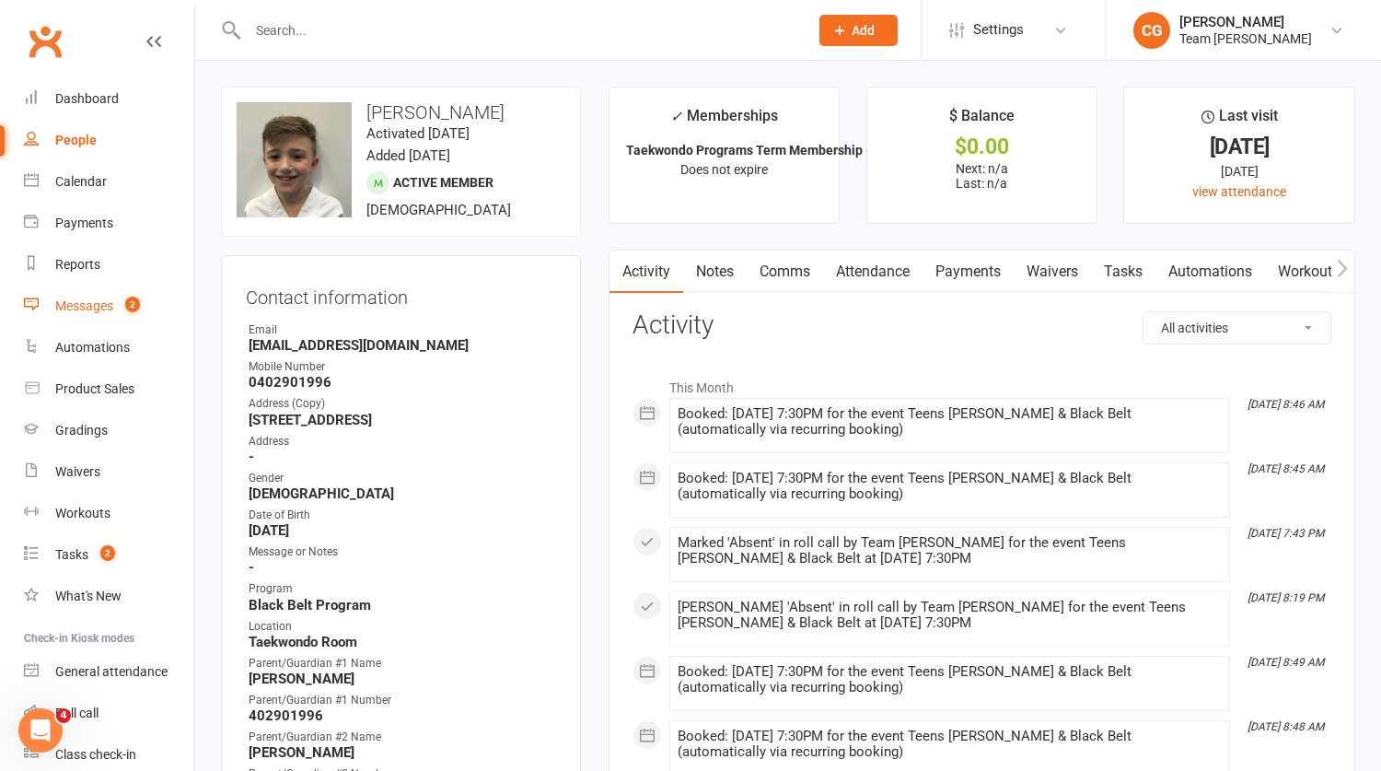
click at [99, 308] on div "Messages" at bounding box center [84, 305] width 58 height 15
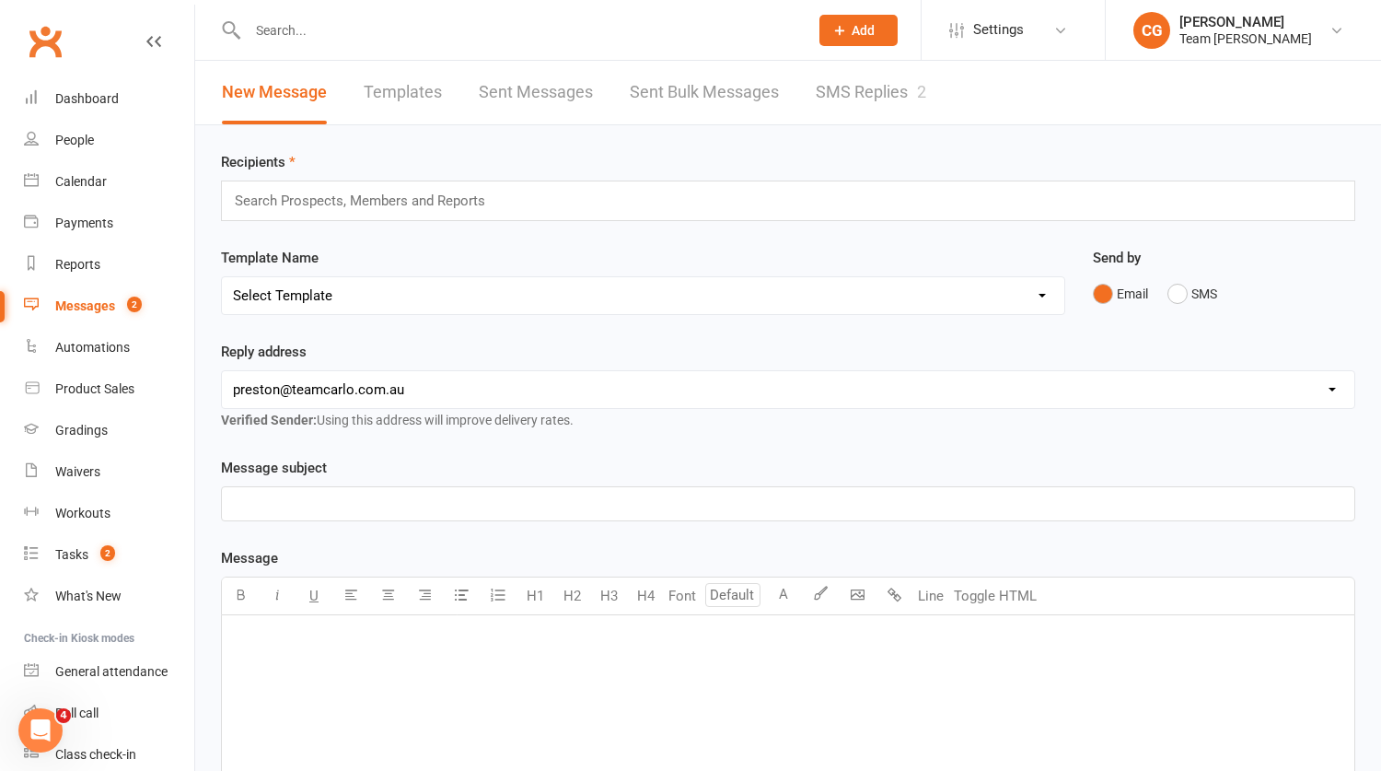
click at [843, 89] on link "SMS Replies 2" at bounding box center [871, 93] width 110 height 64
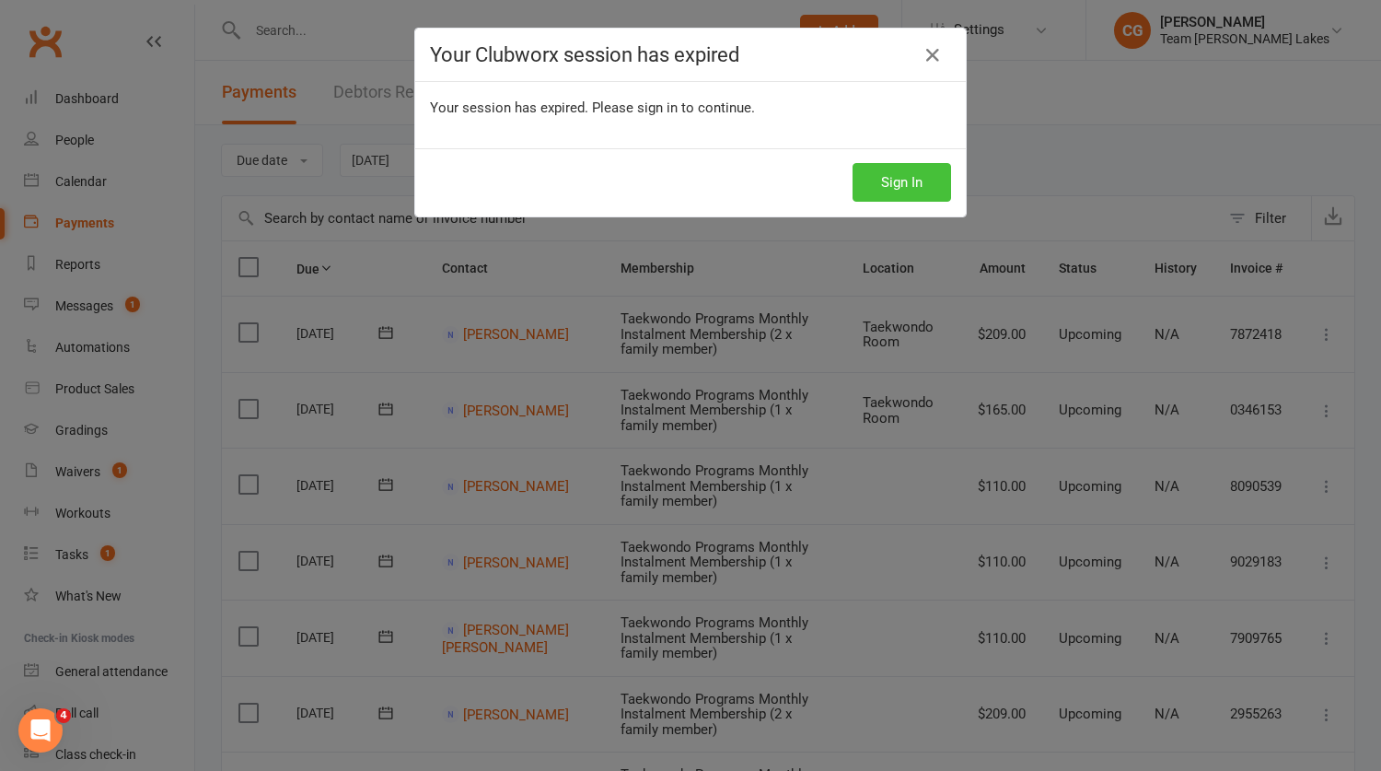
click at [927, 169] on button "Sign In" at bounding box center [902, 182] width 99 height 39
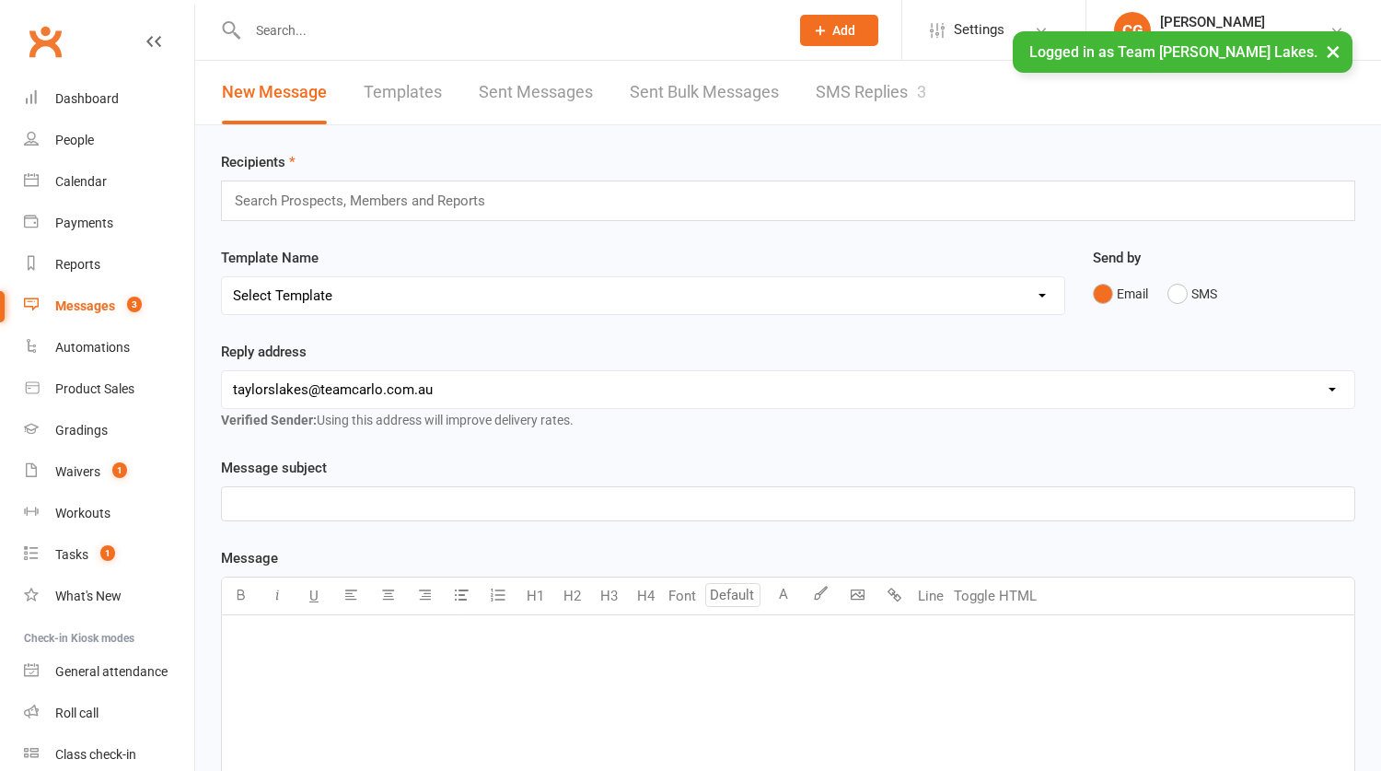
click at [843, 97] on link "SMS Replies 3" at bounding box center [871, 93] width 110 height 64
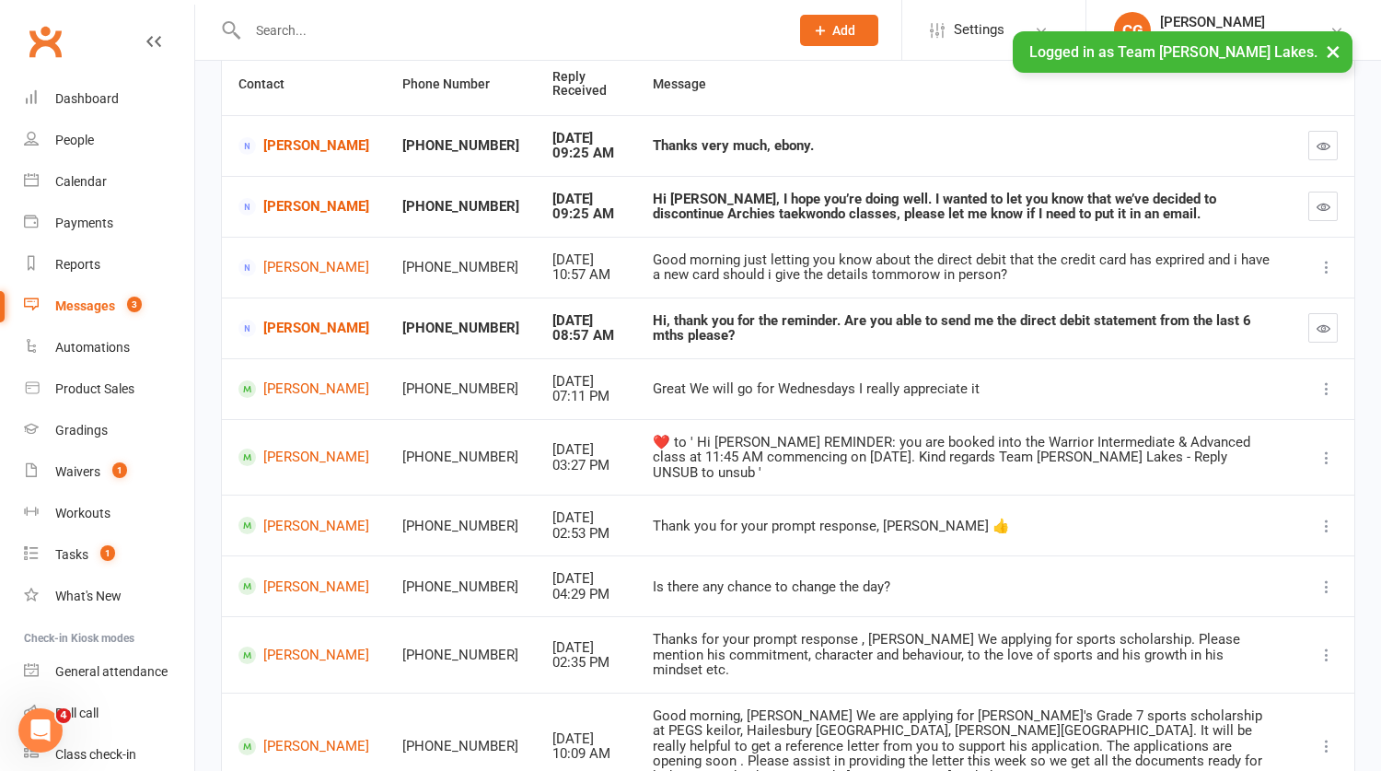
scroll to position [197, 0]
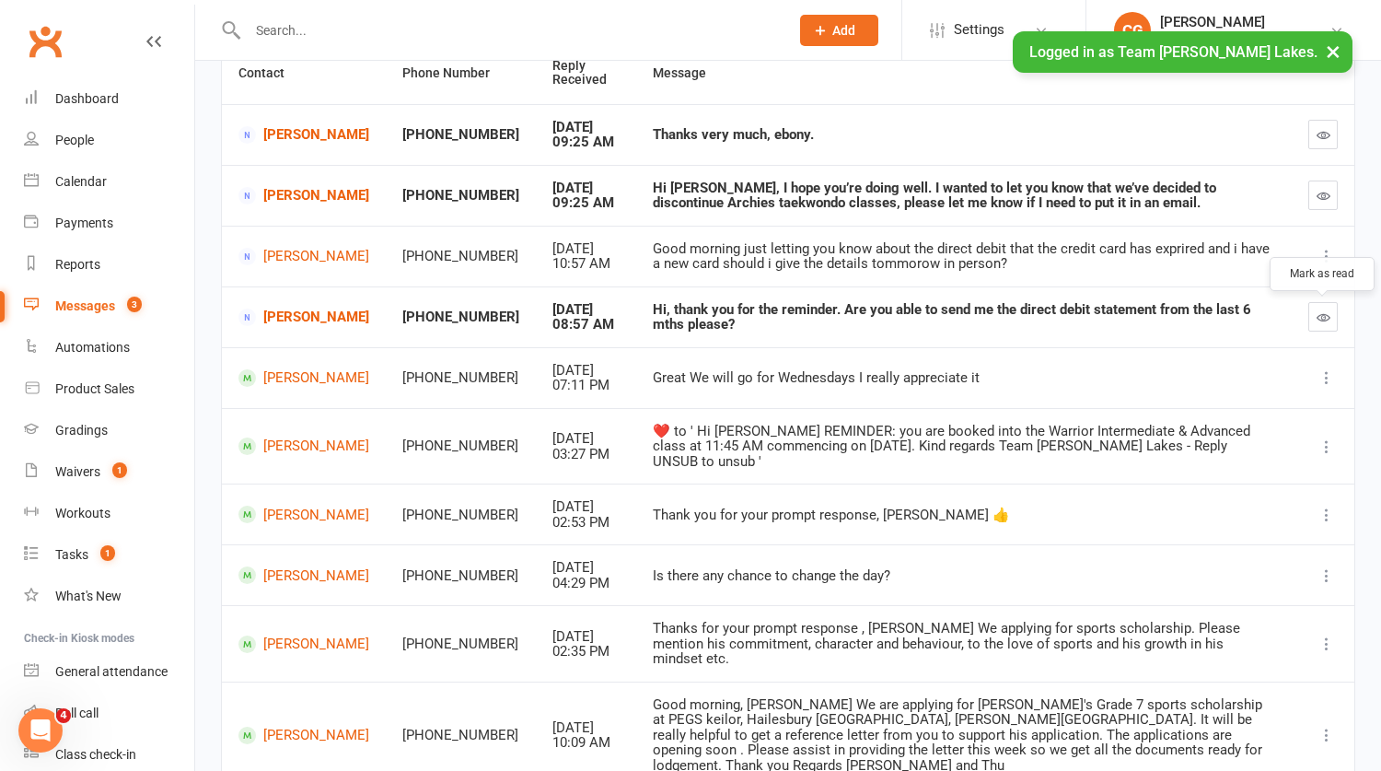
click at [1322, 315] on icon "button" at bounding box center [1324, 317] width 14 height 14
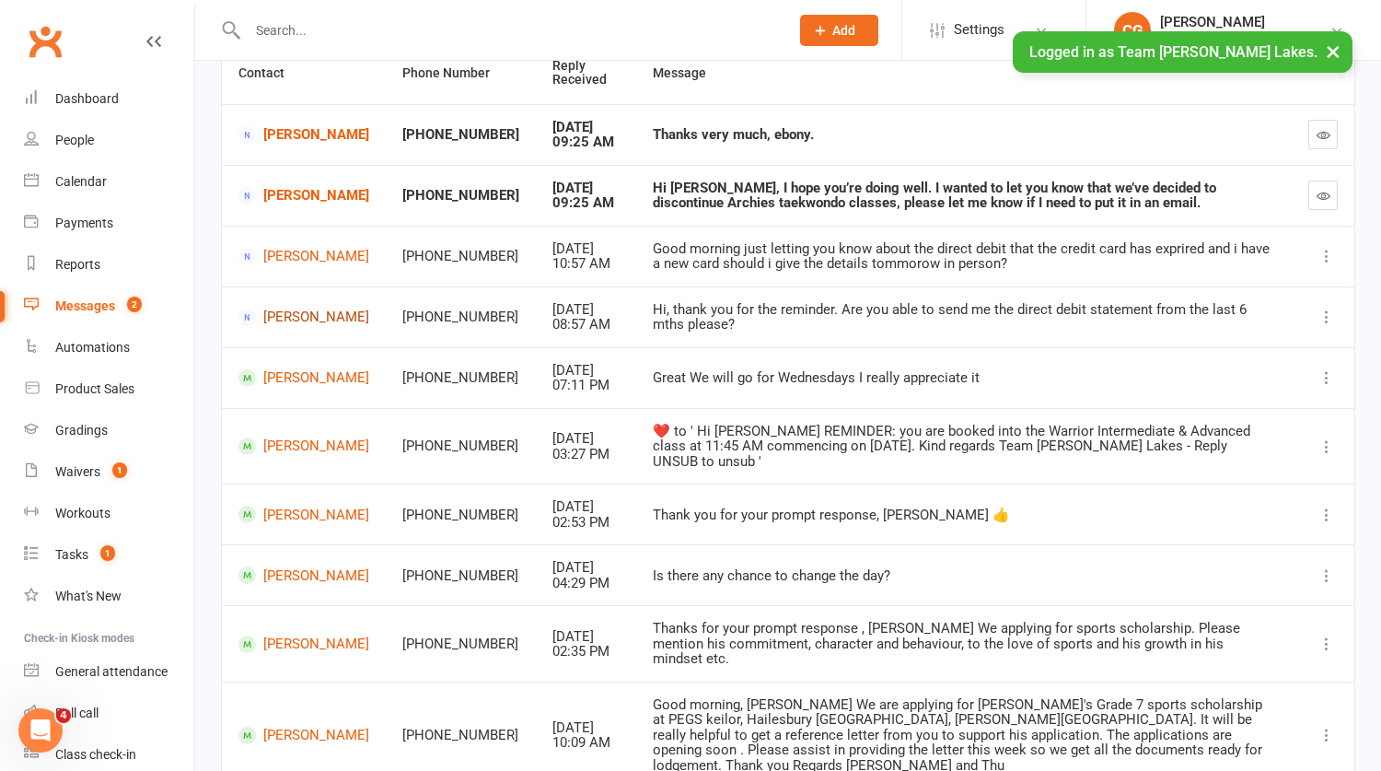
click at [271, 308] on link "Jeannie Agbayani" at bounding box center [303, 316] width 131 height 17
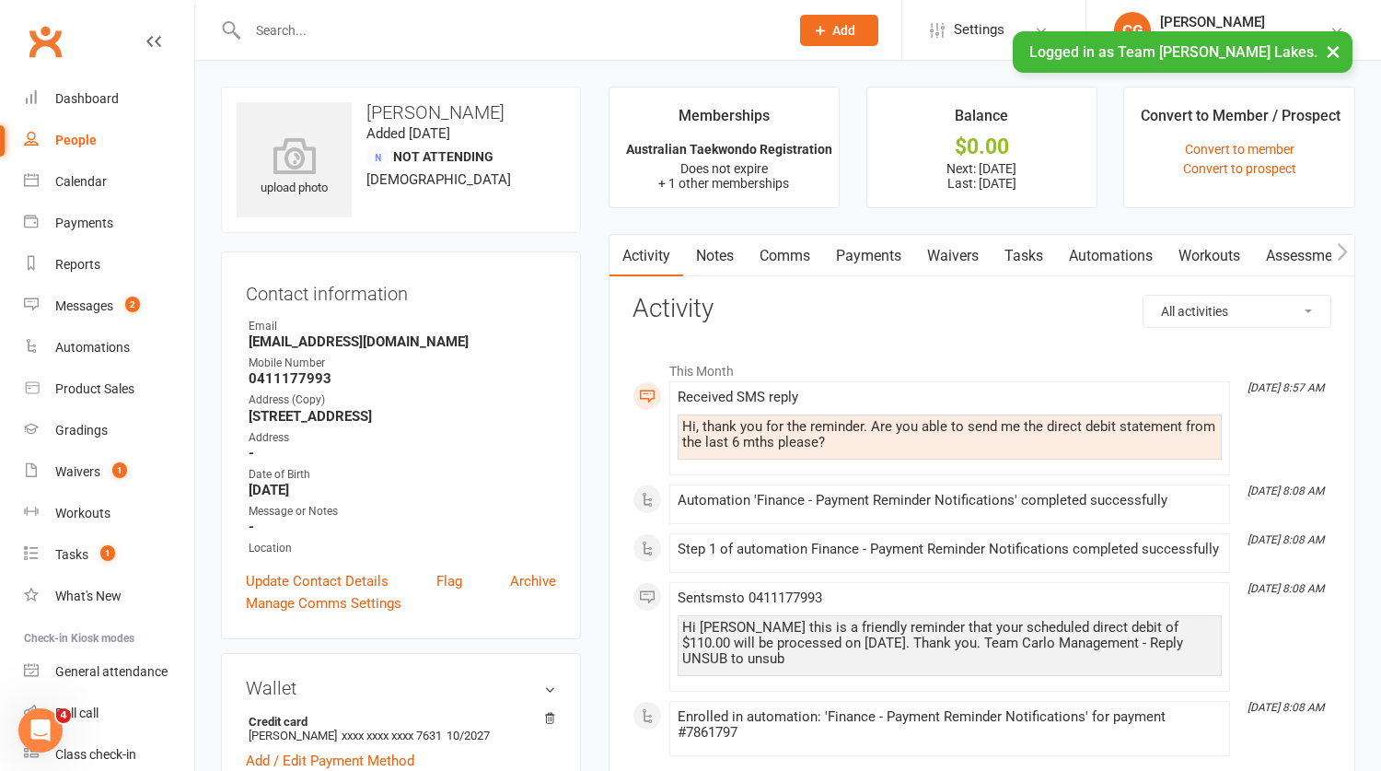
click at [868, 253] on link "Payments" at bounding box center [868, 256] width 91 height 42
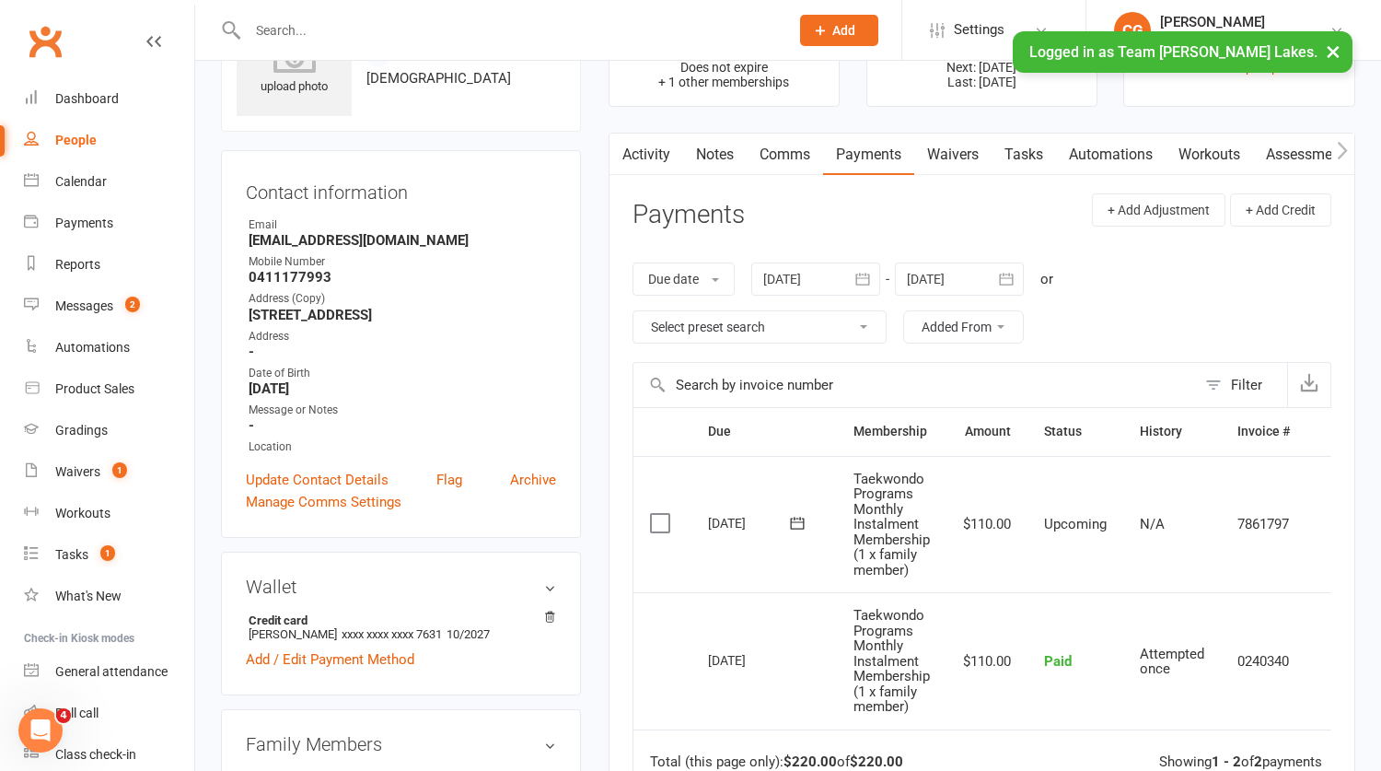
scroll to position [127, 0]
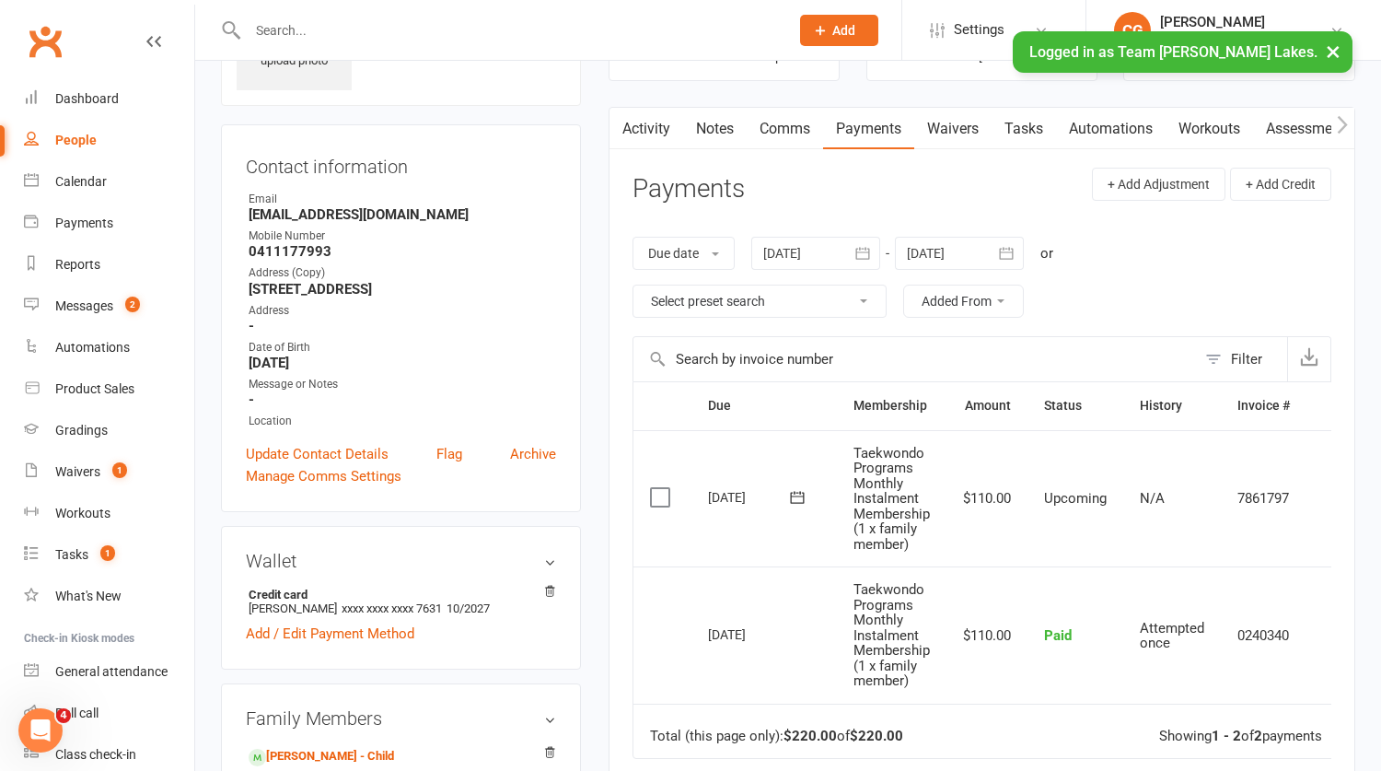
drag, startPoint x: 865, startPoint y: 251, endPoint x: 852, endPoint y: 256, distance: 13.7
click at [867, 253] on icon "button" at bounding box center [863, 253] width 18 height 18
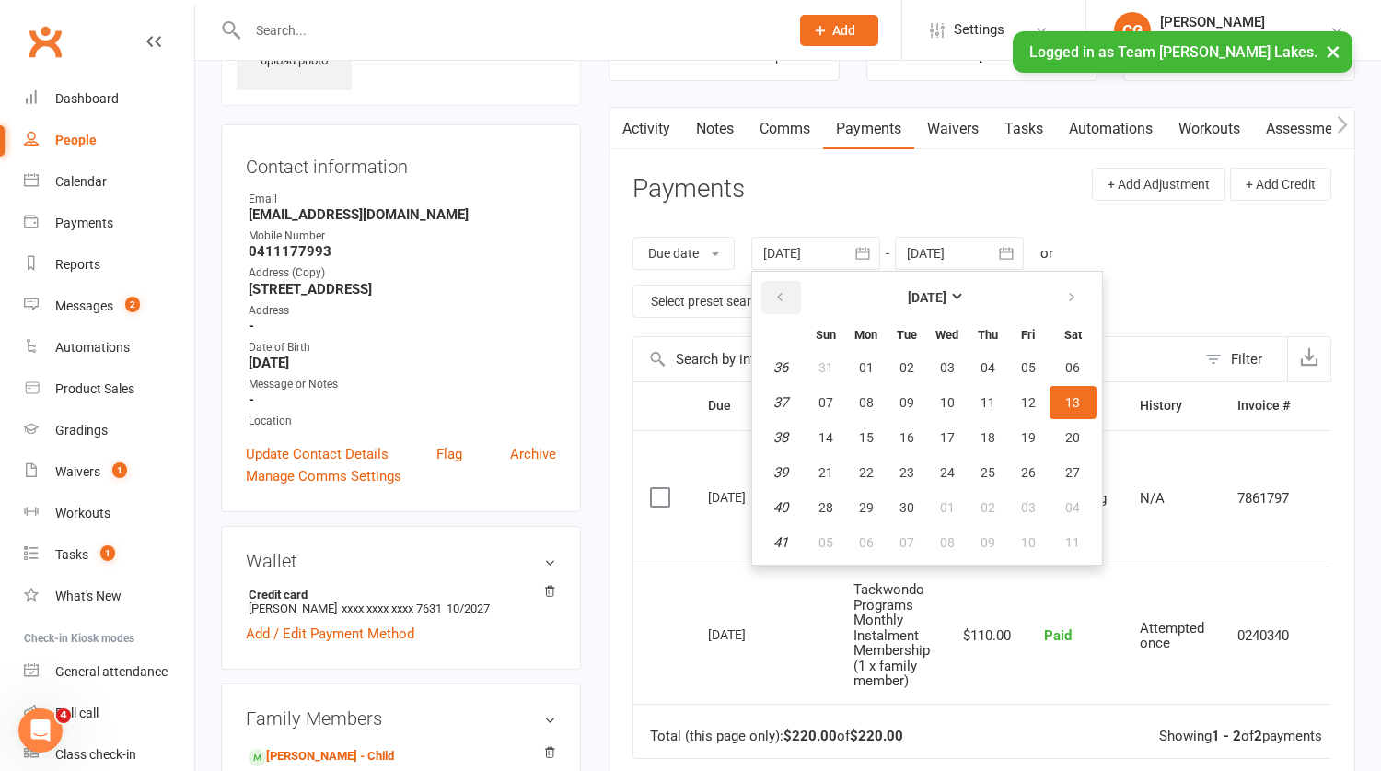
click at [779, 286] on button "button" at bounding box center [781, 297] width 40 height 33
click at [780, 286] on button "button" at bounding box center [781, 297] width 40 height 33
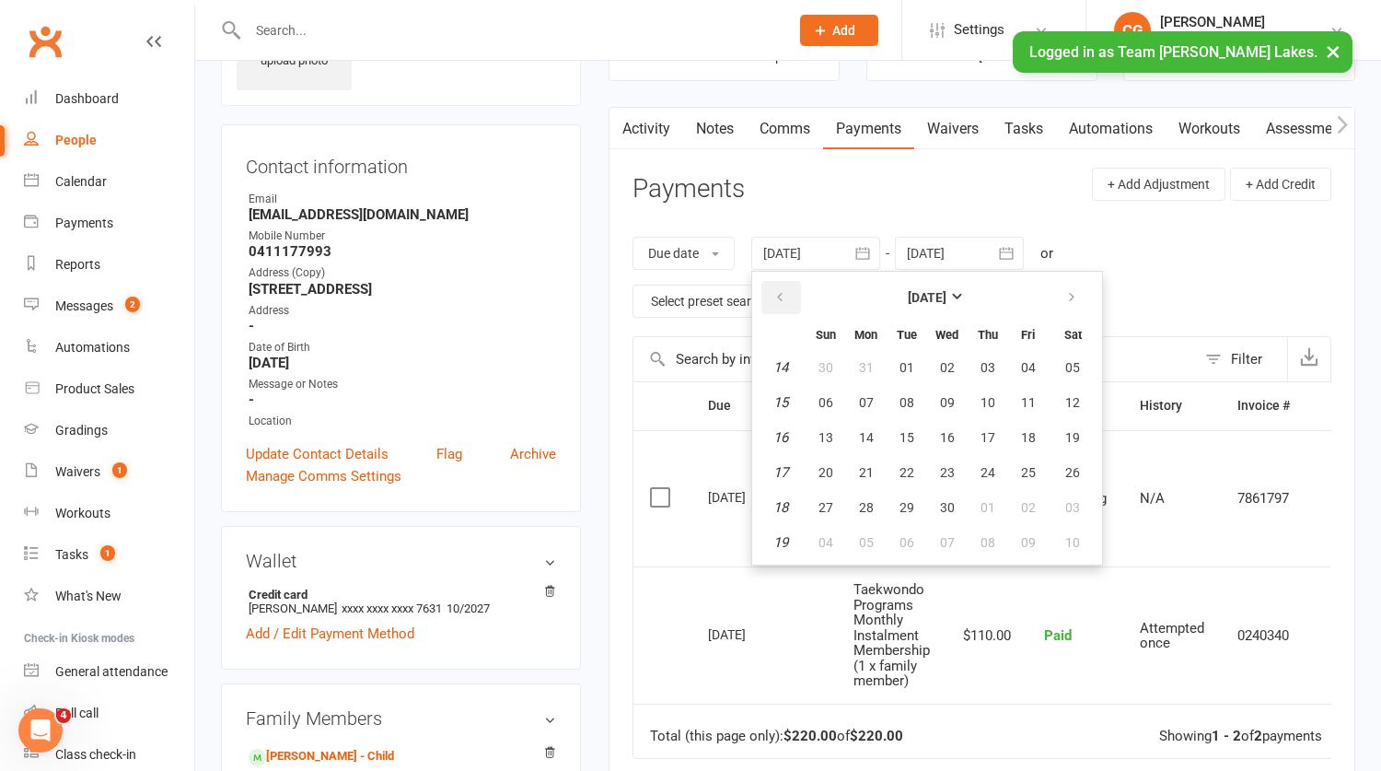
click at [780, 286] on button "button" at bounding box center [781, 297] width 40 height 33
click at [944, 360] on span "01" at bounding box center [947, 367] width 15 height 15
type input "01 Jan 2025"
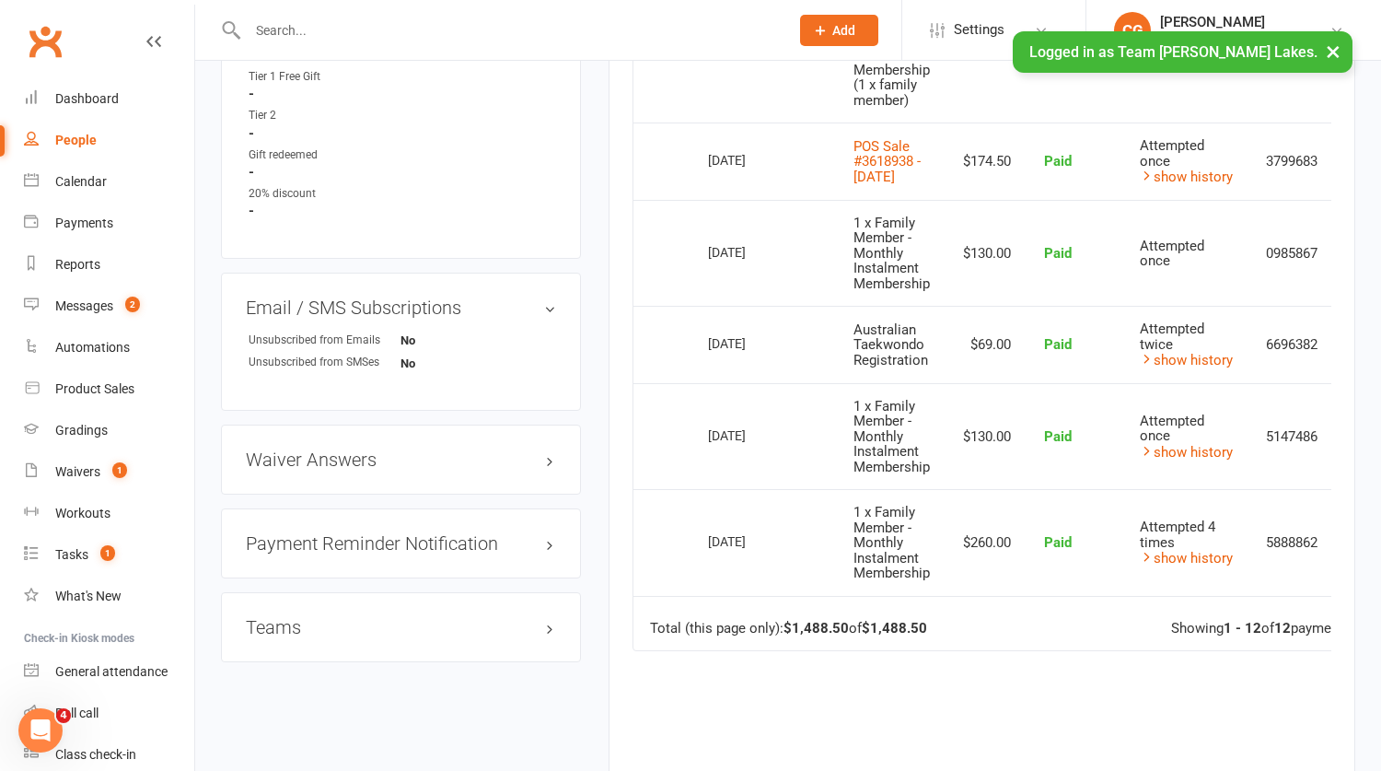
scroll to position [1381, 0]
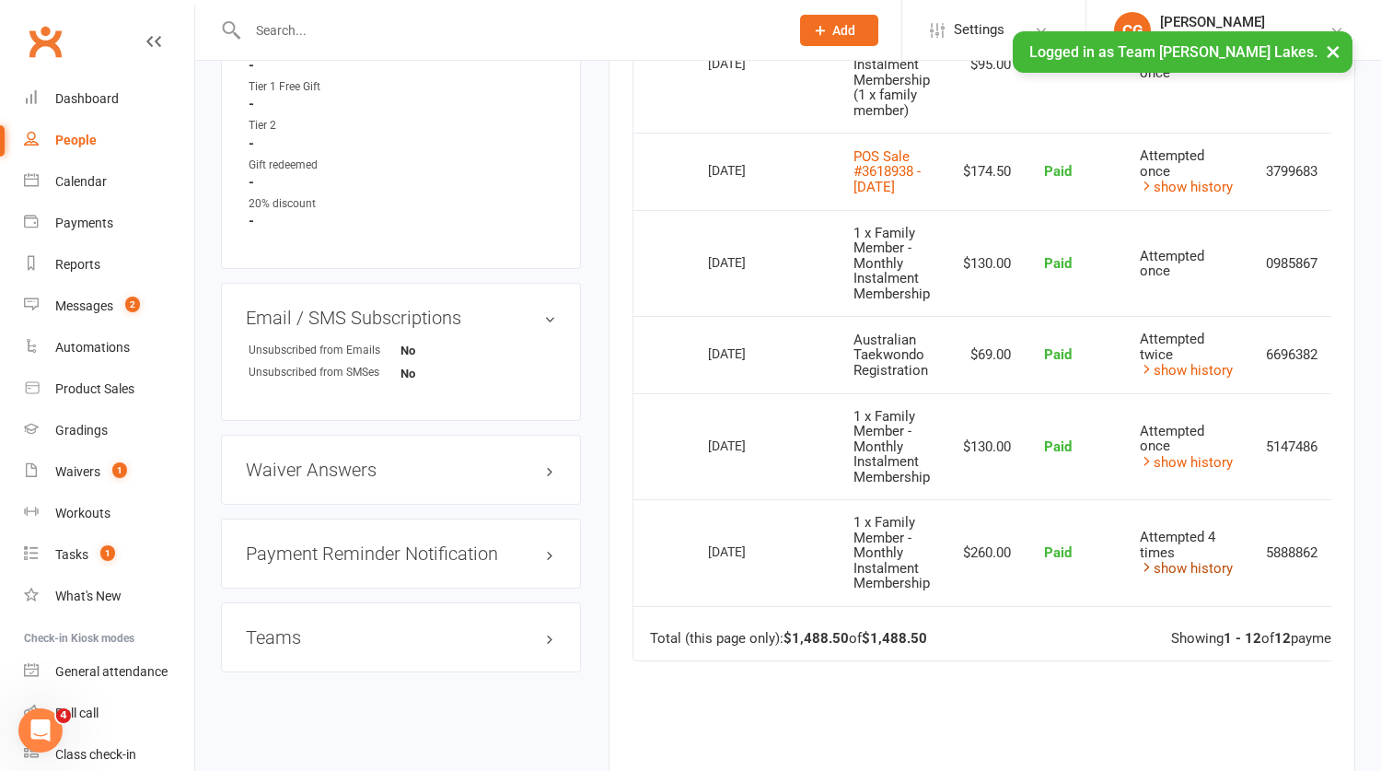
click at [1202, 576] on link "show history" at bounding box center [1186, 568] width 93 height 17
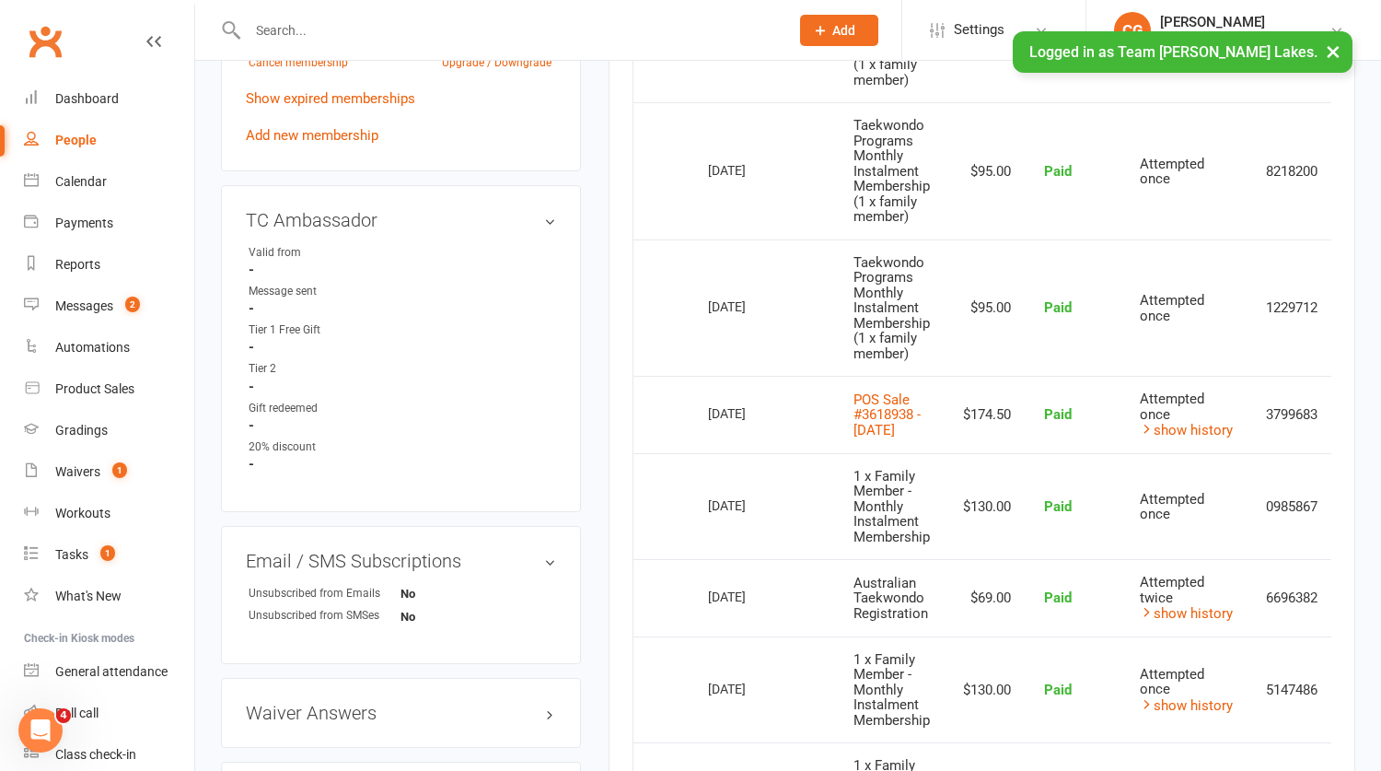
scroll to position [319, 0]
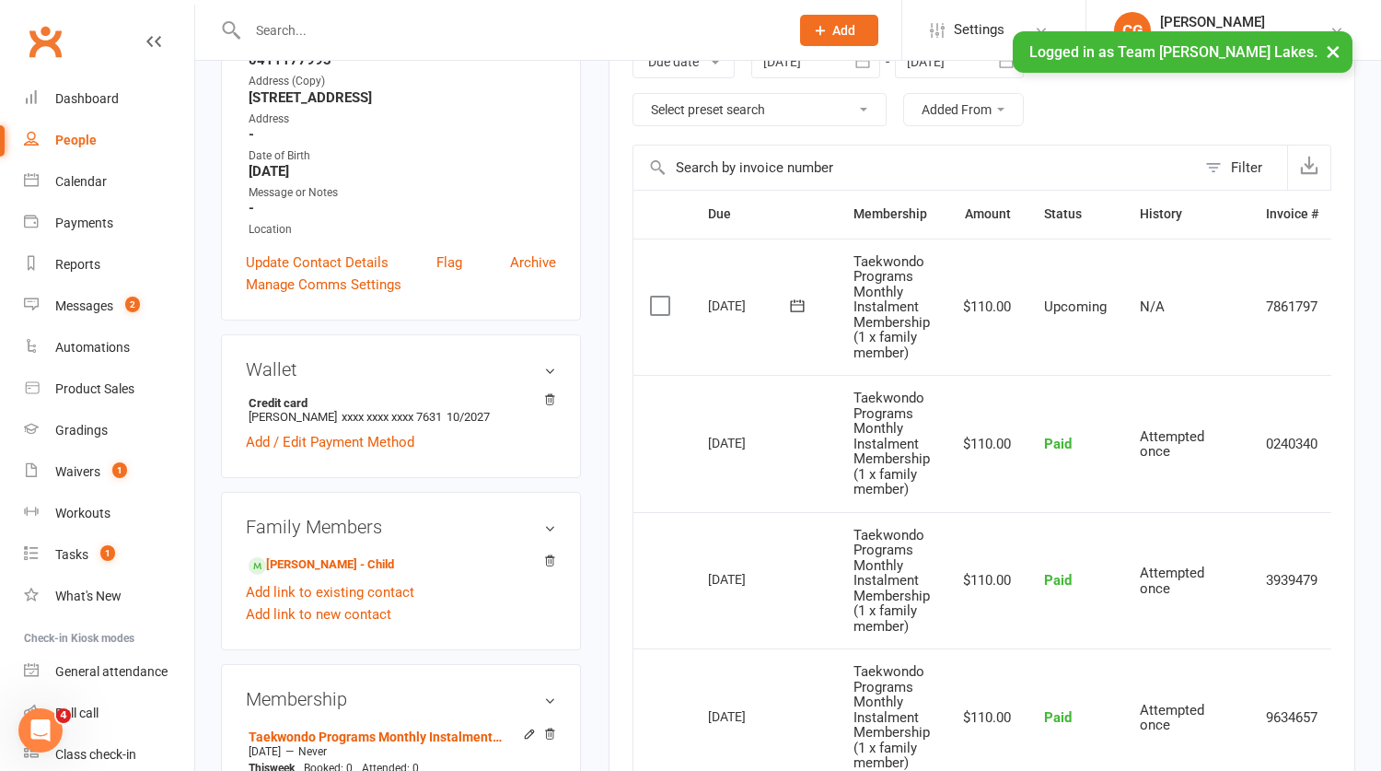
click at [1313, 174] on icon "button" at bounding box center [1309, 165] width 18 height 18
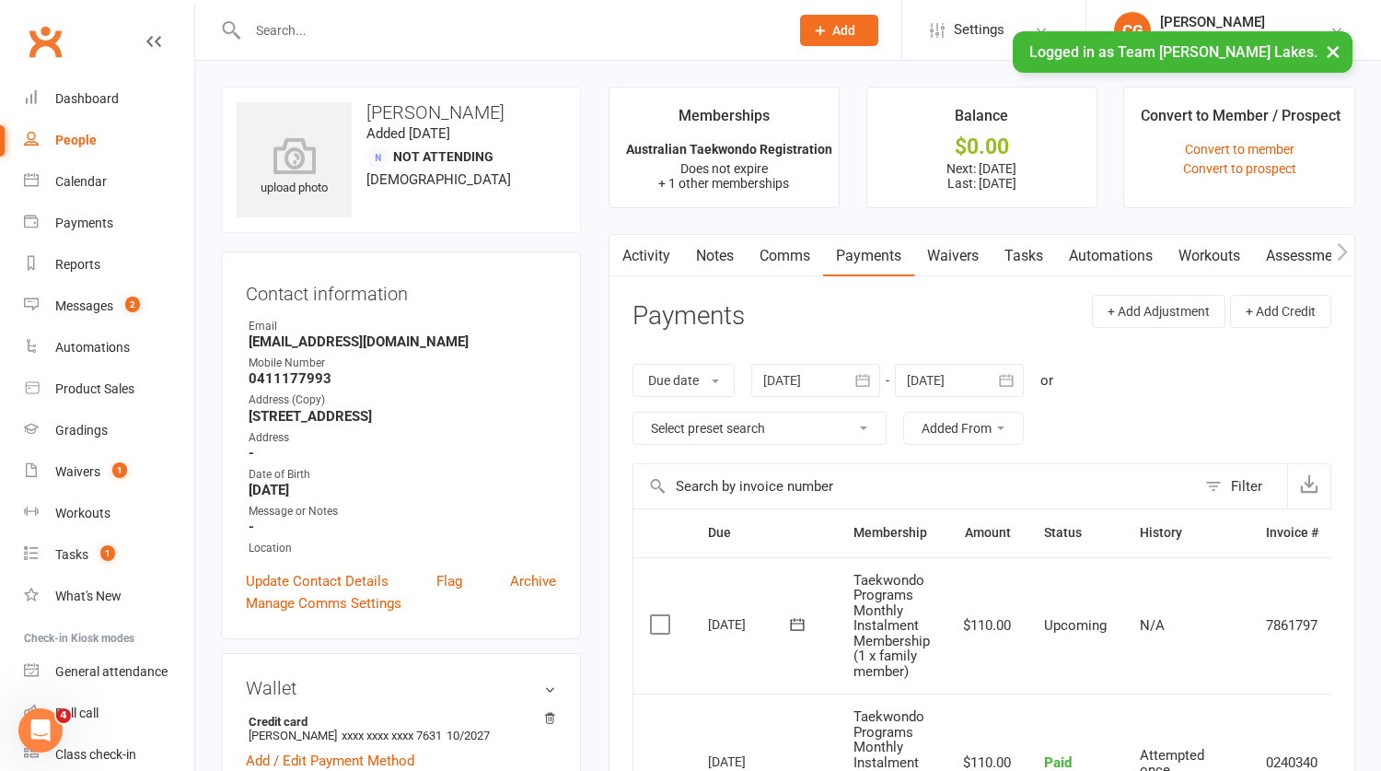
click at [323, 338] on strong "jlkagbayani@gmail.com" at bounding box center [403, 341] width 308 height 17
click at [324, 338] on strong "jlkagbayani@gmail.com" at bounding box center [403, 341] width 308 height 17
click at [325, 338] on strong "jlkagbayani@gmail.com" at bounding box center [403, 341] width 308 height 17
copy render-form-field "jlkagbayani@gmail.com"
click at [72, 309] on div "Messages" at bounding box center [84, 305] width 58 height 15
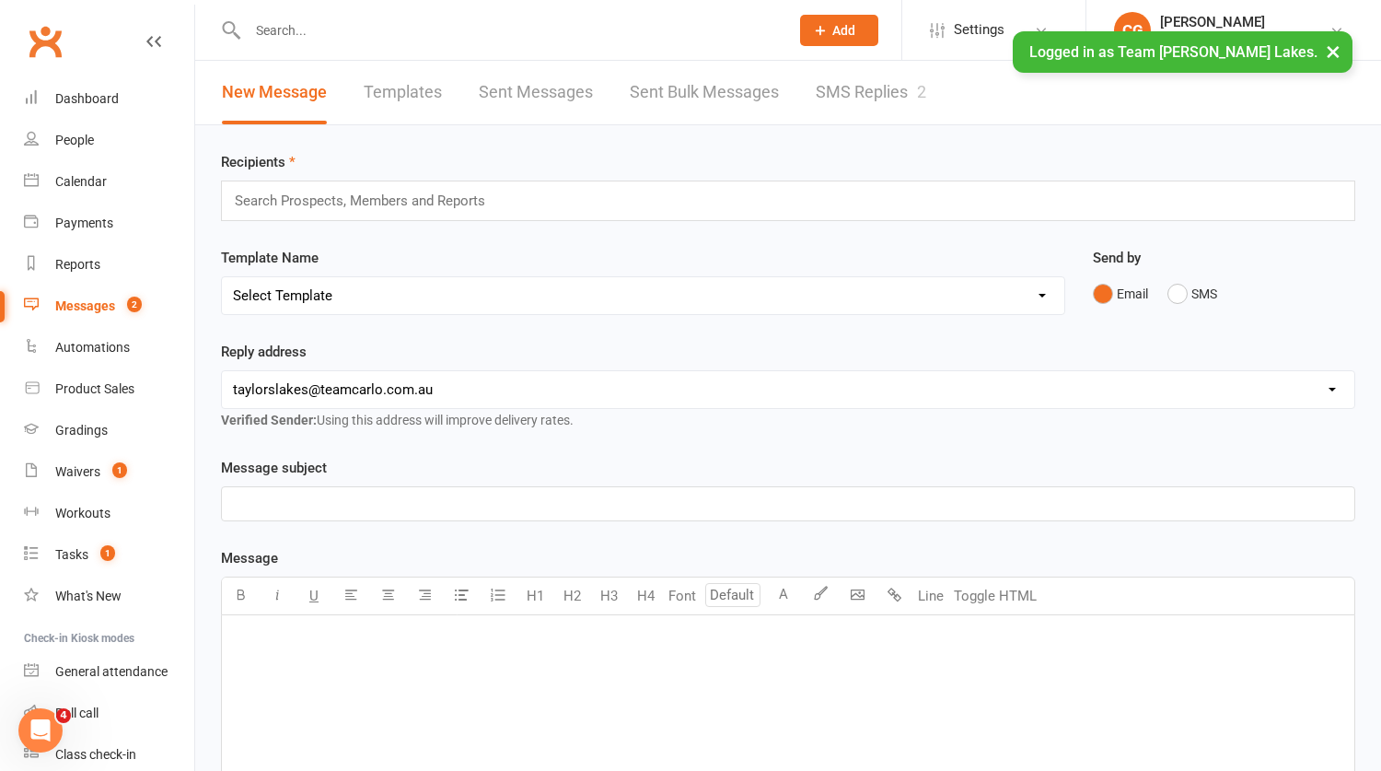
click at [898, 103] on link "SMS Replies 2" at bounding box center [871, 93] width 110 height 64
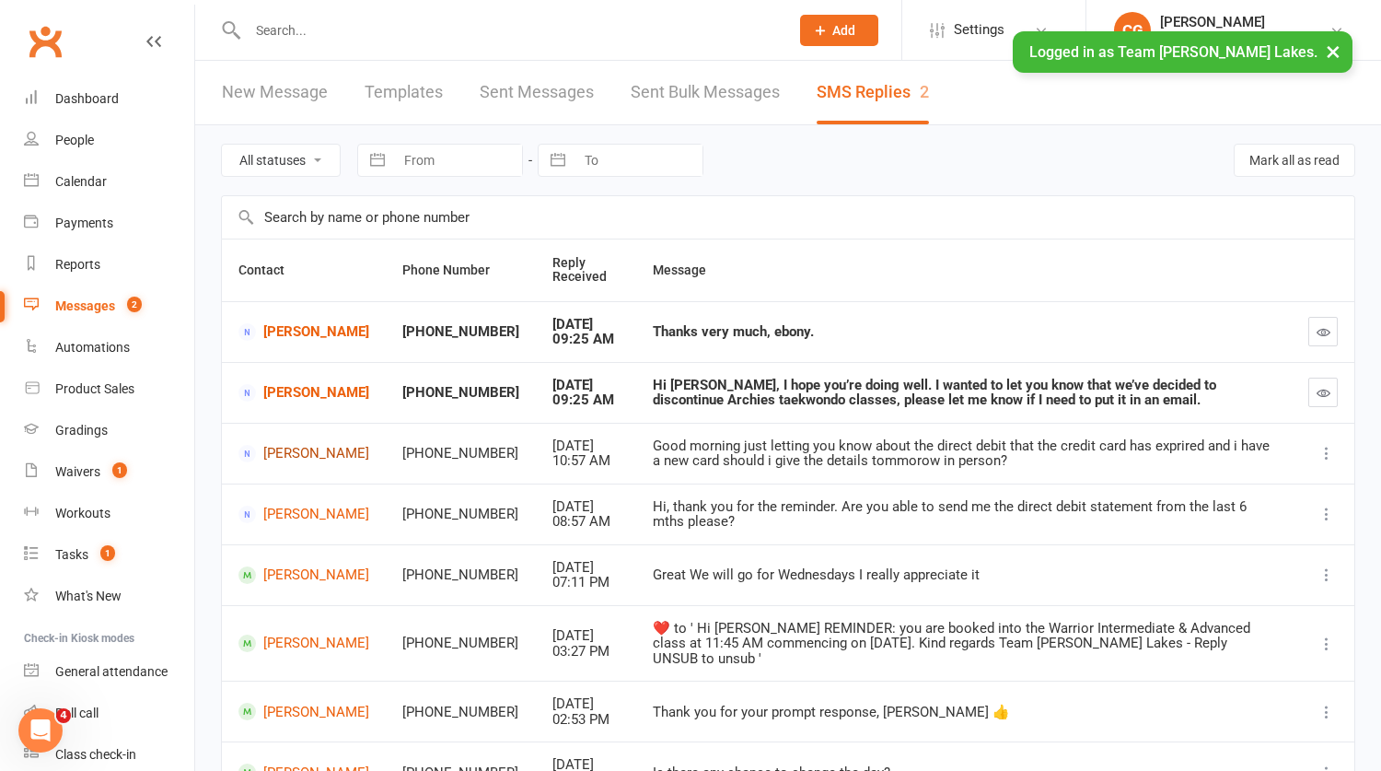
click at [296, 455] on link "Lilly Mastorakos" at bounding box center [303, 453] width 131 height 17
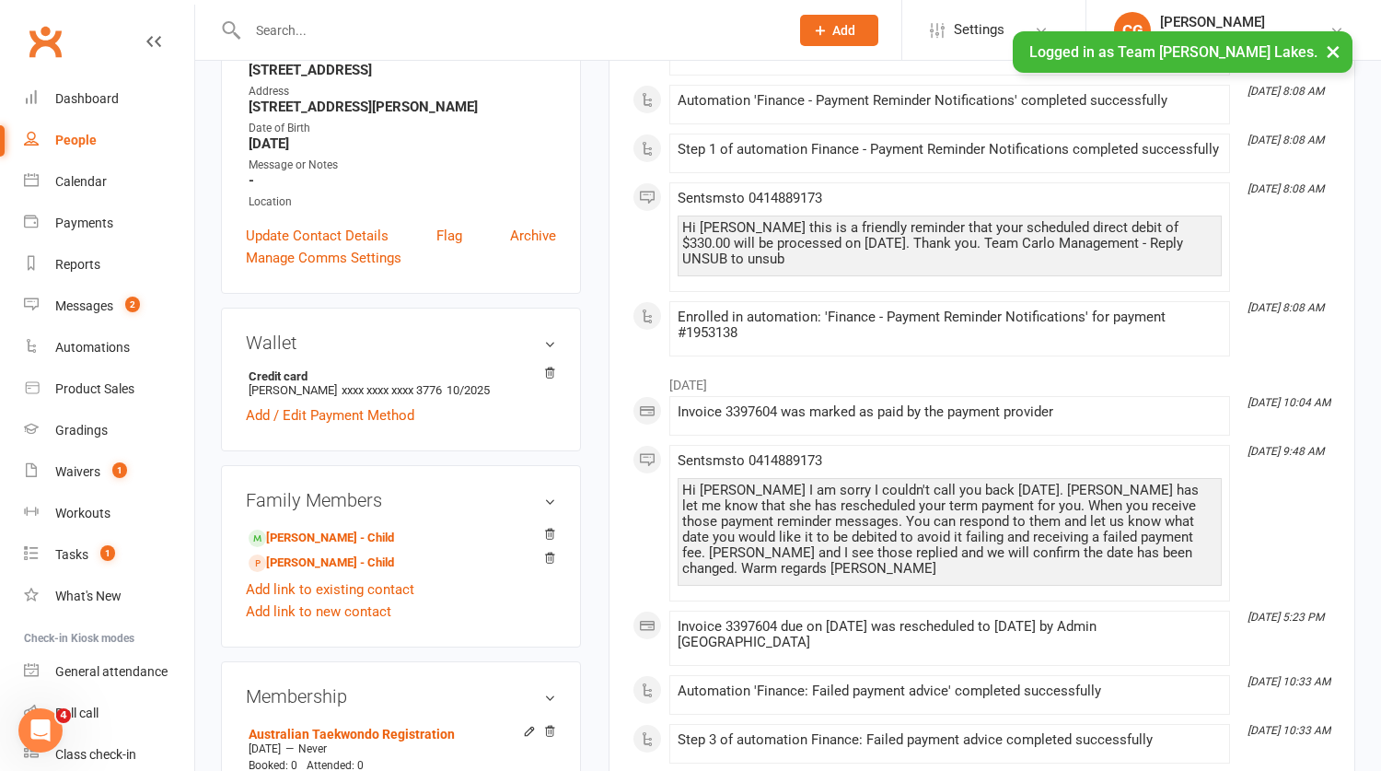
scroll to position [448, 0]
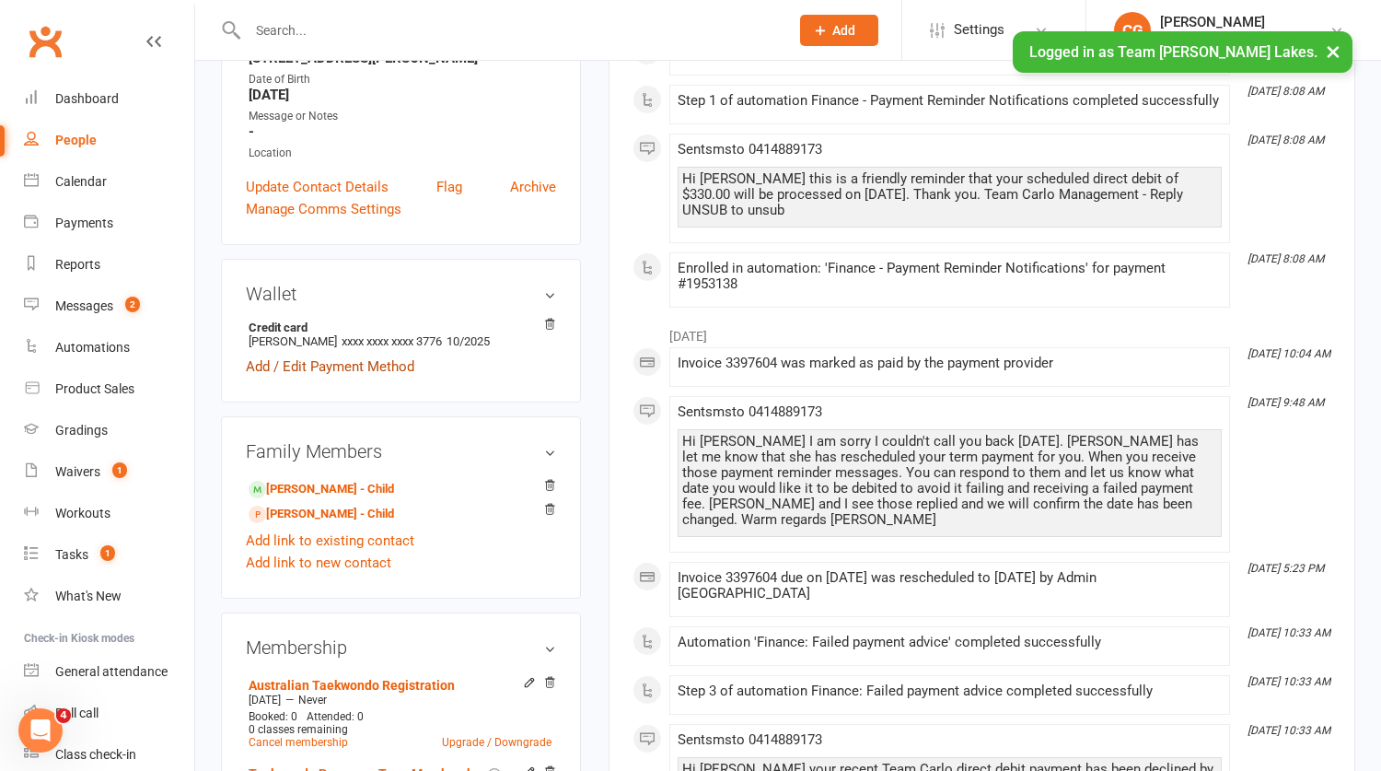
click at [283, 355] on link "Add / Edit Payment Method" at bounding box center [330, 366] width 169 height 22
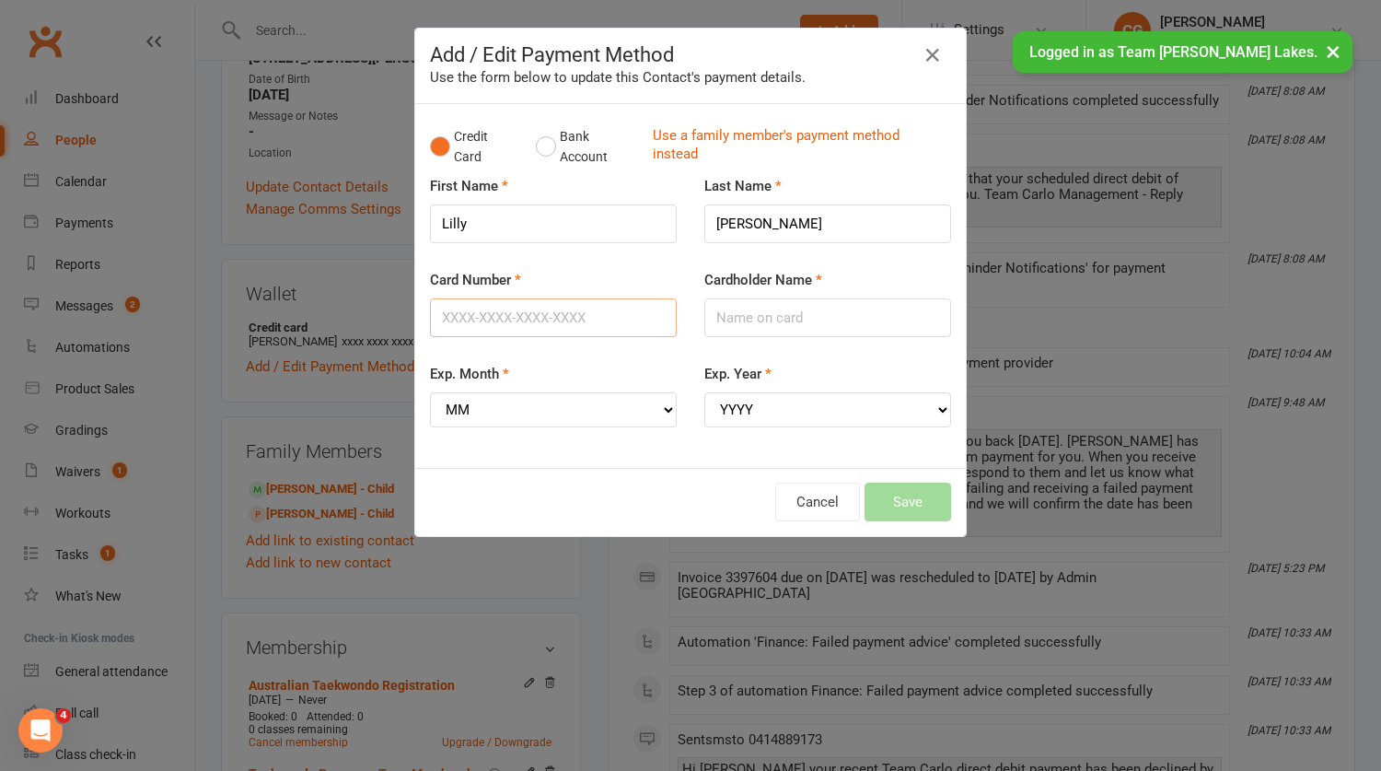
click at [501, 316] on input "Card Number" at bounding box center [553, 317] width 247 height 39
type input "5217293027785681"
click at [492, 413] on select "MM 01 02 03 04 05 06 07 08 09 10 11 12" at bounding box center [553, 409] width 247 height 35
select select "08"
click at [430, 392] on select "MM 01 02 03 04 05 06 07 08 09 10 11 12" at bounding box center [553, 409] width 247 height 35
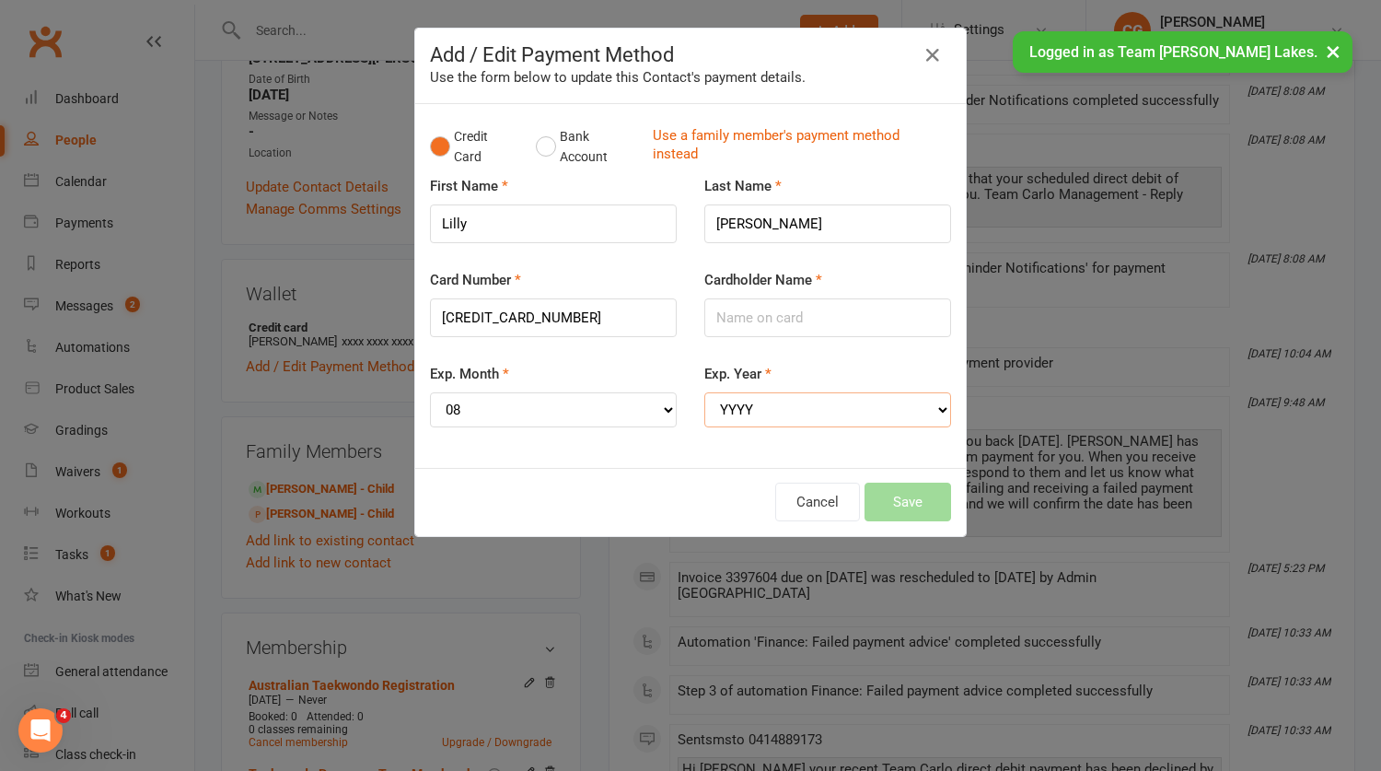
click at [790, 405] on select "YYYY 2025 2026 2027 2028 2029 2030 2031 2032 2033 2034" at bounding box center [827, 409] width 247 height 35
select select "2028"
click at [704, 392] on select "YYYY 2025 2026 2027 2028 2029 2030 2031 2032 2033 2034" at bounding box center [827, 409] width 247 height 35
click at [758, 324] on input "Cardholder Name" at bounding box center [827, 317] width 247 height 39
type input "Lily Mastorakos"
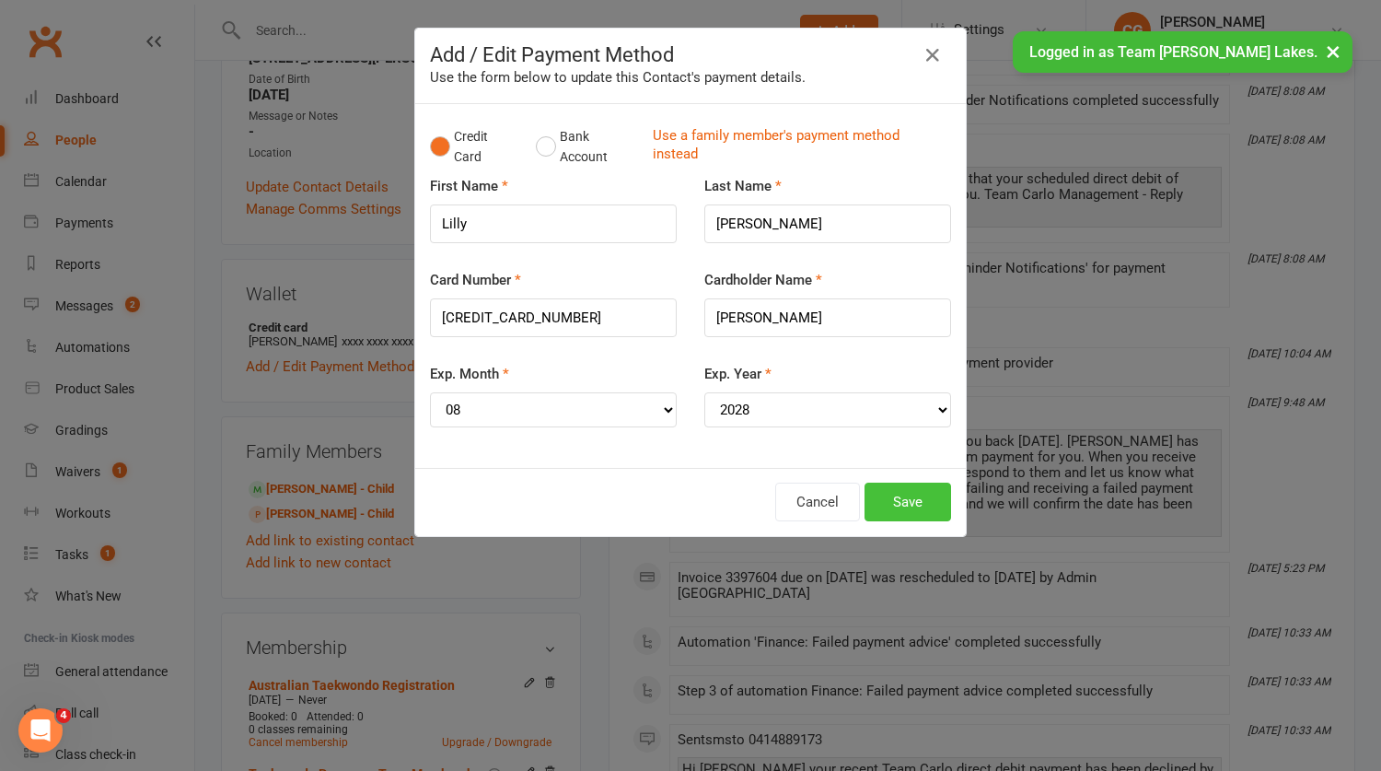
click at [925, 499] on button "Save" at bounding box center [908, 501] width 87 height 39
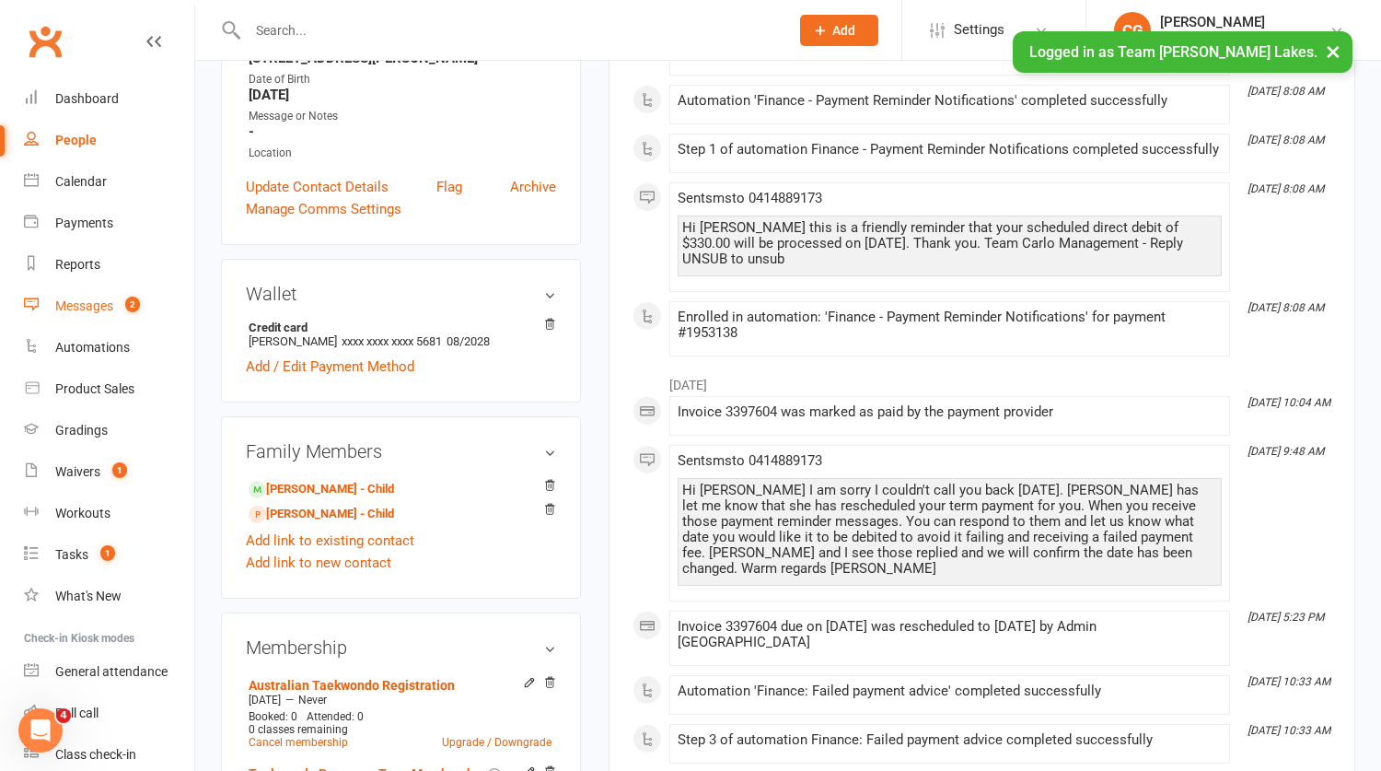
click at [104, 300] on div "Messages" at bounding box center [84, 305] width 58 height 15
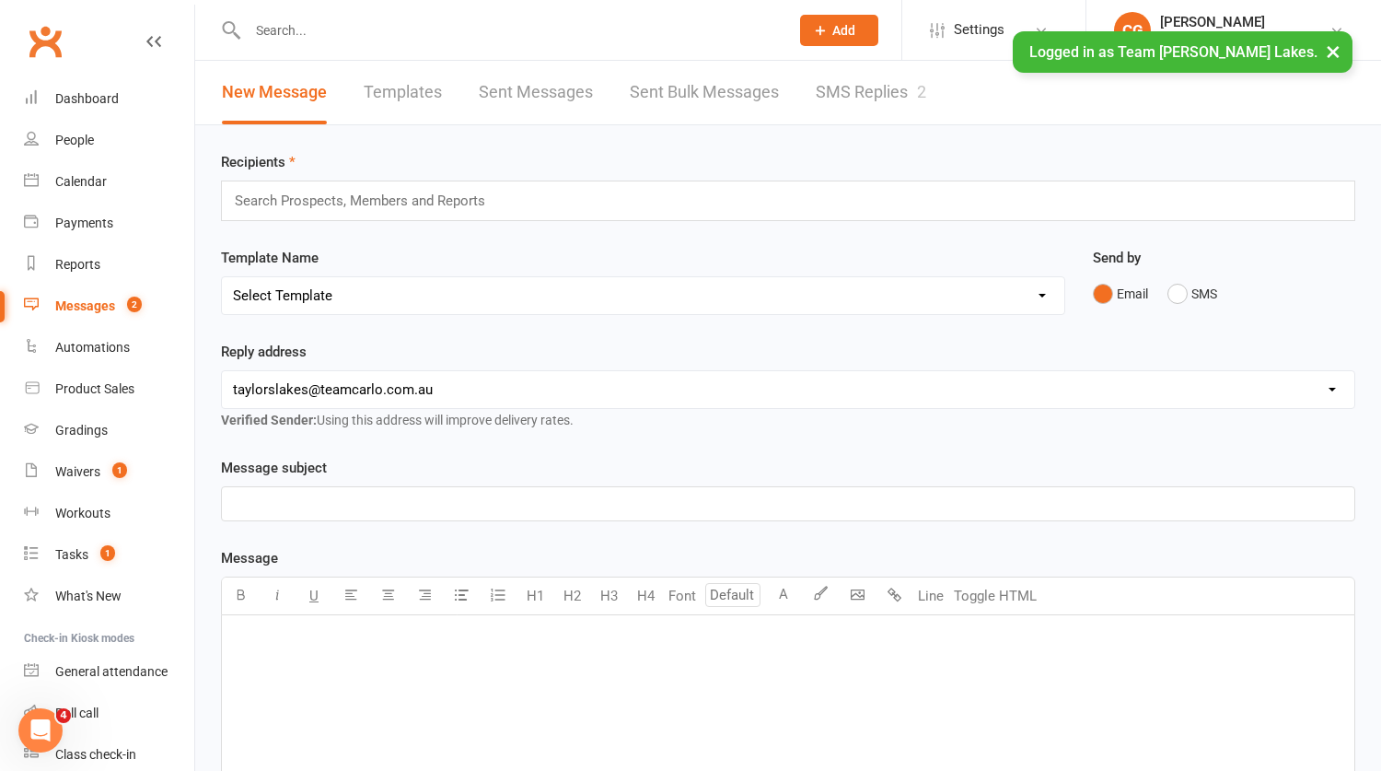
click at [859, 98] on link "SMS Replies 2" at bounding box center [871, 93] width 110 height 64
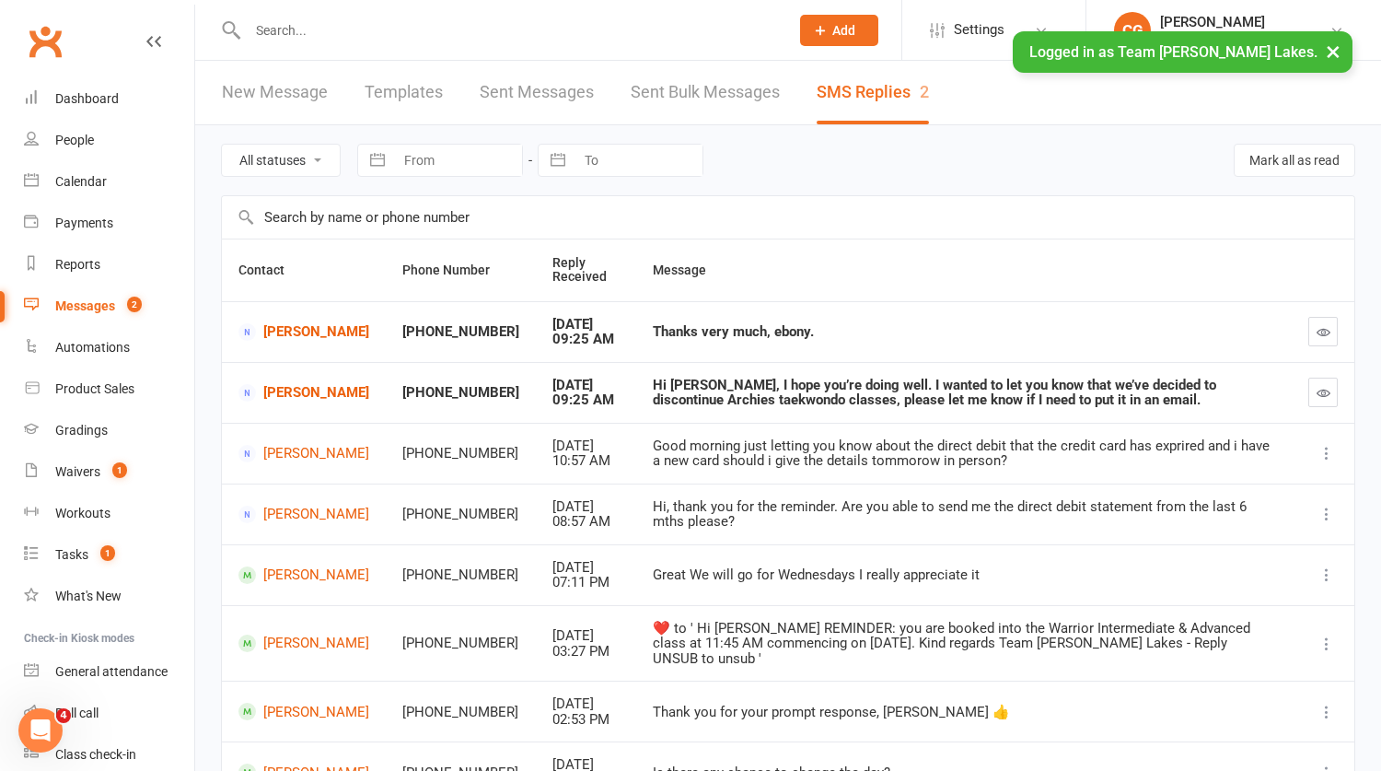
click at [90, 301] on div "Messages" at bounding box center [85, 305] width 60 height 15
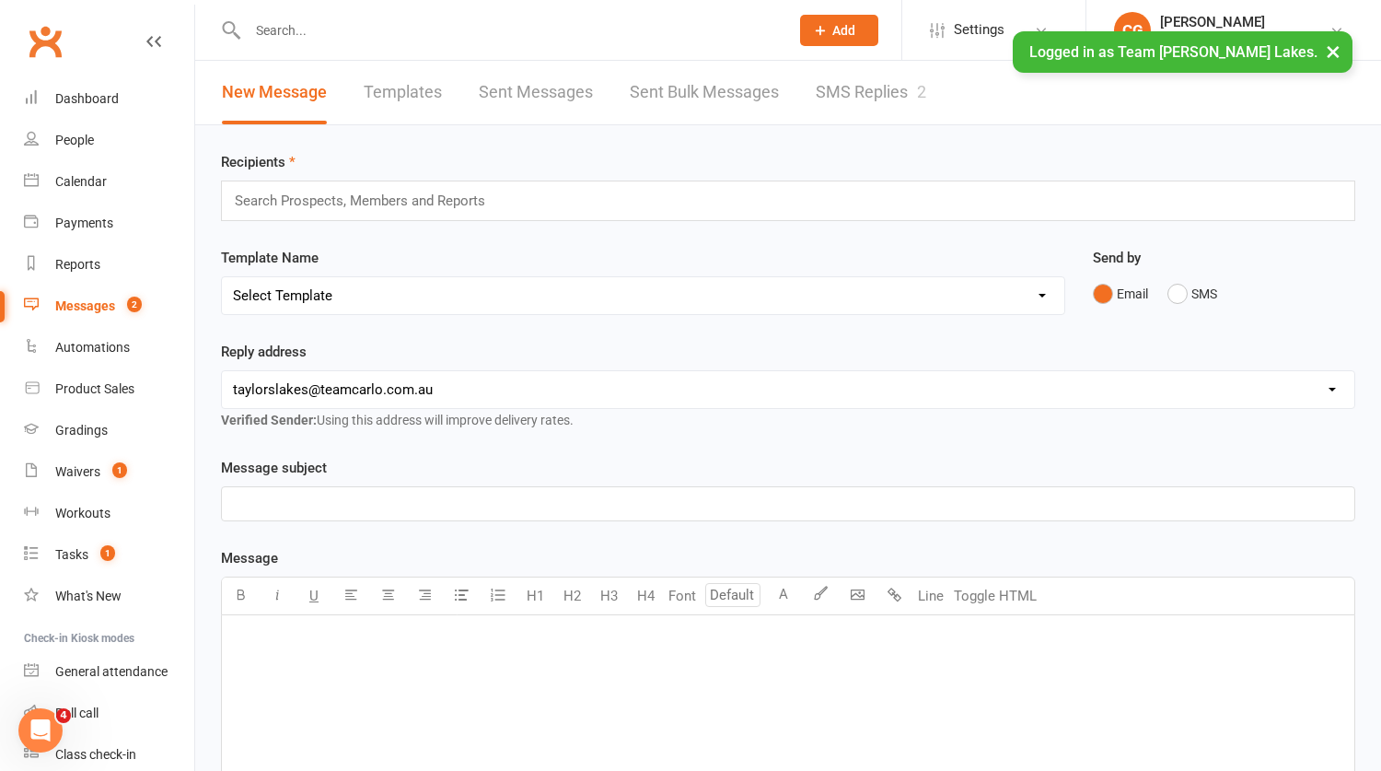
click at [358, 29] on input "text" at bounding box center [509, 30] width 534 height 26
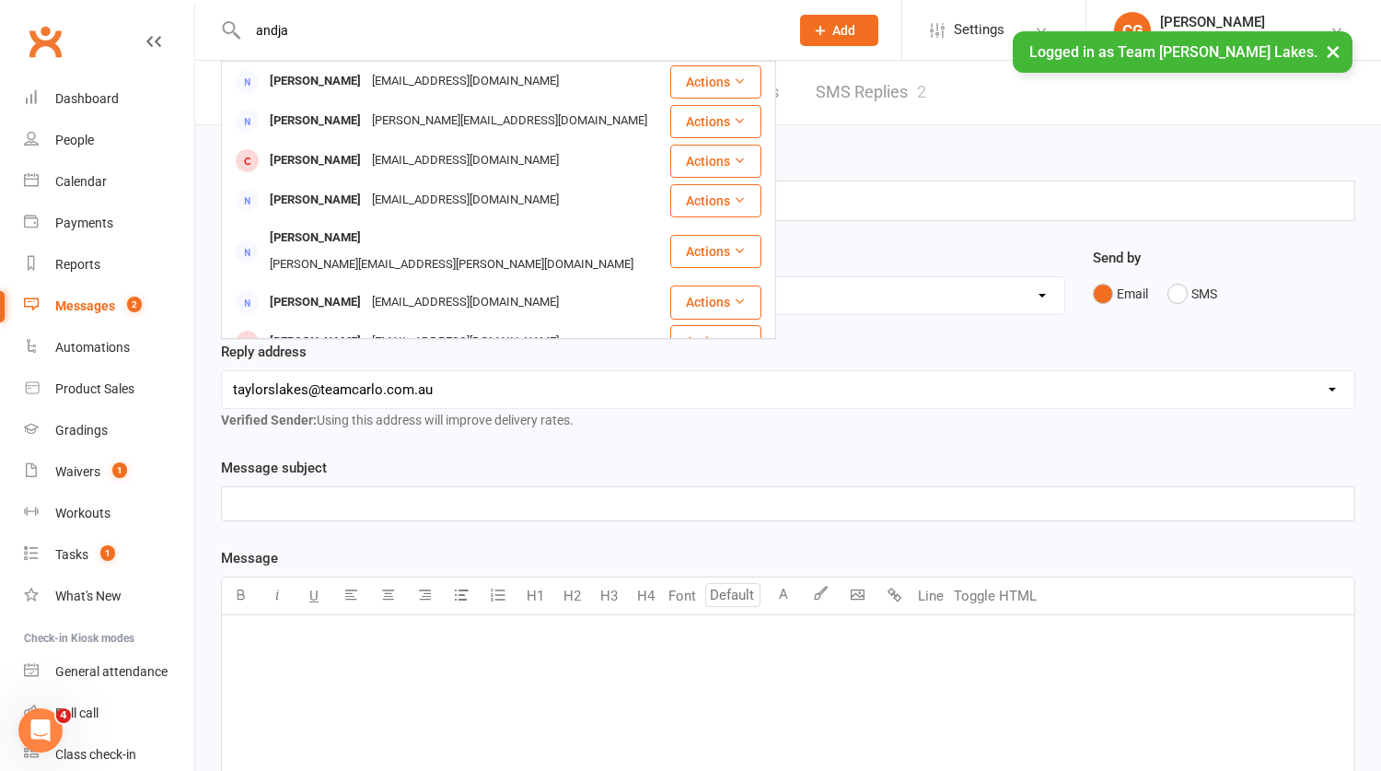
type input "andja"
click at [1328, 48] on button "×" at bounding box center [1333, 51] width 33 height 40
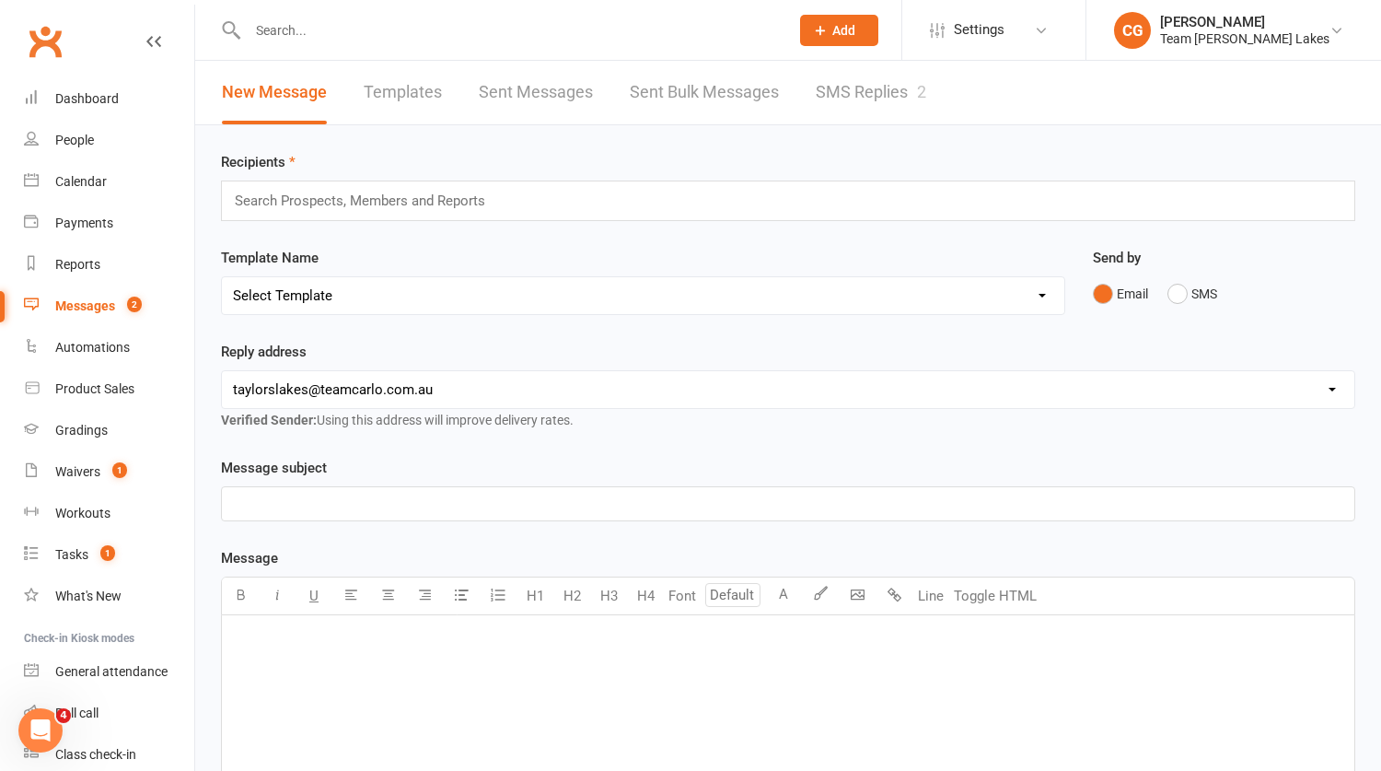
click at [280, 28] on input "text" at bounding box center [509, 30] width 534 height 26
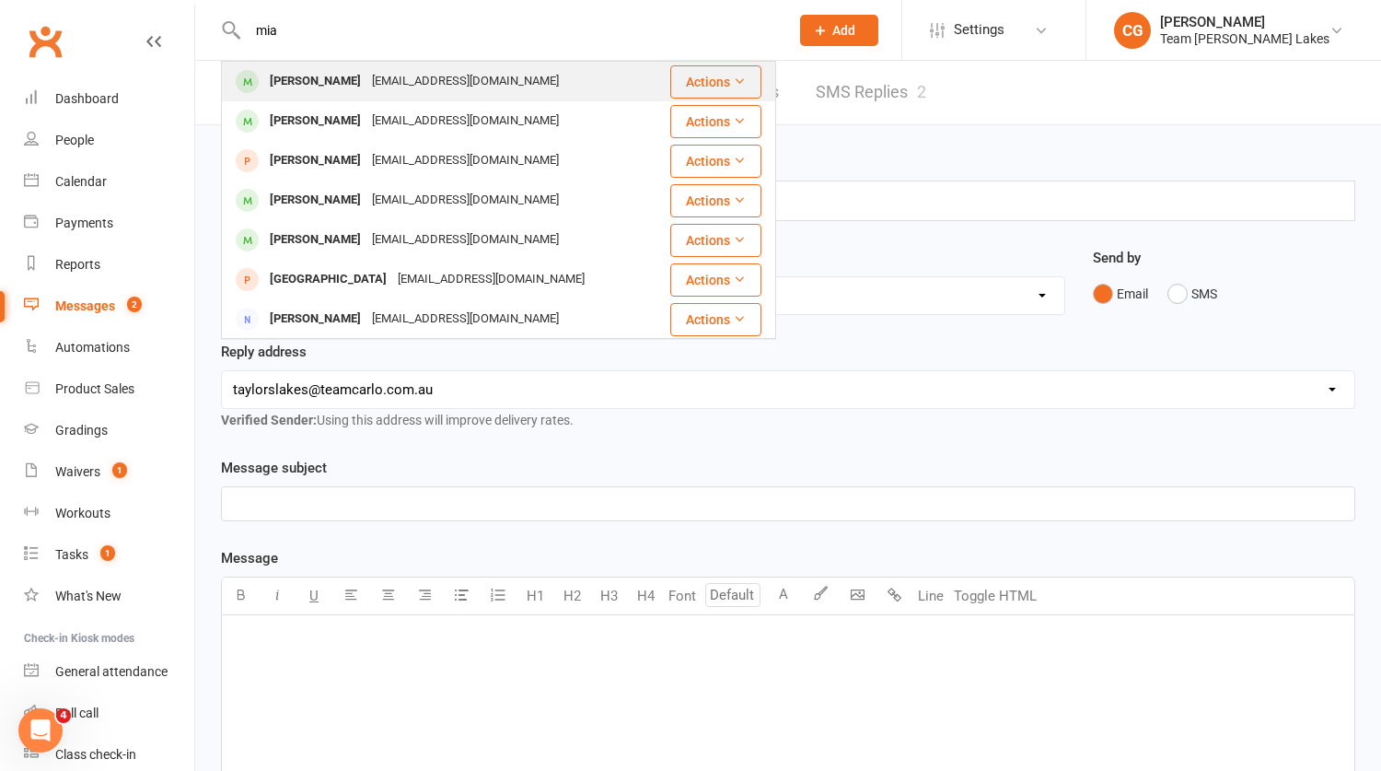
type input "mia"
click at [366, 82] on div "mala_m20@hotmail.com" at bounding box center [465, 81] width 198 height 27
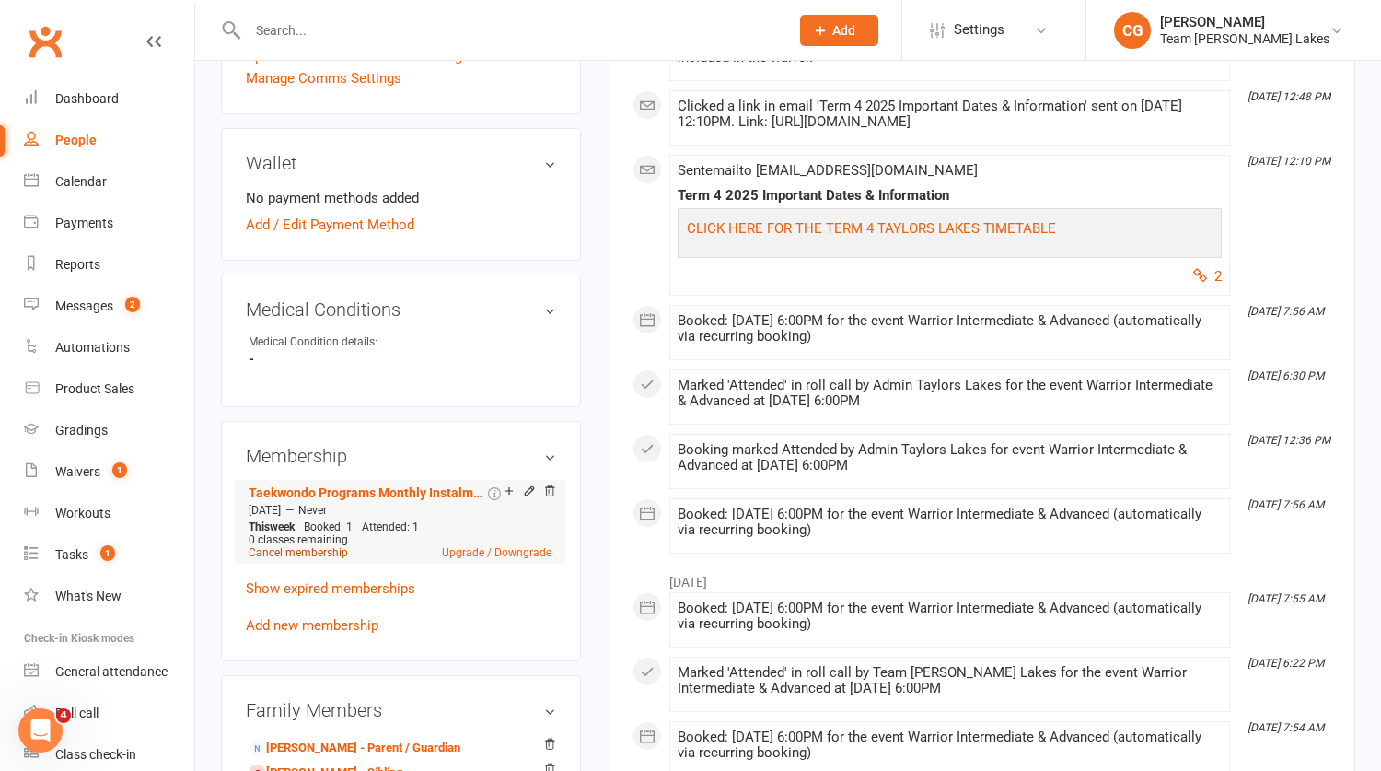
scroll to position [900, 0]
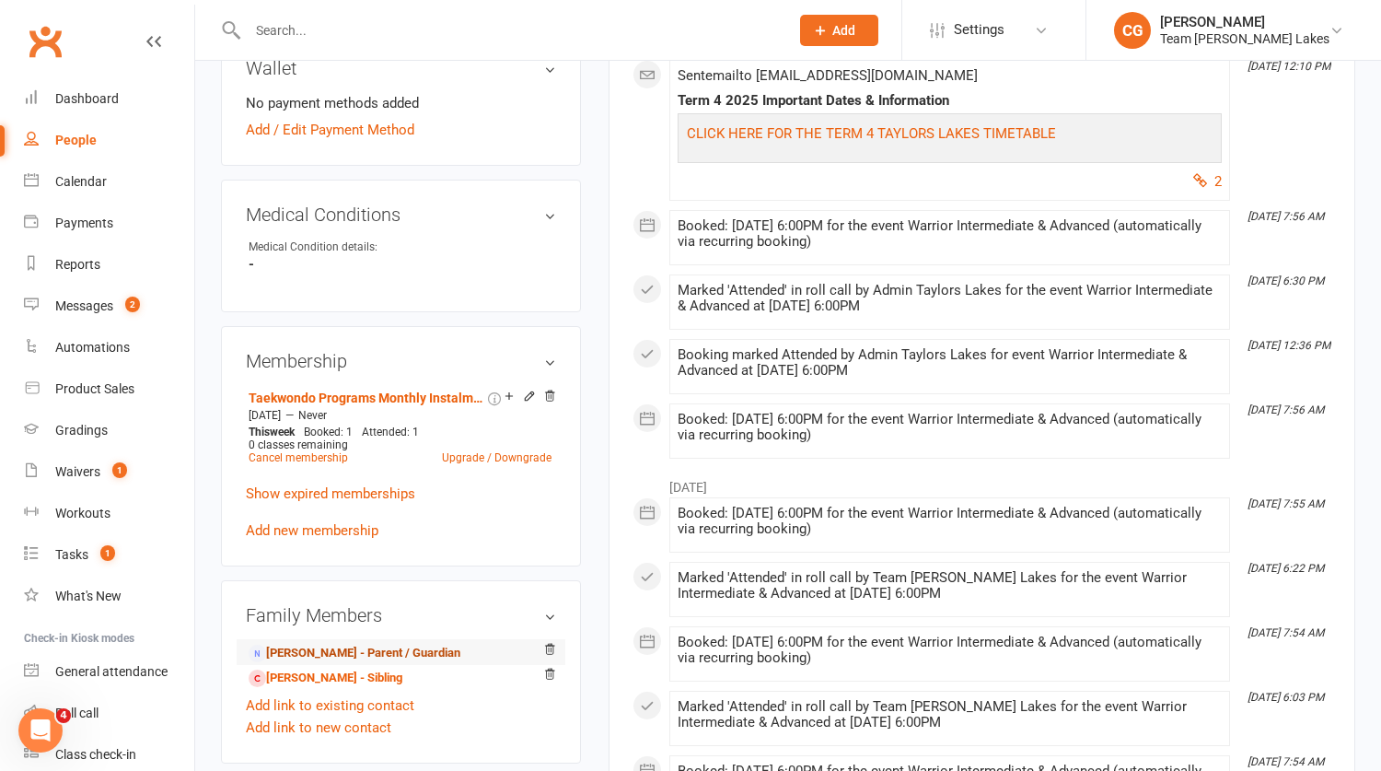
click at [327, 644] on link "Anda Razov - Parent / Guardian" at bounding box center [355, 653] width 212 height 19
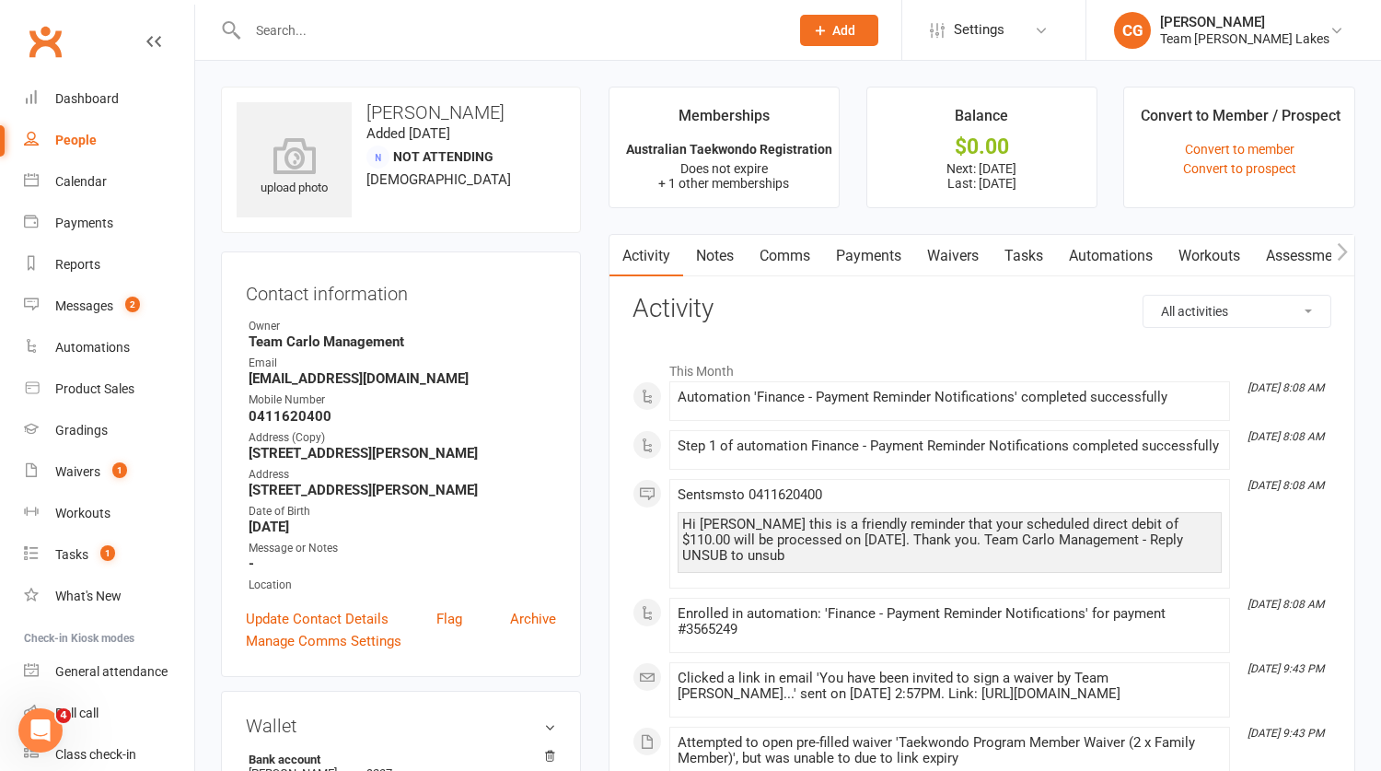
click at [887, 254] on link "Payments" at bounding box center [868, 256] width 91 height 42
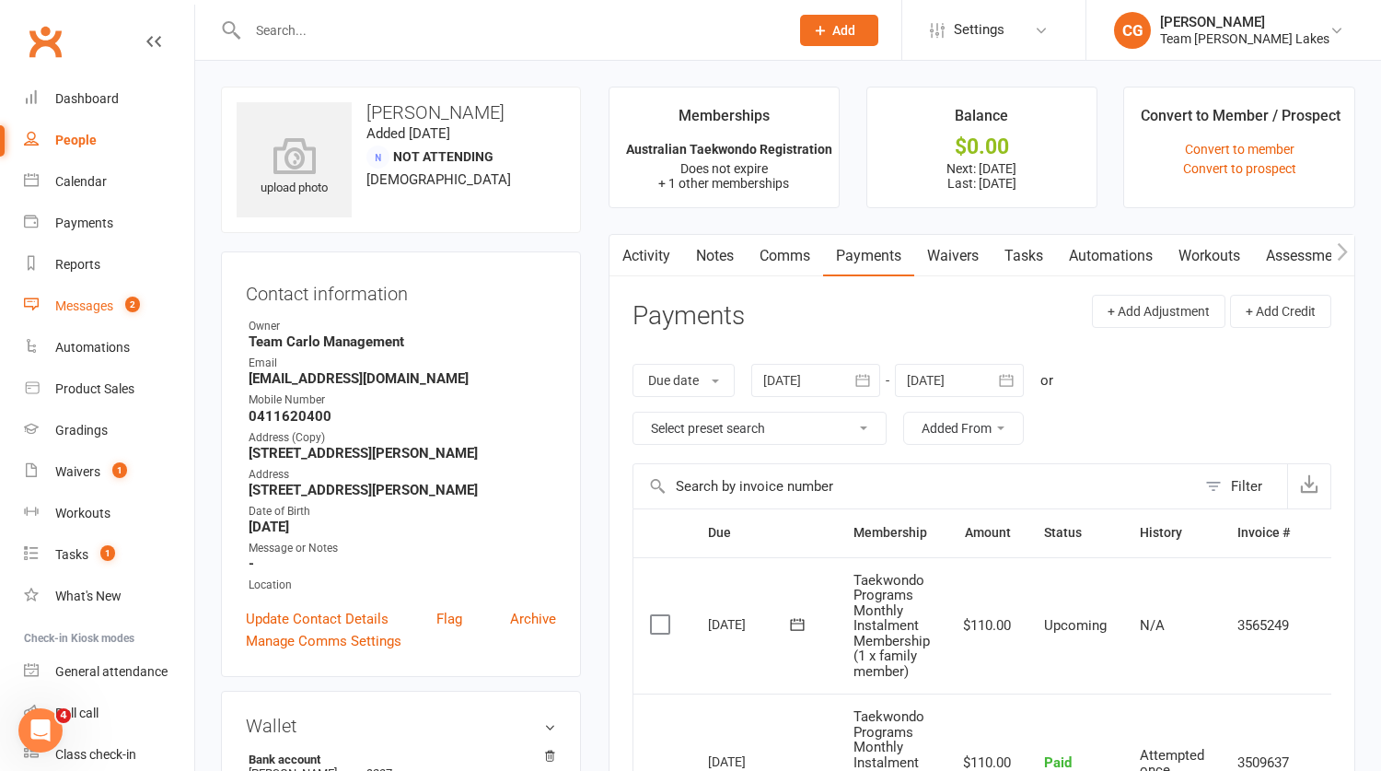
click at [96, 305] on div "Messages" at bounding box center [84, 305] width 58 height 15
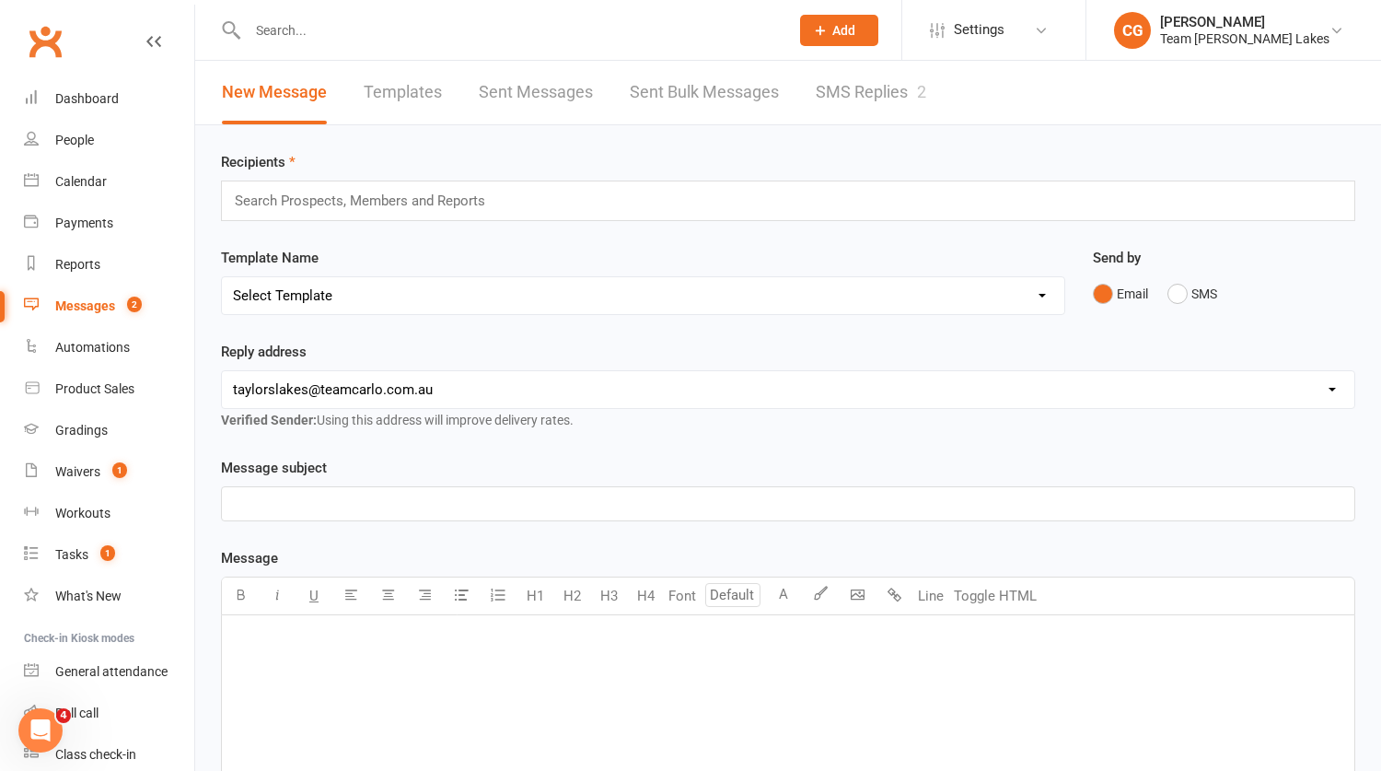
click at [866, 87] on link "SMS Replies 2" at bounding box center [871, 93] width 110 height 64
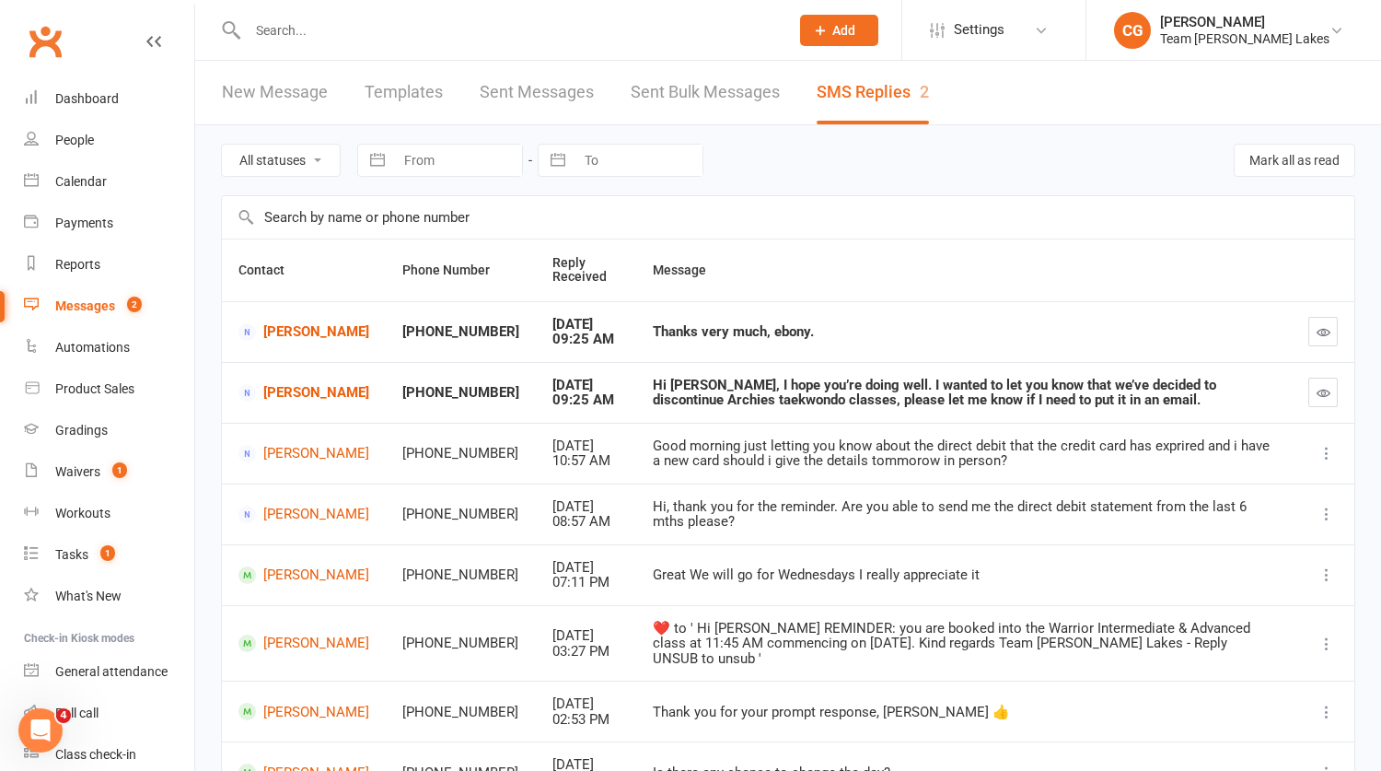
click at [99, 308] on div "Messages" at bounding box center [85, 305] width 60 height 15
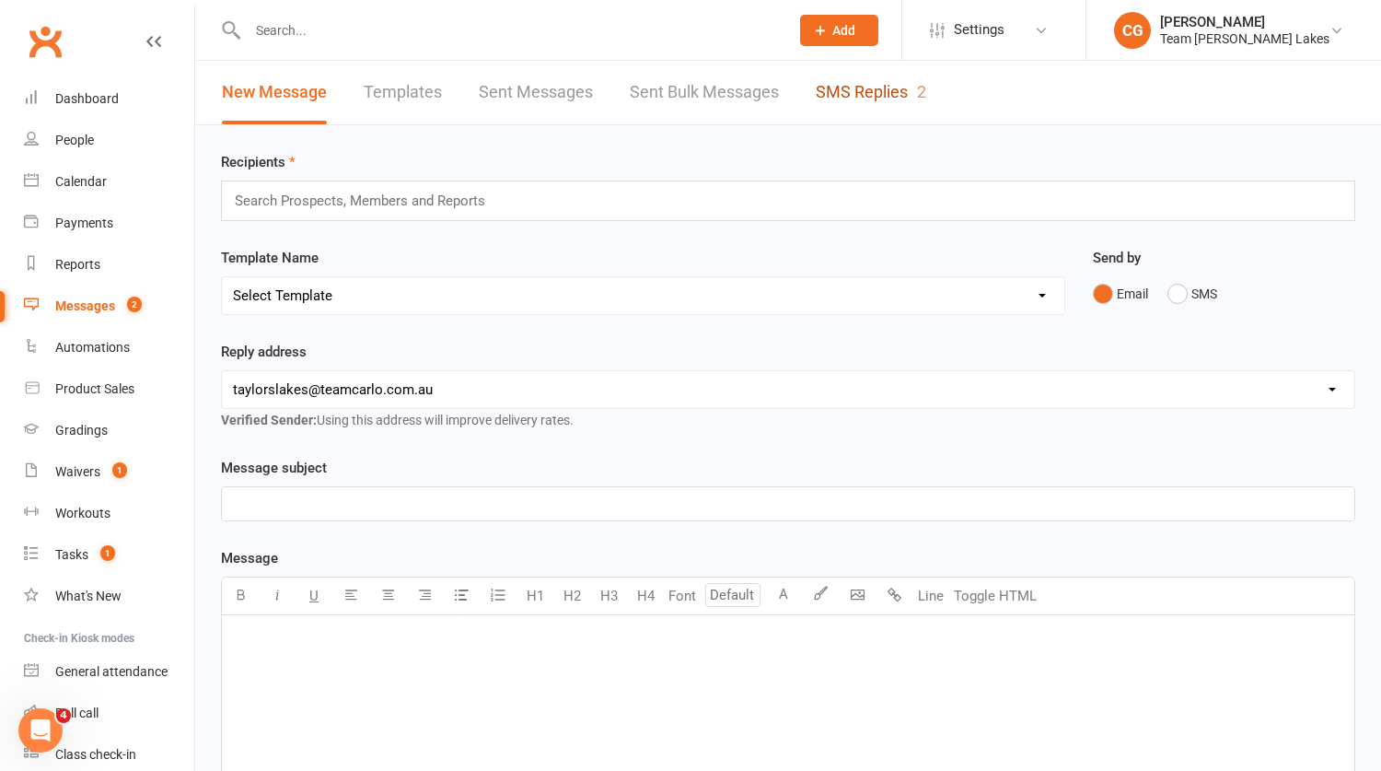
click at [868, 80] on link "SMS Replies 2" at bounding box center [871, 93] width 110 height 64
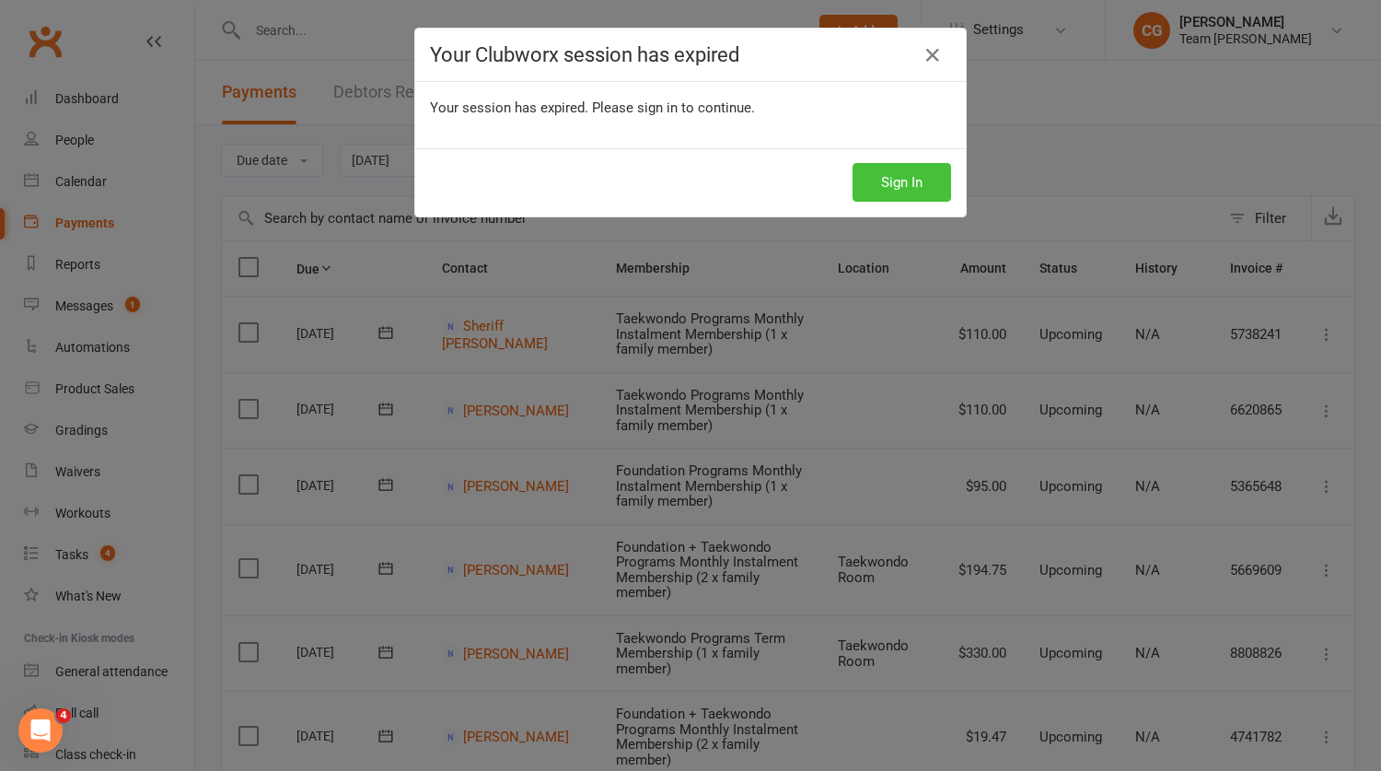
click at [937, 186] on button "Sign In" at bounding box center [902, 182] width 99 height 39
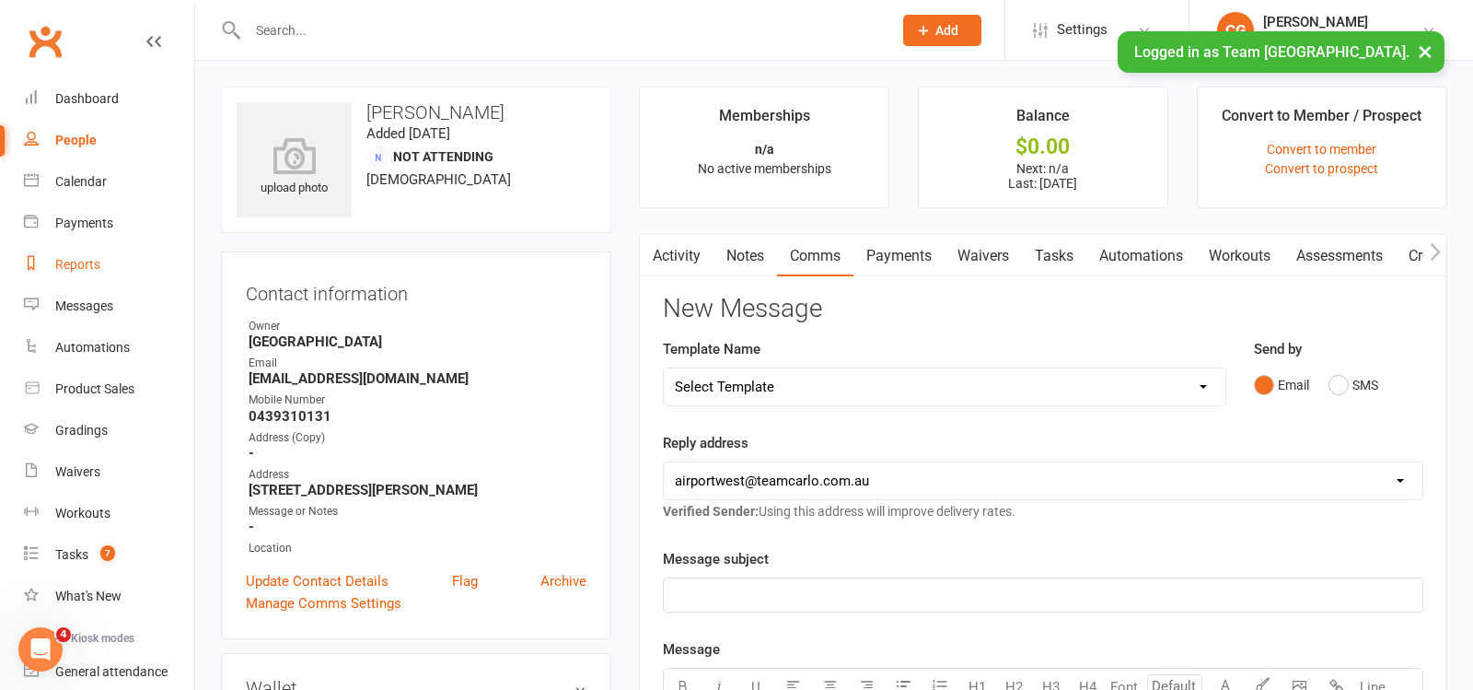
click at [74, 268] on div "Reports" at bounding box center [77, 264] width 45 height 15
select select "100"
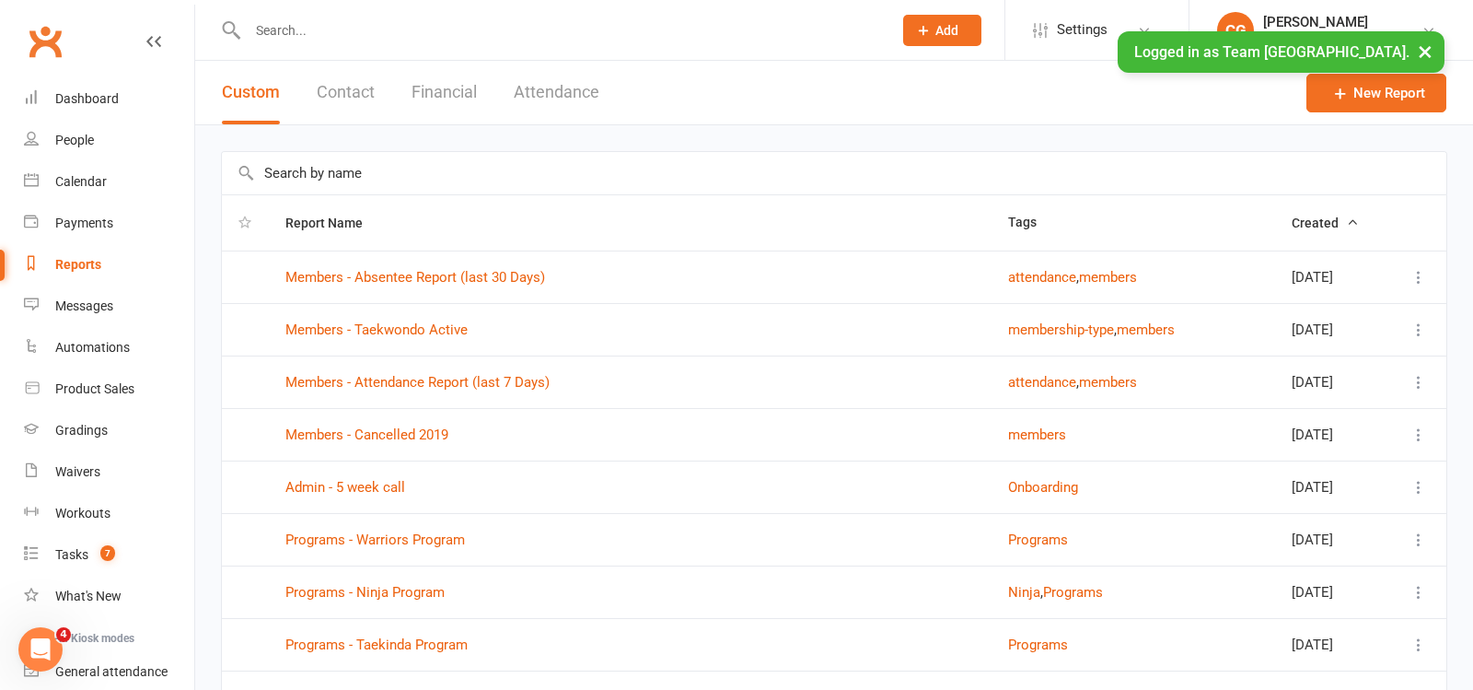
click at [356, 169] on input "text" at bounding box center [834, 173] width 1225 height 42
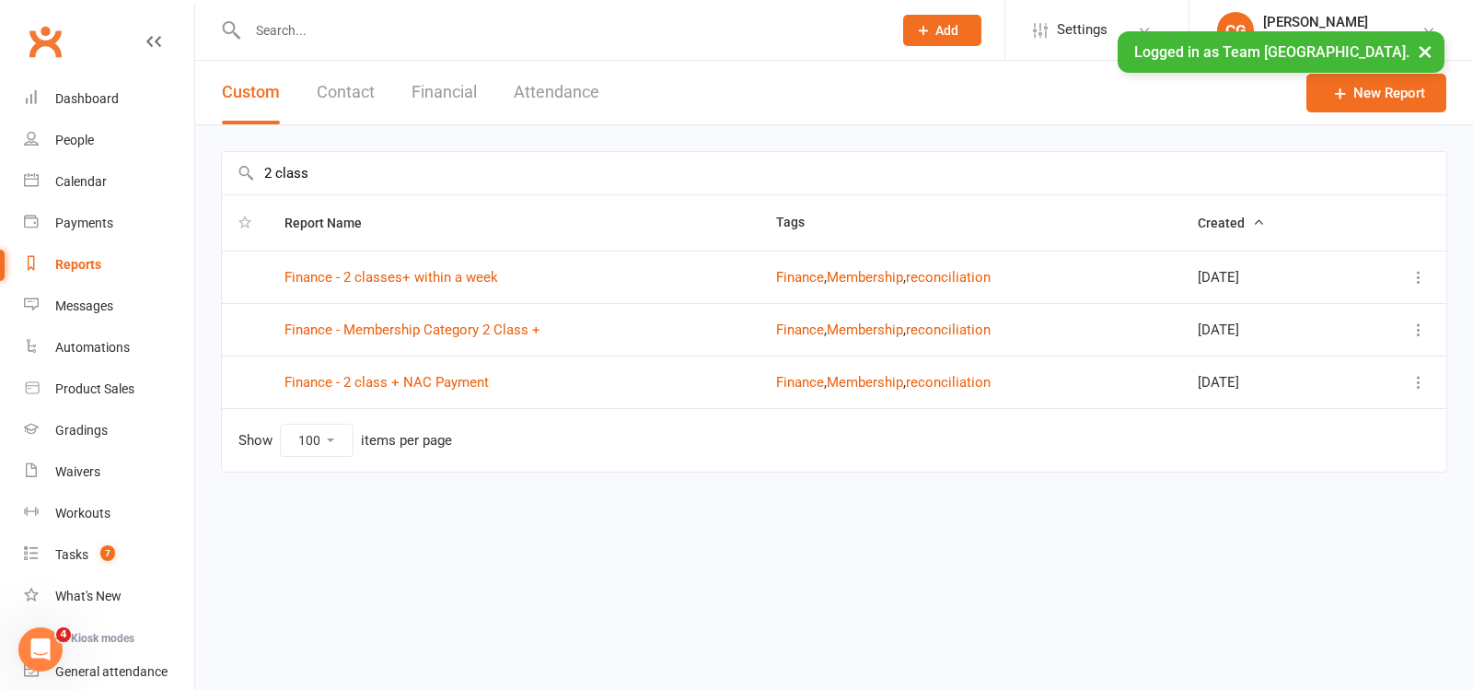
type input "2 class"
click at [429, 270] on link "Finance - 2 classes+ within a week" at bounding box center [392, 277] width 214 height 17
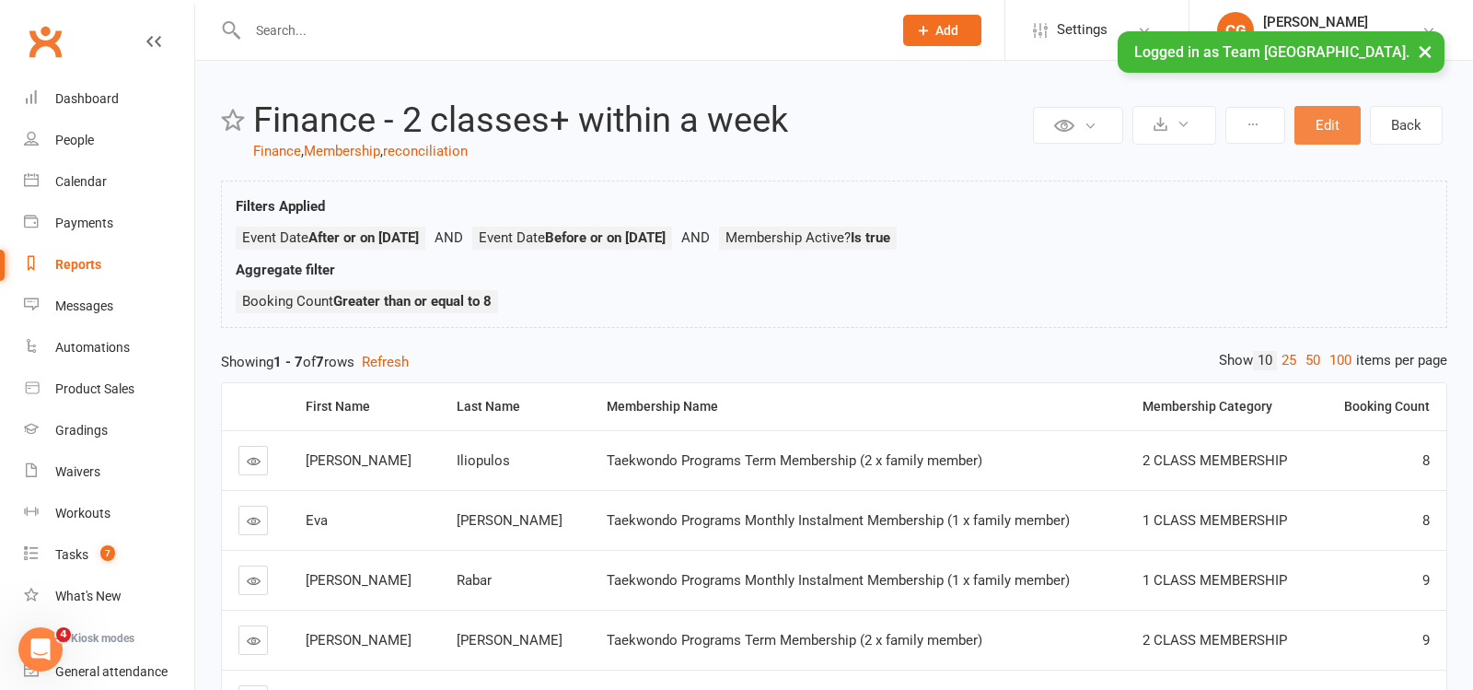
click at [1319, 121] on button "Edit" at bounding box center [1328, 125] width 66 height 39
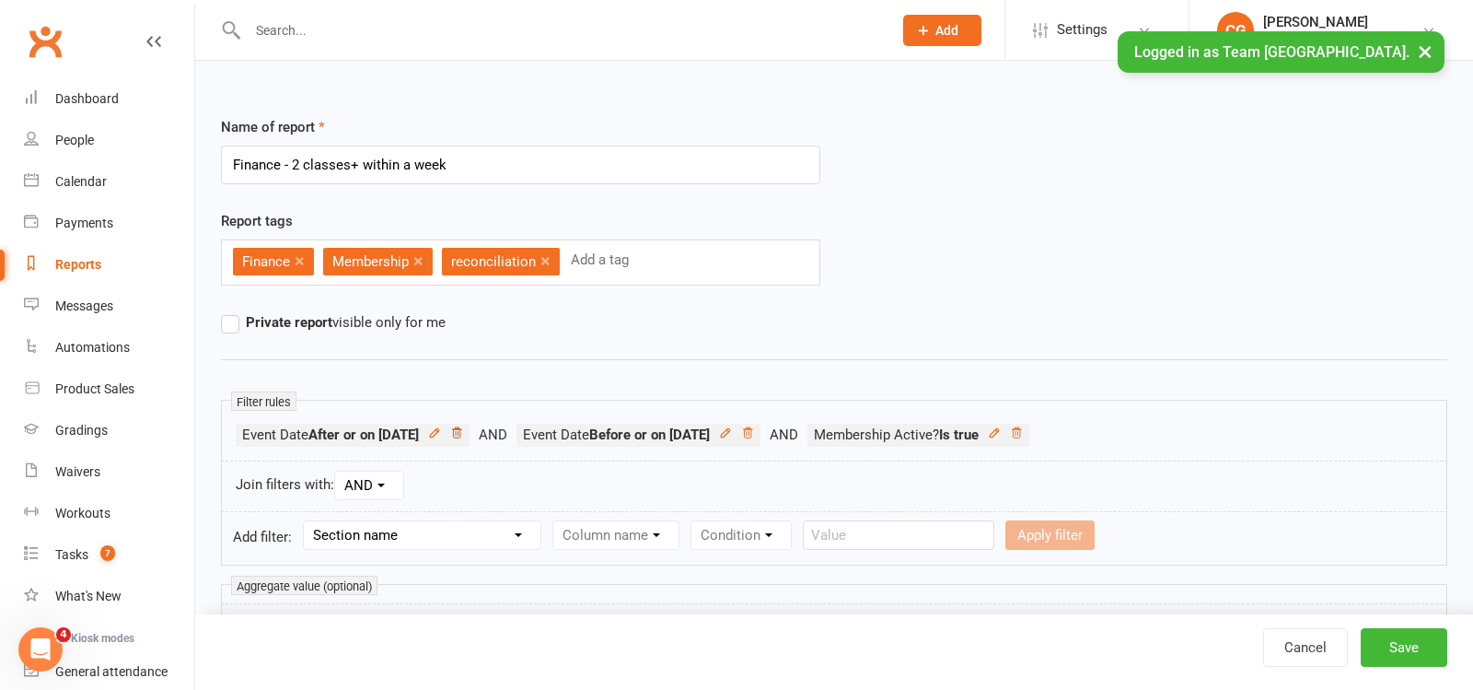
click at [463, 429] on icon at bounding box center [456, 432] width 13 height 13
click at [473, 427] on icon at bounding box center [466, 432] width 13 height 13
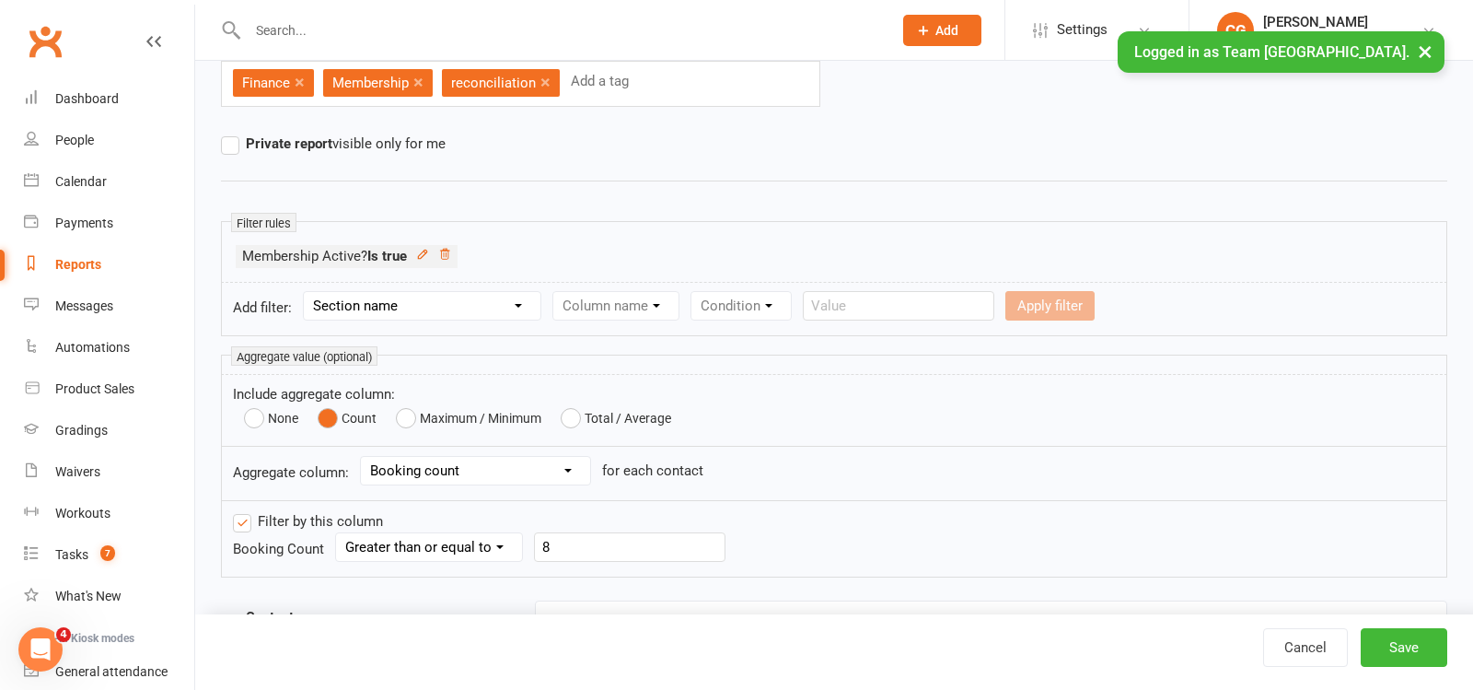
scroll to position [187, 0]
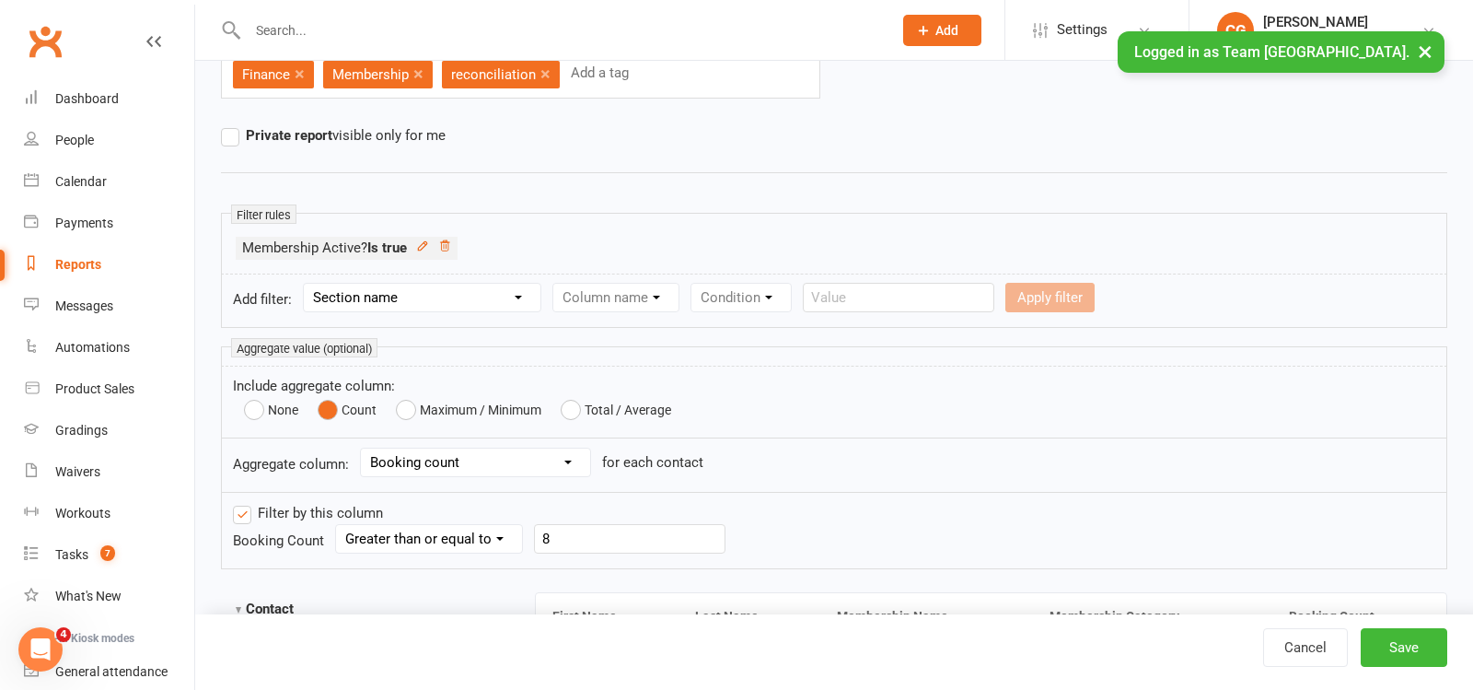
click at [395, 289] on select "Section name Contact Attendance Aggregate Payment Booking Waitlist Attendees Ca…" at bounding box center [422, 298] width 237 height 28
select select "3"
click at [306, 284] on select "Section name Contact Attendance Aggregate Payment Booking Waitlist Attendees Ca…" at bounding box center [422, 298] width 237 height 28
click at [618, 297] on select "Column name Event Name Event Type Event Date Event Day Event Month Event Starts…" at bounding box center [682, 298] width 259 height 28
select select "2"
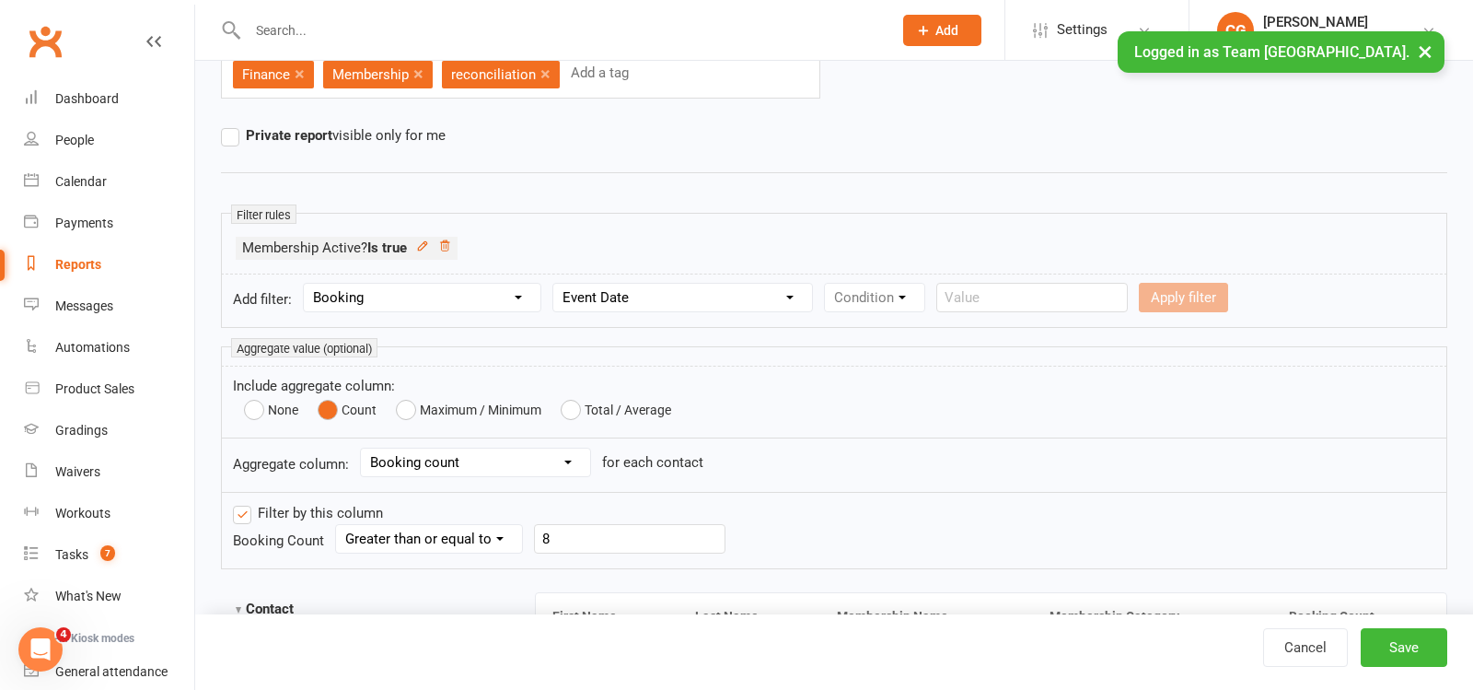
click at [558, 284] on select "Column name Event Name Event Type Event Date Event Day Event Month Event Starts…" at bounding box center [682, 298] width 259 height 28
click at [878, 295] on select "Condition" at bounding box center [874, 298] width 99 height 28
select select "5"
click at [828, 284] on select "Condition Is Is not Before After Before or on After or on Is blank Is not blank" at bounding box center [883, 298] width 116 height 28
click at [1098, 284] on input "text" at bounding box center [1136, 297] width 192 height 29
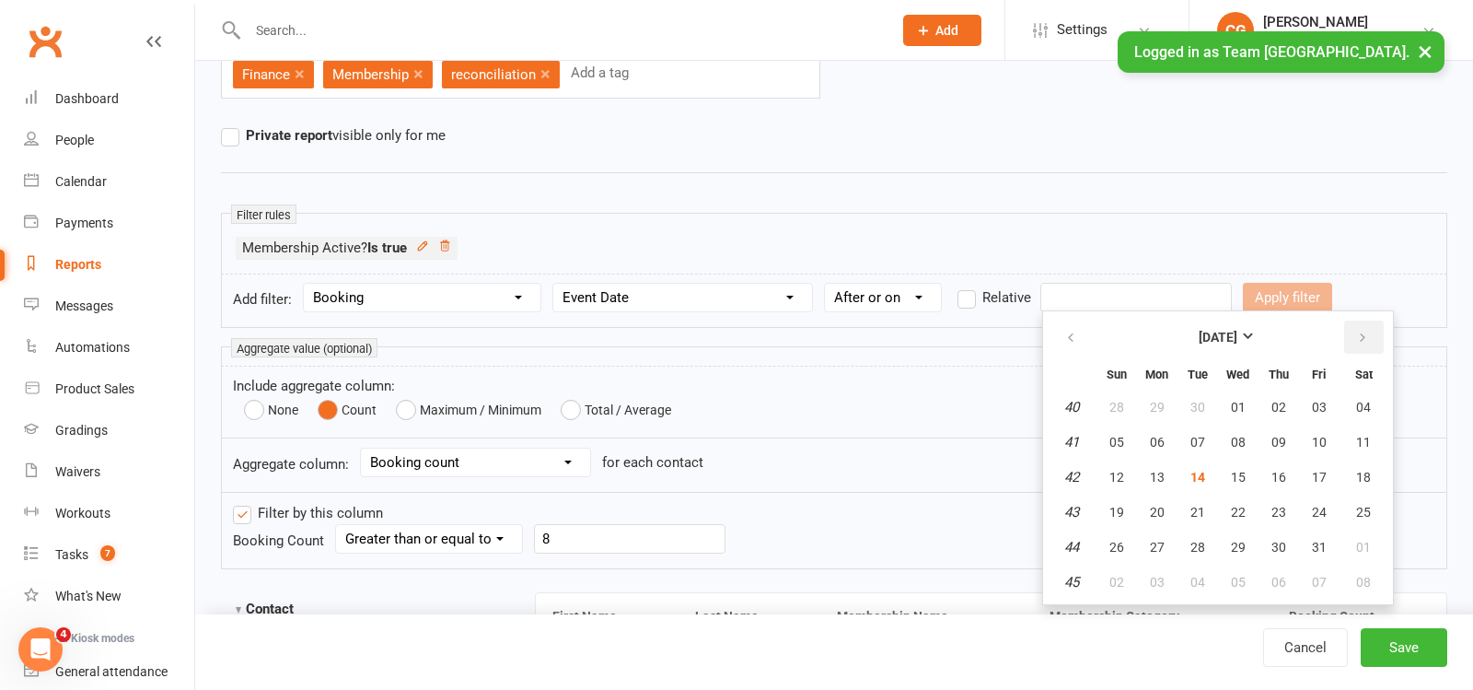
click at [1354, 326] on button "button" at bounding box center [1364, 336] width 40 height 33
click at [1366, 406] on span "01" at bounding box center [1363, 407] width 15 height 15
type input "[DATE]"
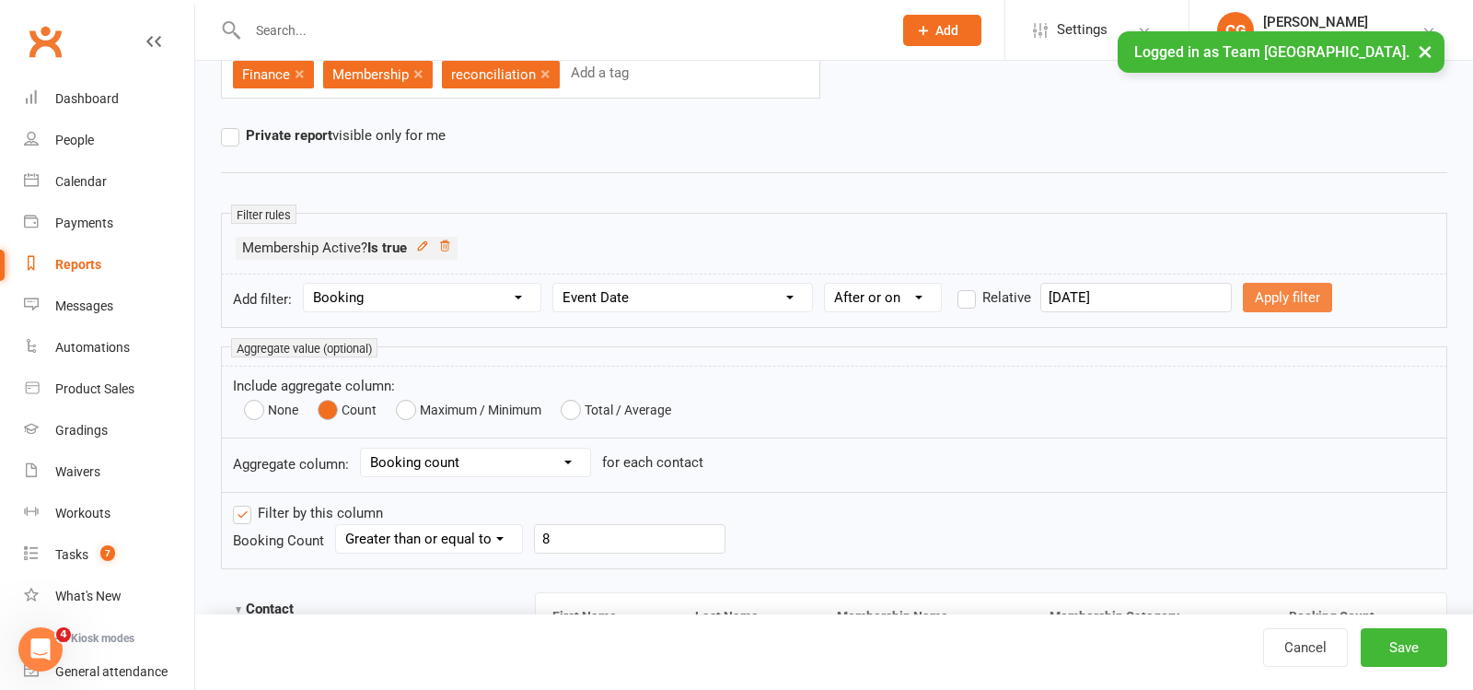
click at [1243, 297] on button "Apply filter" at bounding box center [1287, 297] width 89 height 29
select select
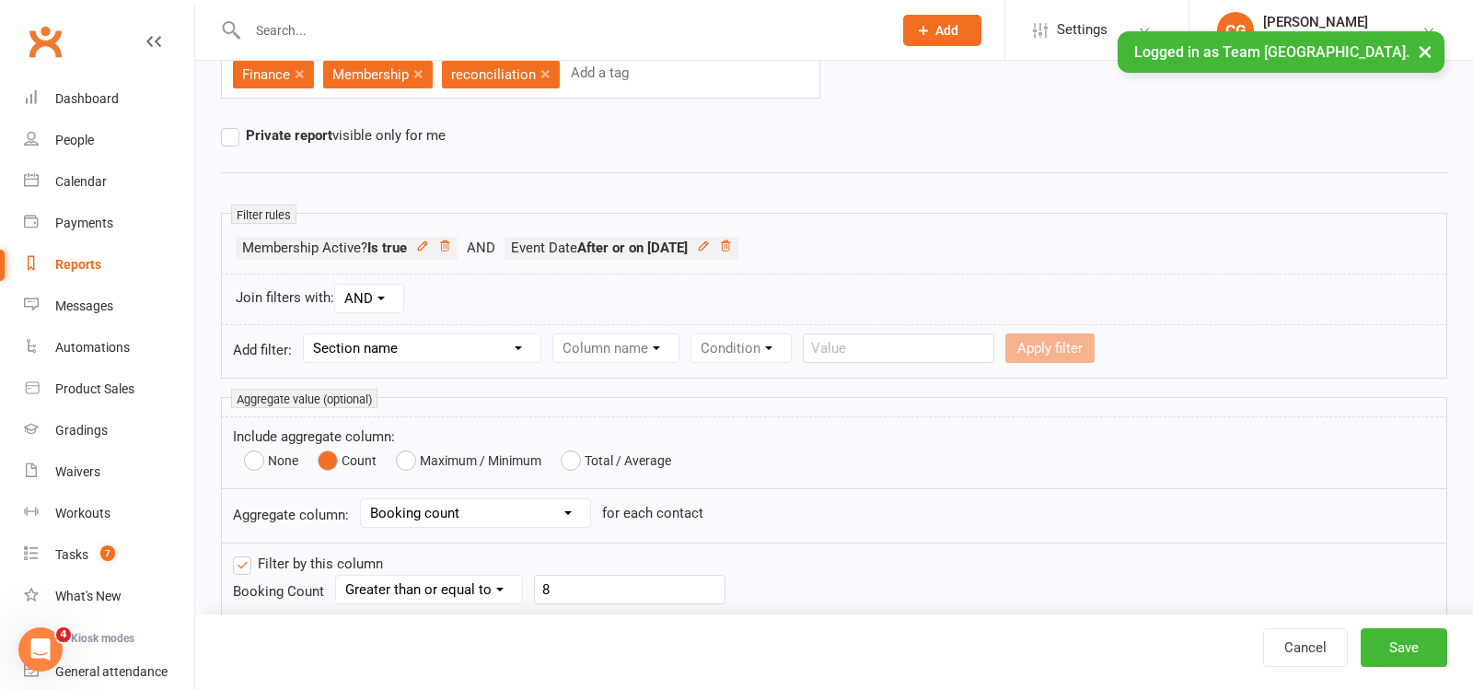
click at [370, 344] on select "Section name Contact Attendance Aggregate Payment Booking Waitlist Attendees Ca…" at bounding box center [422, 348] width 237 height 28
select select "3"
click at [306, 334] on select "Section name Contact Attendance Aggregate Payment Booking Waitlist Attendees Ca…" at bounding box center [422, 348] width 237 height 28
click at [622, 343] on select "Column name Event Name Event Type Event Date Event Day Event Month Event Starts…" at bounding box center [682, 348] width 259 height 28
select select "2"
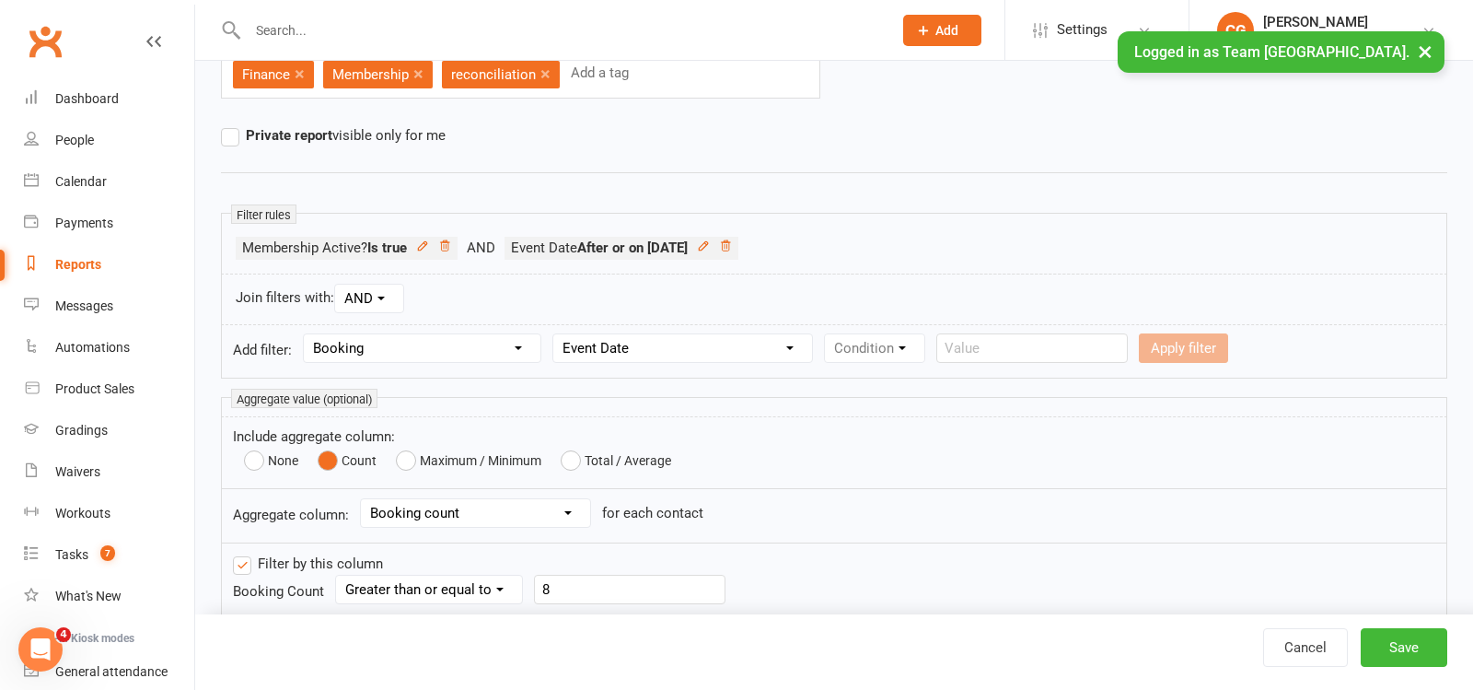
click at [558, 334] on select "Column name Event Name Event Type Event Date Event Day Event Month Event Starts…" at bounding box center [682, 348] width 259 height 28
click at [908, 338] on select "Condition Is Is not Before After Before or on After or on Is blank Is not blank" at bounding box center [883, 348] width 116 height 28
select select "4"
click at [828, 334] on select "Condition Is Is not Before After Before or on After or on Is blank Is not blank" at bounding box center [883, 348] width 116 height 28
click at [1077, 348] on input "text" at bounding box center [1136, 347] width 192 height 29
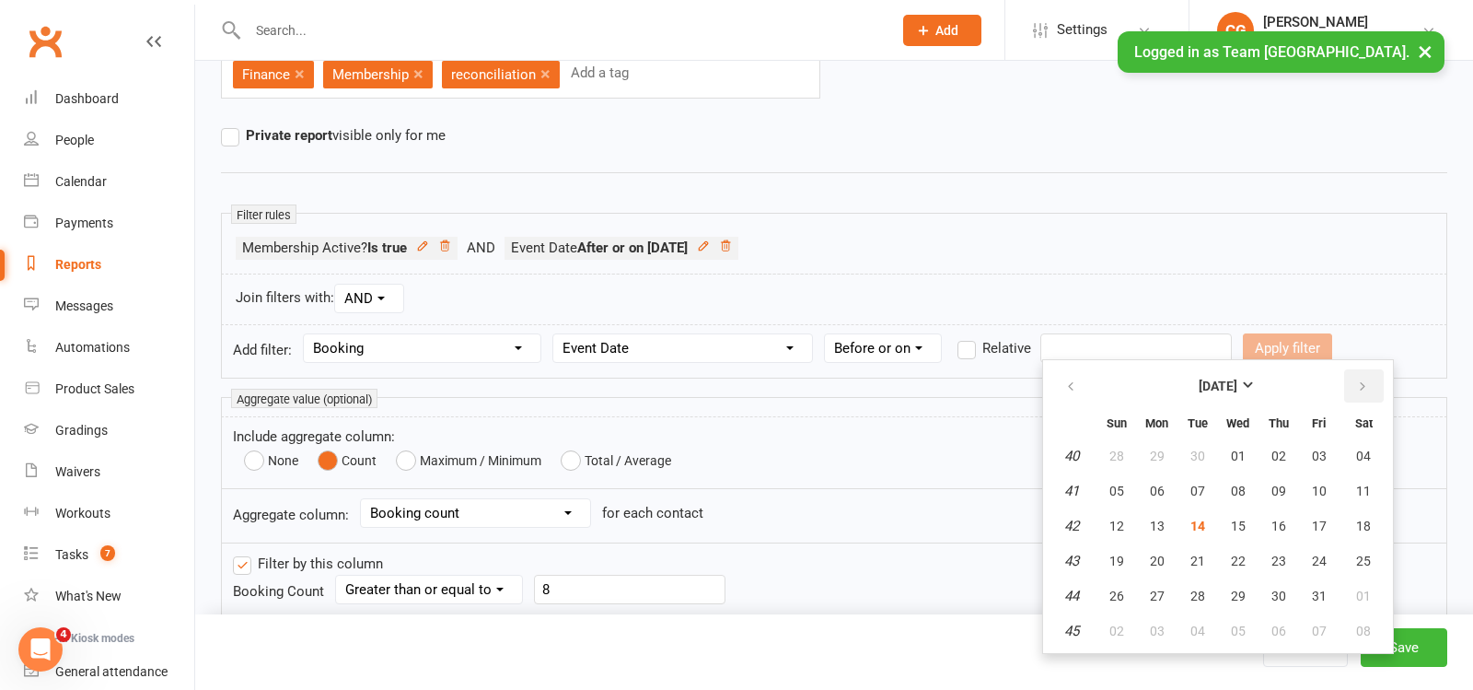
click at [1364, 380] on icon "button" at bounding box center [1362, 386] width 13 height 15
click at [1111, 623] on span "30" at bounding box center [1117, 630] width 15 height 15
type input "[DATE]"
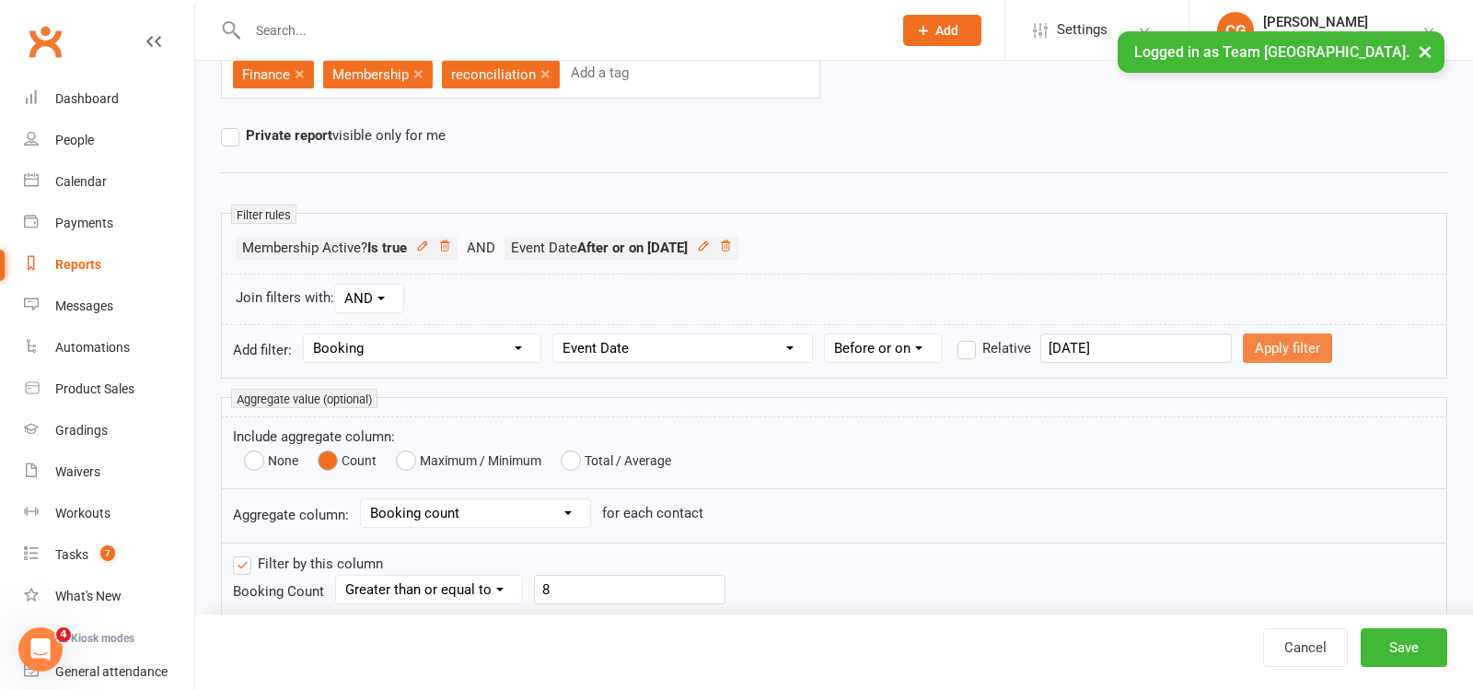
click at [1249, 339] on button "Apply filter" at bounding box center [1287, 347] width 89 height 29
select select
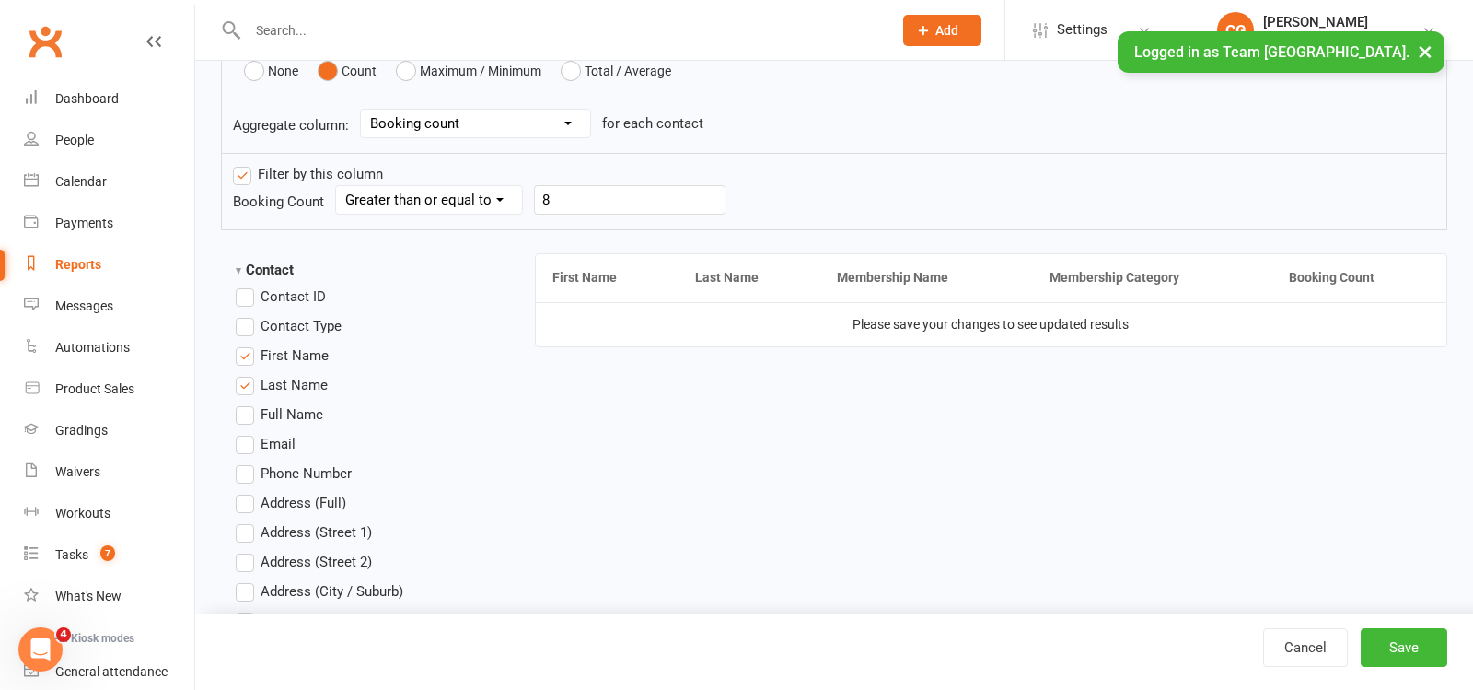
scroll to position [595, 0]
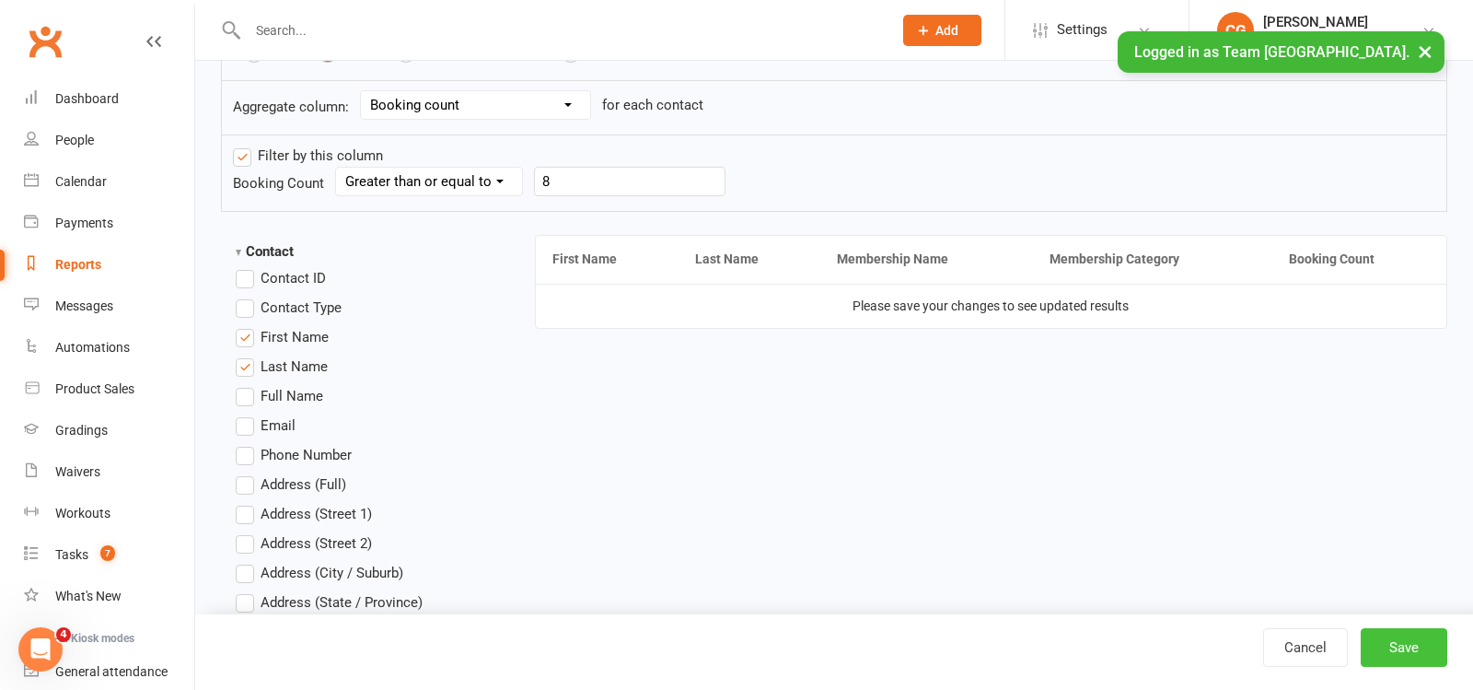
click at [1380, 637] on button "Save" at bounding box center [1404, 647] width 87 height 39
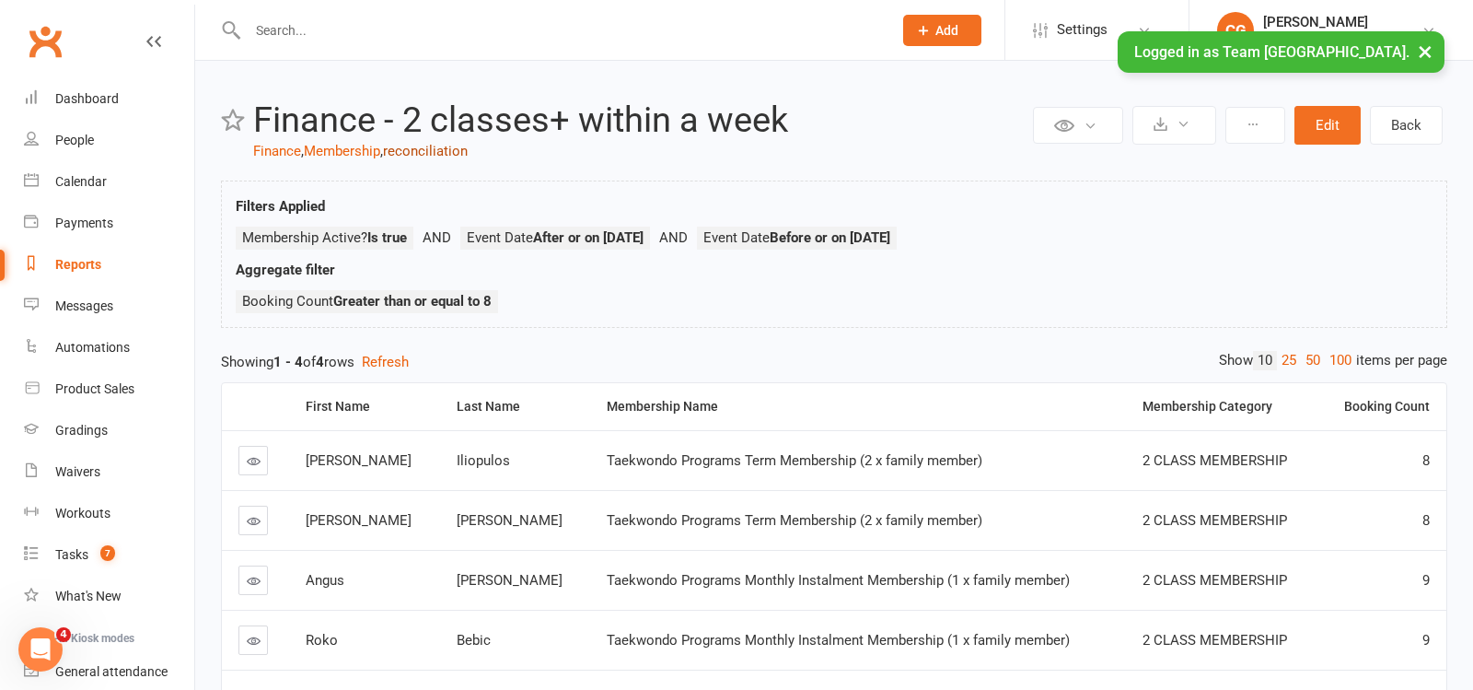
click at [433, 150] on link "reconciliation" at bounding box center [425, 151] width 85 height 17
select select "100"
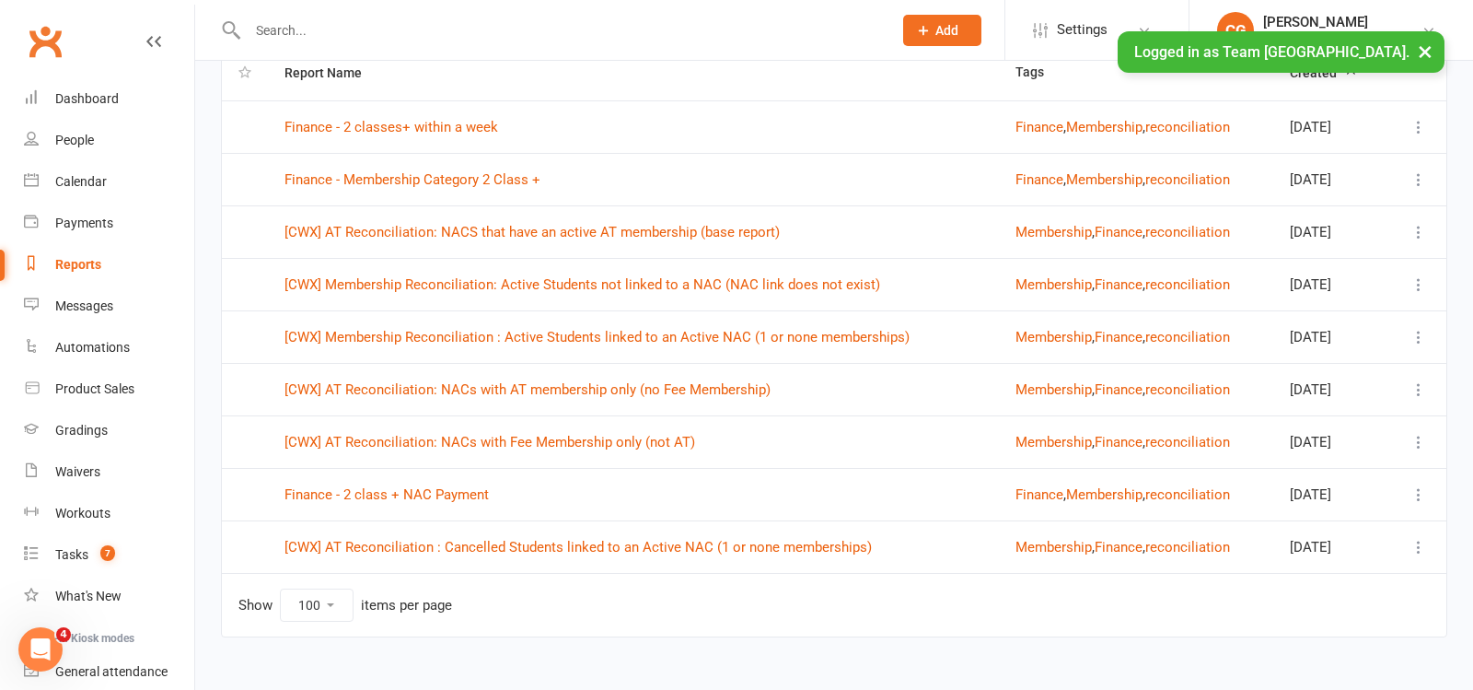
scroll to position [132, 0]
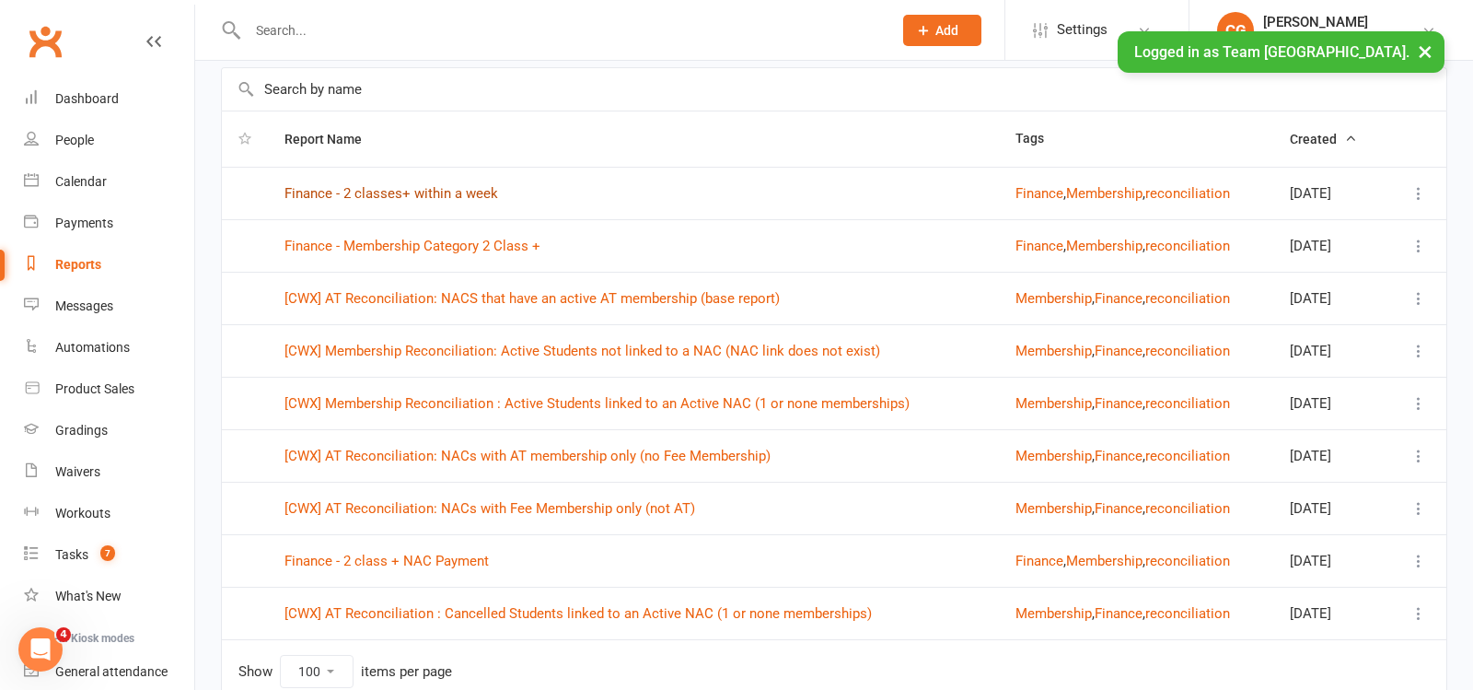
click at [466, 193] on link "Finance - 2 classes+ within a week" at bounding box center [392, 193] width 214 height 17
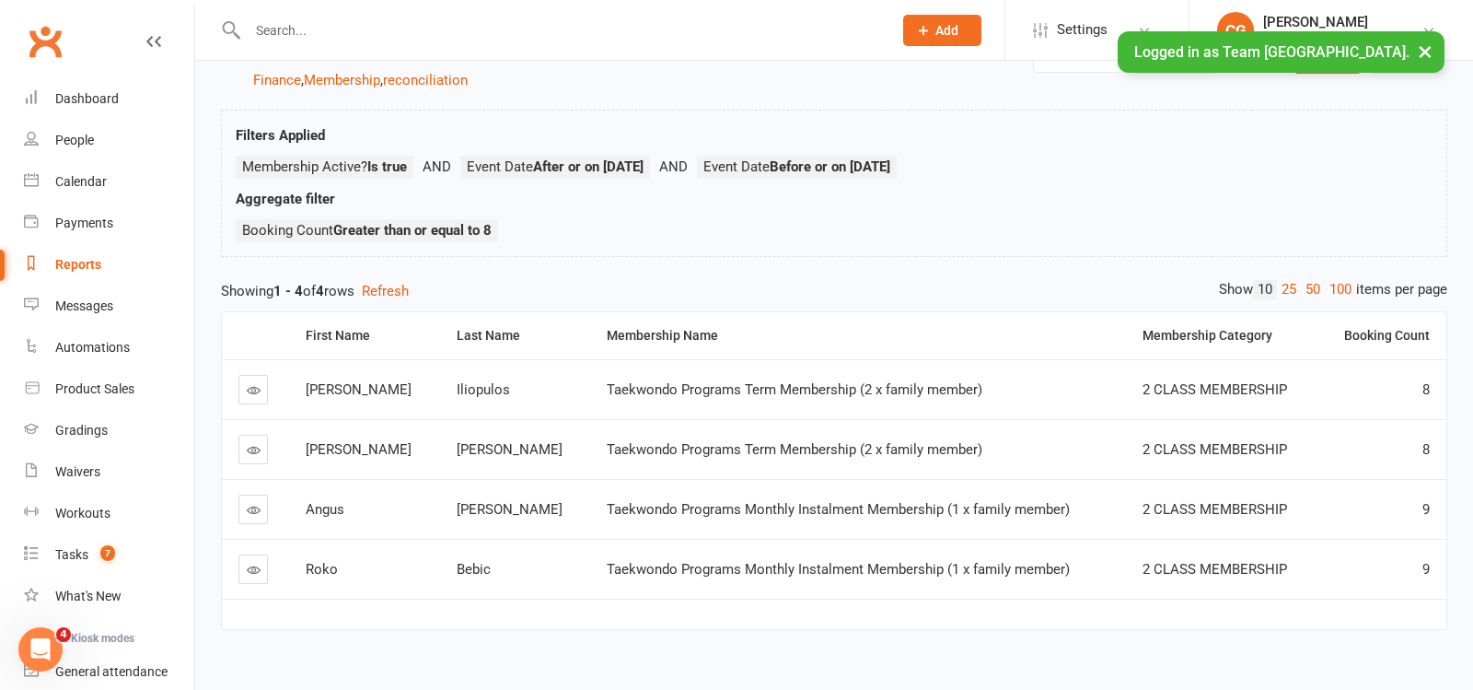
scroll to position [95, 0]
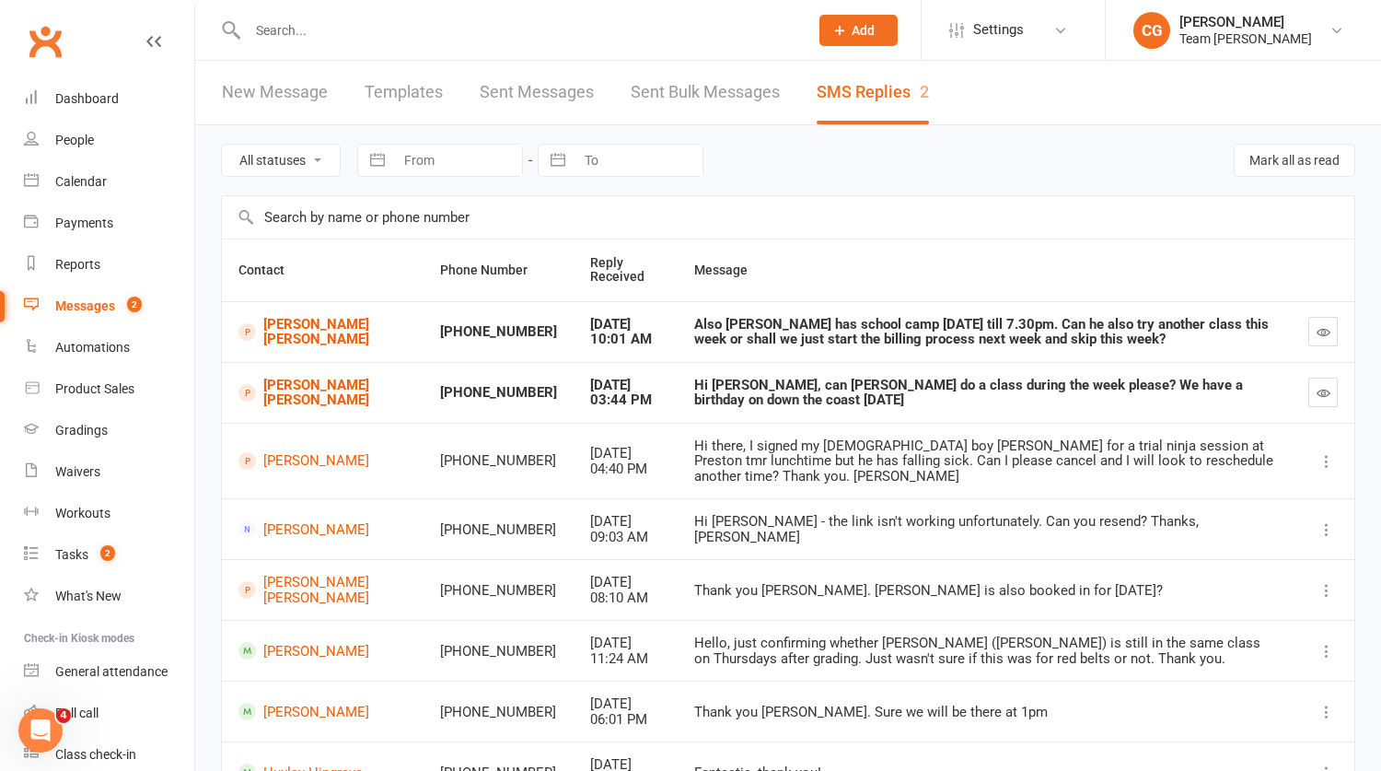
click at [82, 308] on div "Messages" at bounding box center [85, 305] width 60 height 15
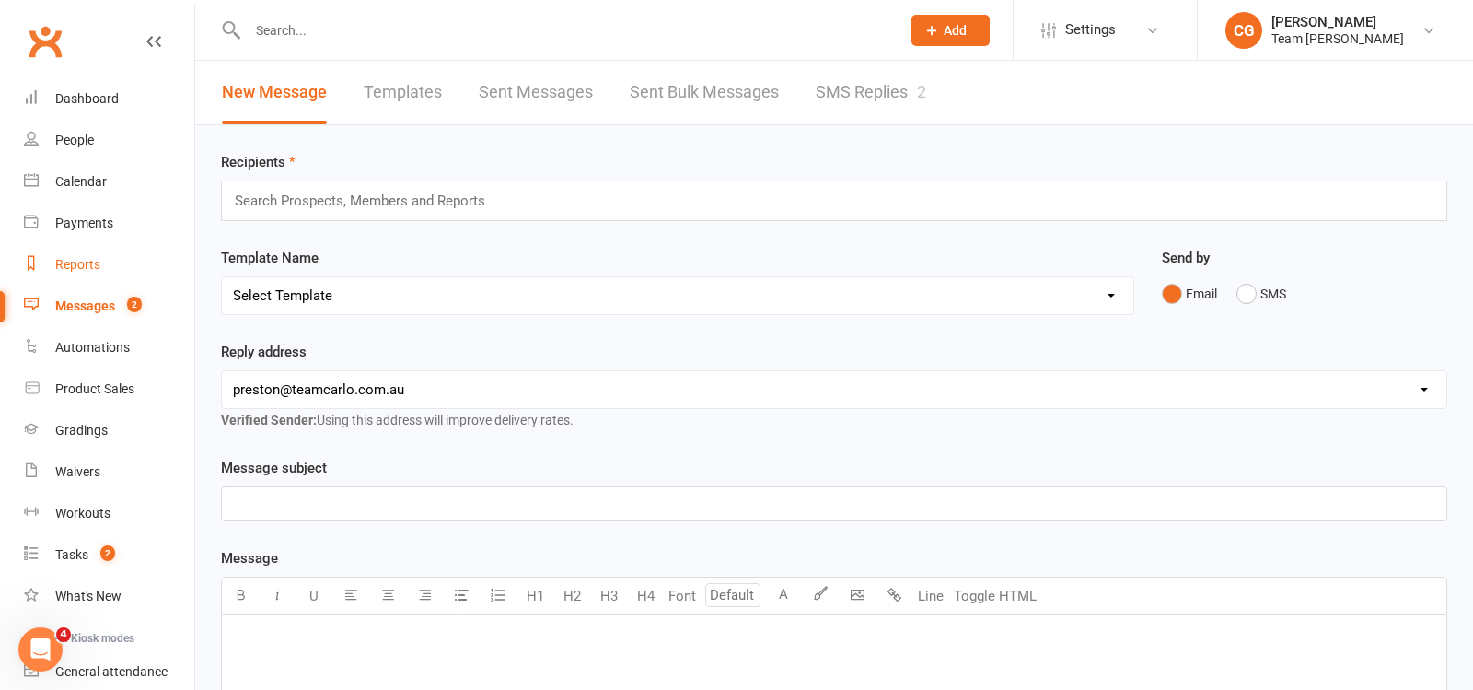
click at [72, 268] on div "Reports" at bounding box center [77, 264] width 45 height 15
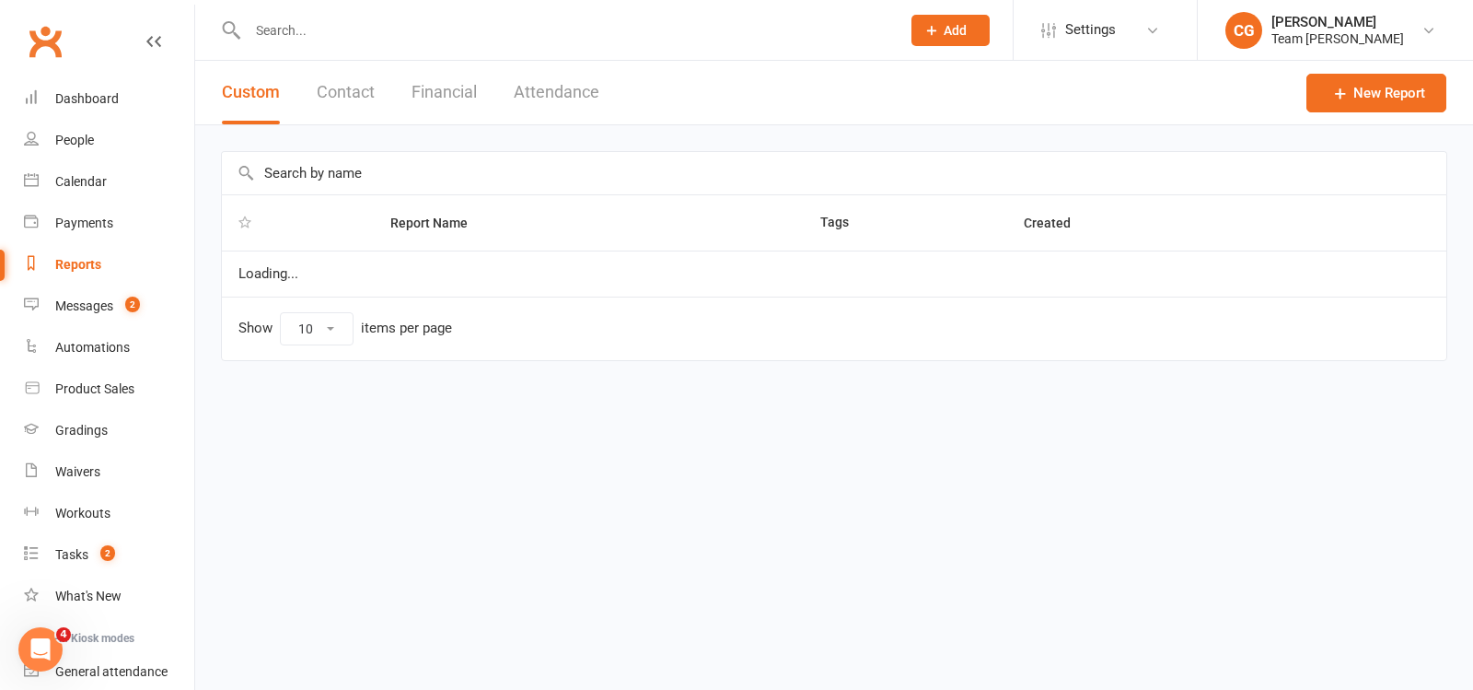
select select "100"
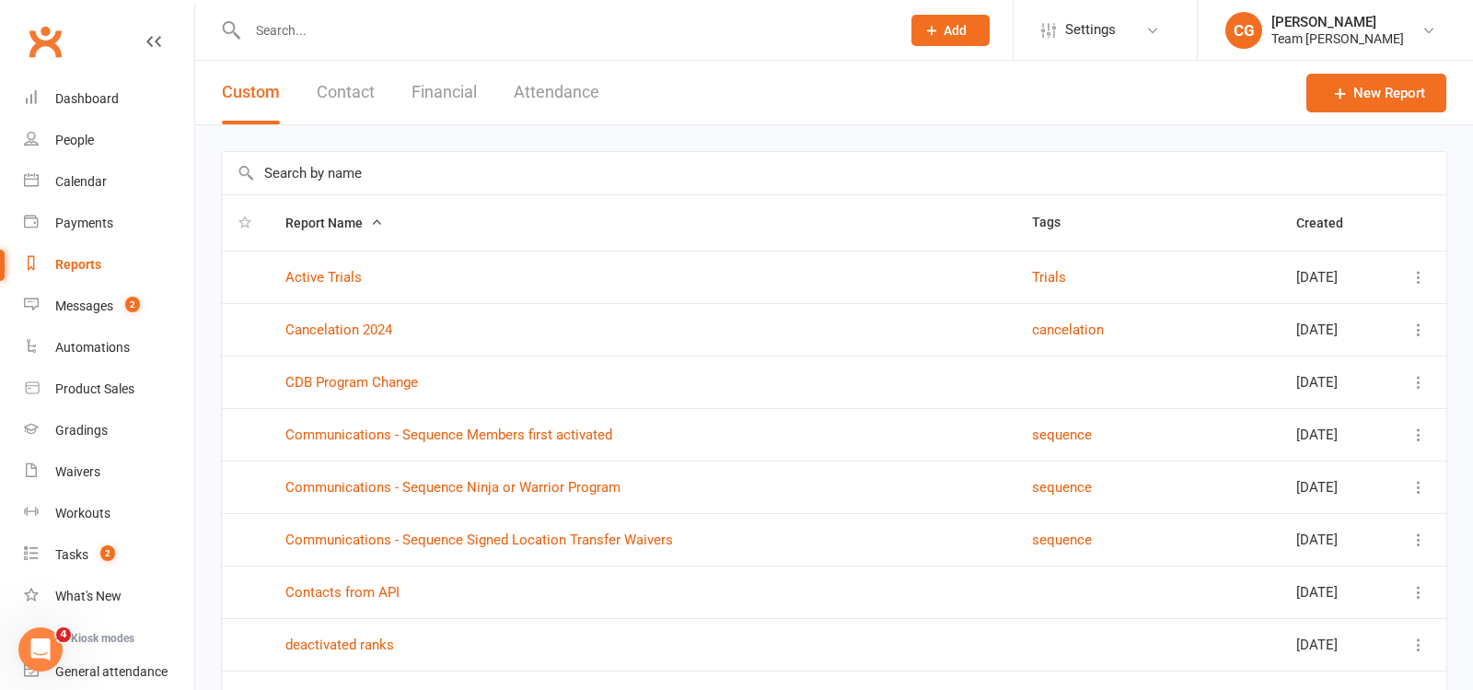
click at [328, 161] on input "text" at bounding box center [834, 173] width 1225 height 42
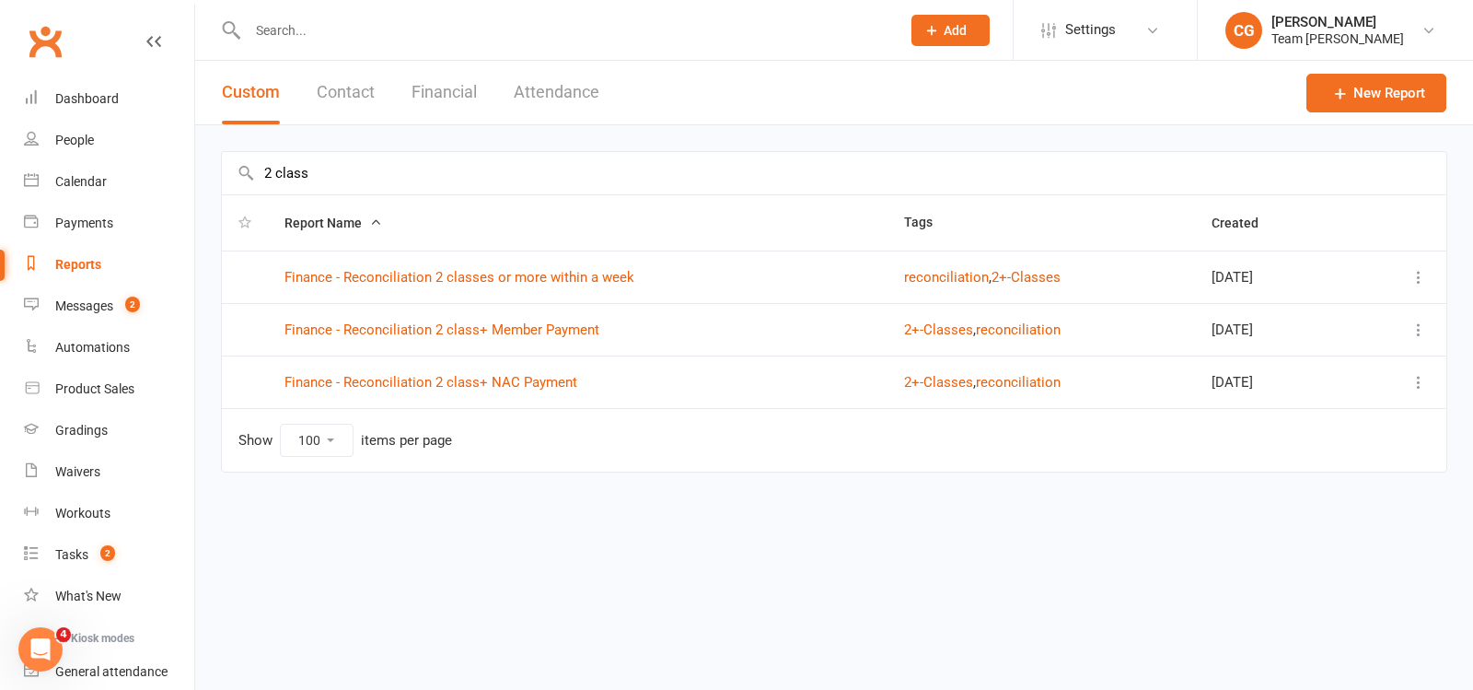
type input "2 class"
click at [433, 273] on link "Finance - Reconciliation 2 classes or more within a week" at bounding box center [460, 277] width 350 height 17
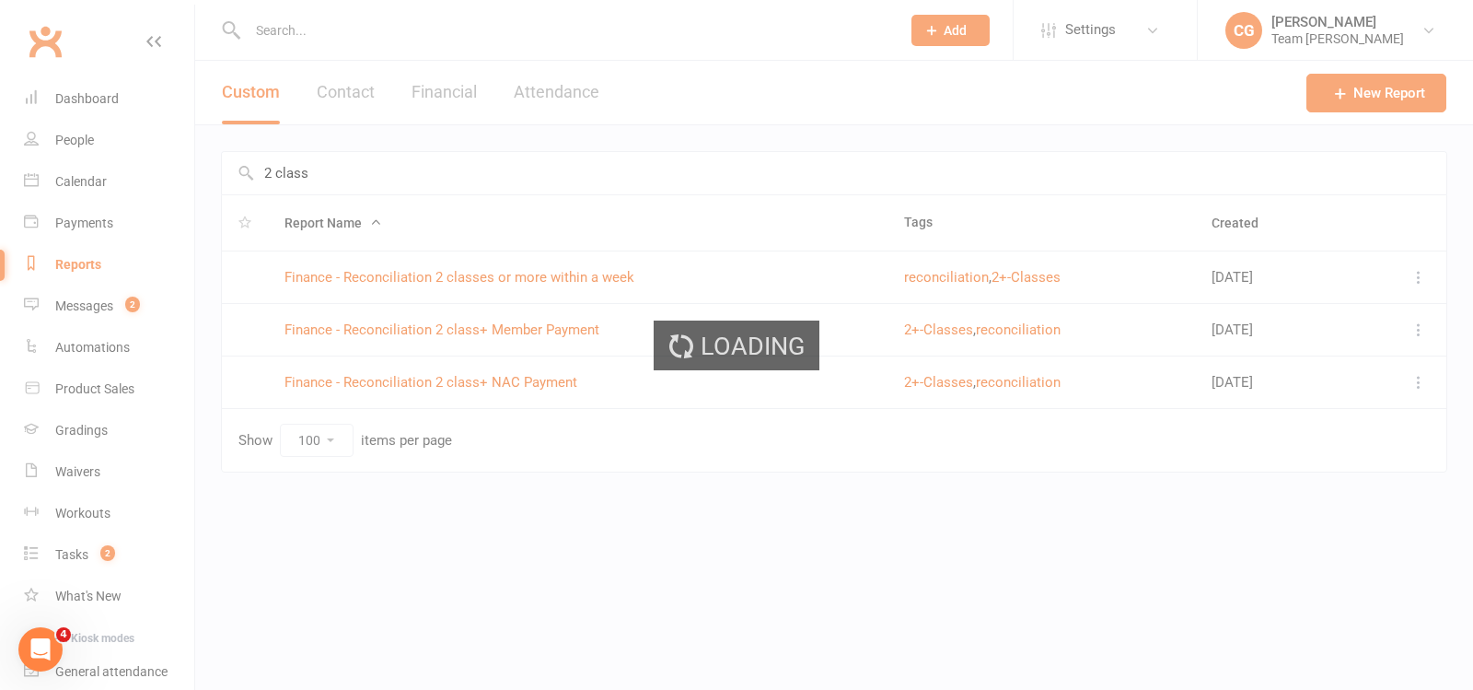
click at [433, 273] on div "Loading" at bounding box center [736, 345] width 1473 height 690
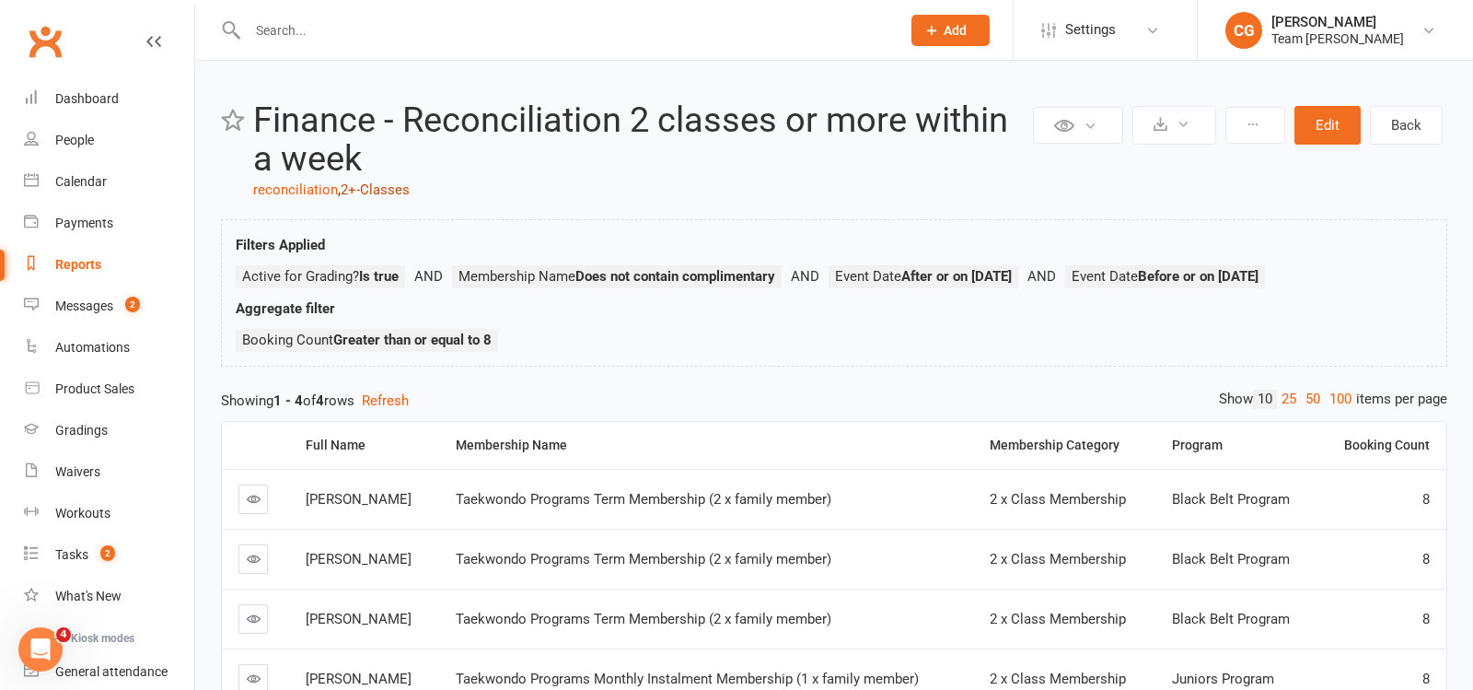
click at [386, 182] on link "2+-Classes" at bounding box center [375, 189] width 69 height 17
select select "100"
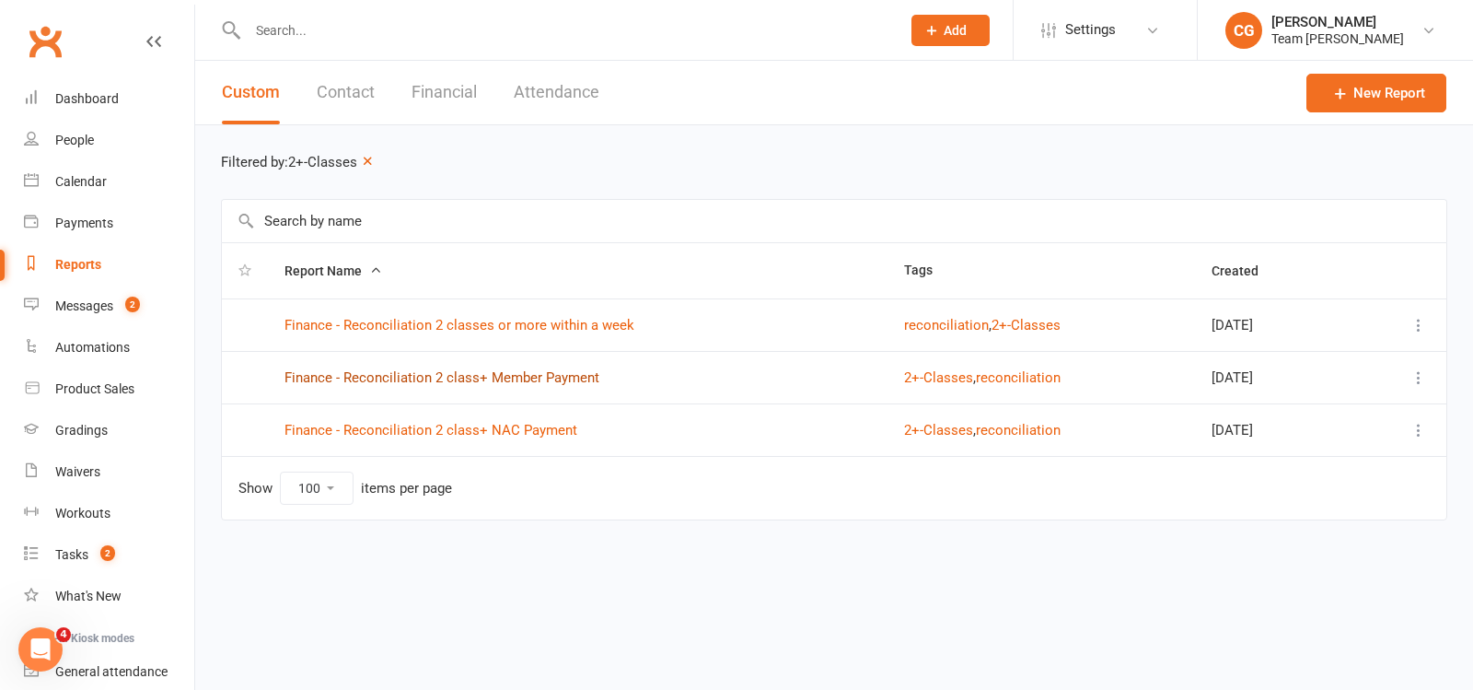
click at [393, 376] on link "Finance - Reconciliation 2 class+ Member Payment" at bounding box center [442, 377] width 315 height 17
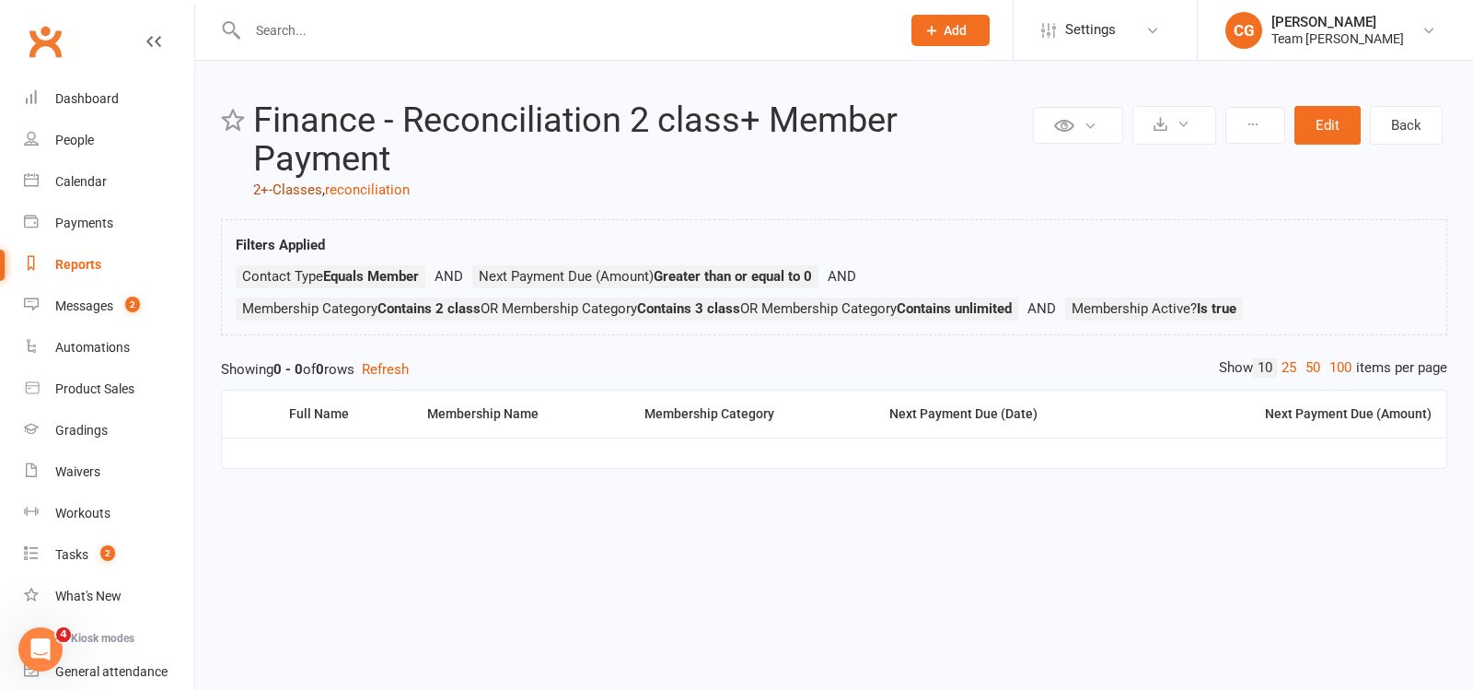
click at [283, 191] on link "2+-Classes" at bounding box center [287, 189] width 69 height 17
select select "100"
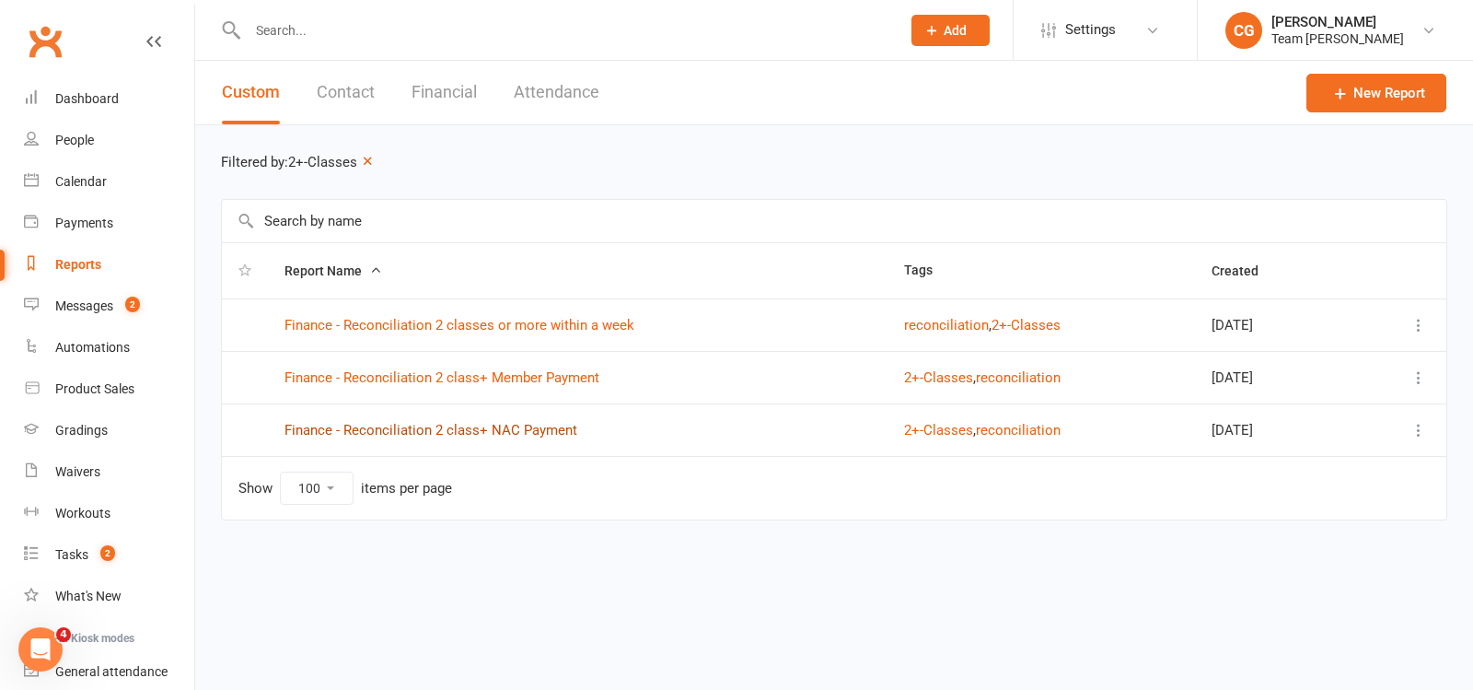
click at [376, 423] on link "Finance - Reconciliation 2 class+ NAC Payment" at bounding box center [431, 430] width 293 height 17
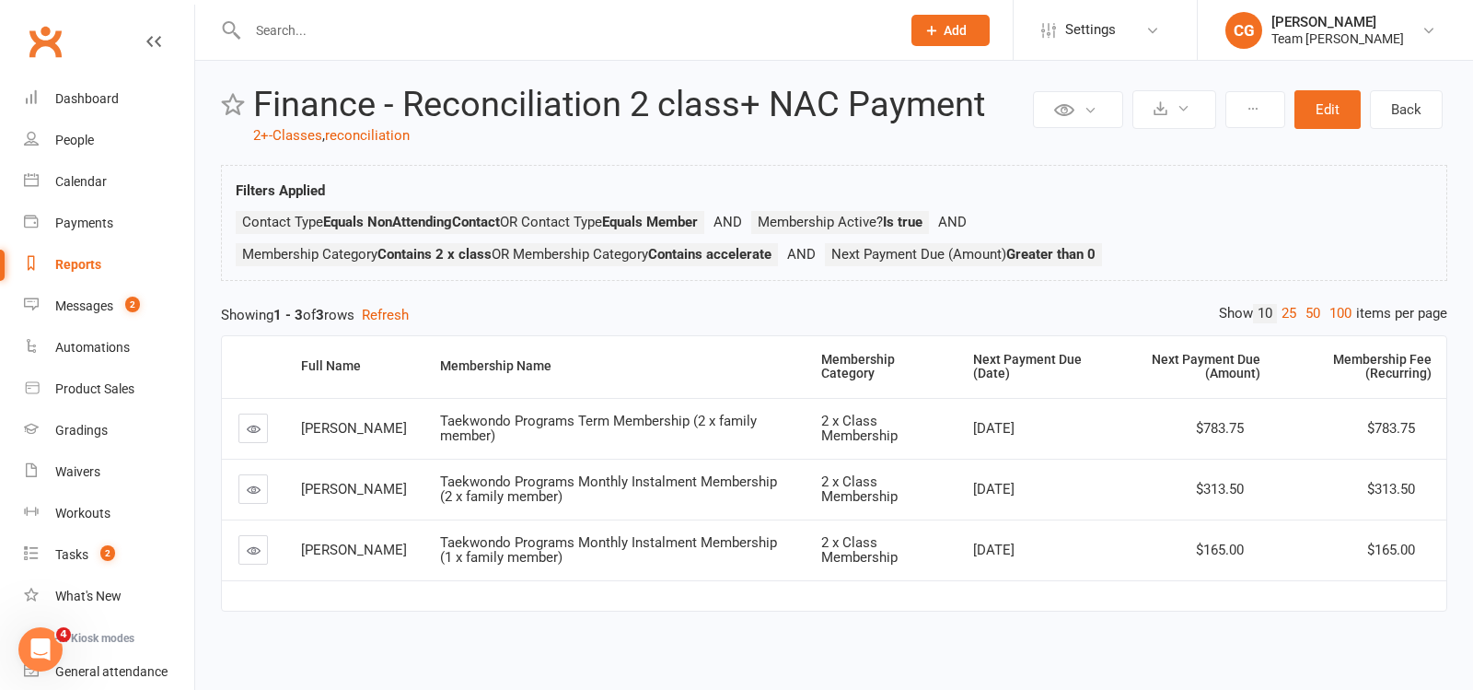
scroll to position [20, 0]
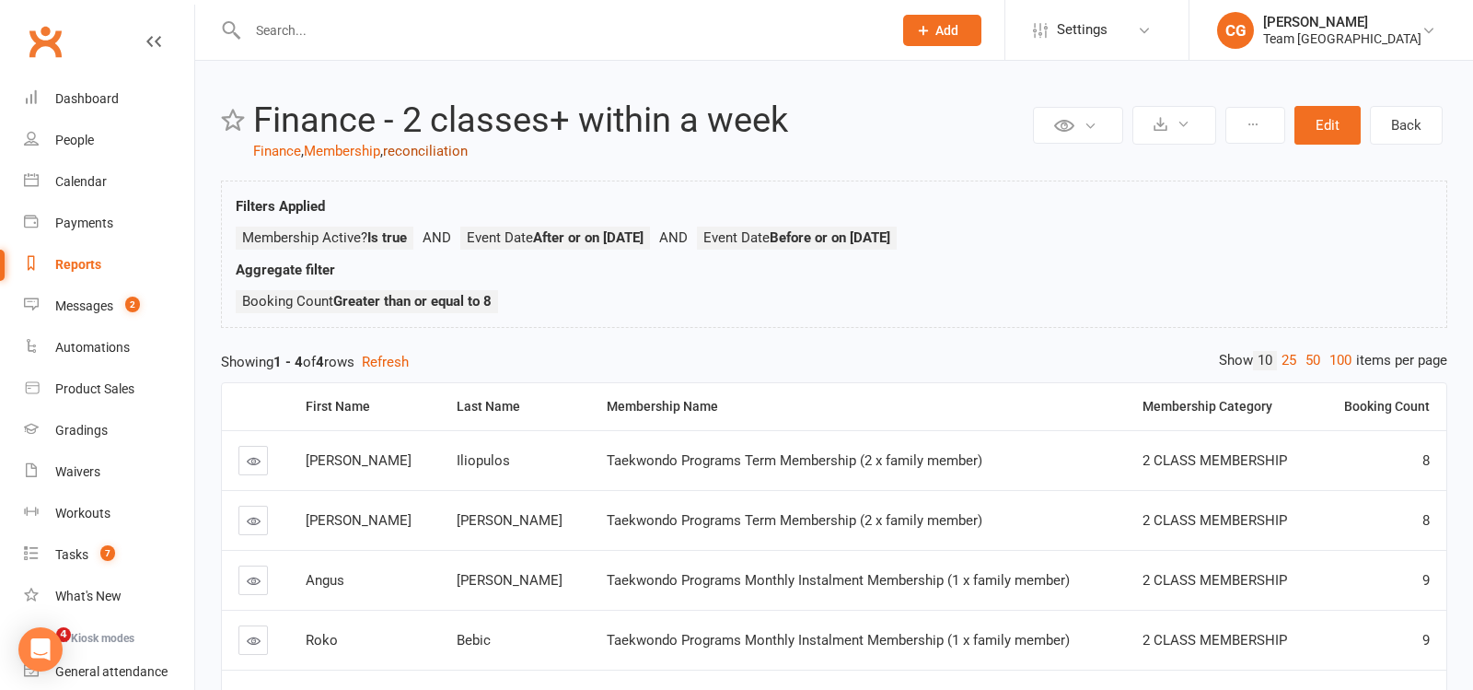
click at [417, 148] on link "reconciliation" at bounding box center [425, 151] width 85 height 17
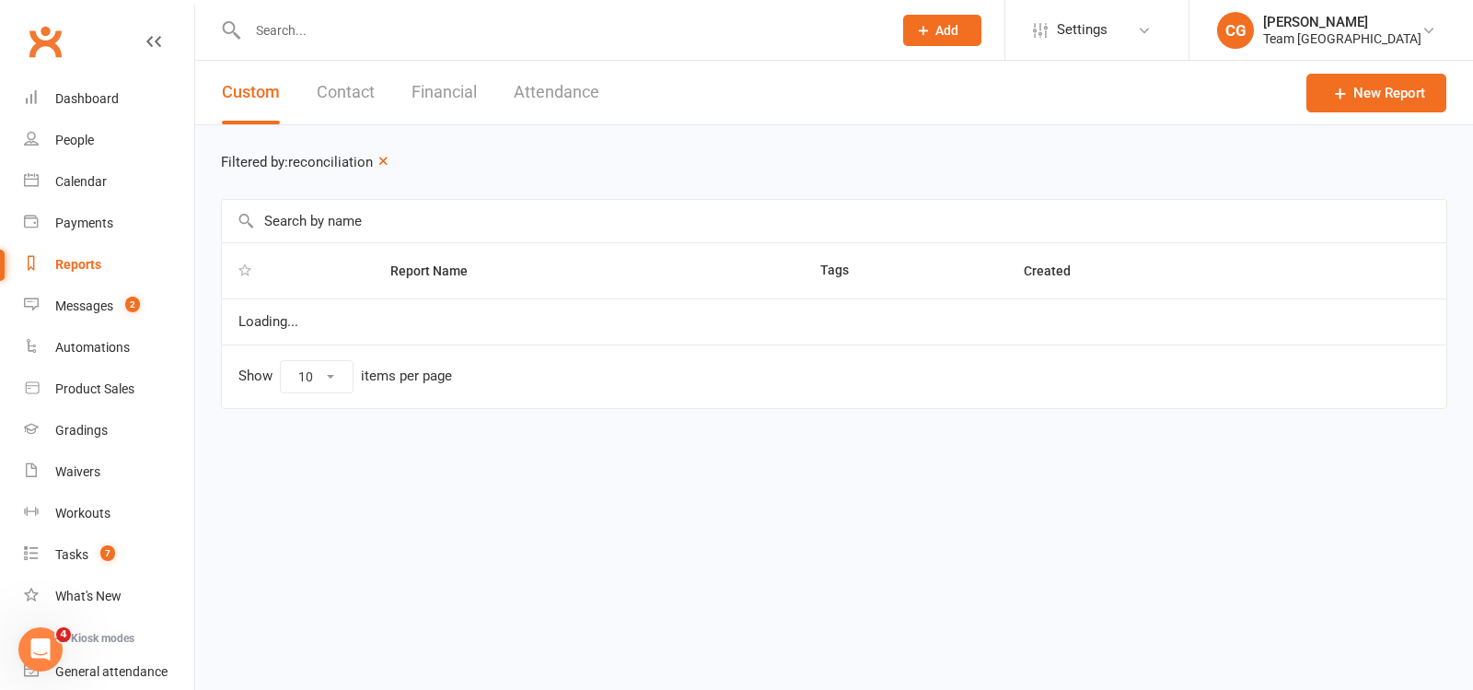
select select "100"
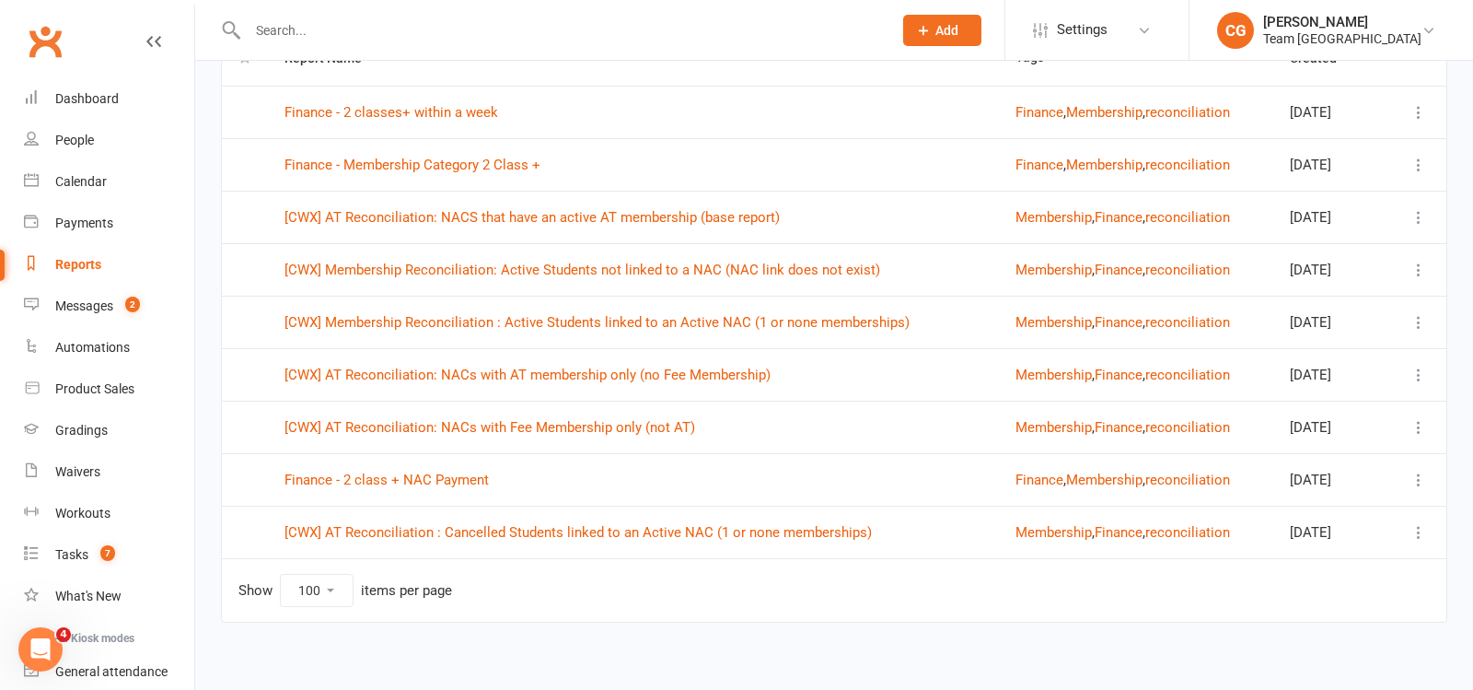
scroll to position [217, 0]
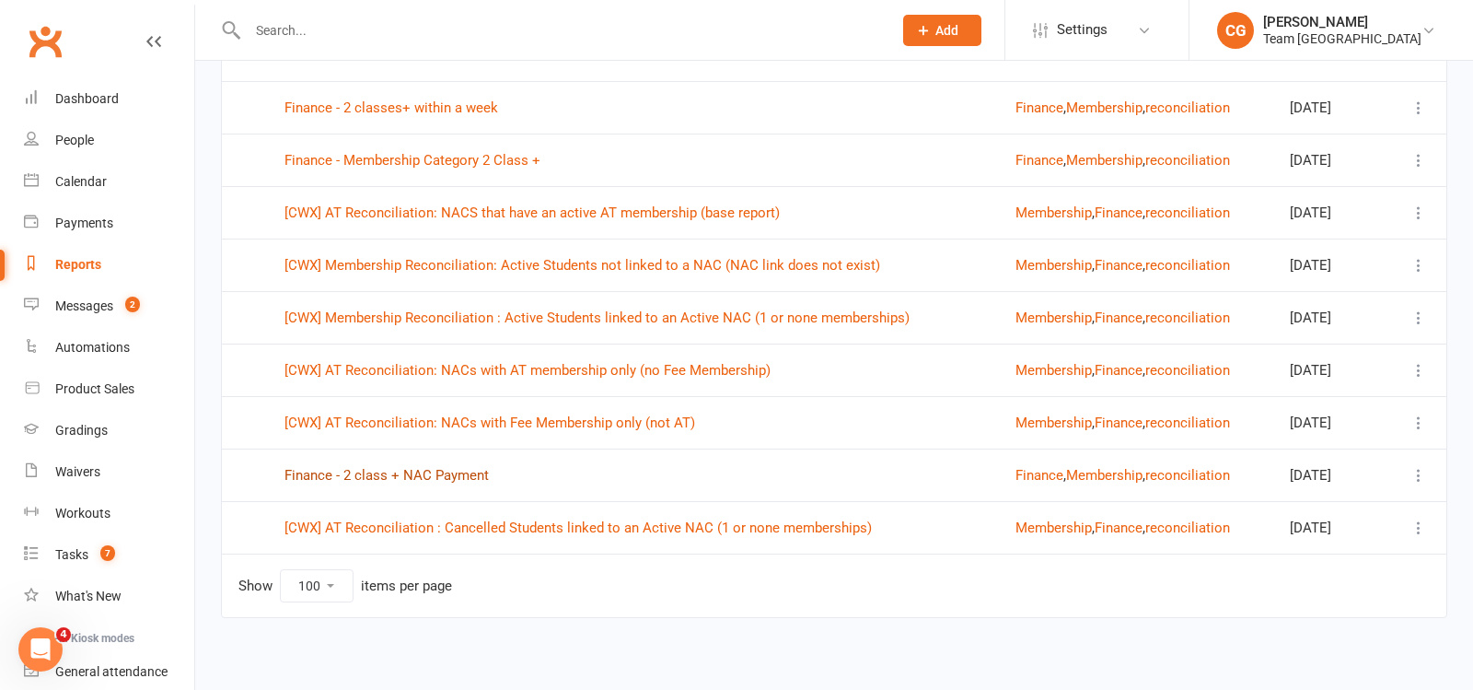
click at [418, 470] on link "Finance - 2 class + NAC Payment" at bounding box center [387, 475] width 204 height 17
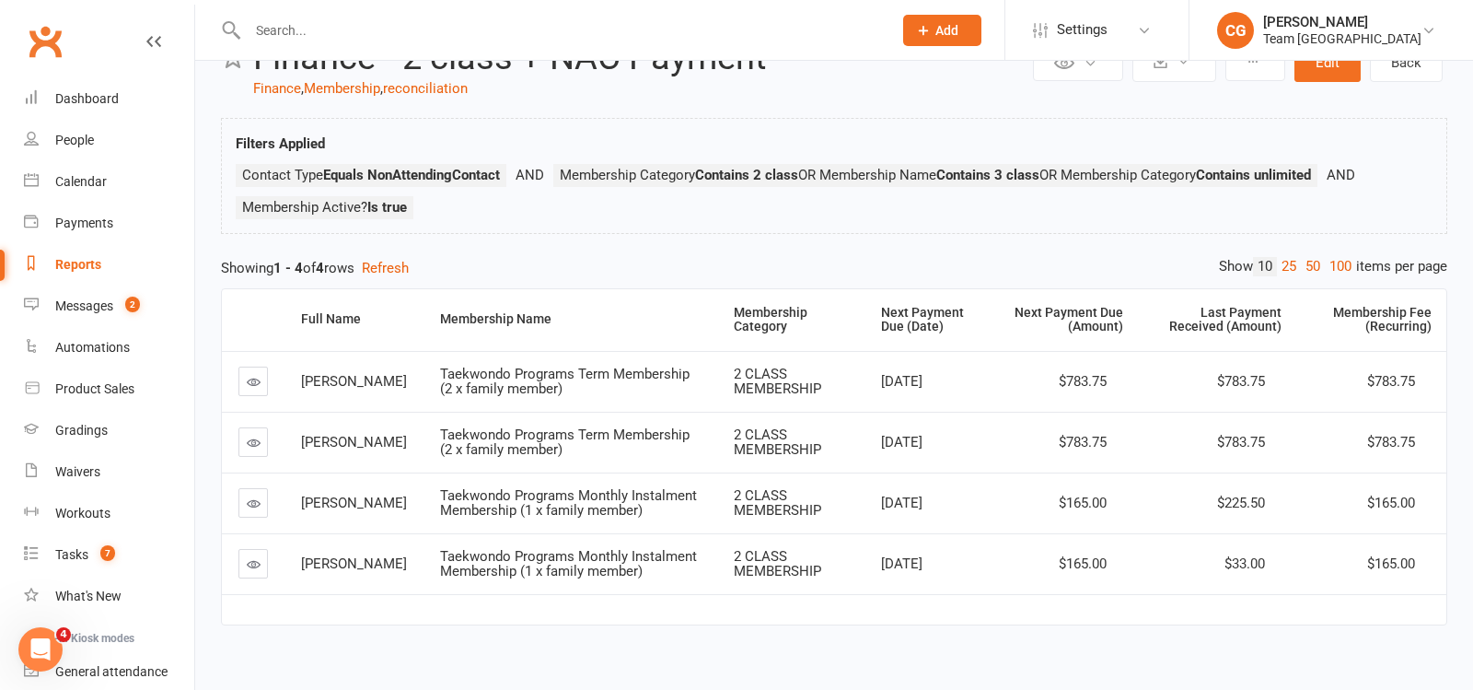
scroll to position [67, 0]
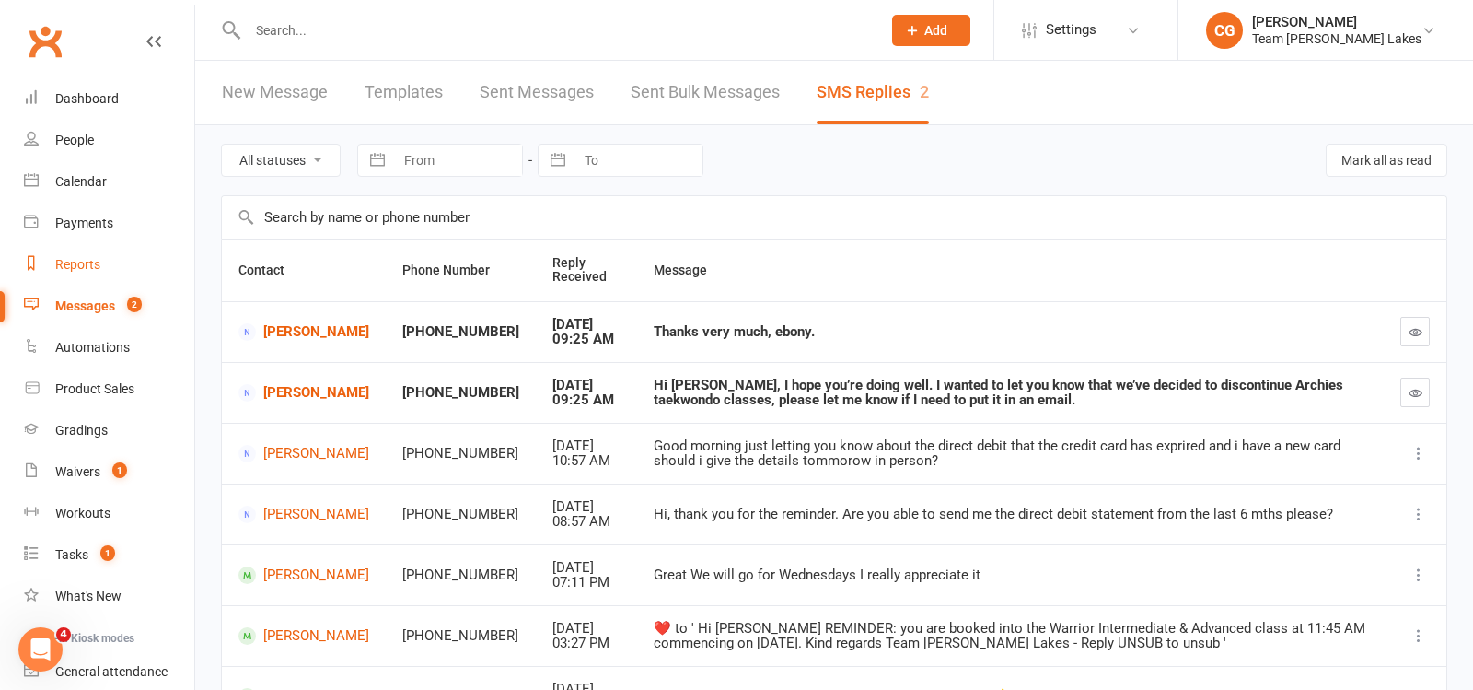
click at [76, 265] on div "Reports" at bounding box center [77, 264] width 45 height 15
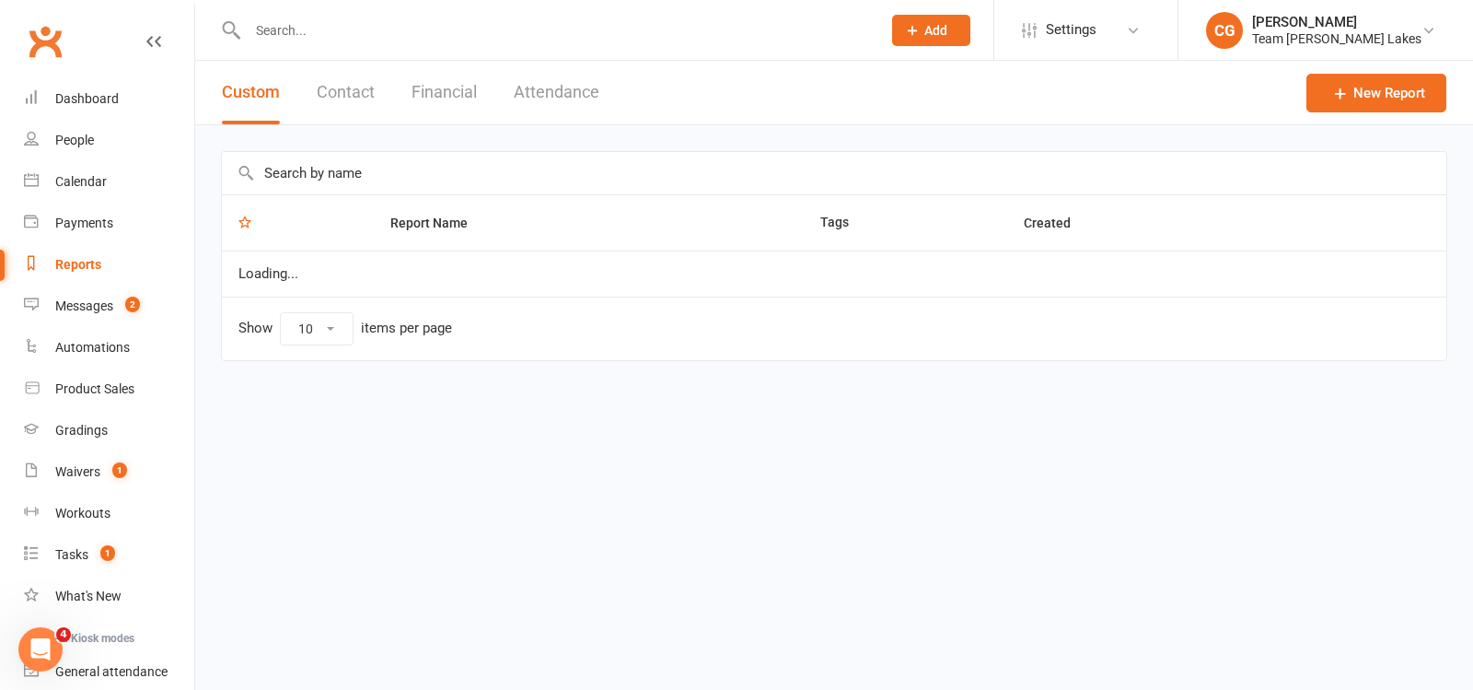
select select "50"
click at [362, 157] on input "text" at bounding box center [834, 173] width 1225 height 42
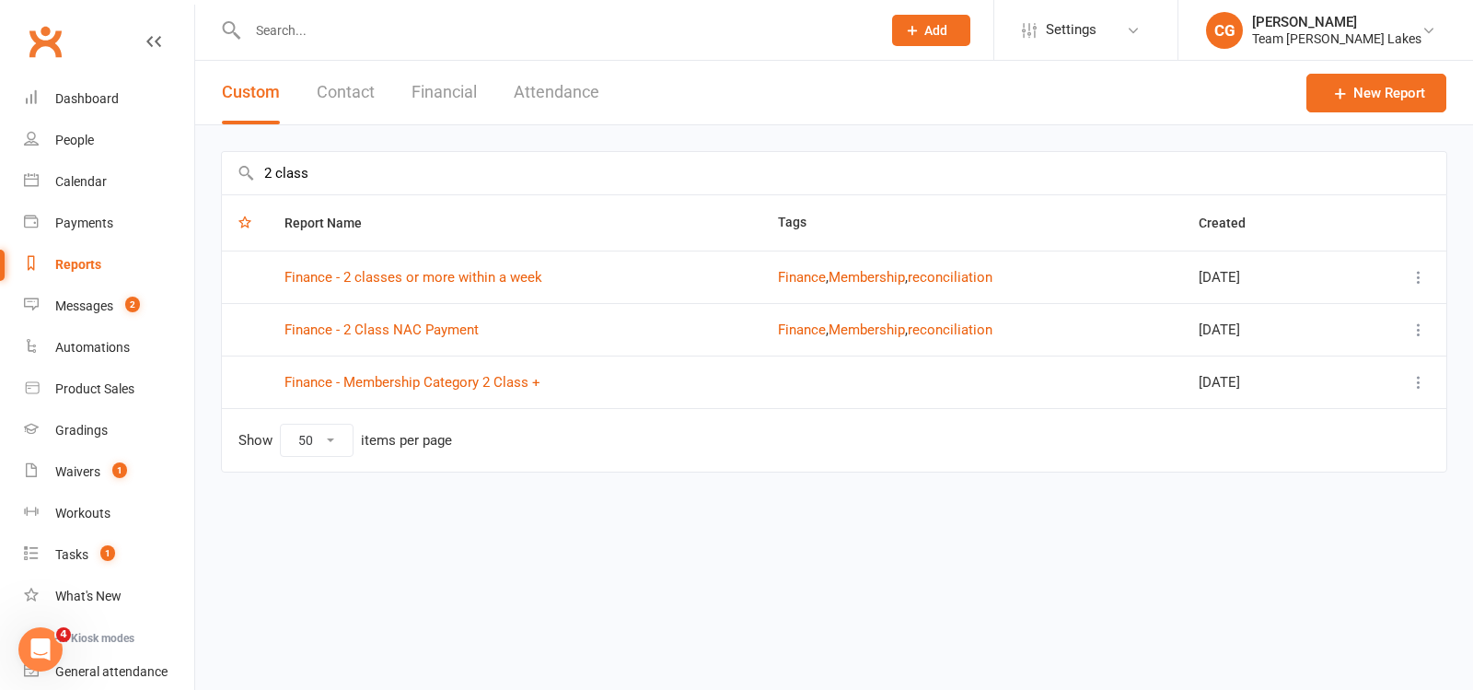
type input "2 class"
click at [484, 272] on link "Finance - 2 classes or more within a week" at bounding box center [414, 277] width 258 height 17
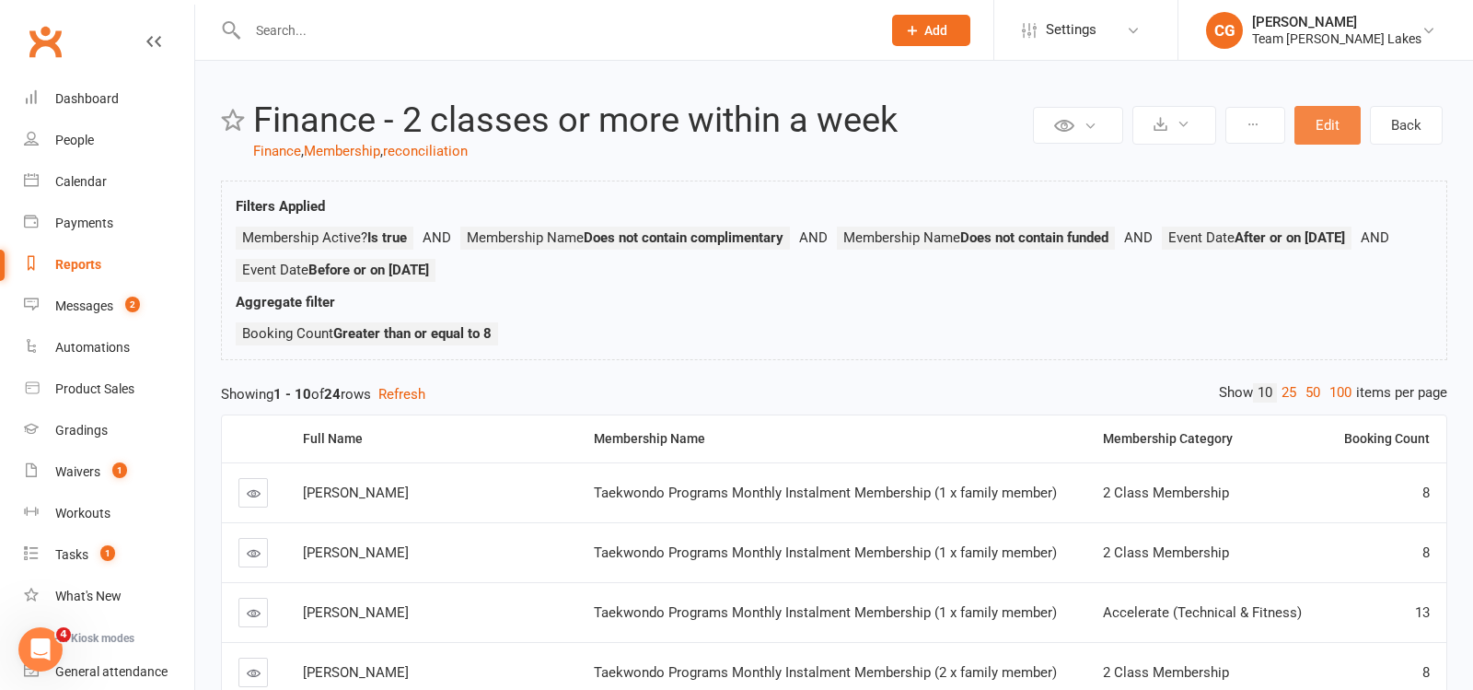
click at [1328, 125] on button "Edit" at bounding box center [1328, 125] width 66 height 39
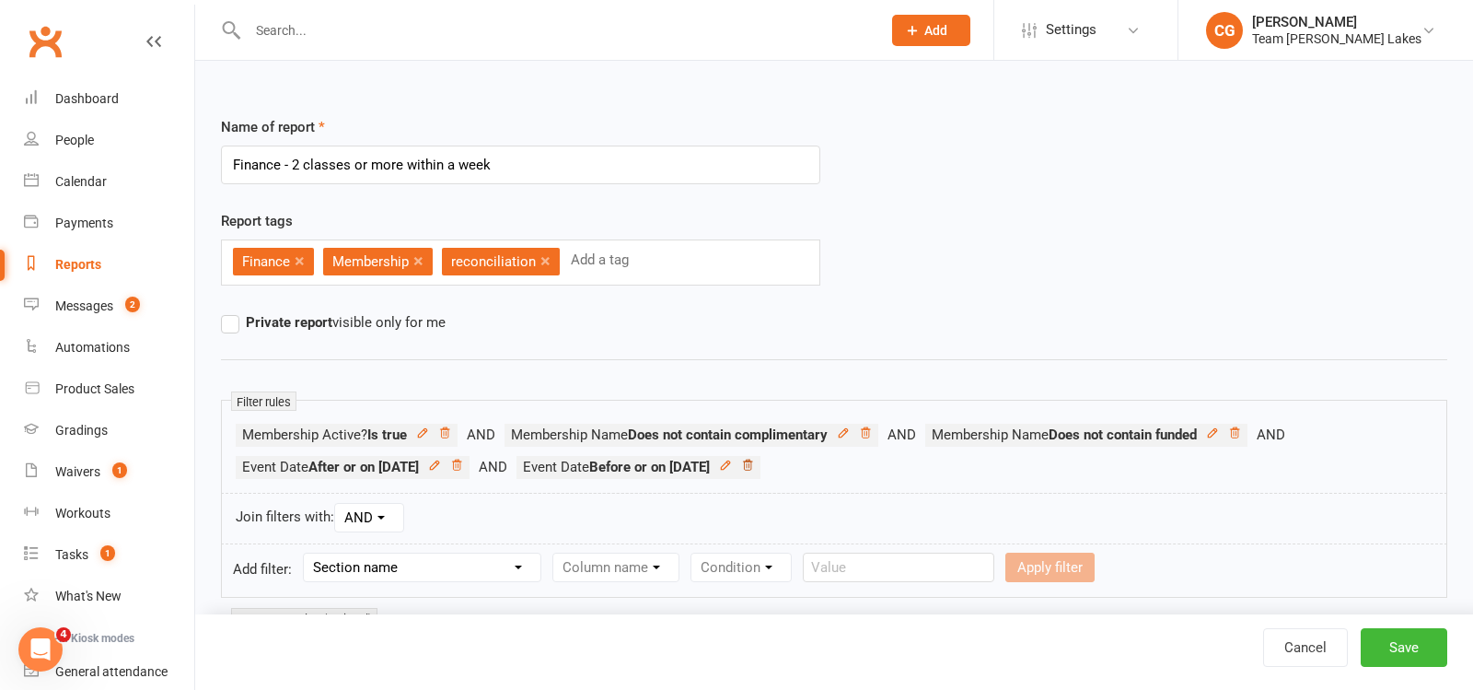
click at [752, 459] on icon at bounding box center [747, 464] width 9 height 10
click at [463, 459] on icon at bounding box center [456, 465] width 13 height 13
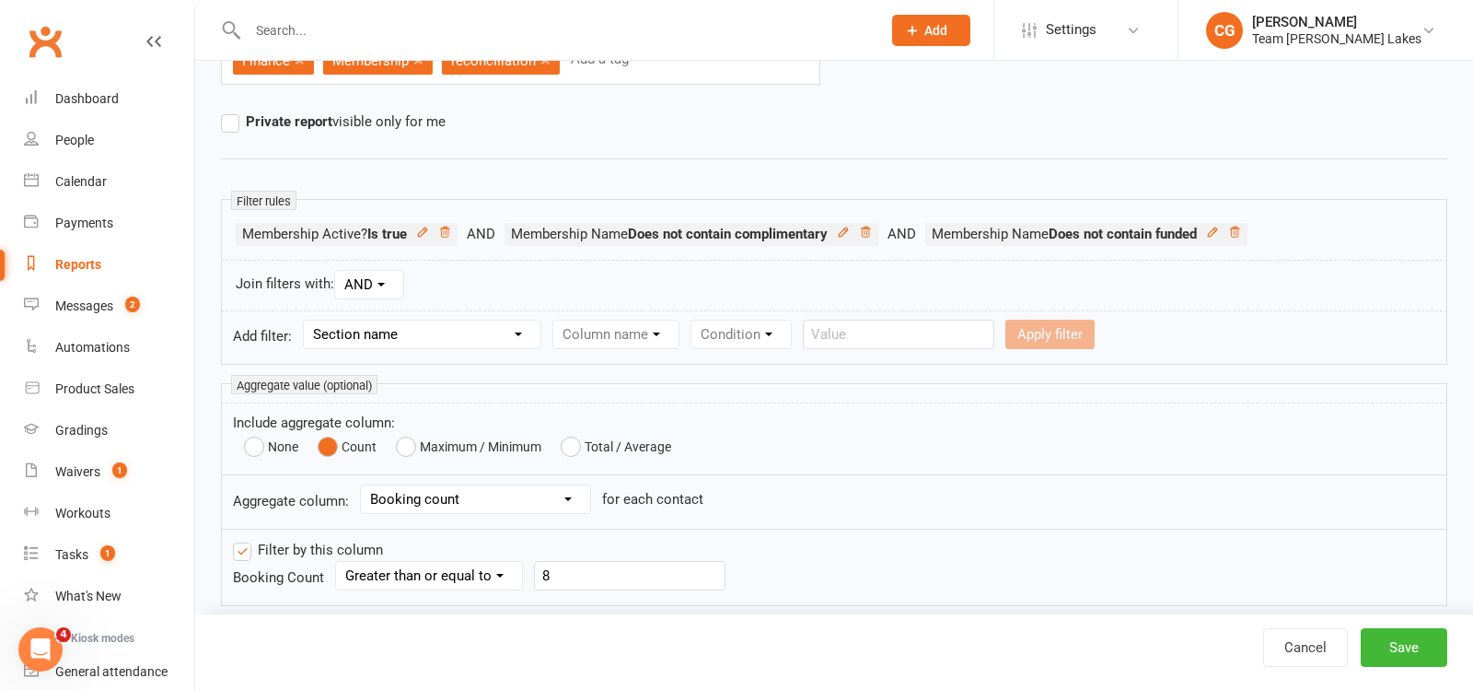
scroll to position [224, 0]
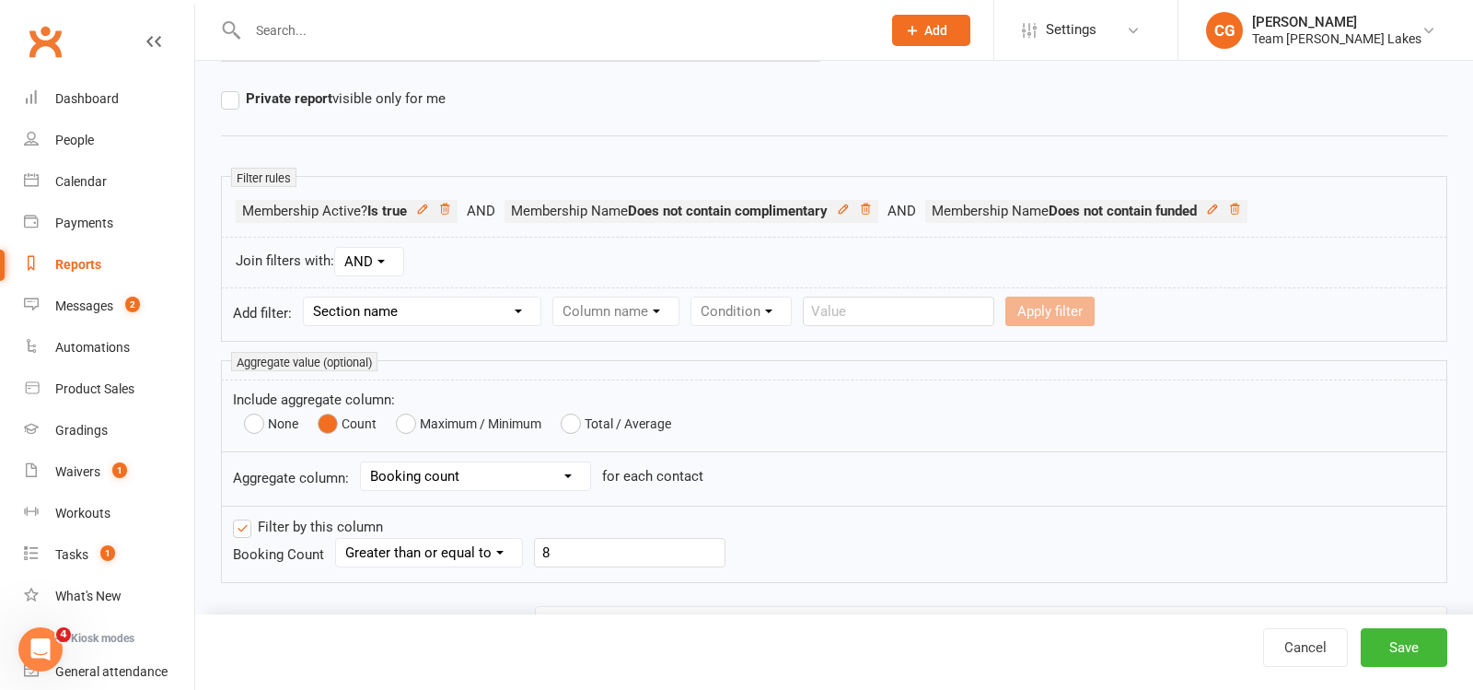
click at [396, 311] on select "Section name Contact Attendance Aggregate Payment Booking Waitlist Attendees Ca…" at bounding box center [422, 311] width 237 height 28
select select "3"
click at [306, 297] on select "Section name Contact Attendance Aggregate Payment Booking Waitlist Attendees Ca…" at bounding box center [422, 311] width 237 height 28
click at [666, 302] on select "Column name Event Name Event Type Event Date Event Day Event Month Event Starts…" at bounding box center [682, 311] width 259 height 28
select select "2"
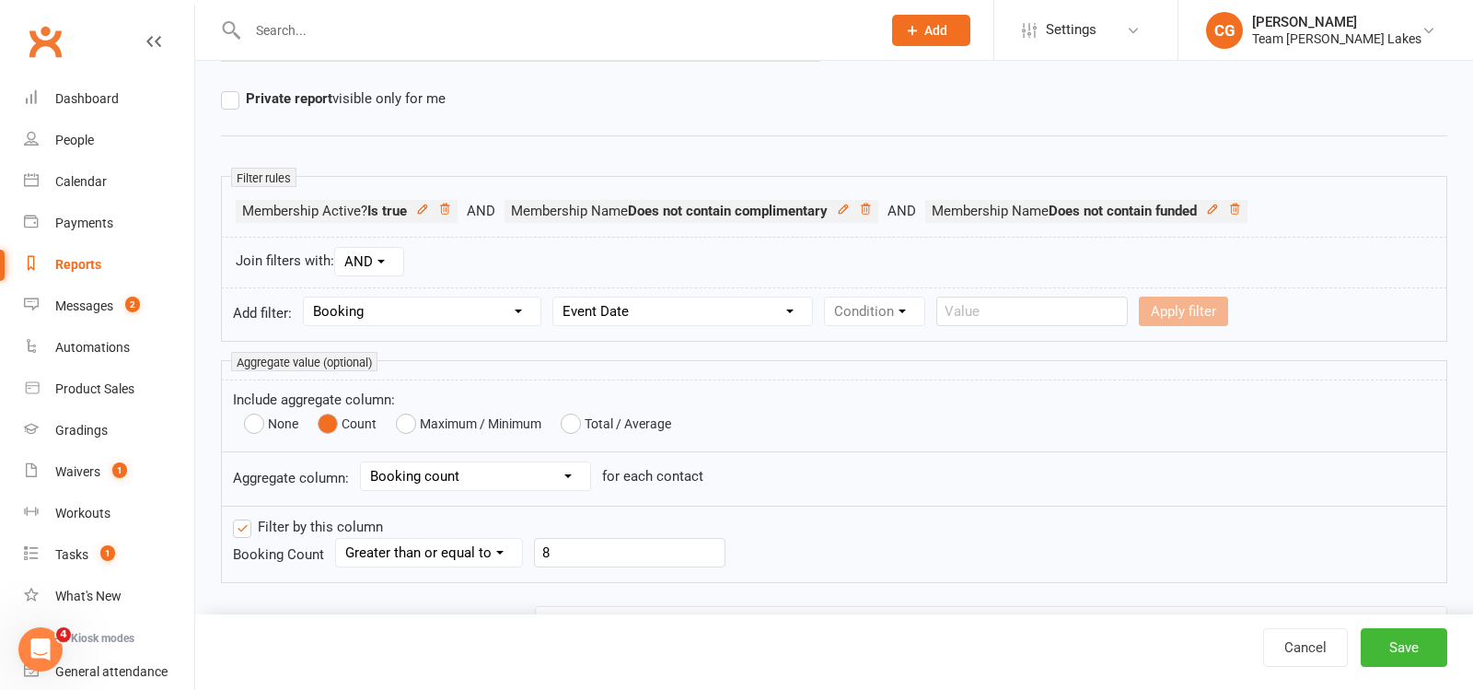
click at [558, 297] on select "Column name Event Name Event Type Event Date Event Day Event Month Event Starts…" at bounding box center [682, 311] width 259 height 28
click at [913, 306] on select "Condition Is Is not Before After Before or on After or on Is blank Is not blank" at bounding box center [883, 311] width 116 height 28
select select "5"
click at [828, 297] on select "Condition Is Is not Before After Before or on After or on Is blank Is not blank" at bounding box center [883, 311] width 116 height 28
click at [1083, 302] on input "text" at bounding box center [1136, 310] width 192 height 29
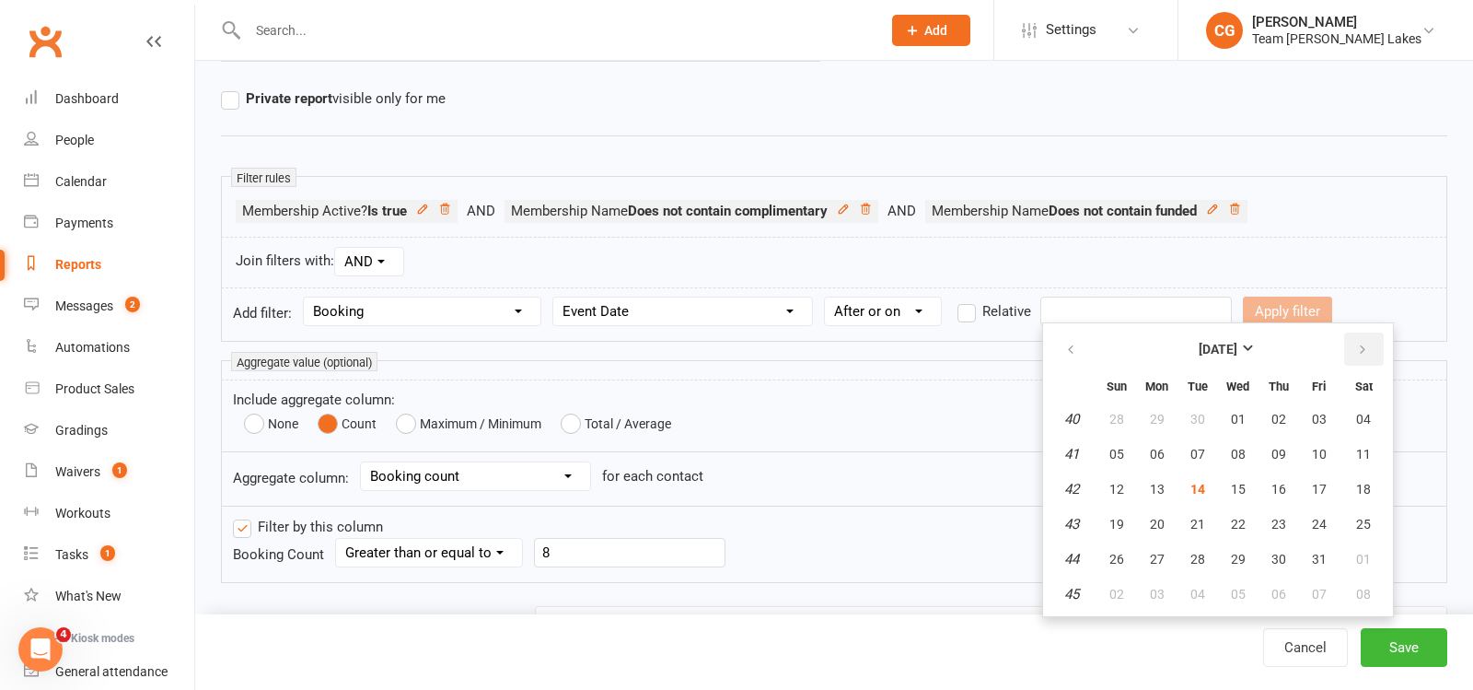
click at [1356, 338] on button "button" at bounding box center [1364, 348] width 40 height 33
click at [1359, 415] on span "01" at bounding box center [1363, 419] width 15 height 15
type input "[DATE]"
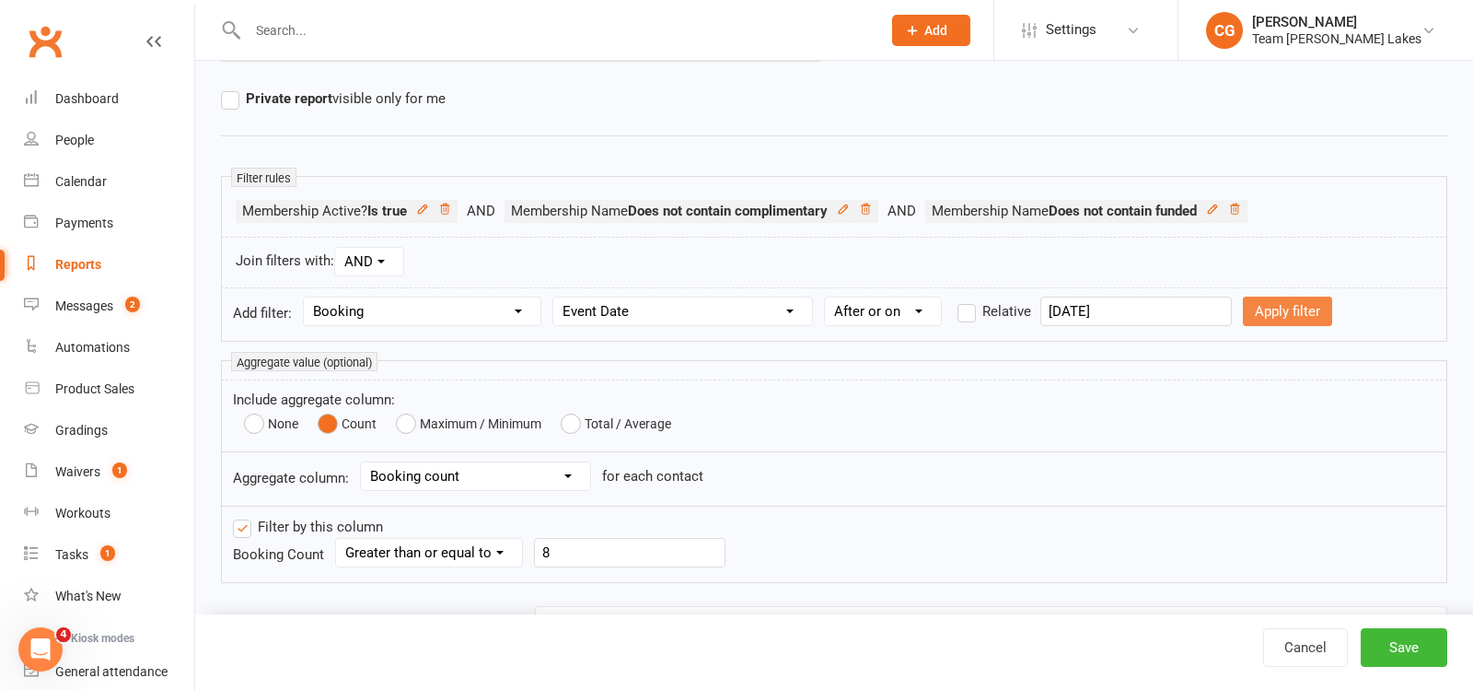
click at [1257, 299] on button "Apply filter" at bounding box center [1287, 310] width 89 height 29
select select
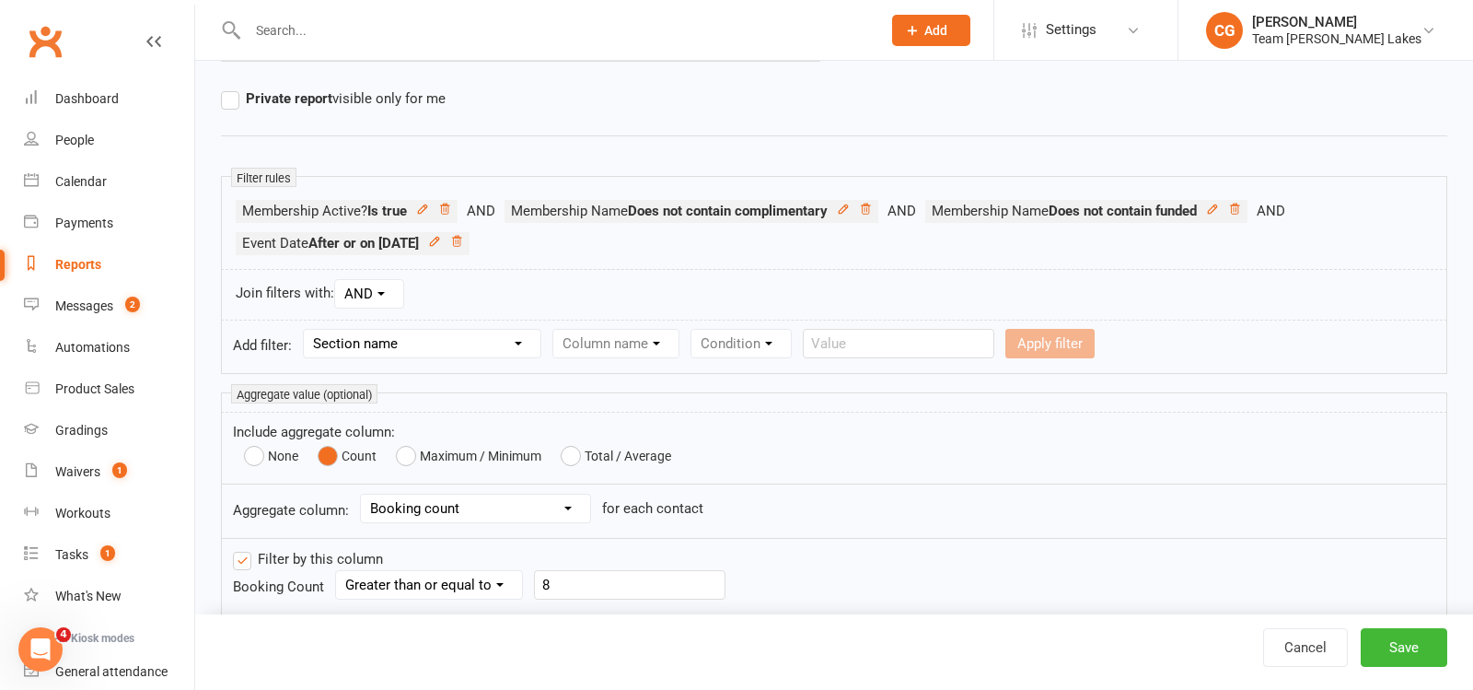
click at [343, 336] on select "Section name Contact Attendance Aggregate Payment Booking Waitlist Attendees Ca…" at bounding box center [422, 344] width 237 height 28
select select "3"
click at [306, 330] on select "Section name Contact Attendance Aggregate Payment Booking Waitlist Attendees Ca…" at bounding box center [422, 344] width 237 height 28
click at [624, 336] on select "Column name Event Name Event Type Event Date Event Day Event Month Event Starts…" at bounding box center [682, 344] width 259 height 28
select select "2"
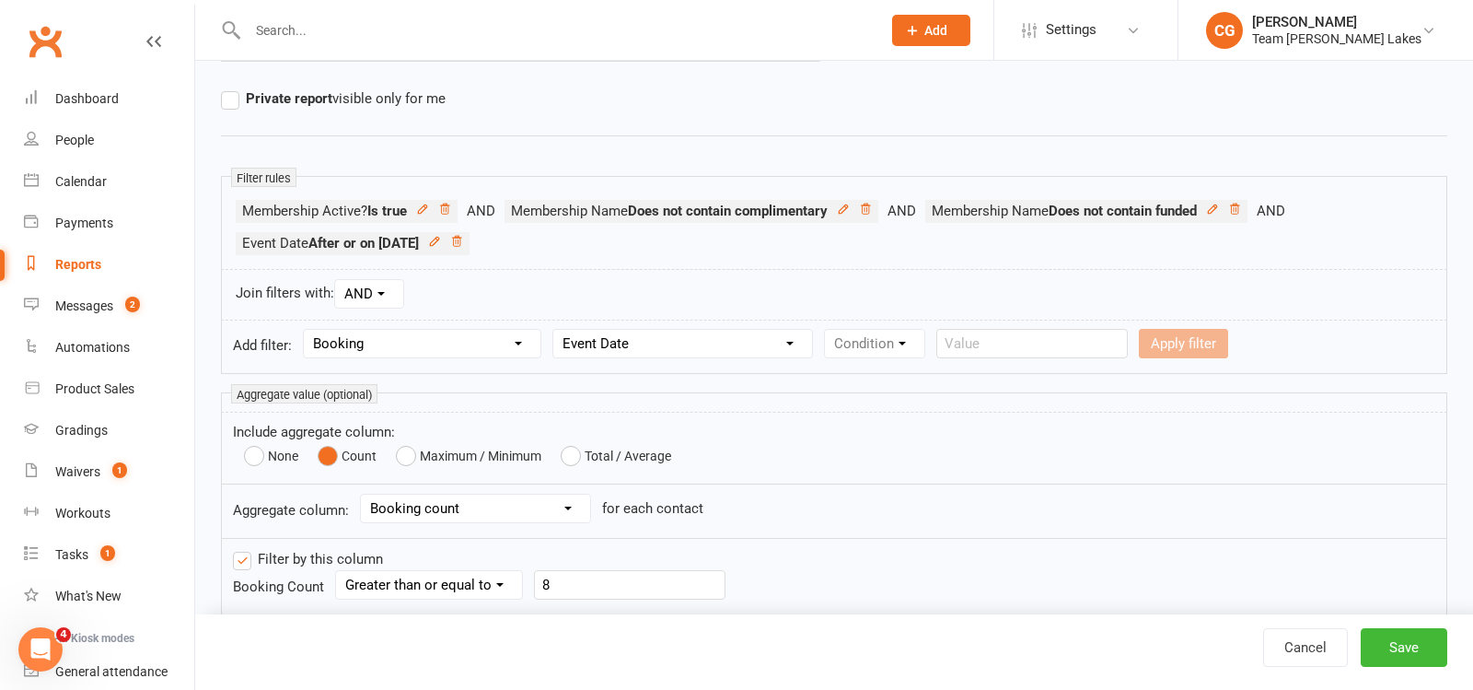
click at [558, 330] on select "Column name Event Name Event Type Event Date Event Day Event Month Event Starts…" at bounding box center [682, 344] width 259 height 28
click at [896, 339] on select "Condition Is Is not Before After Before or on After or on Is blank Is not blank" at bounding box center [883, 344] width 116 height 28
select select "4"
click at [828, 330] on select "Condition Is Is not Before After Before or on After or on Is blank Is not blank" at bounding box center [883, 344] width 116 height 28
click at [1052, 332] on input "text" at bounding box center [1136, 343] width 192 height 29
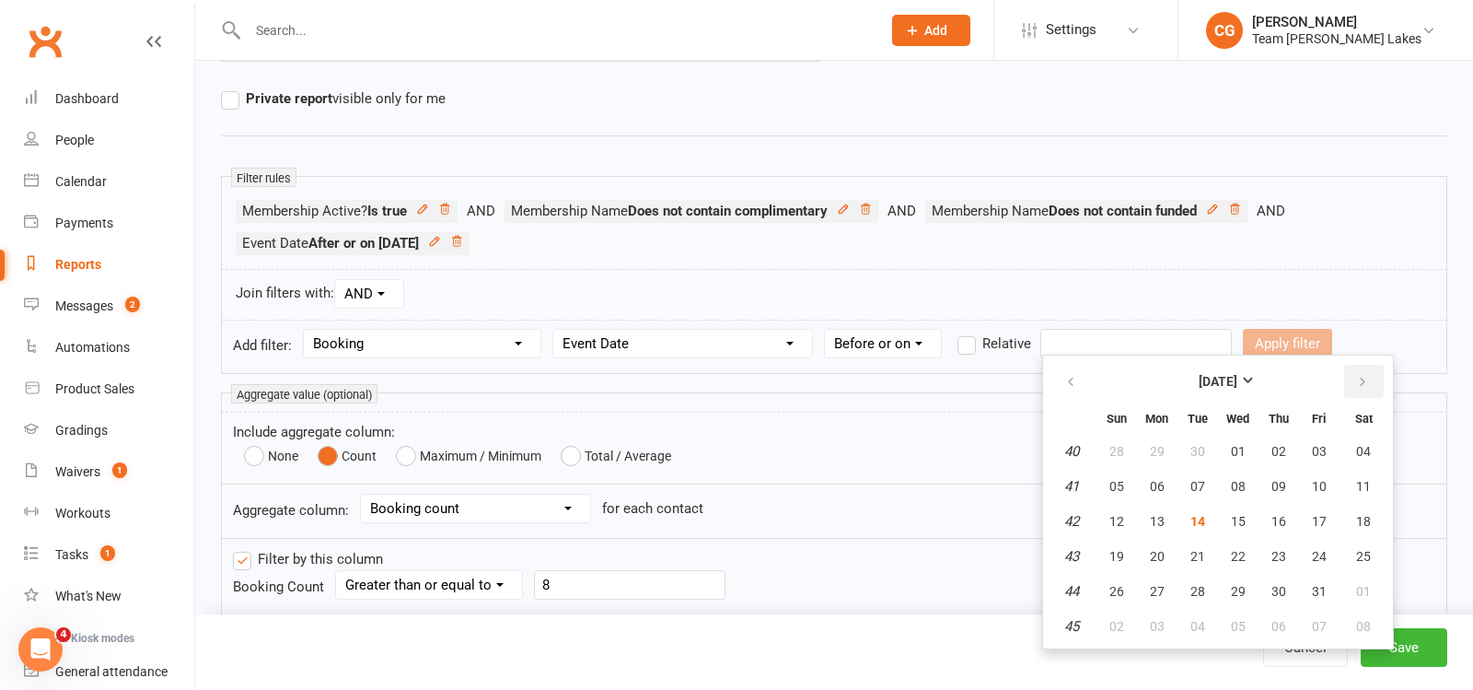
click at [1362, 367] on button "button" at bounding box center [1364, 381] width 40 height 33
click at [1122, 619] on button "30" at bounding box center [1117, 626] width 39 height 33
type input "[DATE]"
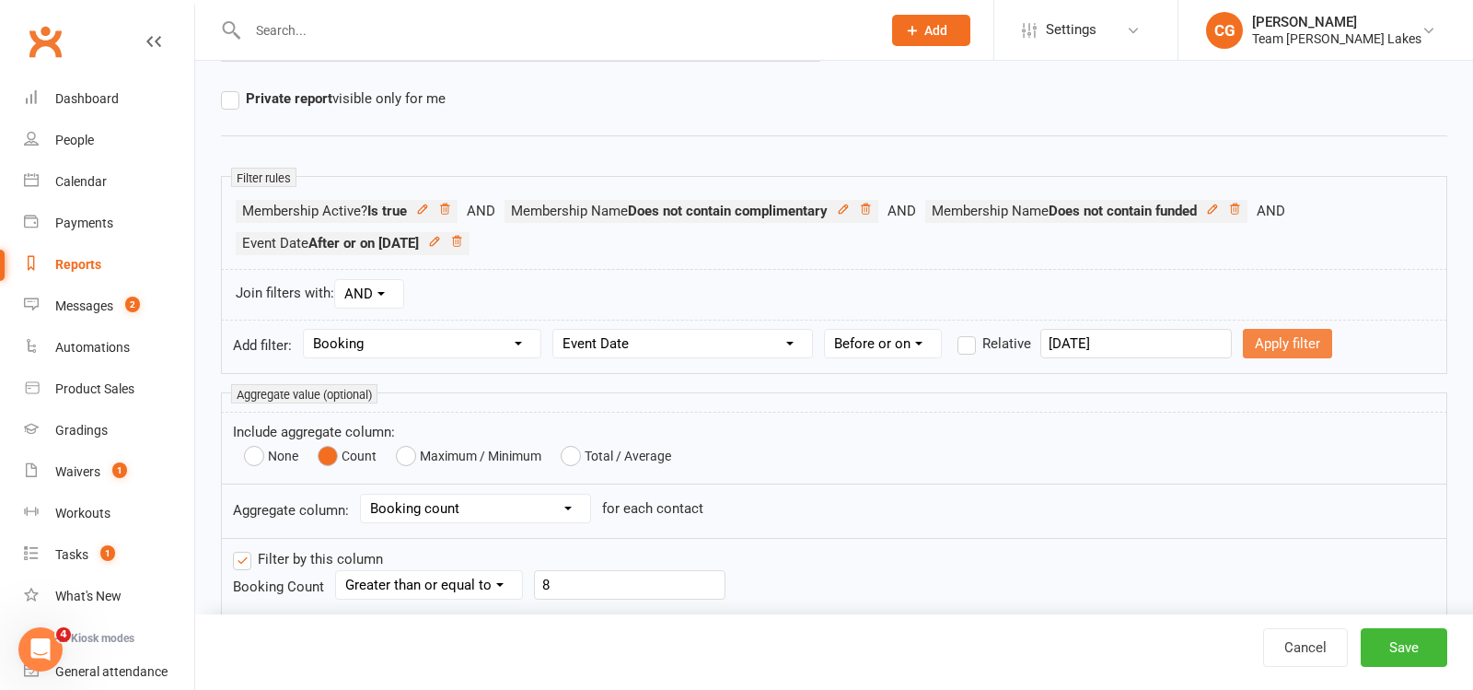
click at [1243, 335] on button "Apply filter" at bounding box center [1287, 343] width 89 height 29
select select
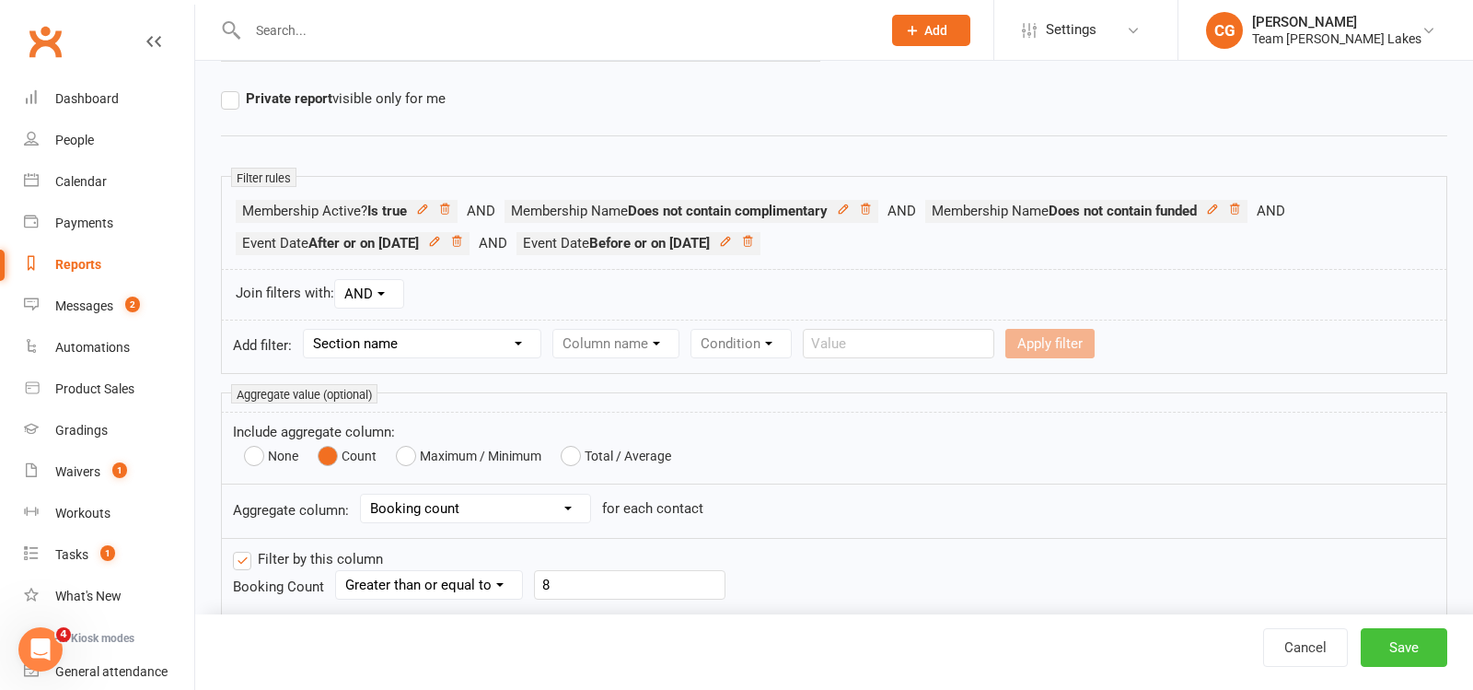
click at [1409, 641] on button "Save" at bounding box center [1404, 647] width 87 height 39
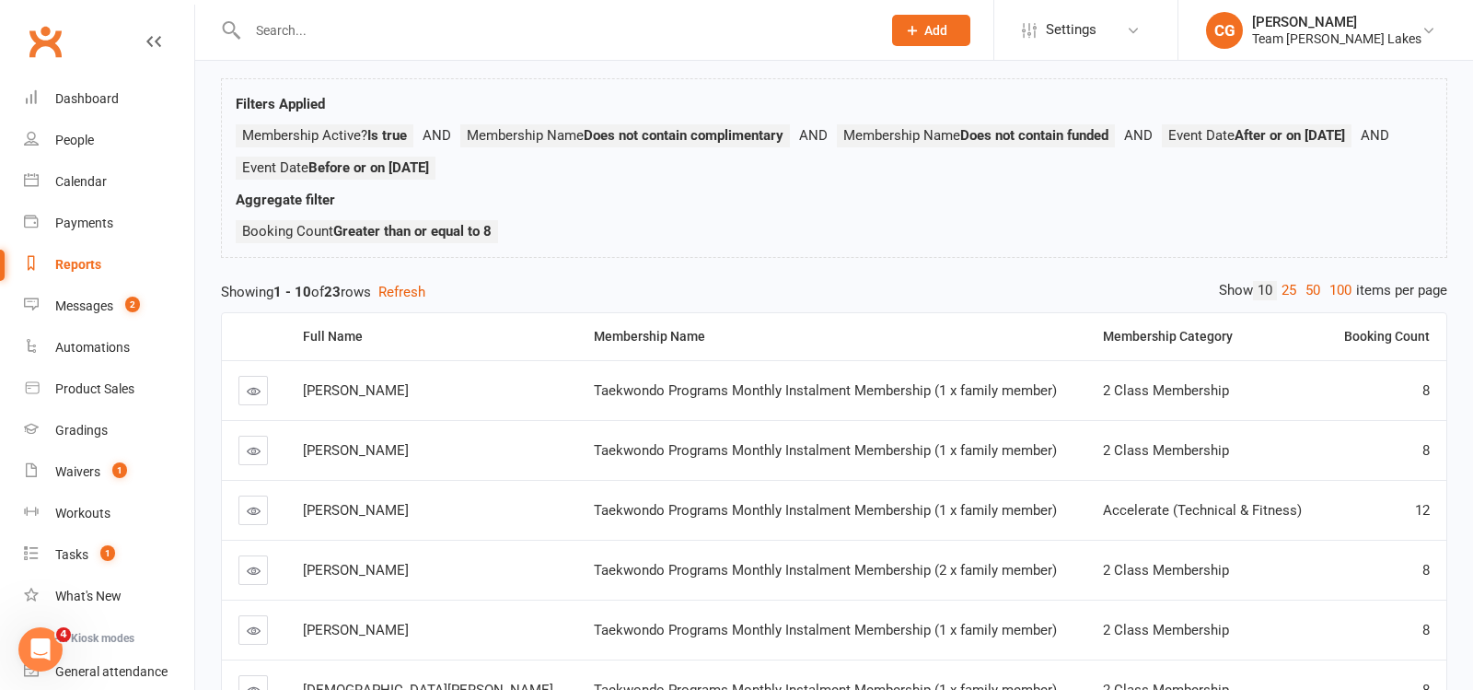
scroll to position [89, 0]
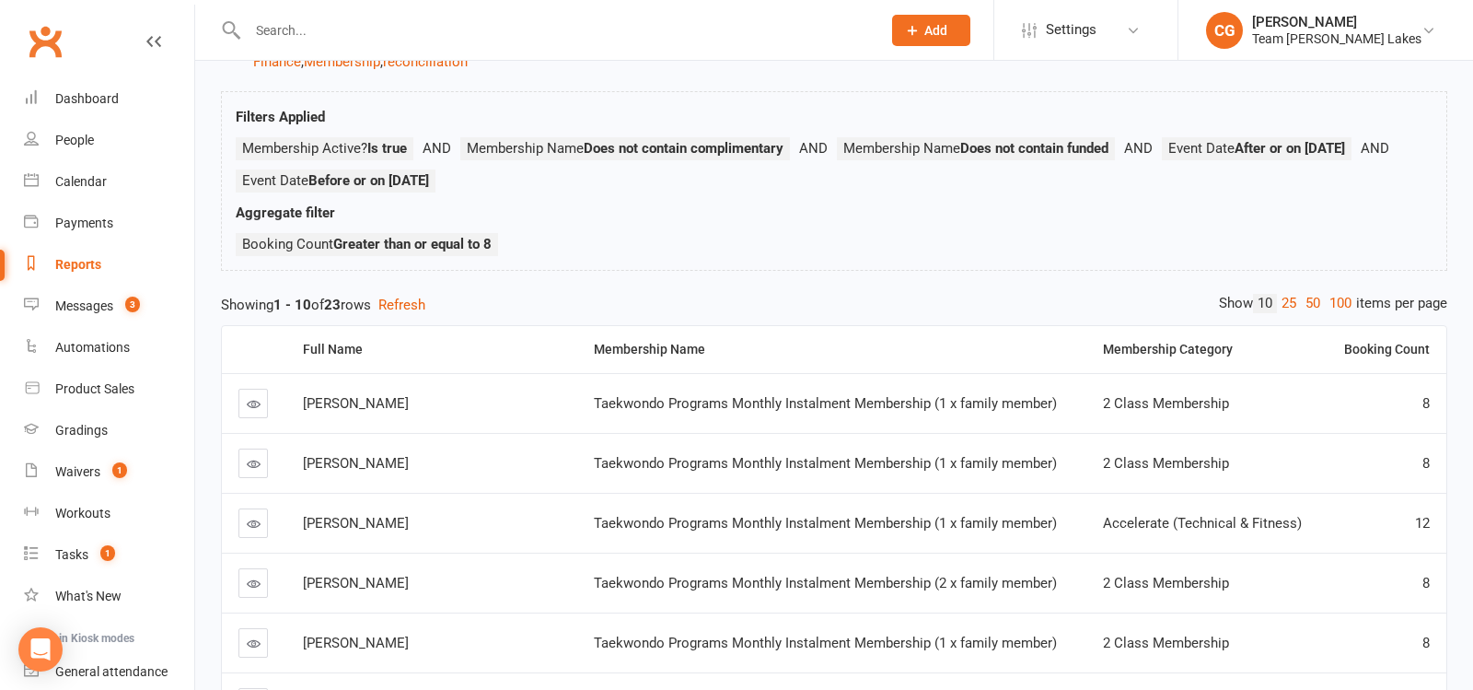
click at [63, 262] on div "Reports" at bounding box center [78, 264] width 46 height 15
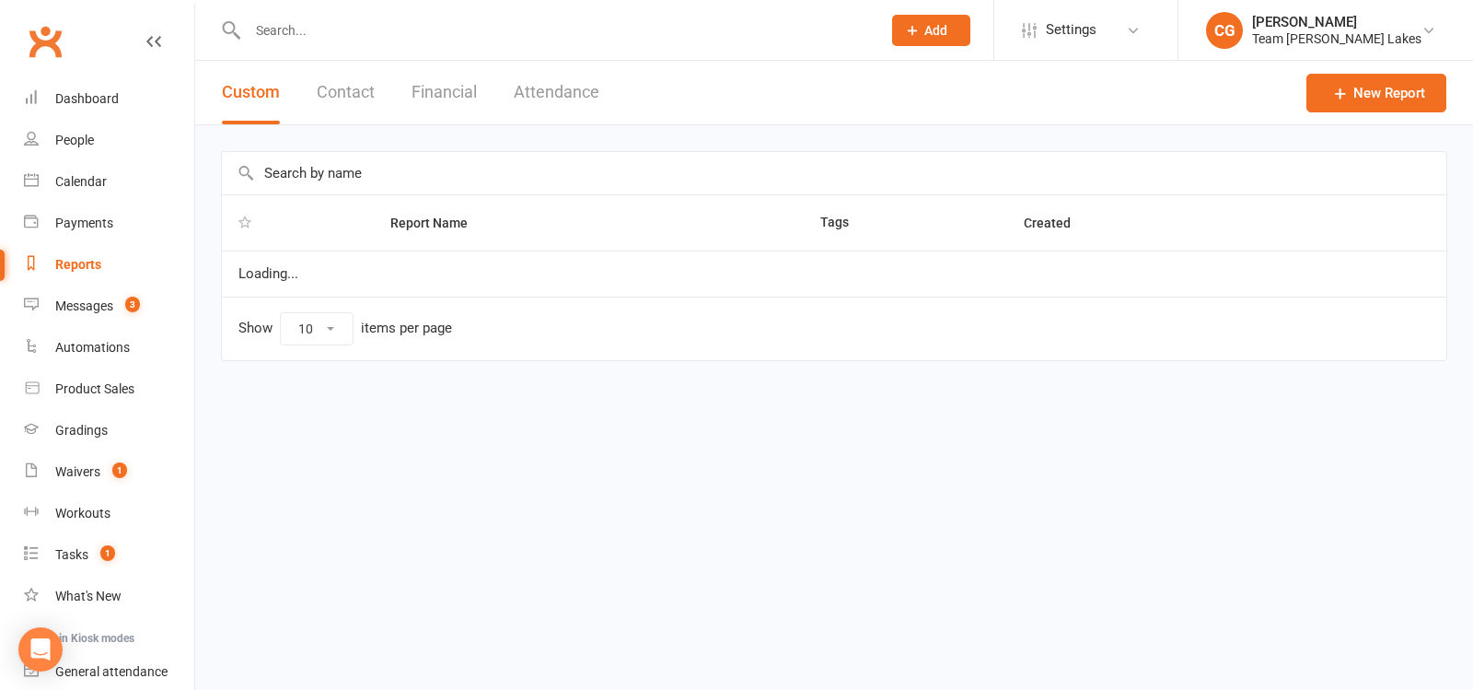
select select "50"
click at [333, 173] on input "text" at bounding box center [834, 173] width 1225 height 42
type input "2 class"
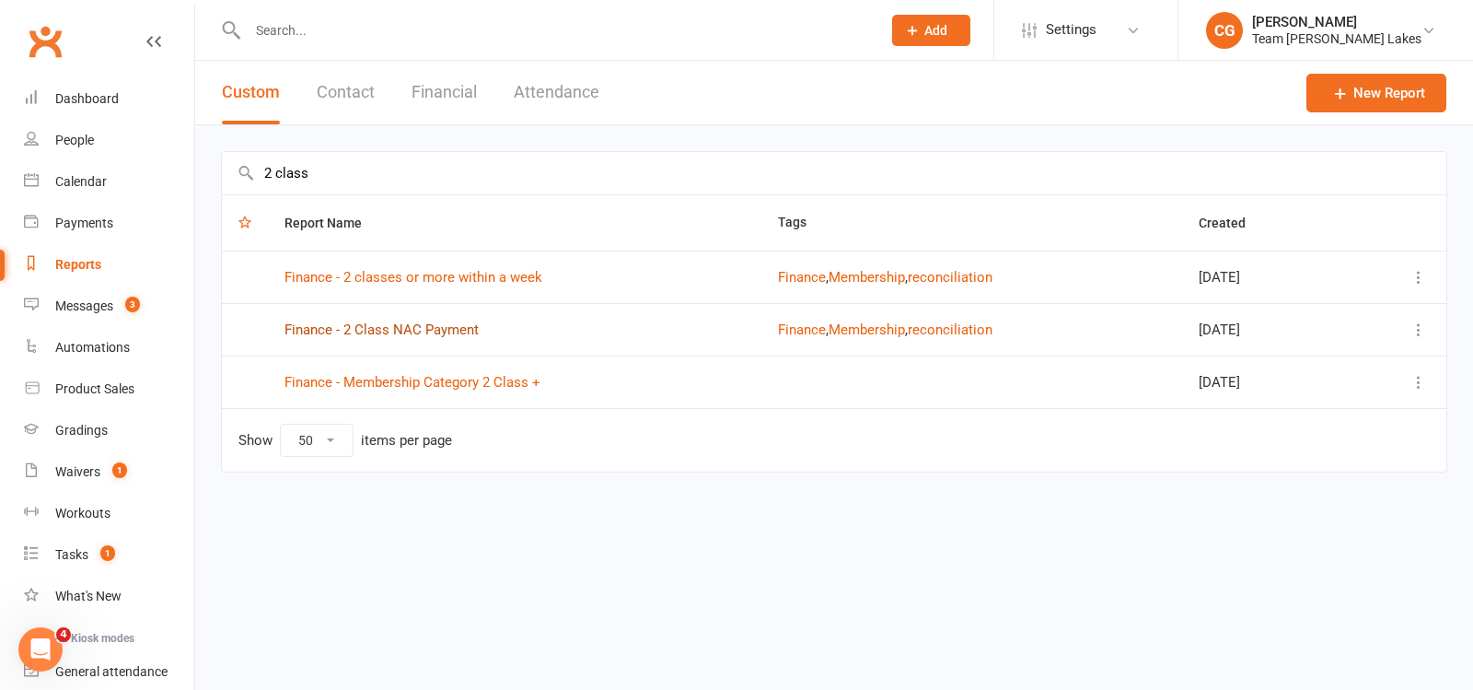
click at [413, 329] on link "Finance - 2 Class NAC Payment" at bounding box center [382, 329] width 194 height 17
